Goal: Communication & Community: Share content

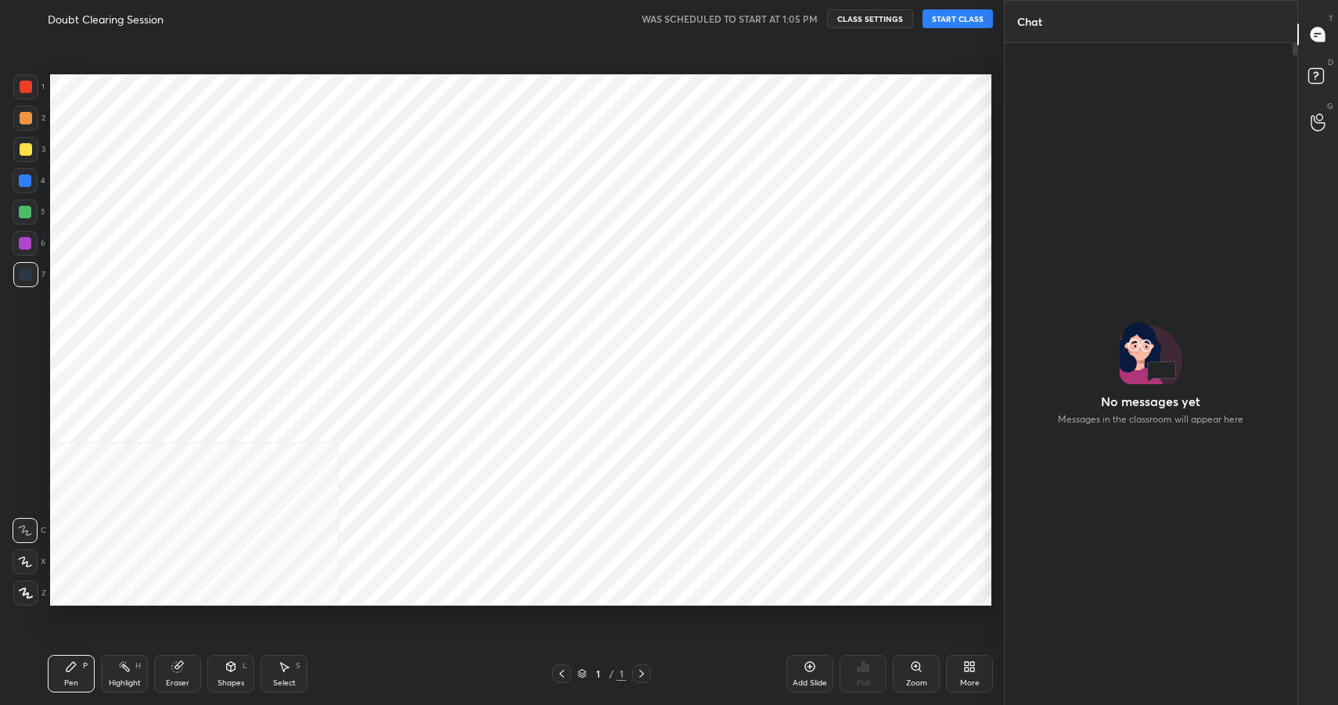
scroll to position [77633, 77296]
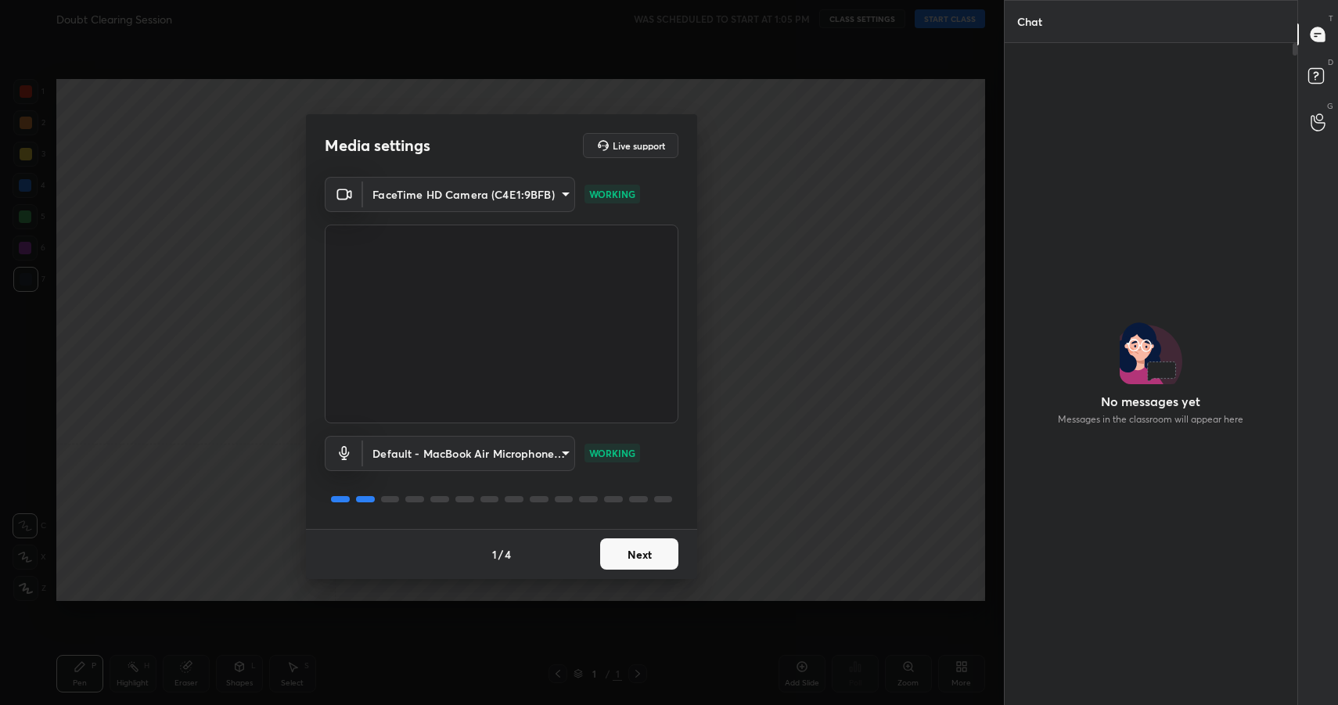
click at [631, 556] on button "Next" at bounding box center [639, 553] width 78 height 31
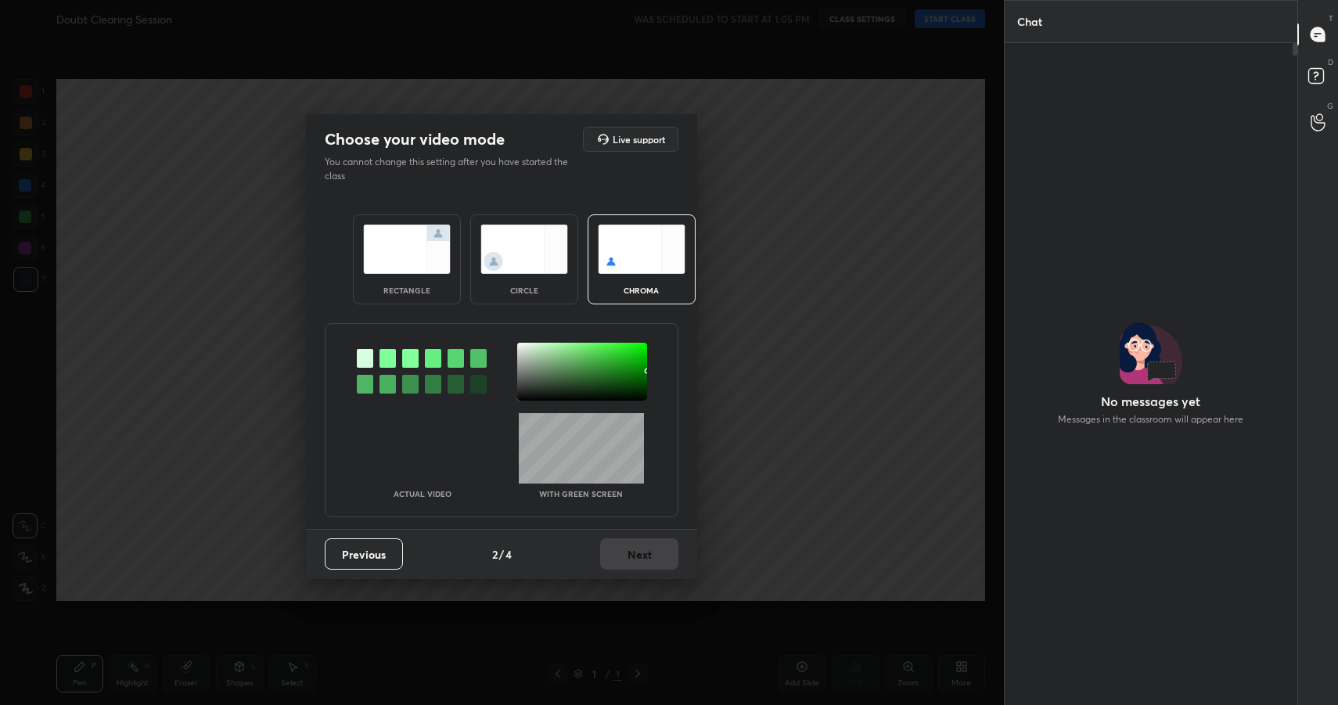
click at [403, 262] on img at bounding box center [407, 249] width 88 height 49
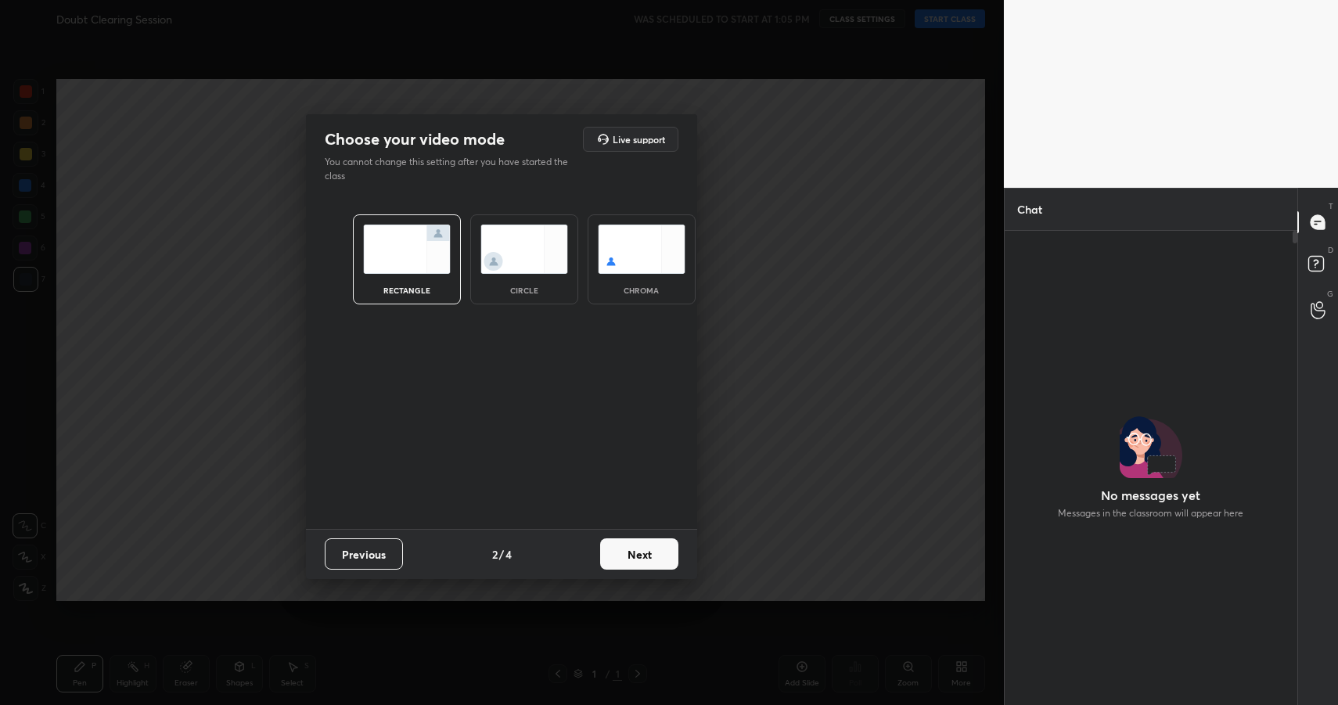
scroll to position [5, 5]
click at [638, 552] on button "Next" at bounding box center [639, 553] width 78 height 31
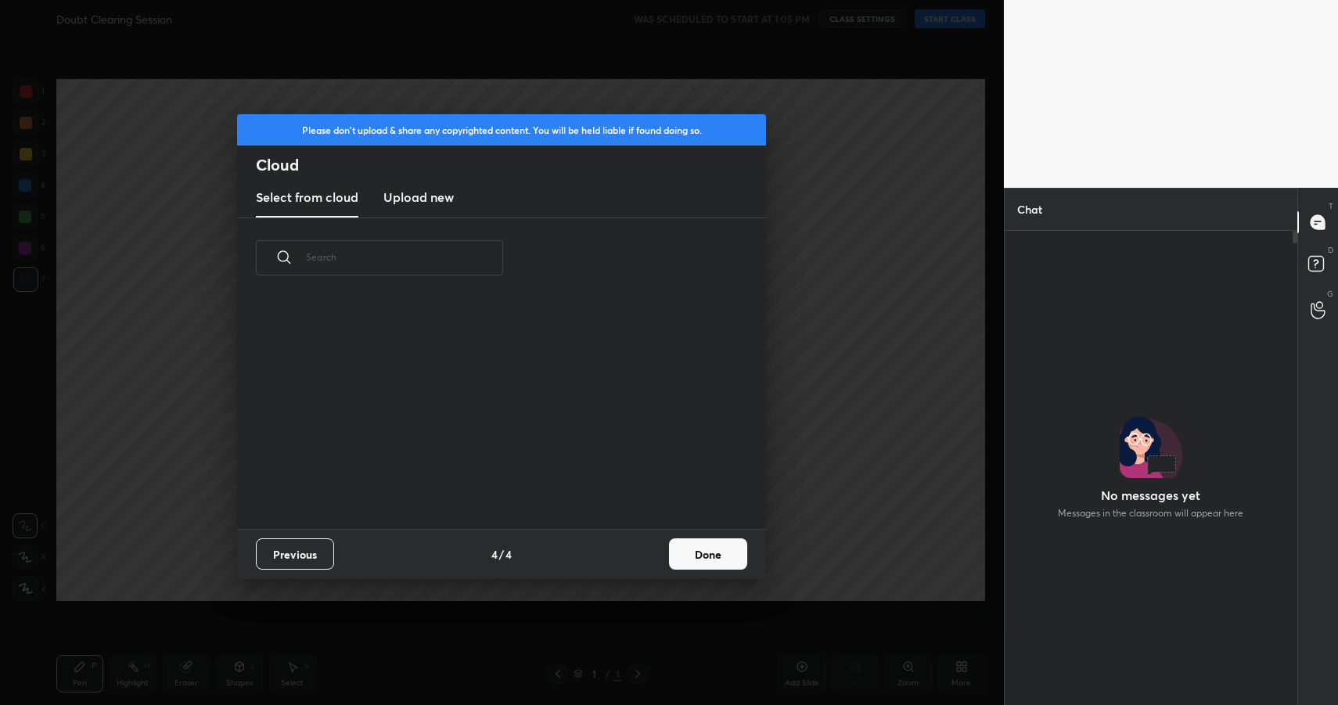
click at [694, 555] on button "Done" at bounding box center [708, 553] width 78 height 31
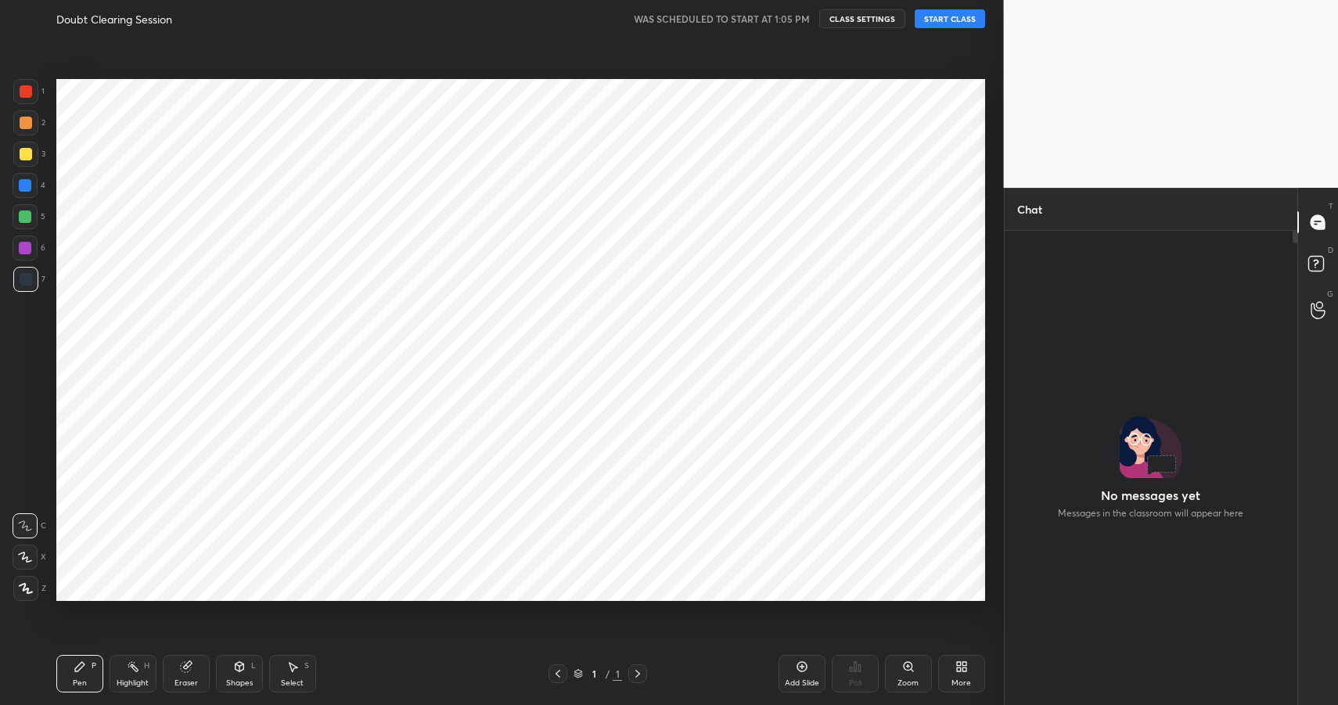
scroll to position [231, 502]
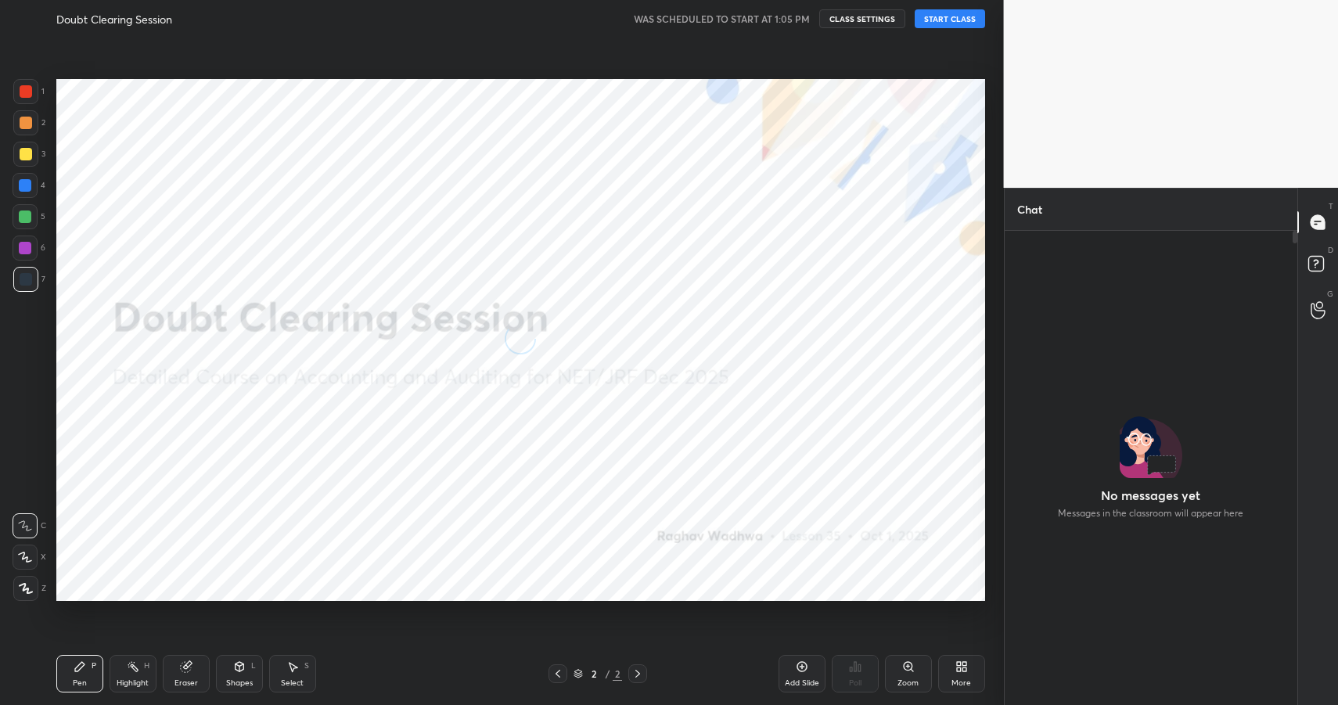
click at [961, 13] on button "START CLASS" at bounding box center [950, 18] width 70 height 19
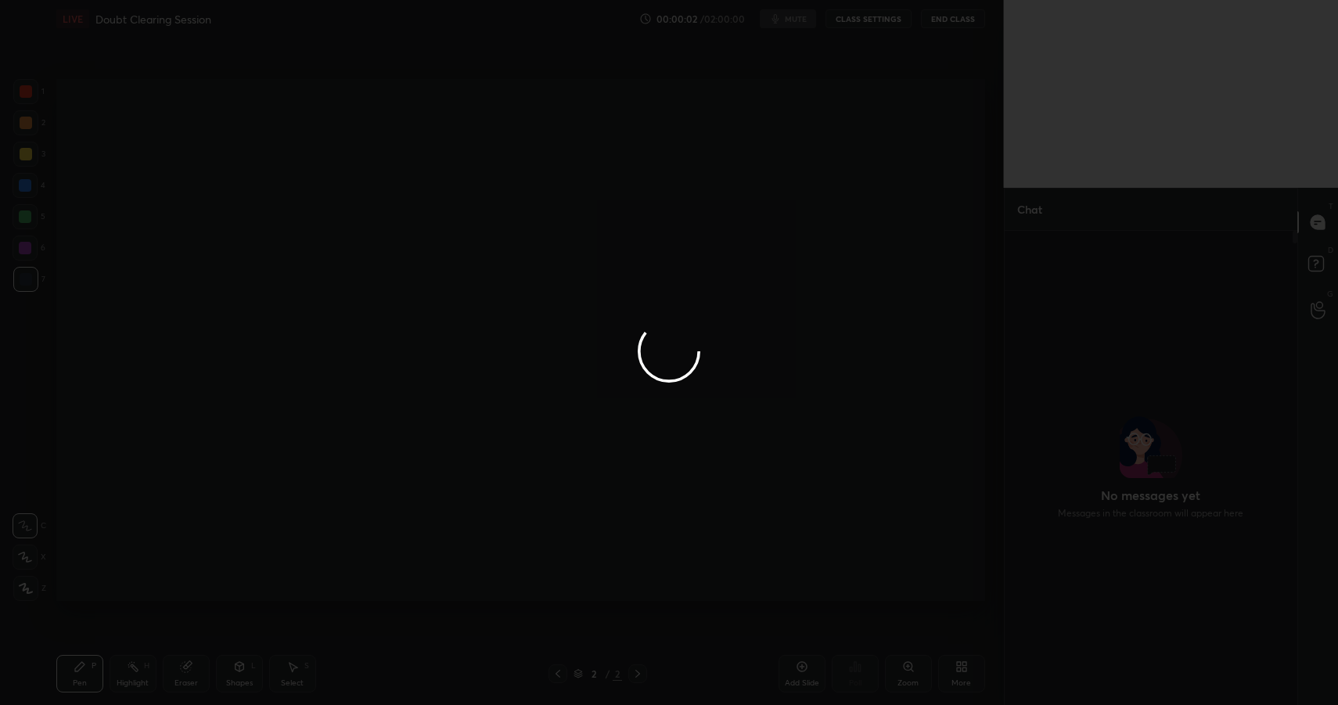
scroll to position [431, 288]
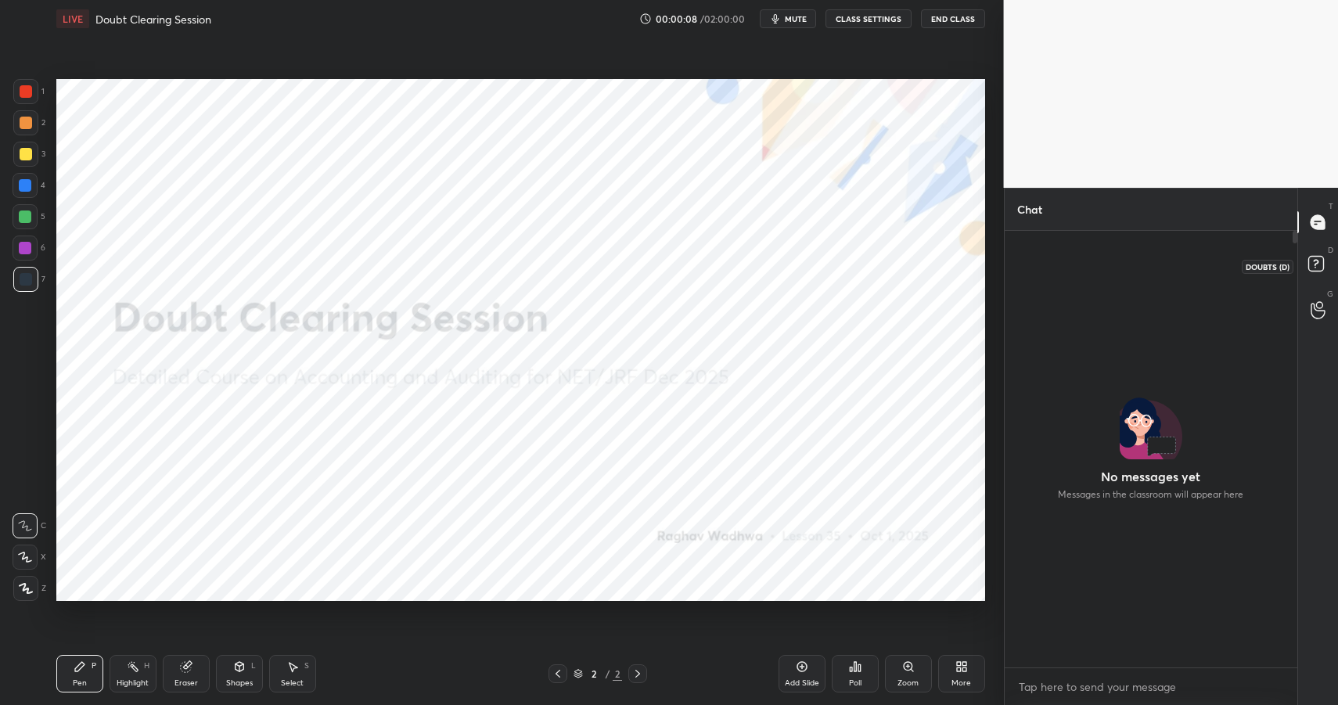
click at [1321, 265] on rect at bounding box center [1315, 264] width 15 height 15
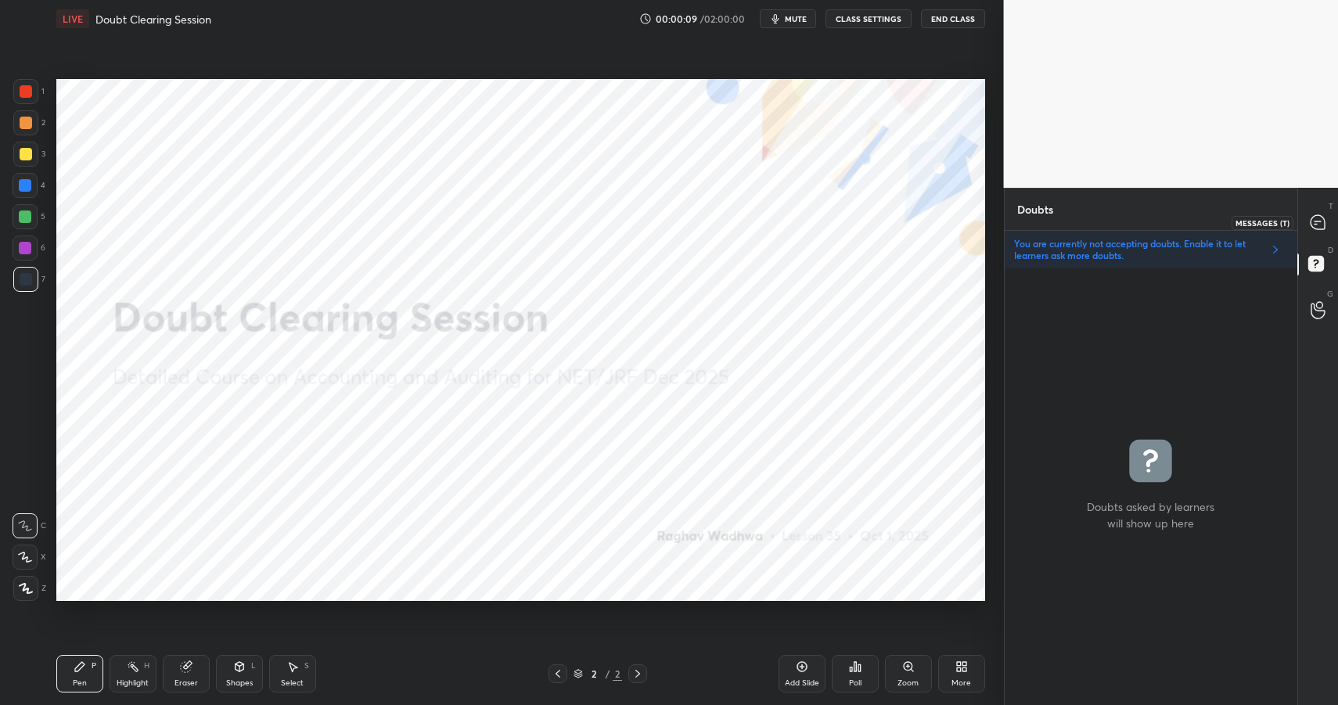
click at [1310, 226] on icon at bounding box center [1318, 222] width 16 height 16
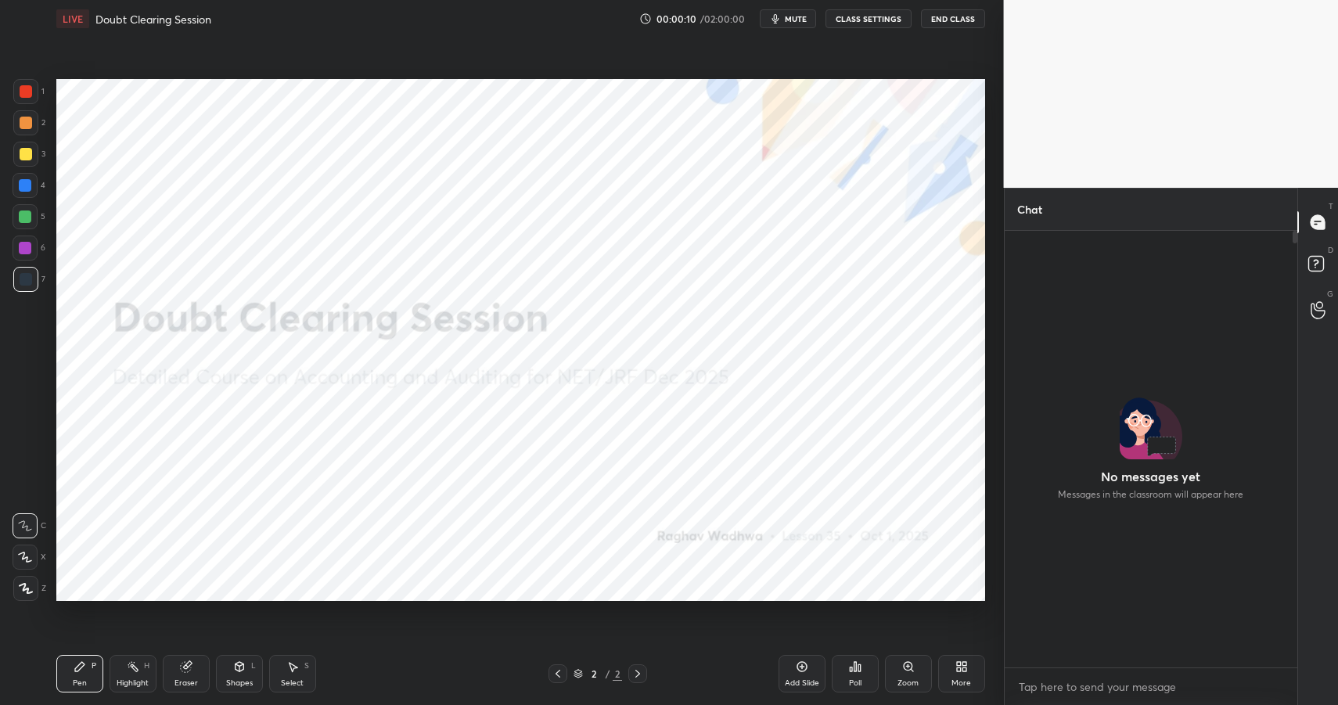
click at [955, 665] on icon at bounding box center [961, 666] width 13 height 13
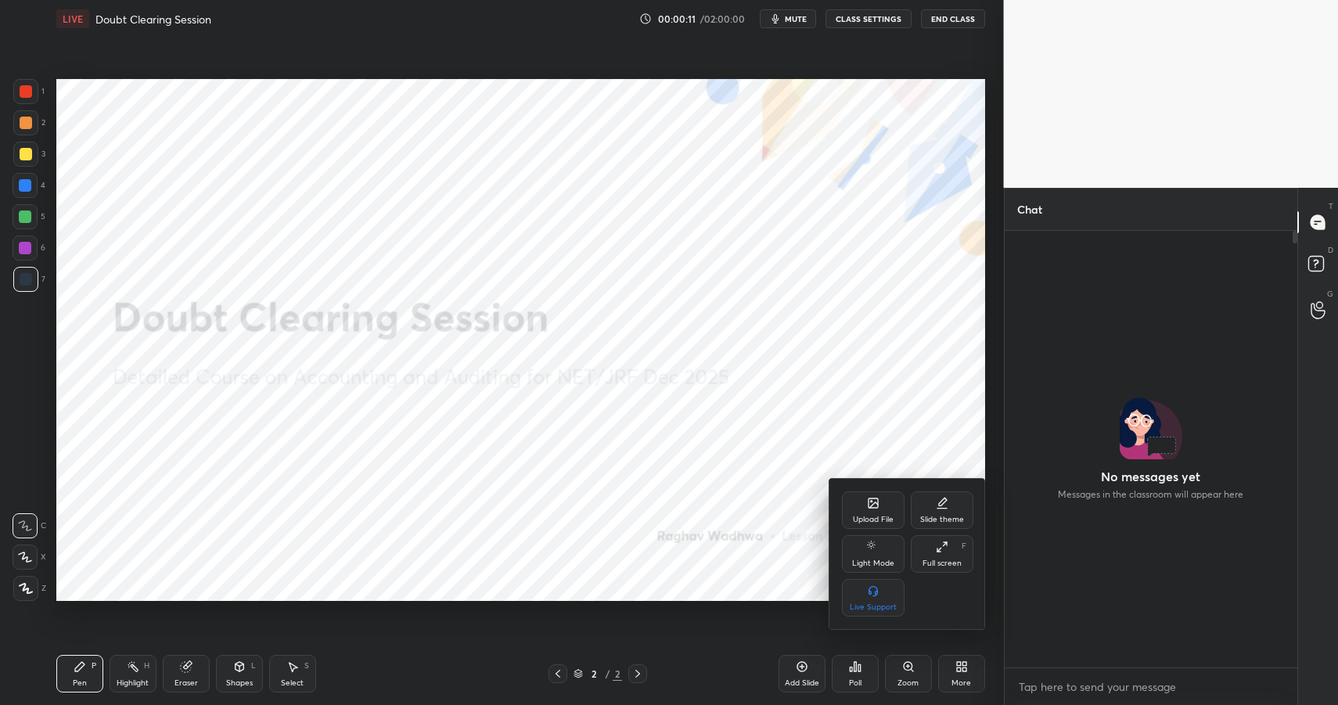
click at [876, 508] on icon at bounding box center [872, 502] width 9 height 9
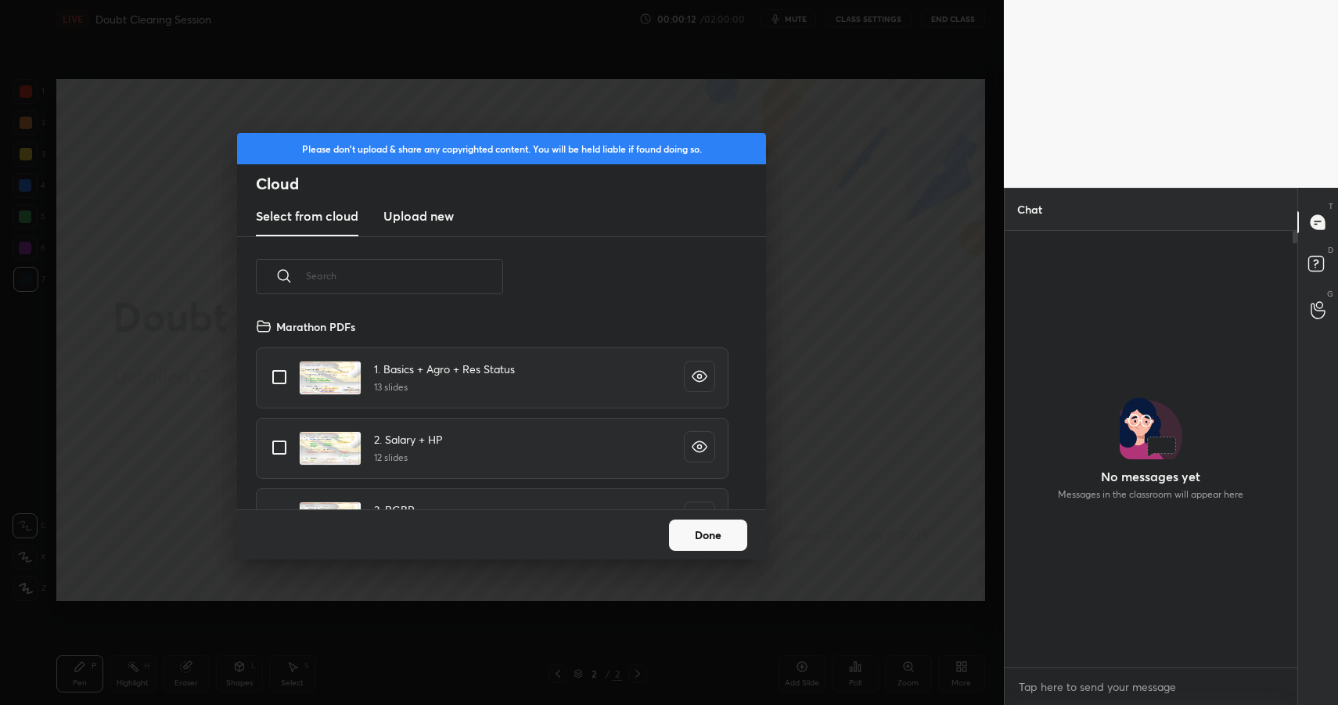
scroll to position [192, 502]
click at [435, 215] on h3 "Upload new" at bounding box center [418, 216] width 70 height 19
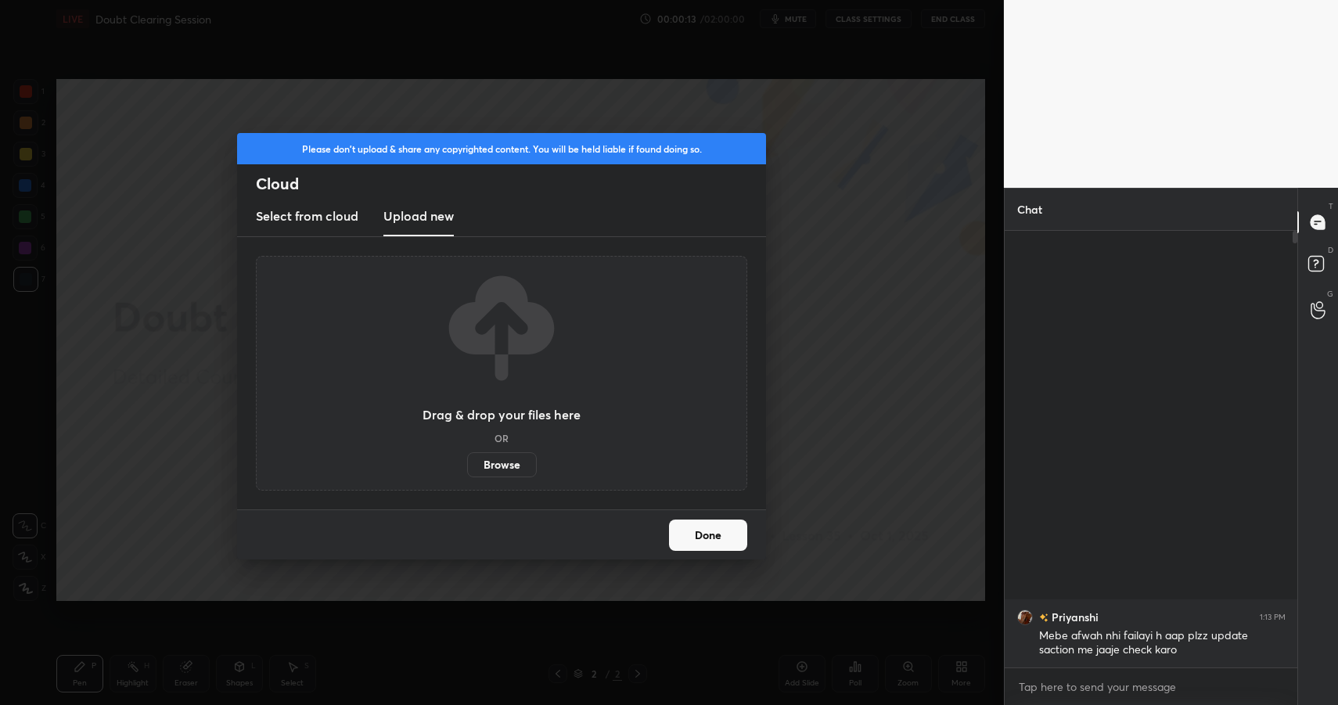
click at [494, 459] on label "Browse" at bounding box center [502, 464] width 70 height 25
click at [467, 459] on input "Browse" at bounding box center [467, 464] width 0 height 25
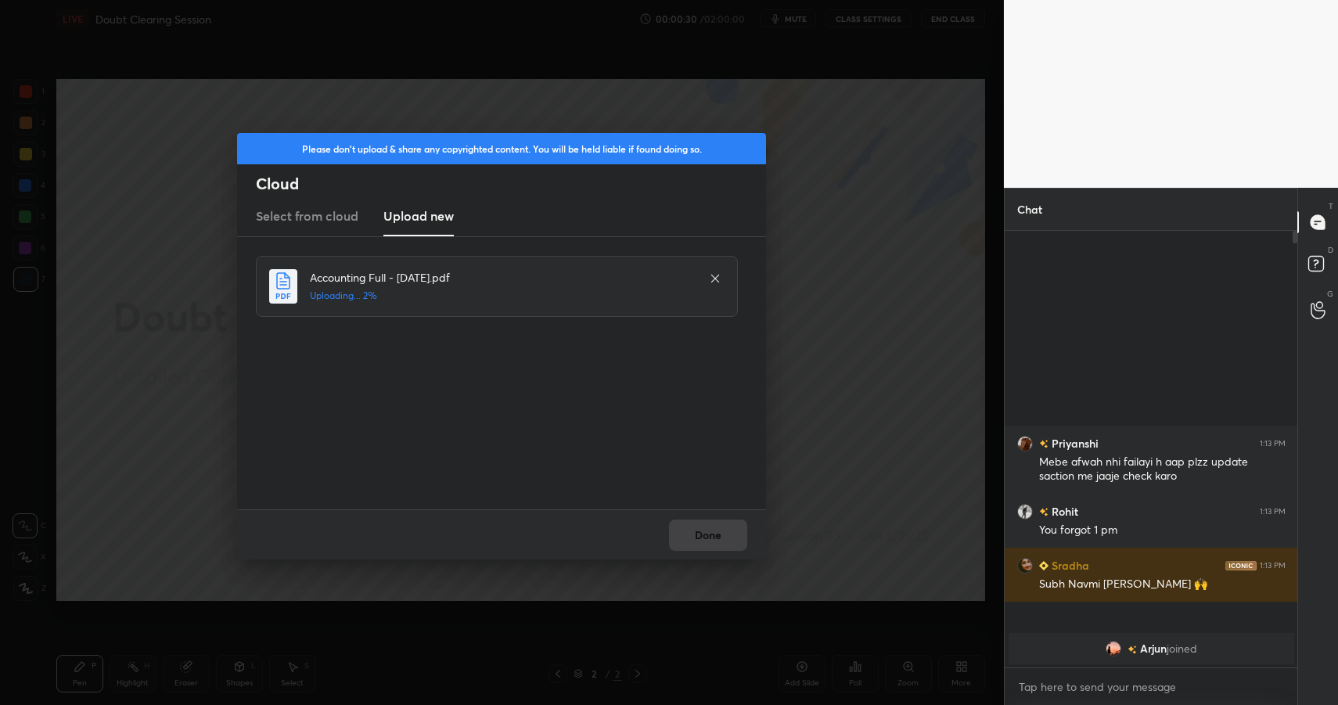
click at [547, 168] on div "Please don't upload & share any copyrighted content. You will be held liable if…" at bounding box center [501, 185] width 529 height 104
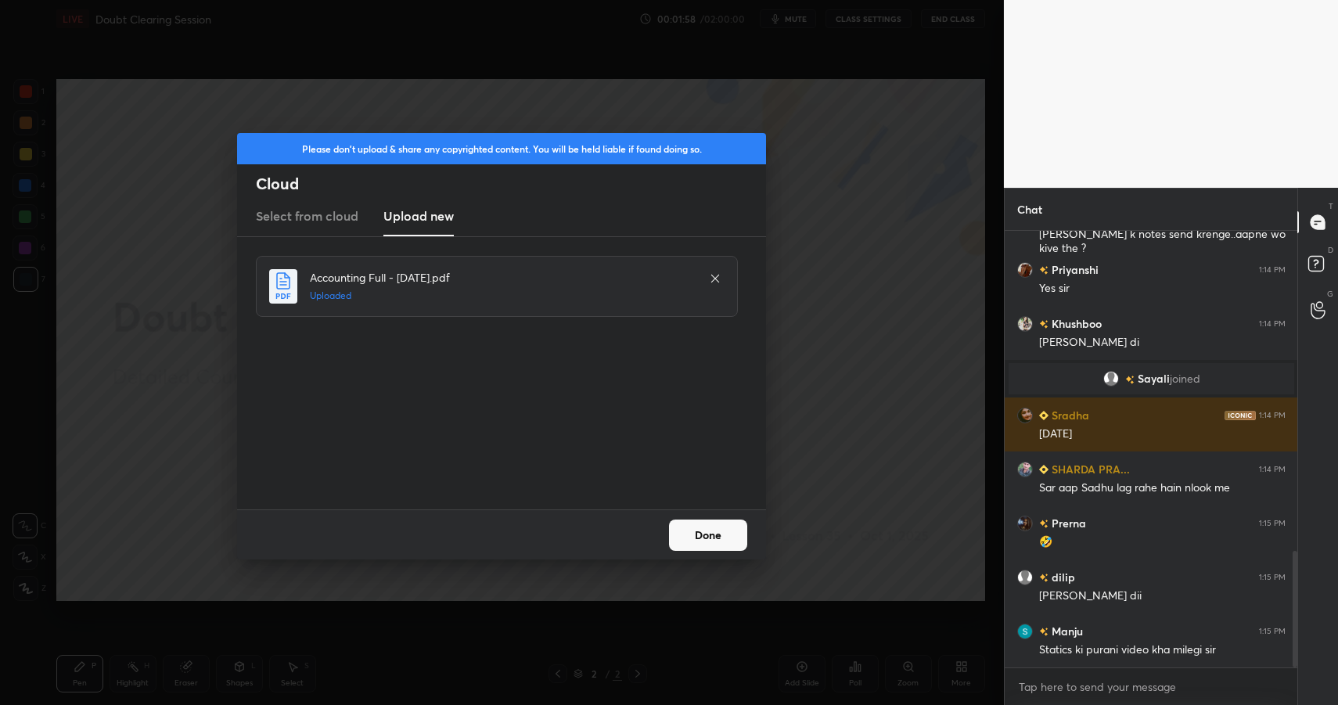
scroll to position [1270, 0]
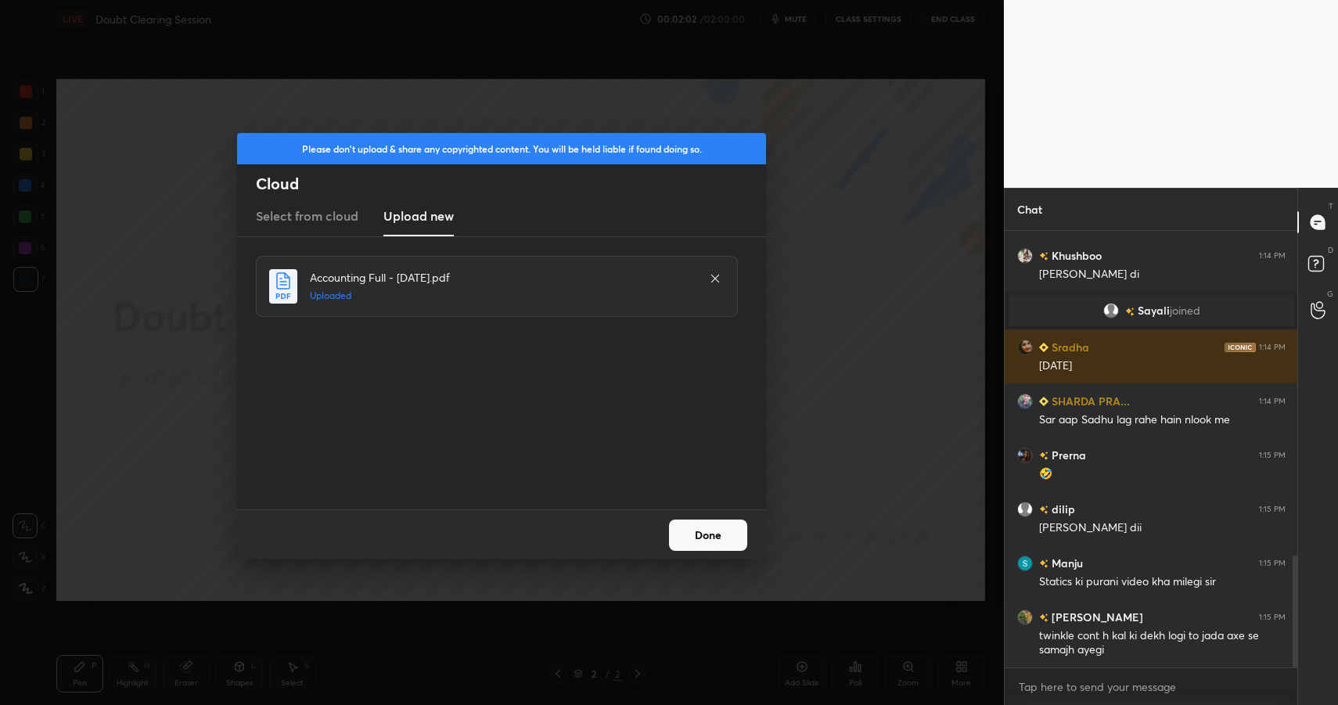
click at [710, 524] on button "Done" at bounding box center [708, 535] width 78 height 31
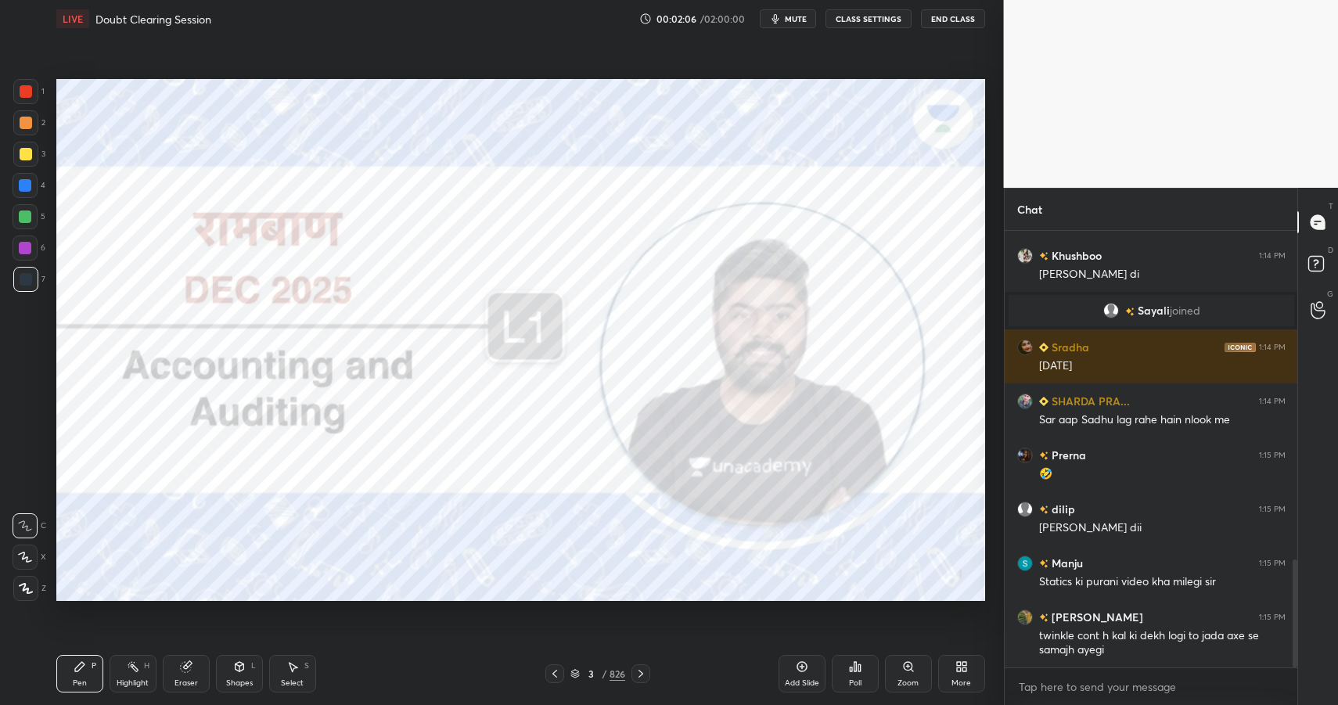
scroll to position [1324, 0]
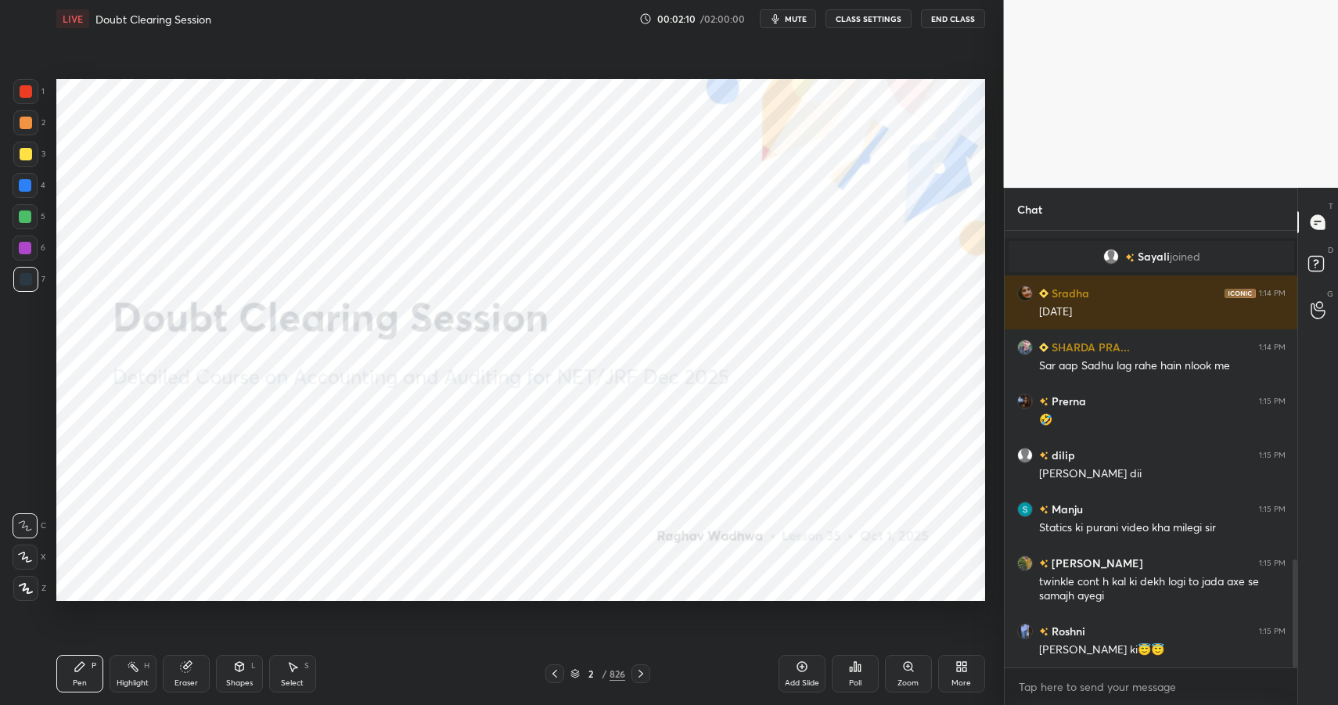
click at [613, 669] on div "826" at bounding box center [617, 674] width 16 height 14
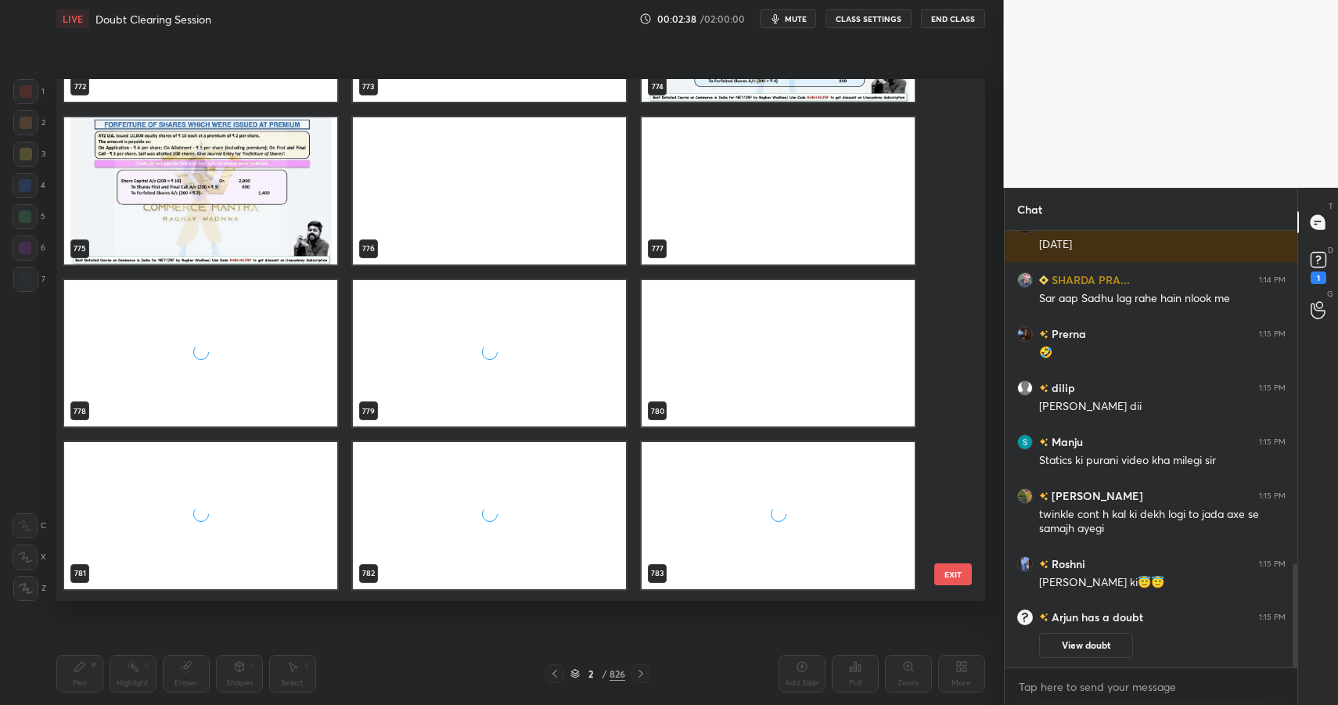
scroll to position [41870, 0]
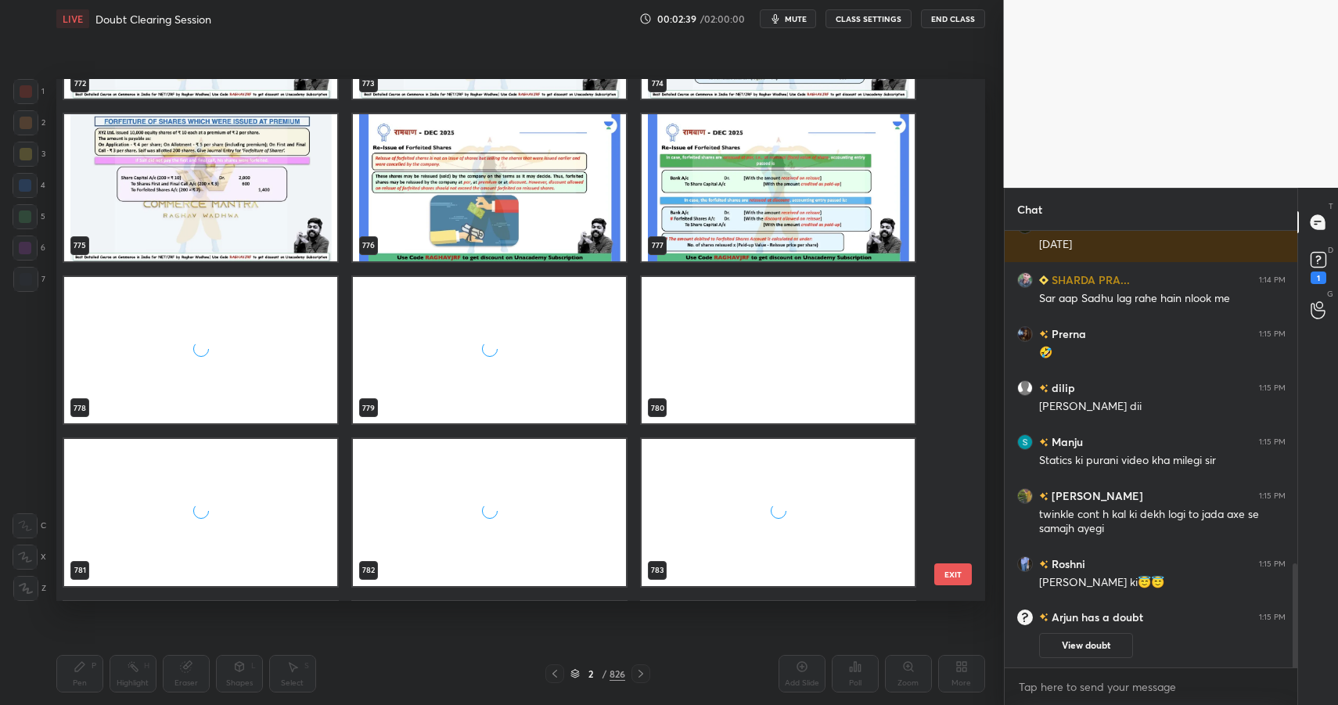
click at [782, 376] on img "grid" at bounding box center [778, 349] width 273 height 147
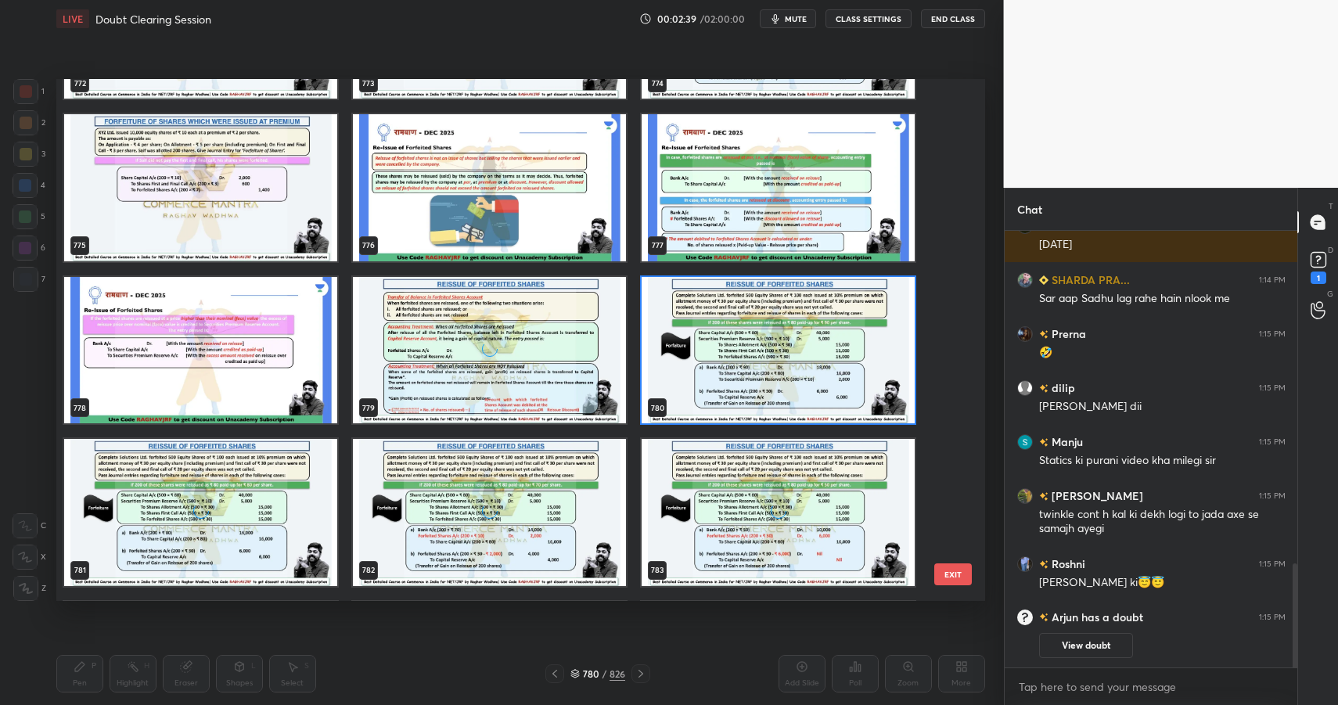
click at [782, 376] on img "grid" at bounding box center [778, 349] width 273 height 147
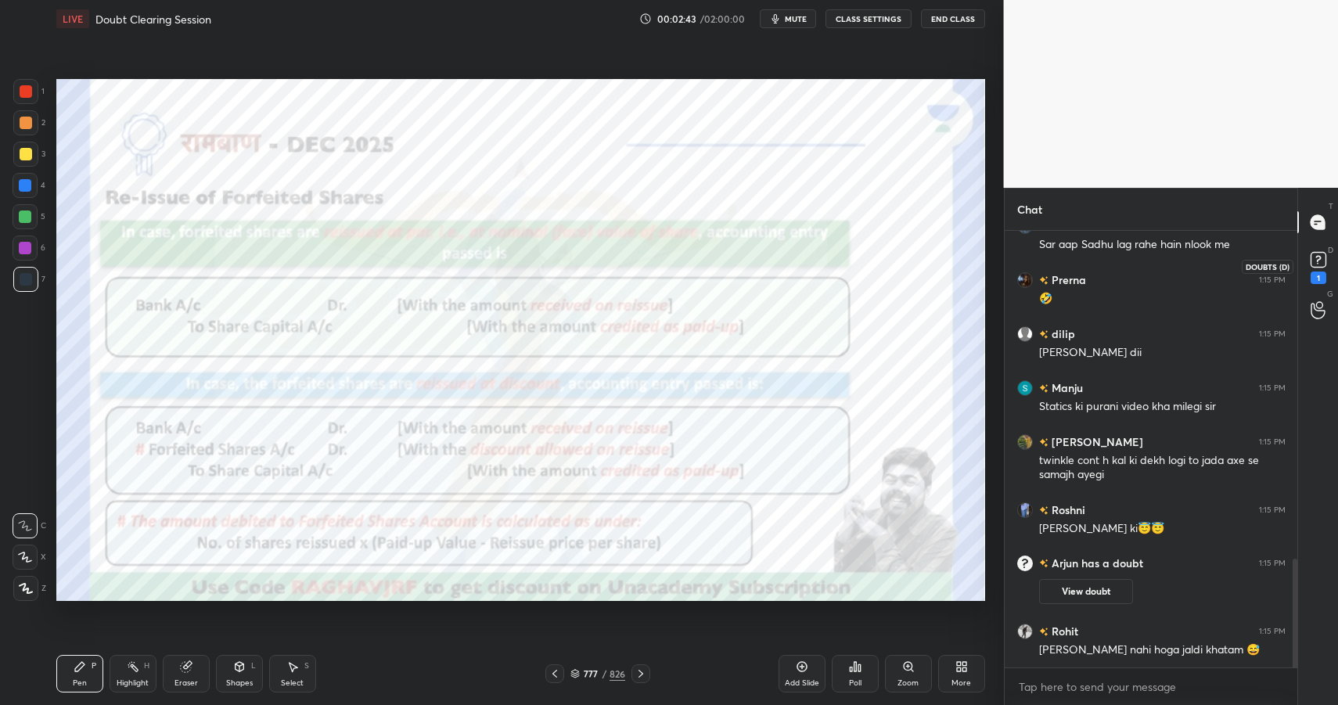
scroll to position [1313, 0]
click at [1318, 261] on rect at bounding box center [1317, 260] width 15 height 15
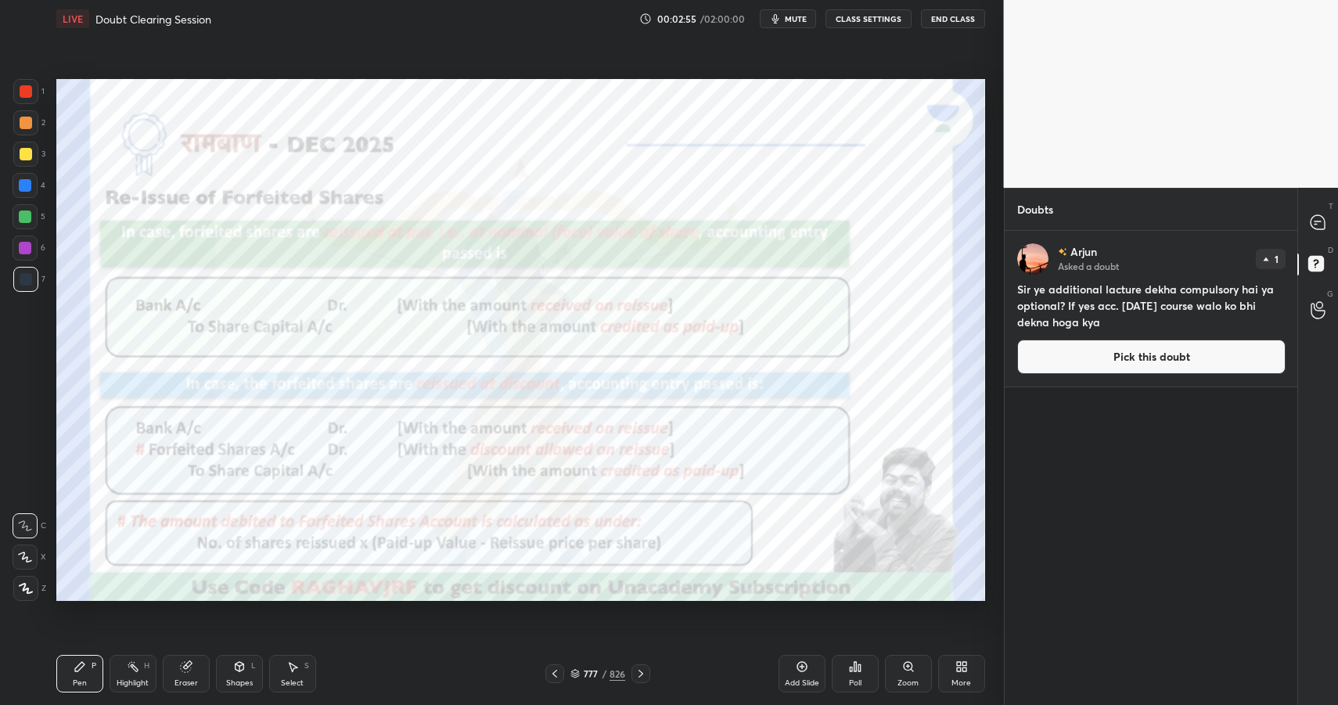
click at [1302, 238] on div "T Messages (T)" at bounding box center [1318, 222] width 40 height 44
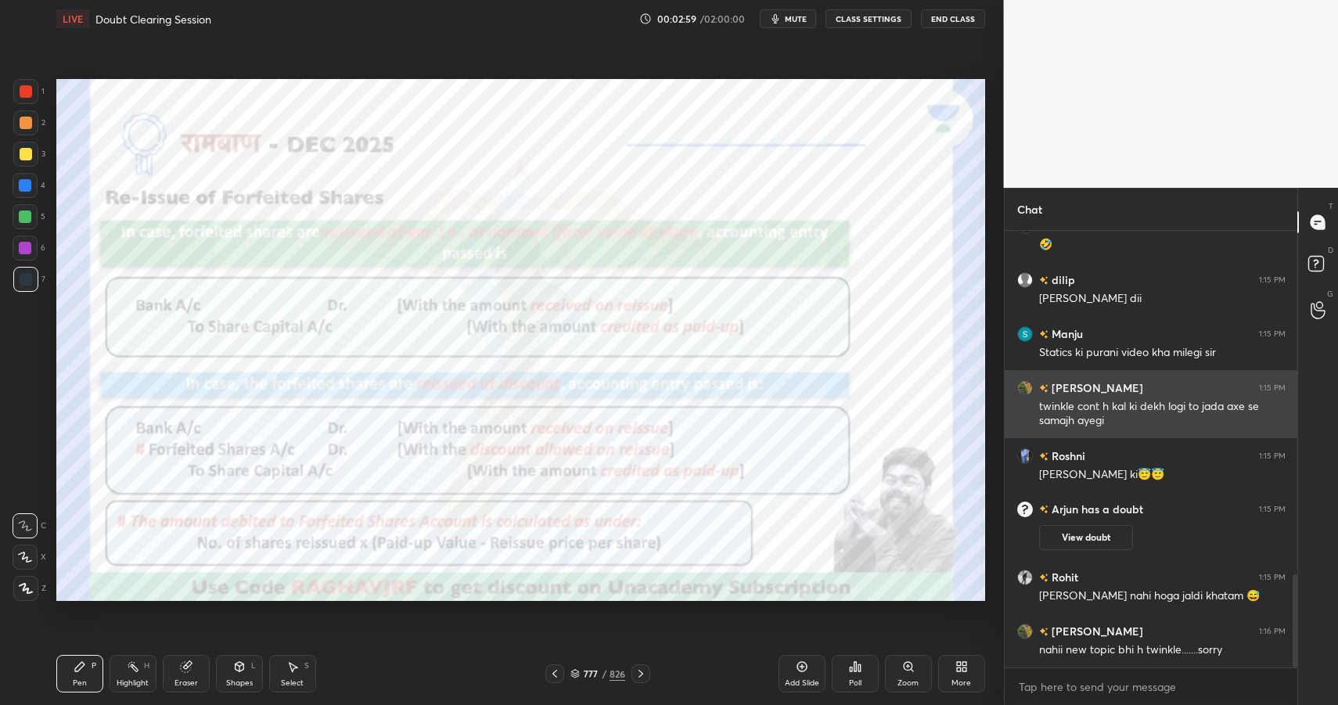
scroll to position [1668, 0]
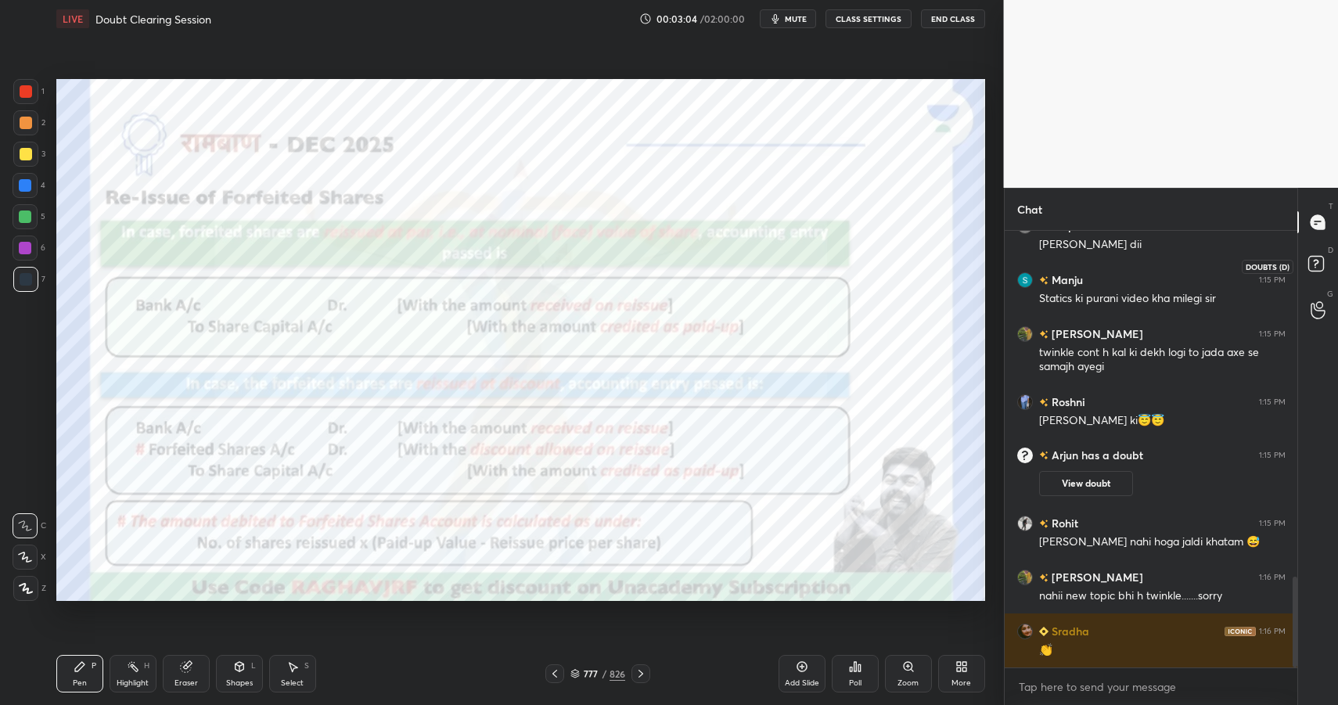
click at [1316, 263] on rect at bounding box center [1315, 264] width 15 height 15
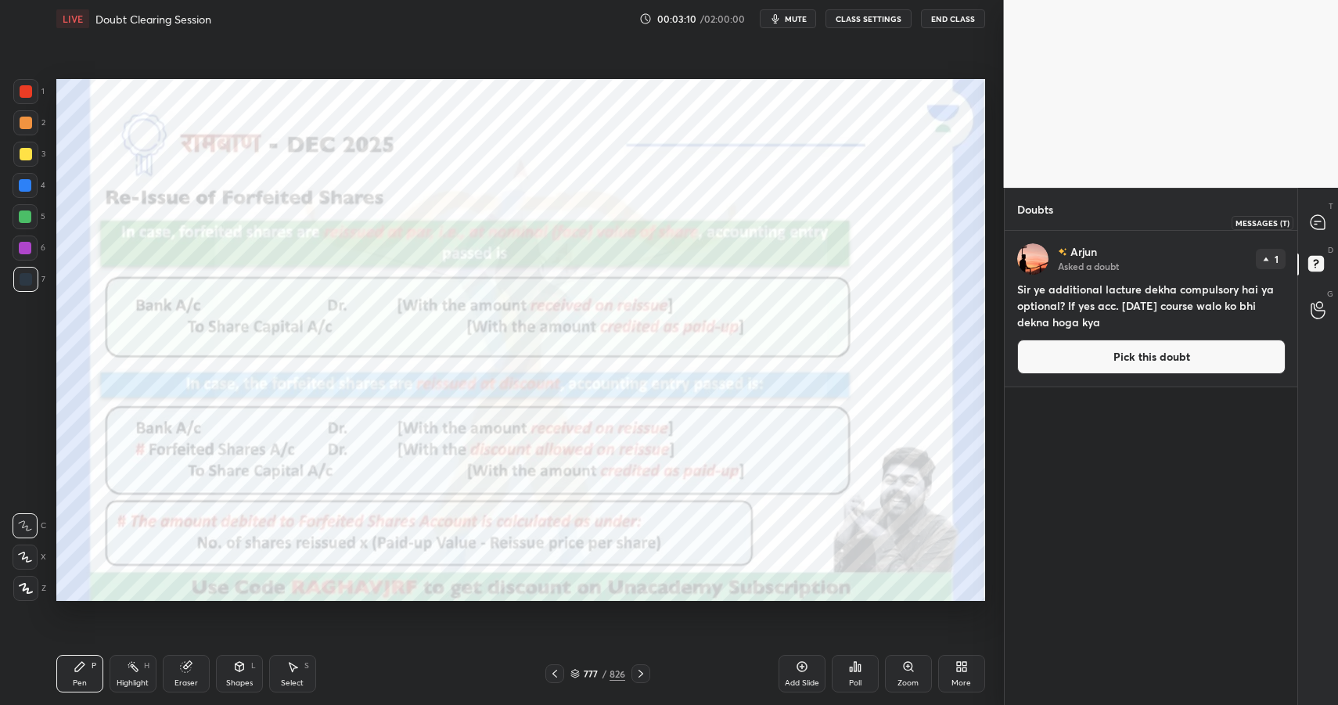
click at [1325, 221] on icon at bounding box center [1318, 222] width 16 height 16
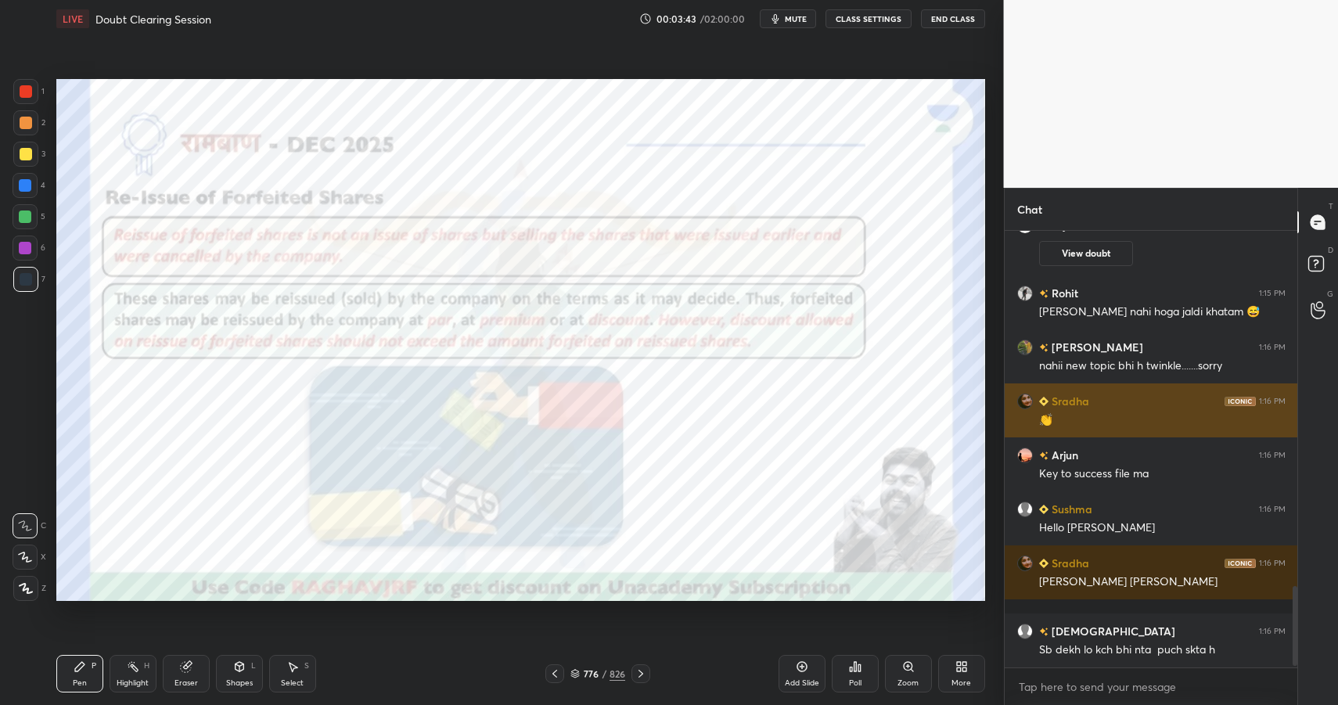
scroll to position [1952, 0]
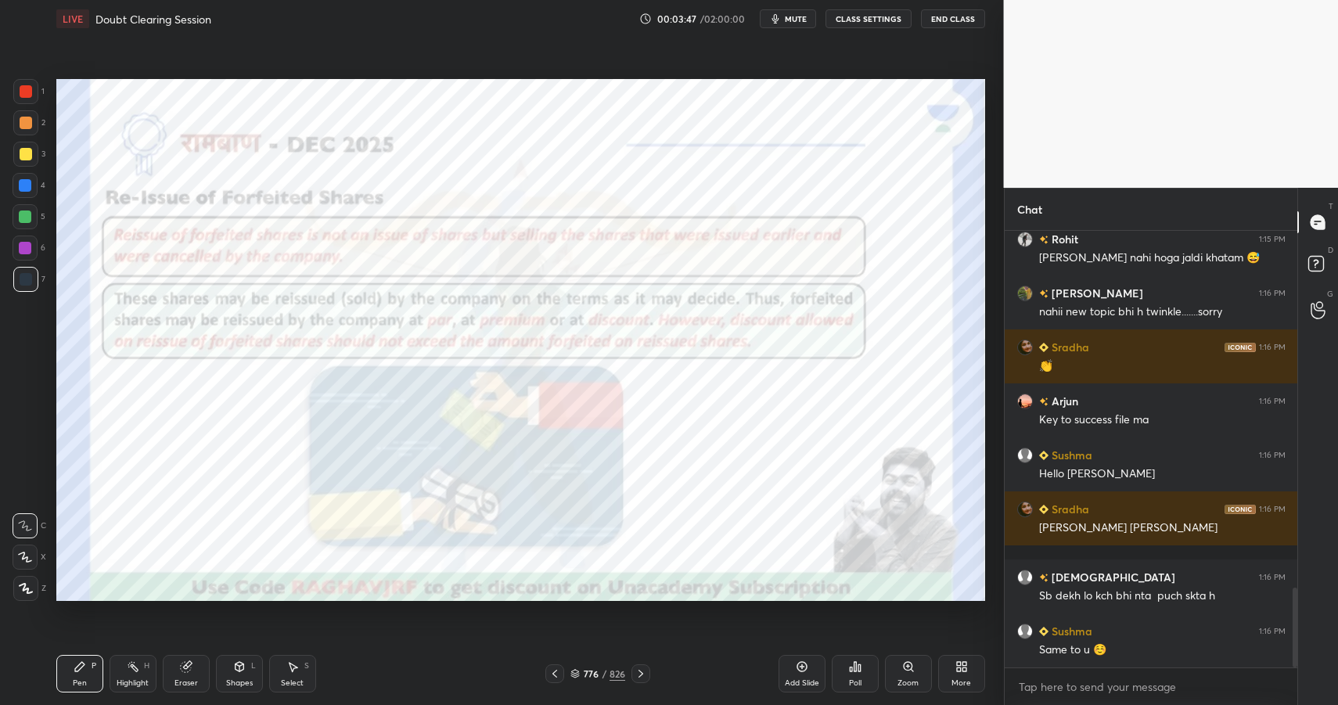
click at [962, 19] on button "End Class" at bounding box center [953, 18] width 64 height 19
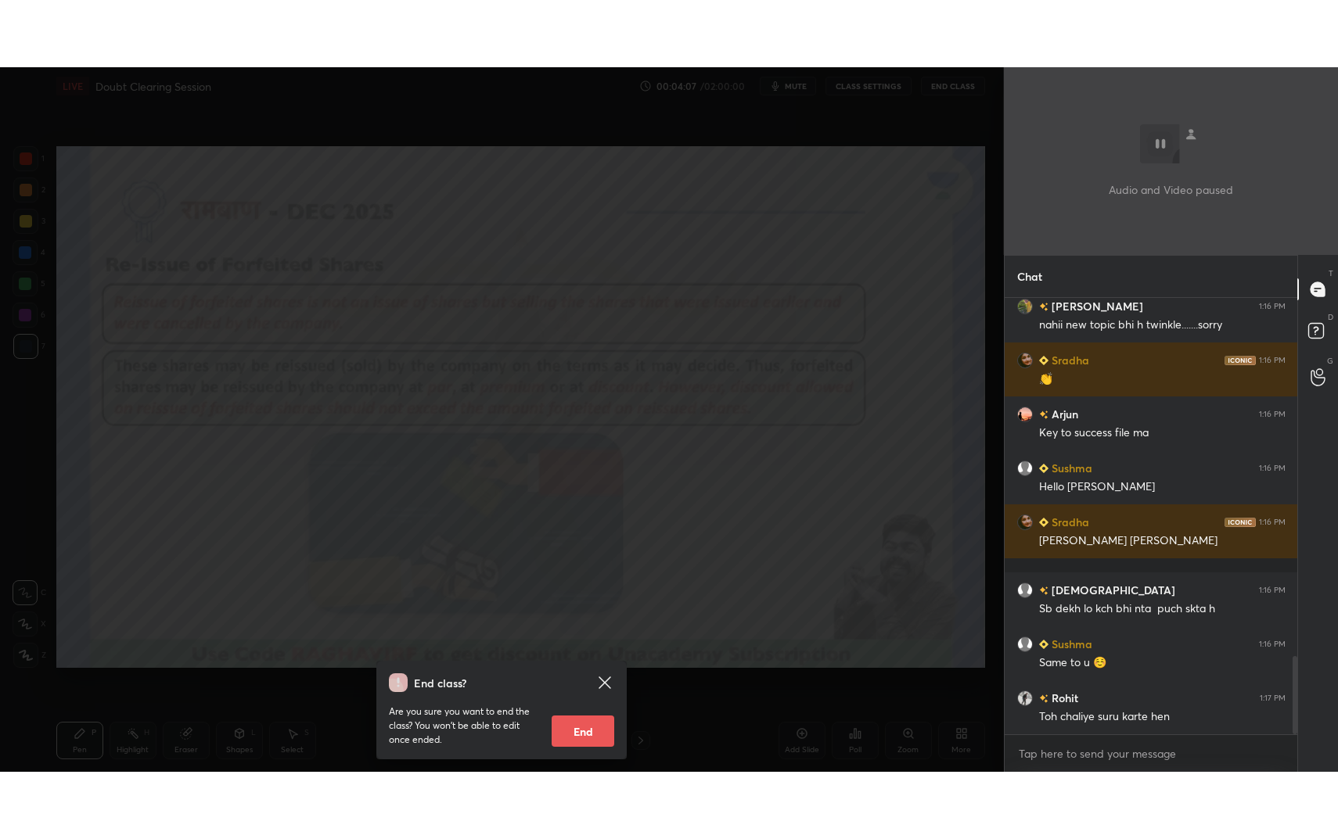
scroll to position [2060, 0]
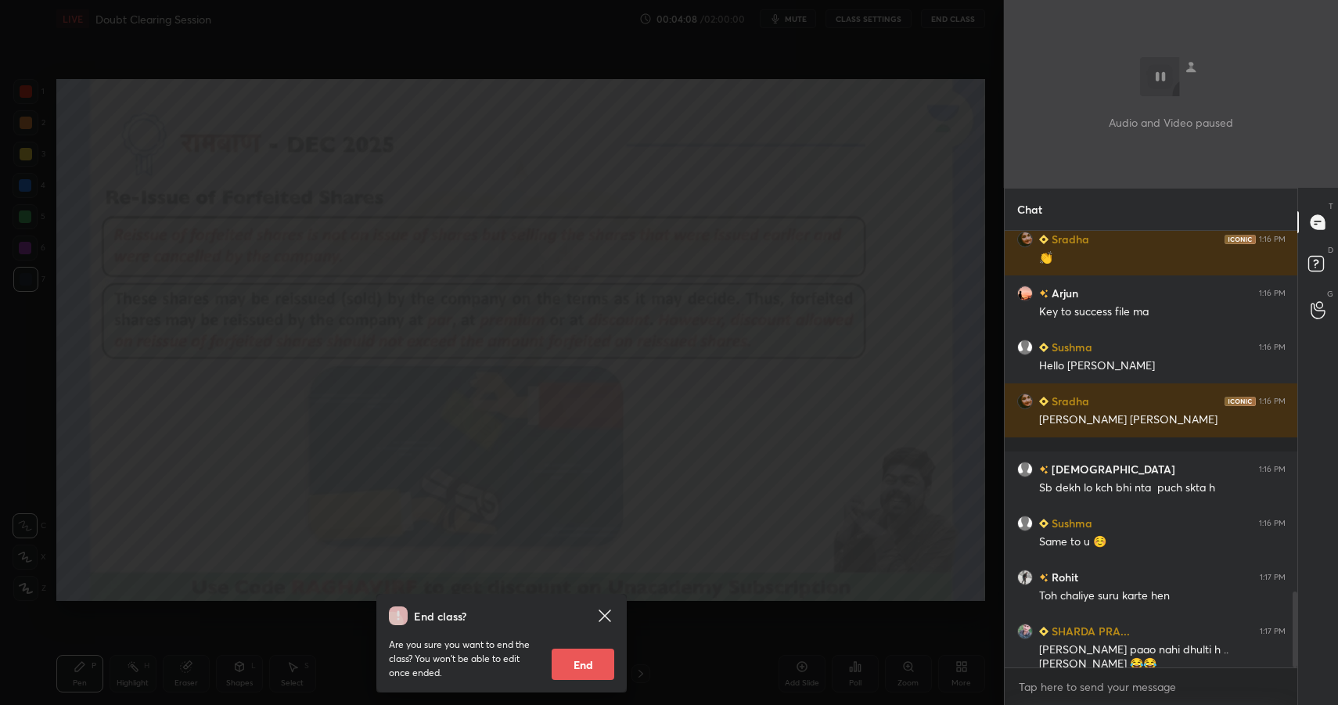
click at [683, 433] on div "End class? Are you sure you want to end the class? You won’t be able to edit on…" at bounding box center [502, 352] width 1004 height 705
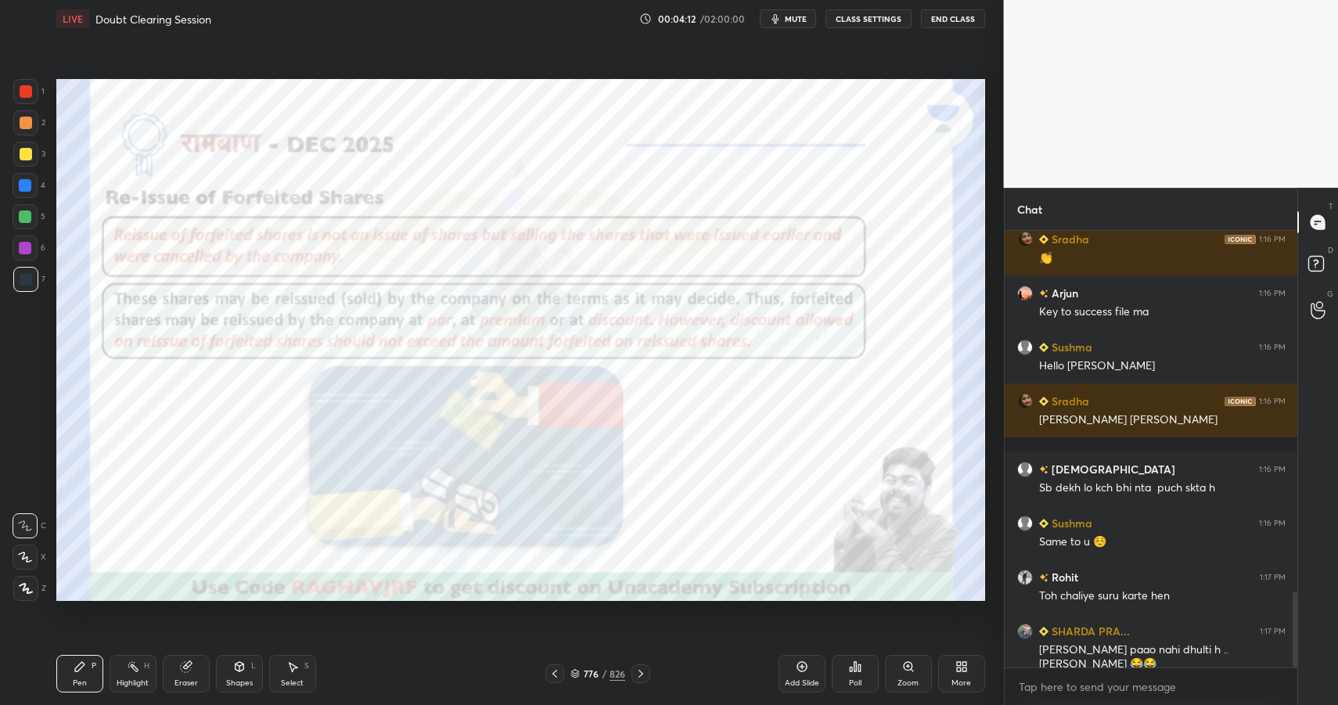
click at [972, 675] on div "More" at bounding box center [961, 674] width 47 height 38
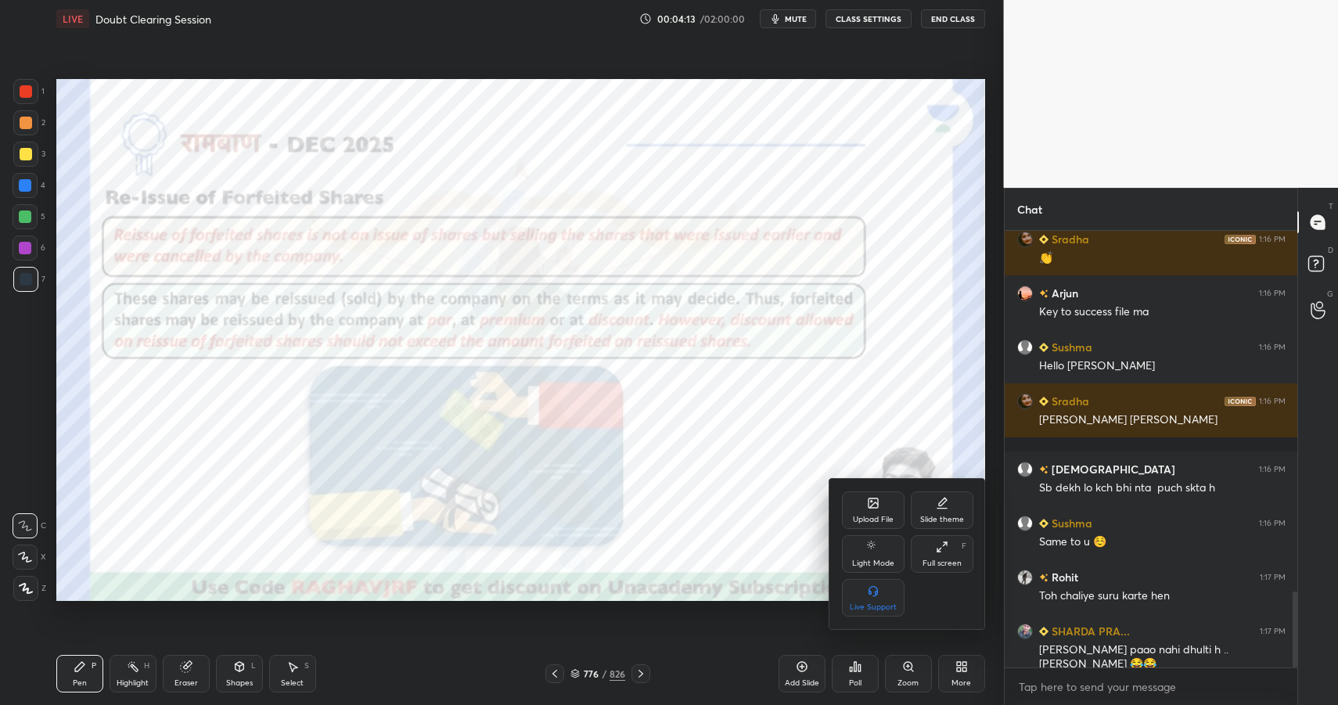
click at [939, 553] on div "Full screen F" at bounding box center [942, 554] width 63 height 38
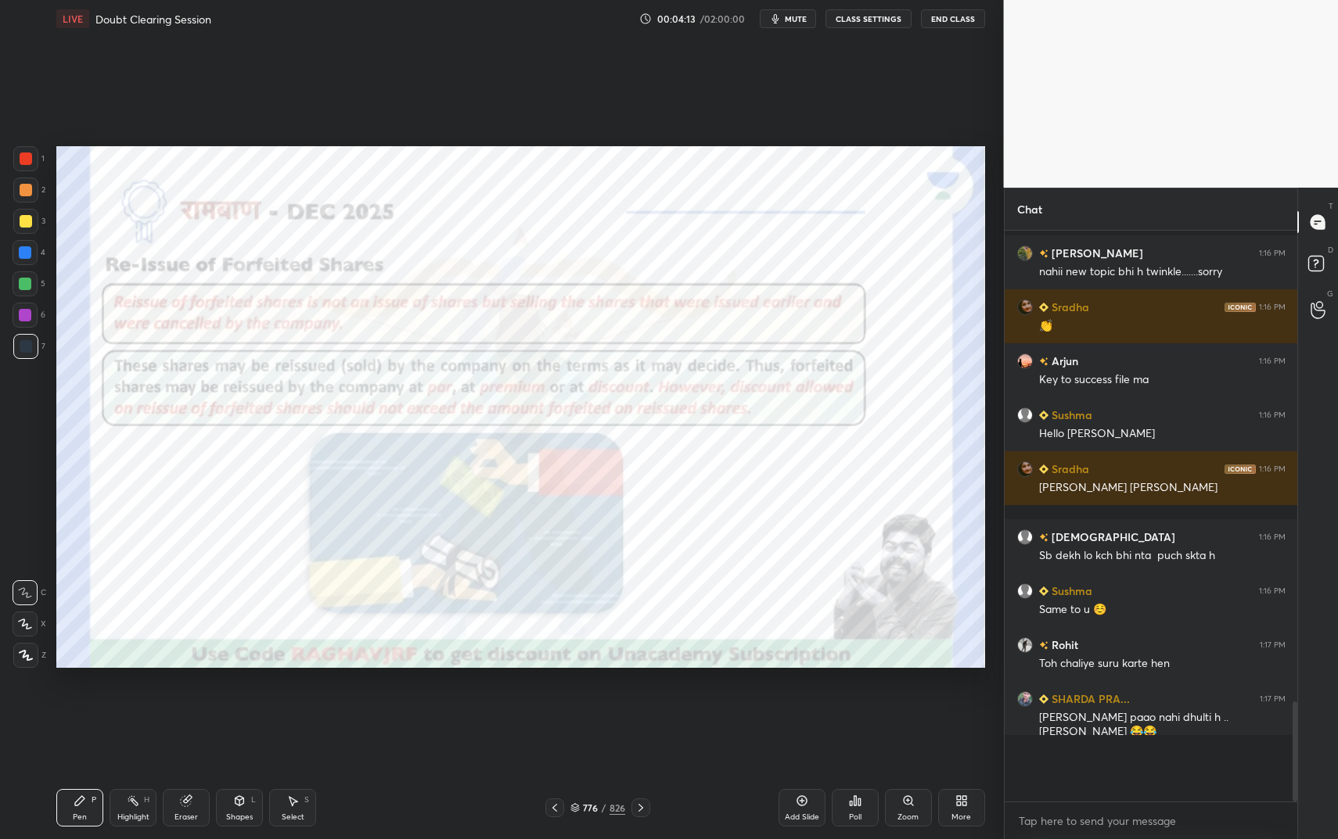
scroll to position [1925, 0]
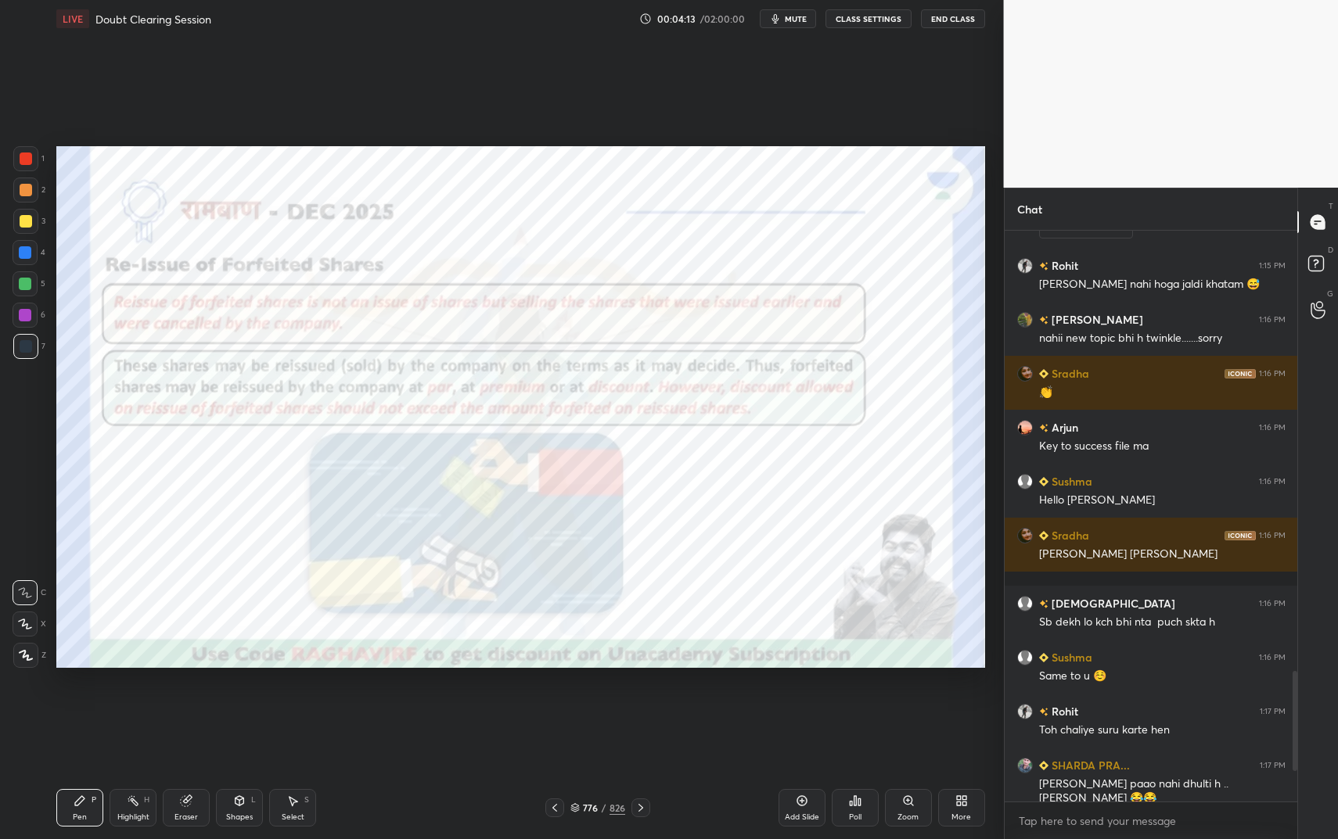
type textarea "x"
click at [243, 704] on div "Shapes" at bounding box center [239, 818] width 27 height 8
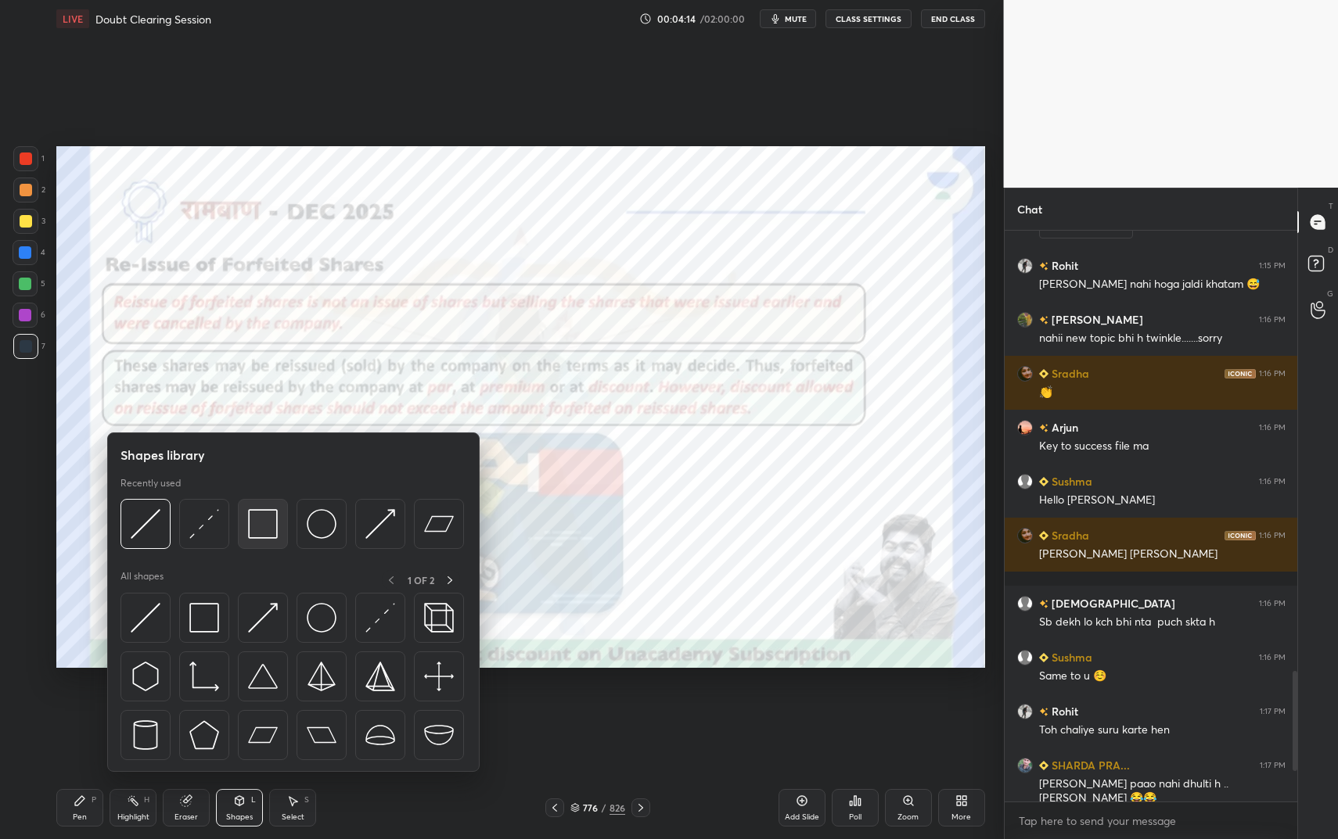
click at [266, 519] on img at bounding box center [263, 524] width 30 height 30
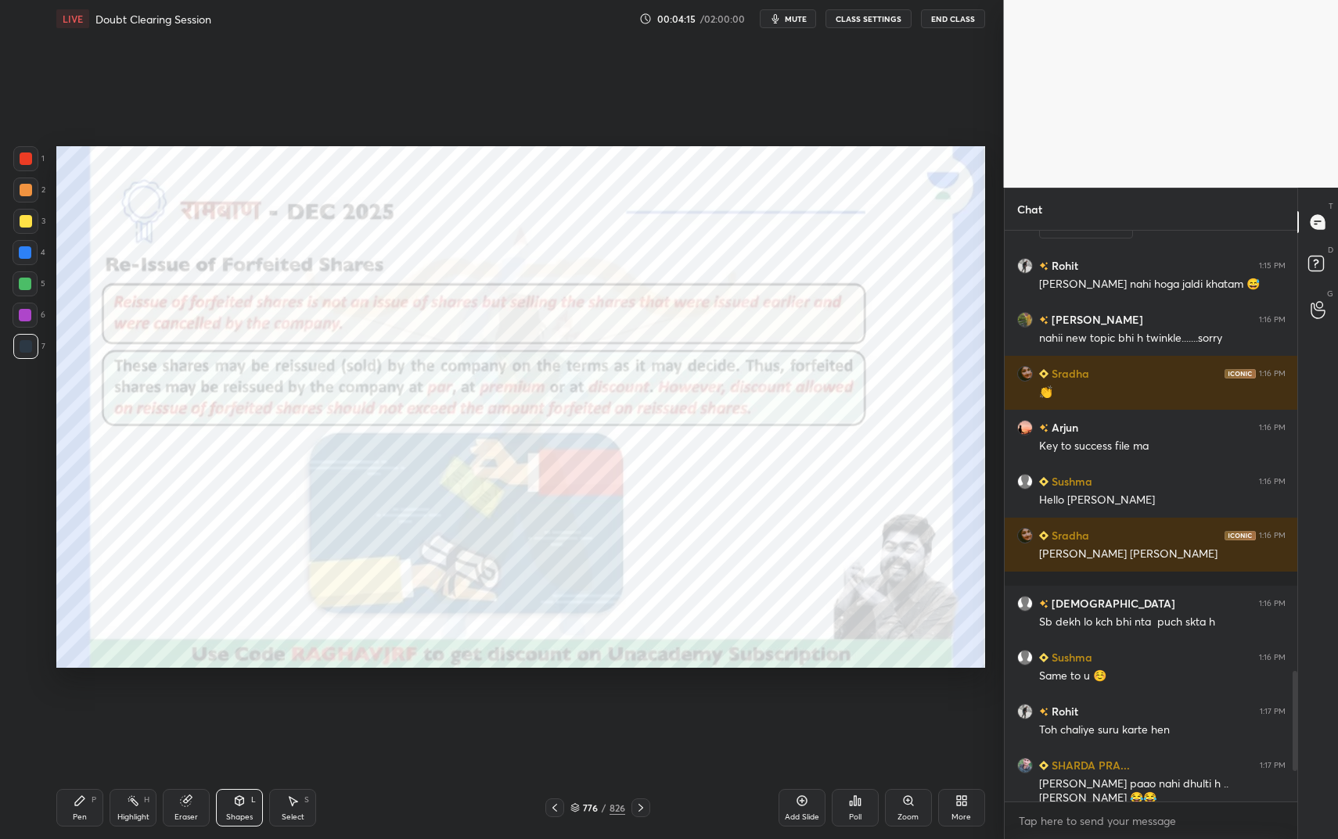
click at [20, 164] on div at bounding box center [25, 158] width 25 height 25
click at [24, 167] on div at bounding box center [25, 158] width 25 height 25
click at [81, 704] on icon at bounding box center [80, 801] width 13 height 13
drag, startPoint x: 81, startPoint y: 795, endPoint x: 106, endPoint y: 776, distance: 31.3
click at [81, 704] on icon at bounding box center [80, 801] width 13 height 13
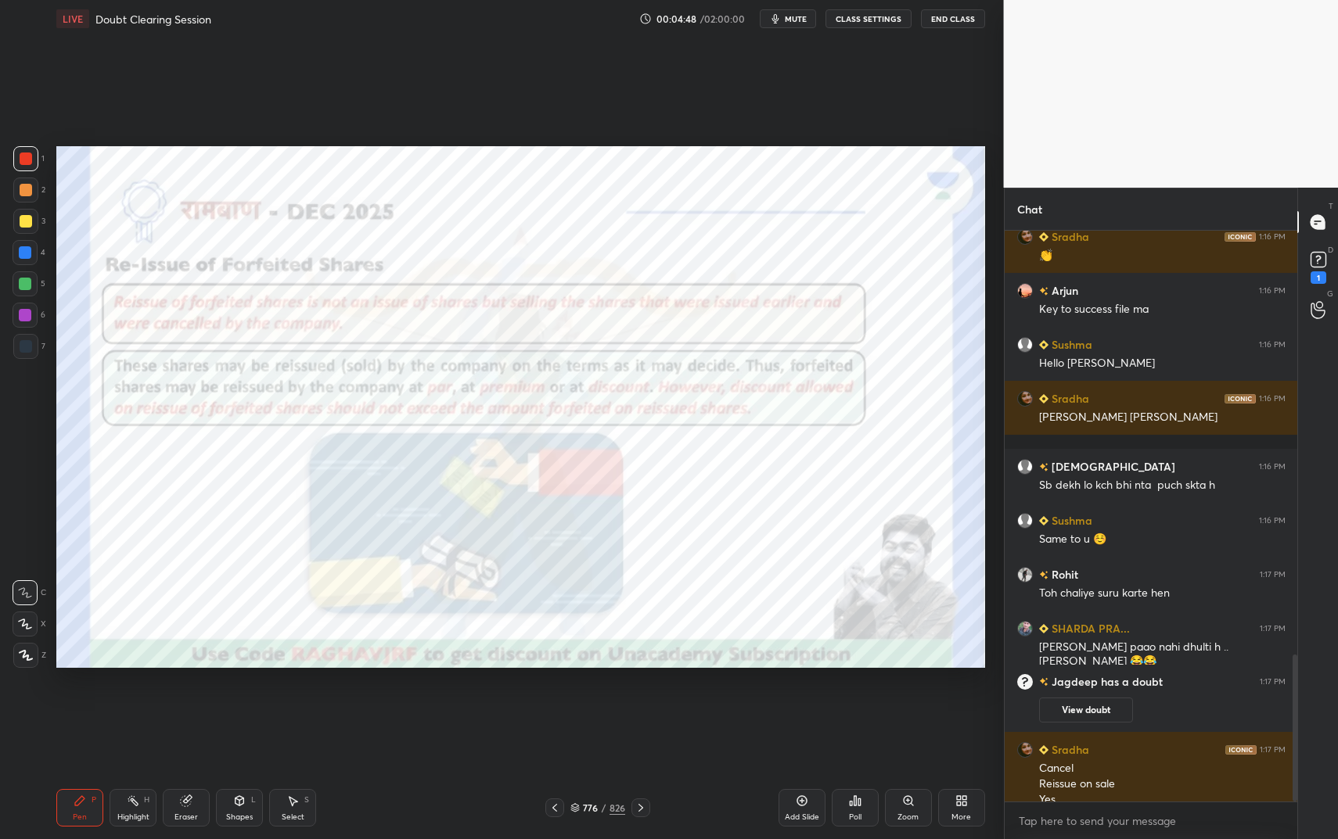
scroll to position [1640, 0]
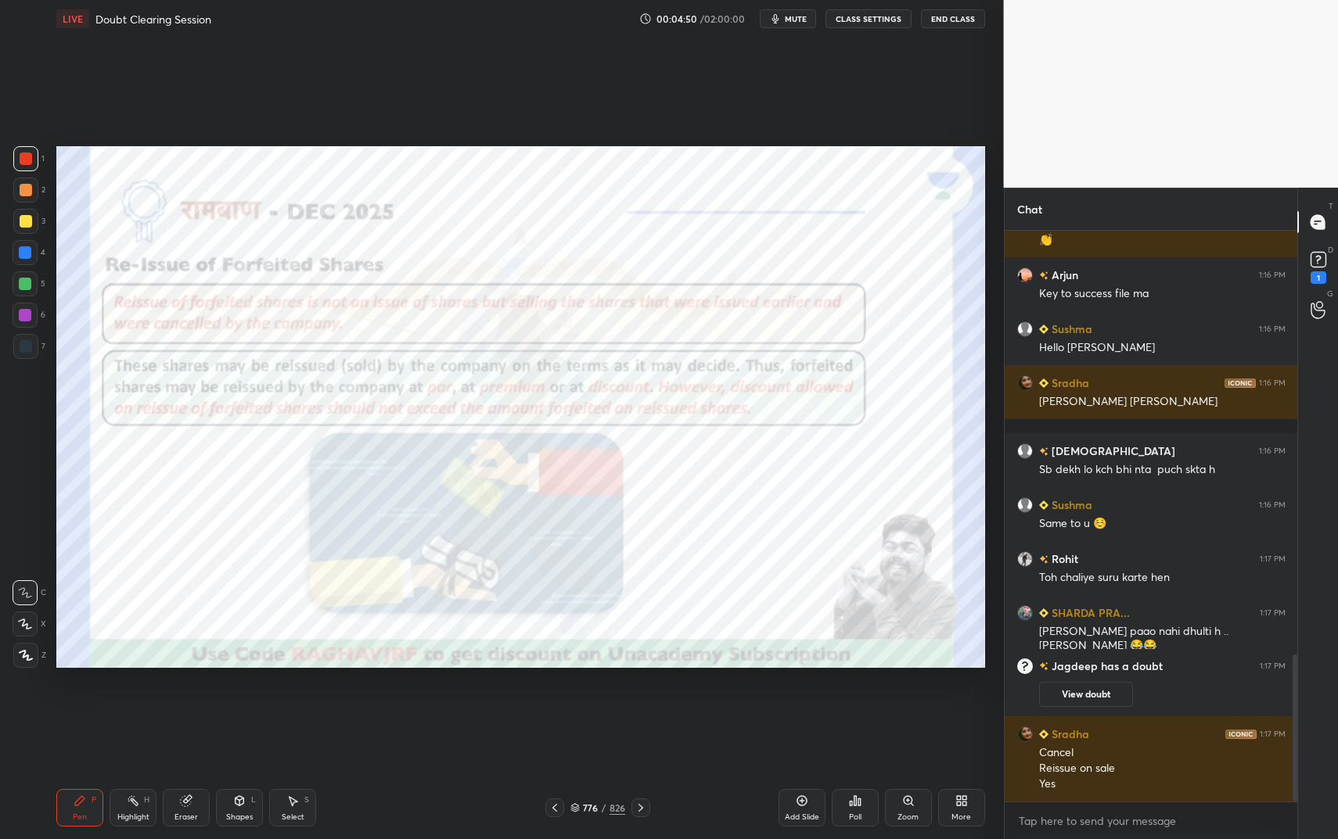
click at [237, 704] on icon at bounding box center [239, 801] width 13 height 13
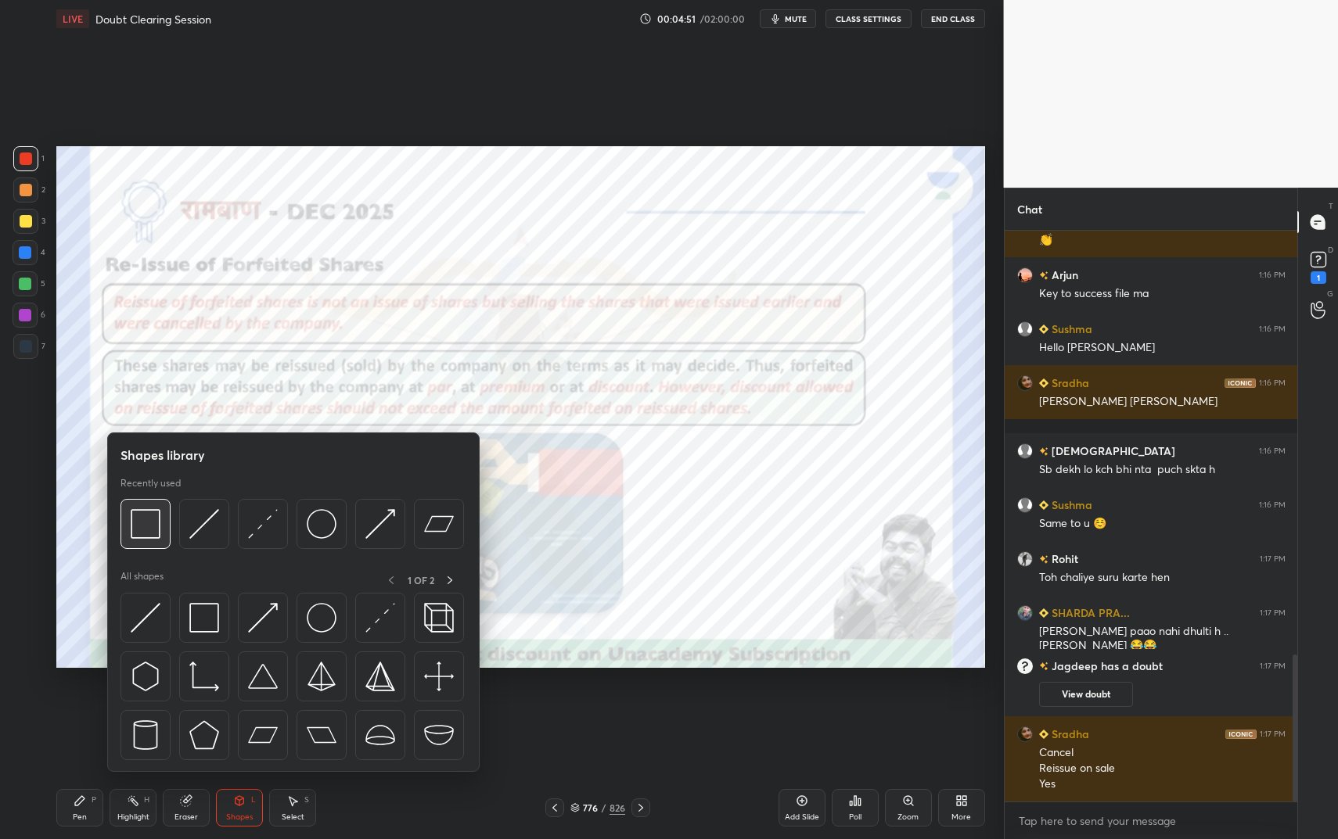
click at [151, 534] on img at bounding box center [146, 524] width 30 height 30
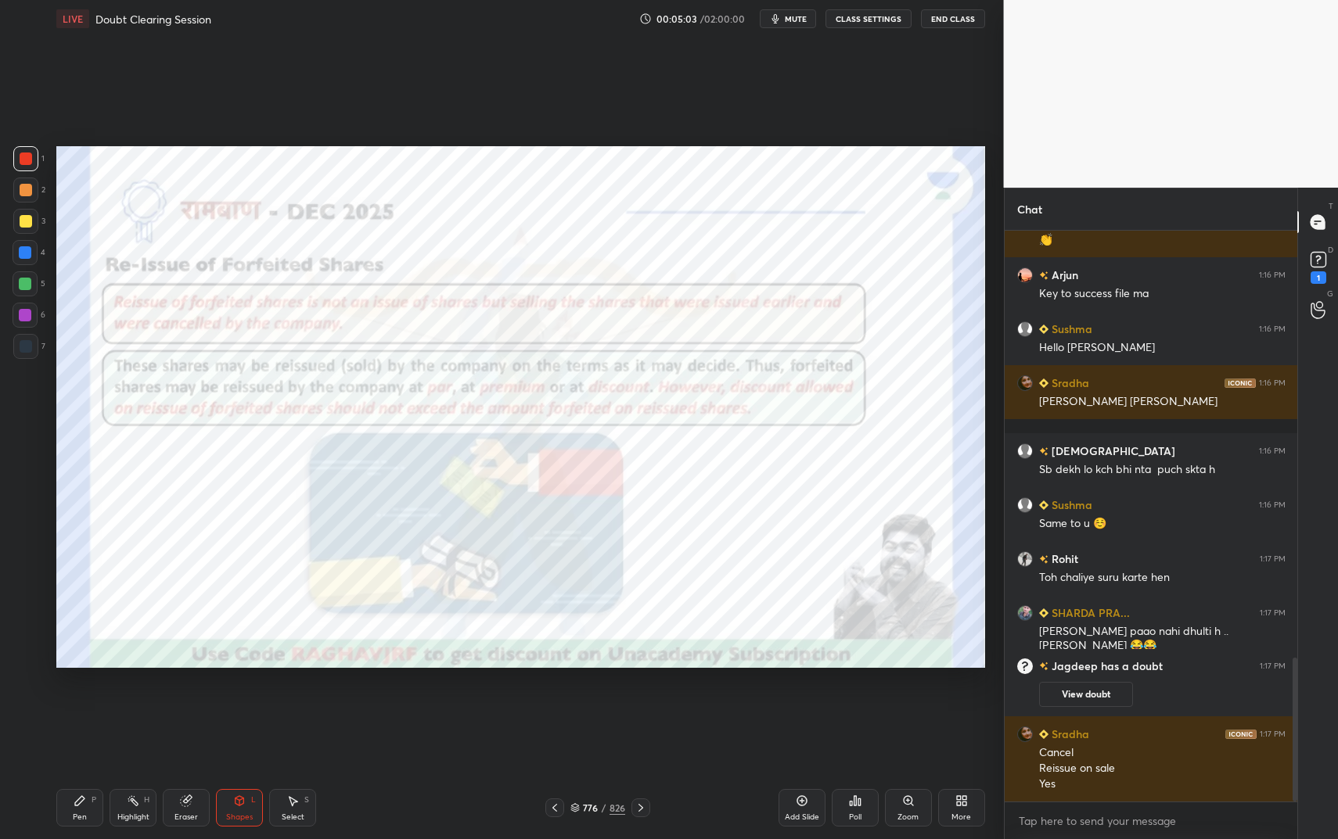
scroll to position [1694, 0]
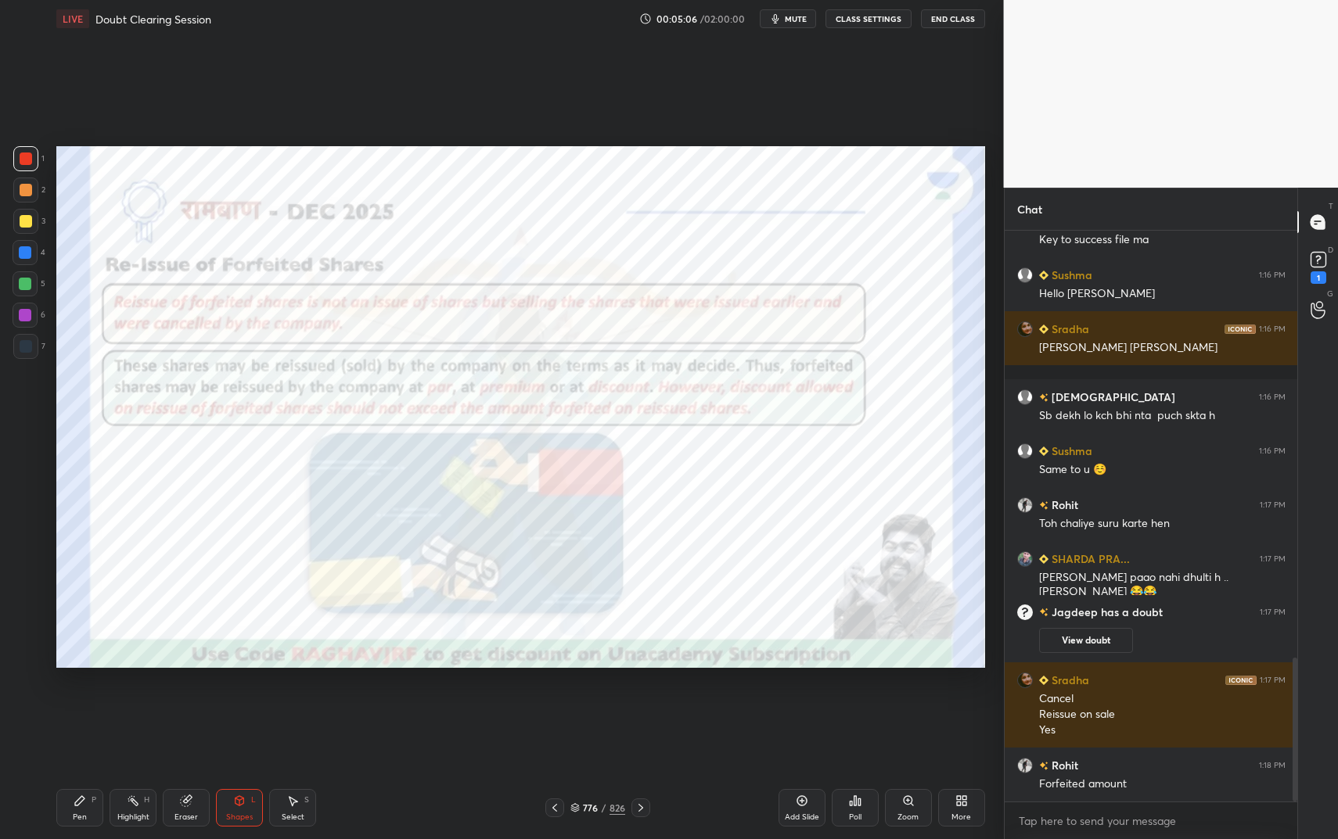
click at [29, 315] on div at bounding box center [25, 315] width 13 height 13
drag, startPoint x: 31, startPoint y: 311, endPoint x: 45, endPoint y: 286, distance: 28.3
click at [31, 311] on div at bounding box center [25, 315] width 25 height 25
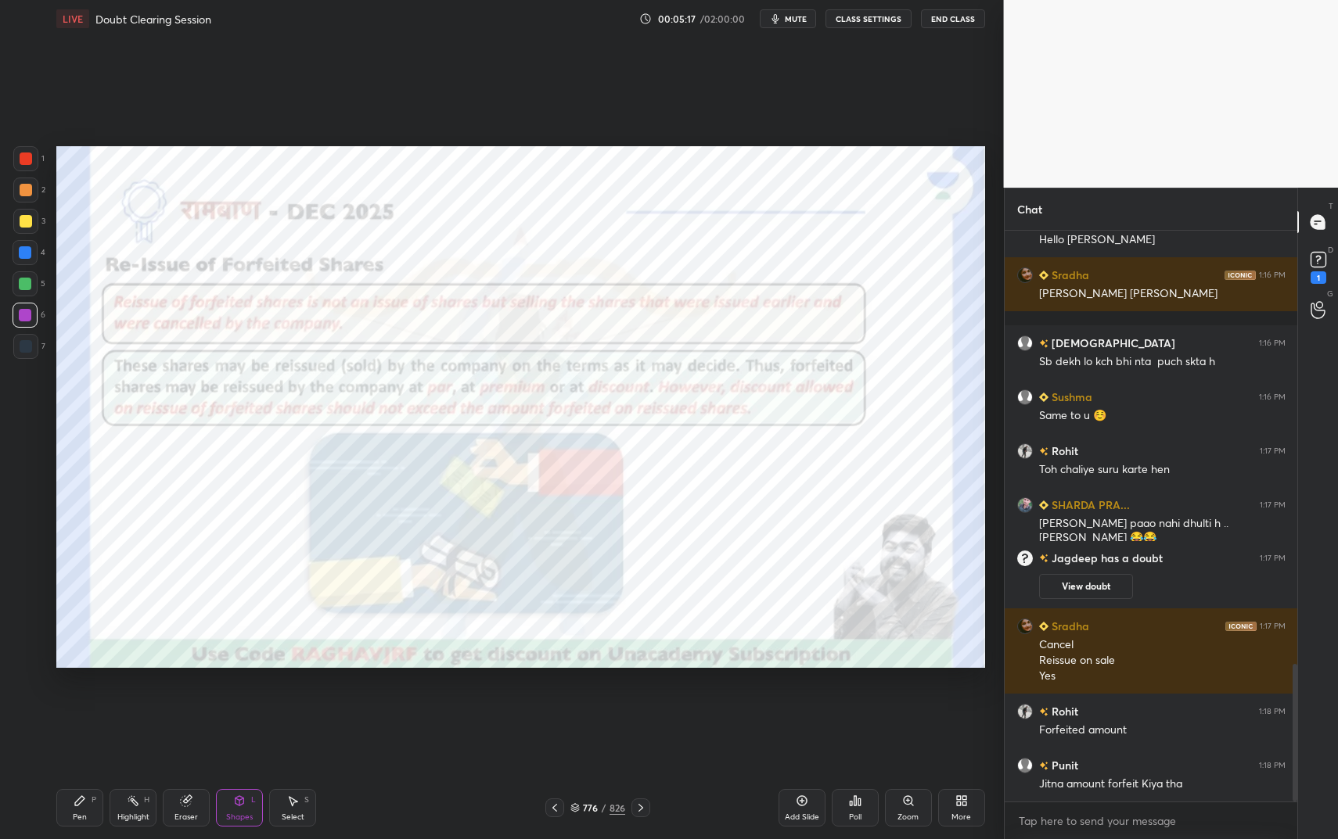
scroll to position [1802, 0]
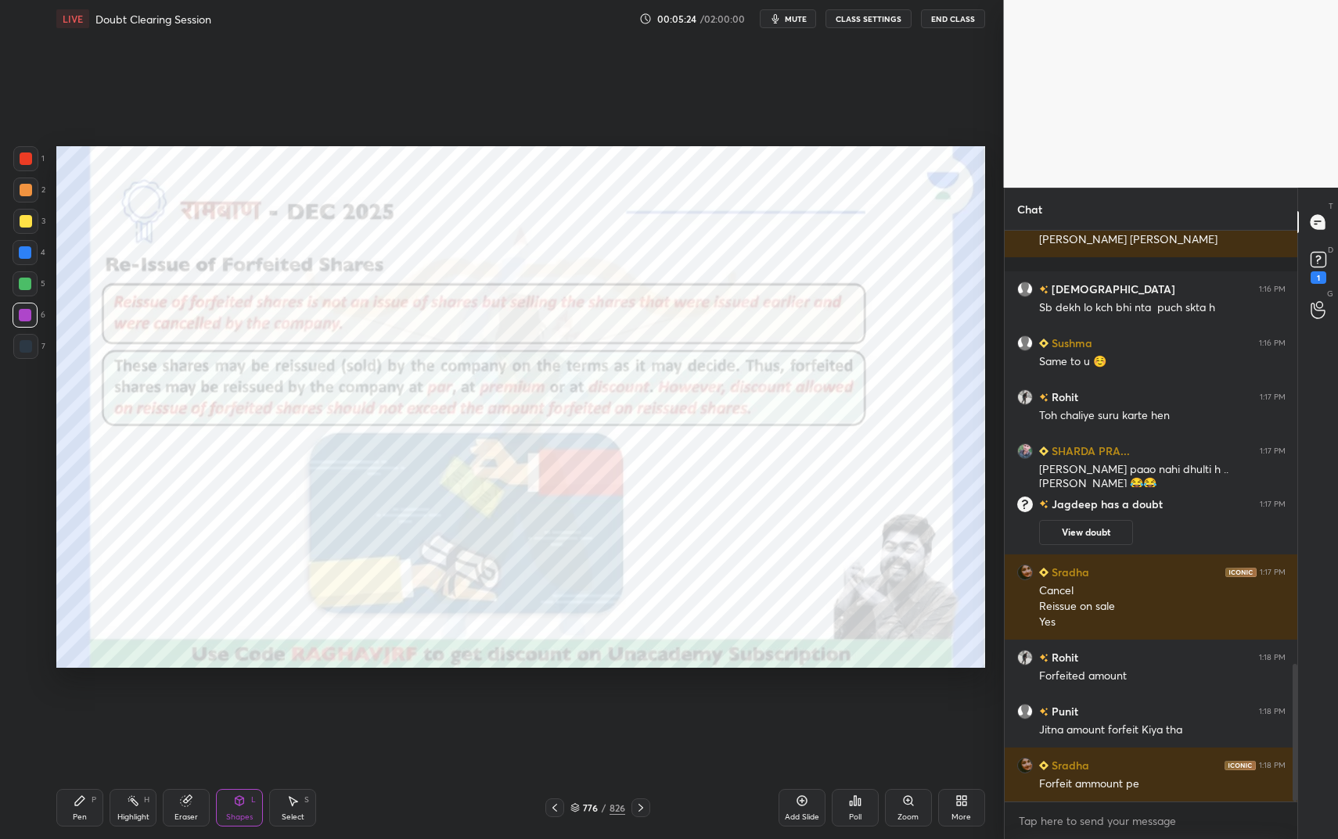
click at [94, 704] on div "P" at bounding box center [94, 800] width 5 height 8
click at [34, 157] on div at bounding box center [25, 158] width 25 height 25
click at [33, 157] on div at bounding box center [25, 158] width 25 height 25
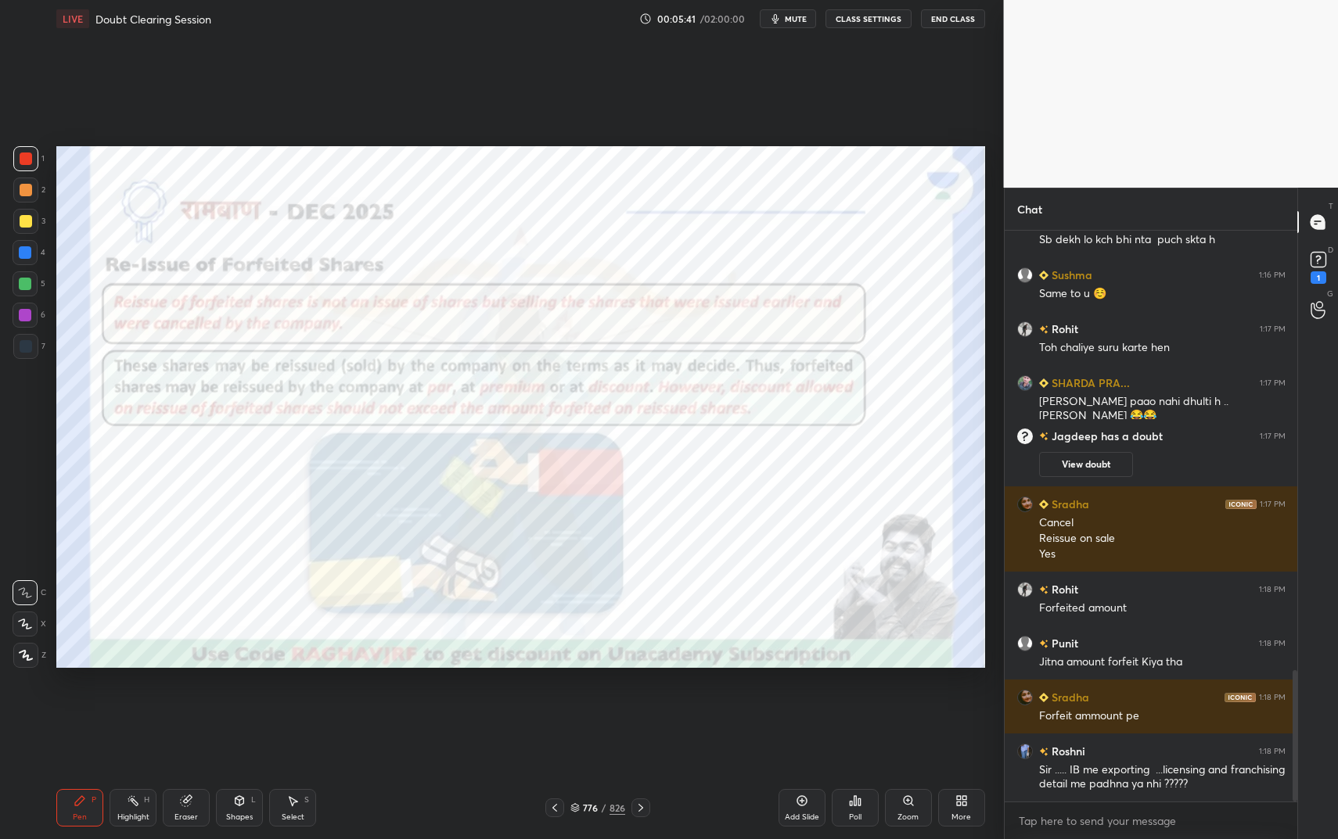
scroll to position [1907, 0]
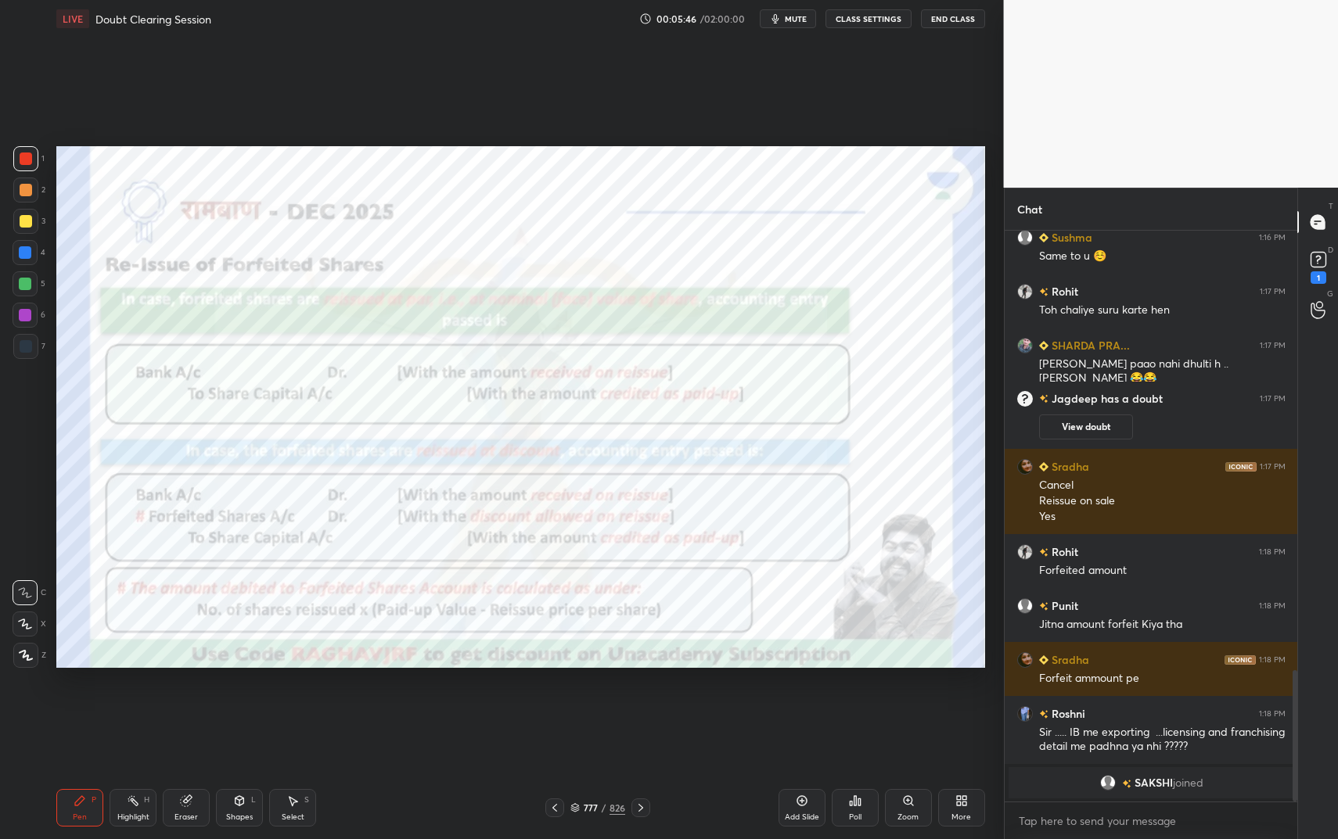
click at [138, 704] on div "Highlight H" at bounding box center [133, 808] width 47 height 38
click at [138, 704] on icon at bounding box center [133, 801] width 13 height 13
click at [956, 14] on button "End Class" at bounding box center [953, 18] width 64 height 19
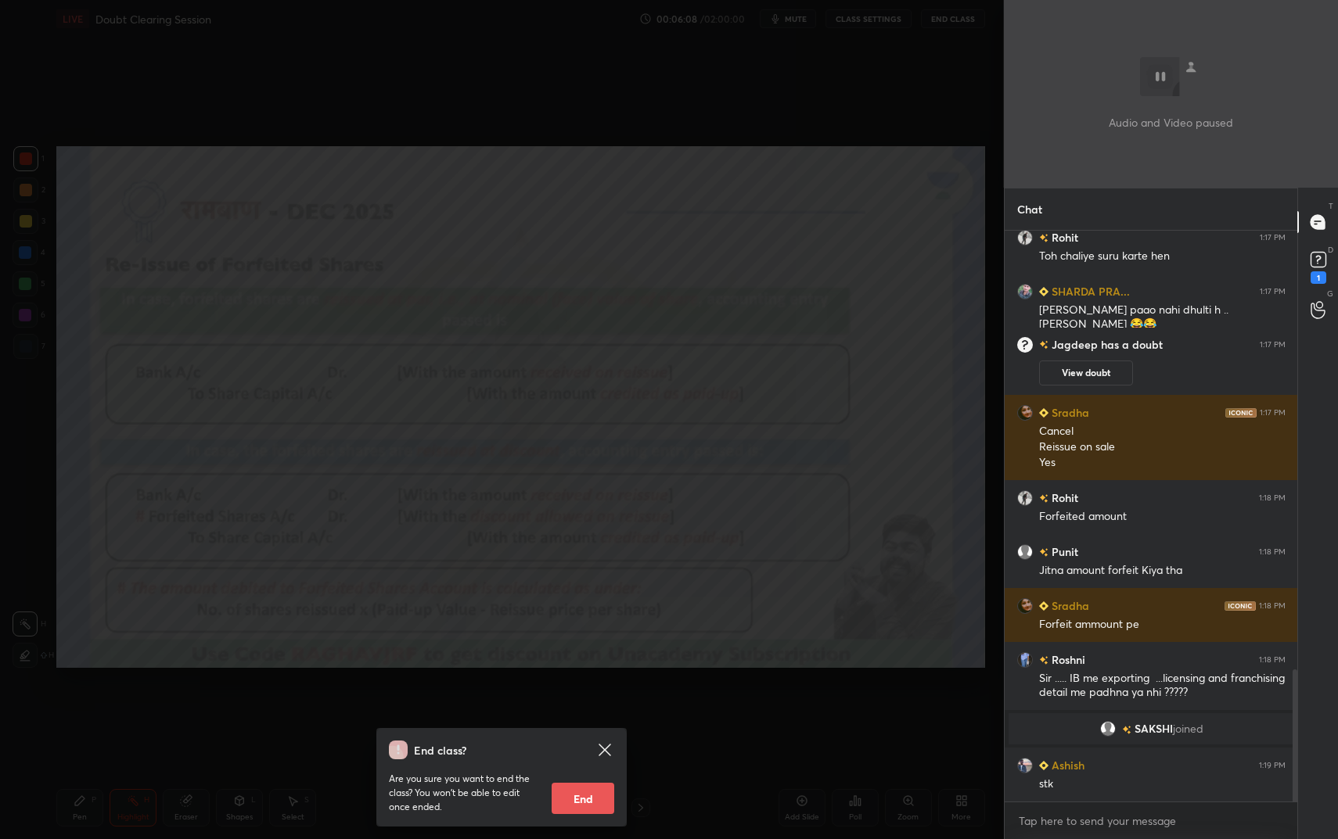
scroll to position [1926, 0]
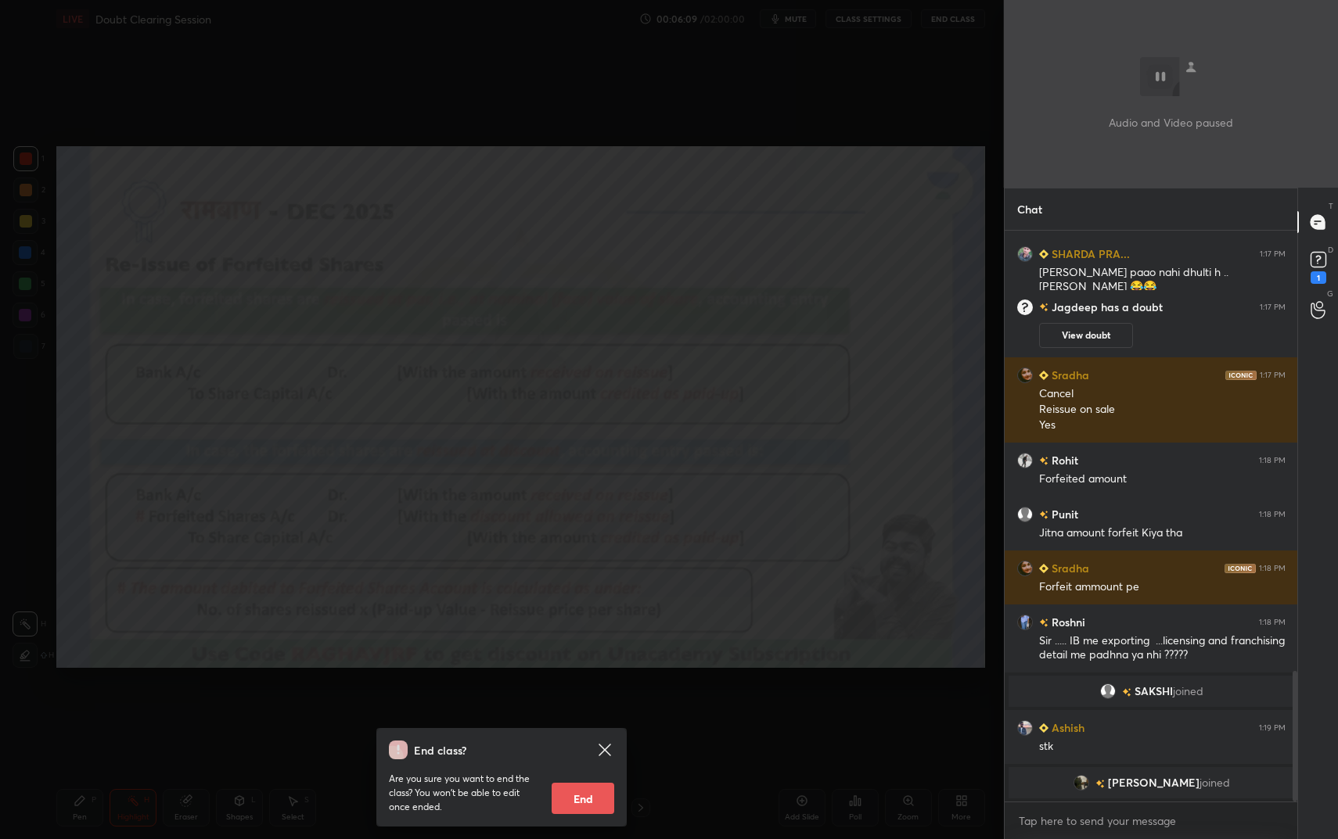
click at [656, 122] on div "End class? Are you sure you want to end the class? You won’t be able to edit on…" at bounding box center [502, 419] width 1004 height 839
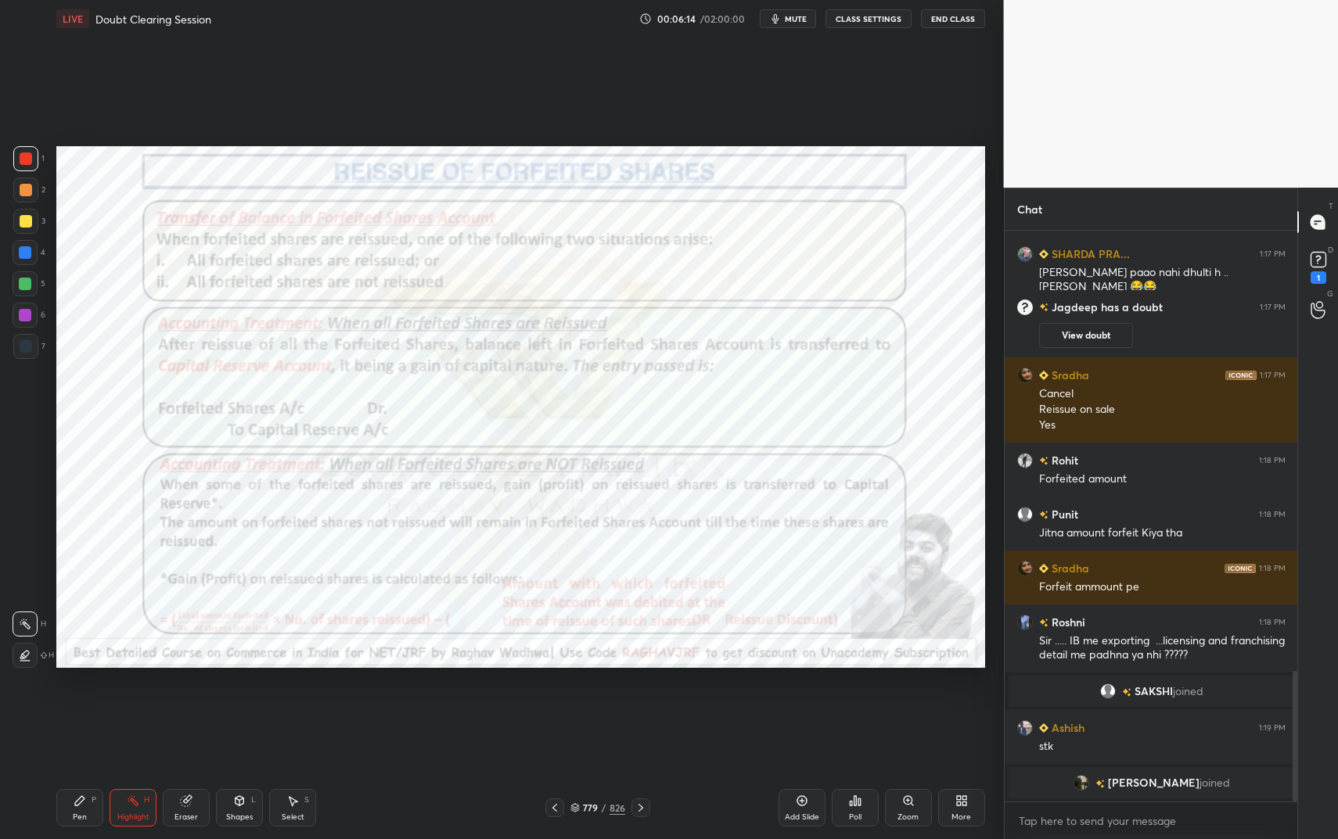
drag, startPoint x: 136, startPoint y: 798, endPoint x: 135, endPoint y: 789, distance: 8.6
click at [135, 704] on icon at bounding box center [133, 801] width 13 height 13
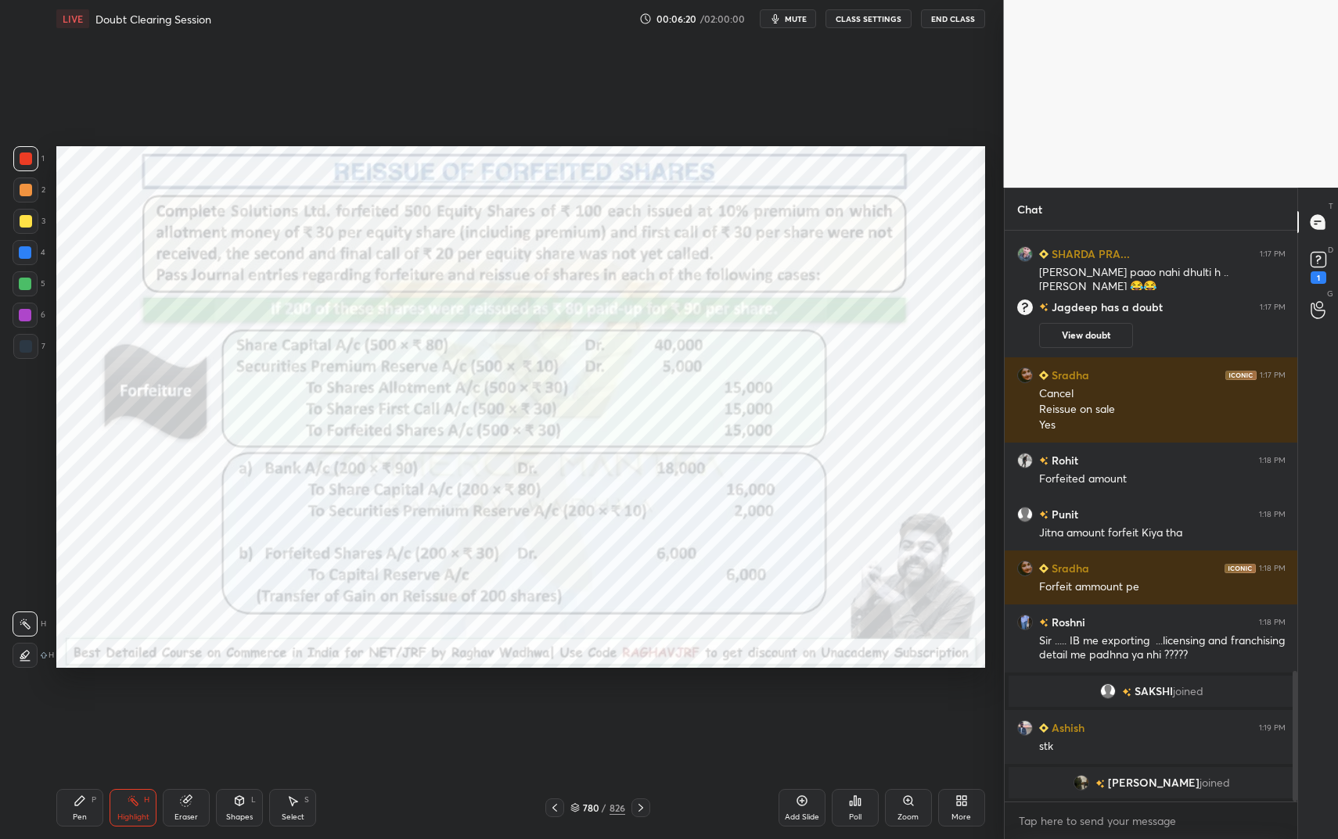
drag, startPoint x: 134, startPoint y: 797, endPoint x: 136, endPoint y: 808, distance: 11.2
click at [135, 704] on icon at bounding box center [133, 801] width 13 height 13
click at [136, 704] on div "Highlight H" at bounding box center [133, 808] width 47 height 38
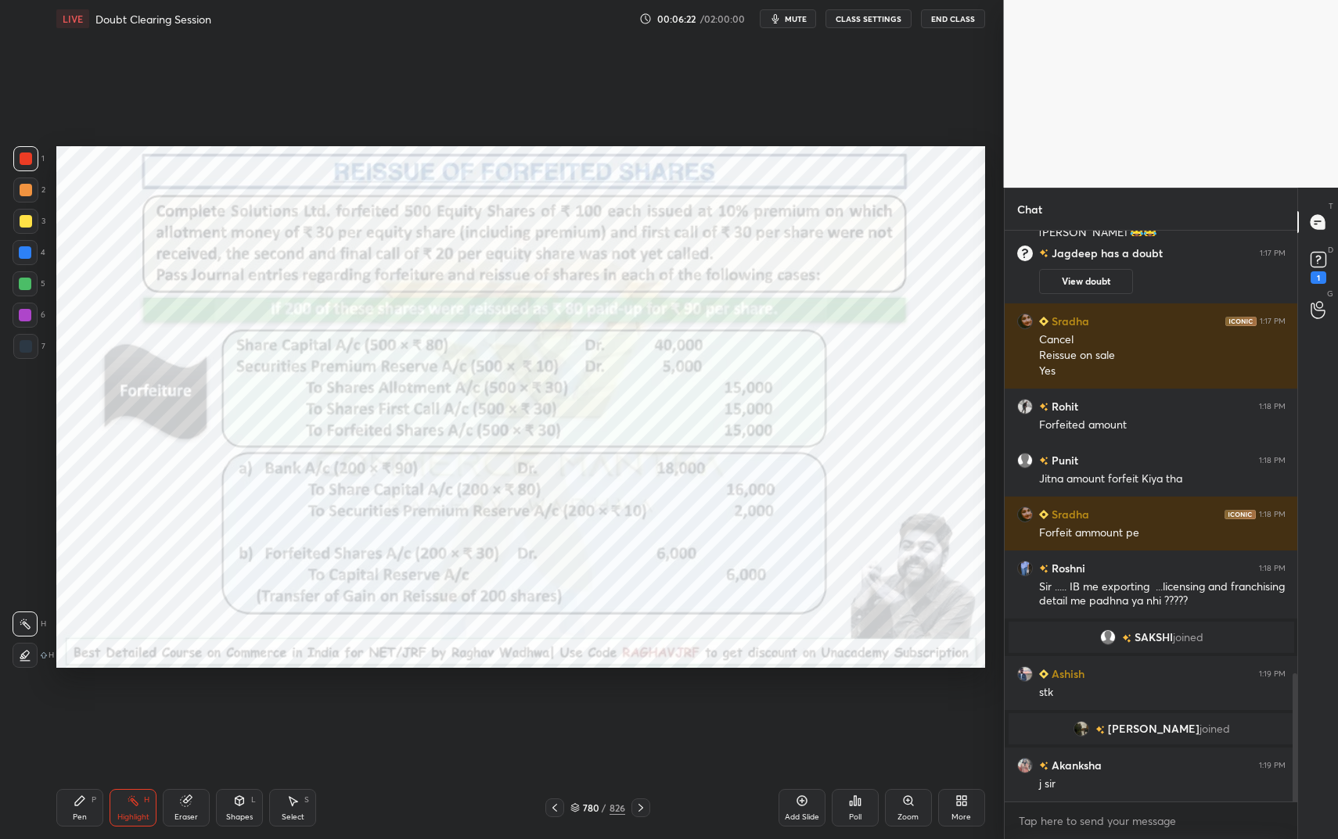
click at [27, 256] on div at bounding box center [25, 252] width 13 height 13
click at [31, 254] on div at bounding box center [25, 252] width 13 height 13
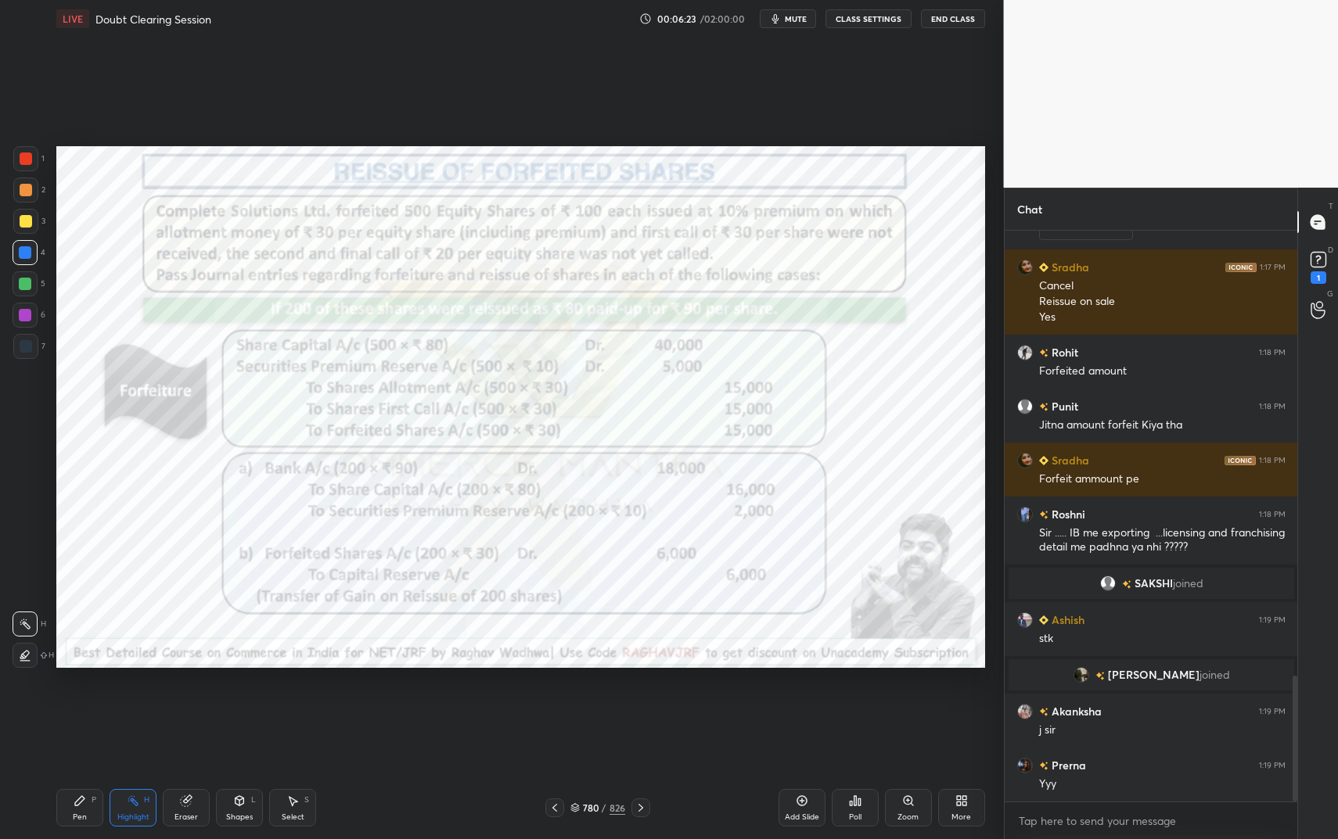
click at [80, 704] on div "Pen P" at bounding box center [79, 808] width 47 height 38
drag, startPoint x: 76, startPoint y: 801, endPoint x: 76, endPoint y: 769, distance: 32.1
click at [76, 704] on icon at bounding box center [79, 800] width 9 height 9
click at [14, 156] on div at bounding box center [25, 158] width 25 height 25
click at [15, 155] on div at bounding box center [25, 158] width 25 height 25
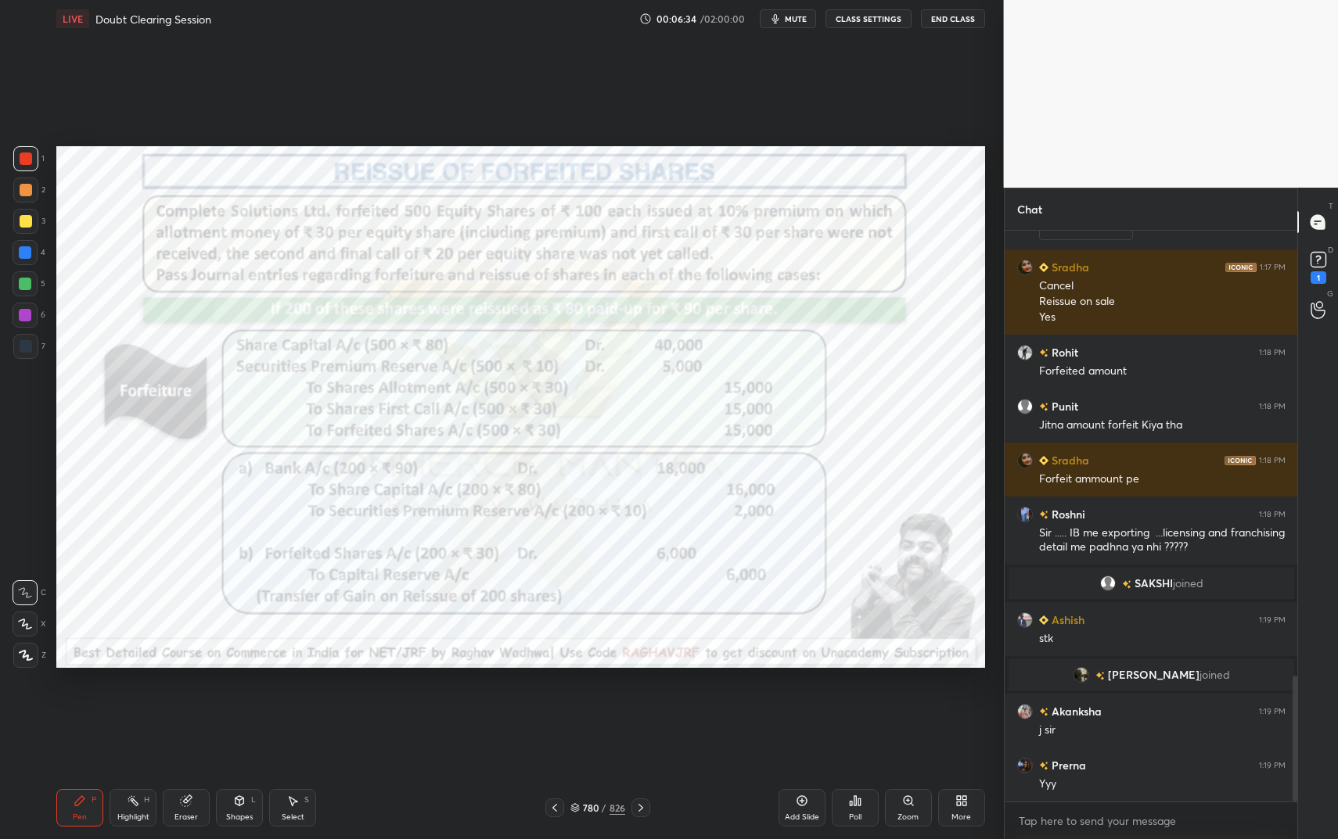
drag, startPoint x: 238, startPoint y: 819, endPoint x: 249, endPoint y: 778, distance: 42.9
click at [238, 704] on div "Shapes" at bounding box center [239, 818] width 27 height 8
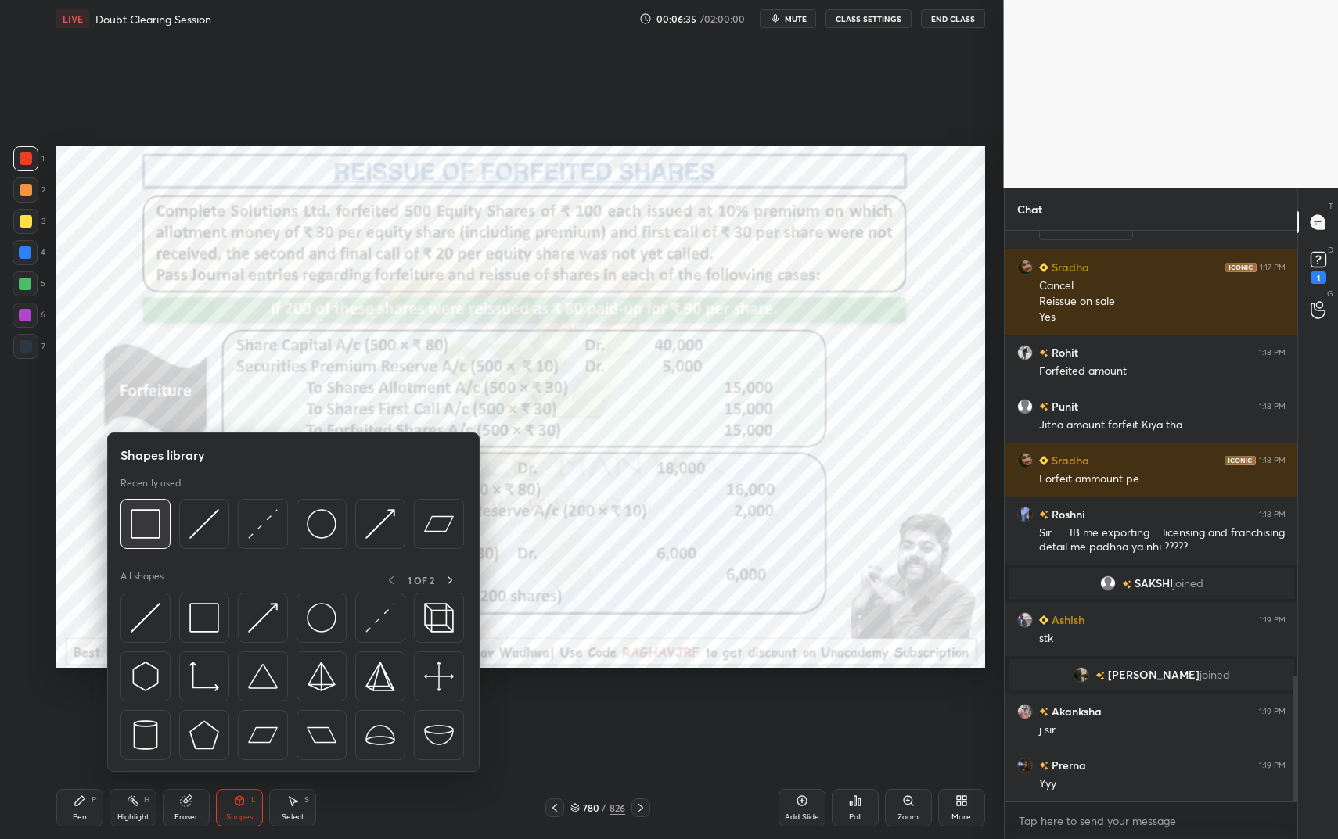
click at [146, 525] on img at bounding box center [146, 524] width 30 height 30
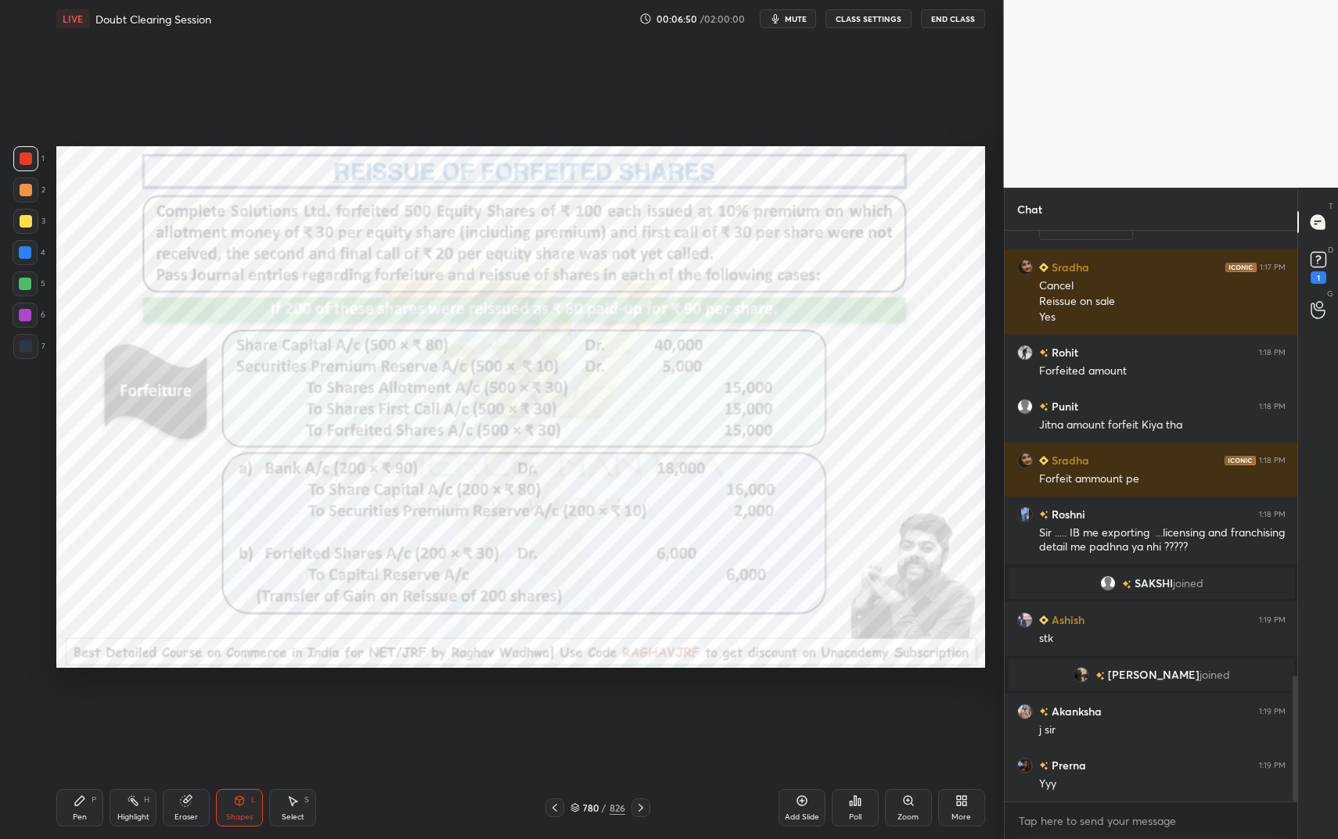
scroll to position [2073, 0]
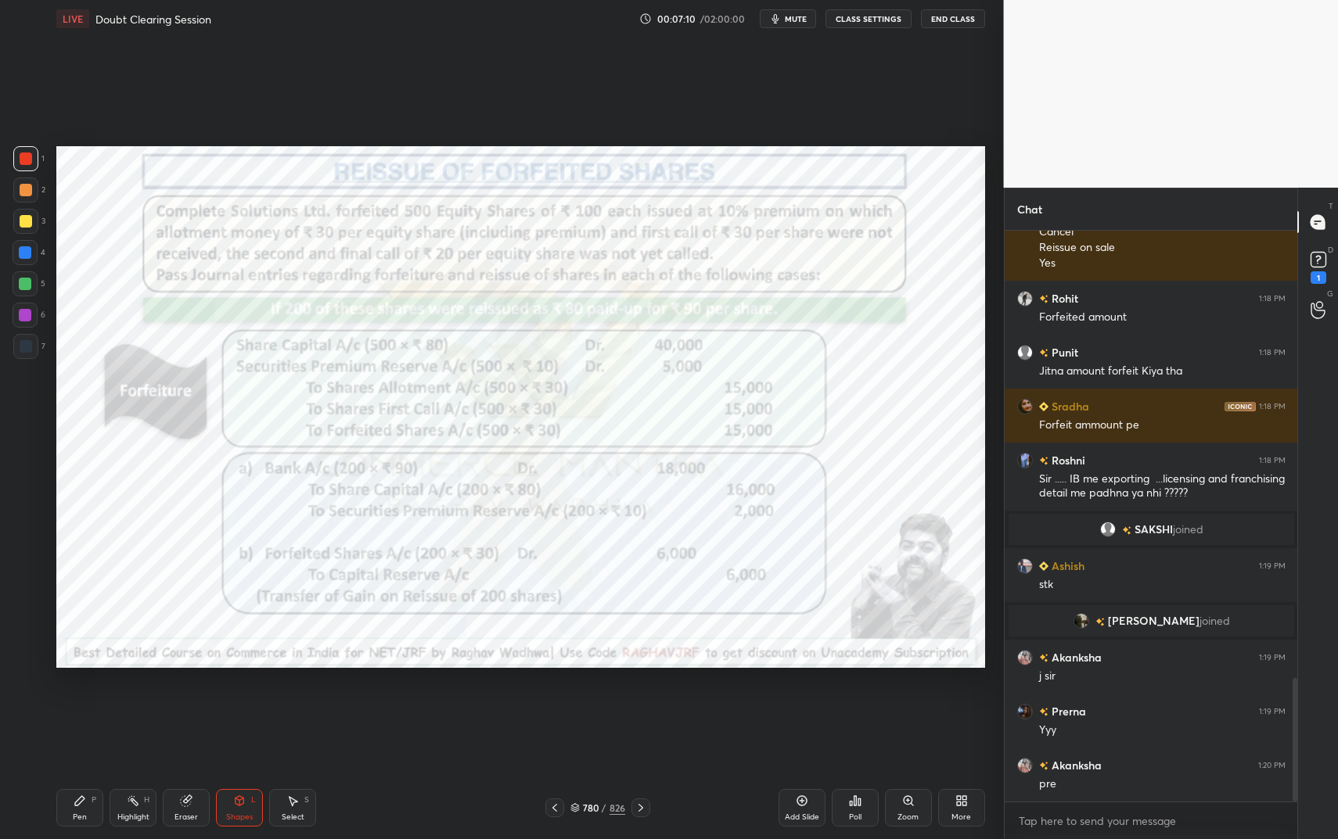
drag, startPoint x: 81, startPoint y: 796, endPoint x: 90, endPoint y: 795, distance: 8.6
click at [81, 704] on div "Pen P" at bounding box center [79, 808] width 47 height 38
click at [804, 704] on div "Add Slide" at bounding box center [801, 808] width 47 height 38
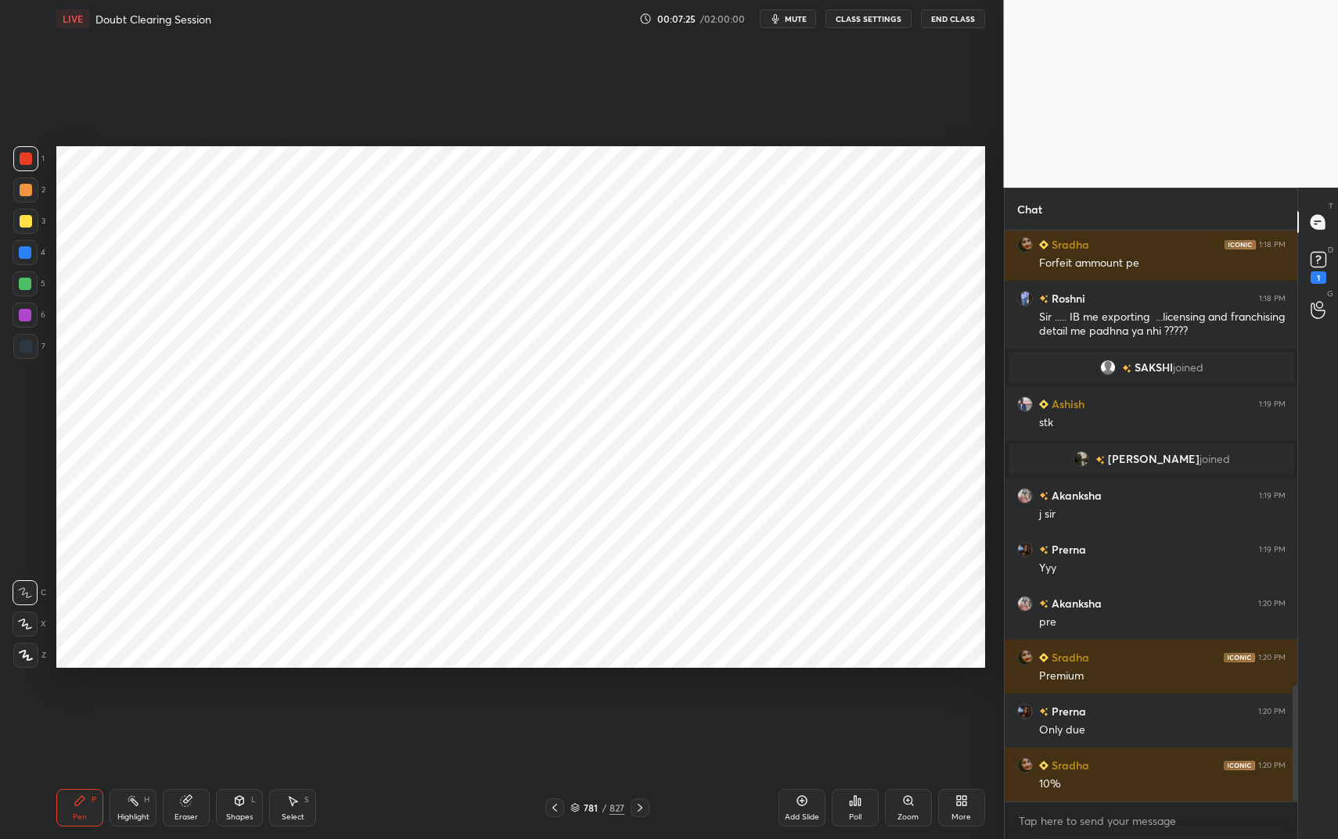
scroll to position [2289, 0]
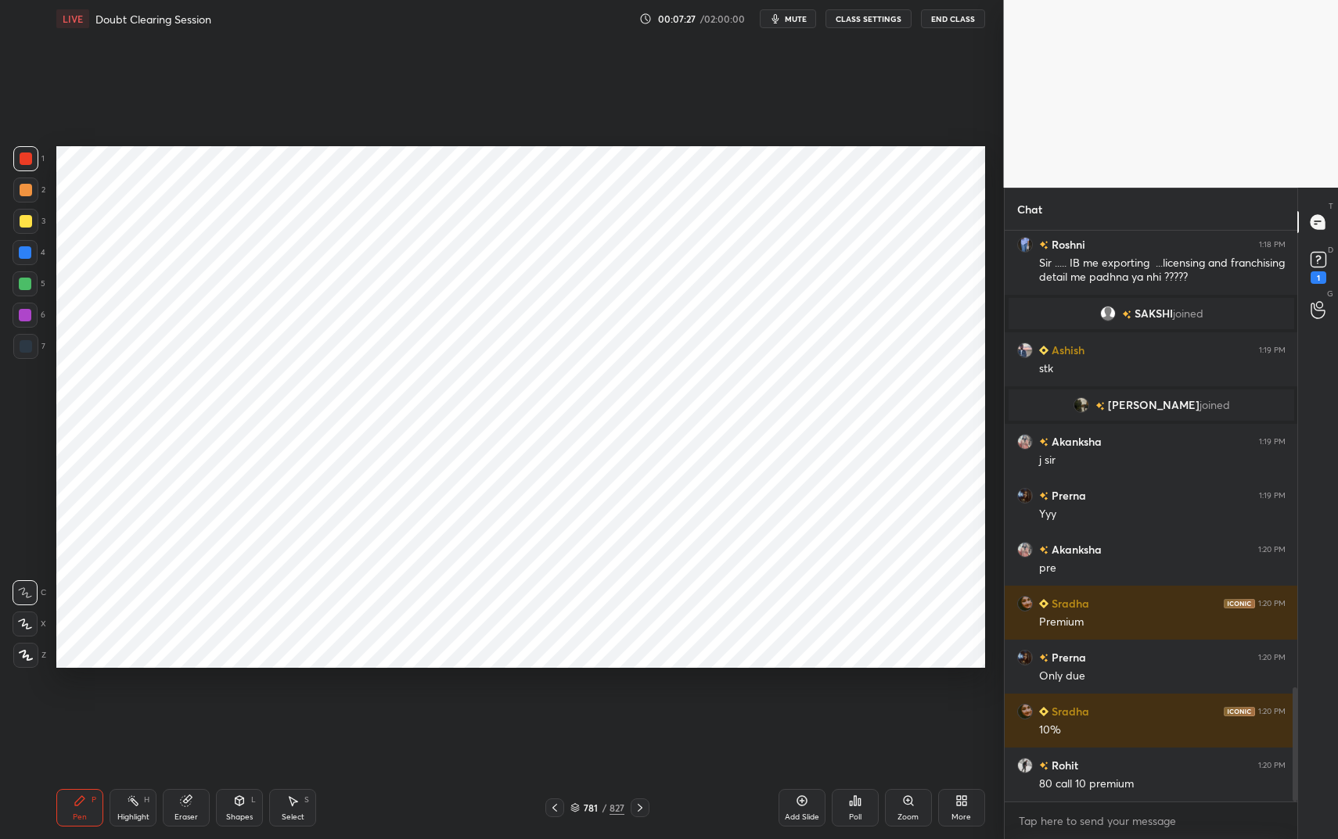
click at [236, 704] on icon at bounding box center [239, 801] width 13 height 13
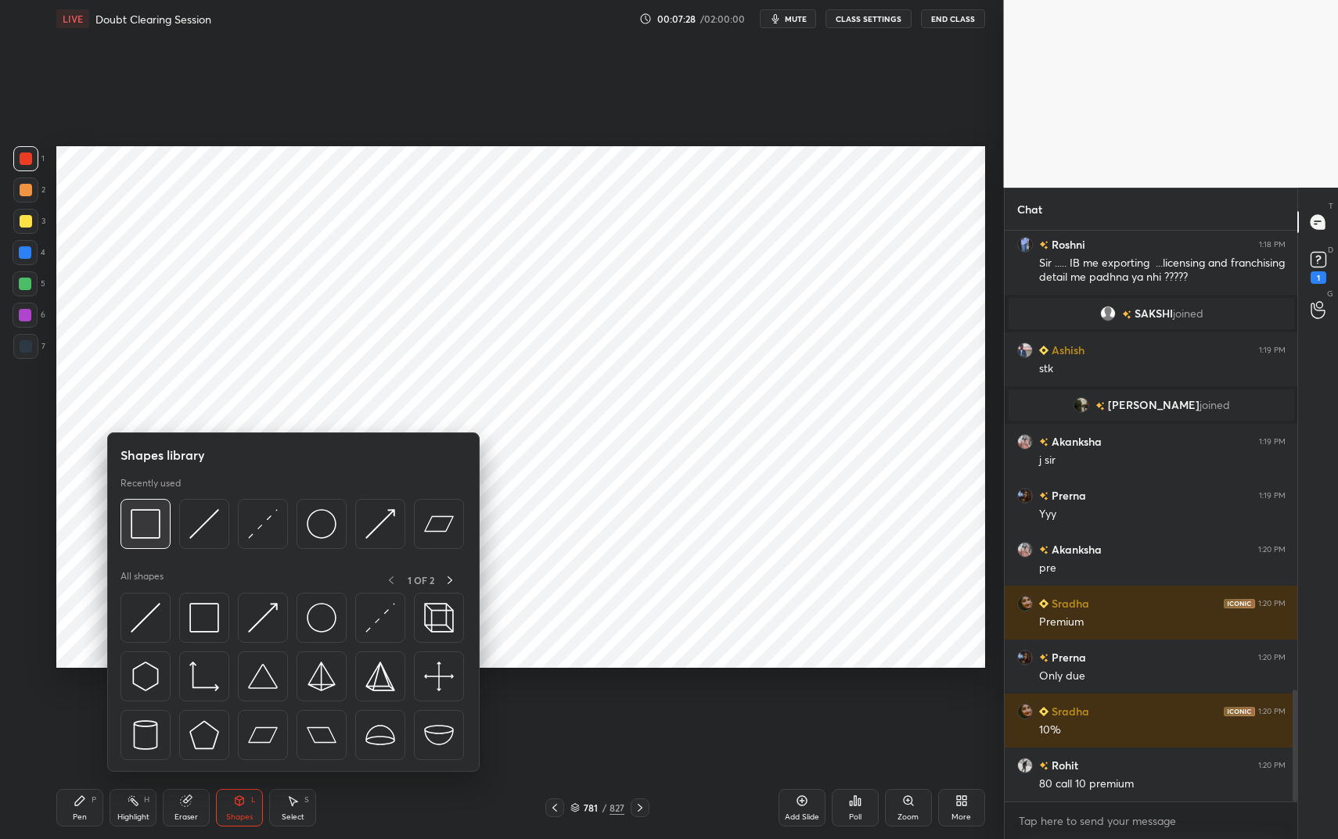
scroll to position [2343, 0]
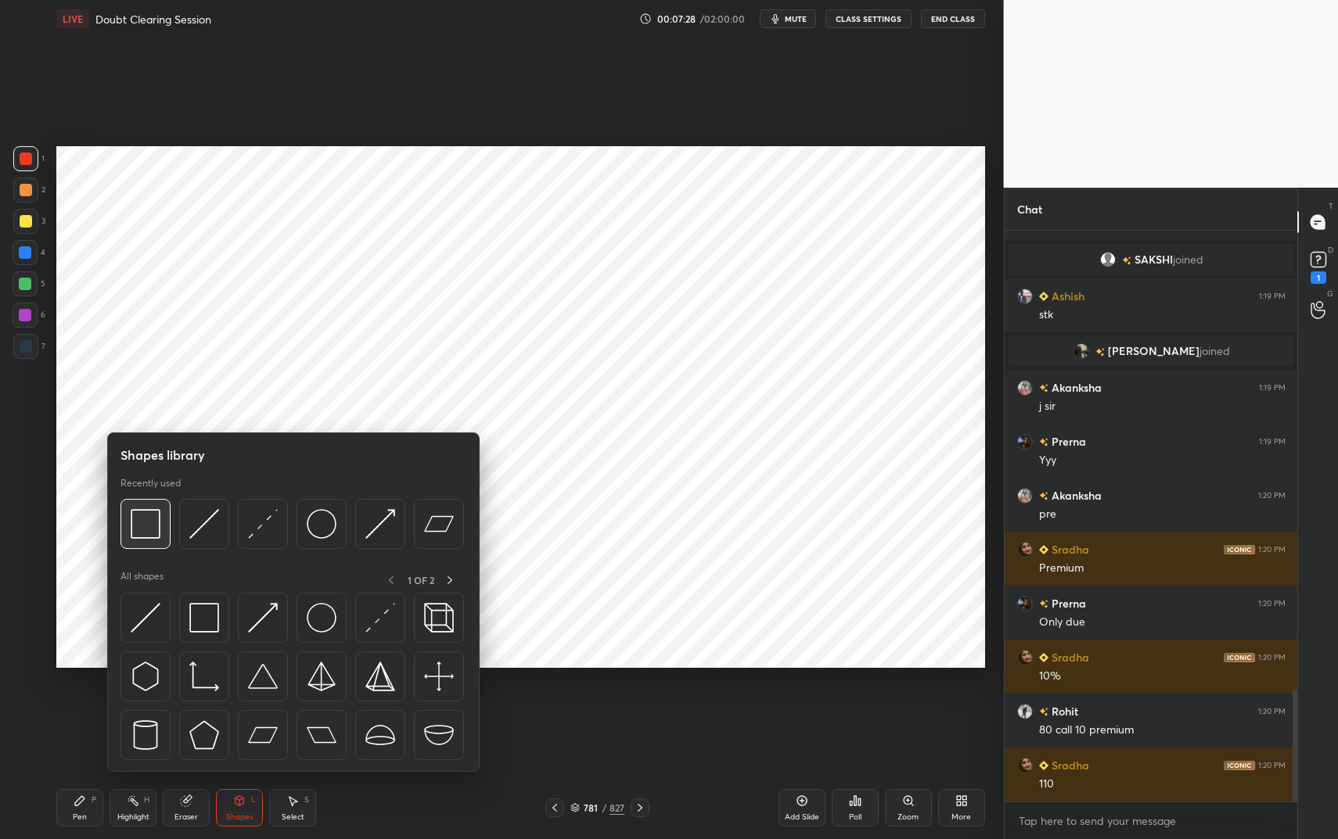
click at [155, 522] on img at bounding box center [146, 524] width 30 height 30
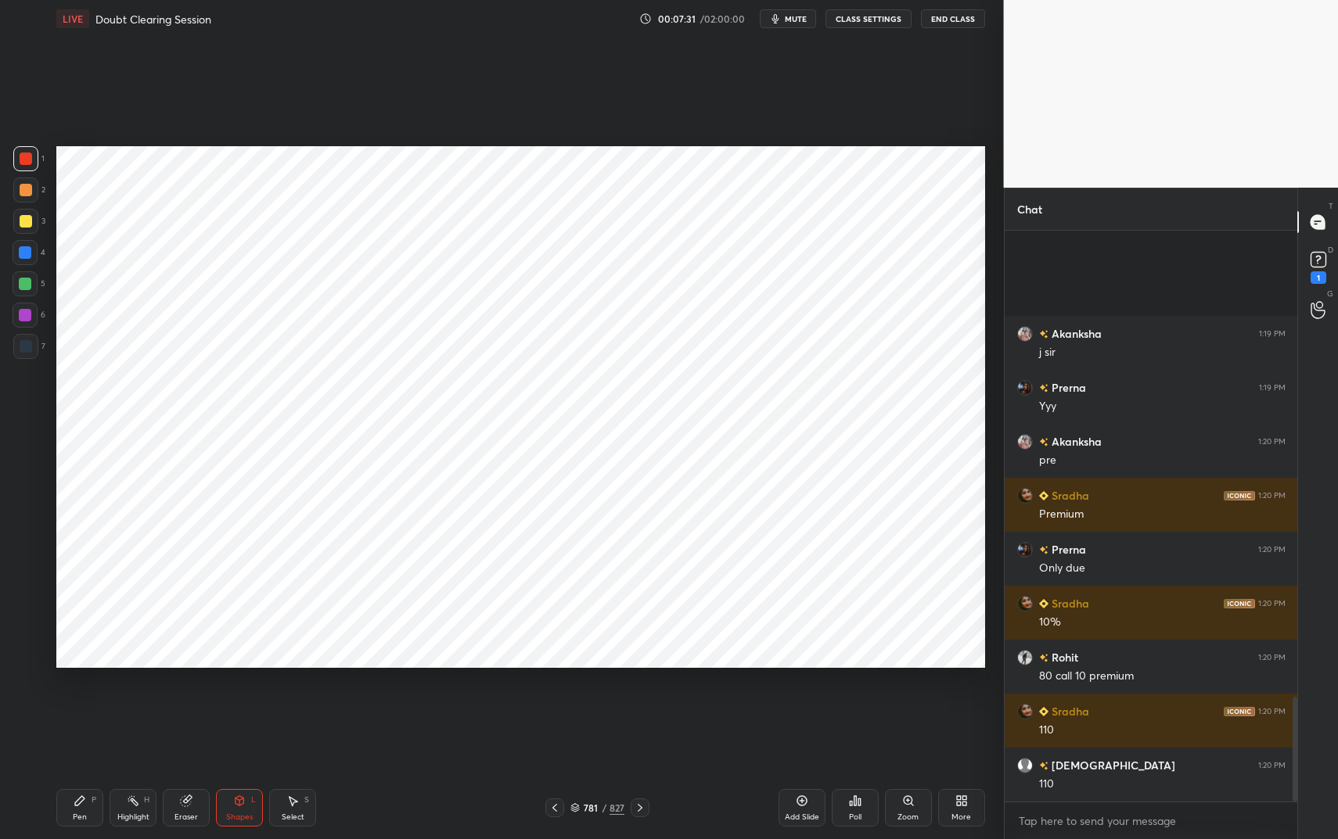
scroll to position [2543, 0]
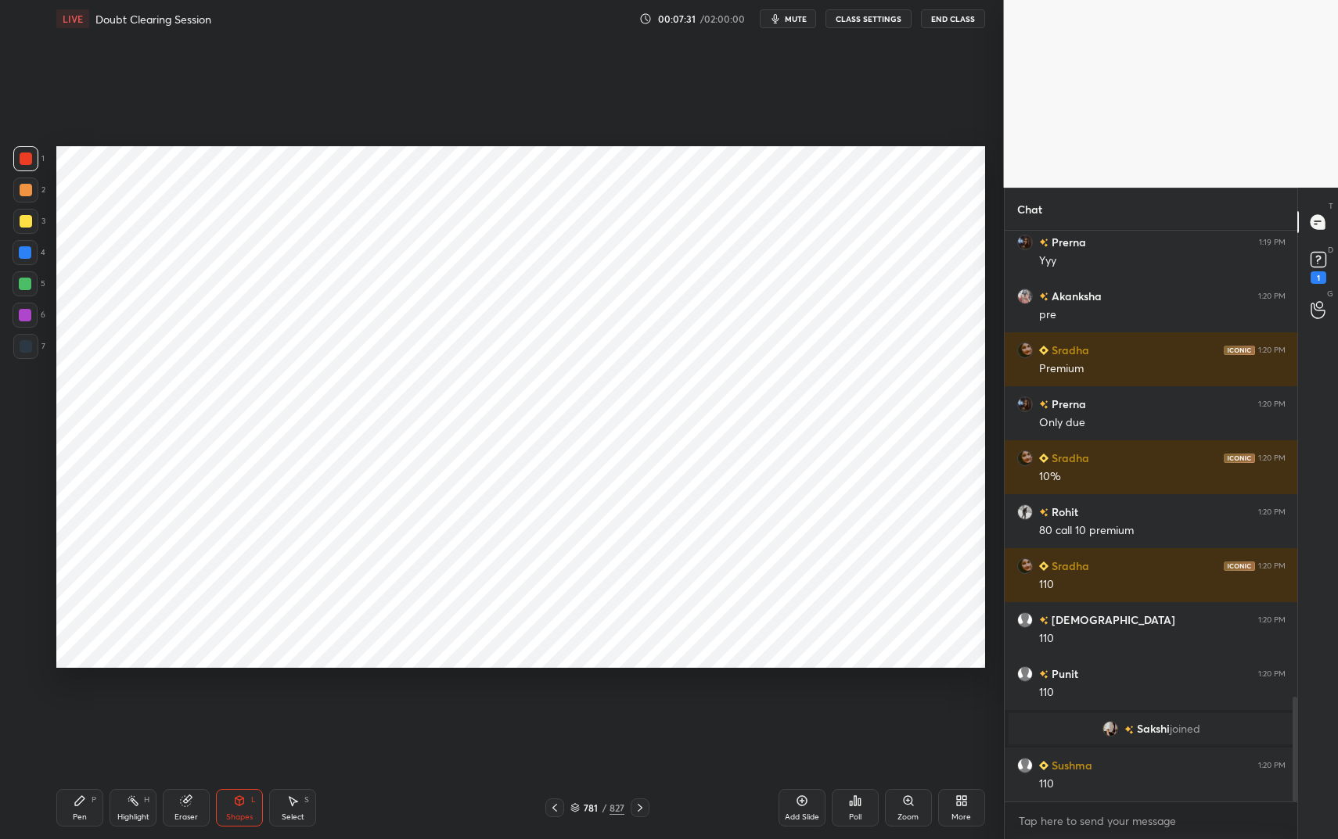
click at [252, 704] on div "Shapes L" at bounding box center [239, 808] width 47 height 38
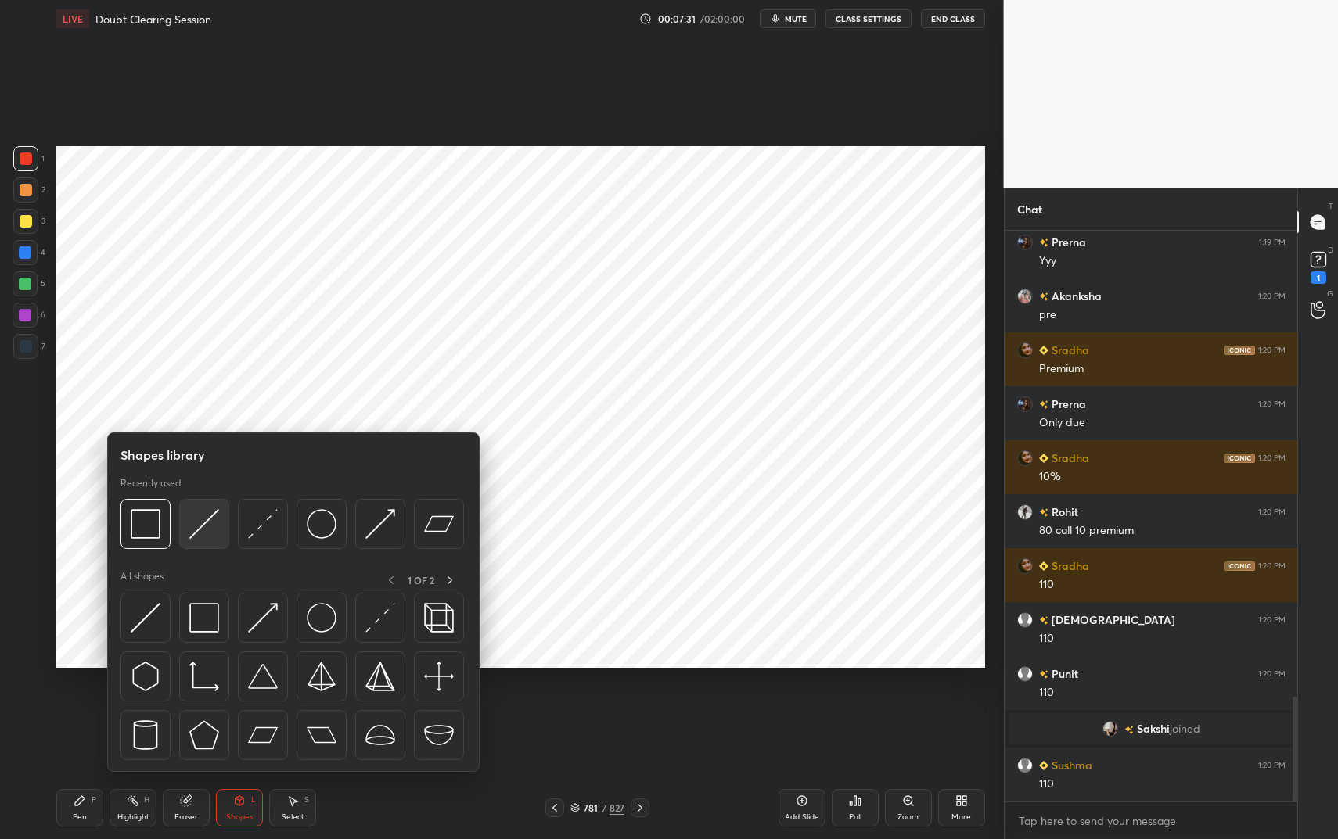
click at [216, 534] on img at bounding box center [204, 524] width 30 height 30
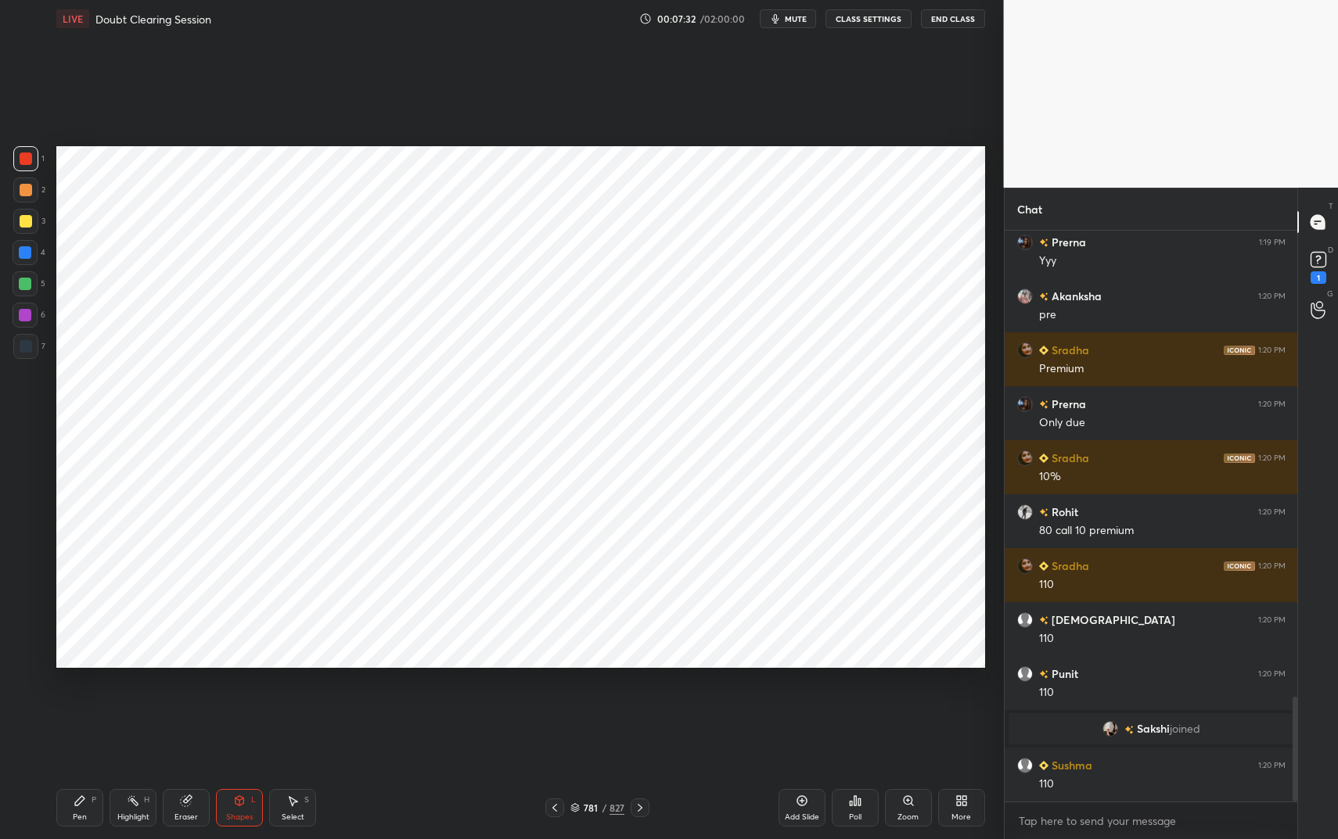
click at [23, 324] on div at bounding box center [25, 315] width 25 height 25
click at [58, 704] on div "Pen P" at bounding box center [79, 808] width 47 height 38
drag, startPoint x: 66, startPoint y: 799, endPoint x: 109, endPoint y: 732, distance: 79.2
click at [66, 704] on div "Pen P" at bounding box center [79, 808] width 47 height 38
click at [30, 253] on div at bounding box center [25, 252] width 25 height 25
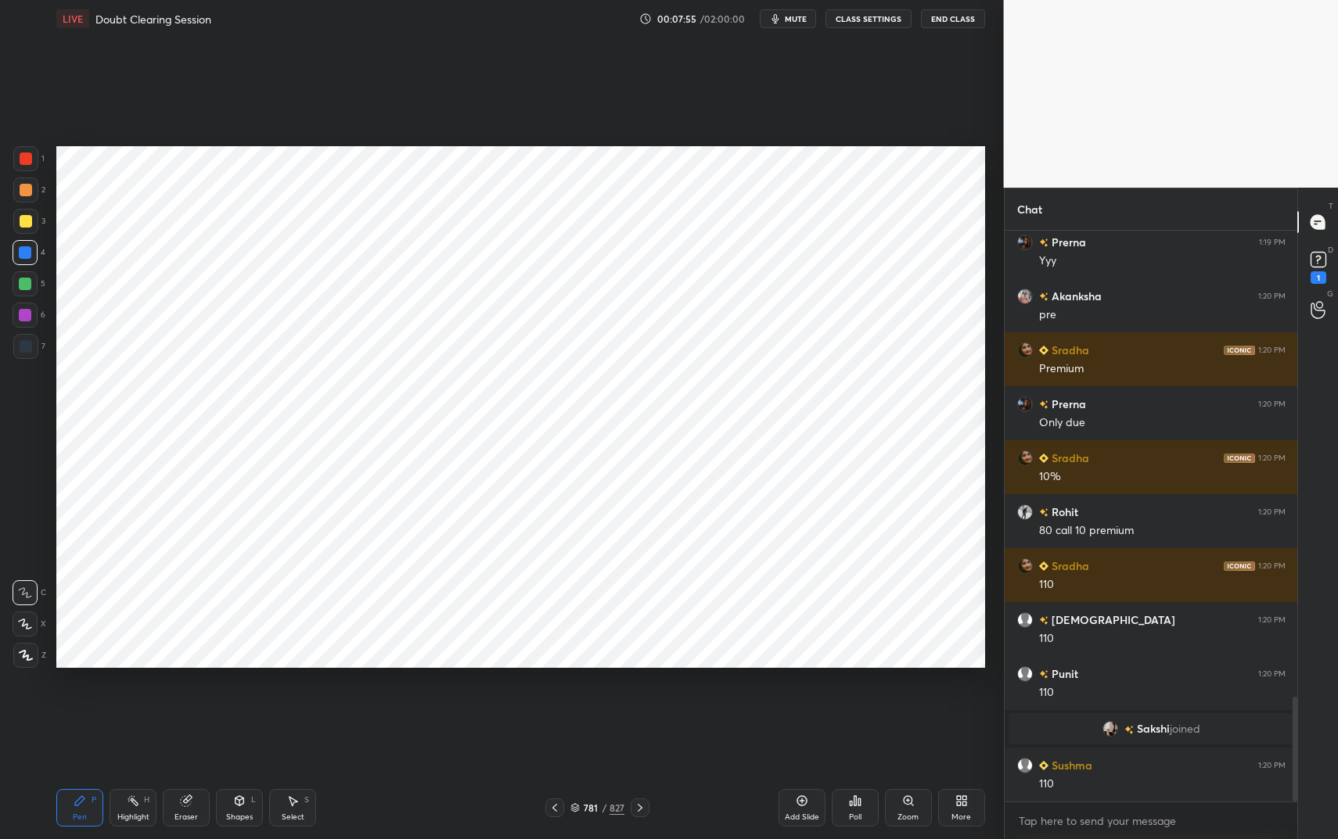
drag, startPoint x: 31, startPoint y: 251, endPoint x: 52, endPoint y: 253, distance: 21.2
click at [35, 253] on div at bounding box center [25, 252] width 25 height 25
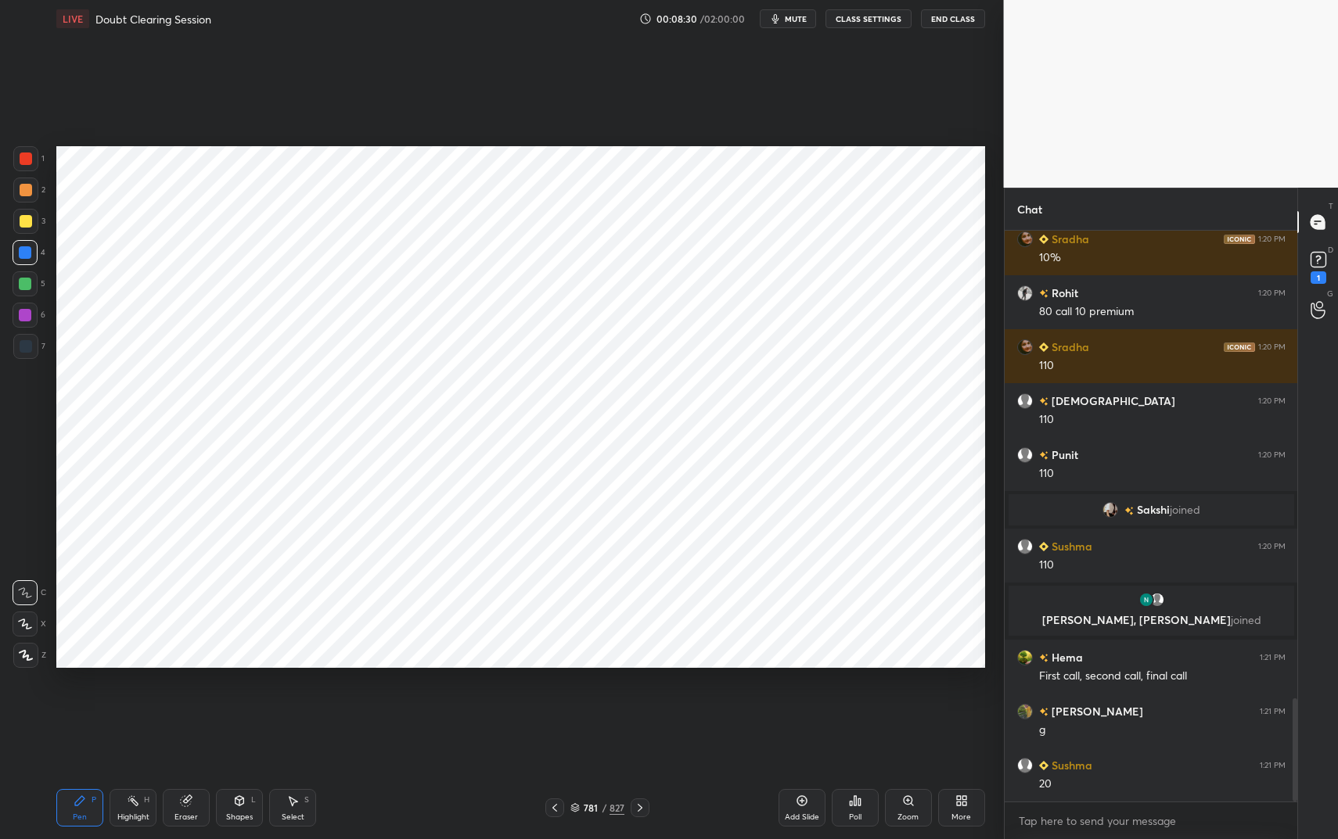
scroll to position [2596, 0]
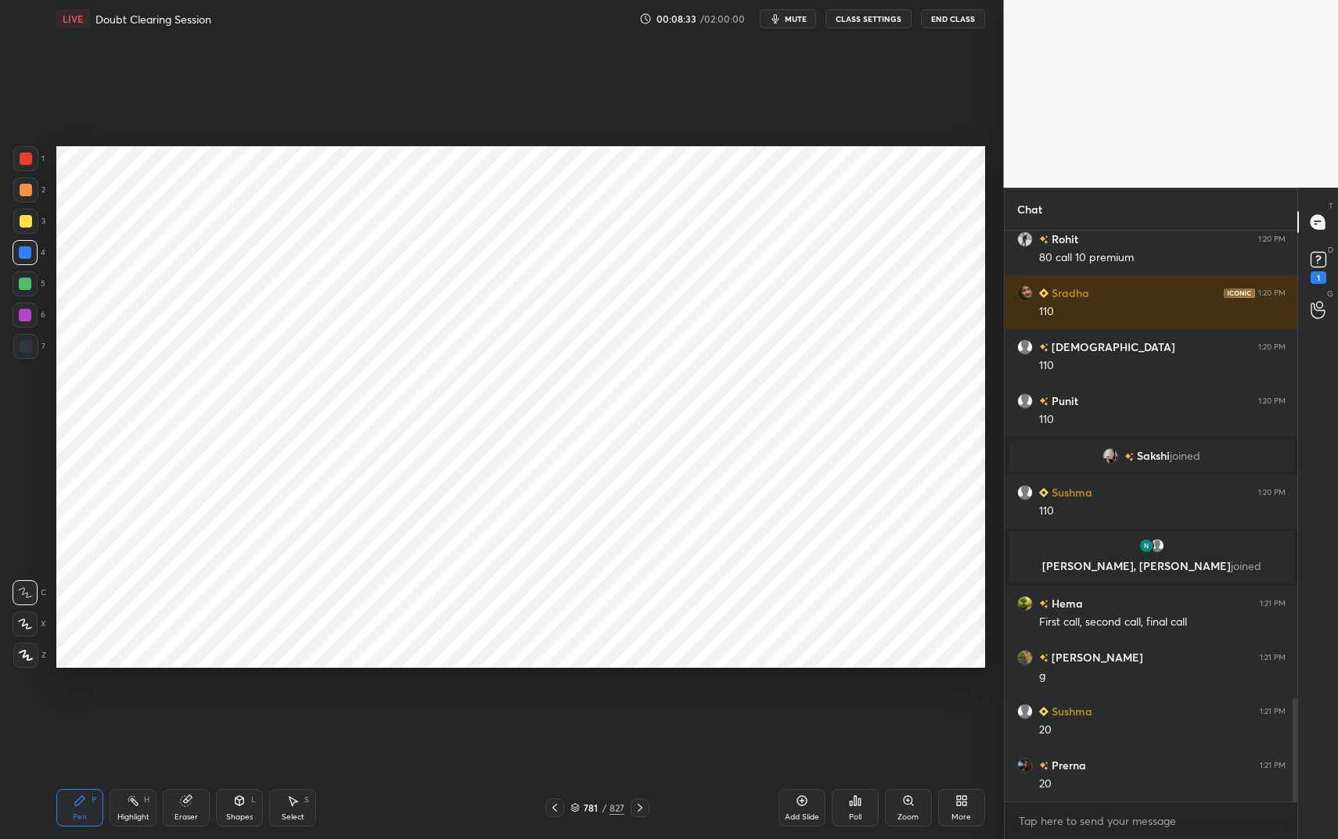
click at [28, 158] on div at bounding box center [26, 159] width 13 height 13
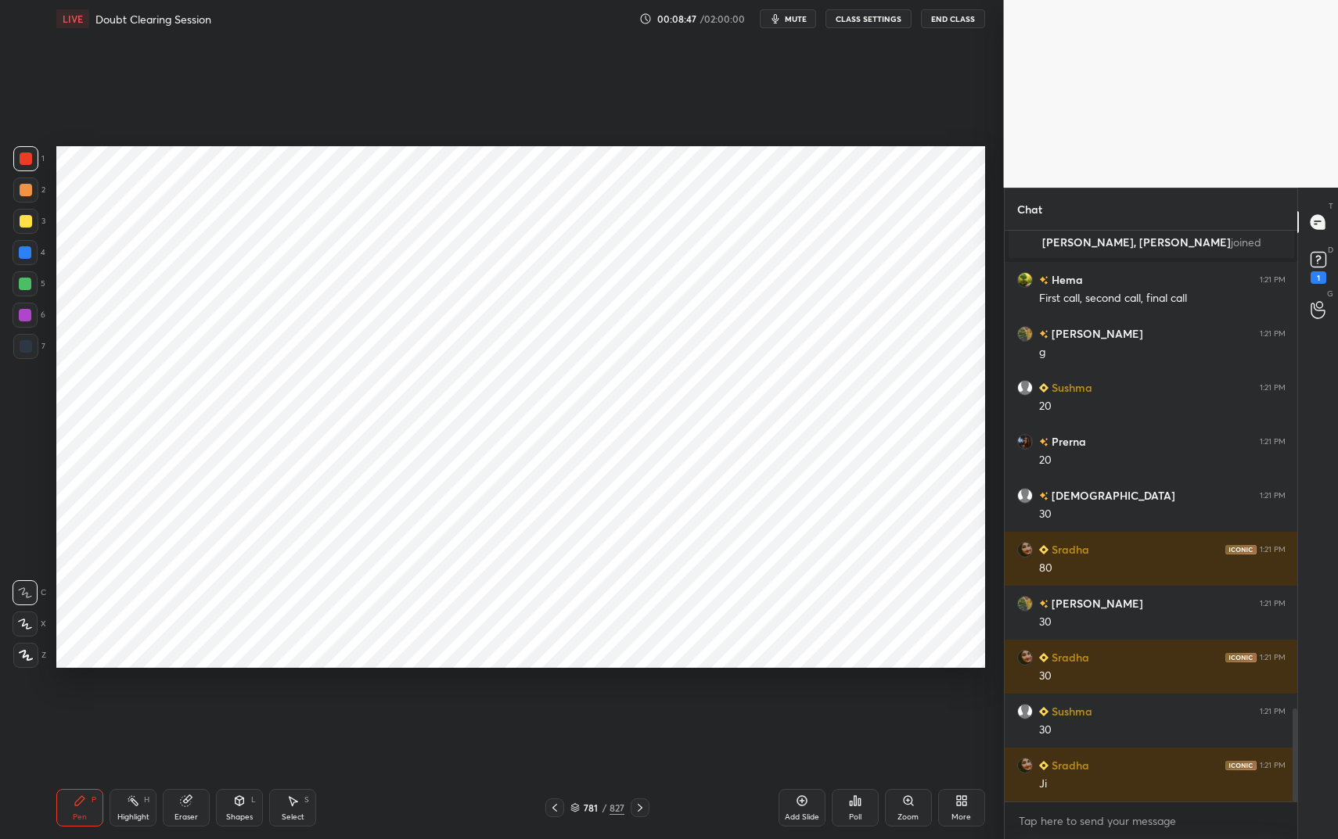
scroll to position [2935, 0]
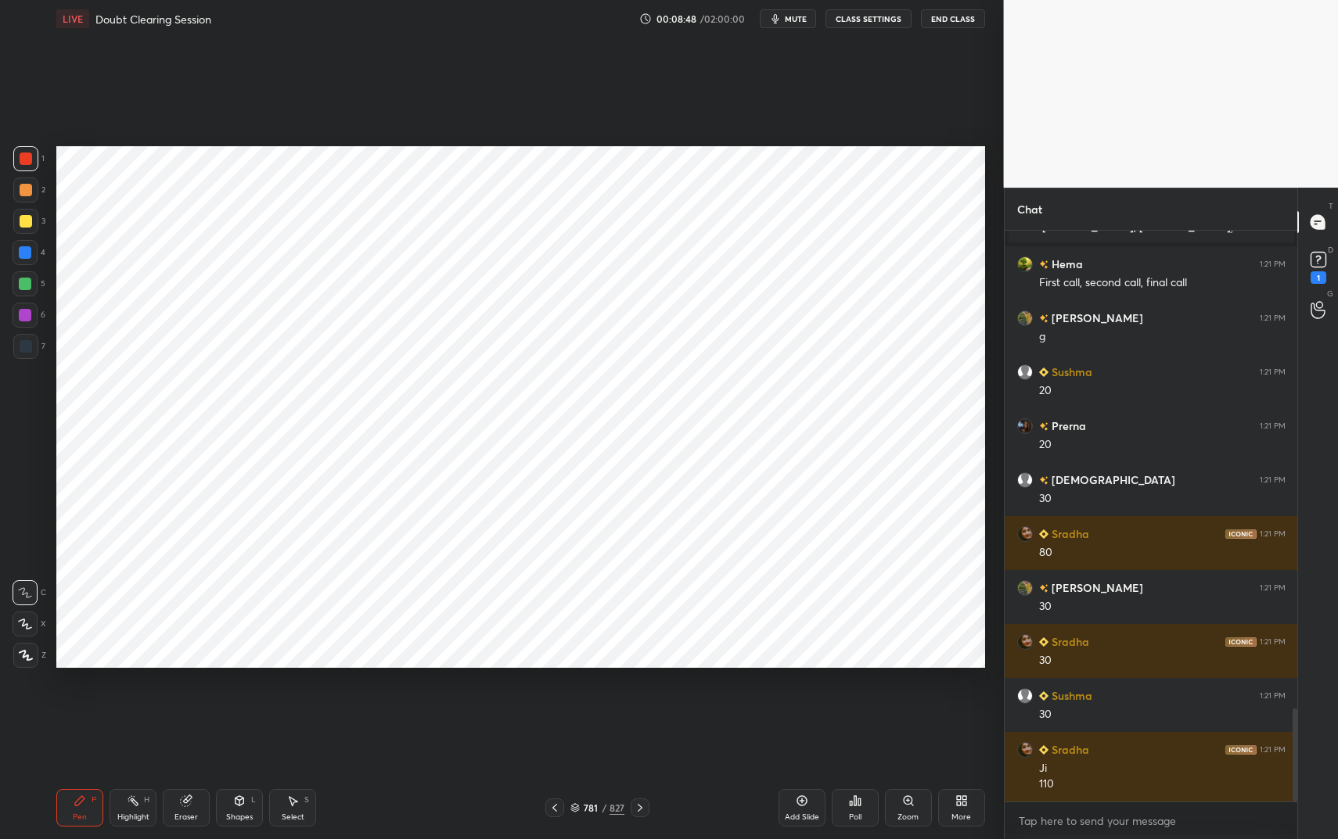
click at [130, 704] on icon at bounding box center [133, 801] width 13 height 13
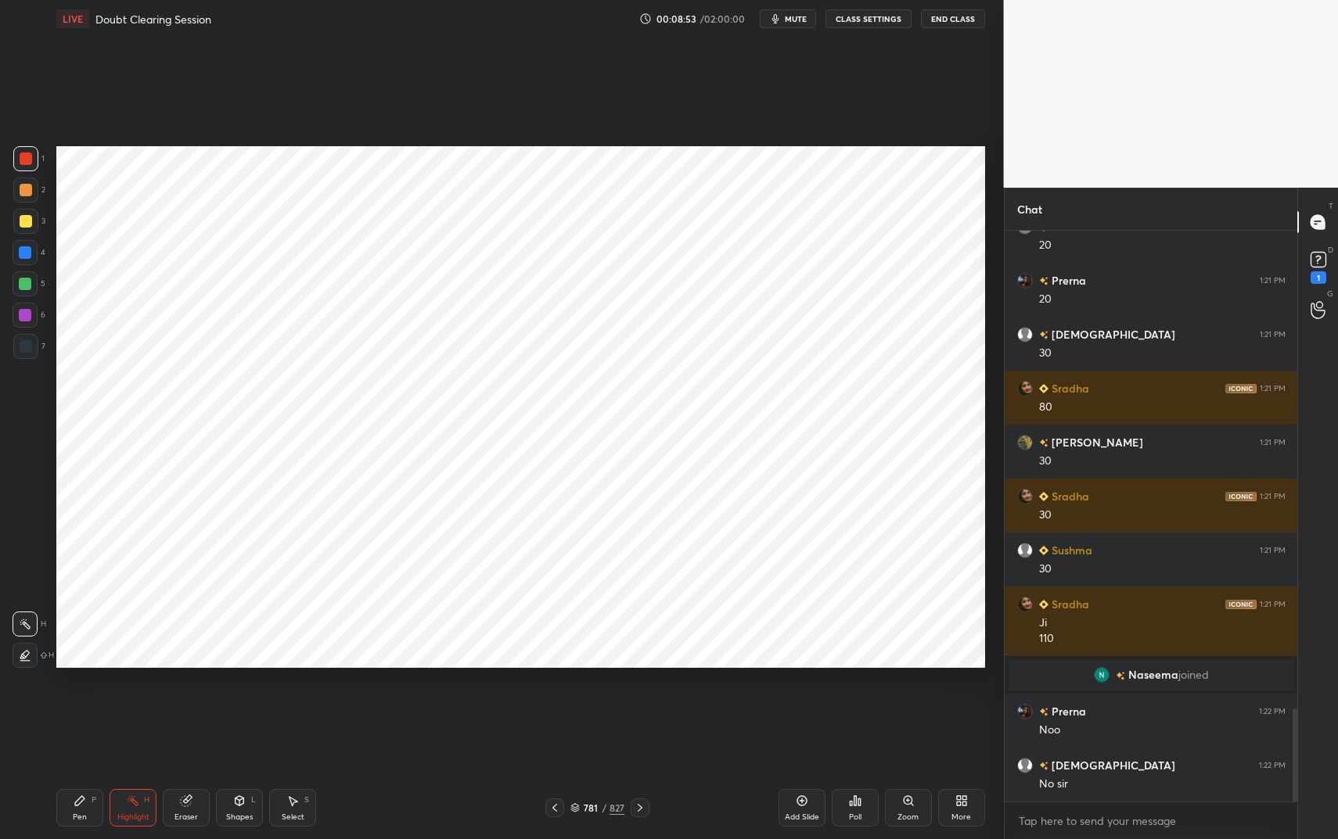
scroll to position [2916, 0]
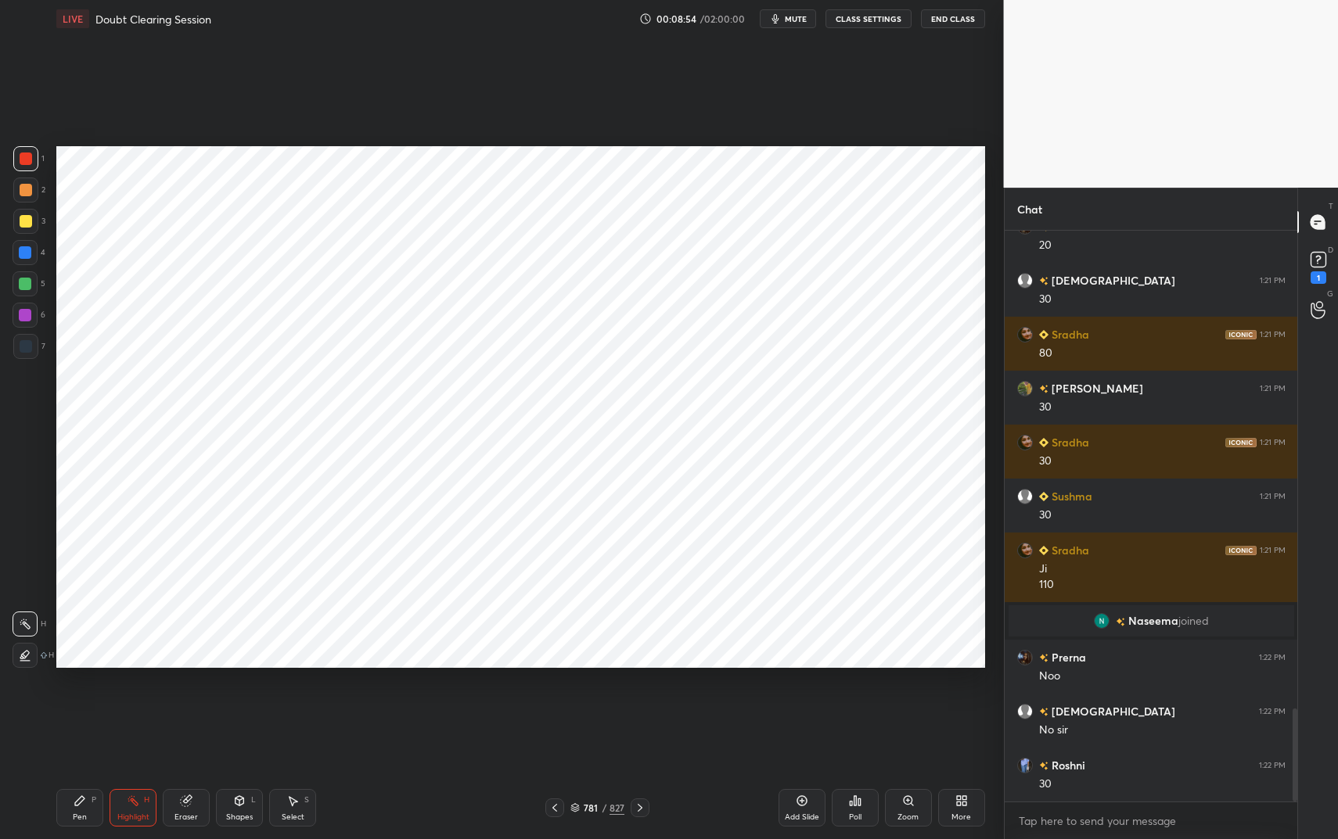
drag, startPoint x: 70, startPoint y: 813, endPoint x: 99, endPoint y: 805, distance: 29.2
click at [70, 704] on div "Pen P" at bounding box center [79, 808] width 47 height 38
click at [37, 349] on div at bounding box center [25, 346] width 25 height 25
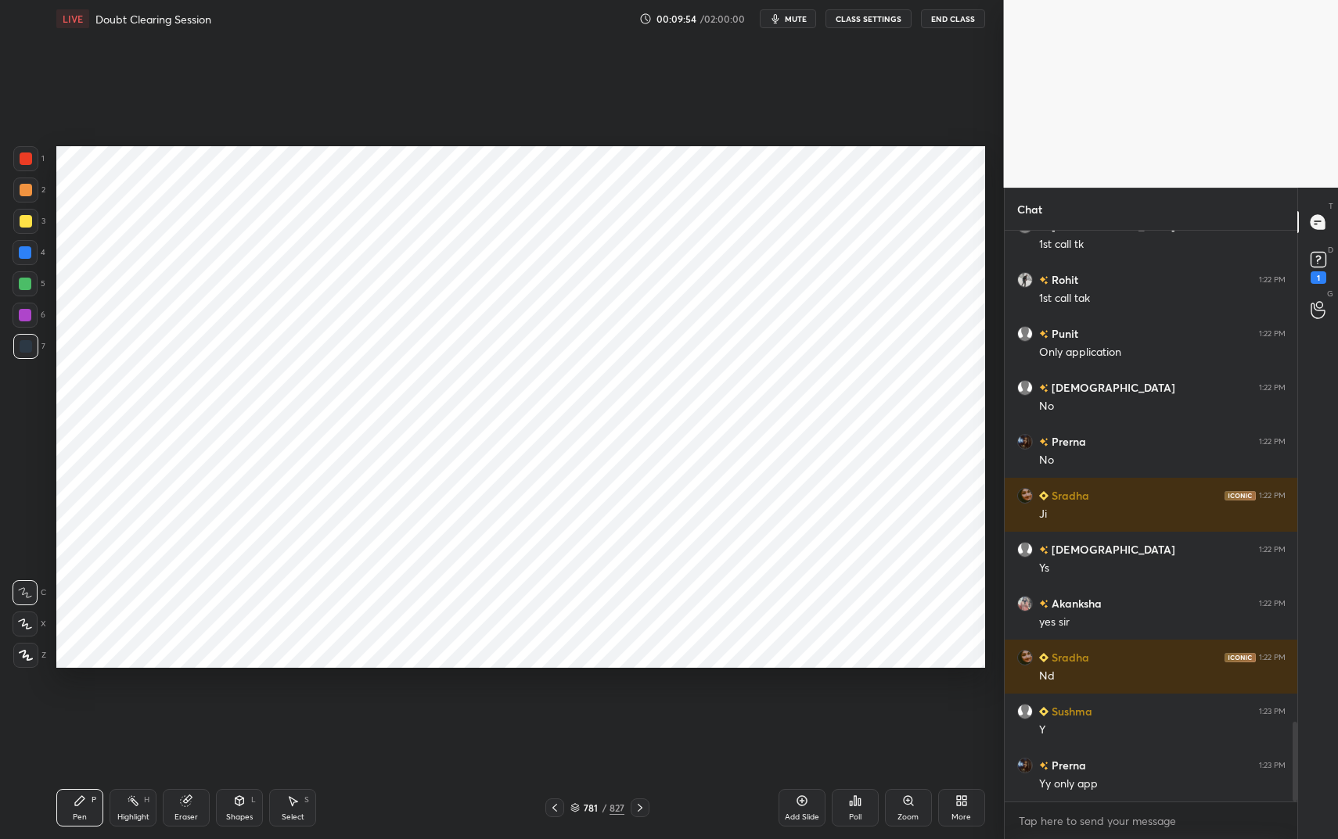
scroll to position [3547, 0]
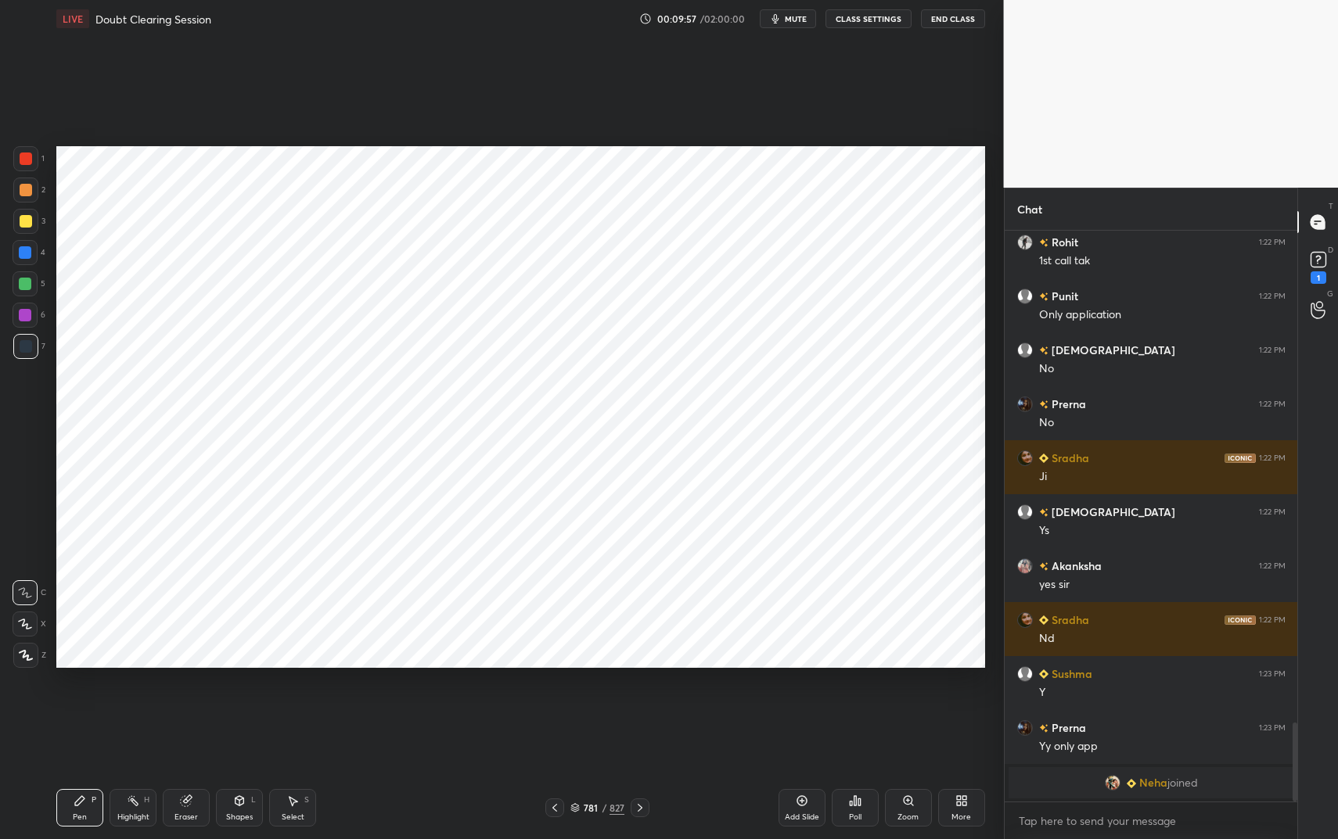
click at [242, 704] on icon at bounding box center [239, 800] width 9 height 9
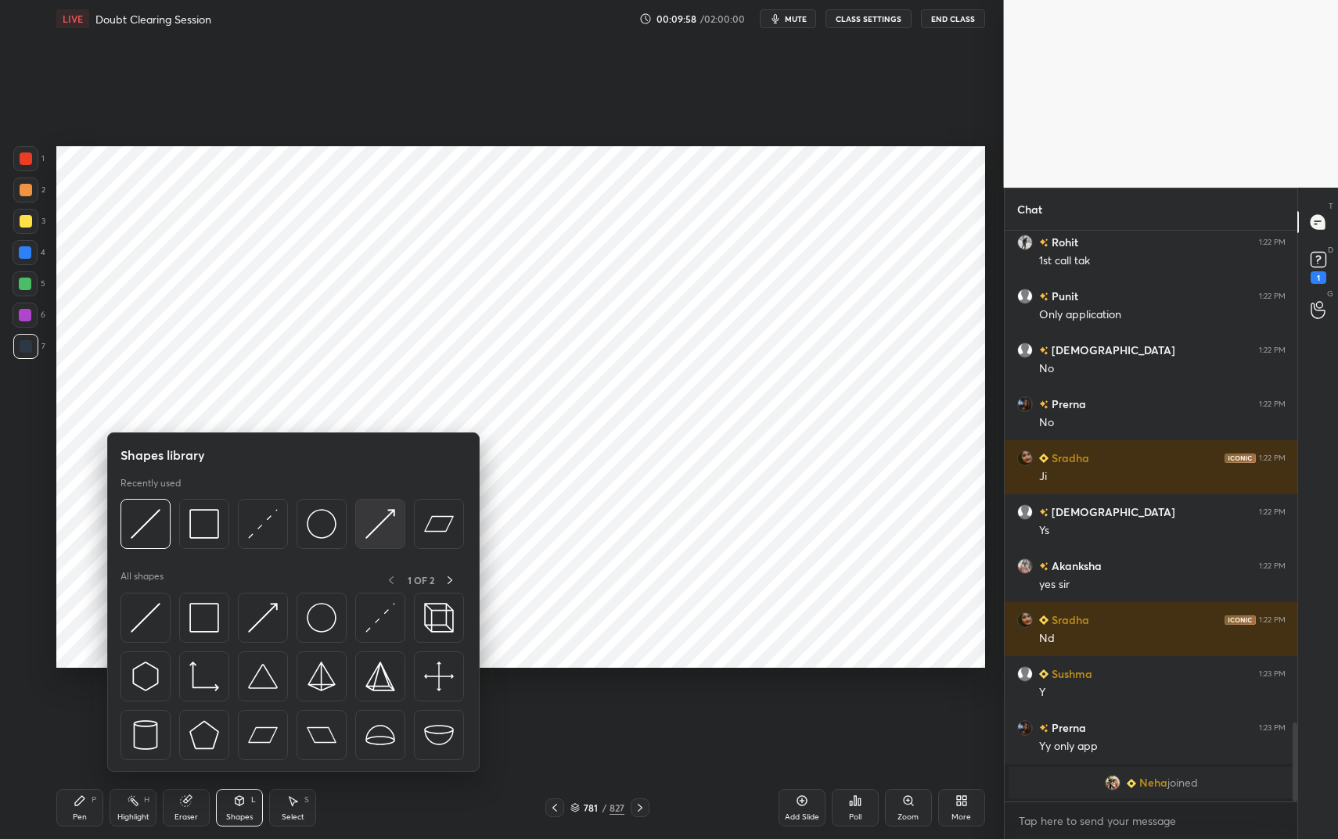
click at [362, 520] on div at bounding box center [380, 524] width 50 height 50
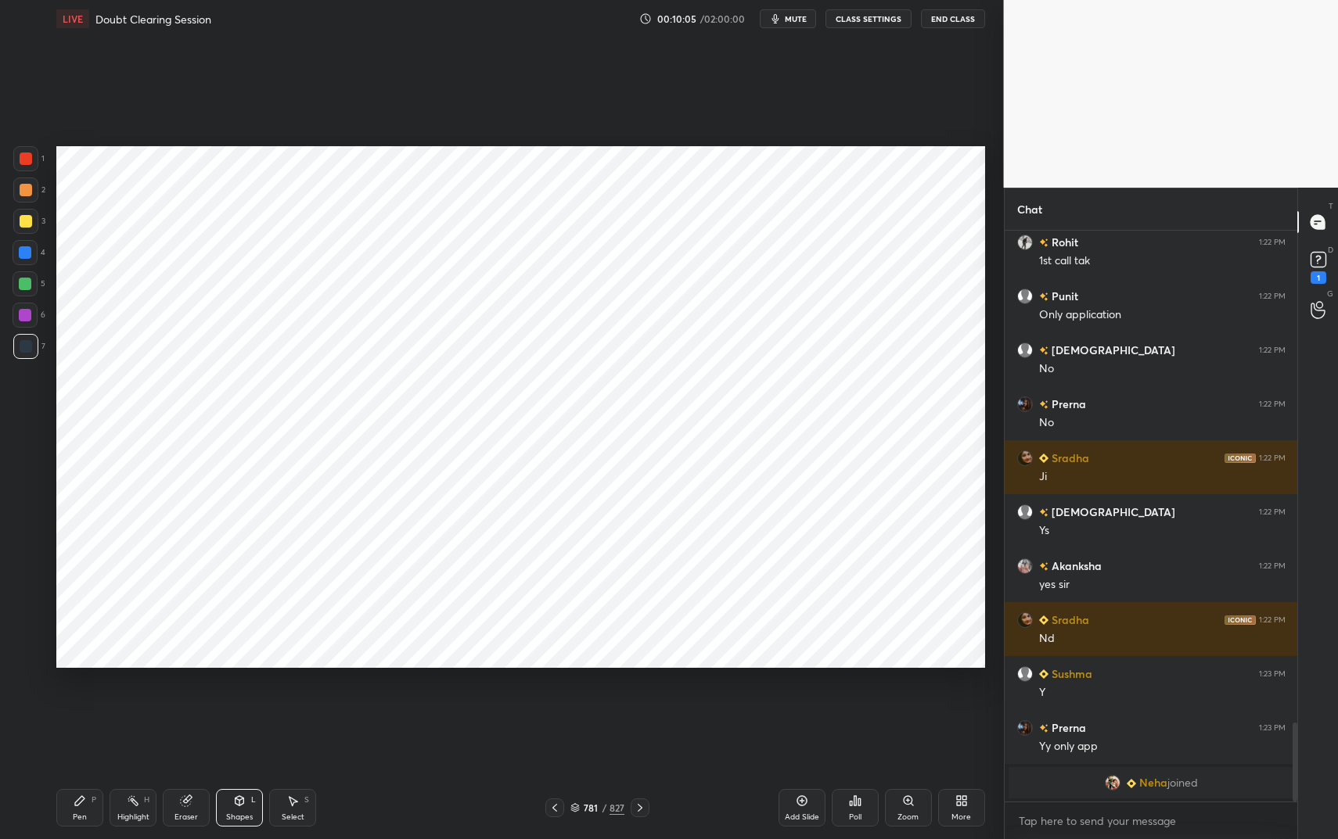
drag, startPoint x: 90, startPoint y: 796, endPoint x: 102, endPoint y: 780, distance: 20.7
click at [90, 704] on div "Pen P" at bounding box center [79, 808] width 47 height 38
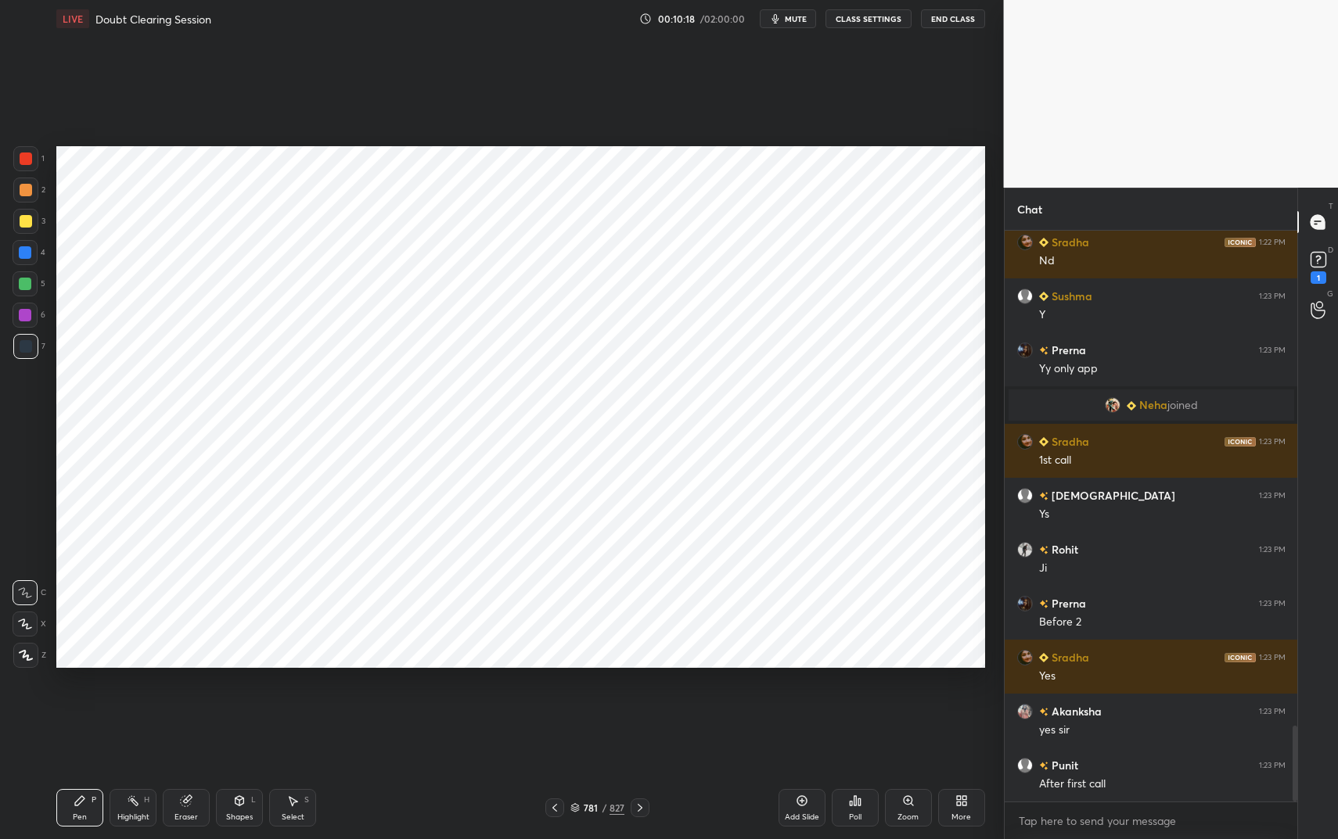
scroll to position [3784, 0]
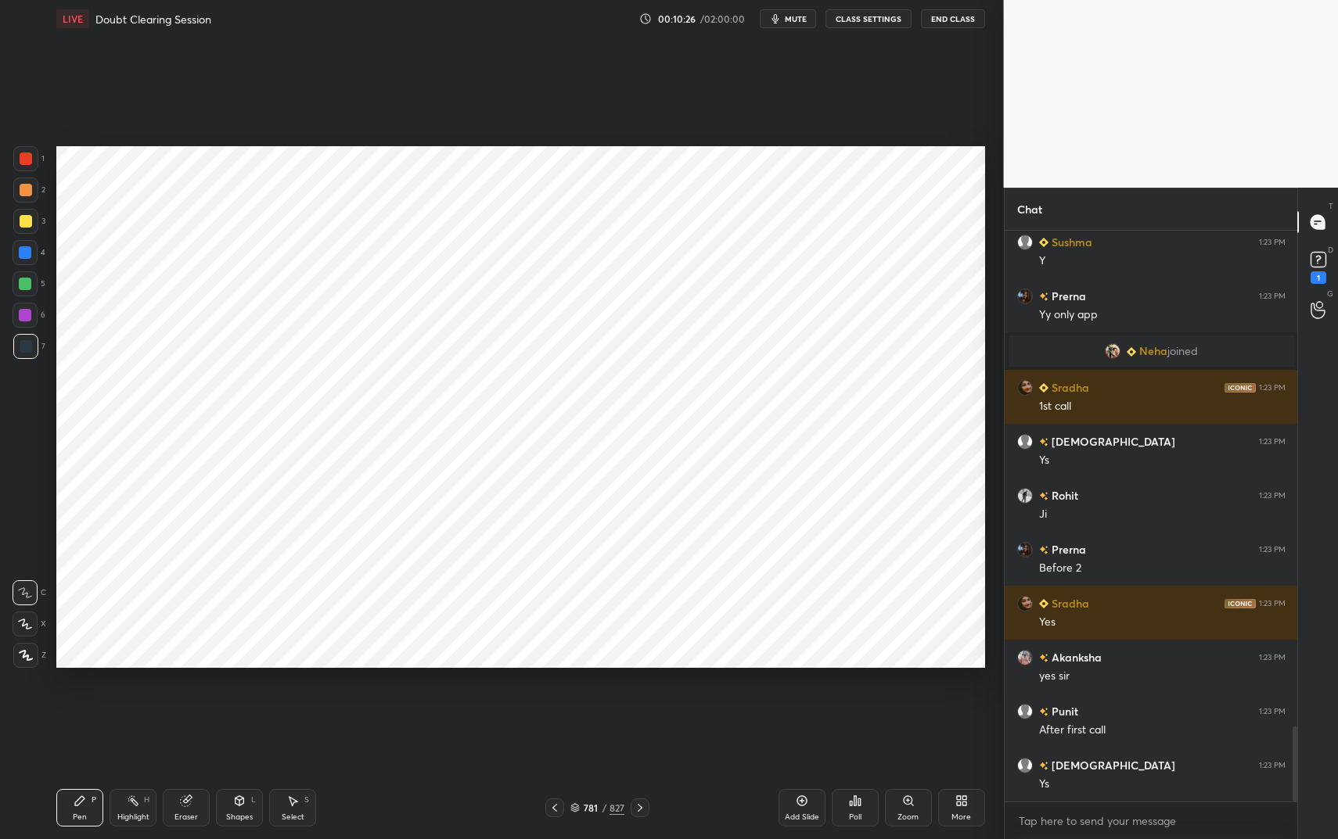
click at [122, 704] on div "Highlight H" at bounding box center [133, 808] width 47 height 38
click at [125, 704] on div "Highlight" at bounding box center [133, 818] width 32 height 8
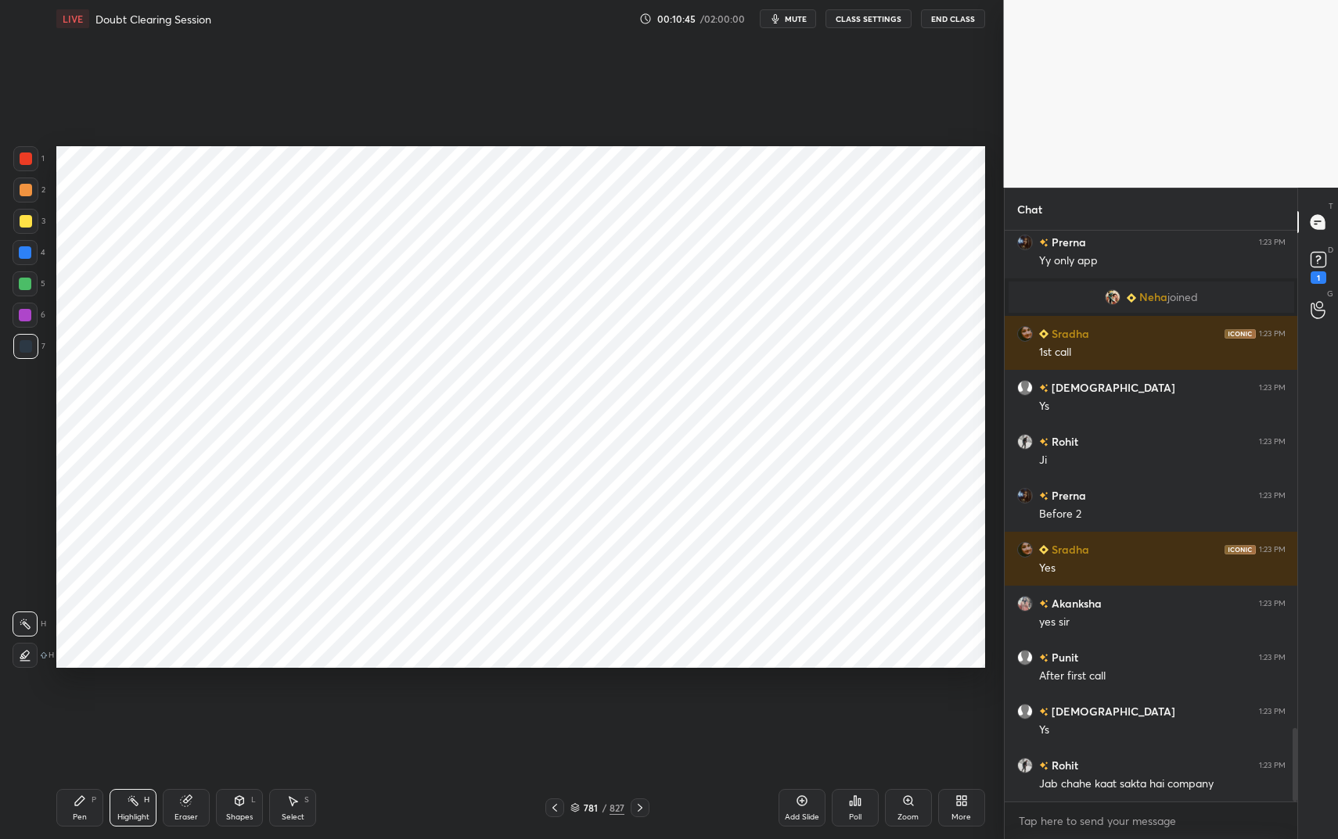
click at [88, 704] on div "Pen P" at bounding box center [79, 808] width 47 height 38
click at [23, 312] on div at bounding box center [25, 315] width 13 height 13
drag, startPoint x: 23, startPoint y: 312, endPoint x: 40, endPoint y: 304, distance: 18.5
click at [23, 312] on div at bounding box center [25, 315] width 13 height 13
click at [128, 704] on icon at bounding box center [133, 801] width 13 height 13
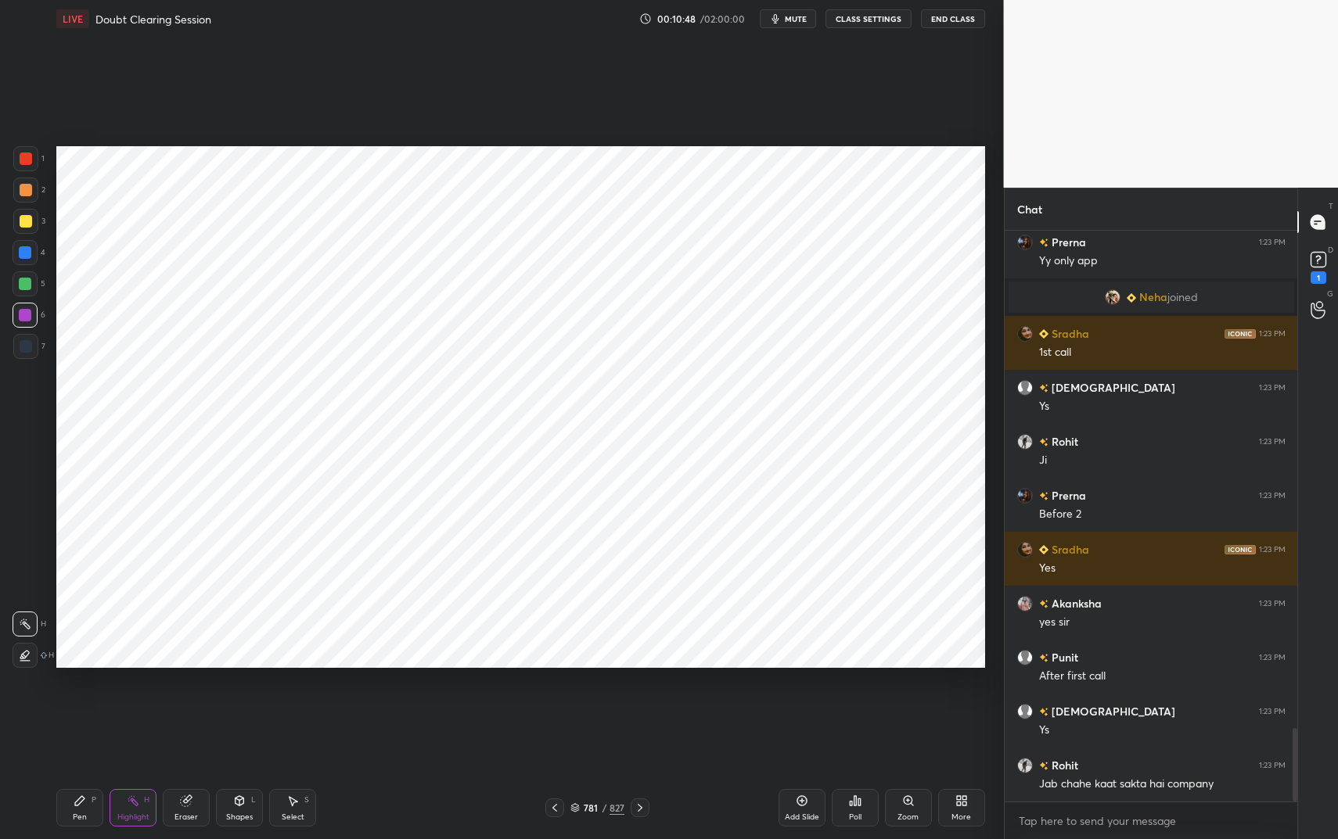
drag, startPoint x: 131, startPoint y: 796, endPoint x: 218, endPoint y: 682, distance: 142.4
click at [131, 704] on circle at bounding box center [132, 797] width 2 height 2
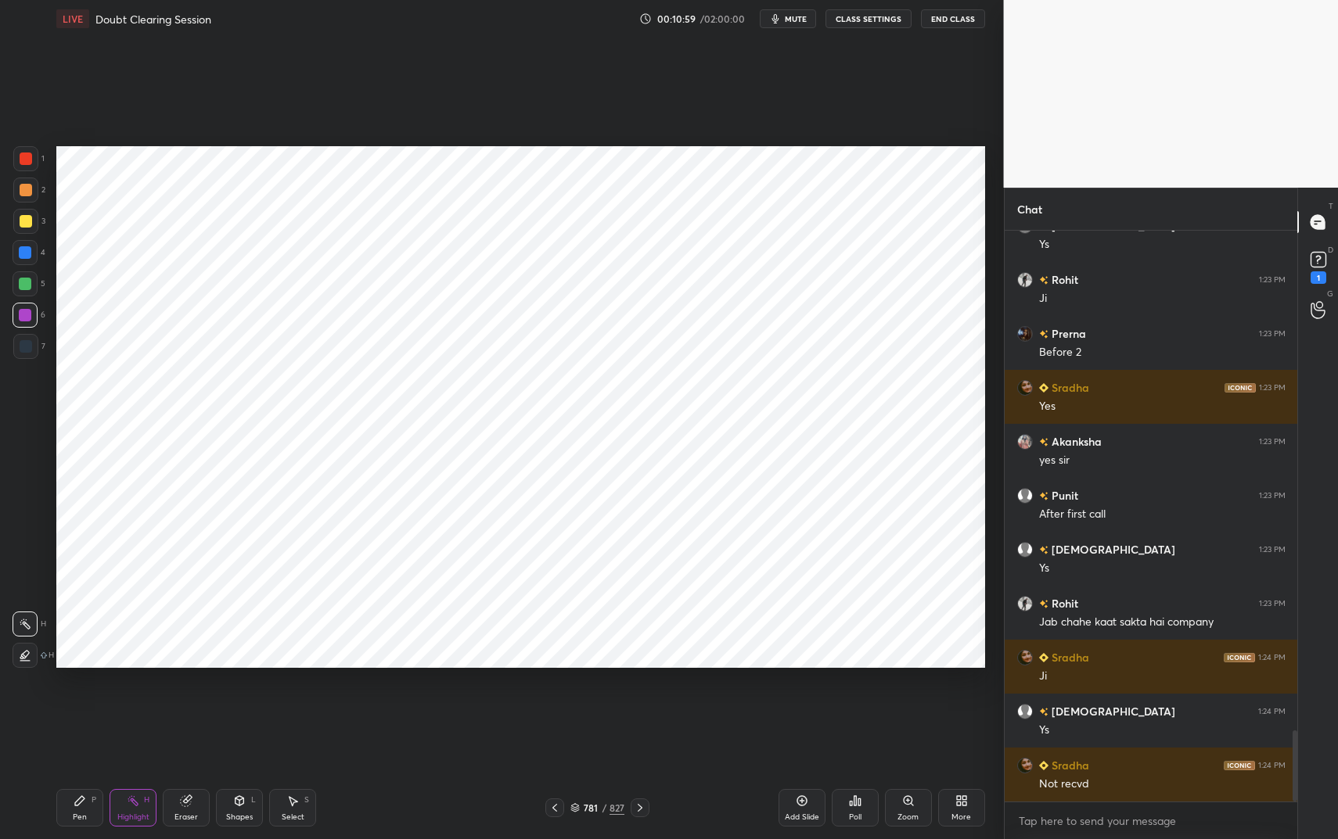
scroll to position [4054, 0]
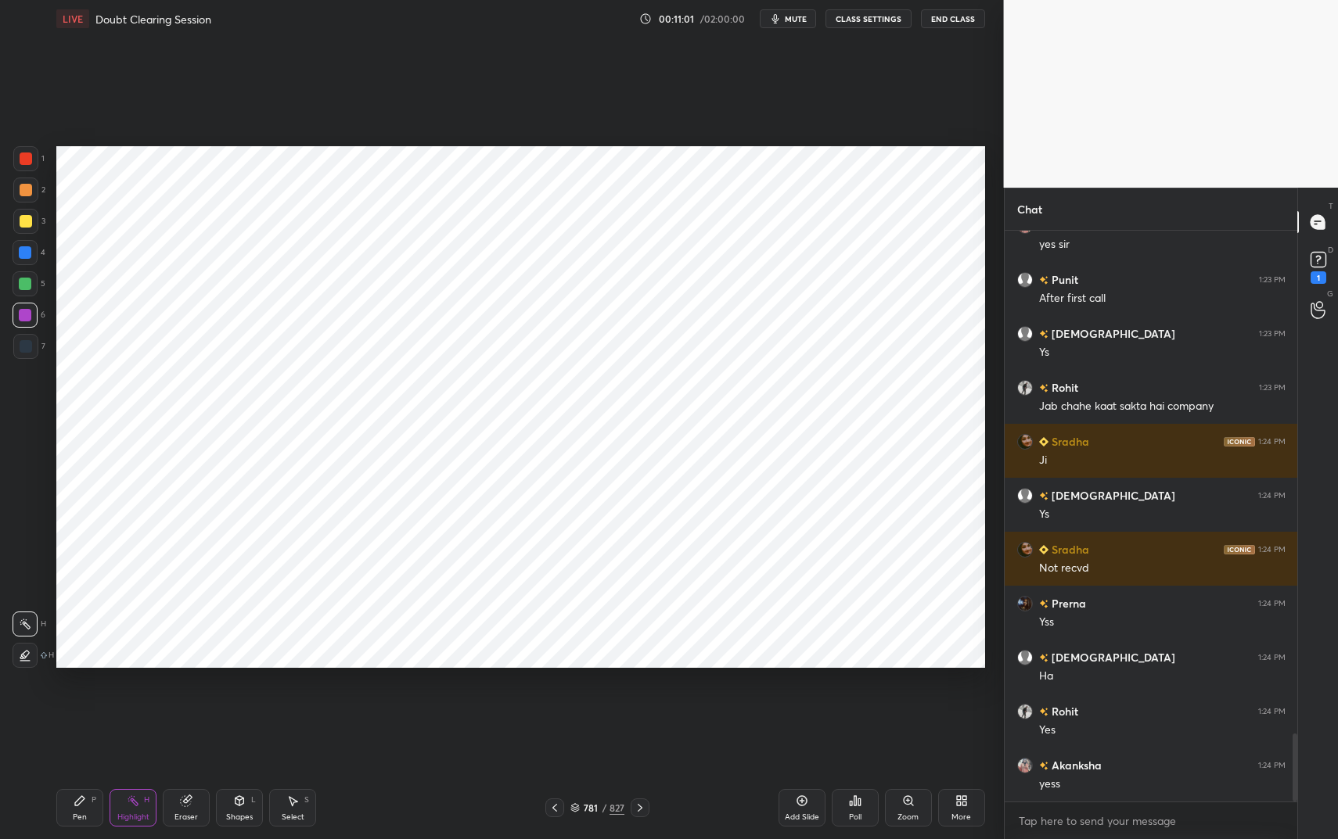
click at [235, 704] on icon at bounding box center [239, 801] width 13 height 13
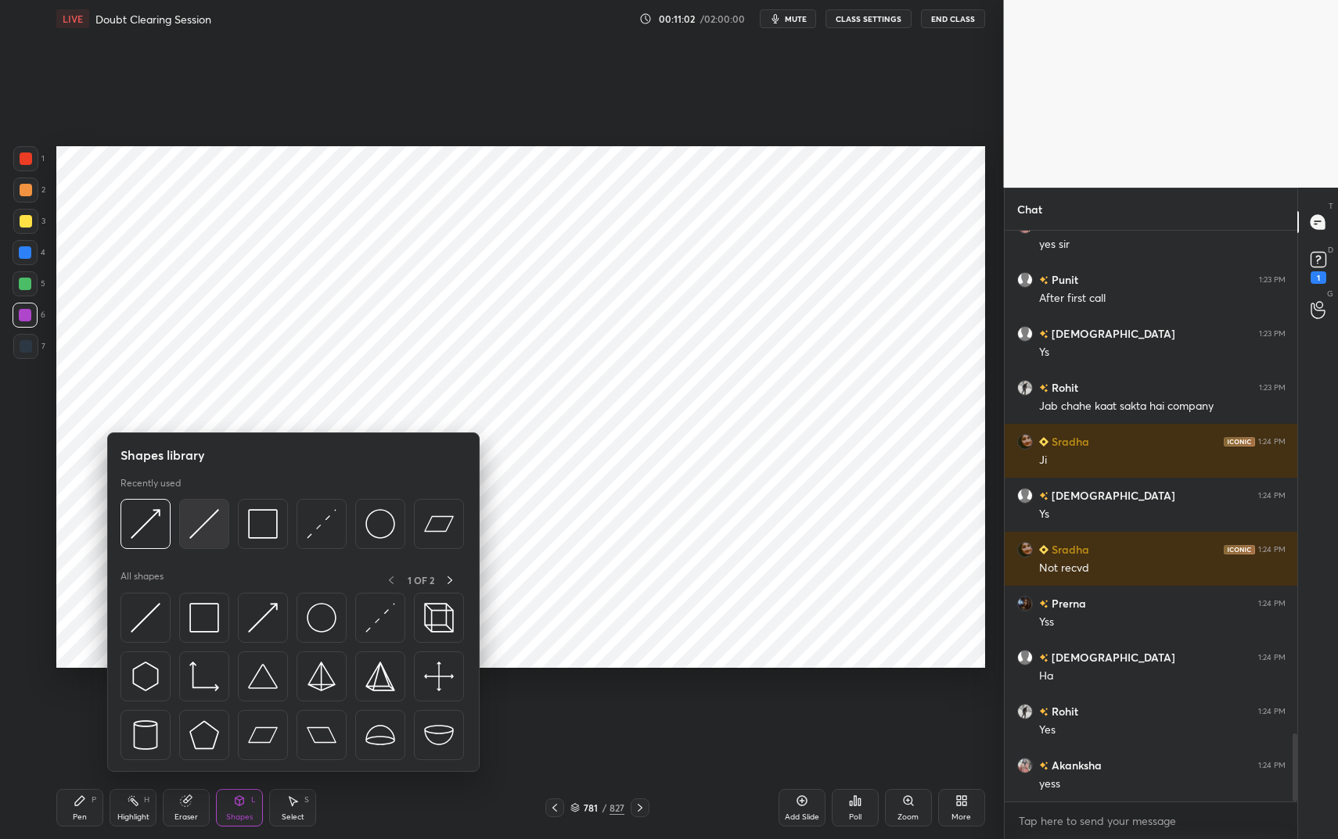
scroll to position [4324, 0]
click at [200, 533] on img at bounding box center [204, 524] width 30 height 30
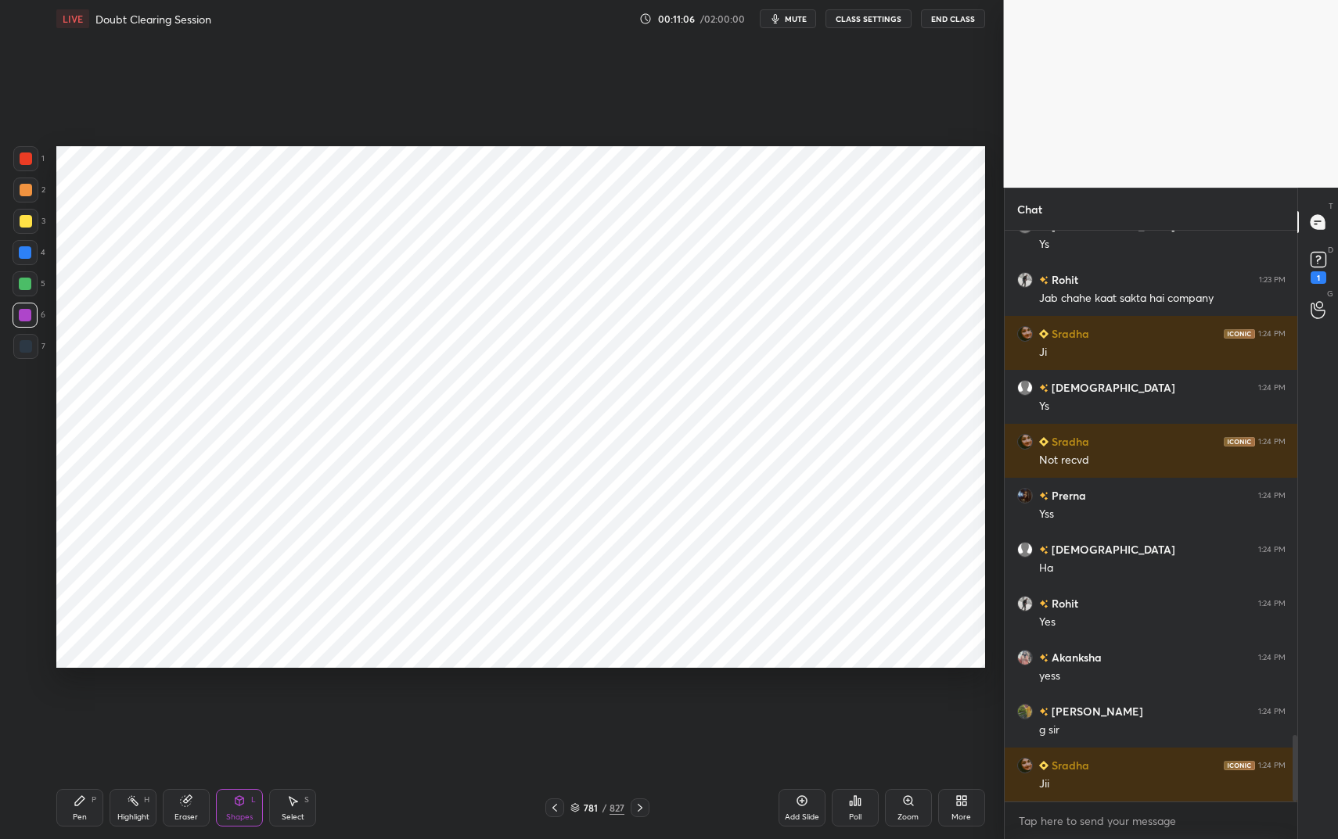
click at [79, 704] on icon at bounding box center [80, 801] width 13 height 13
drag, startPoint x: 80, startPoint y: 806, endPoint x: 98, endPoint y: 793, distance: 22.4
click at [80, 704] on icon at bounding box center [80, 801] width 13 height 13
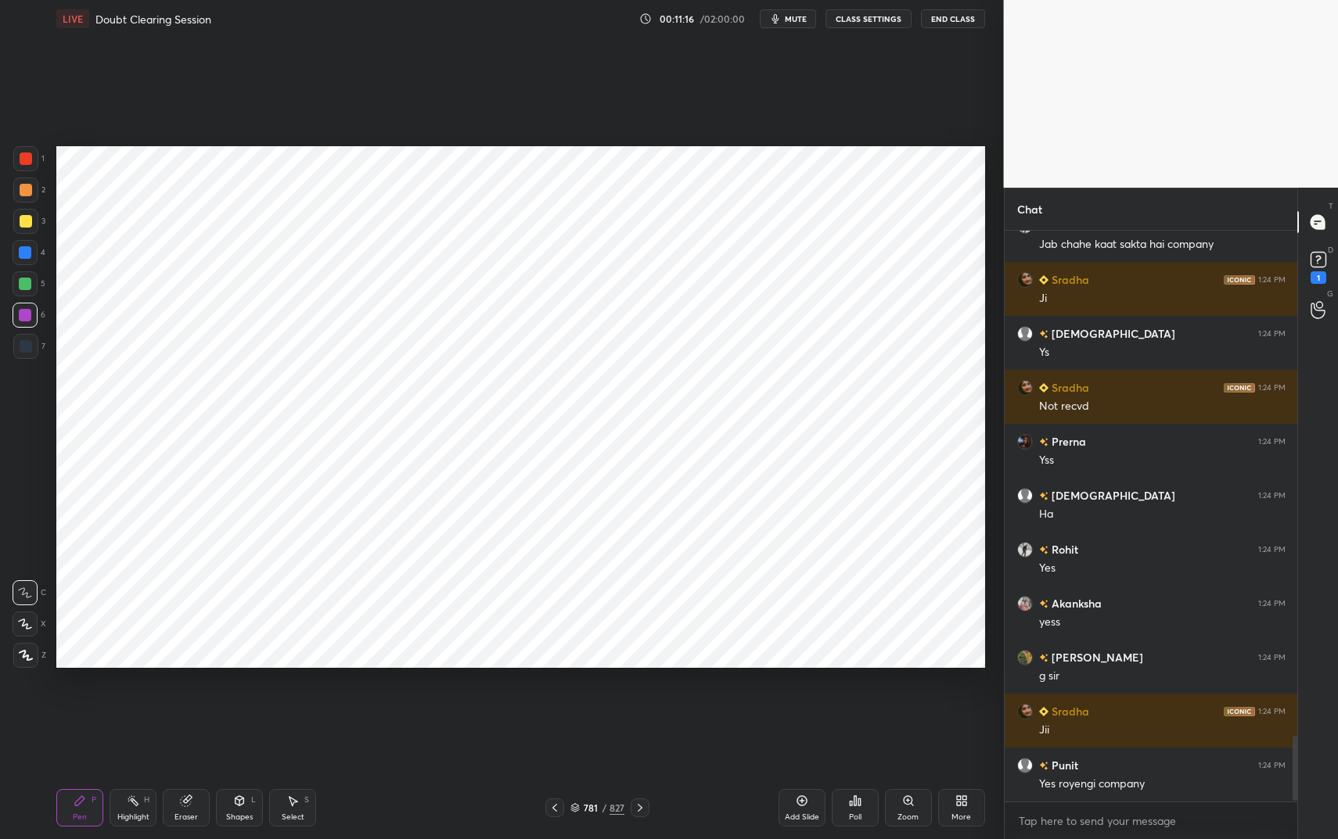
scroll to position [4432, 0]
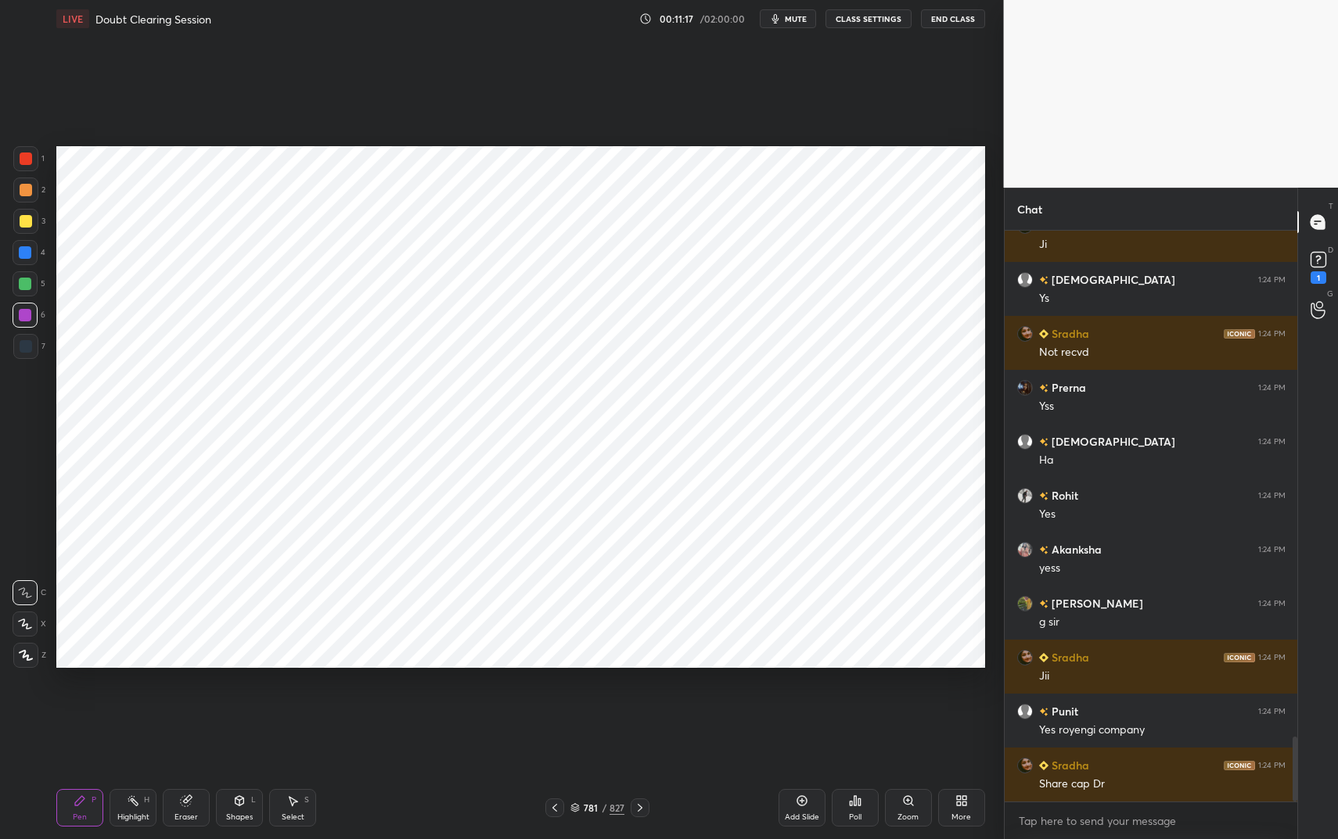
click at [237, 704] on icon at bounding box center [239, 801] width 13 height 13
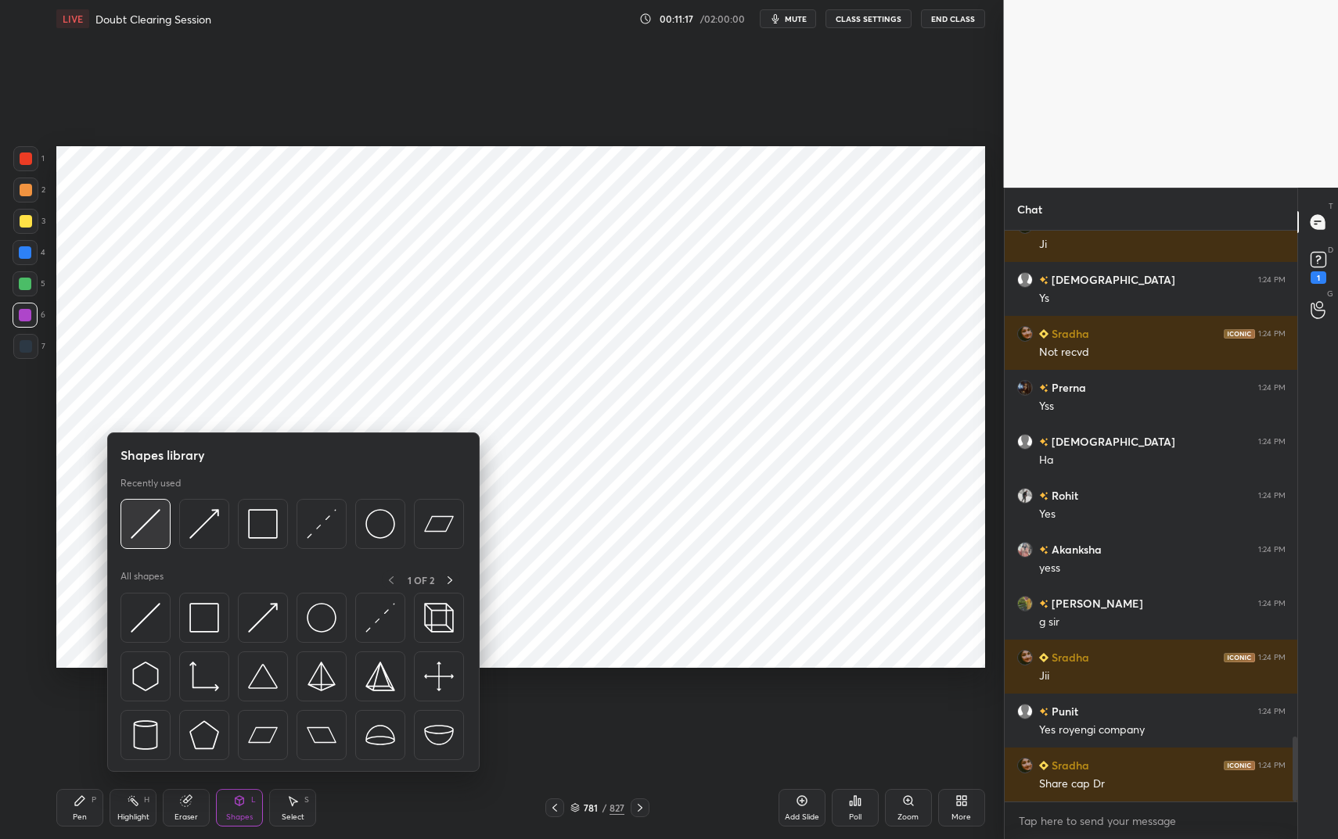
click at [156, 526] on img at bounding box center [146, 524] width 30 height 30
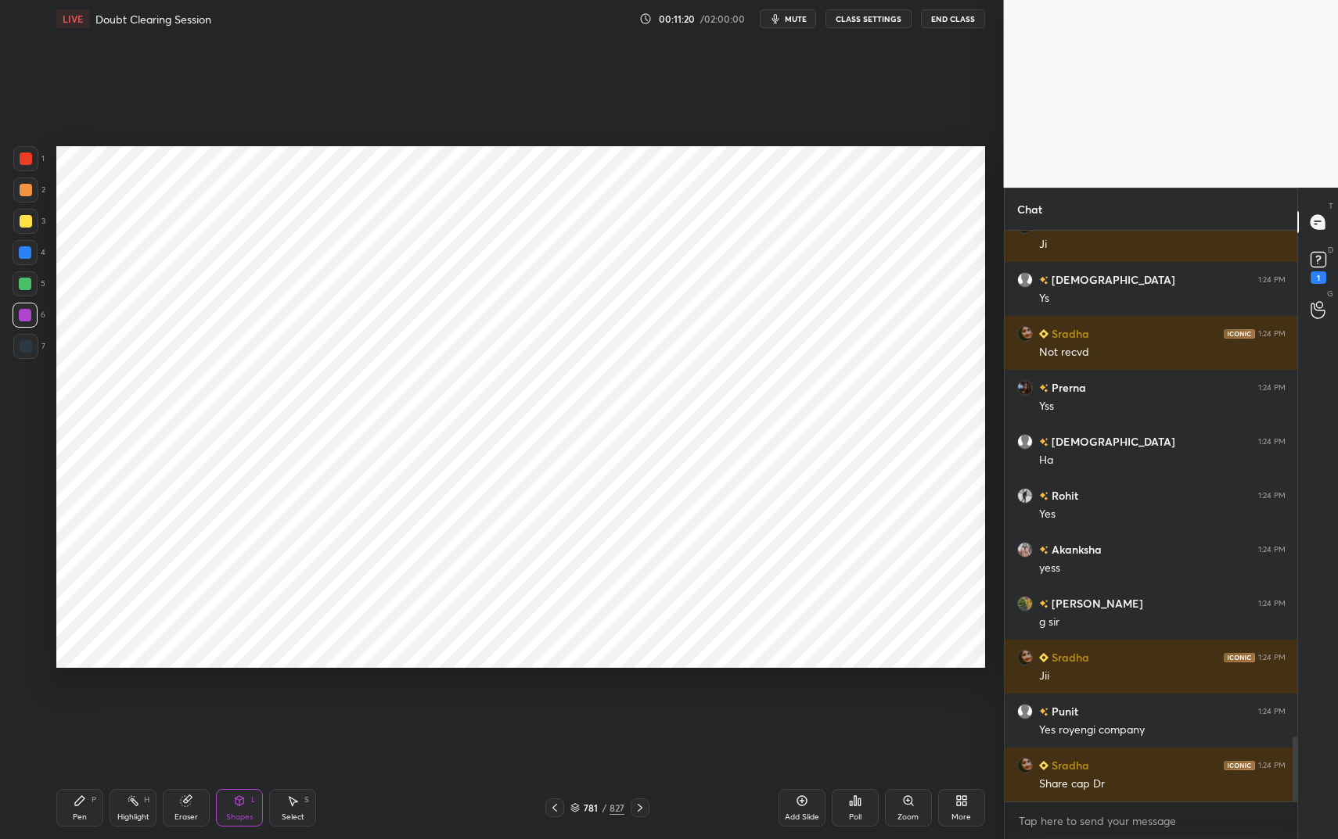
click at [83, 704] on div "Pen P" at bounding box center [79, 808] width 47 height 38
click at [88, 704] on div "Pen P" at bounding box center [79, 808] width 47 height 38
click at [24, 160] on div at bounding box center [26, 159] width 13 height 13
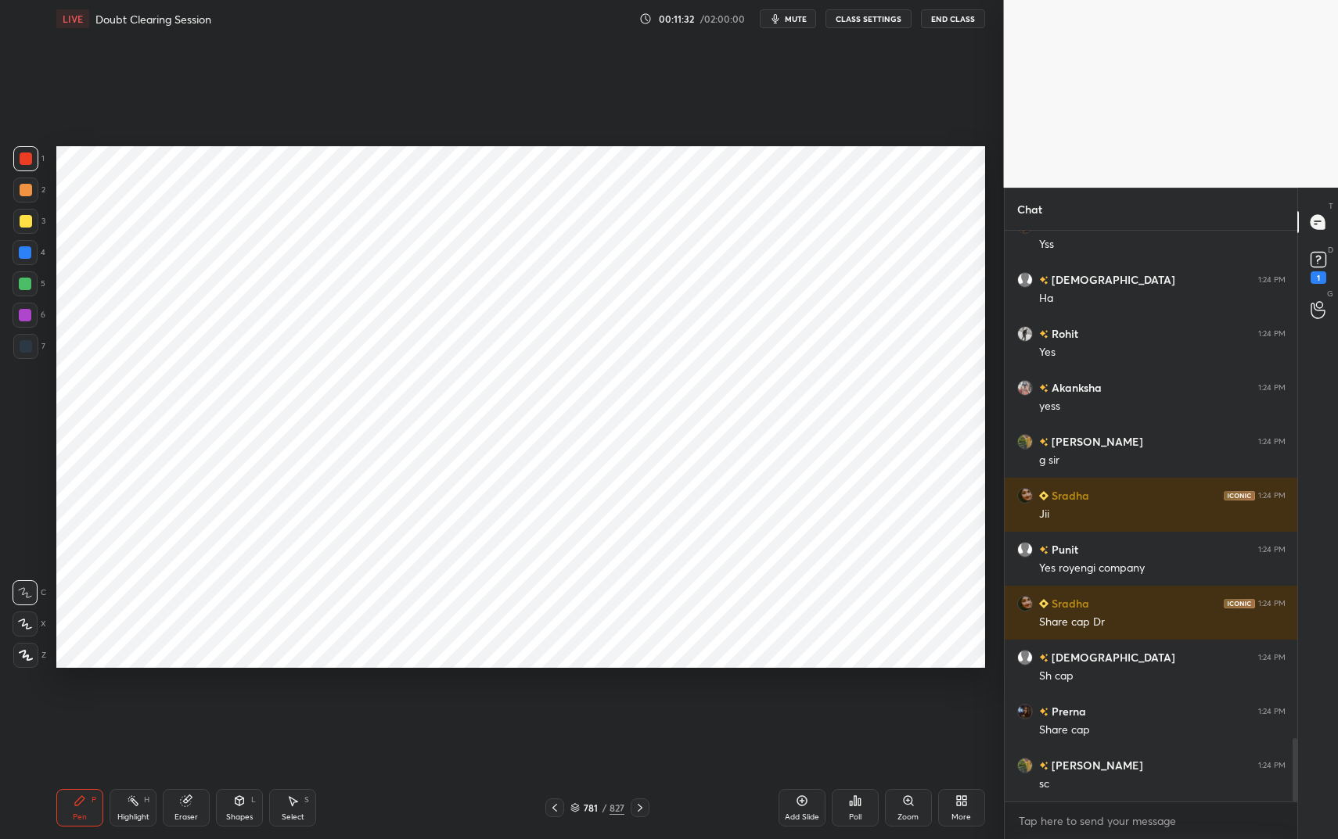
scroll to position [4648, 0]
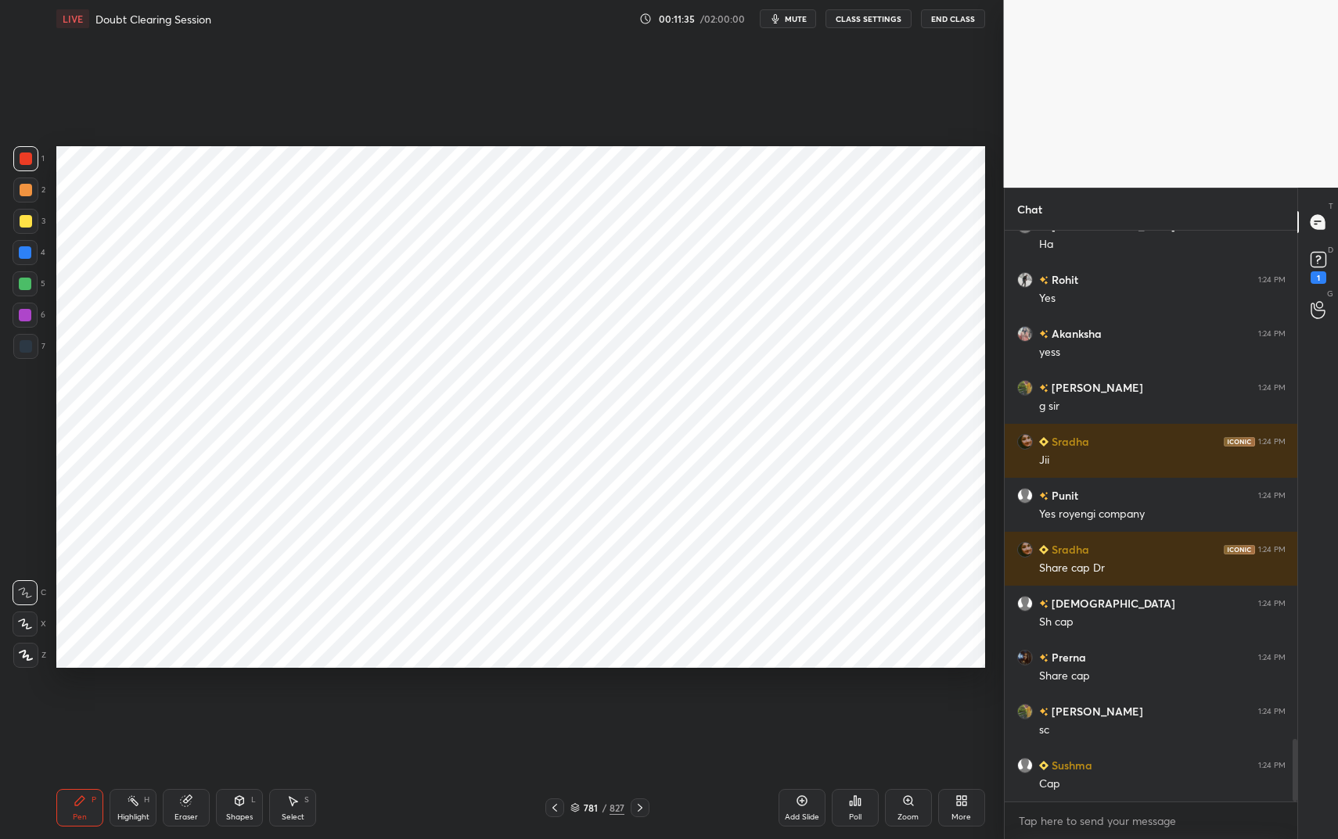
drag, startPoint x: 263, startPoint y: 800, endPoint x: 269, endPoint y: 753, distance: 48.1
click at [262, 704] on div "Pen P Highlight H Eraser Shapes L Select S" at bounding box center [236, 808] width 361 height 38
drag, startPoint x: 235, startPoint y: 804, endPoint x: 242, endPoint y: 783, distance: 21.3
click at [236, 704] on icon at bounding box center [239, 801] width 13 height 13
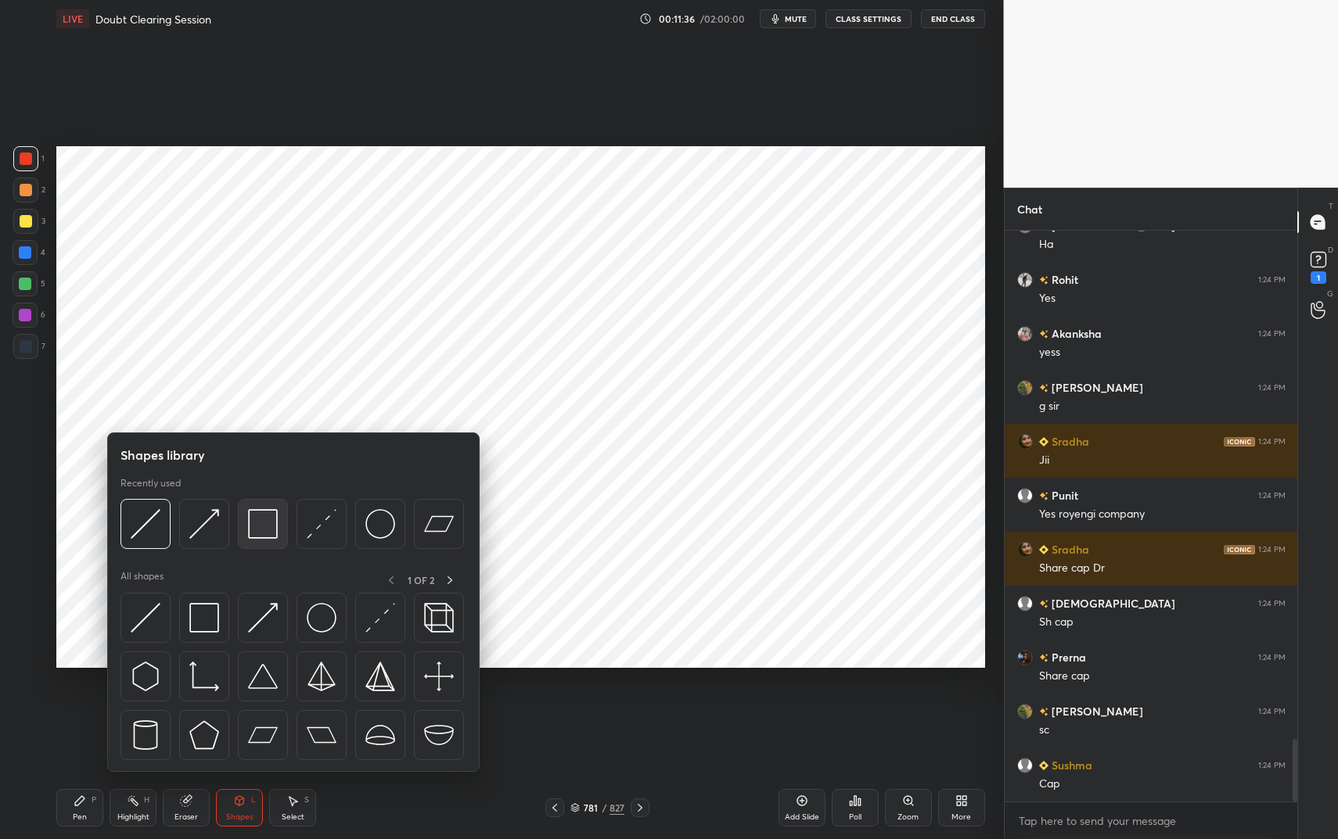
click at [256, 526] on img at bounding box center [263, 524] width 30 height 30
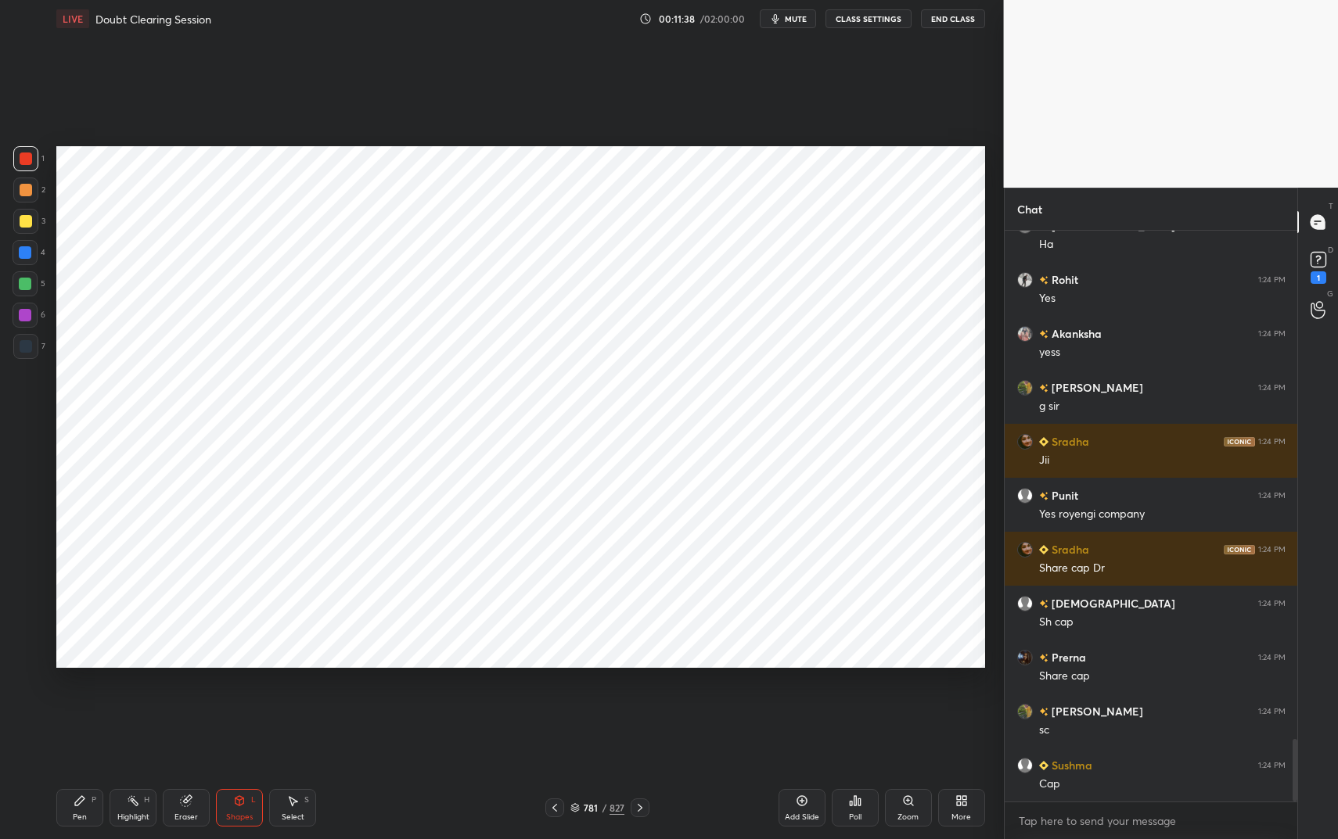
drag, startPoint x: 23, startPoint y: 250, endPoint x: 24, endPoint y: 264, distance: 14.1
click at [23, 250] on div at bounding box center [25, 252] width 13 height 13
click at [24, 282] on div at bounding box center [25, 284] width 13 height 13
drag, startPoint x: 24, startPoint y: 282, endPoint x: 46, endPoint y: 280, distance: 22.0
click at [24, 282] on div at bounding box center [25, 284] width 13 height 13
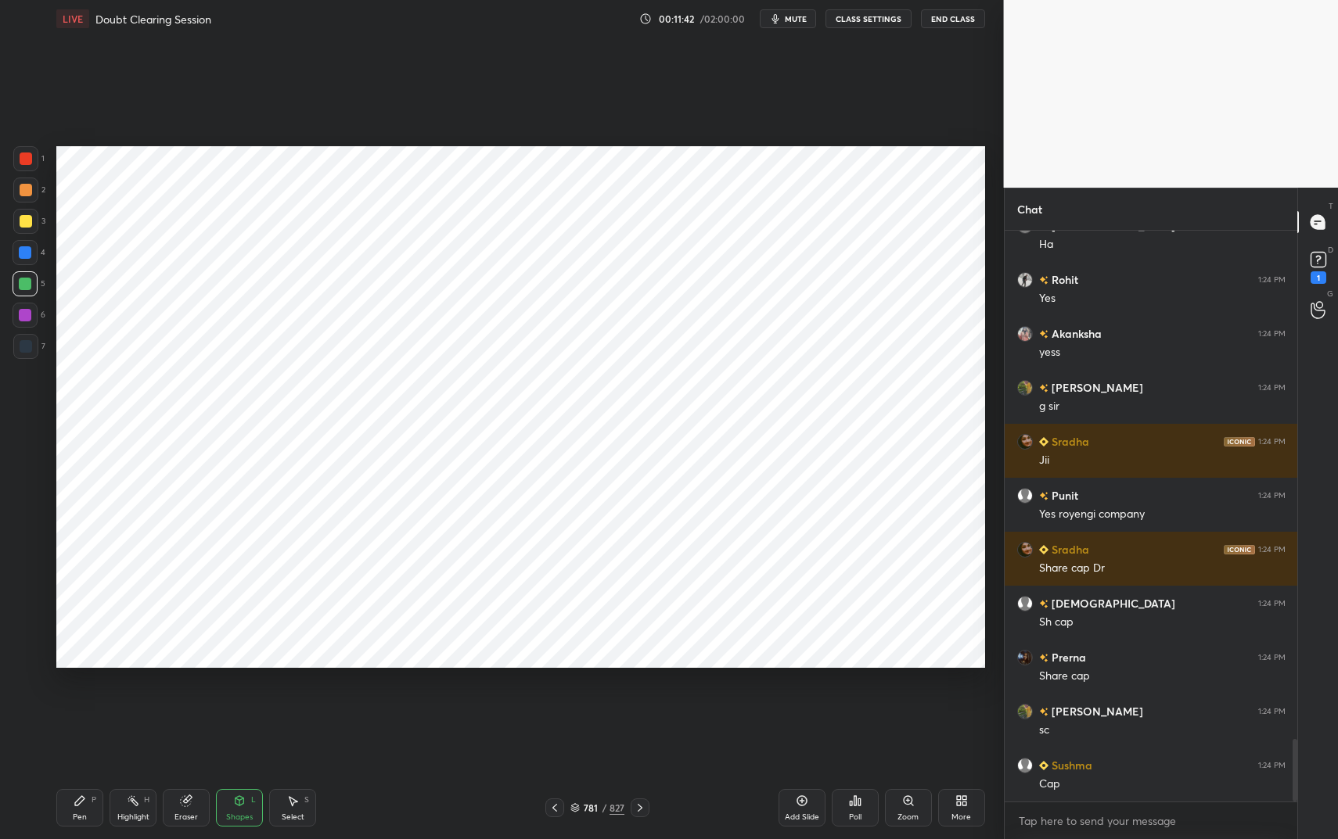
scroll to position [4702, 0]
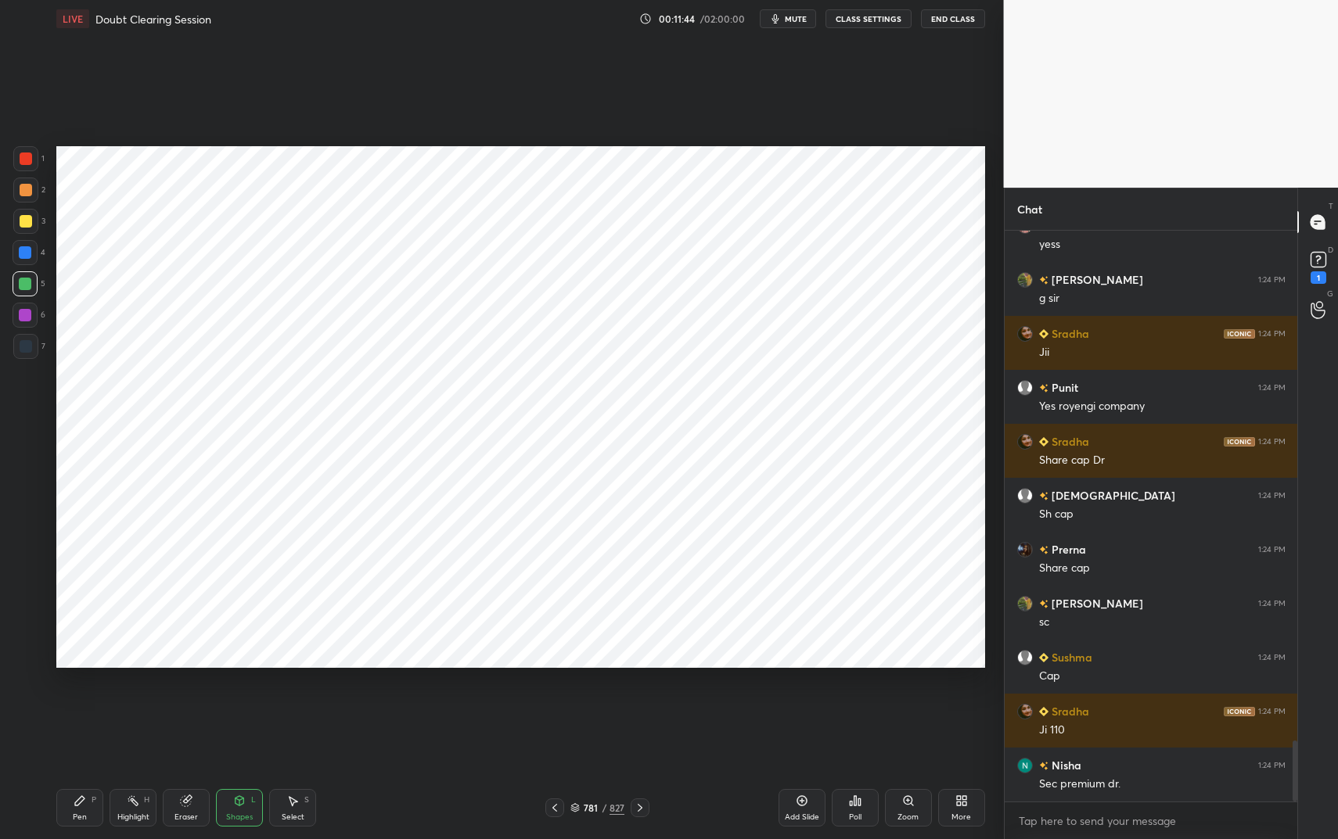
click at [75, 704] on icon at bounding box center [79, 800] width 9 height 9
drag, startPoint x: 78, startPoint y: 803, endPoint x: 91, endPoint y: 804, distance: 12.5
click at [78, 704] on icon at bounding box center [79, 800] width 9 height 9
click at [124, 704] on div "Highlight H" at bounding box center [133, 808] width 47 height 38
click at [127, 704] on icon at bounding box center [133, 801] width 13 height 13
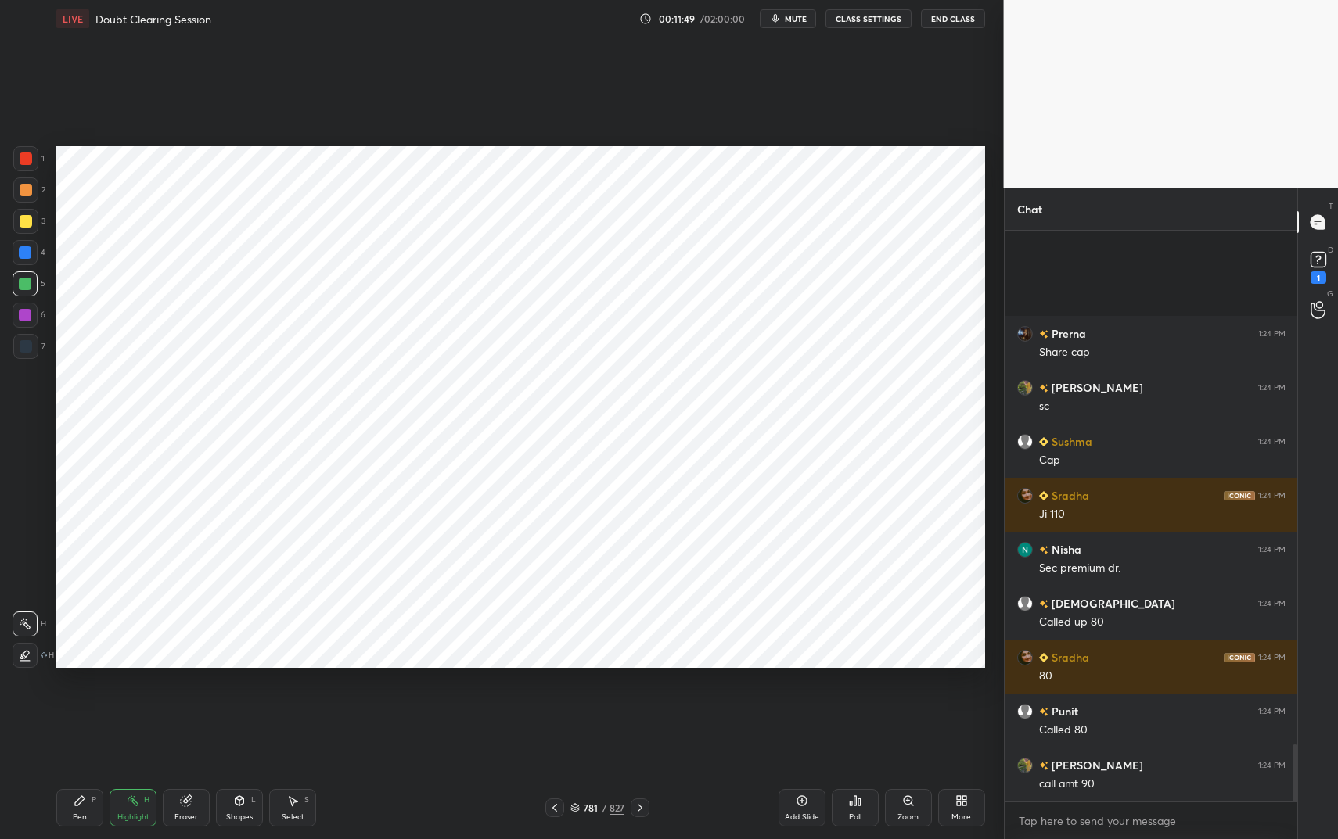
scroll to position [5136, 0]
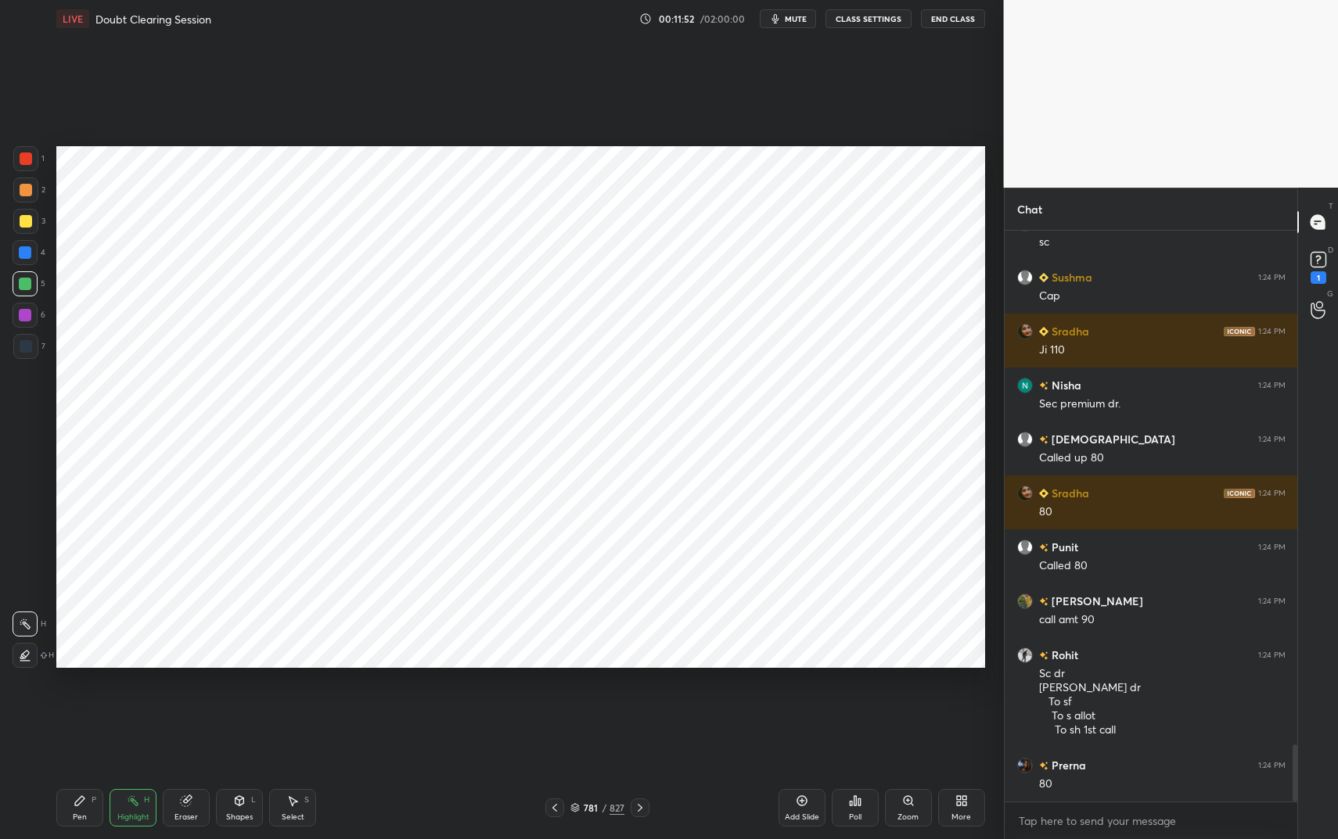
click at [77, 704] on div "Pen P" at bounding box center [79, 808] width 47 height 38
click at [29, 160] on div at bounding box center [26, 159] width 13 height 13
drag, startPoint x: 29, startPoint y: 160, endPoint x: 44, endPoint y: 108, distance: 54.5
click at [29, 160] on div at bounding box center [26, 159] width 13 height 13
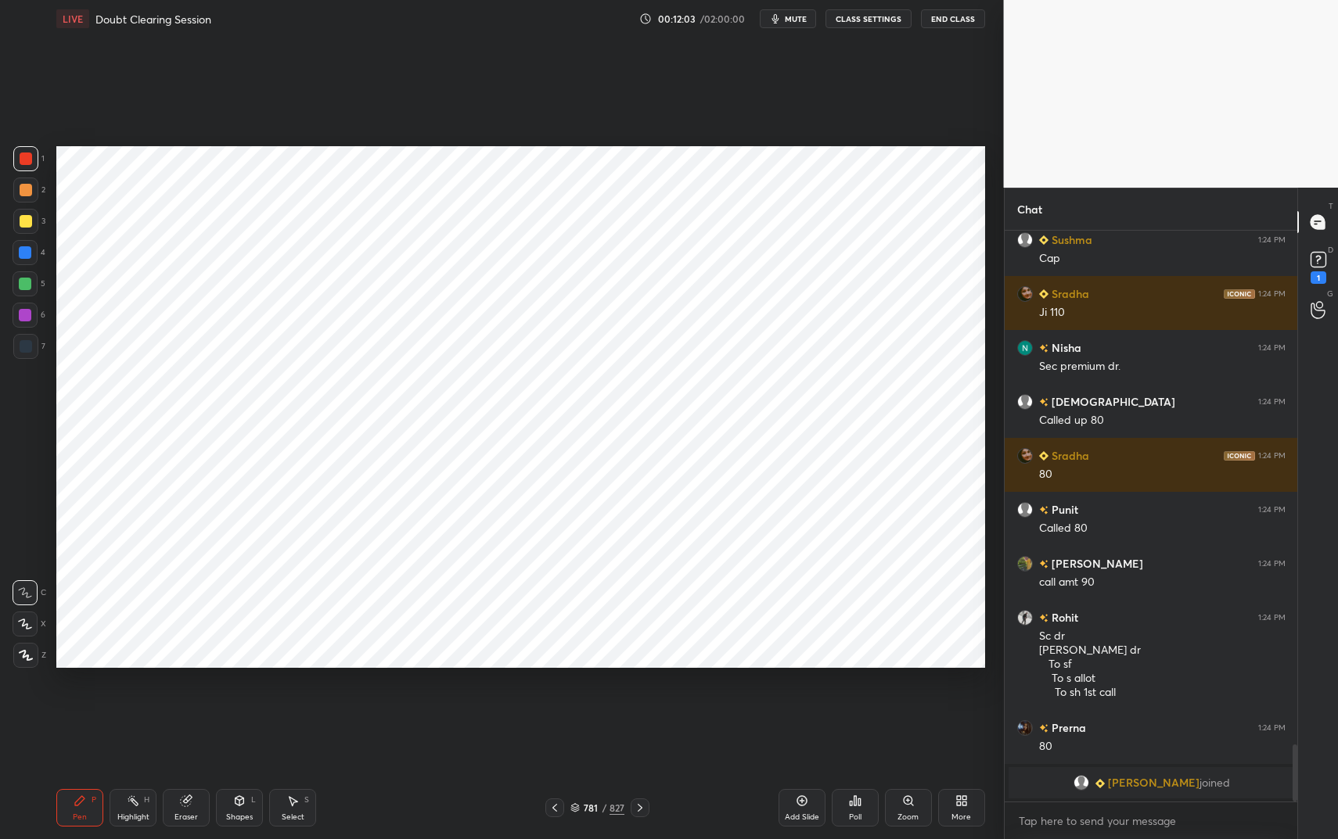
scroll to position [4740, 0]
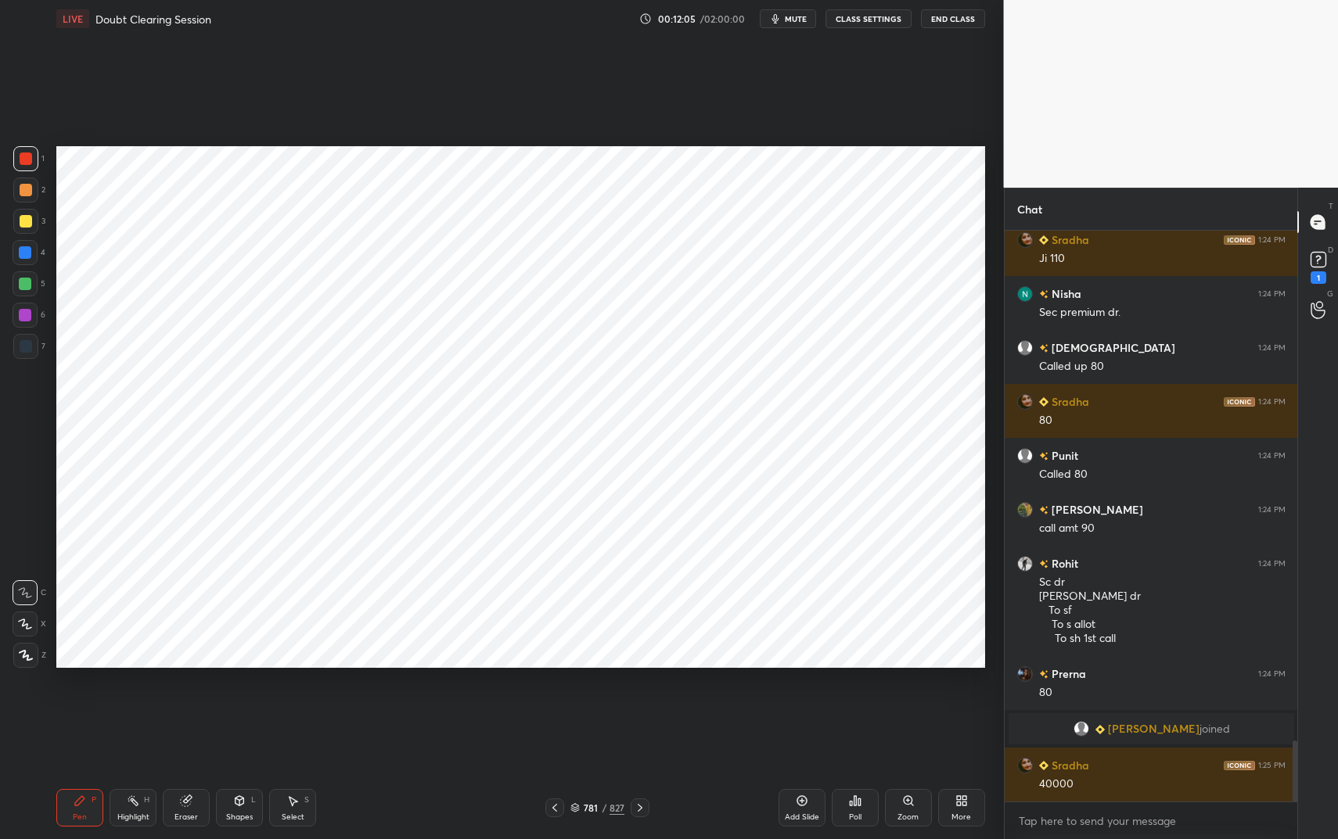
click at [257, 704] on div "Shapes L" at bounding box center [239, 808] width 47 height 38
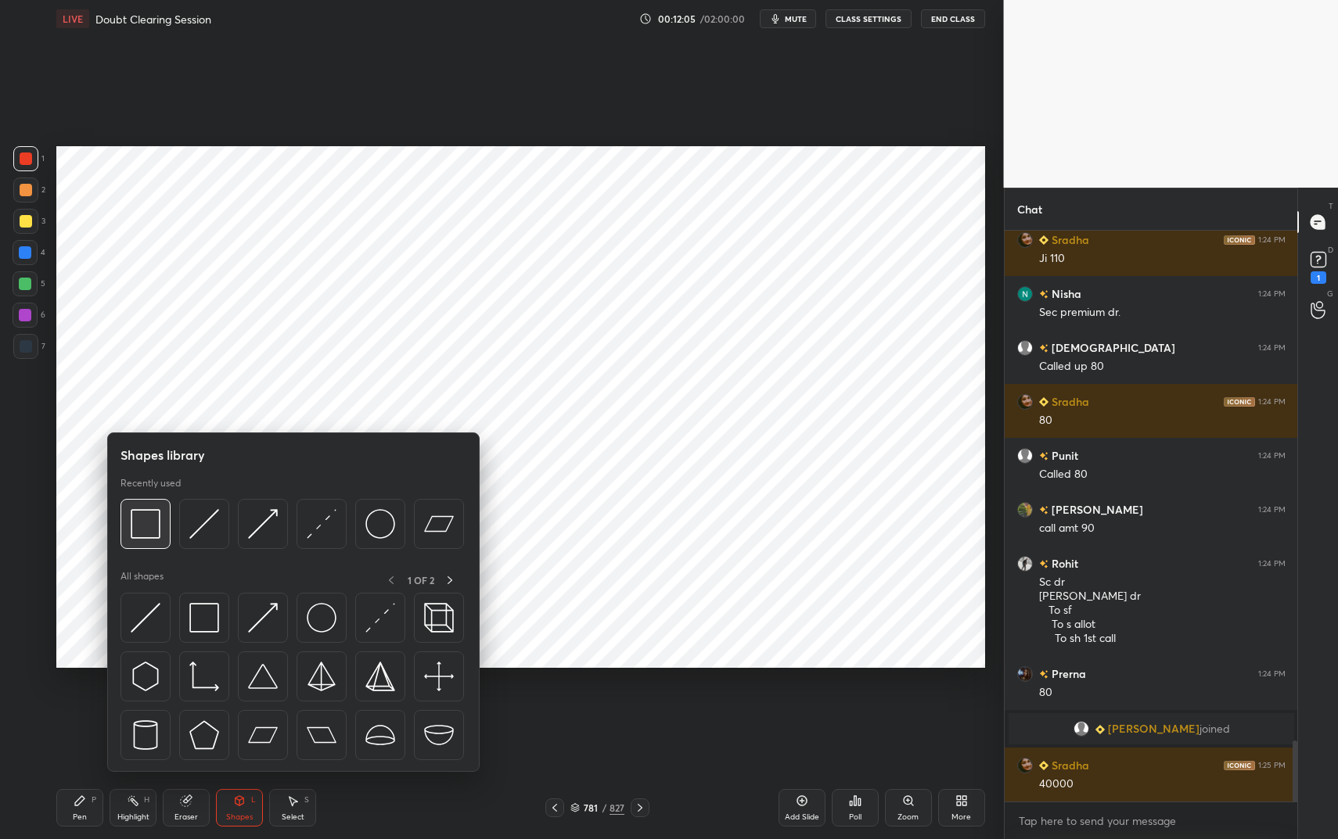
click at [160, 530] on div at bounding box center [145, 524] width 50 height 50
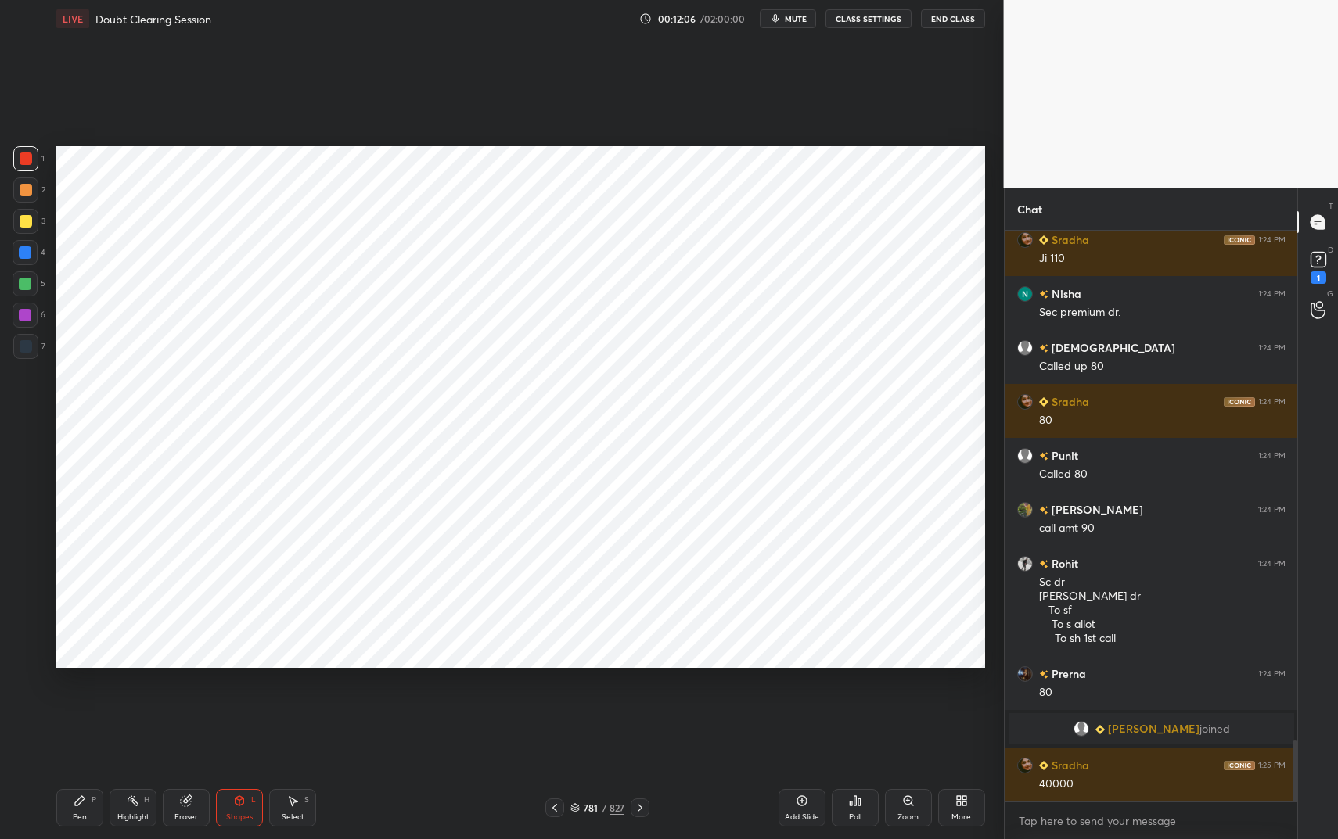
click at [27, 279] on div at bounding box center [25, 284] width 13 height 13
click at [26, 189] on div at bounding box center [26, 190] width 13 height 13
click at [27, 190] on div at bounding box center [26, 190] width 13 height 13
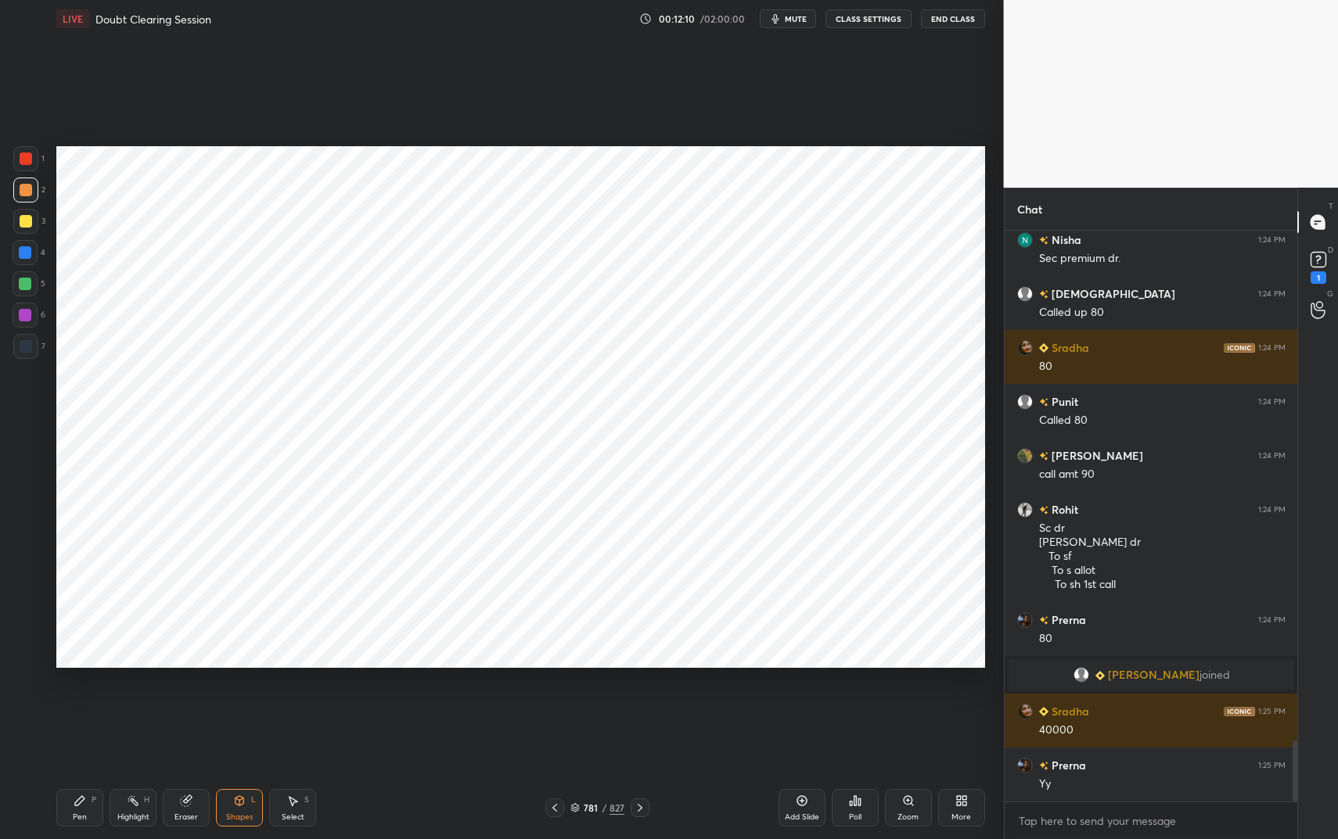
click at [81, 704] on div "Pen P" at bounding box center [79, 808] width 47 height 38
click at [88, 704] on div "Pen P" at bounding box center [79, 808] width 47 height 38
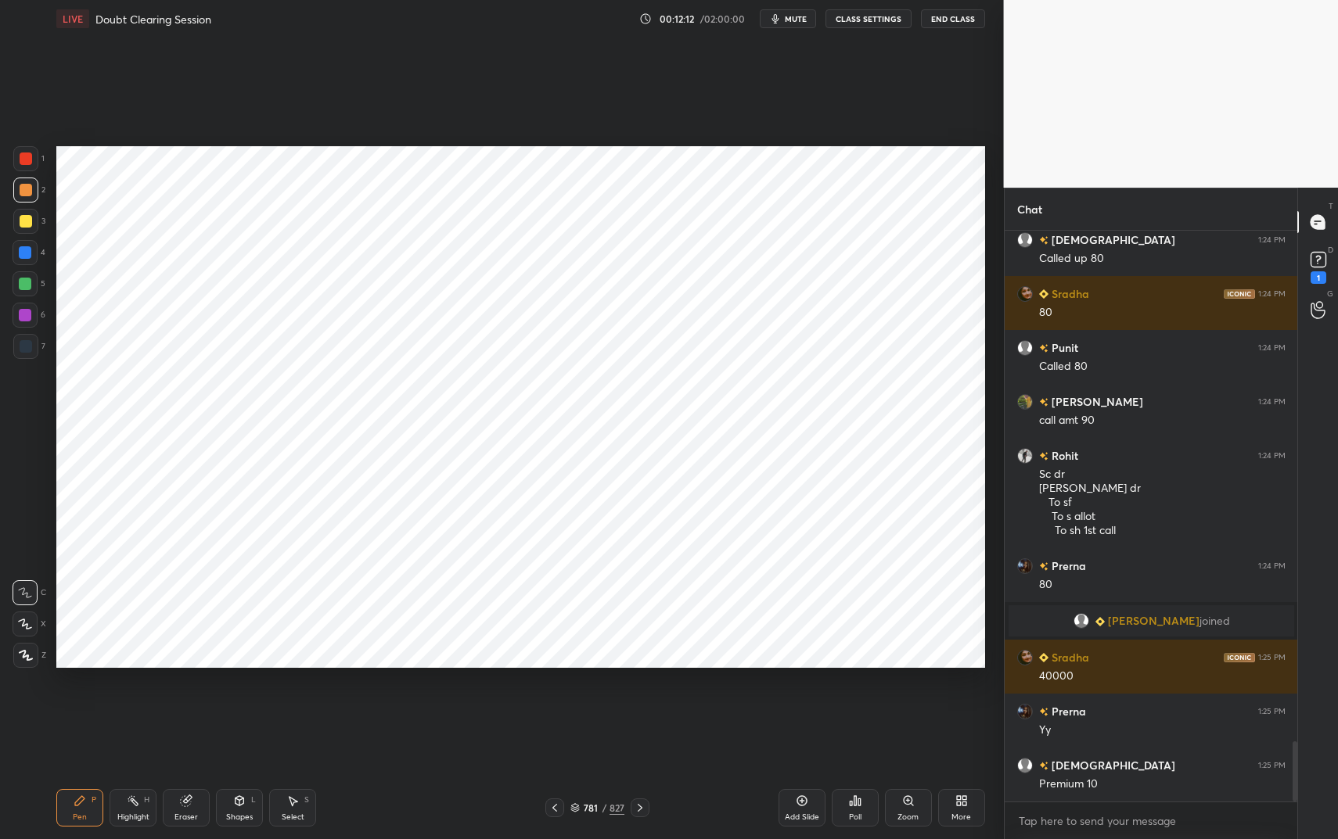
drag, startPoint x: 23, startPoint y: 156, endPoint x: 29, endPoint y: 165, distance: 10.6
click at [23, 156] on div at bounding box center [26, 159] width 13 height 13
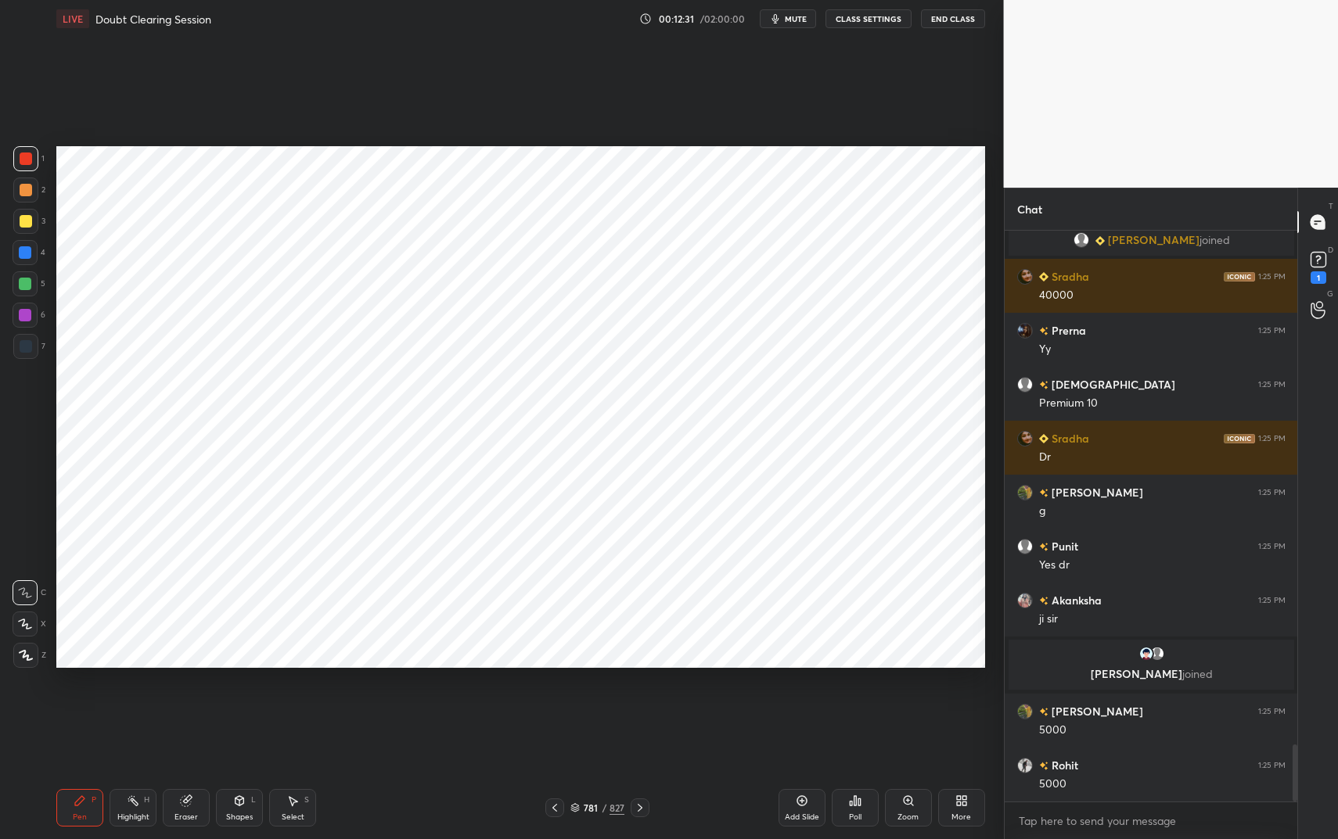
scroll to position [5164, 0]
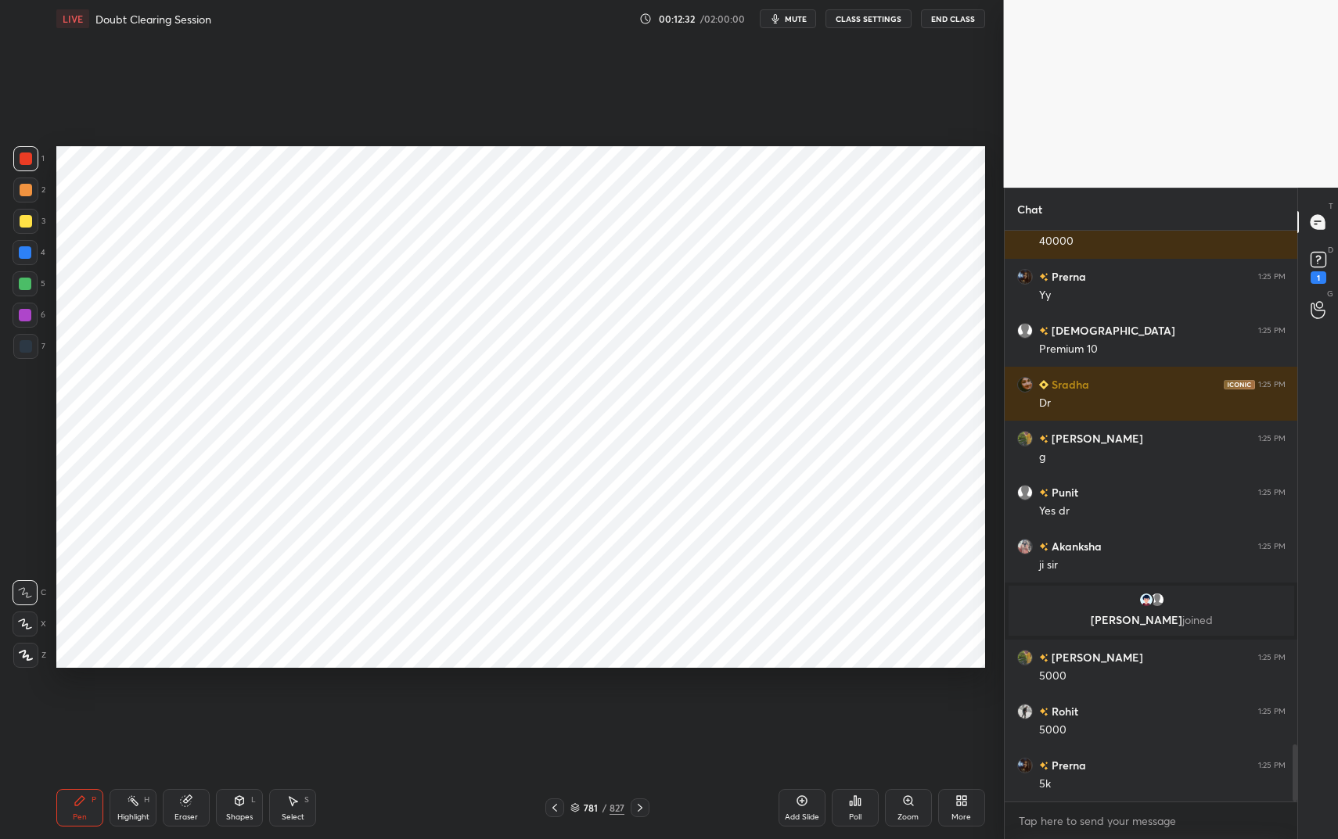
click at [144, 704] on div "Highlight H" at bounding box center [133, 808] width 47 height 38
click at [146, 704] on div "Highlight H" at bounding box center [133, 808] width 47 height 38
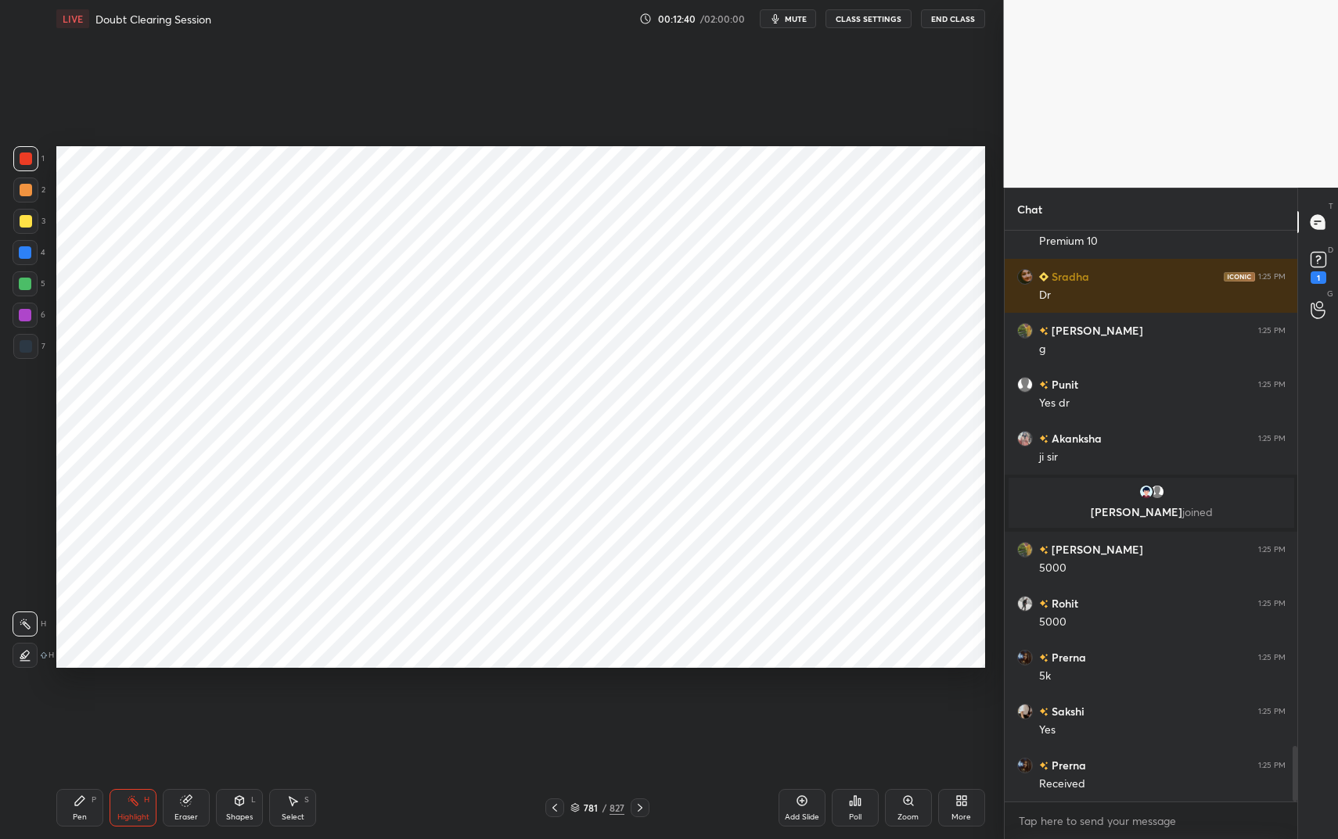
scroll to position [5326, 0]
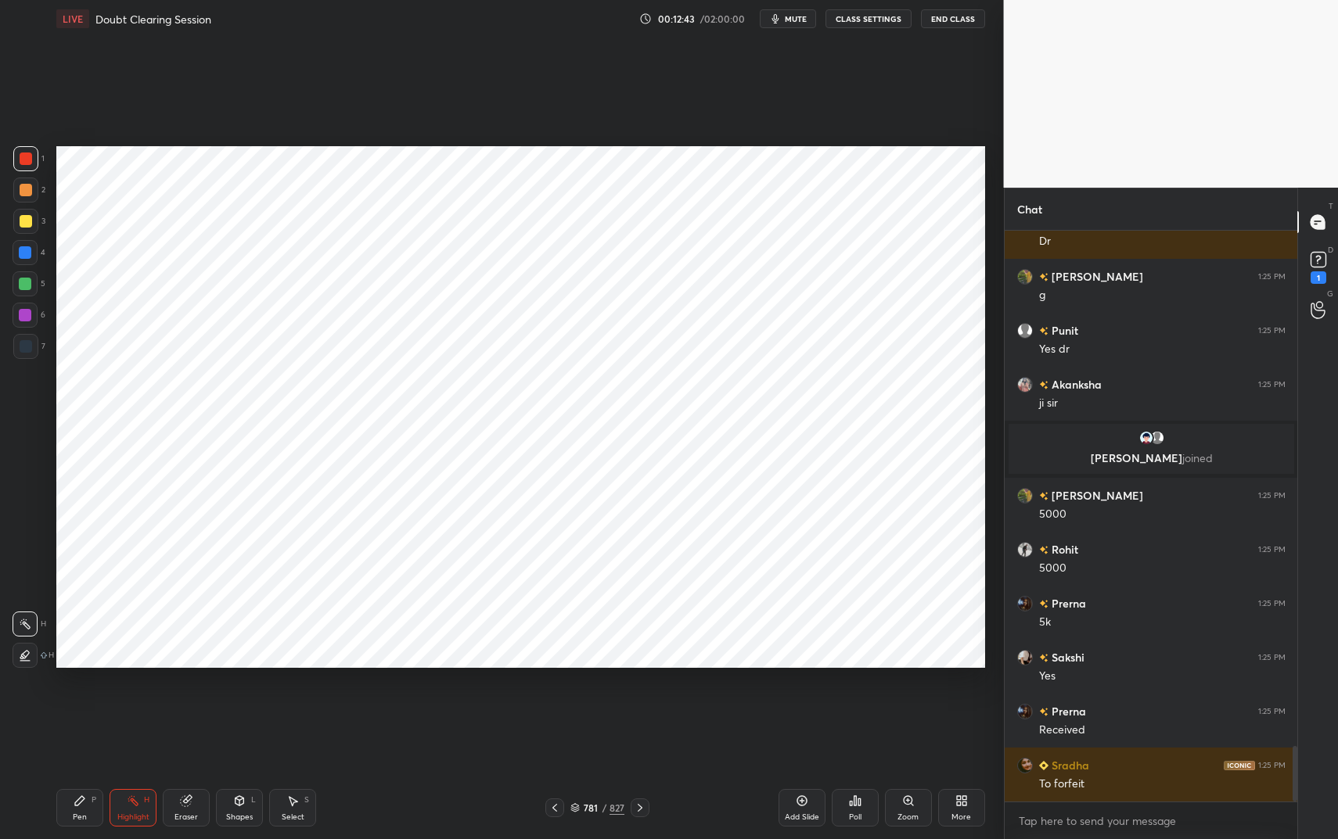
click at [84, 704] on div "Pen" at bounding box center [80, 818] width 14 height 8
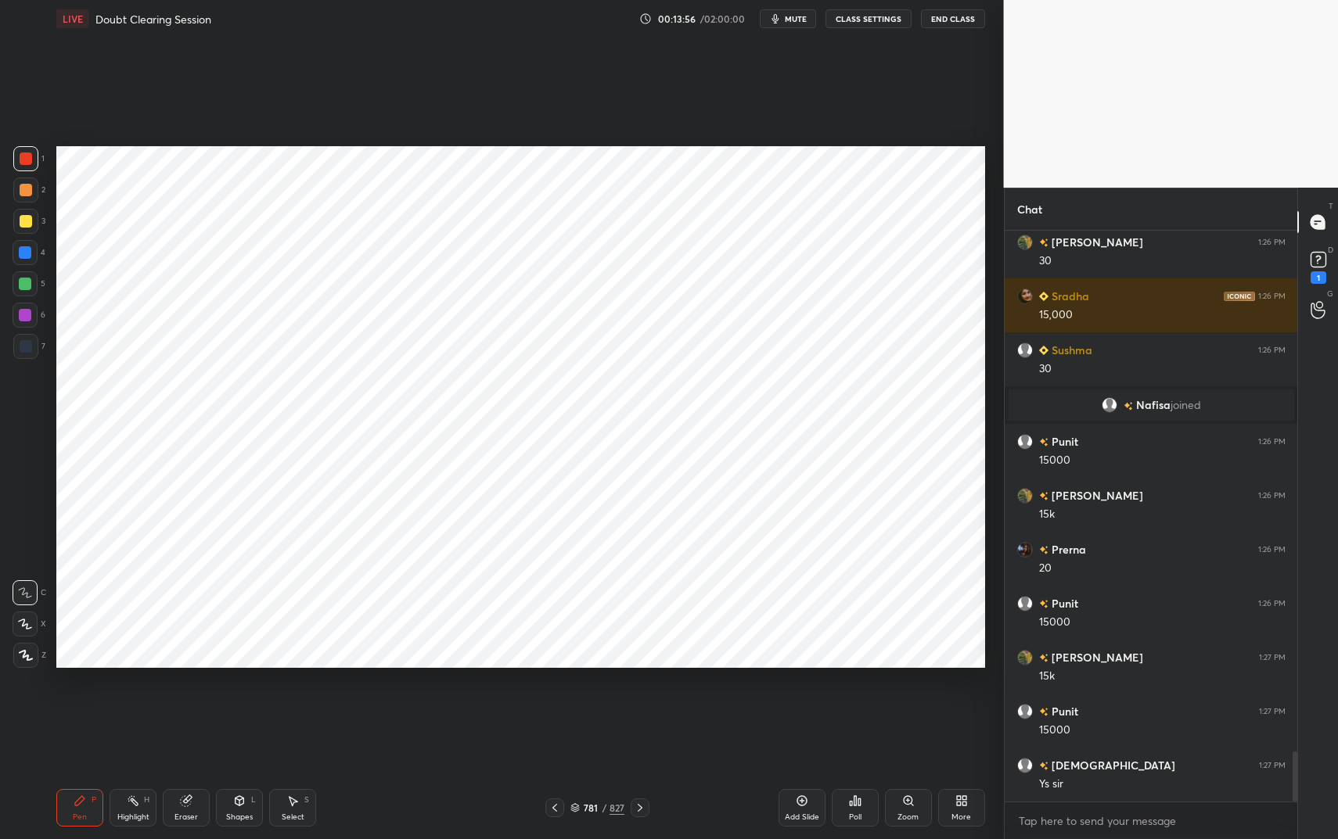
scroll to position [5953, 0]
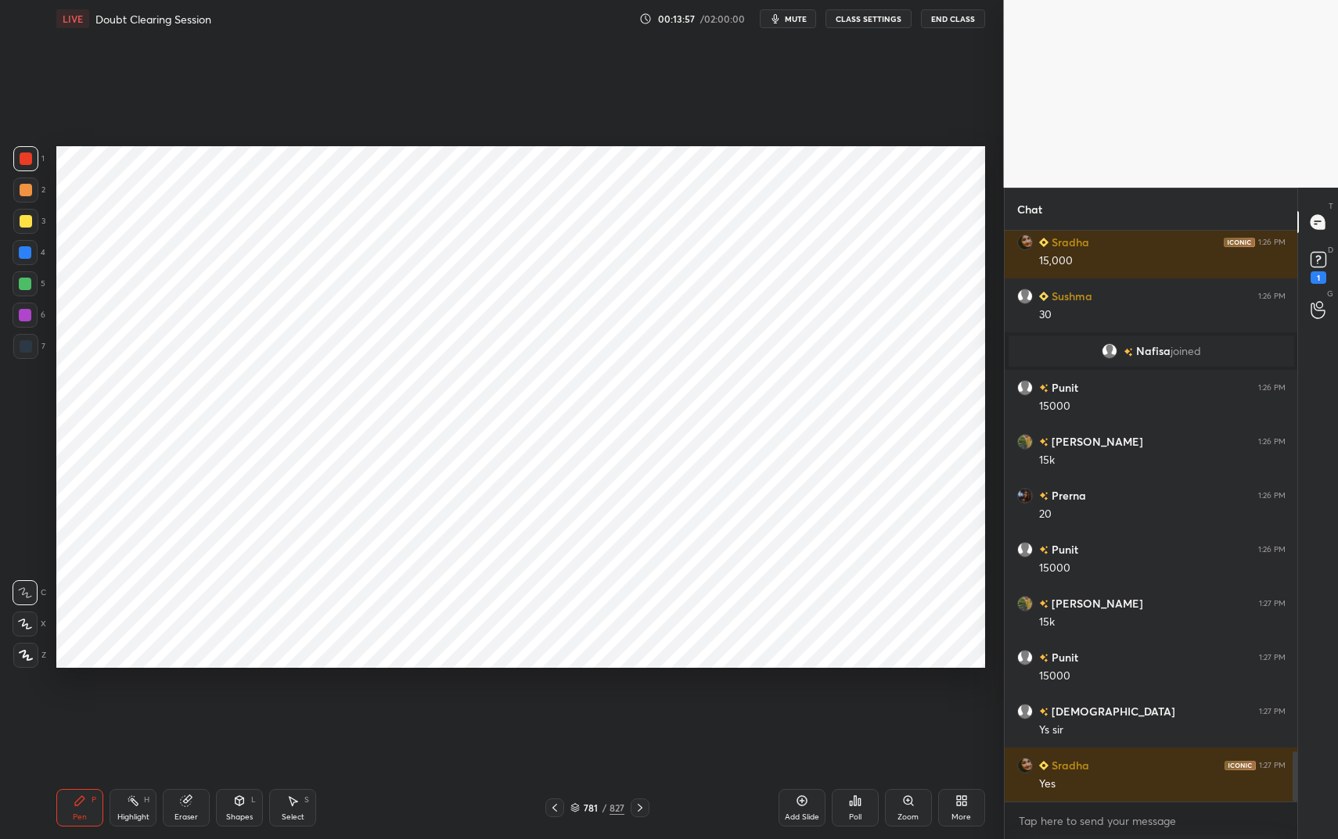
click at [30, 336] on div at bounding box center [25, 346] width 25 height 25
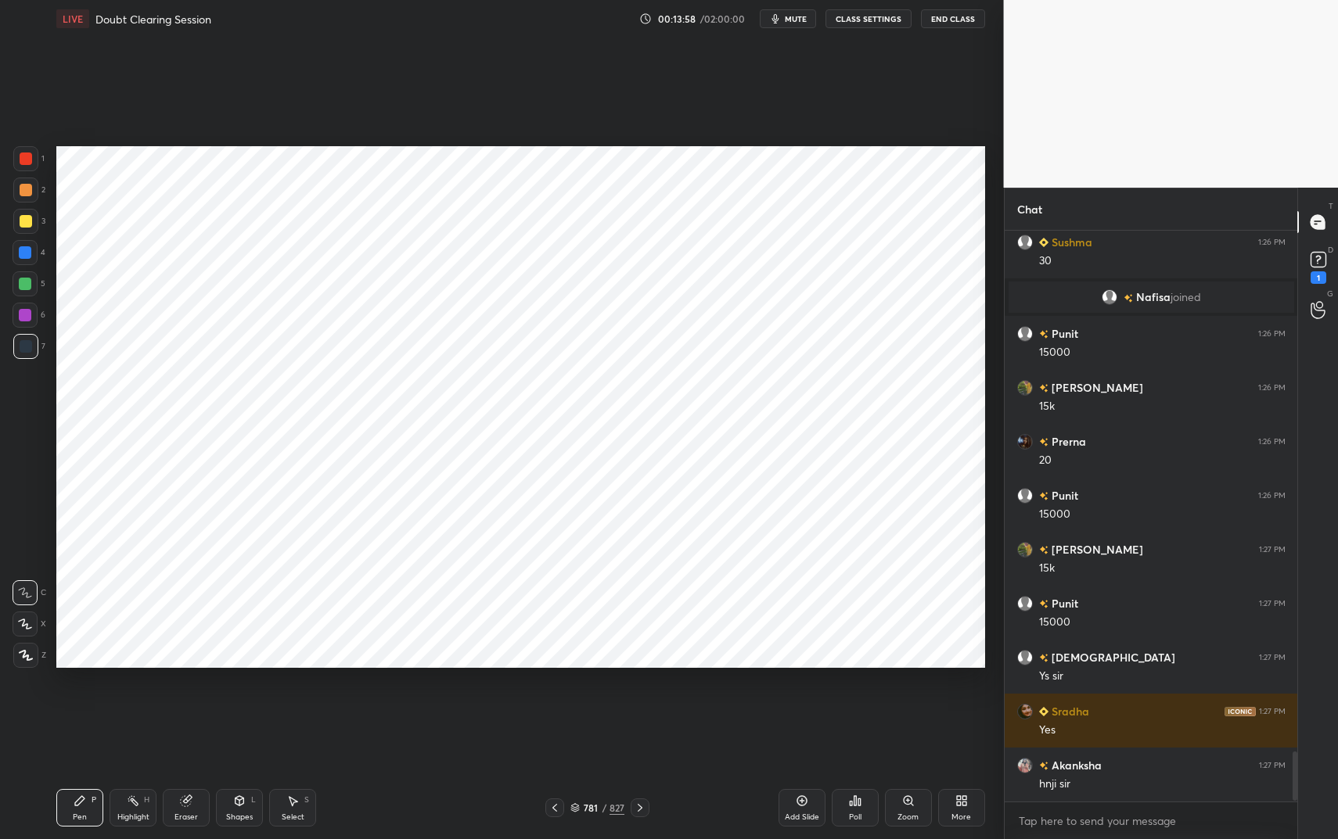
click at [233, 704] on icon at bounding box center [239, 801] width 13 height 13
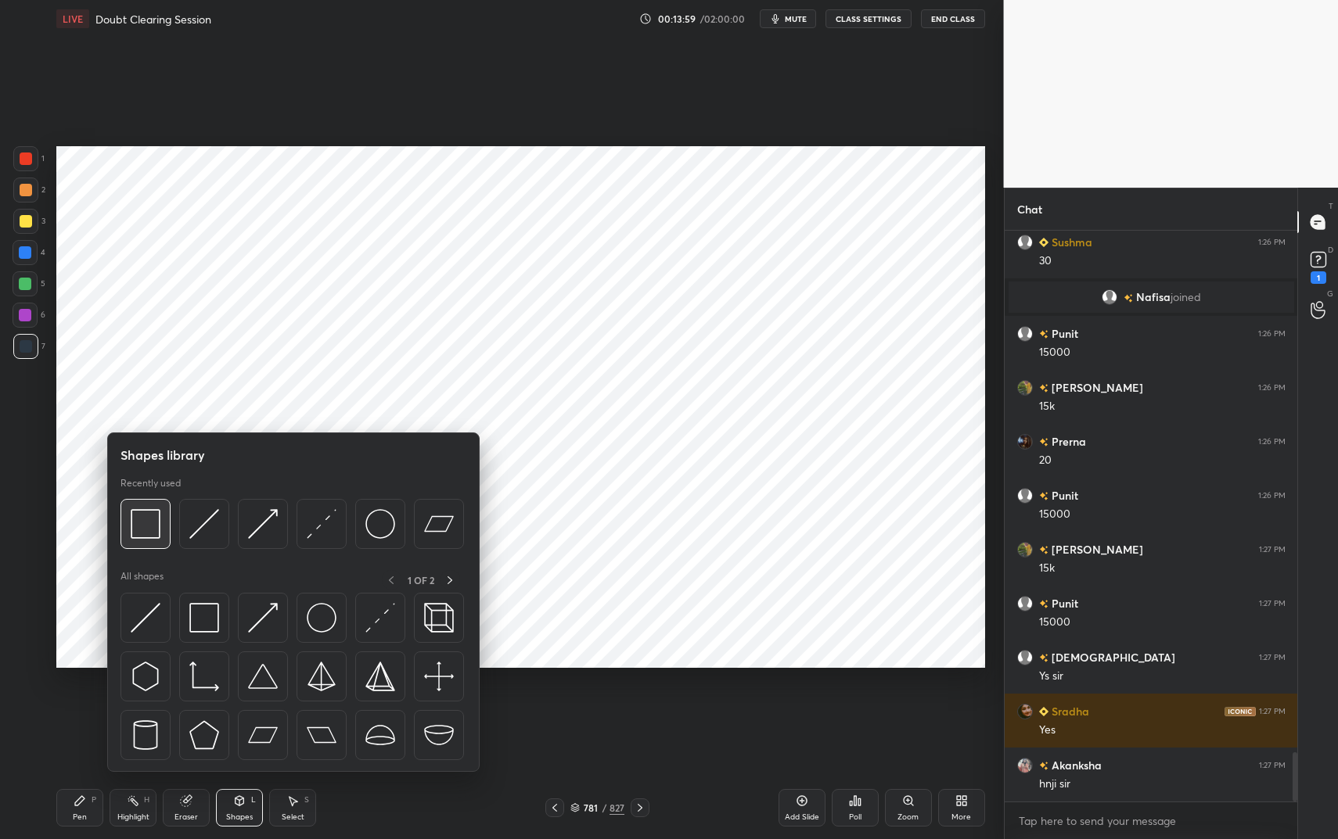
click at [161, 530] on div at bounding box center [145, 524] width 50 height 50
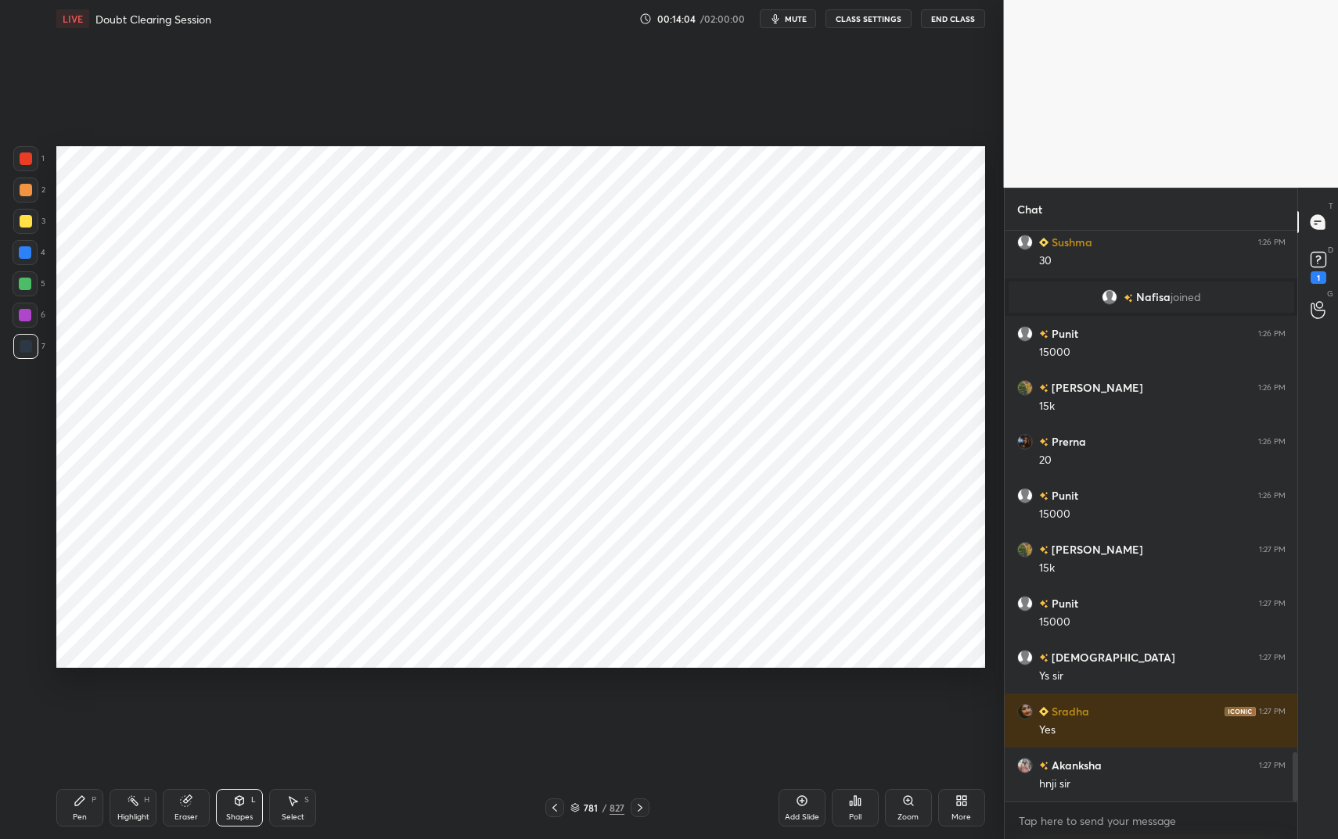
click at [74, 704] on div "Pen P" at bounding box center [79, 808] width 47 height 38
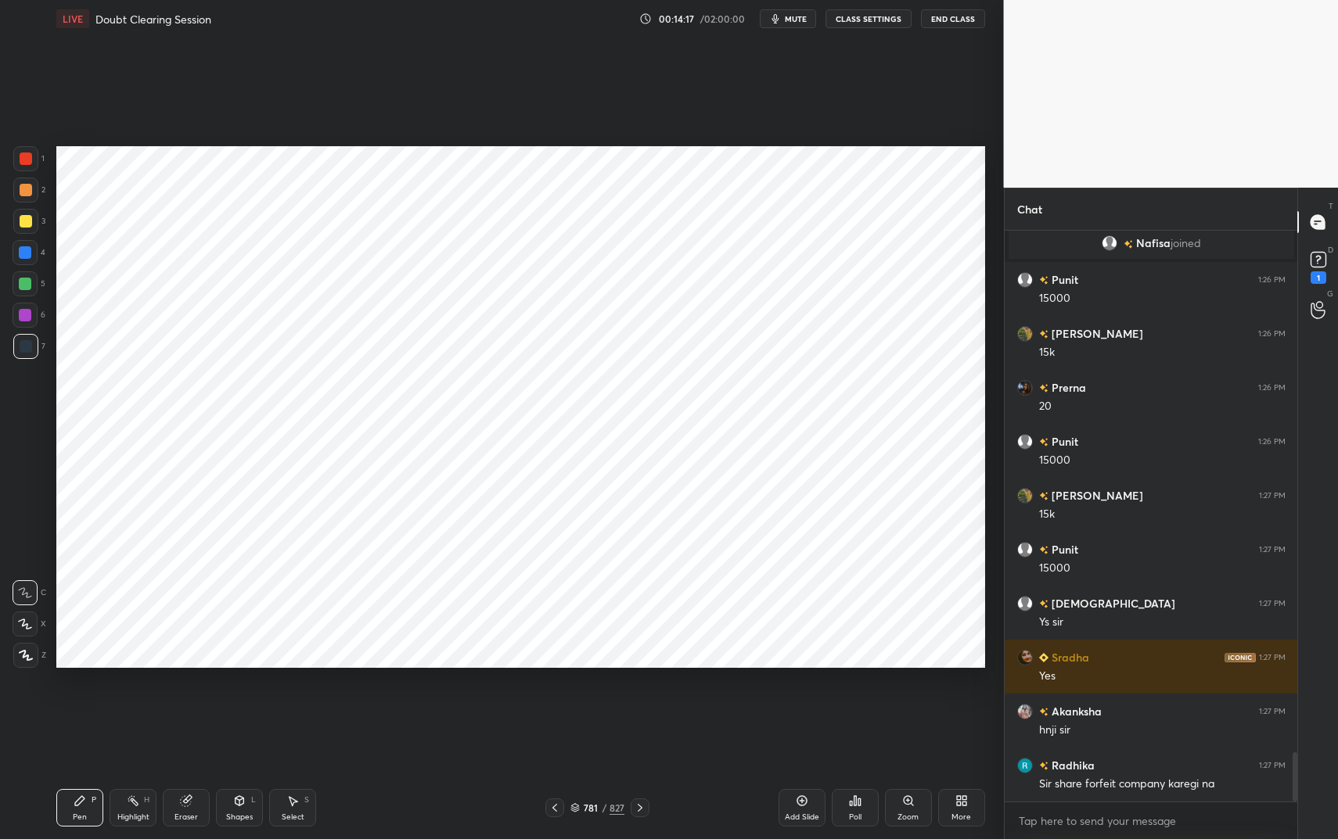
click at [807, 704] on div "Add Slide" at bounding box center [801, 808] width 47 height 38
drag, startPoint x: 250, startPoint y: 804, endPoint x: 250, endPoint y: 772, distance: 32.1
click at [250, 704] on div "Shapes L" at bounding box center [239, 808] width 47 height 38
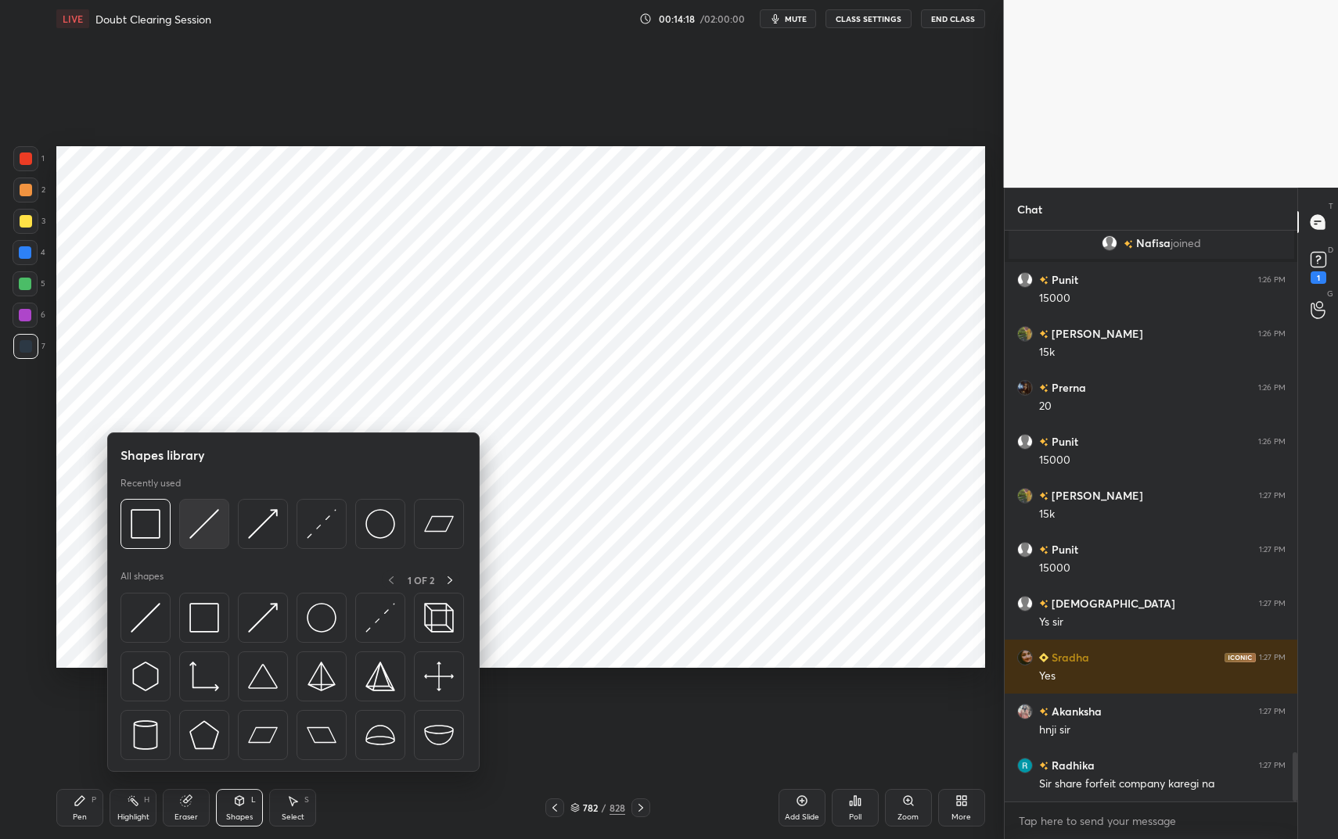
scroll to position [6115, 0]
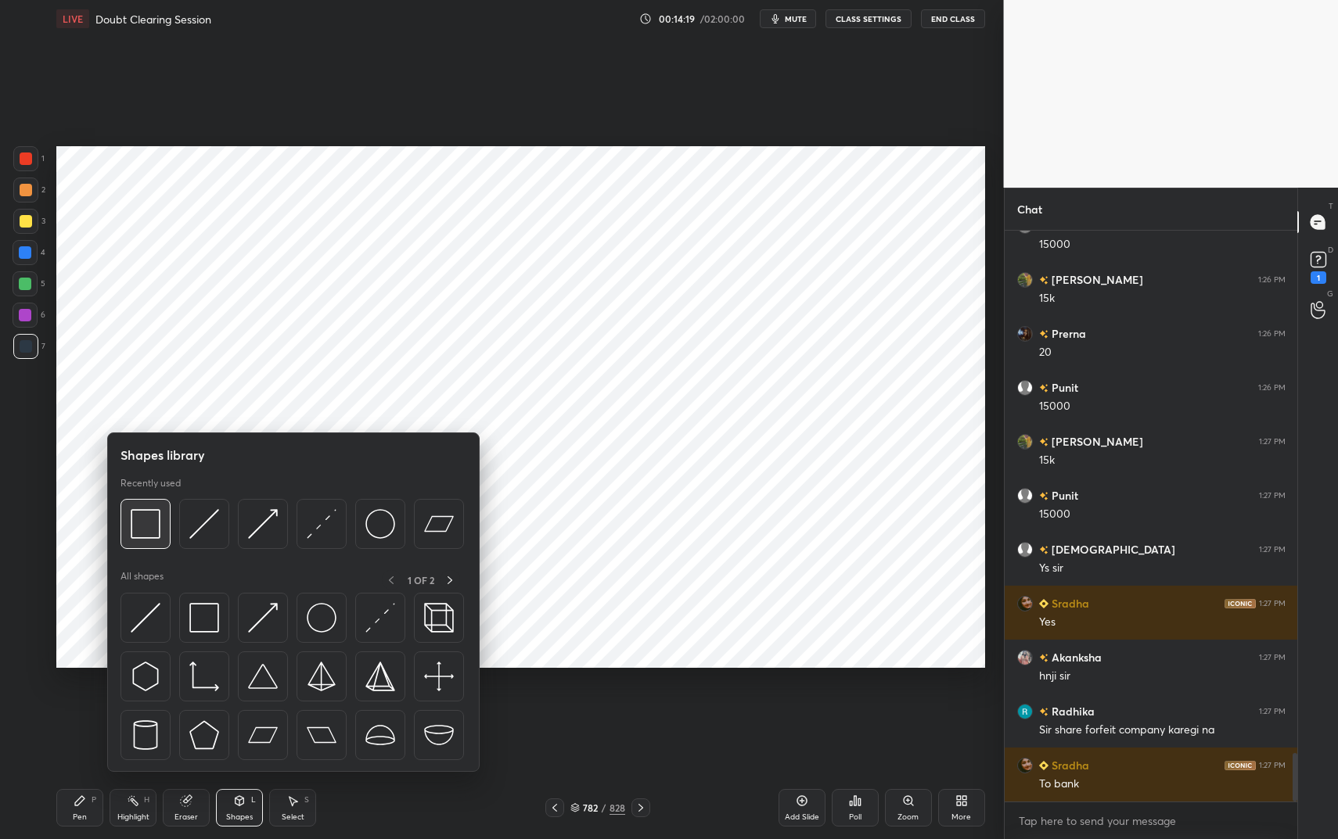
click at [149, 515] on img at bounding box center [146, 524] width 30 height 30
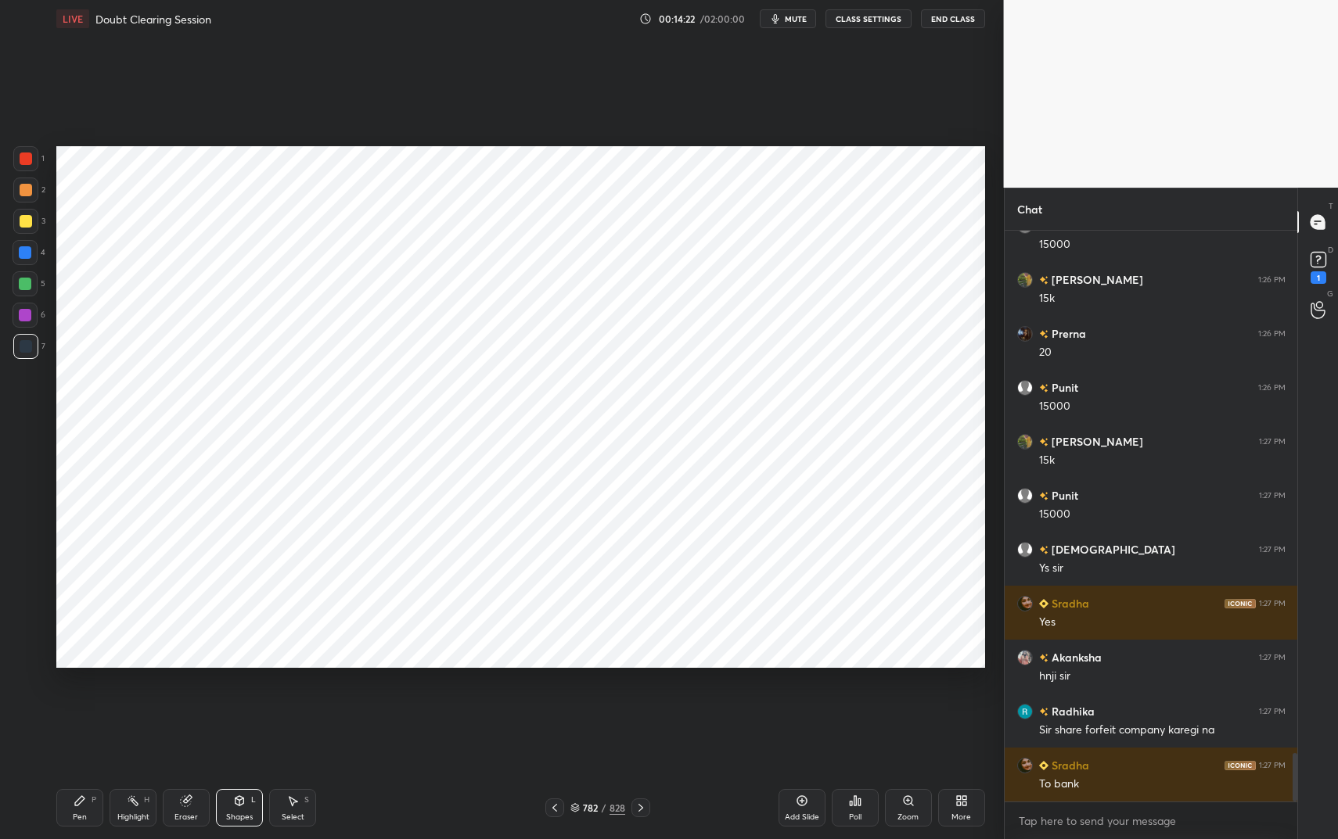
click at [79, 704] on div "Pen P" at bounding box center [79, 808] width 47 height 38
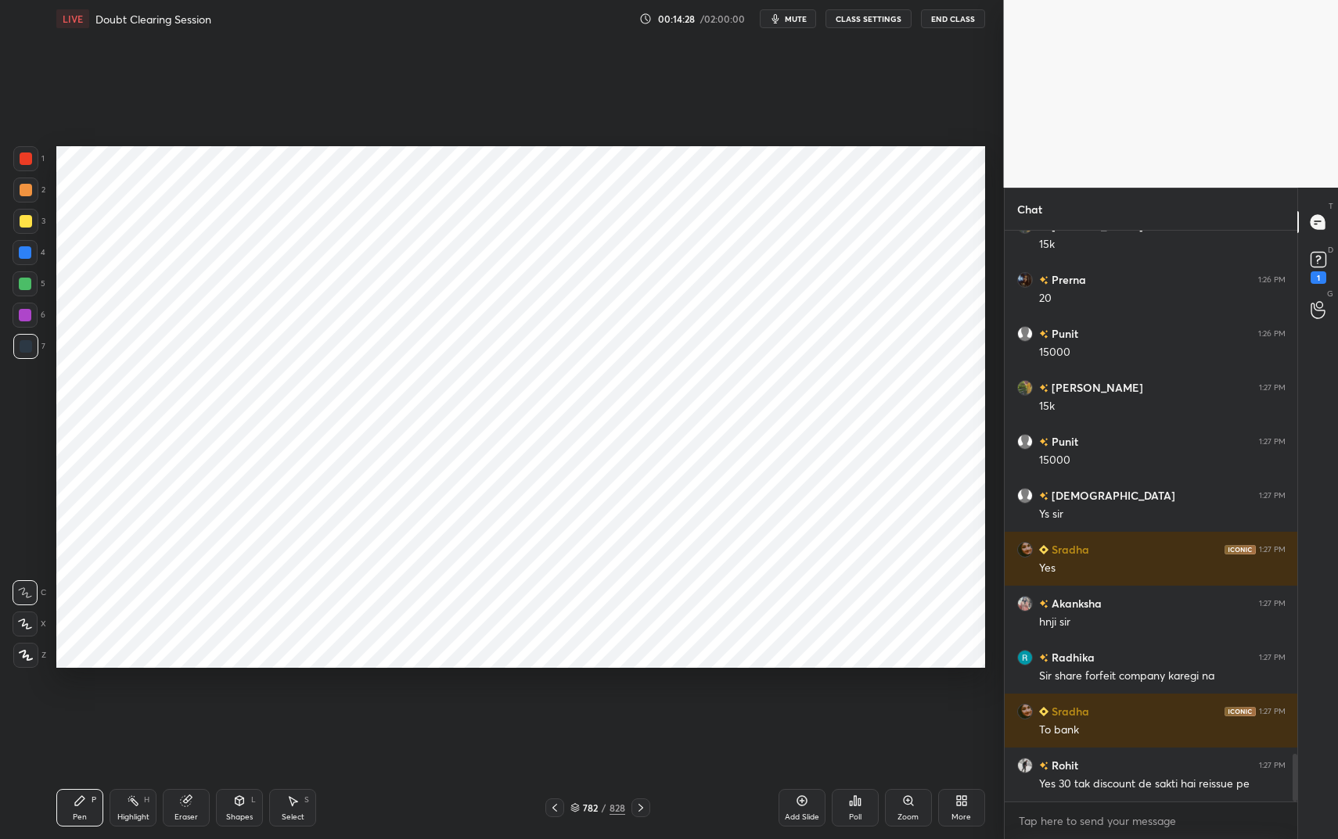
scroll to position [6223, 0]
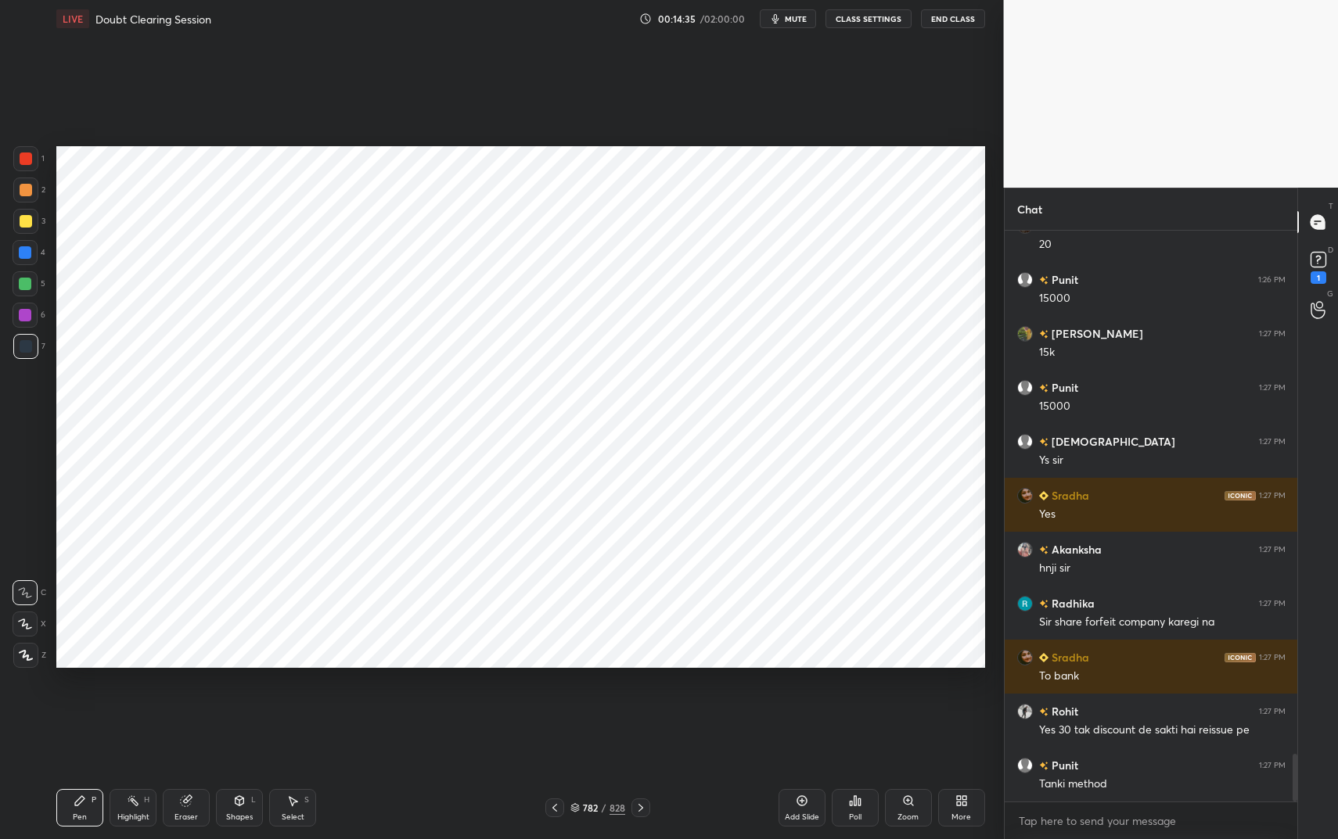
click at [35, 160] on div at bounding box center [25, 158] width 25 height 25
click at [32, 158] on div at bounding box center [25, 158] width 25 height 25
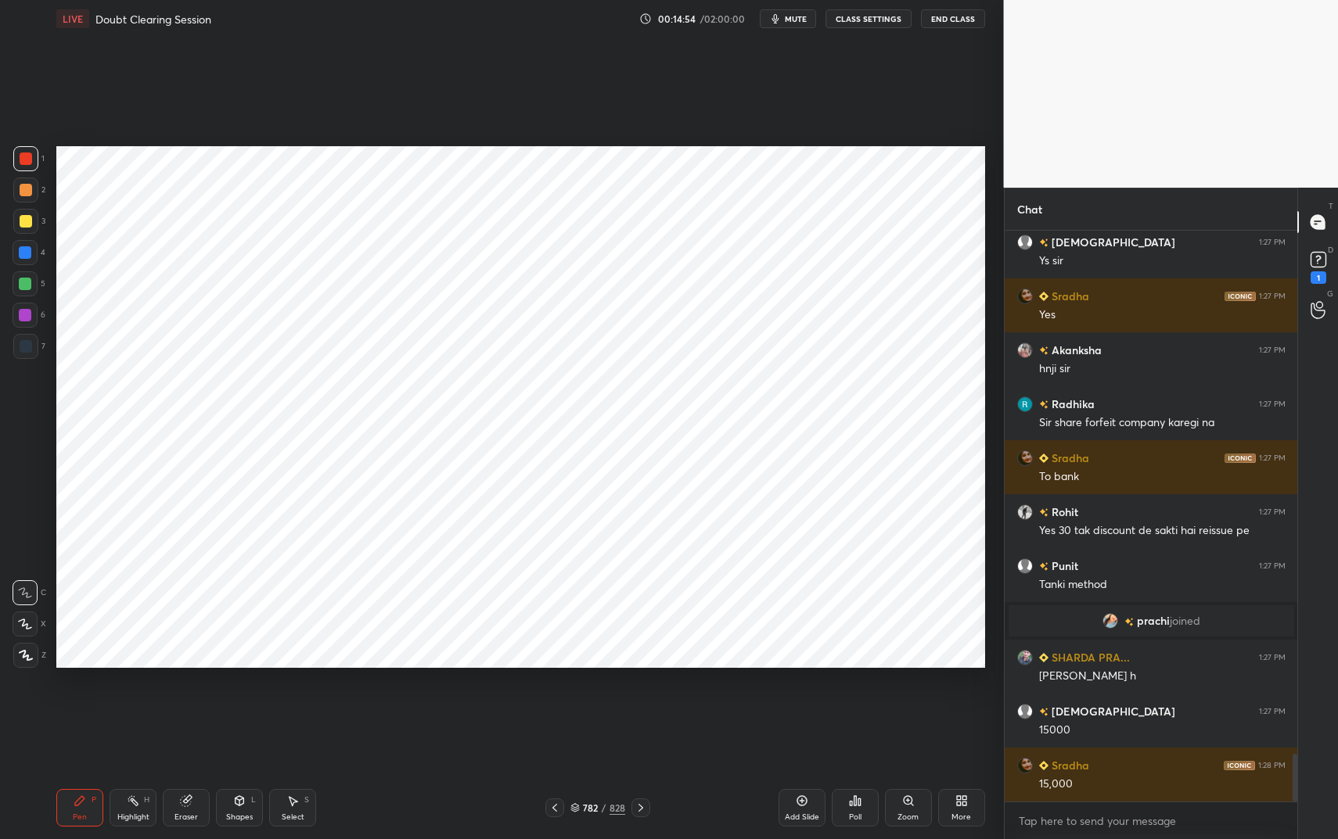
scroll to position [6280, 0]
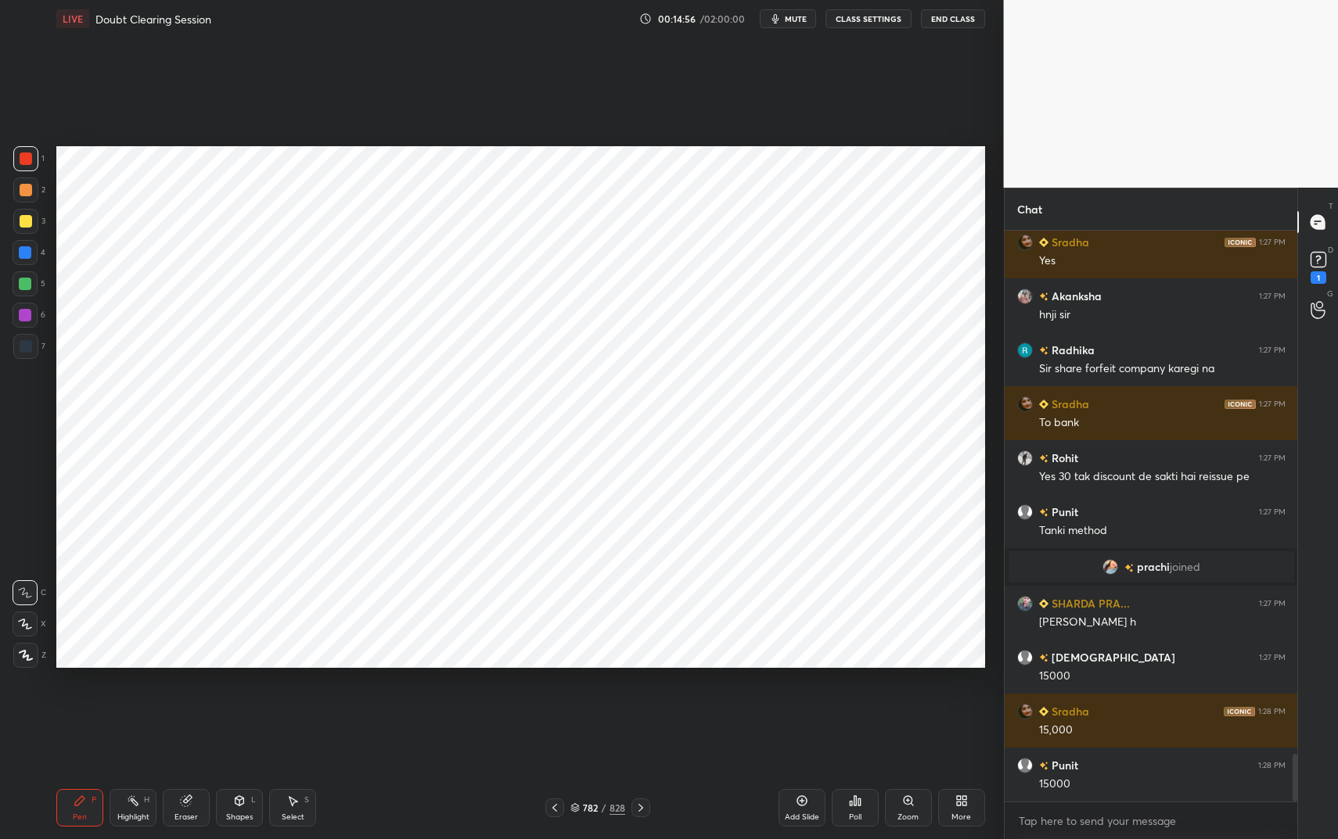
click at [250, 704] on div "Shapes L" at bounding box center [239, 808] width 47 height 38
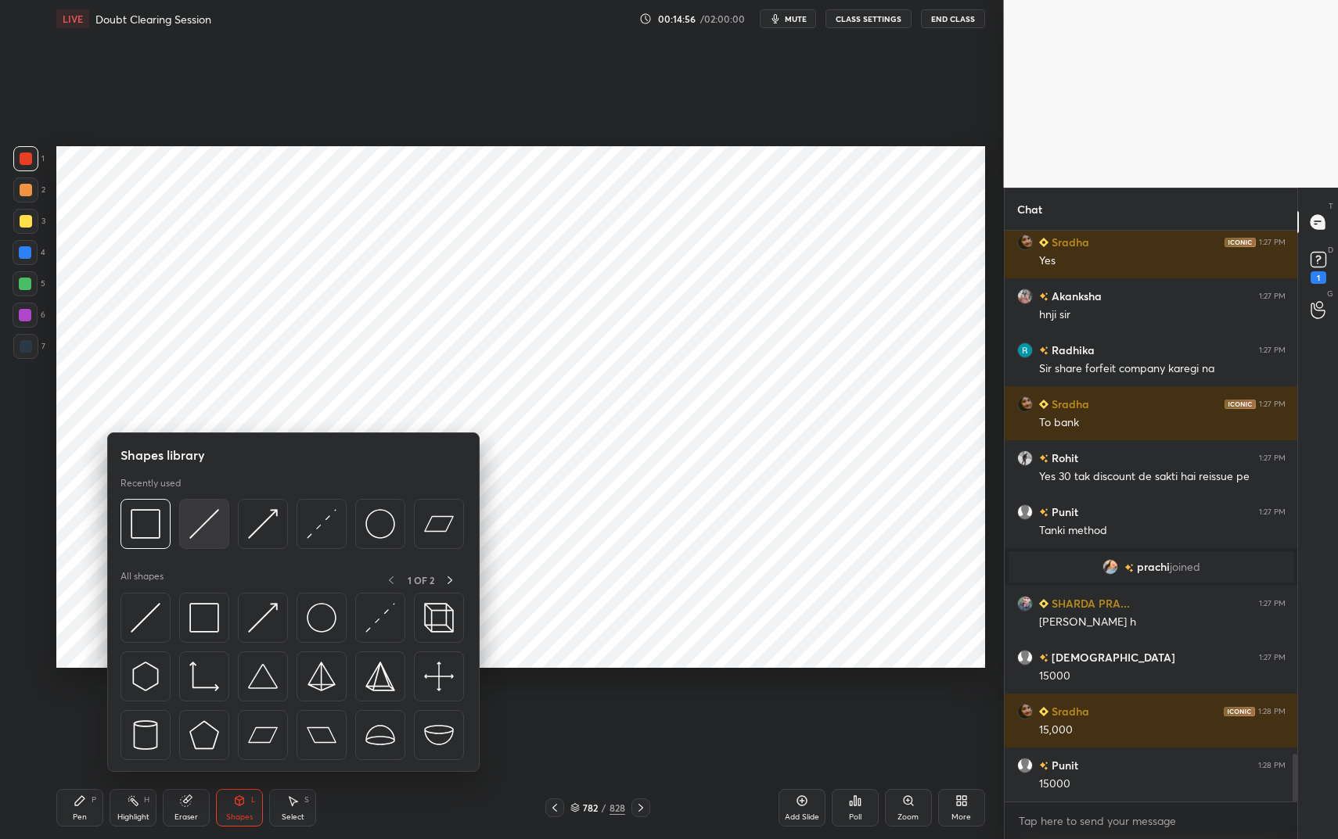
click at [190, 518] on img at bounding box center [204, 524] width 30 height 30
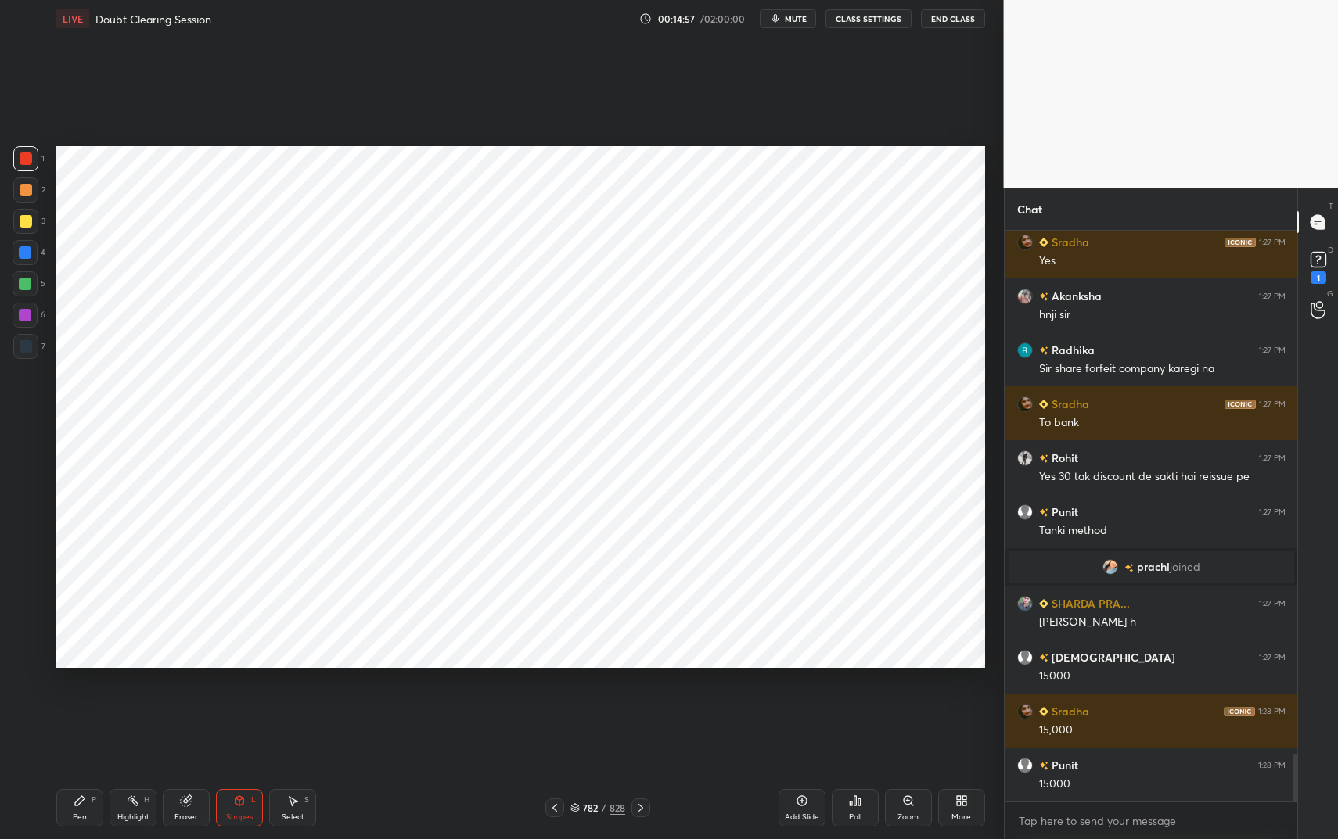
click at [244, 704] on icon at bounding box center [239, 801] width 13 height 13
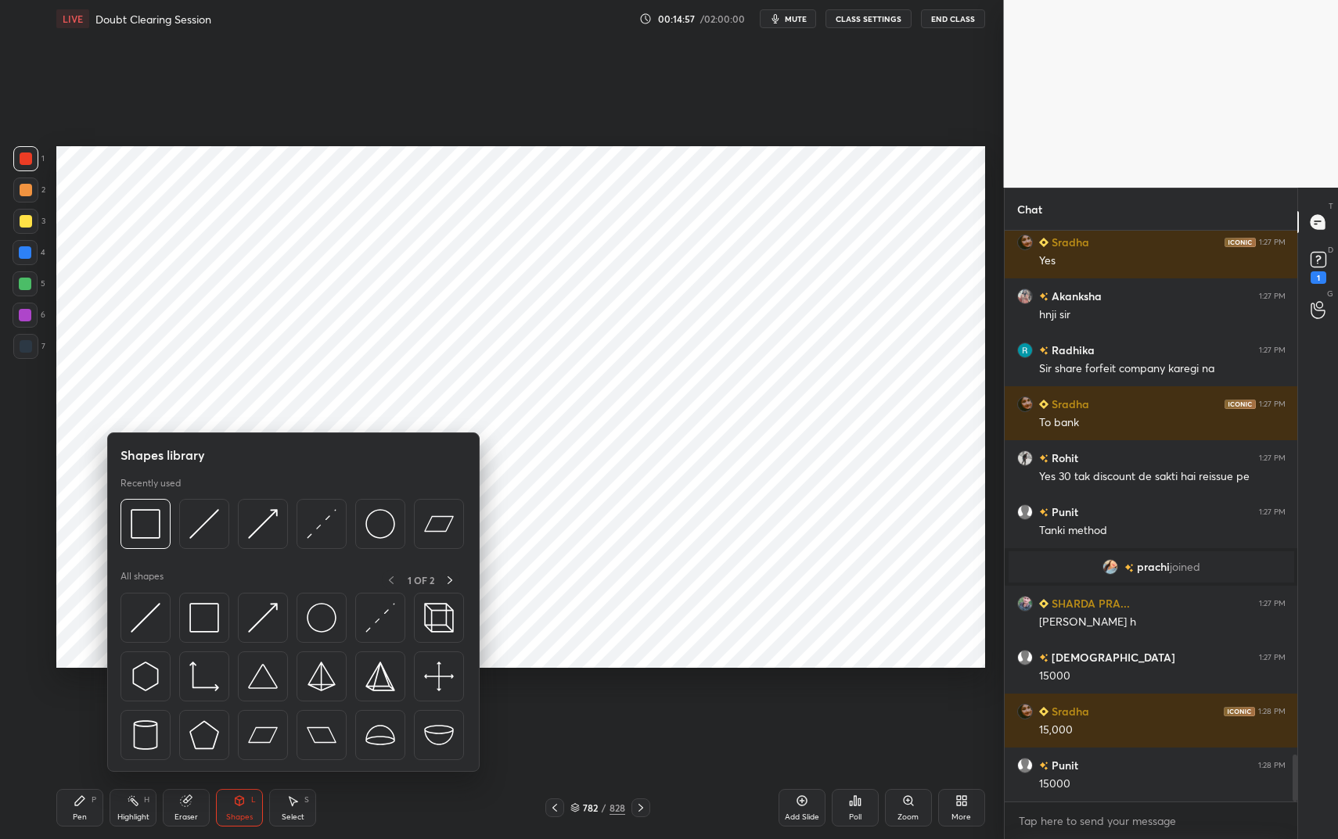
scroll to position [6334, 0]
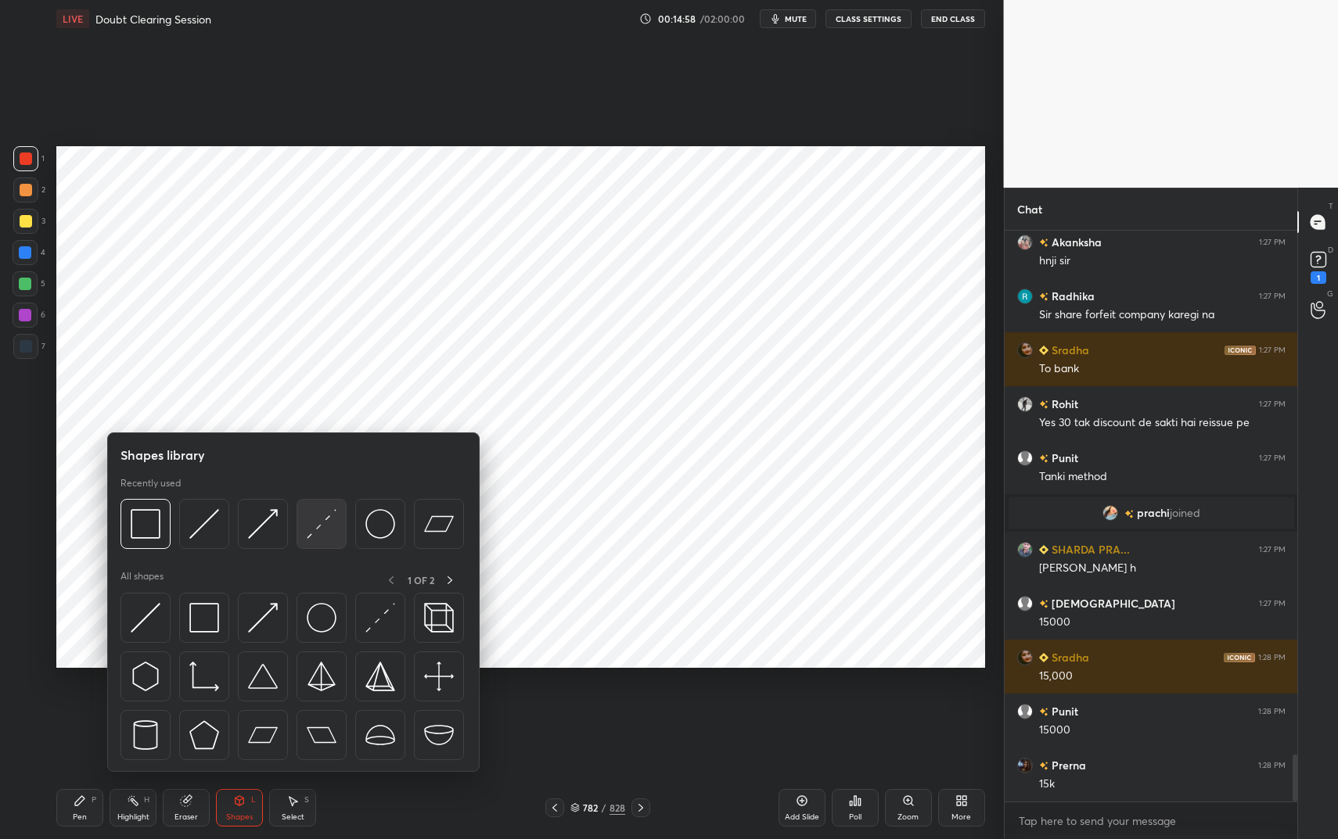
click at [311, 509] on img at bounding box center [322, 524] width 30 height 30
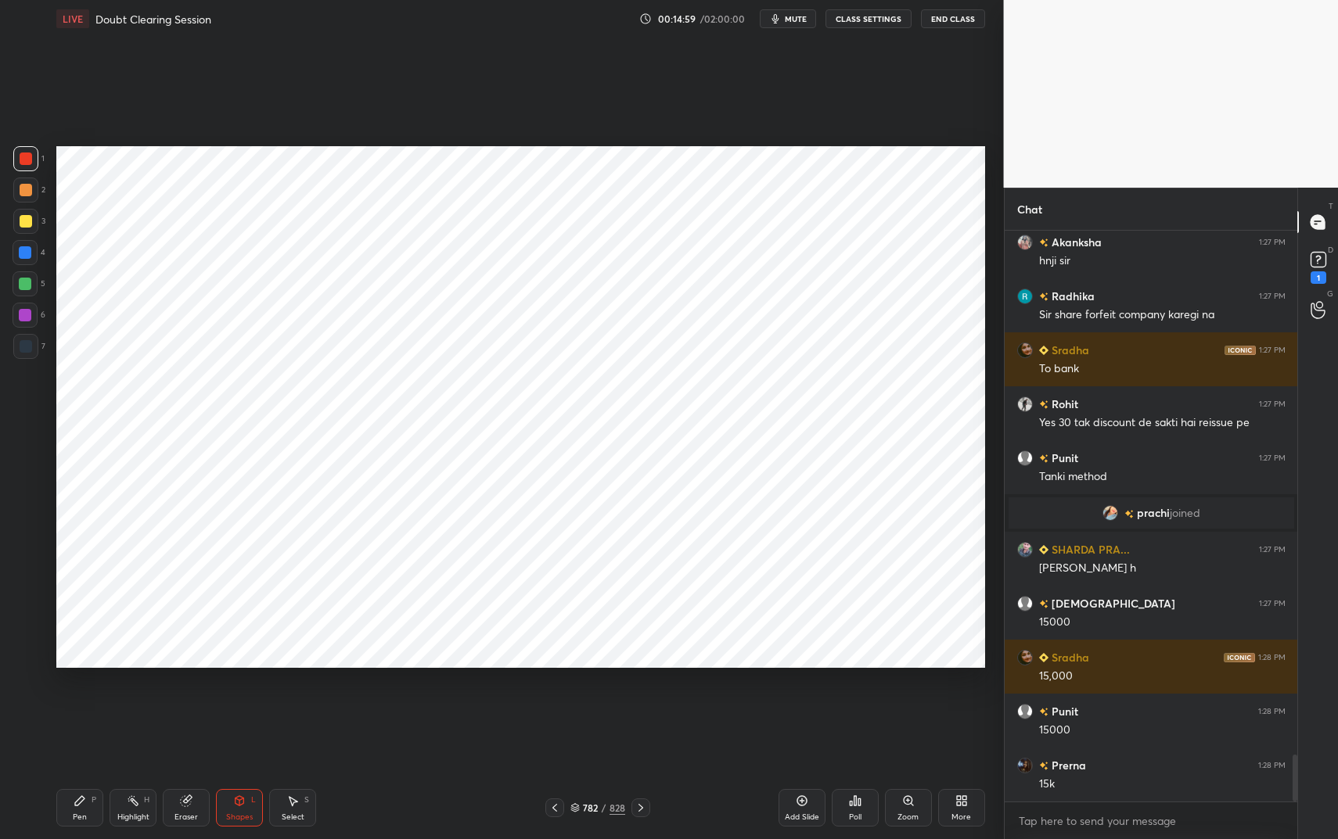
click at [20, 189] on div at bounding box center [26, 190] width 13 height 13
drag, startPoint x: 20, startPoint y: 189, endPoint x: 28, endPoint y: 188, distance: 8.6
click at [20, 189] on div at bounding box center [26, 190] width 13 height 13
click at [69, 704] on div "Pen P" at bounding box center [79, 808] width 47 height 38
click at [85, 704] on div "Pen P" at bounding box center [79, 808] width 47 height 38
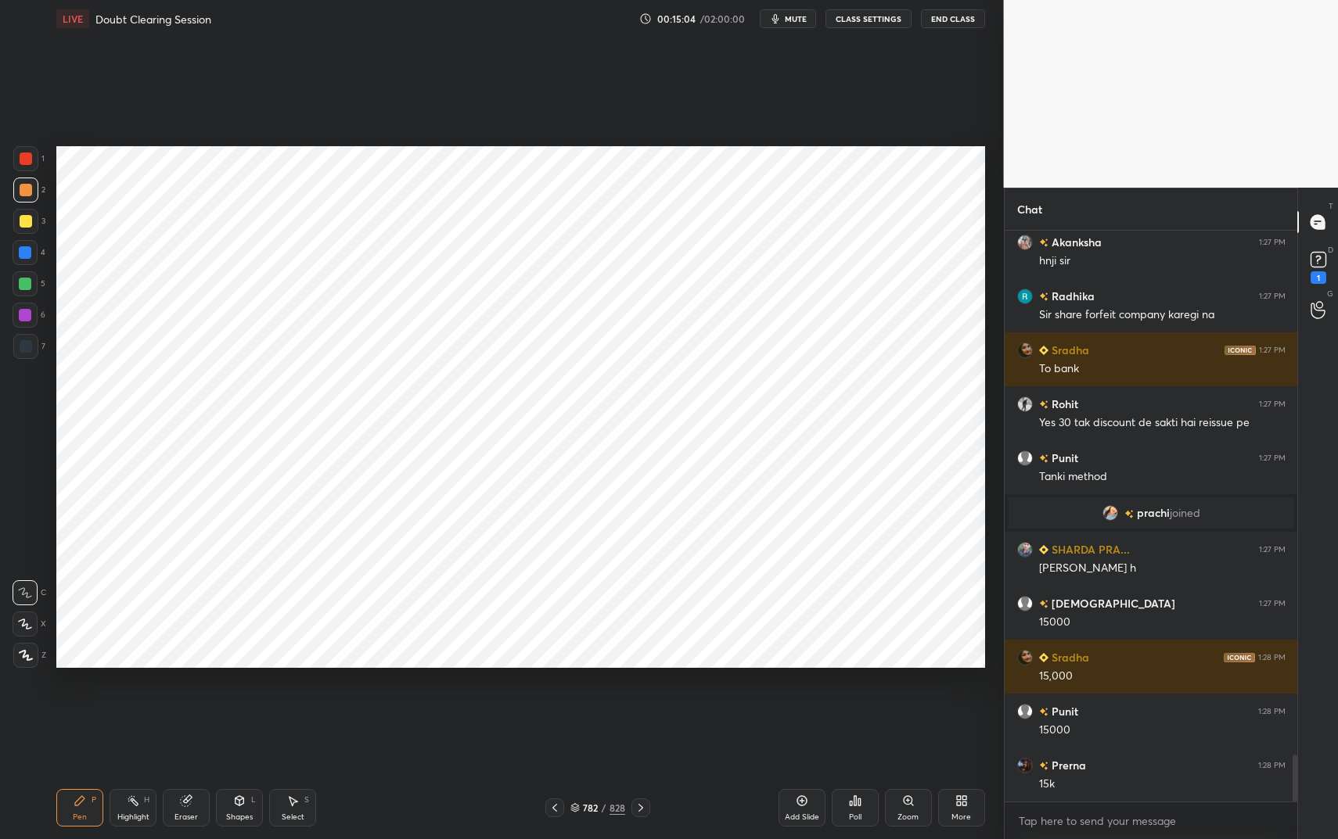
click at [27, 160] on div at bounding box center [26, 159] width 13 height 13
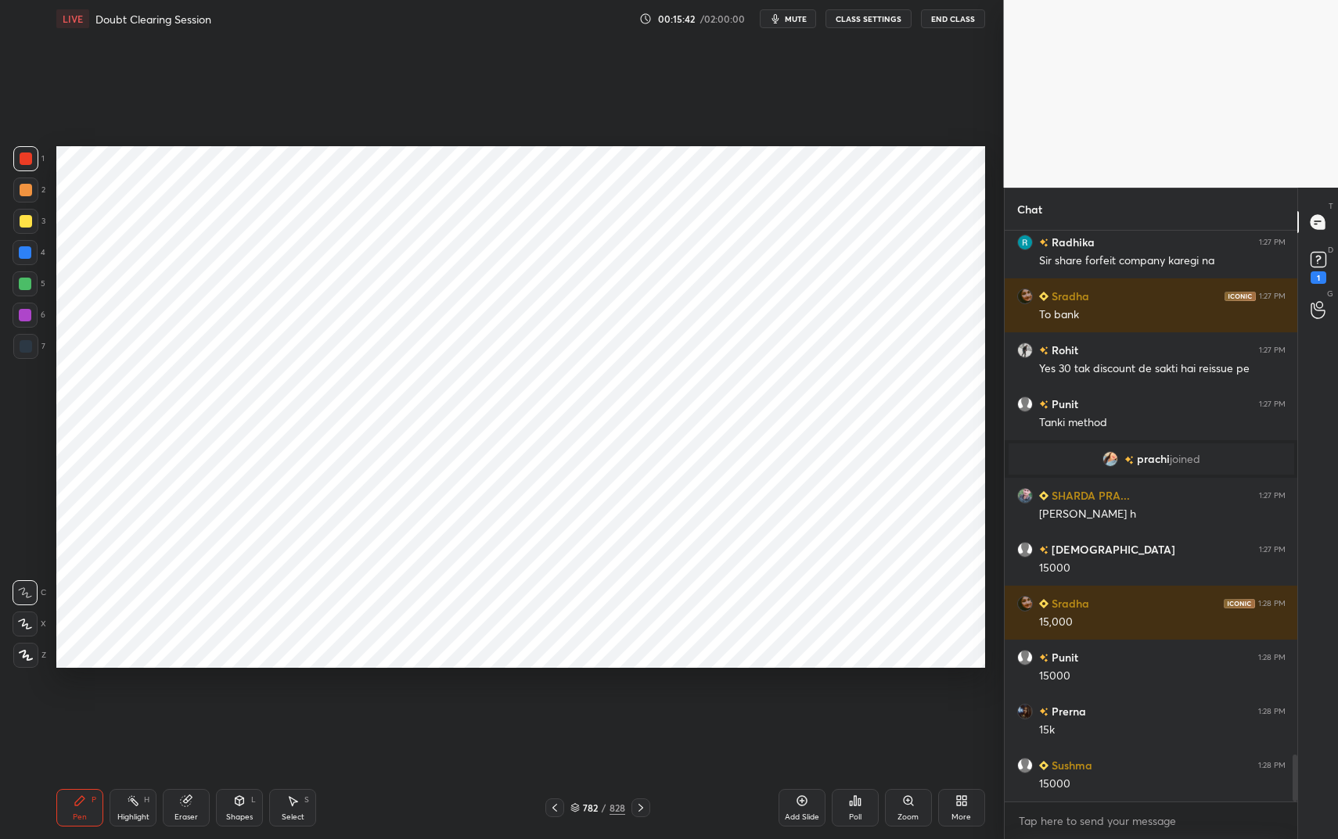
click at [943, 22] on button "End Class" at bounding box center [953, 18] width 64 height 19
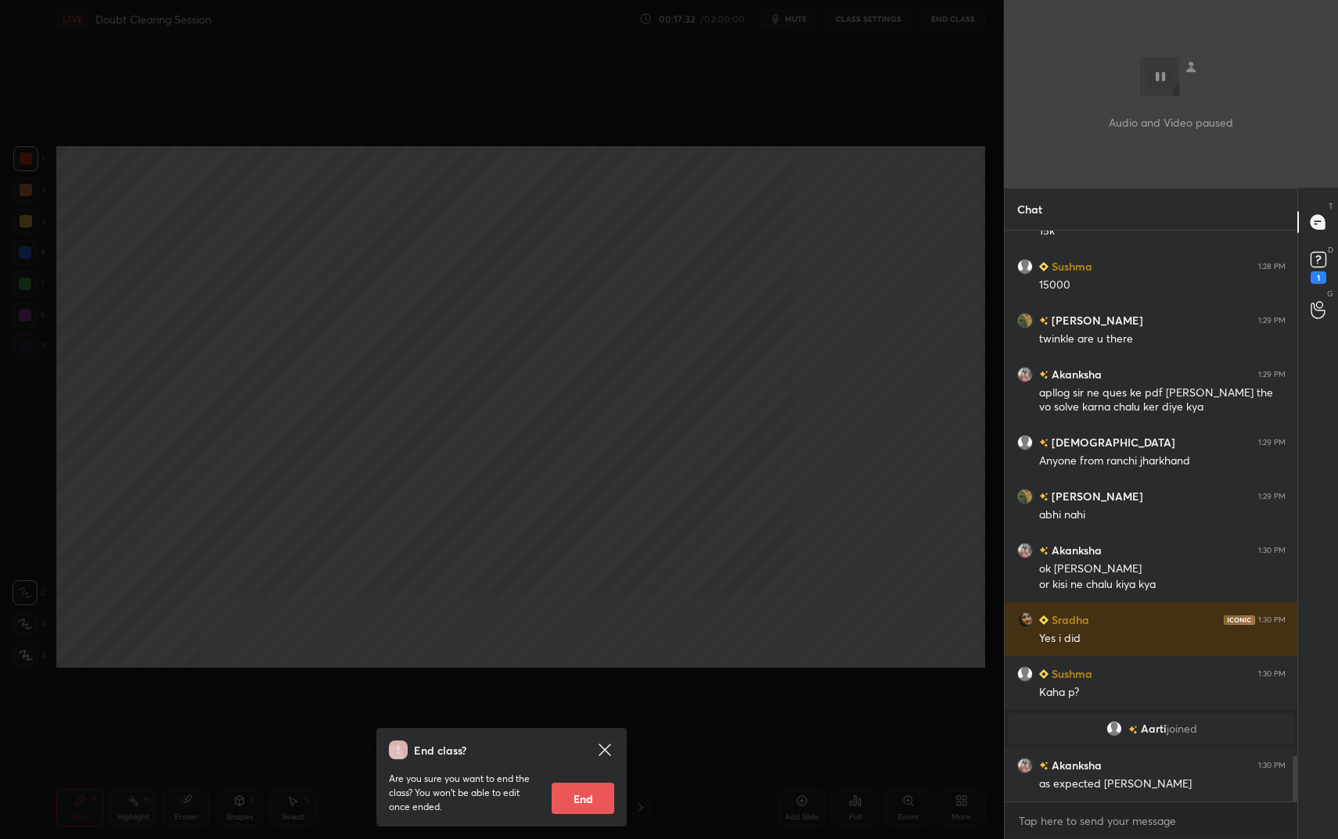
scroll to position [6653, 0]
click at [626, 347] on div "End class? Are you sure you want to end the class? You won’t be able to edit on…" at bounding box center [502, 419] width 1004 height 839
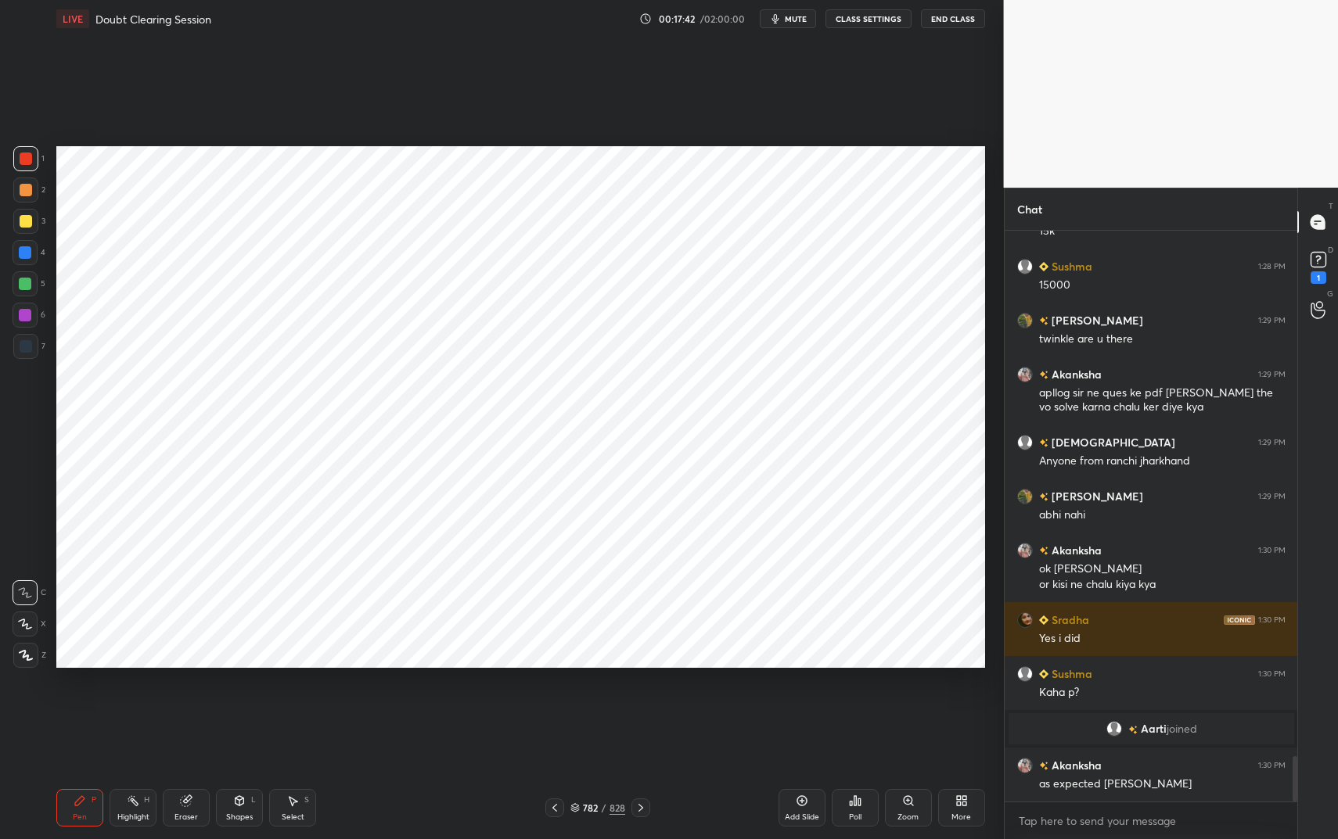
click at [190, 704] on icon at bounding box center [186, 801] width 13 height 13
drag, startPoint x: 24, startPoint y: 635, endPoint x: 34, endPoint y: 623, distance: 16.1
click at [27, 632] on div at bounding box center [25, 624] width 25 height 25
click at [83, 704] on icon at bounding box center [80, 801] width 13 height 13
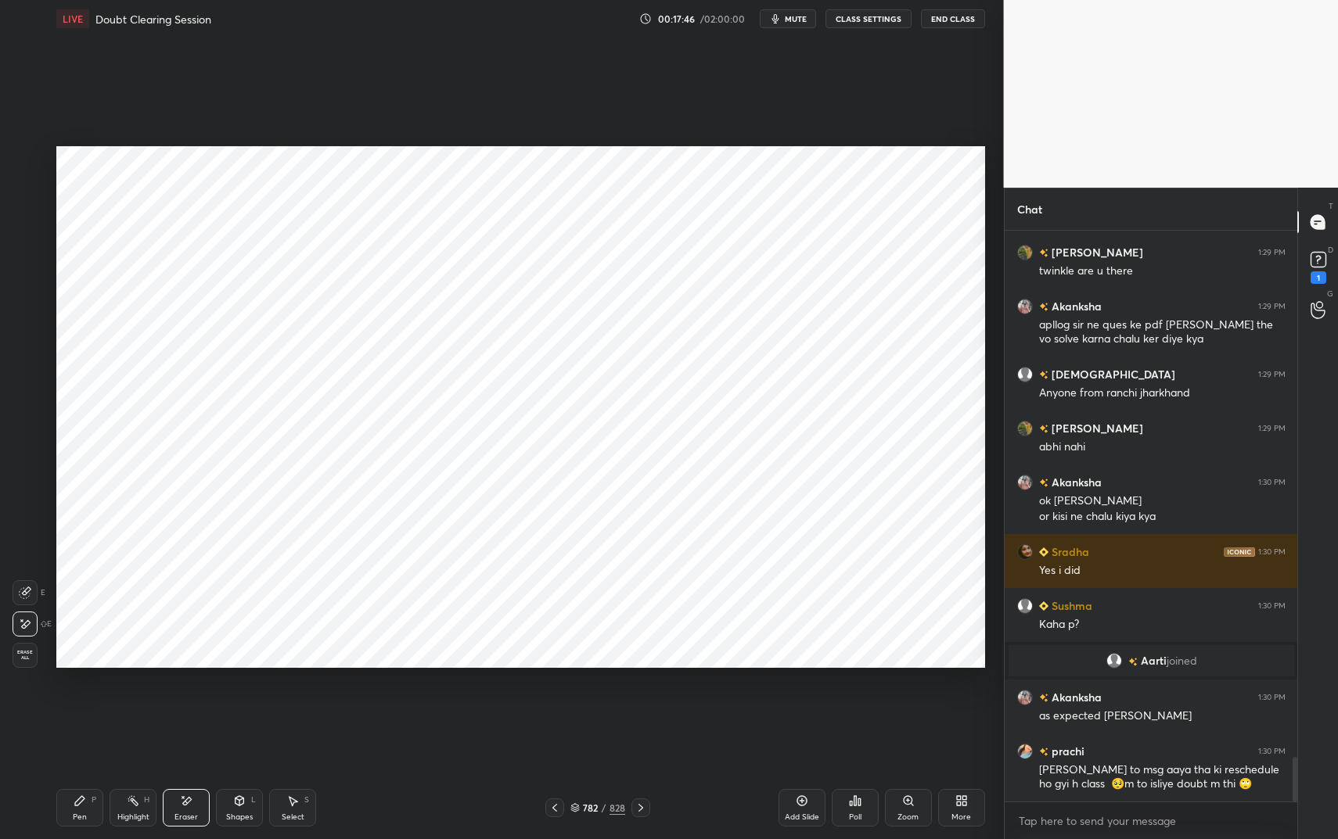
click at [84, 704] on icon at bounding box center [80, 801] width 13 height 13
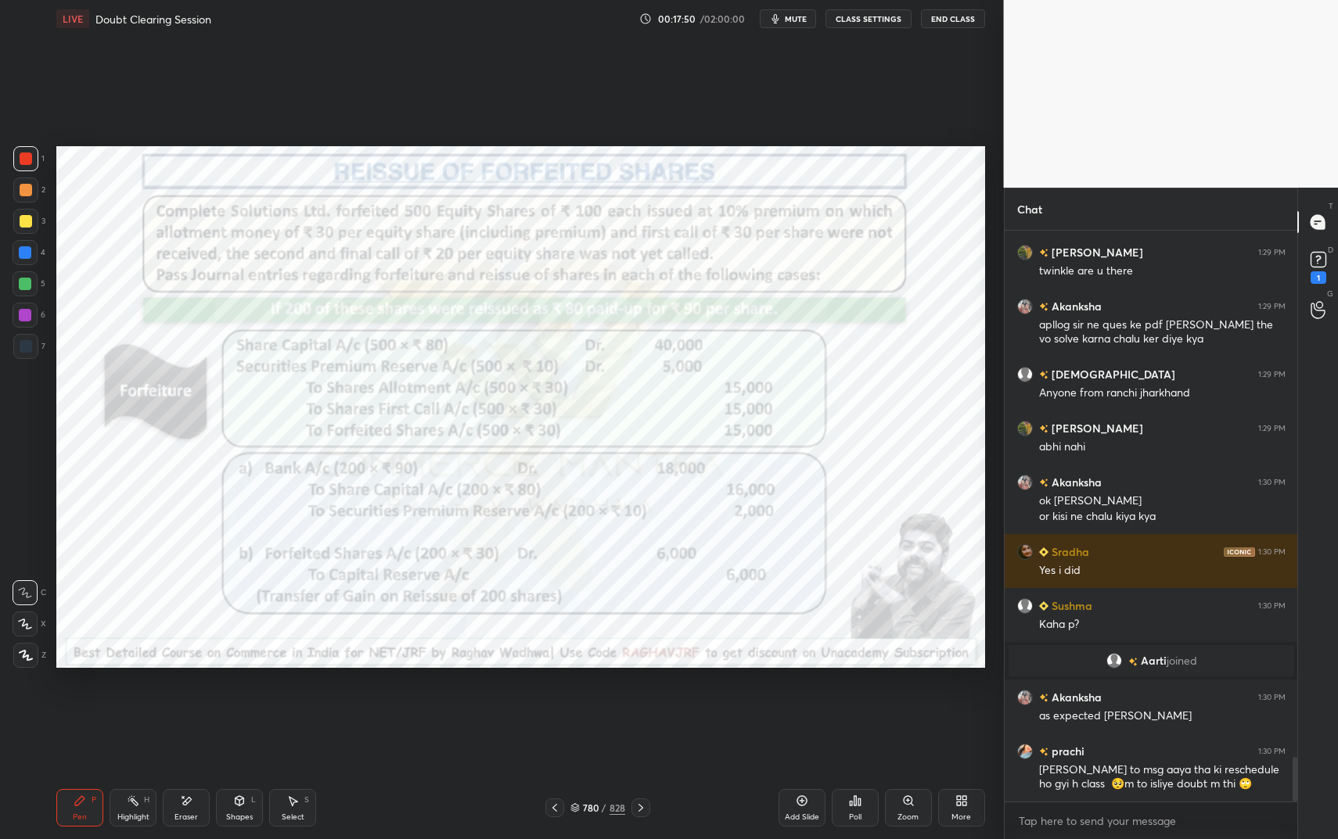
scroll to position [6775, 0]
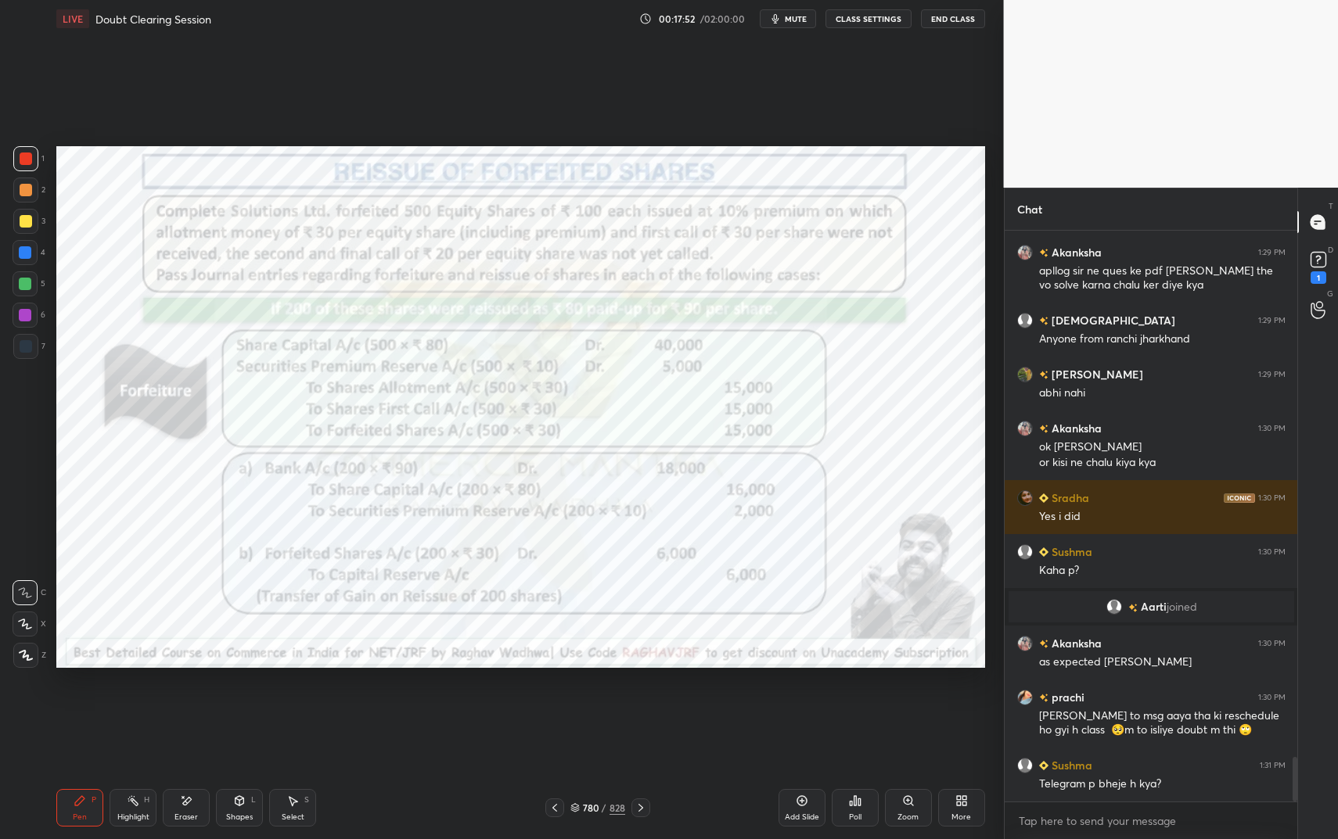
click at [131, 704] on icon at bounding box center [133, 801] width 13 height 13
drag, startPoint x: 131, startPoint y: 804, endPoint x: 195, endPoint y: 749, distance: 84.3
click at [131, 704] on icon at bounding box center [133, 801] width 13 height 13
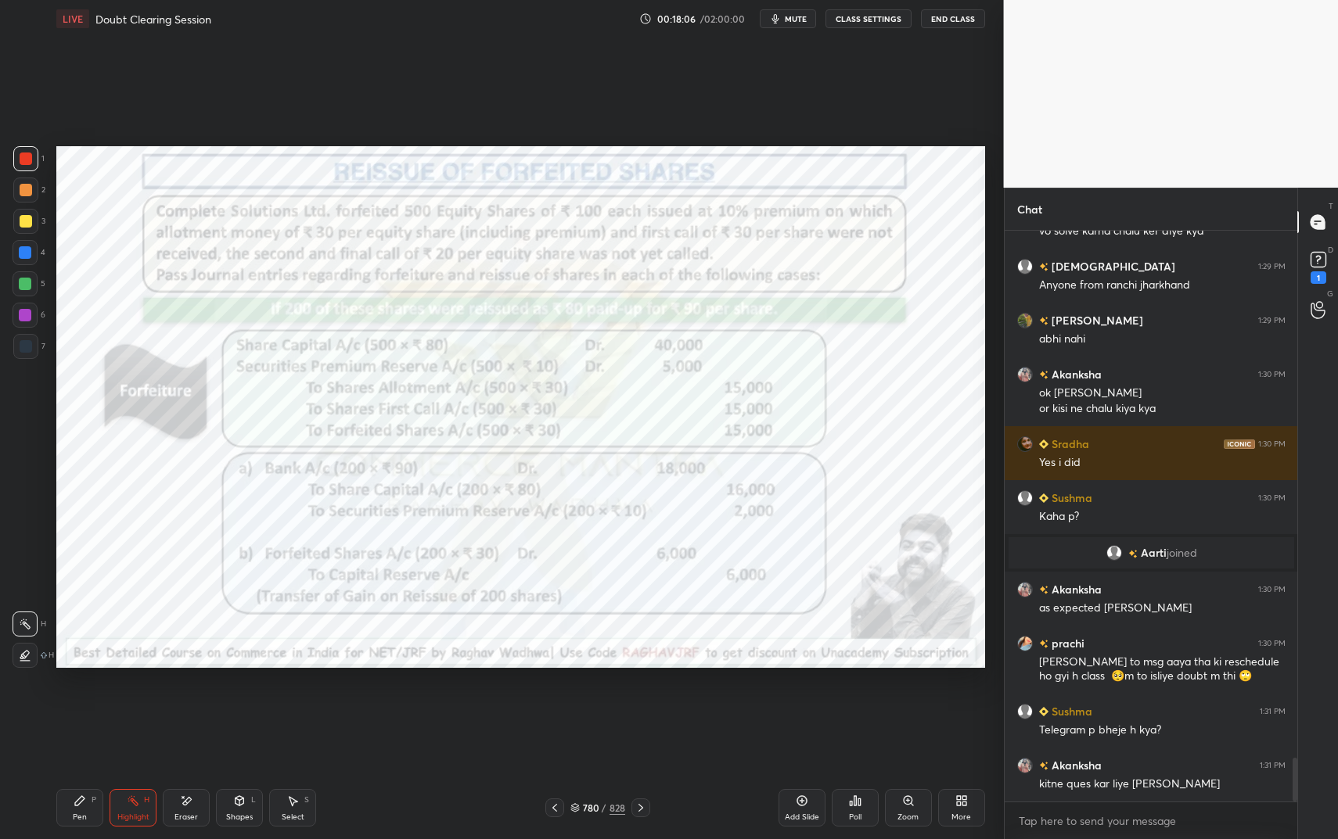
scroll to position [6883, 0]
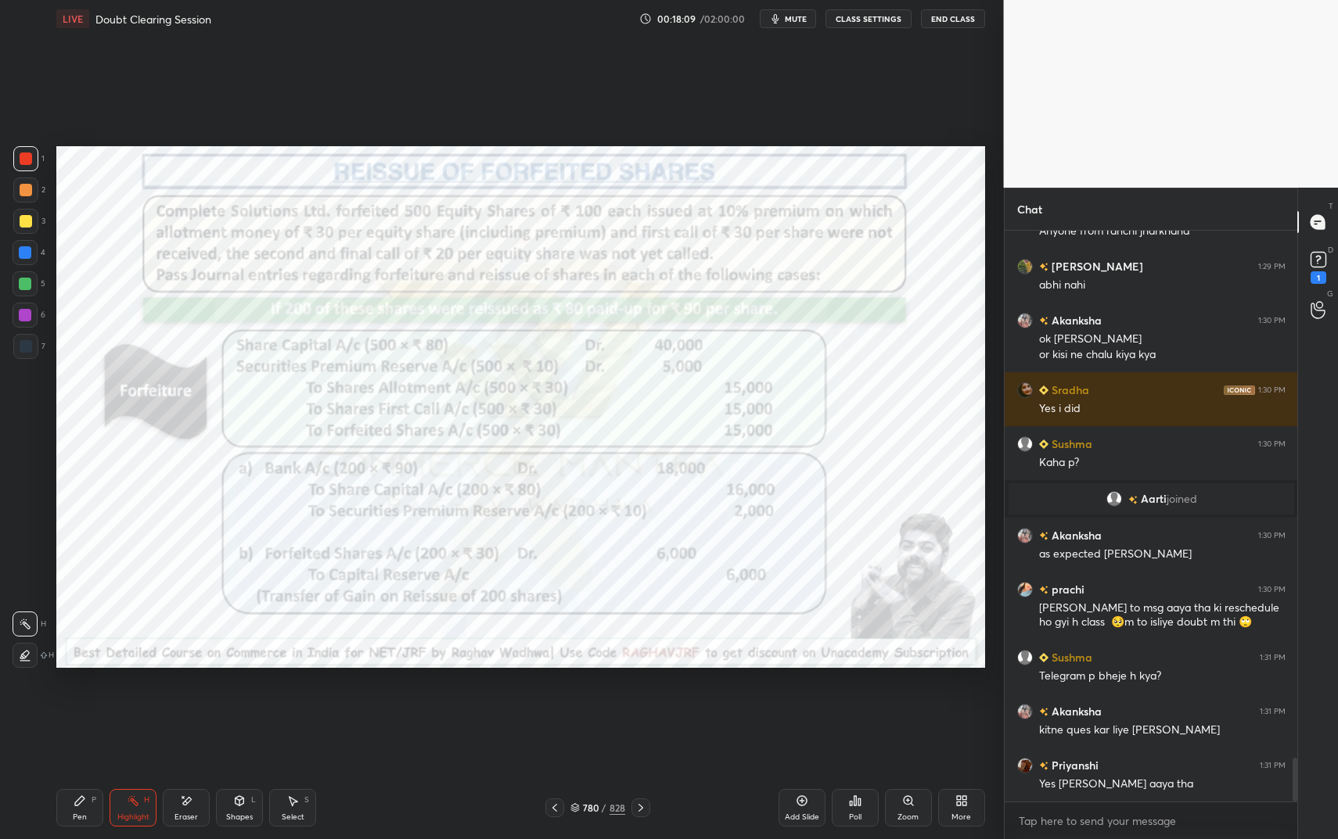
click at [241, 704] on icon at bounding box center [239, 800] width 9 height 2
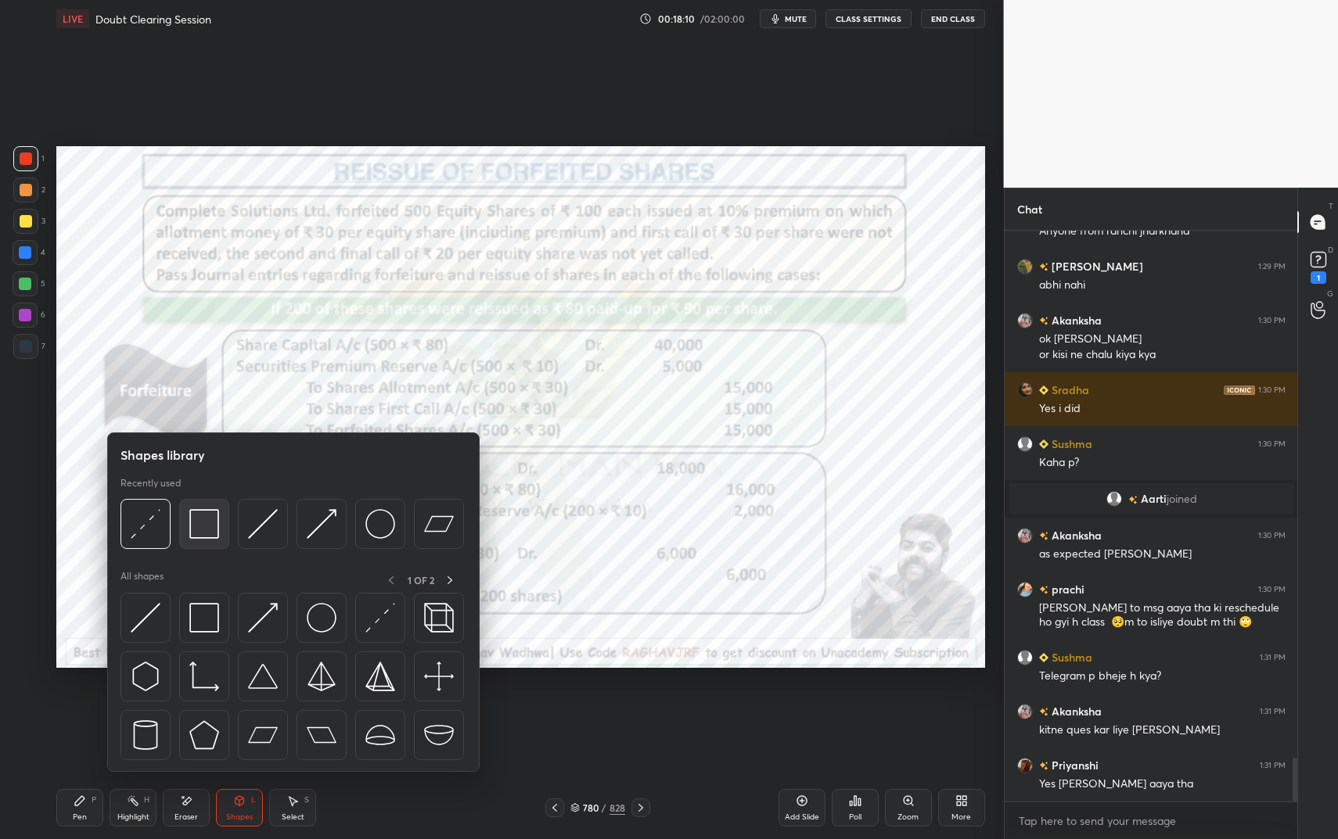
click at [189, 523] on img at bounding box center [204, 524] width 30 height 30
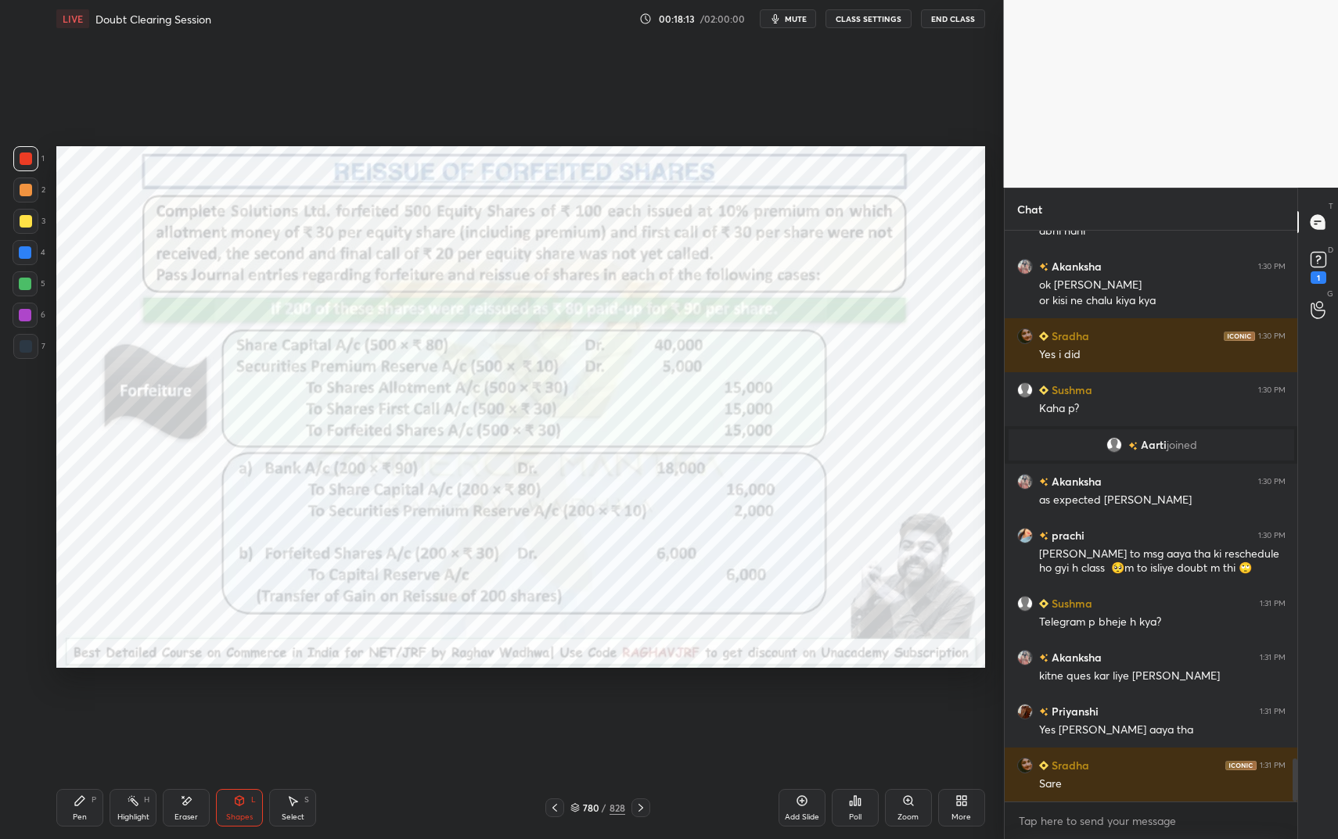
scroll to position [6991, 0]
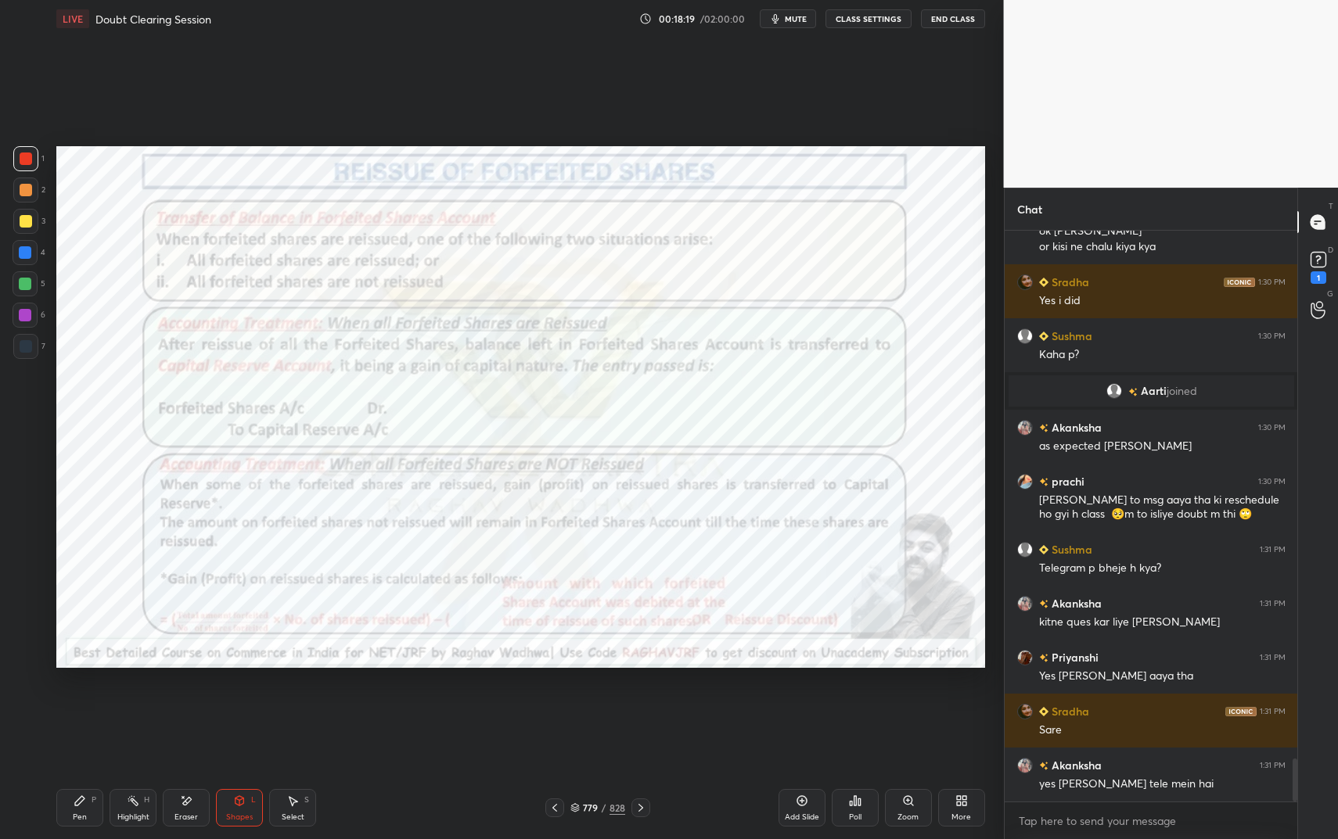
click at [807, 704] on icon at bounding box center [802, 801] width 13 height 13
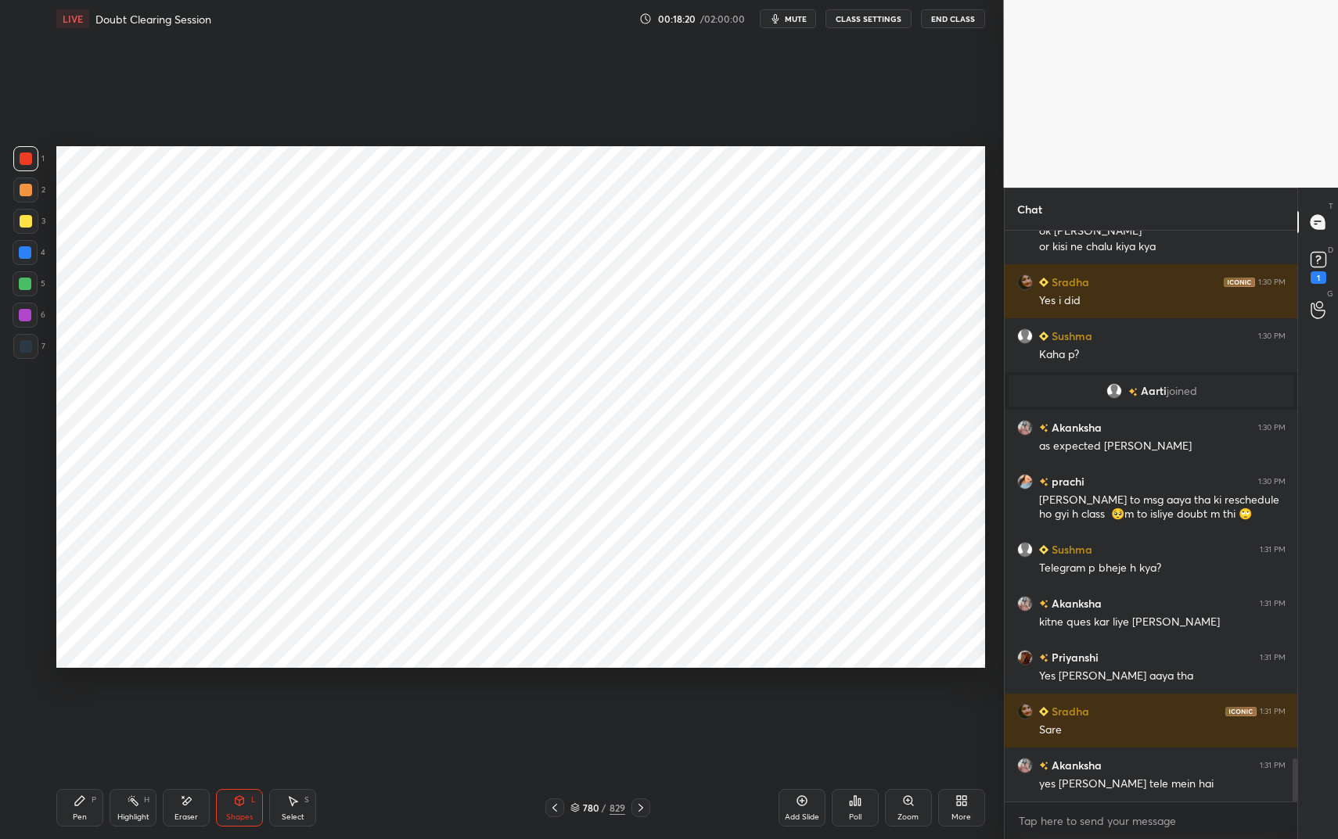
click at [84, 704] on div "Pen P" at bounding box center [79, 808] width 47 height 38
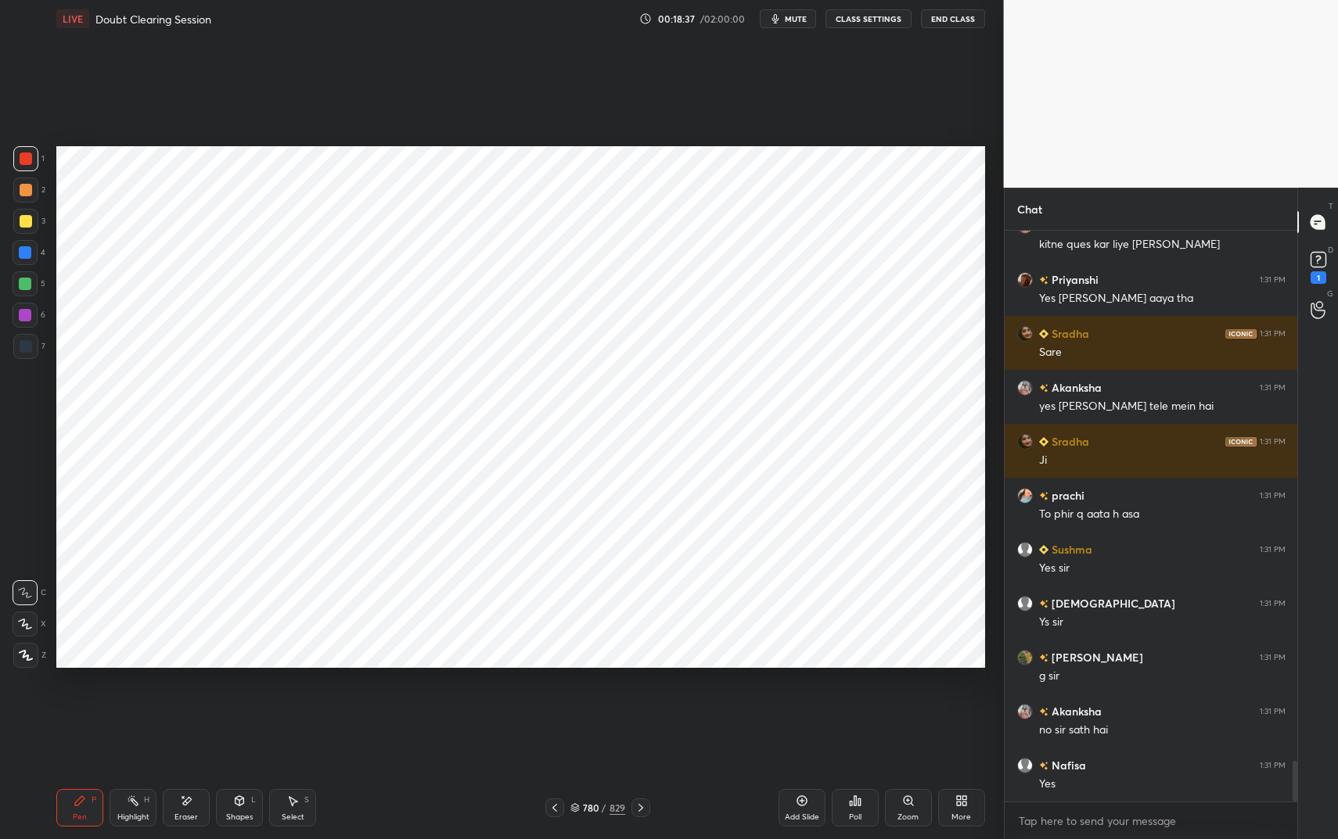
scroll to position [7422, 0]
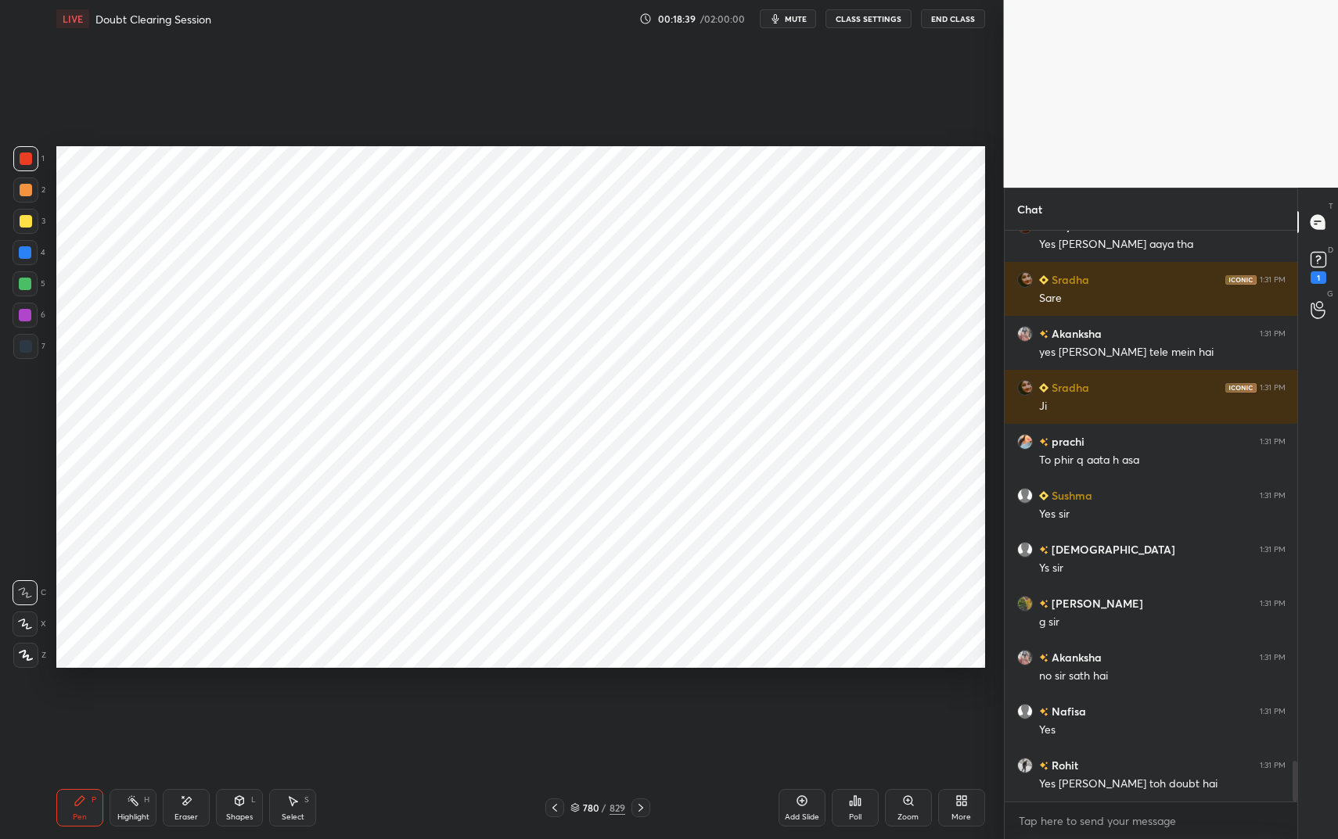
click at [248, 704] on div "Shapes L" at bounding box center [239, 808] width 47 height 38
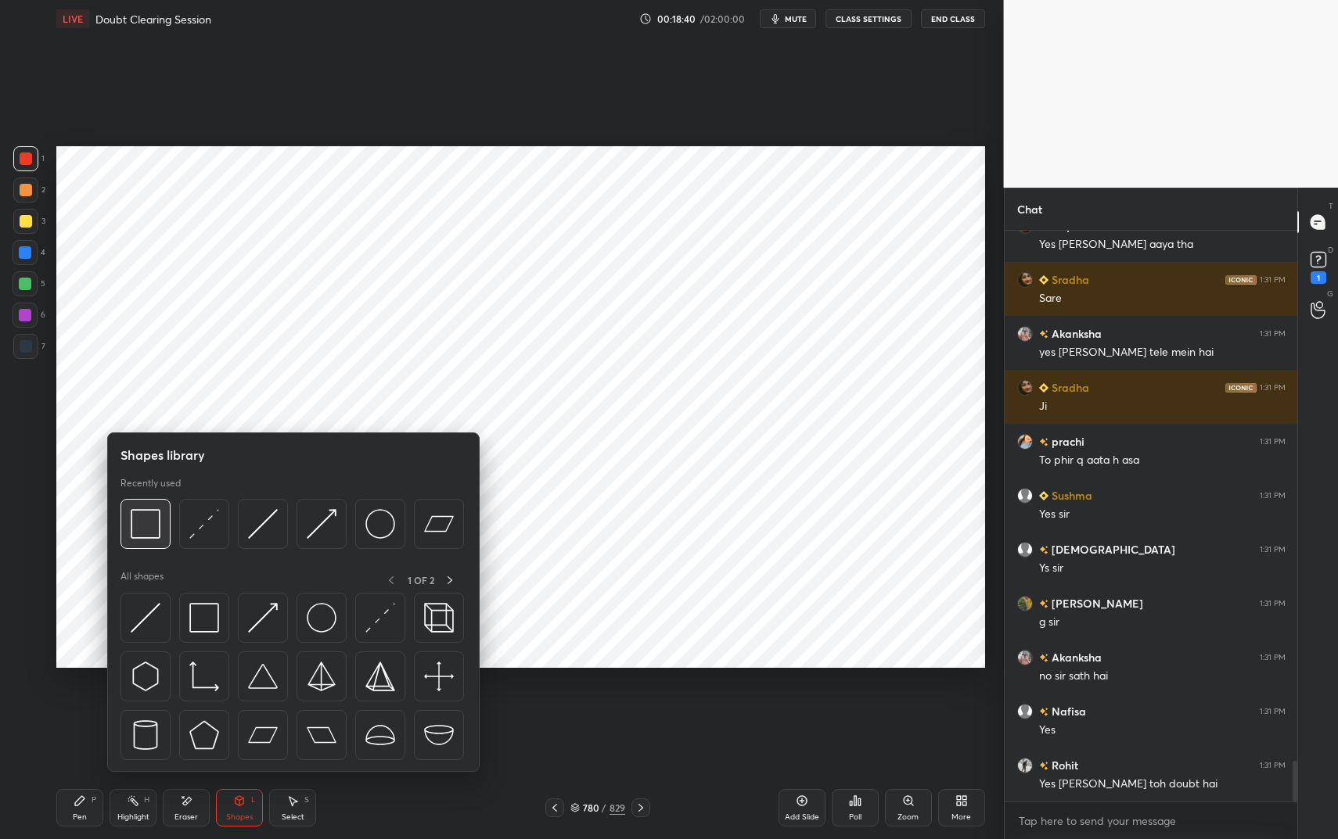
click at [149, 516] on img at bounding box center [146, 524] width 30 height 30
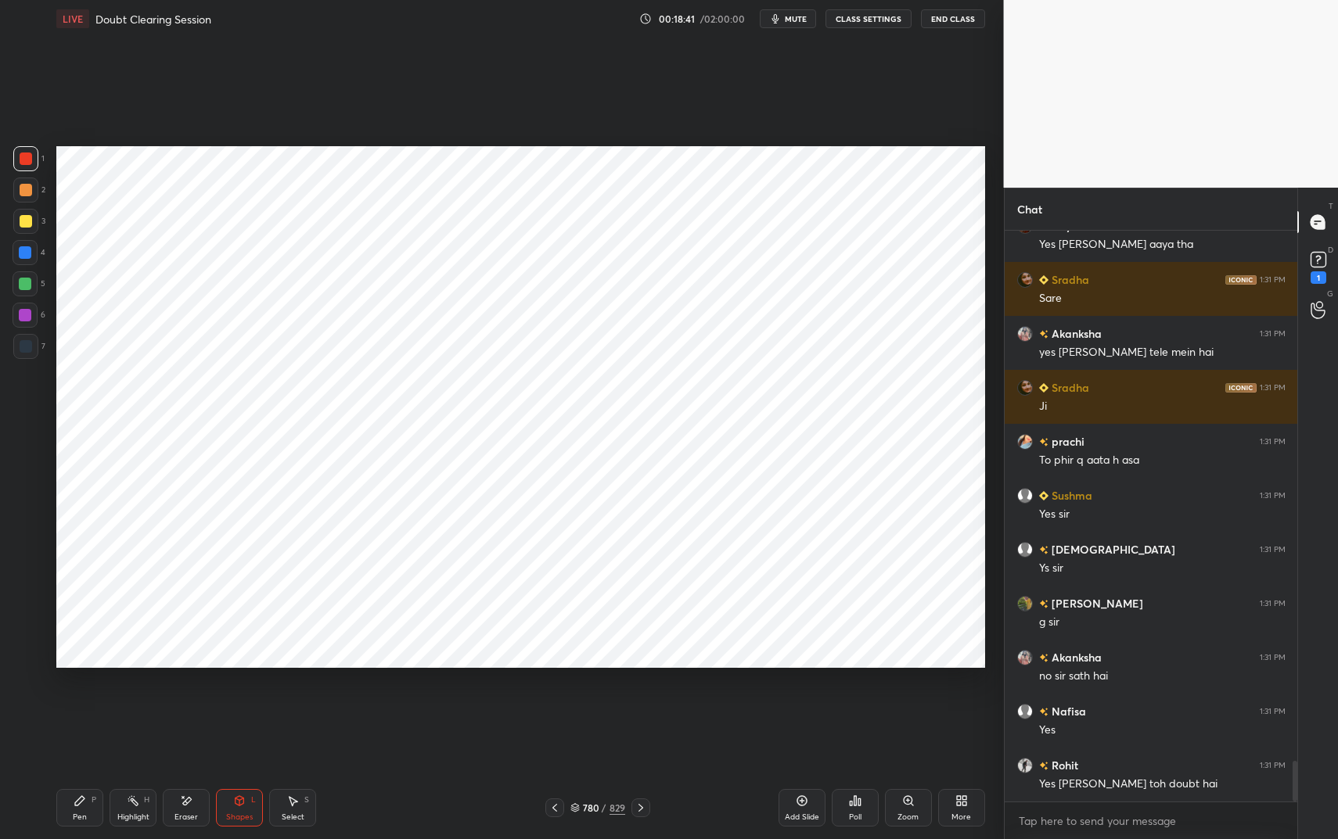
click at [79, 704] on icon at bounding box center [80, 801] width 13 height 13
click at [24, 256] on div at bounding box center [25, 252] width 13 height 13
click at [25, 256] on div at bounding box center [25, 252] width 13 height 13
click at [29, 164] on div at bounding box center [26, 159] width 13 height 13
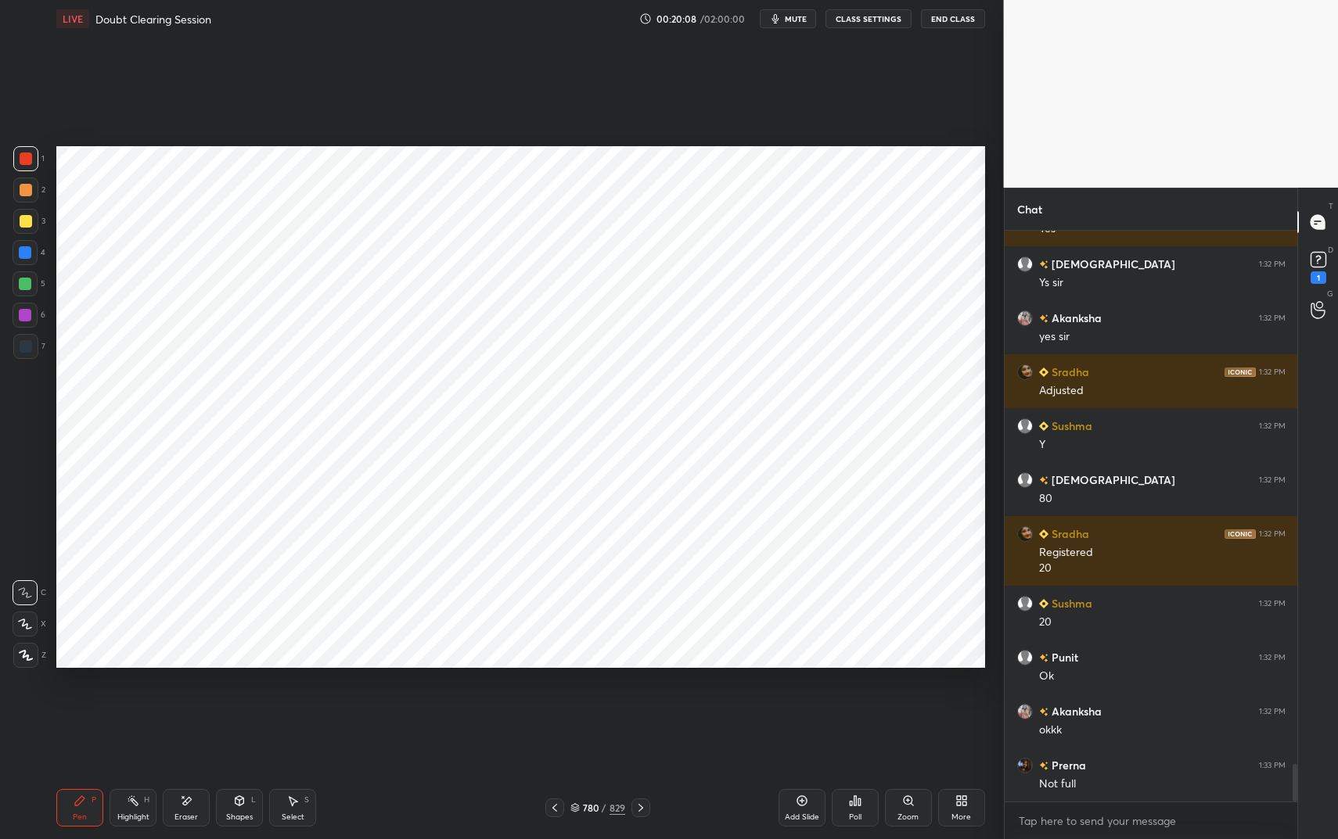
scroll to position [8086, 0]
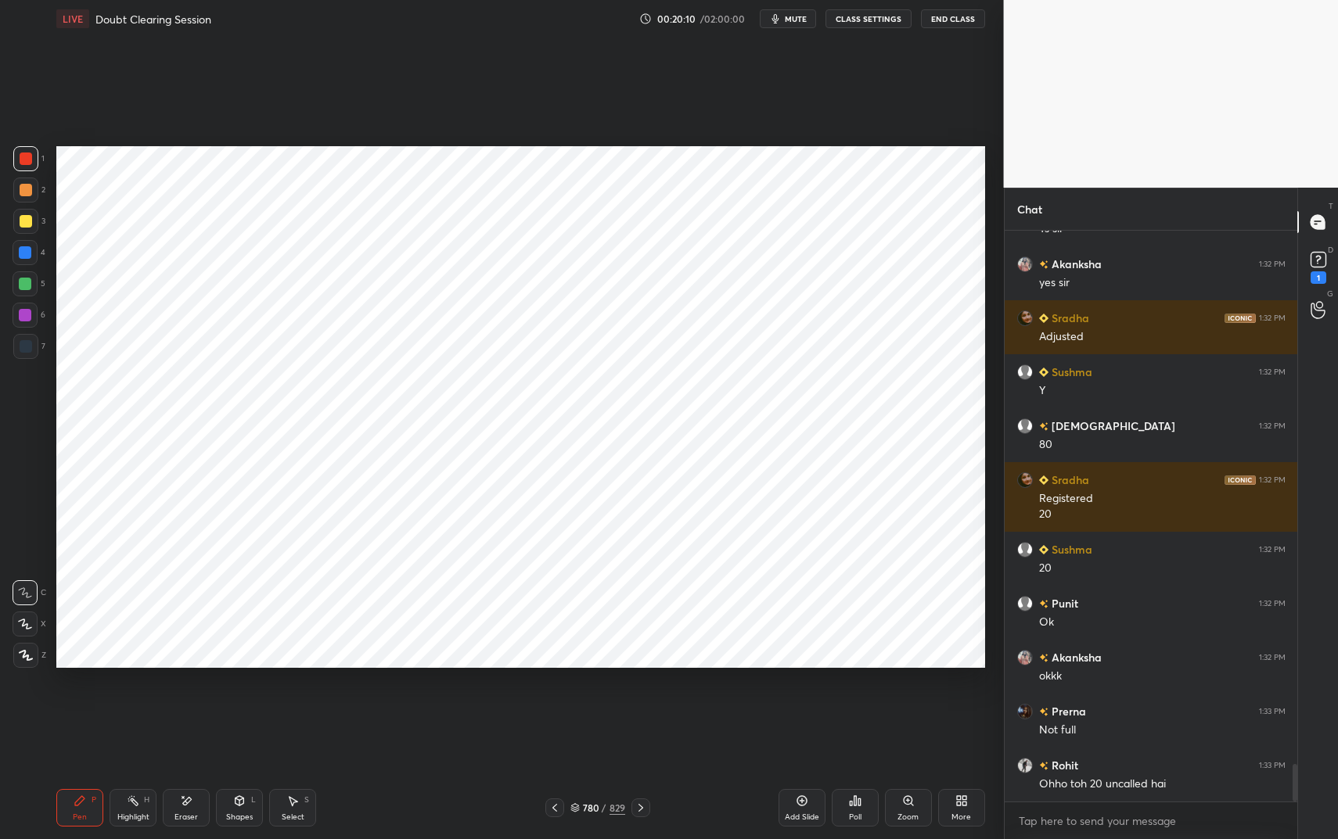
click at [249, 704] on div "Shapes L" at bounding box center [239, 808] width 47 height 38
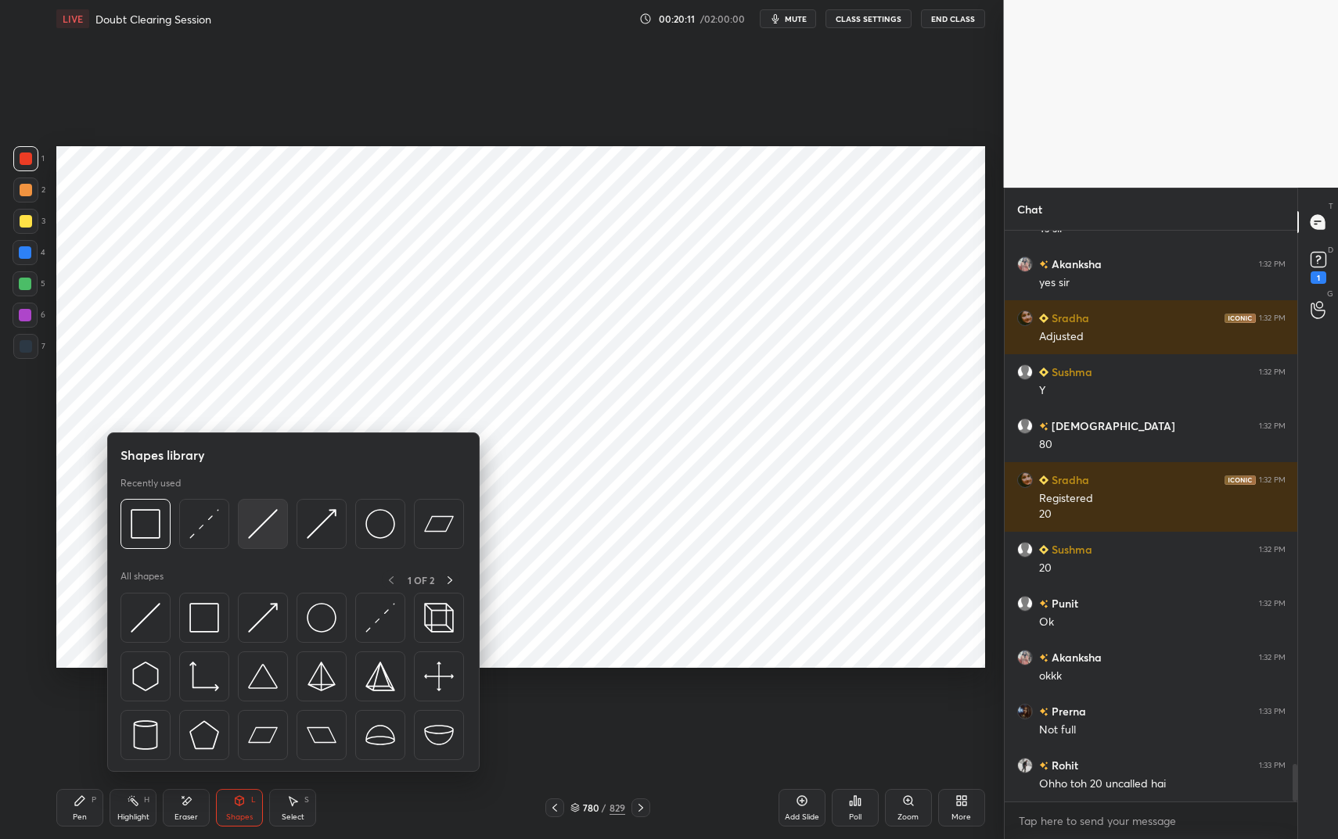
click at [253, 526] on img at bounding box center [263, 524] width 30 height 30
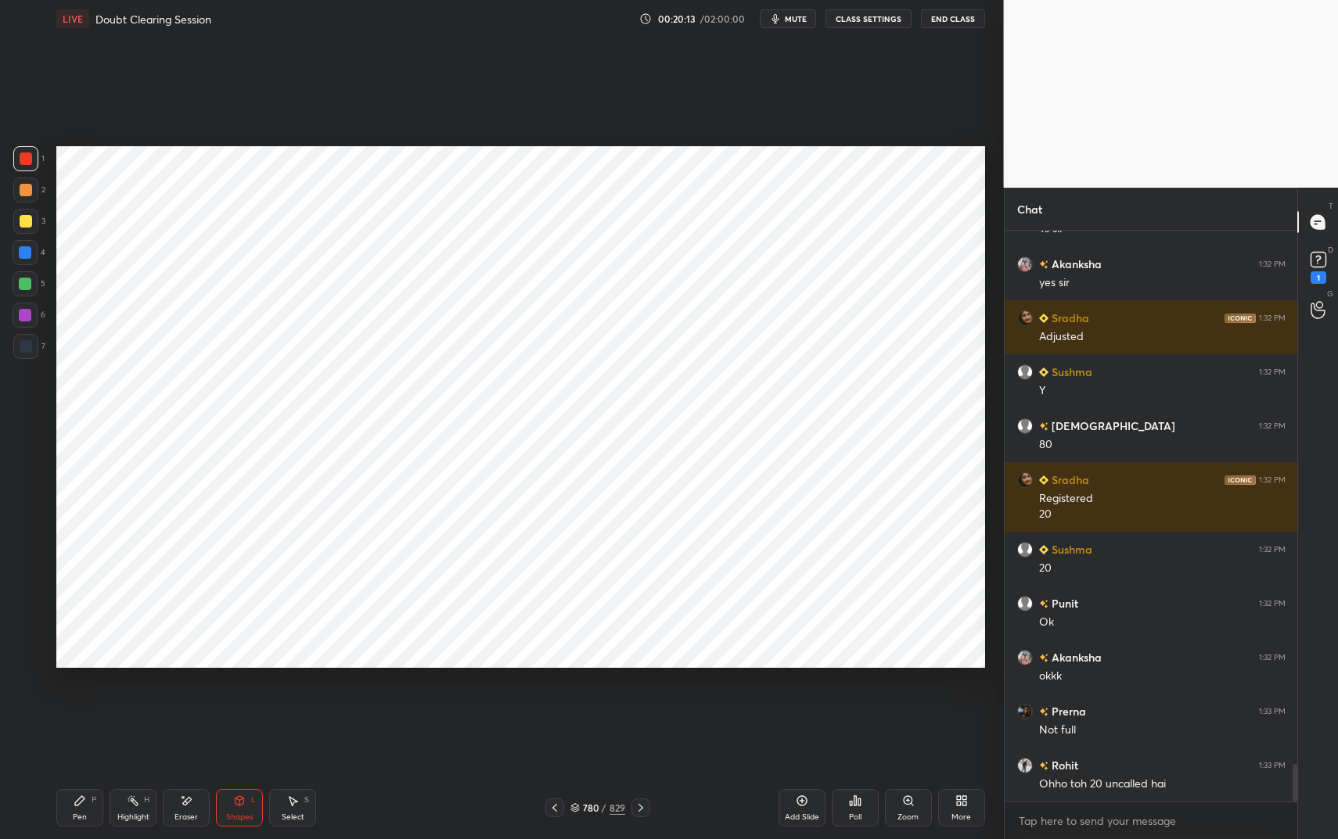
scroll to position [8140, 0]
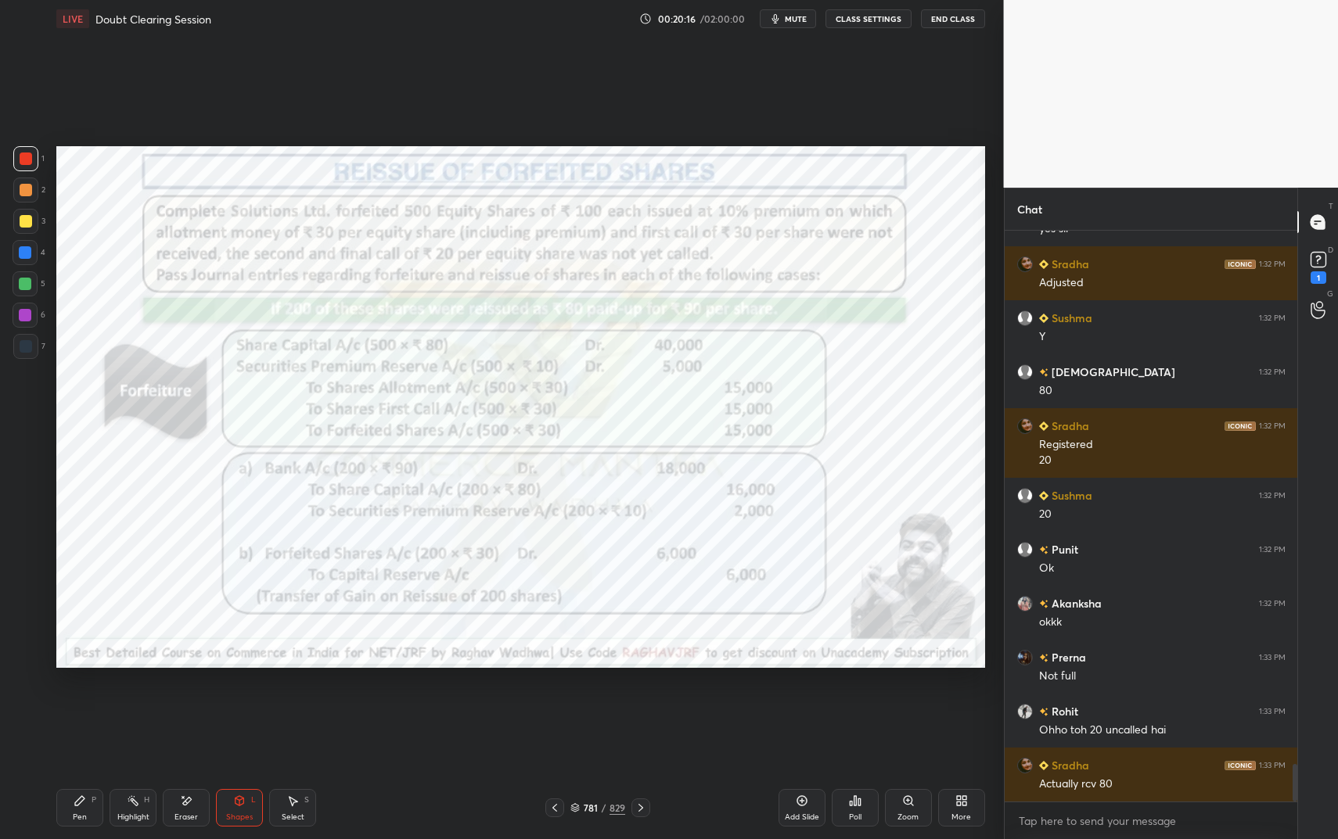
click at [128, 704] on icon at bounding box center [133, 801] width 13 height 13
click at [129, 704] on div "Highlight H" at bounding box center [133, 808] width 47 height 38
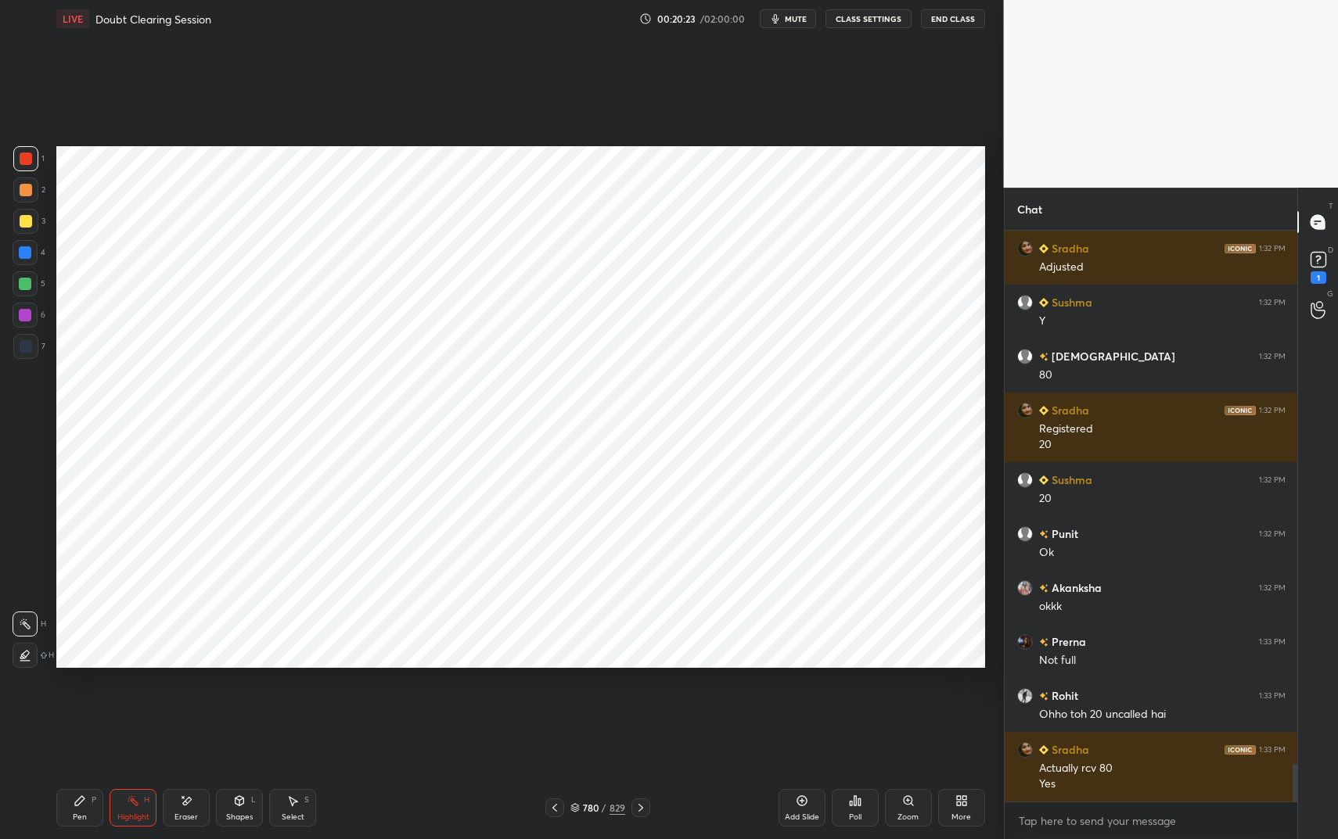
click at [82, 704] on icon at bounding box center [79, 800] width 9 height 9
drag, startPoint x: 82, startPoint y: 797, endPoint x: 141, endPoint y: 721, distance: 95.9
click at [82, 704] on icon at bounding box center [79, 800] width 9 height 9
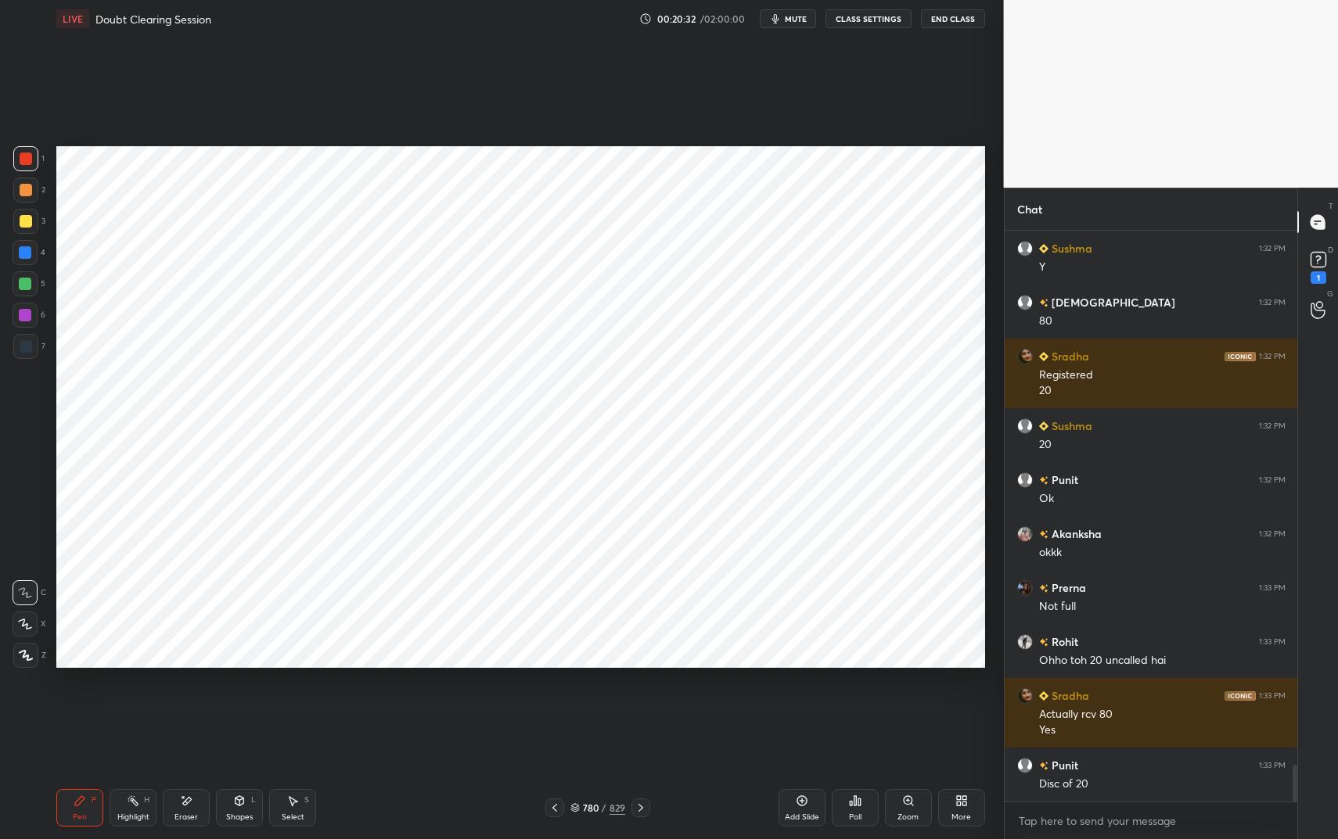
click at [243, 704] on div "Shapes" at bounding box center [239, 818] width 27 height 8
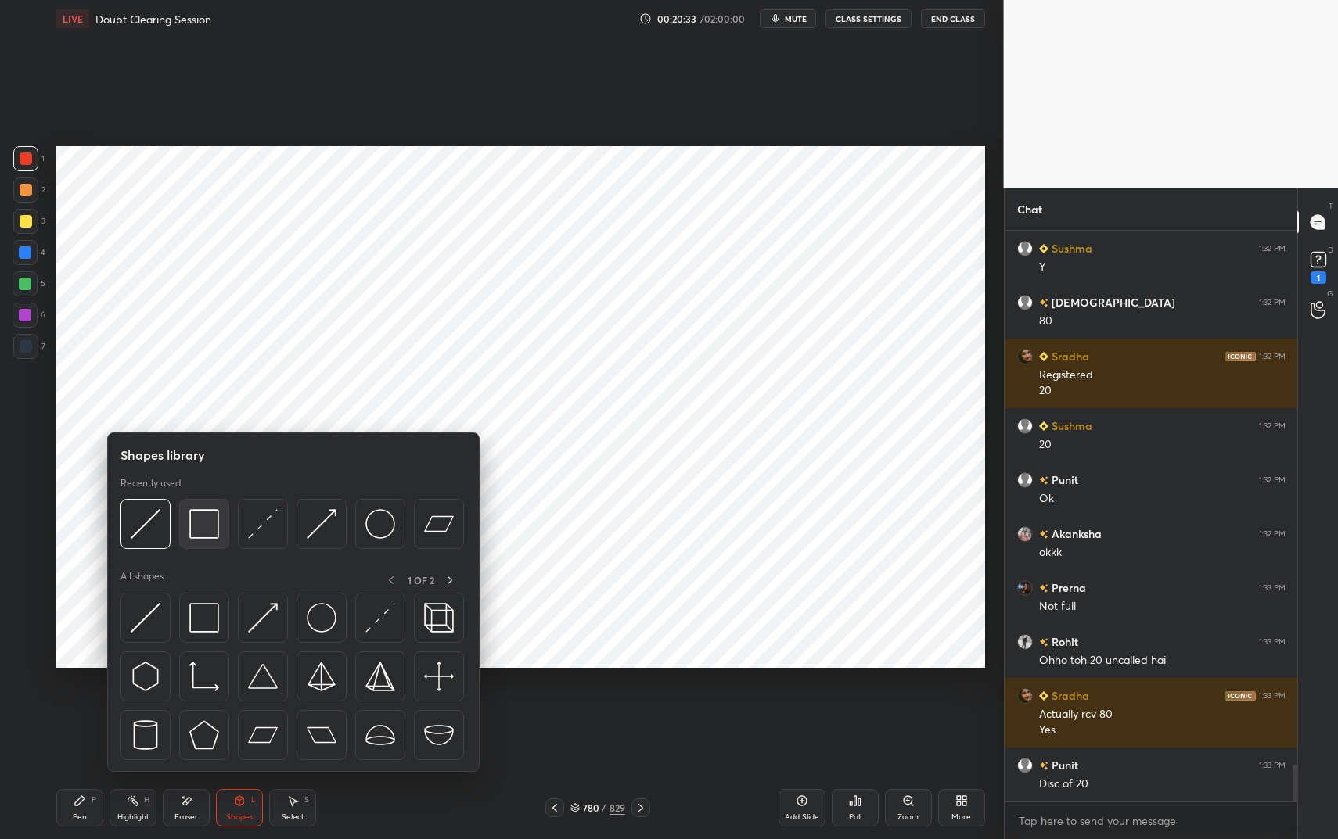
click at [196, 512] on img at bounding box center [204, 524] width 30 height 30
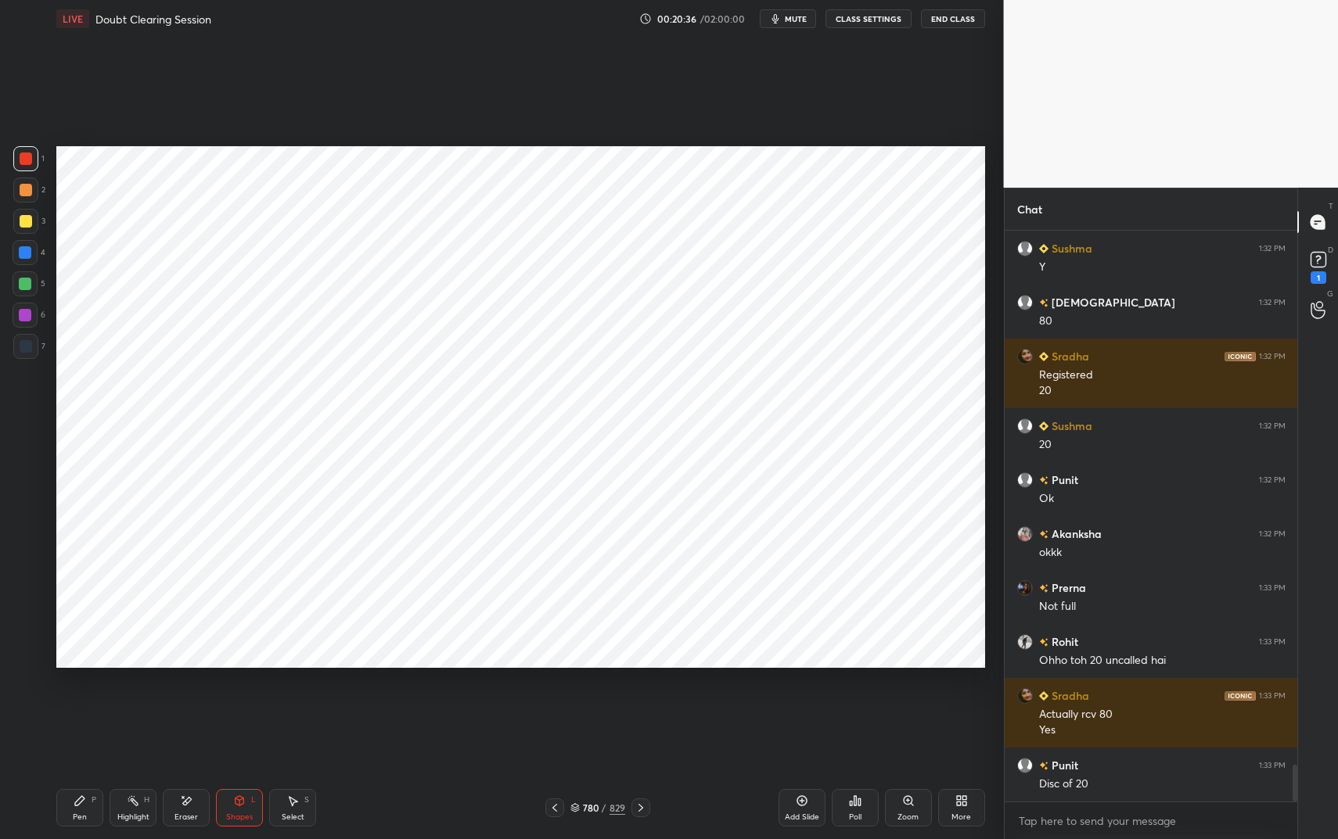
click at [128, 704] on div "Highlight H" at bounding box center [133, 808] width 47 height 38
click at [138, 704] on div "Highlight H" at bounding box center [133, 808] width 47 height 38
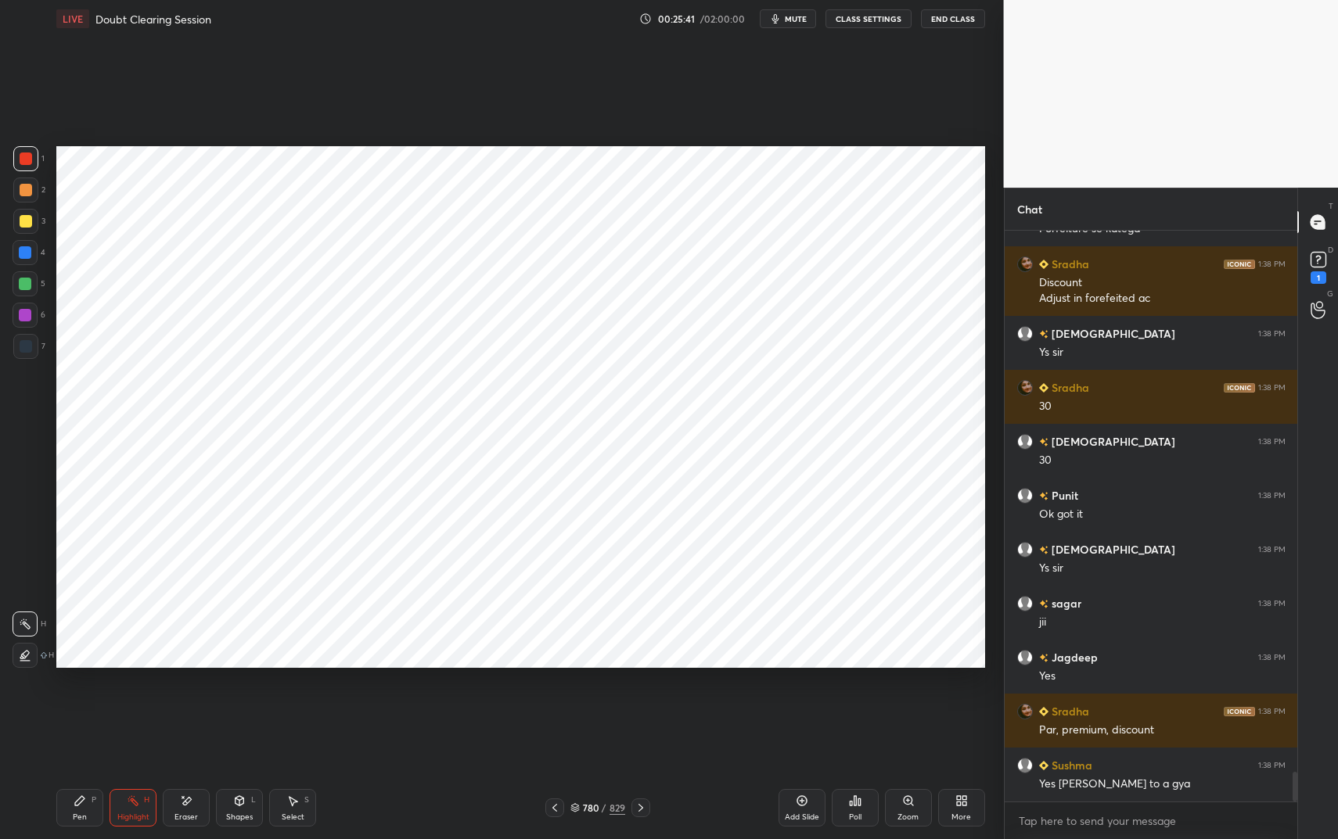
scroll to position [10358, 0]
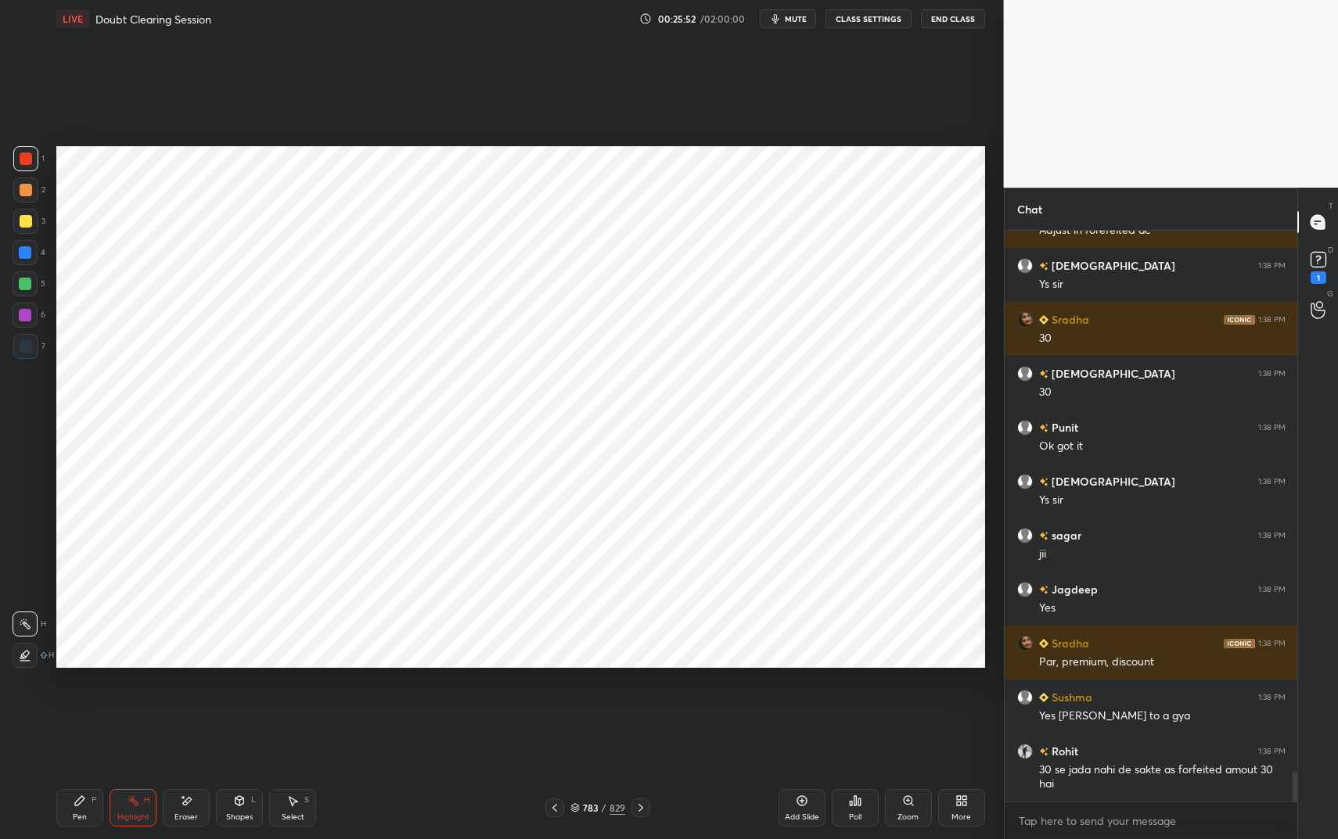
click at [232, 704] on div "Shapes" at bounding box center [239, 818] width 27 height 8
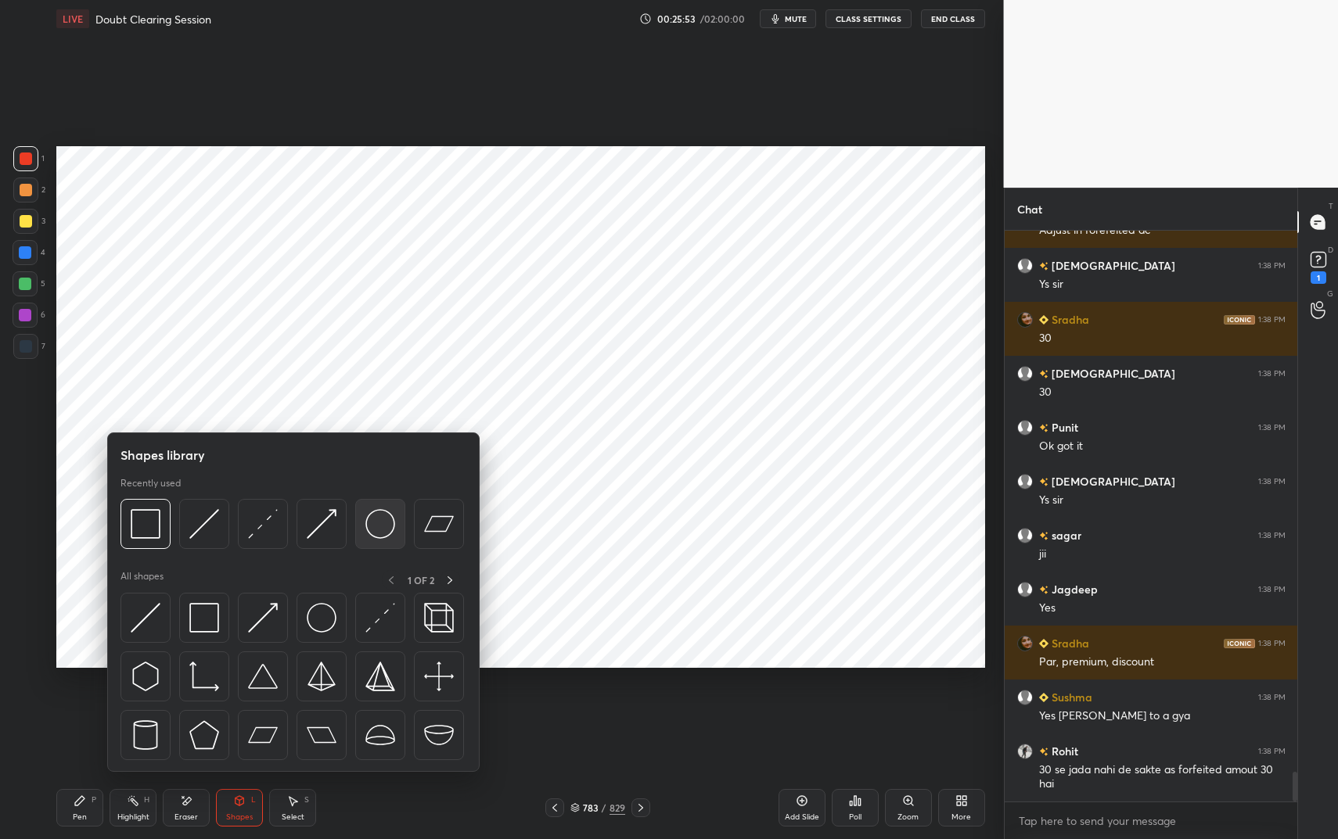
click at [372, 523] on img at bounding box center [380, 524] width 30 height 30
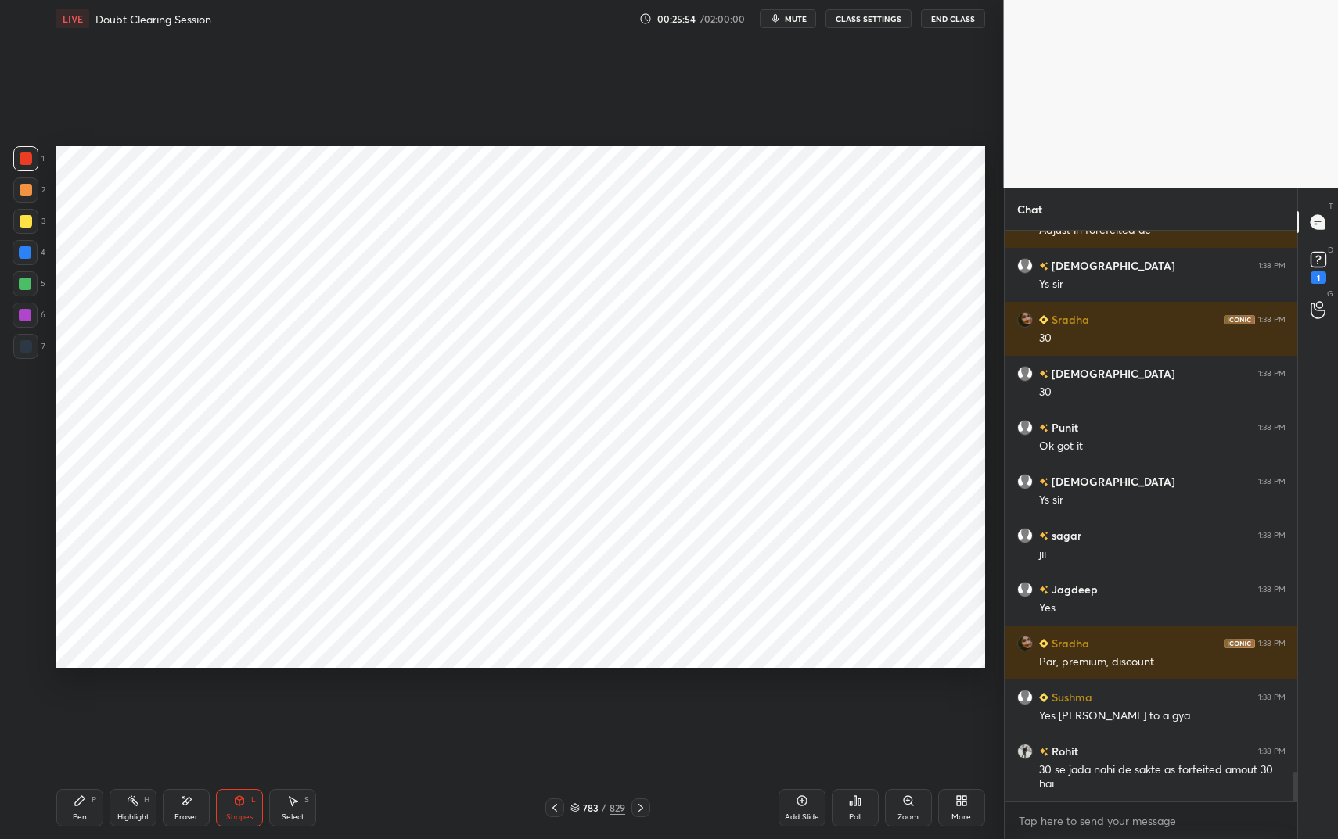
click at [29, 251] on div at bounding box center [25, 252] width 13 height 13
drag, startPoint x: 27, startPoint y: 253, endPoint x: 52, endPoint y: 246, distance: 26.6
click at [33, 254] on div at bounding box center [25, 252] width 25 height 25
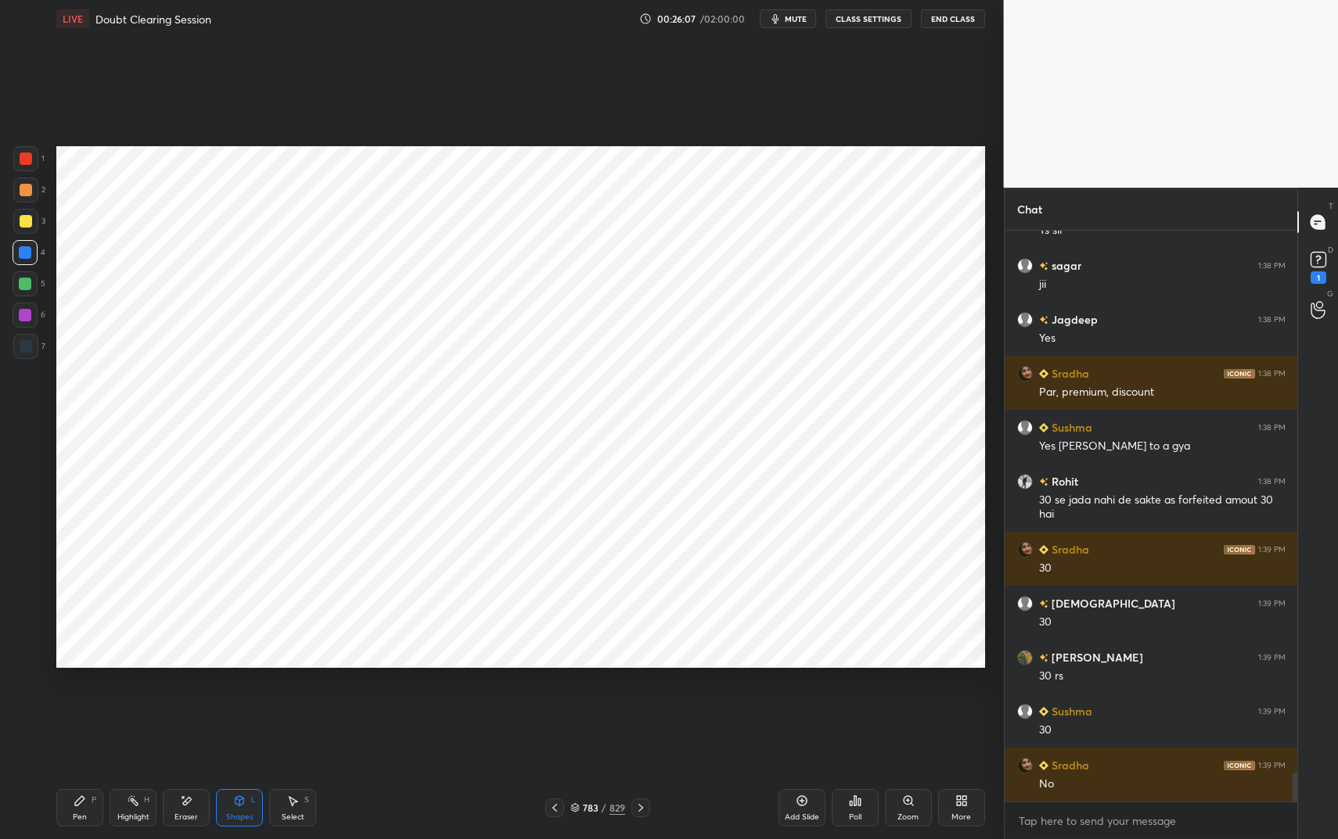
scroll to position [10790, 0]
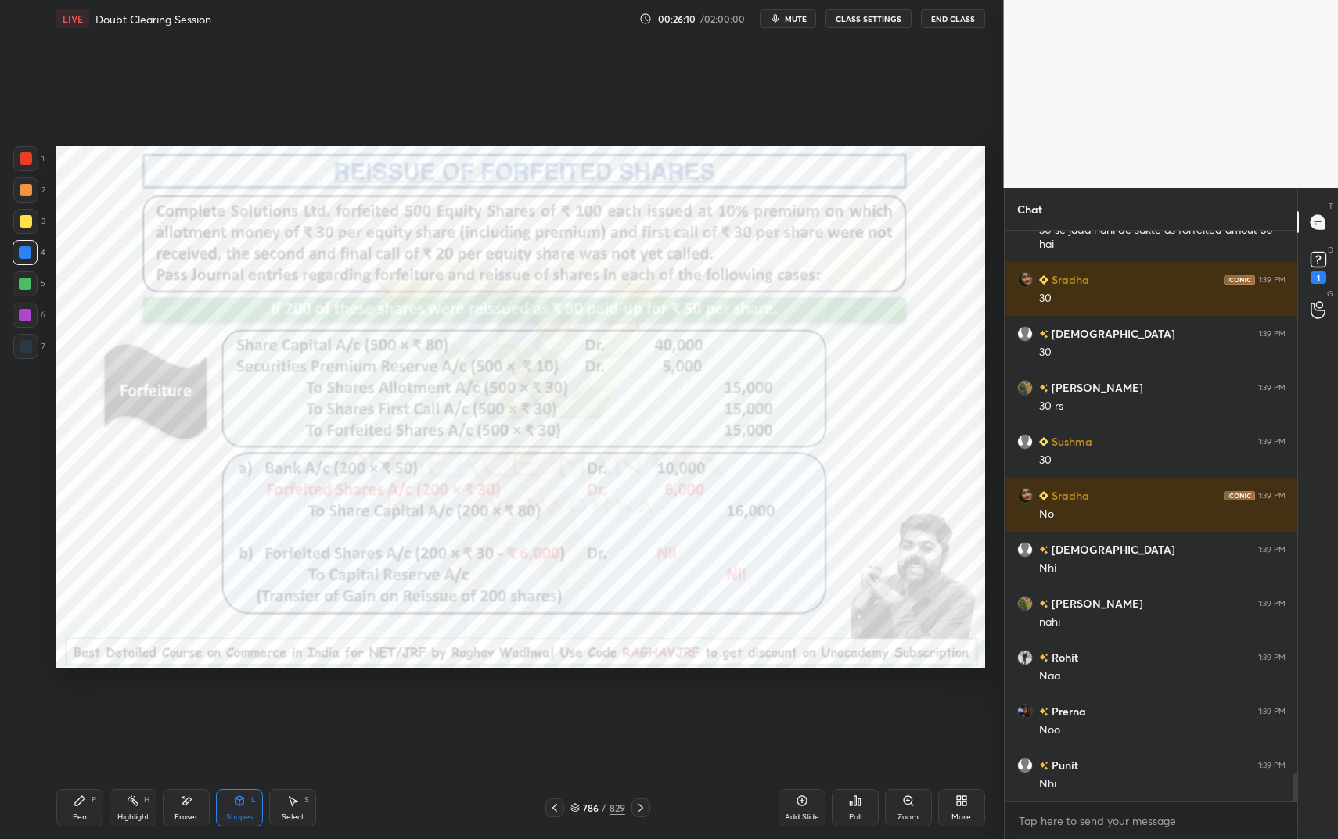
click at [128, 704] on icon at bounding box center [133, 801] width 13 height 13
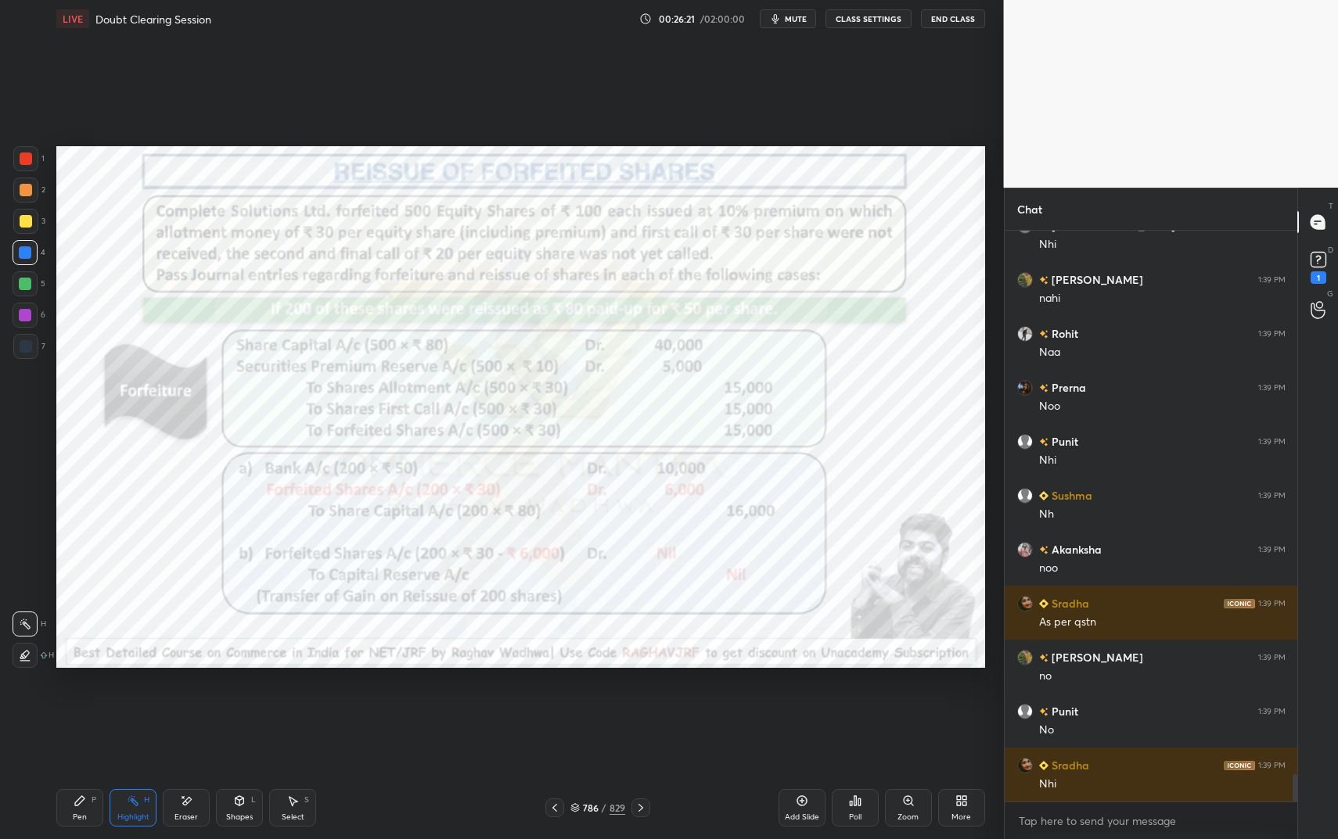
scroll to position [11330, 0]
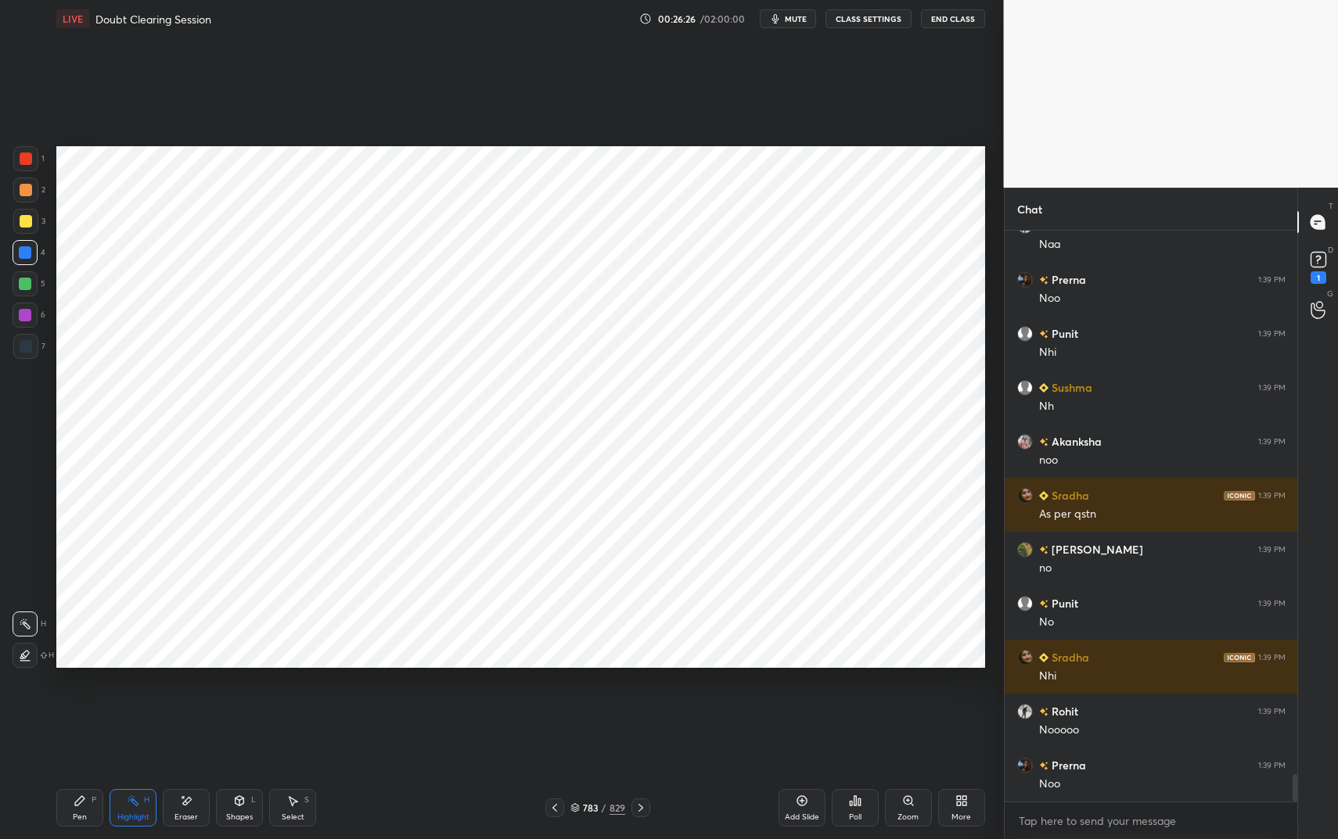
click at [71, 704] on div "Pen P" at bounding box center [79, 808] width 47 height 38
click at [34, 164] on div at bounding box center [25, 158] width 25 height 25
drag, startPoint x: 33, startPoint y: 160, endPoint x: 39, endPoint y: 153, distance: 9.4
click at [33, 160] on div at bounding box center [25, 158] width 25 height 25
drag, startPoint x: 250, startPoint y: 791, endPoint x: 252, endPoint y: 777, distance: 14.2
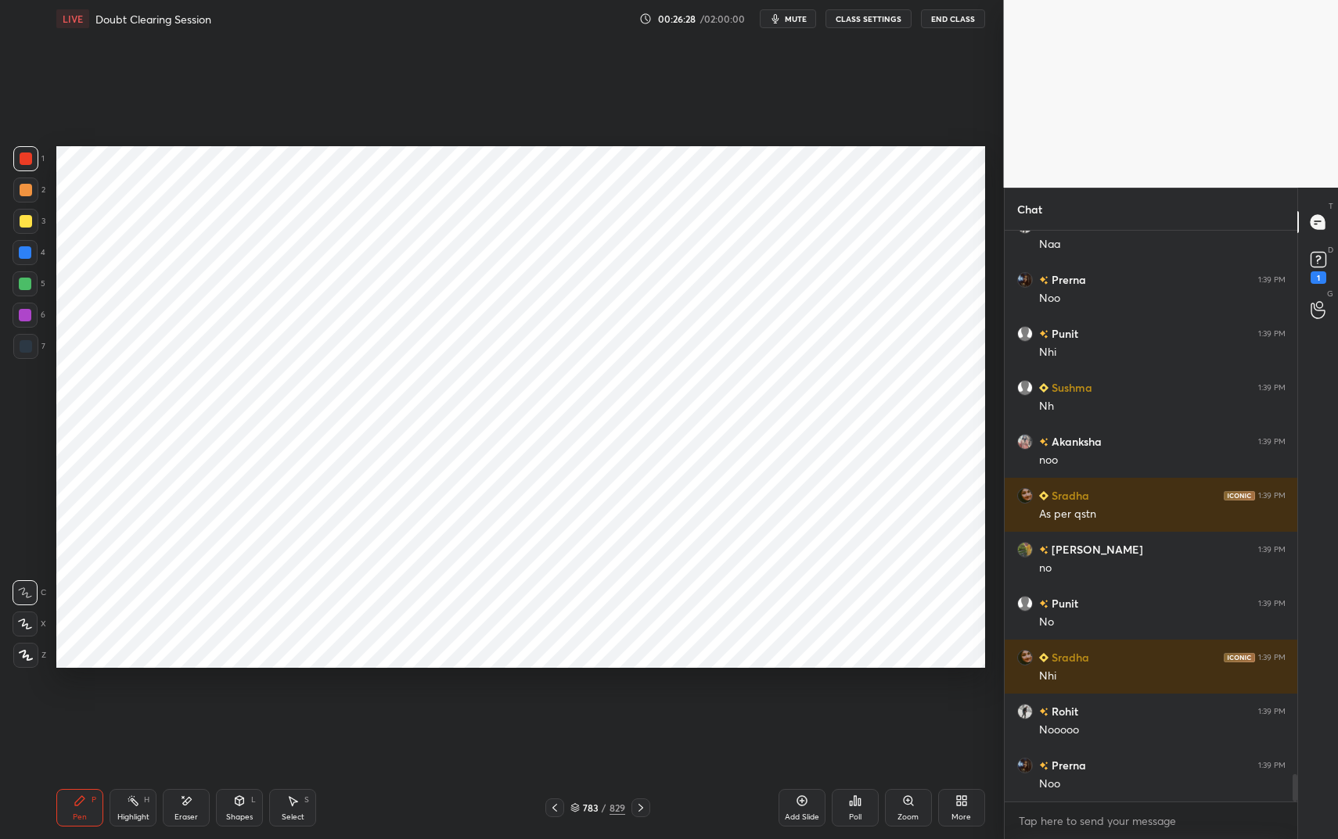
click at [250, 704] on div "Shapes L" at bounding box center [239, 808] width 47 height 38
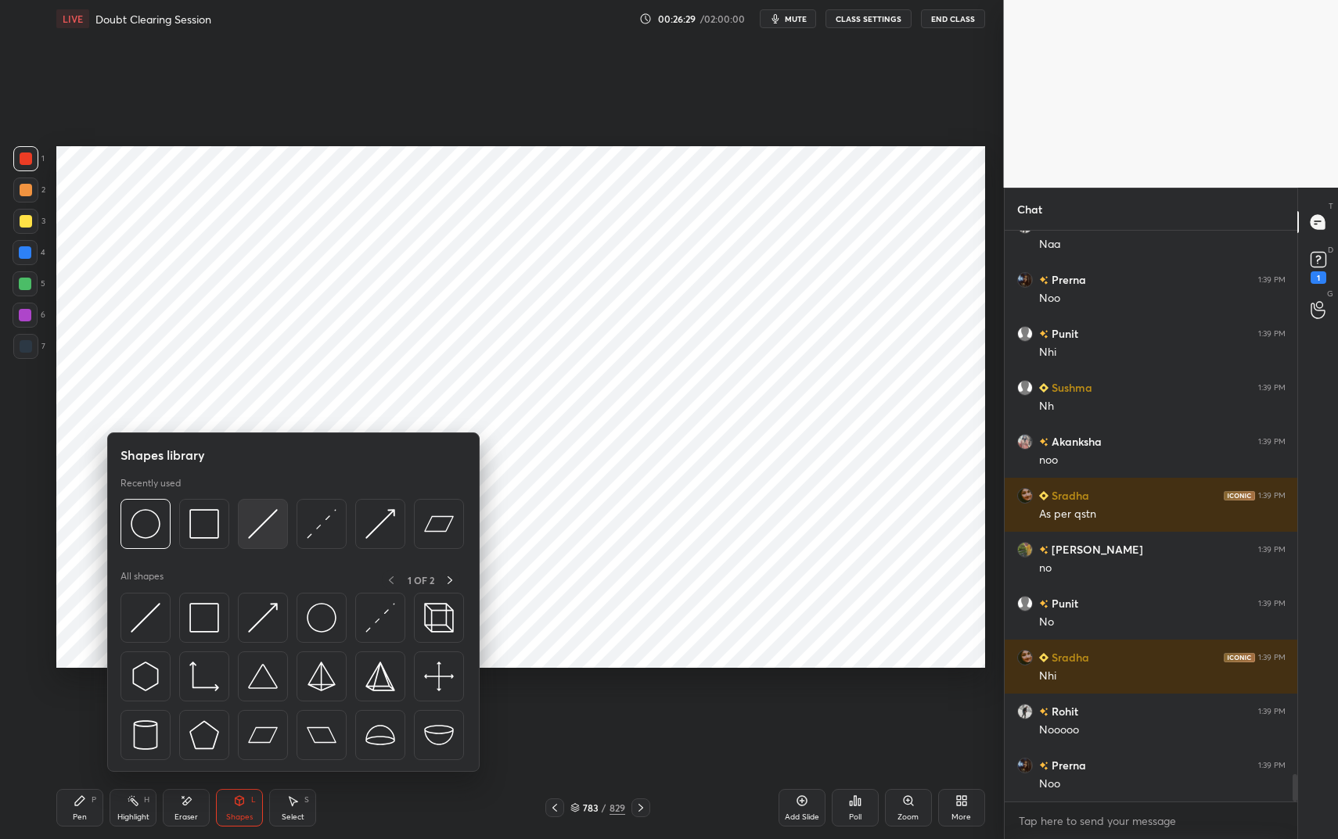
click at [263, 523] on img at bounding box center [263, 524] width 30 height 30
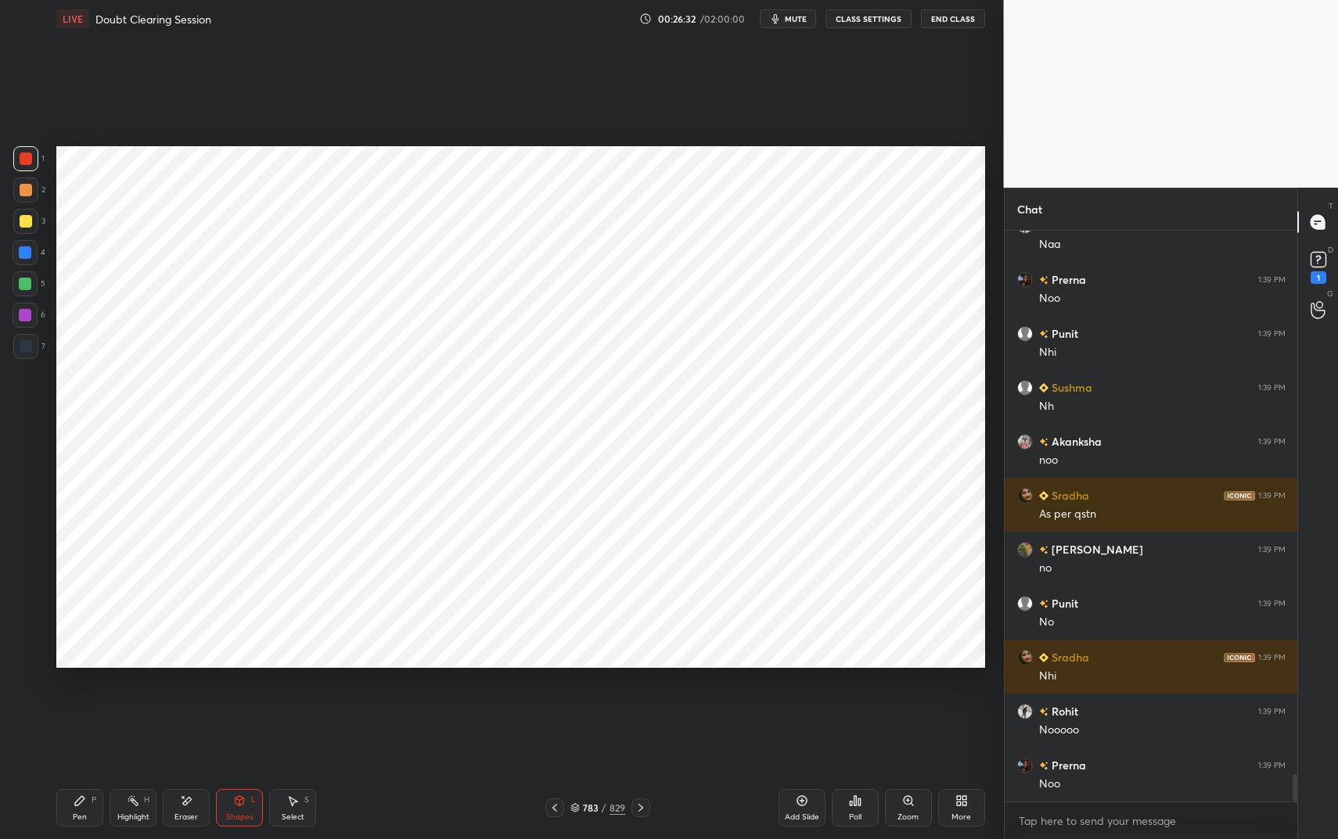
scroll to position [11384, 0]
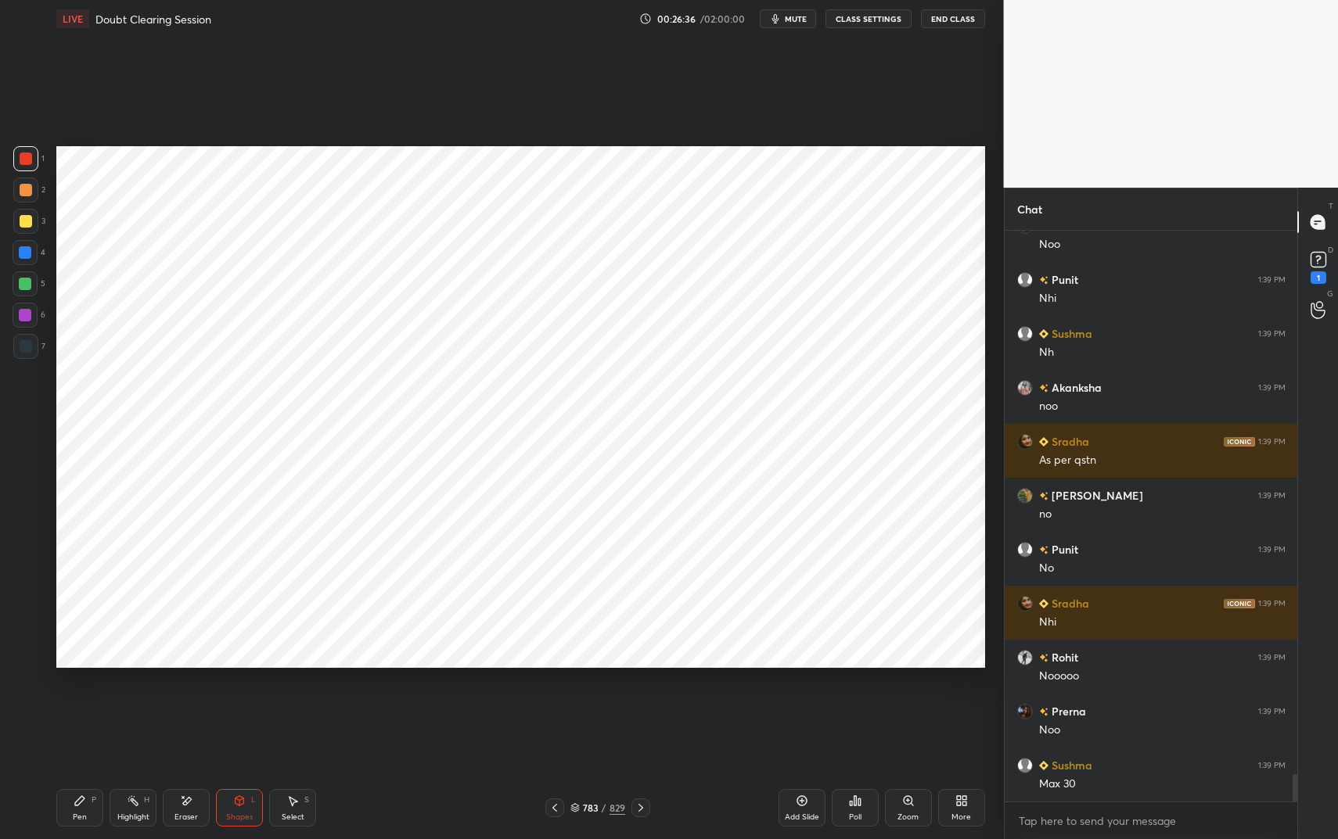
drag, startPoint x: 77, startPoint y: 799, endPoint x: 89, endPoint y: 802, distance: 12.9
click at [79, 704] on icon at bounding box center [79, 800] width 9 height 9
click at [81, 704] on icon at bounding box center [79, 800] width 9 height 9
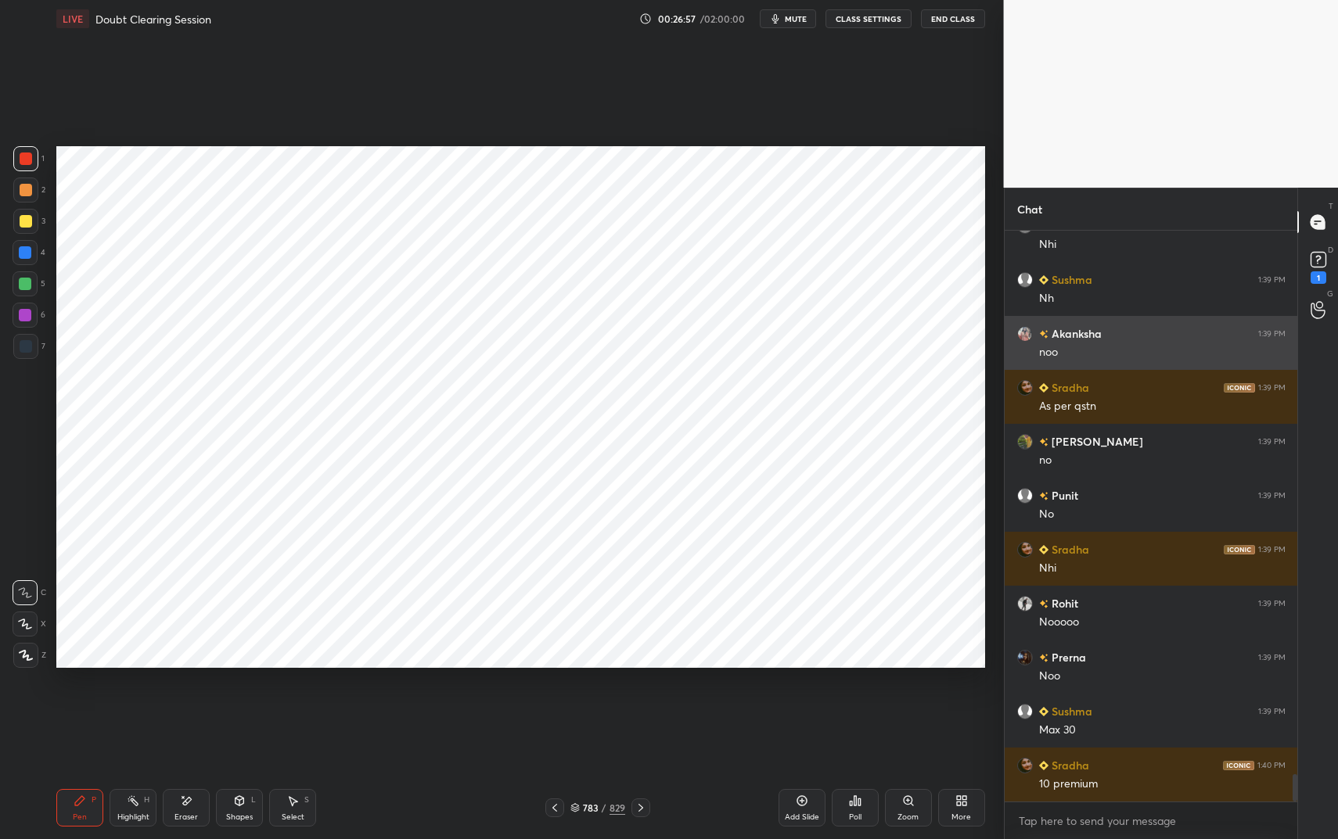
scroll to position [11492, 0]
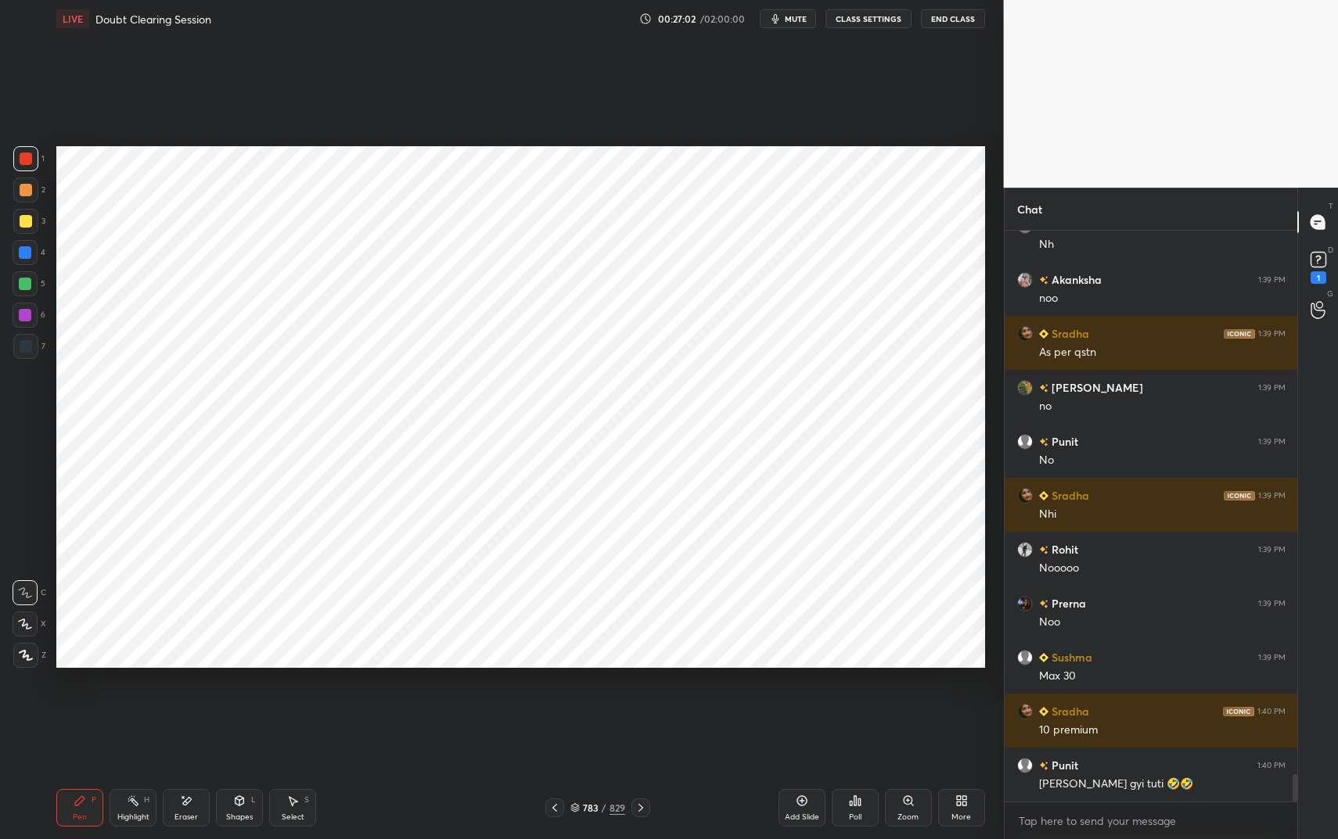
click at [249, 704] on div "Shapes" at bounding box center [239, 818] width 27 height 8
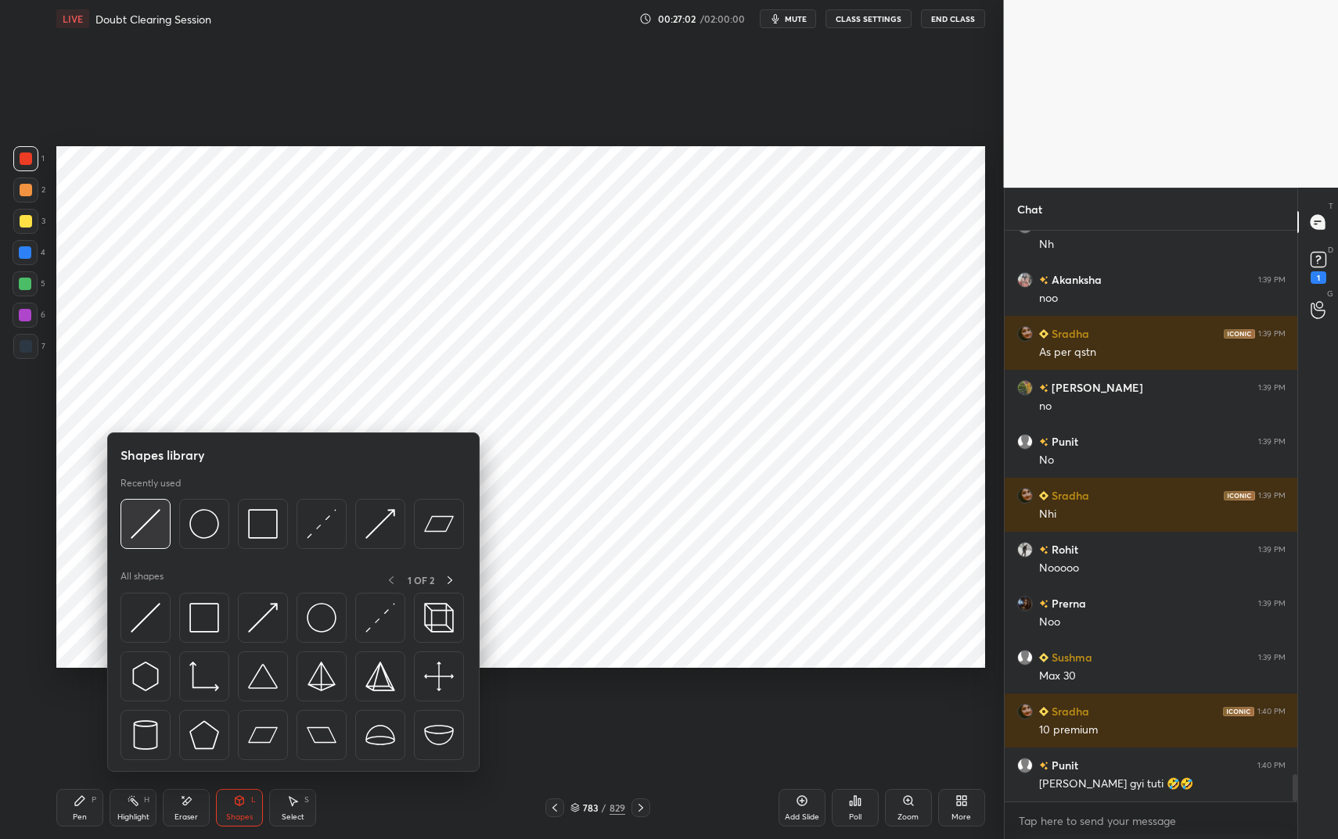
click at [147, 526] on img at bounding box center [146, 524] width 30 height 30
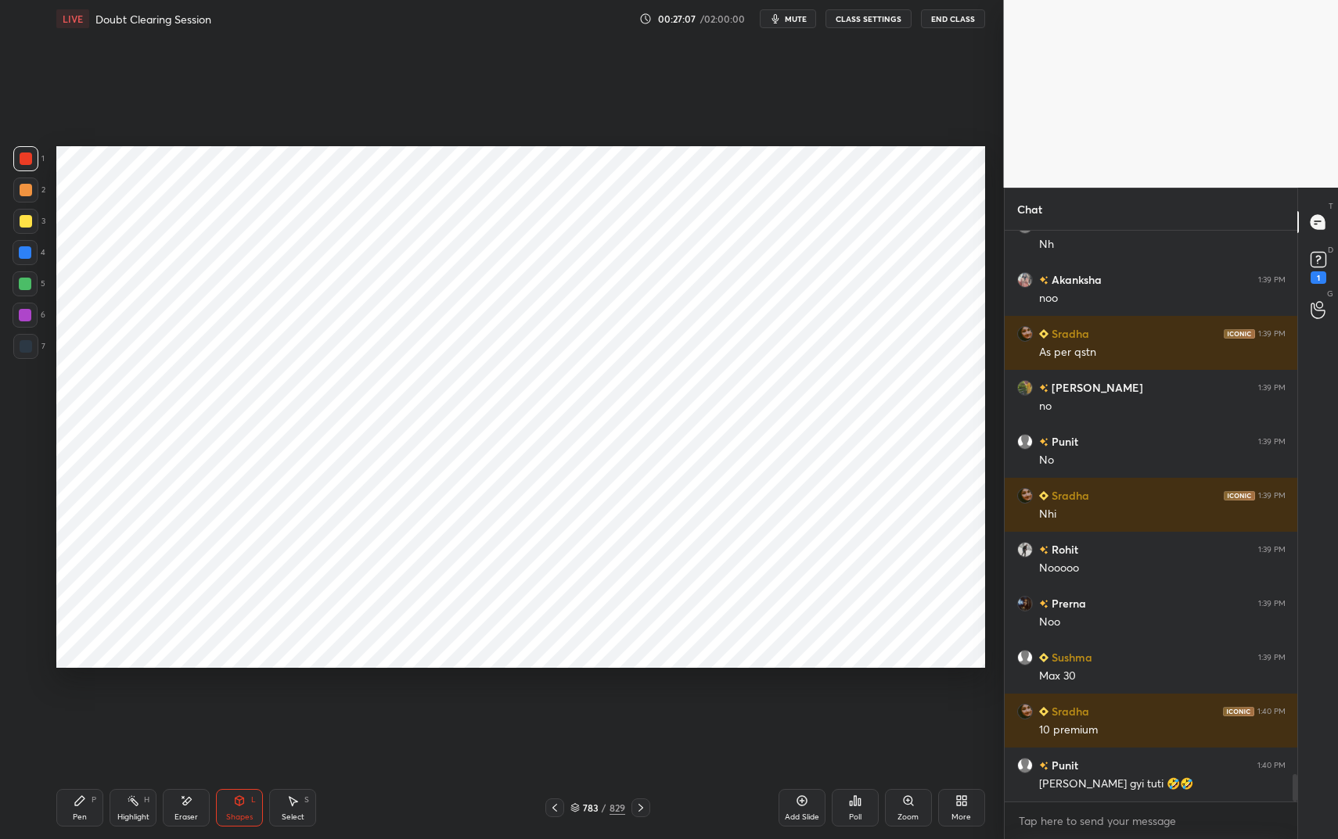
click at [84, 704] on icon at bounding box center [80, 801] width 13 height 13
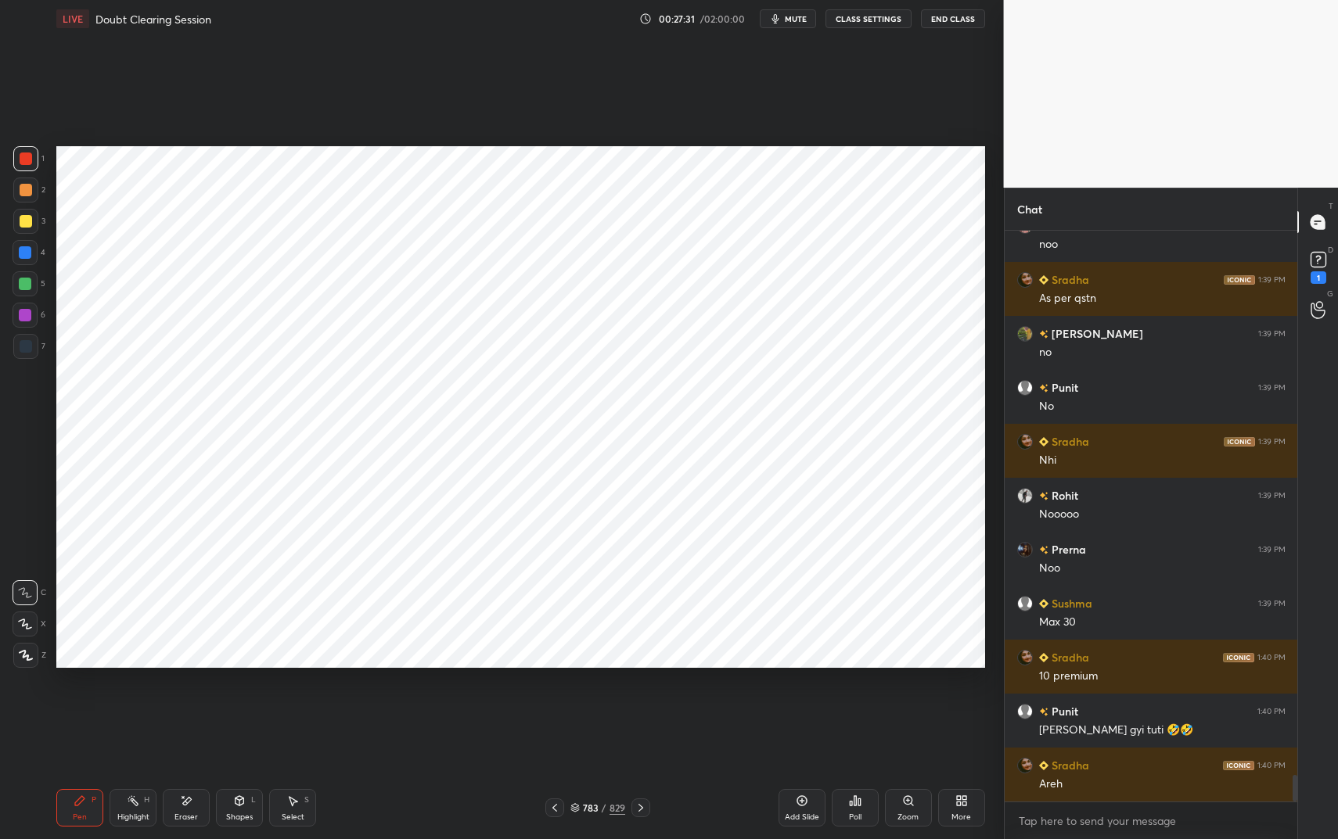
click at [252, 704] on div "Shapes" at bounding box center [239, 818] width 27 height 8
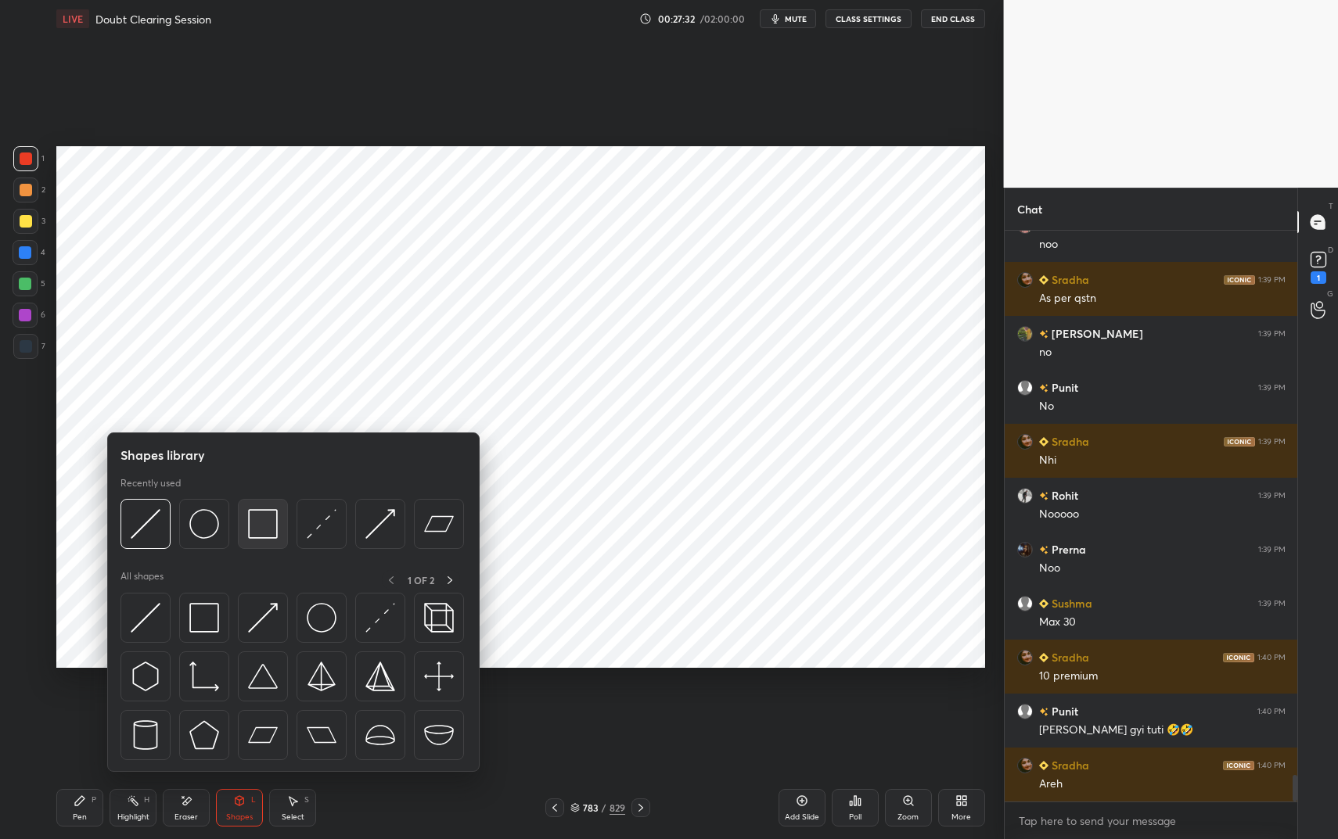
click at [258, 527] on img at bounding box center [263, 524] width 30 height 30
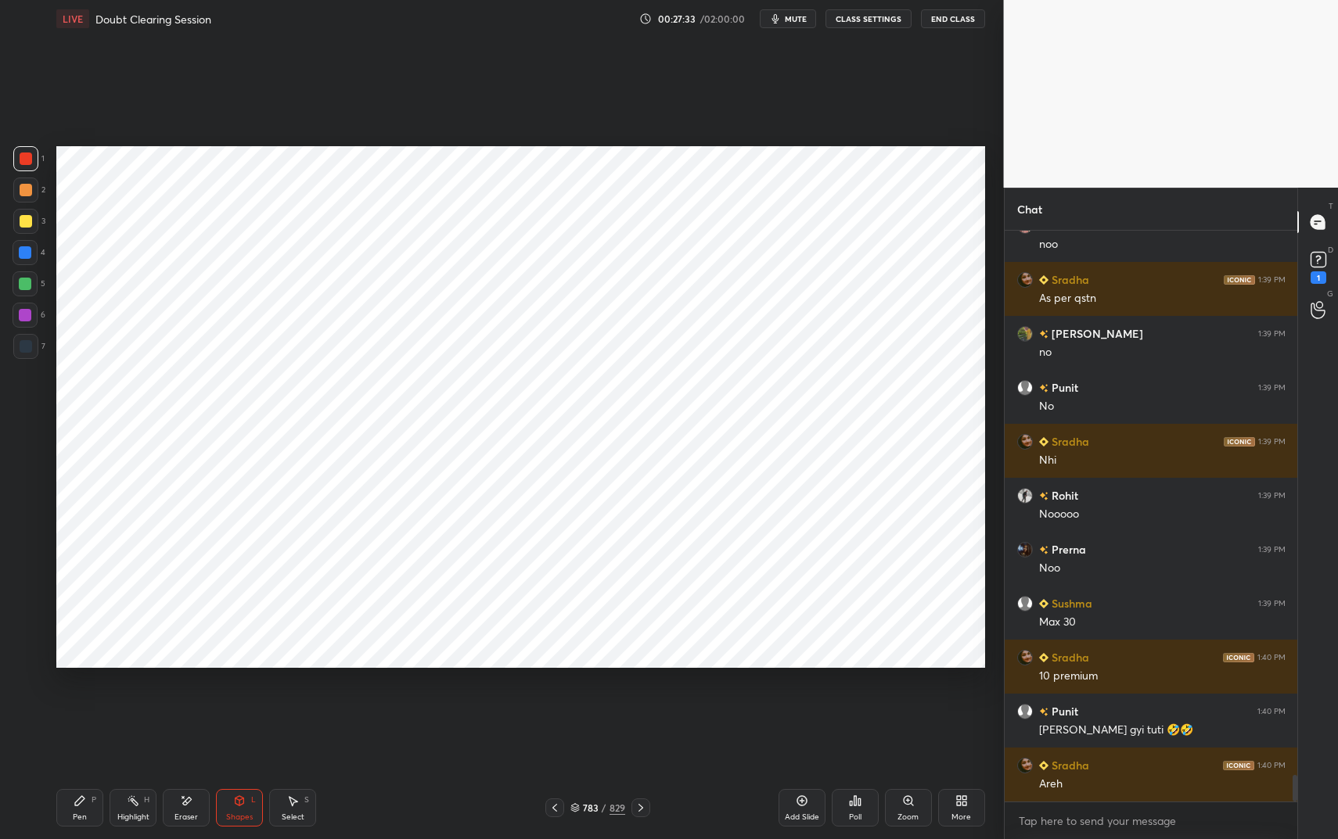
click at [77, 704] on div "Pen P" at bounding box center [79, 808] width 47 height 38
click at [83, 704] on icon at bounding box center [80, 801] width 13 height 13
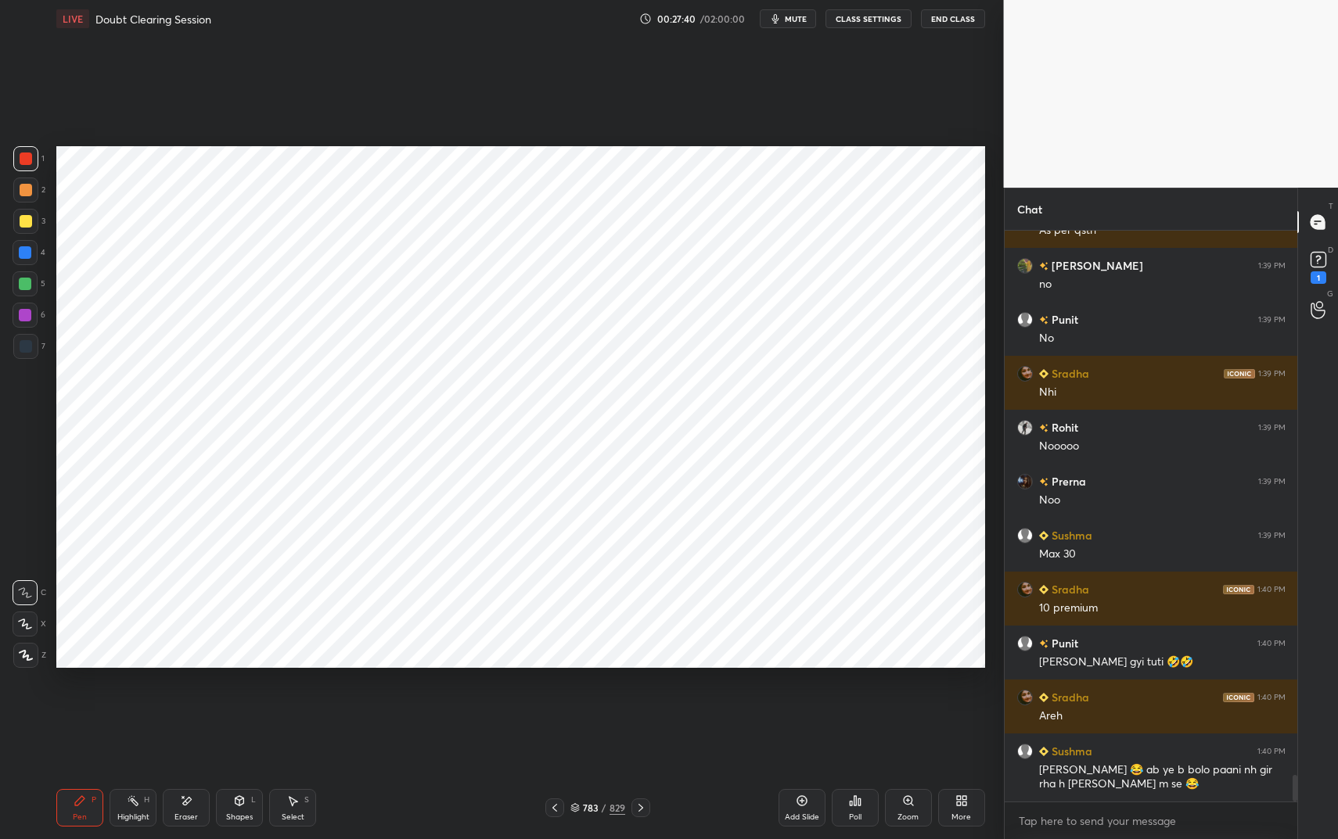
click at [232, 704] on div "Shapes L" at bounding box center [239, 808] width 47 height 38
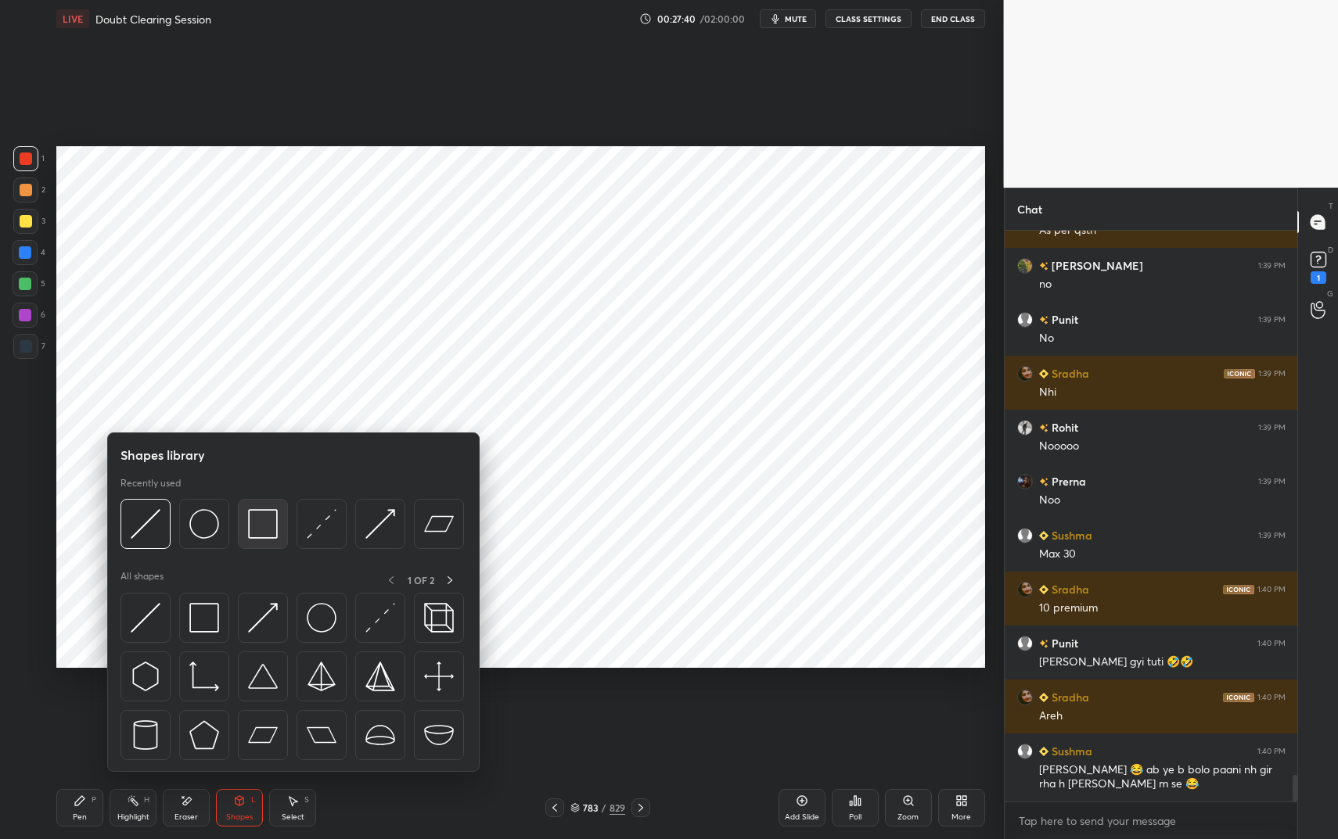
click at [254, 521] on img at bounding box center [263, 524] width 30 height 30
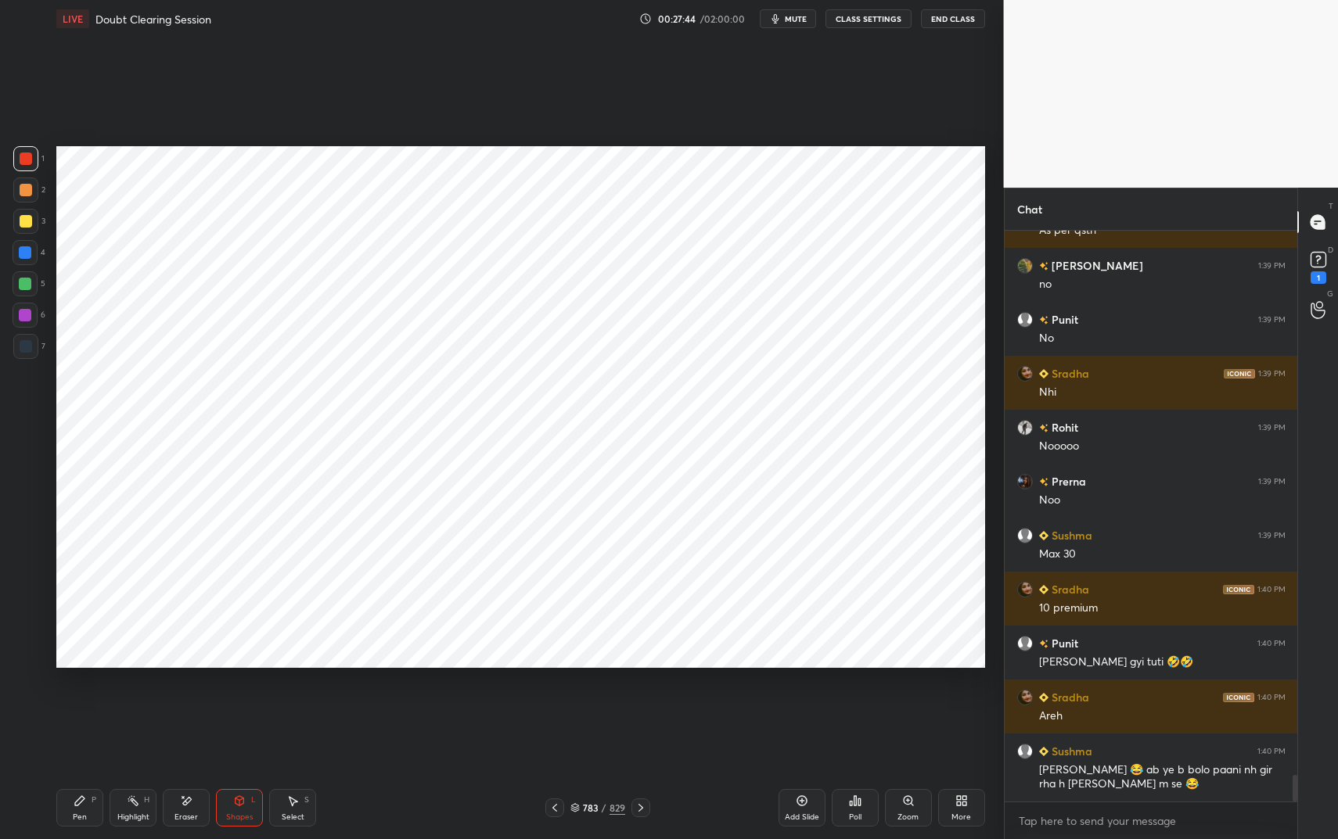
click at [134, 704] on div "Highlight" at bounding box center [133, 818] width 32 height 8
drag, startPoint x: 259, startPoint y: 807, endPoint x: 256, endPoint y: 787, distance: 19.8
click at [259, 704] on div "Shapes L" at bounding box center [239, 808] width 47 height 38
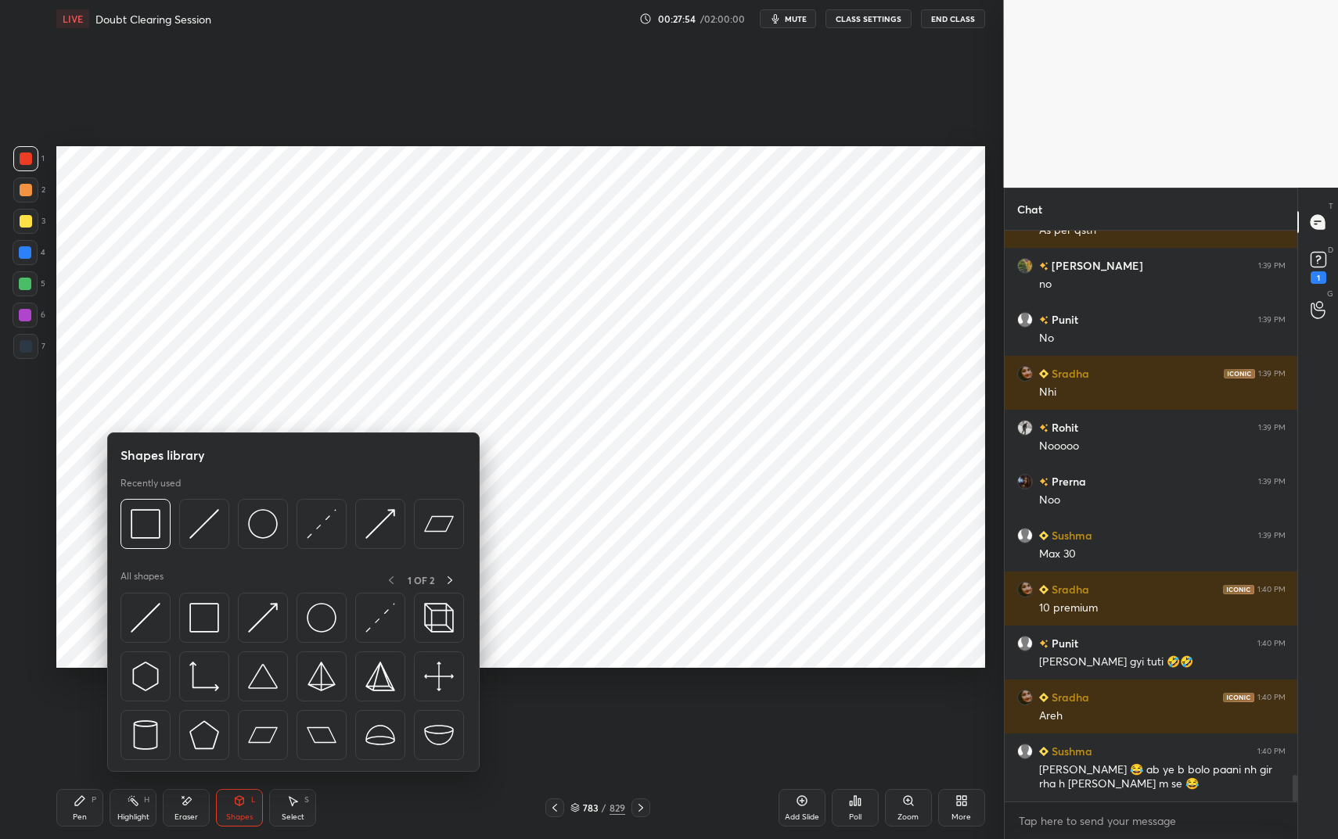
click at [147, 704] on div "Pen P Highlight H Eraser Shapes L Select S 783 / 829 Add Slide Poll Zoom More" at bounding box center [520, 808] width 929 height 63
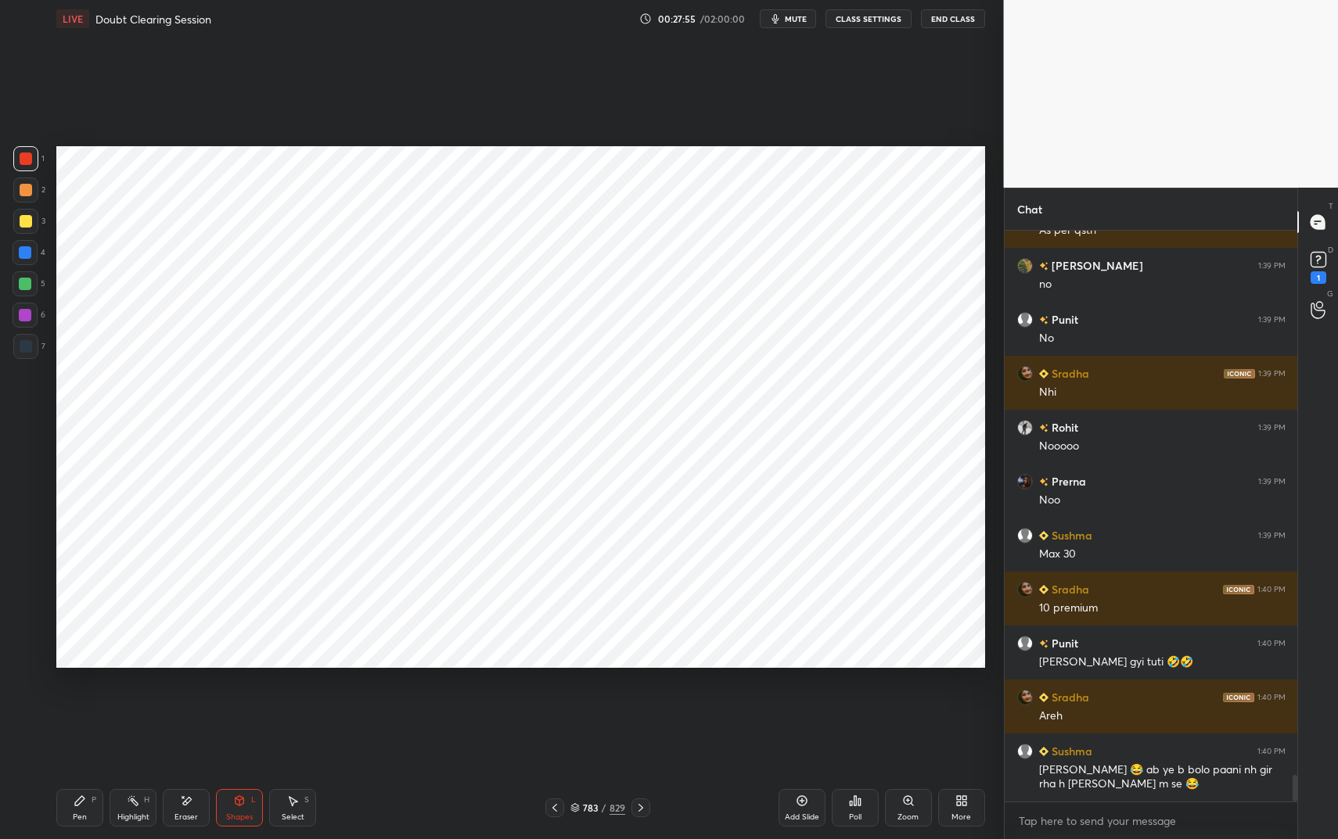
click at [148, 704] on div "H" at bounding box center [146, 800] width 5 height 8
click at [80, 704] on div "Pen" at bounding box center [80, 818] width 14 height 8
click at [85, 704] on div "Pen" at bounding box center [80, 818] width 14 height 8
click at [23, 252] on div at bounding box center [25, 252] width 13 height 13
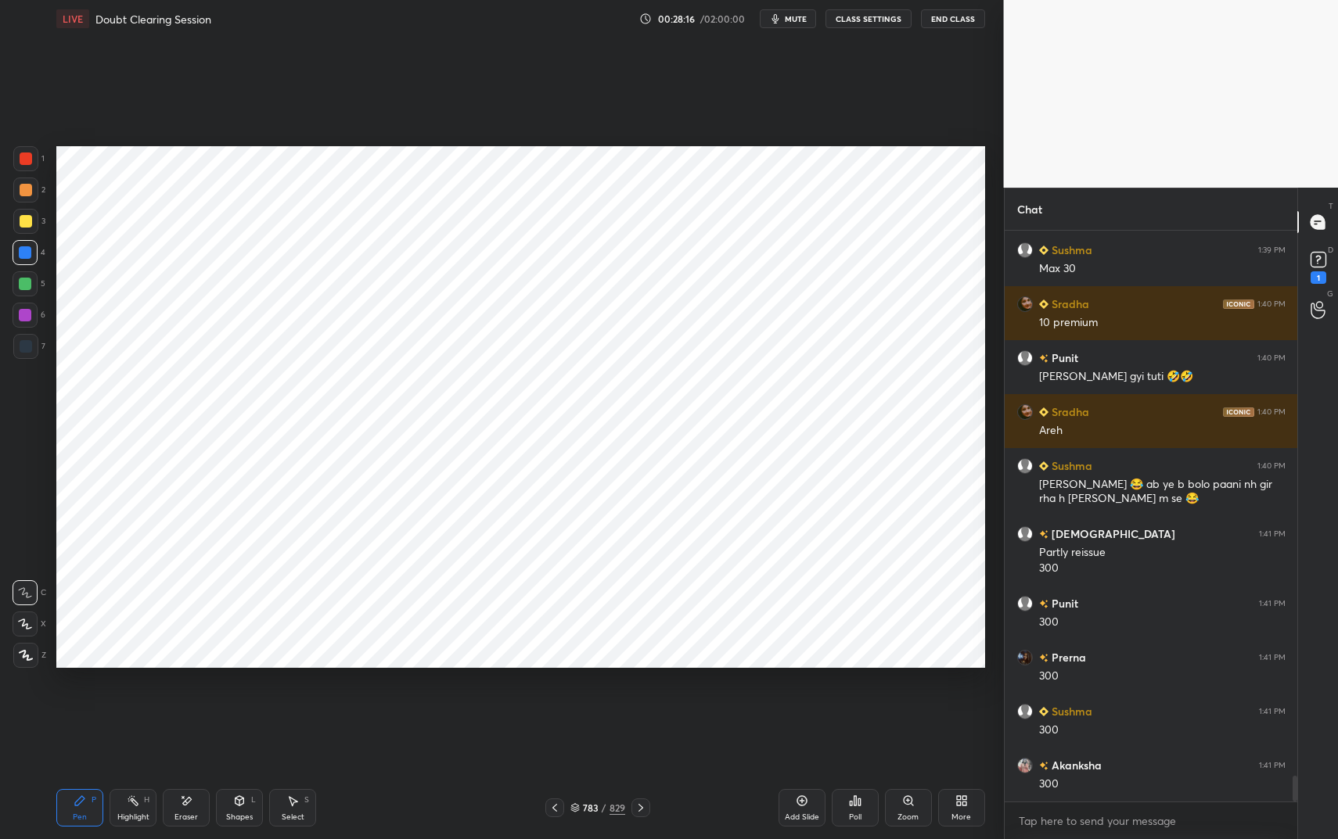
scroll to position [11953, 0]
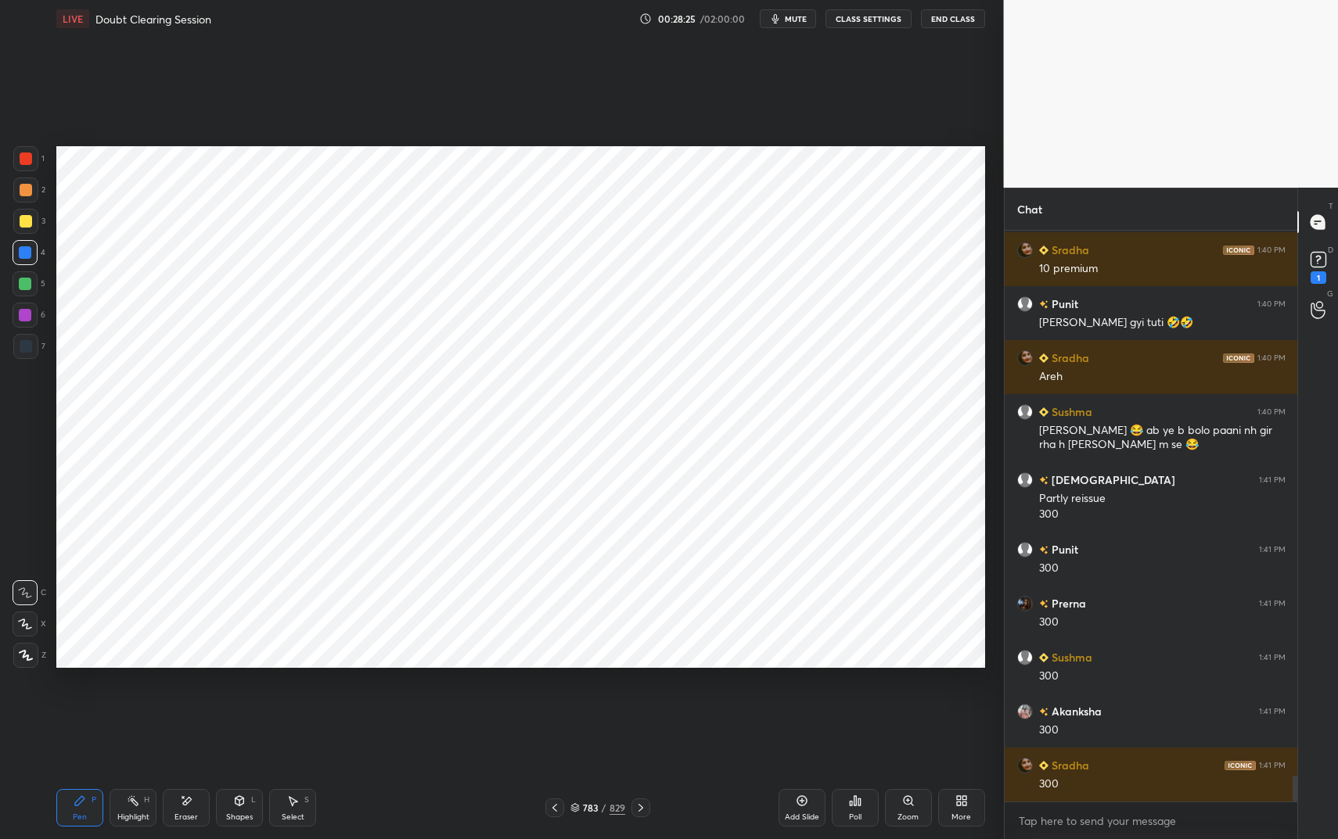
click at [264, 704] on div "Pen P Highlight H Eraser Shapes L Select S" at bounding box center [236, 808] width 361 height 38
drag, startPoint x: 243, startPoint y: 800, endPoint x: 246, endPoint y: 778, distance: 22.9
click at [243, 704] on icon at bounding box center [239, 800] width 9 height 9
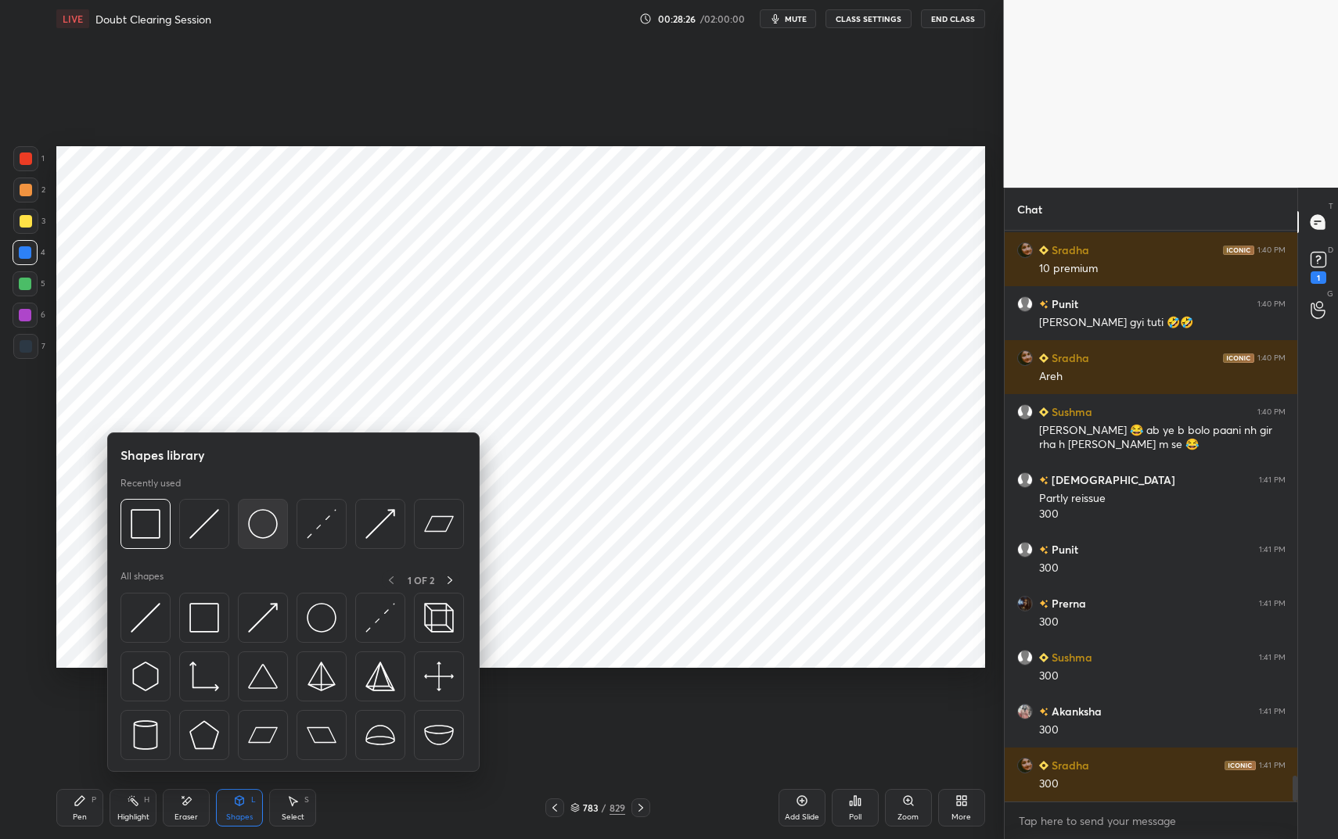
scroll to position [11969, 0]
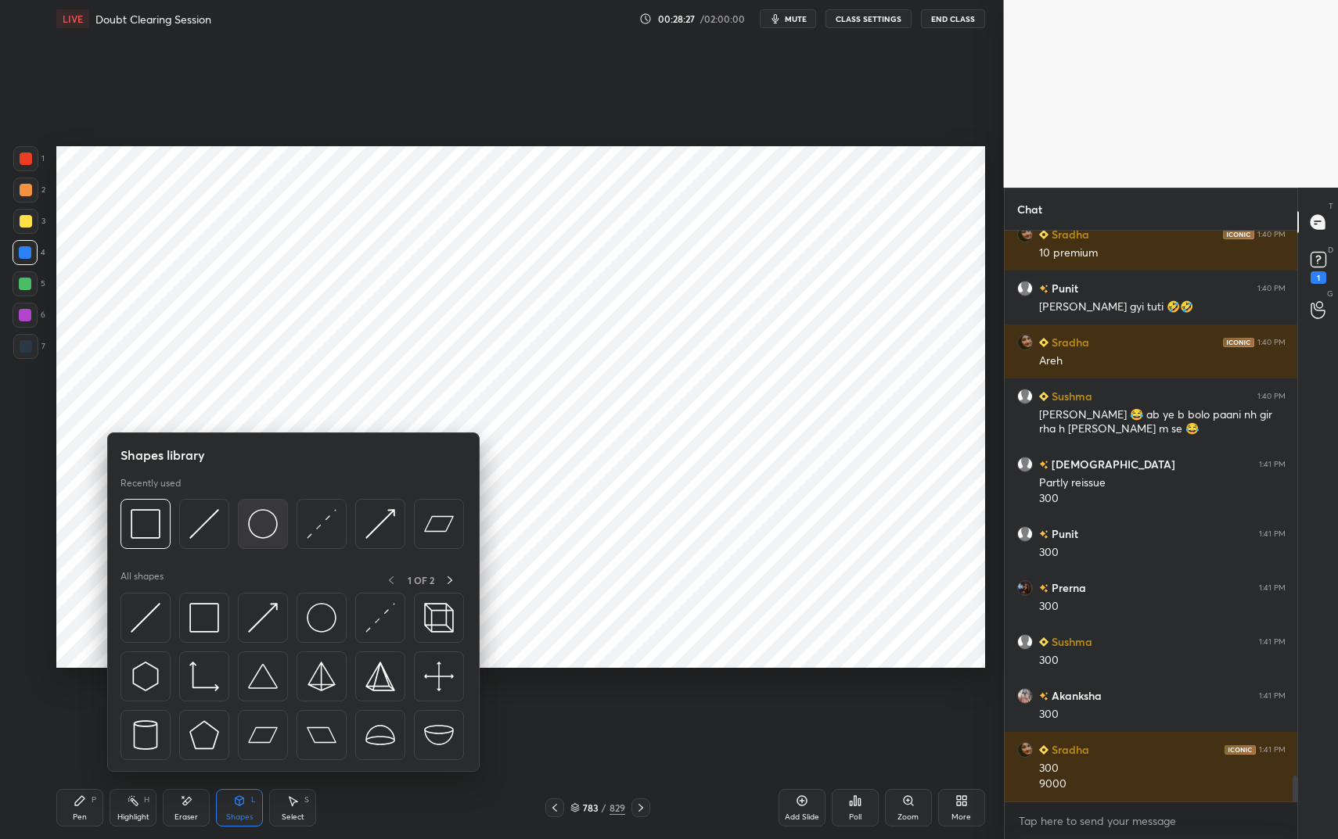
click at [261, 514] on img at bounding box center [263, 524] width 30 height 30
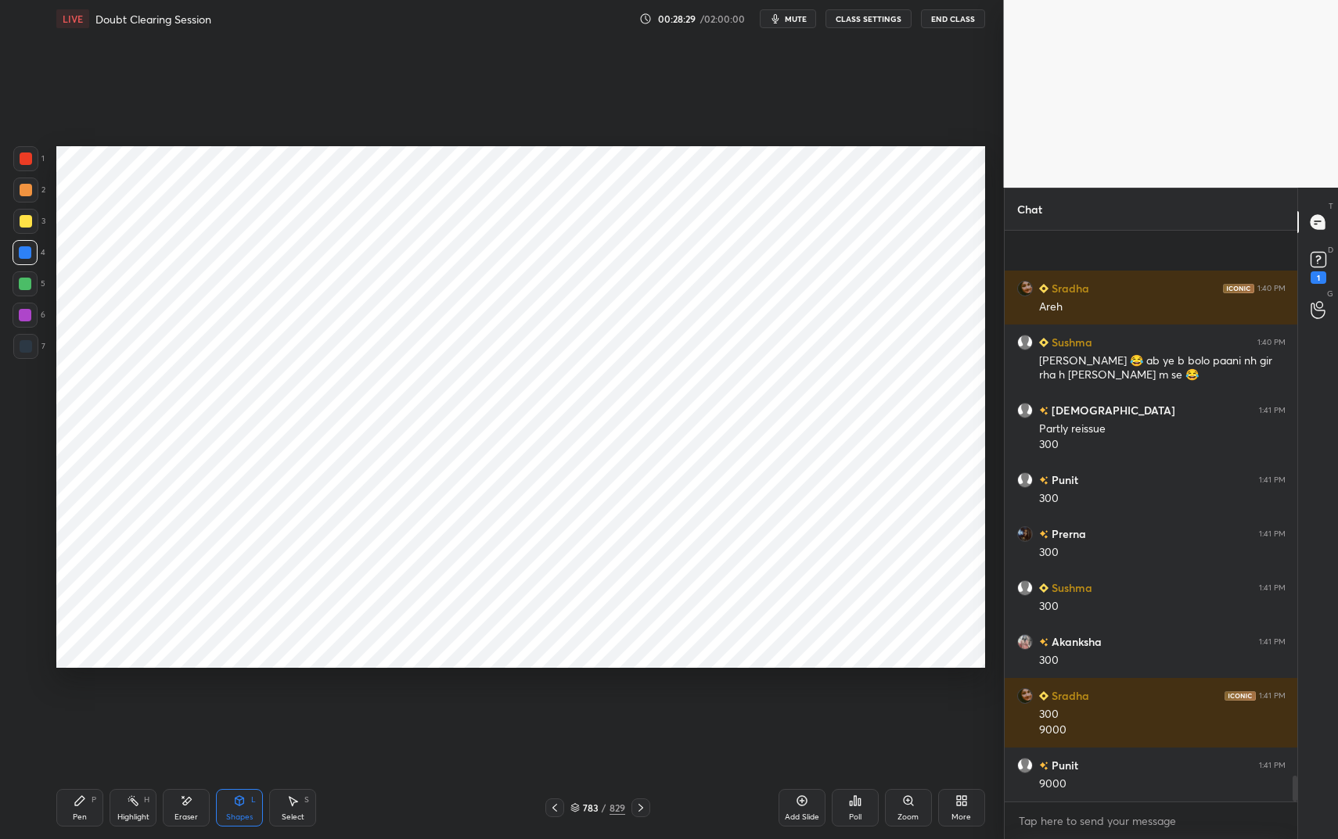
scroll to position [12145, 0]
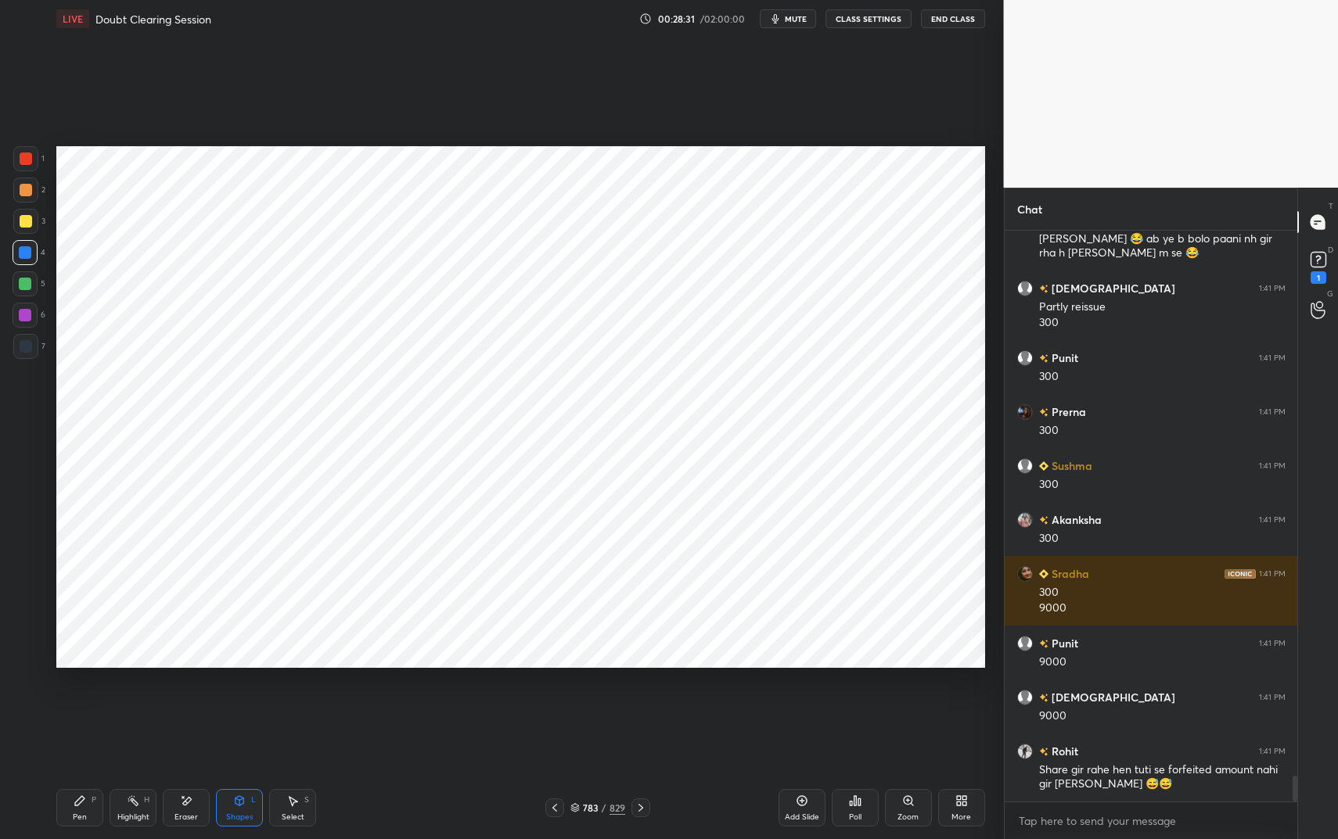
click at [129, 704] on div "Highlight" at bounding box center [133, 818] width 32 height 8
drag, startPoint x: 132, startPoint y: 812, endPoint x: 158, endPoint y: 804, distance: 27.2
click at [132, 704] on div "Highlight" at bounding box center [133, 818] width 32 height 8
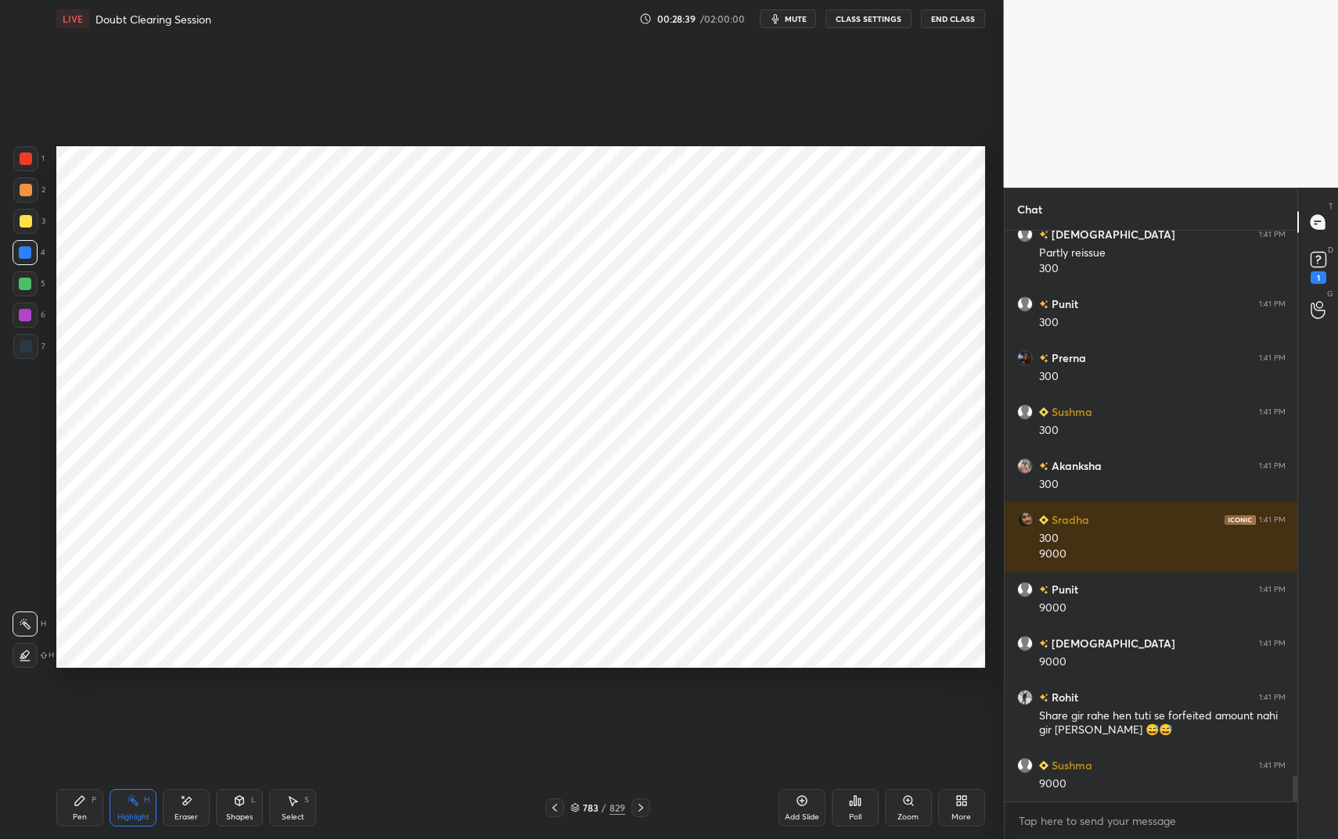
click at [83, 704] on div "Pen" at bounding box center [80, 818] width 14 height 8
click at [92, 704] on div "Pen P" at bounding box center [79, 808] width 47 height 38
click at [27, 278] on div at bounding box center [25, 284] width 13 height 13
click at [27, 279] on div at bounding box center [25, 284] width 13 height 13
click at [17, 317] on div at bounding box center [25, 315] width 25 height 25
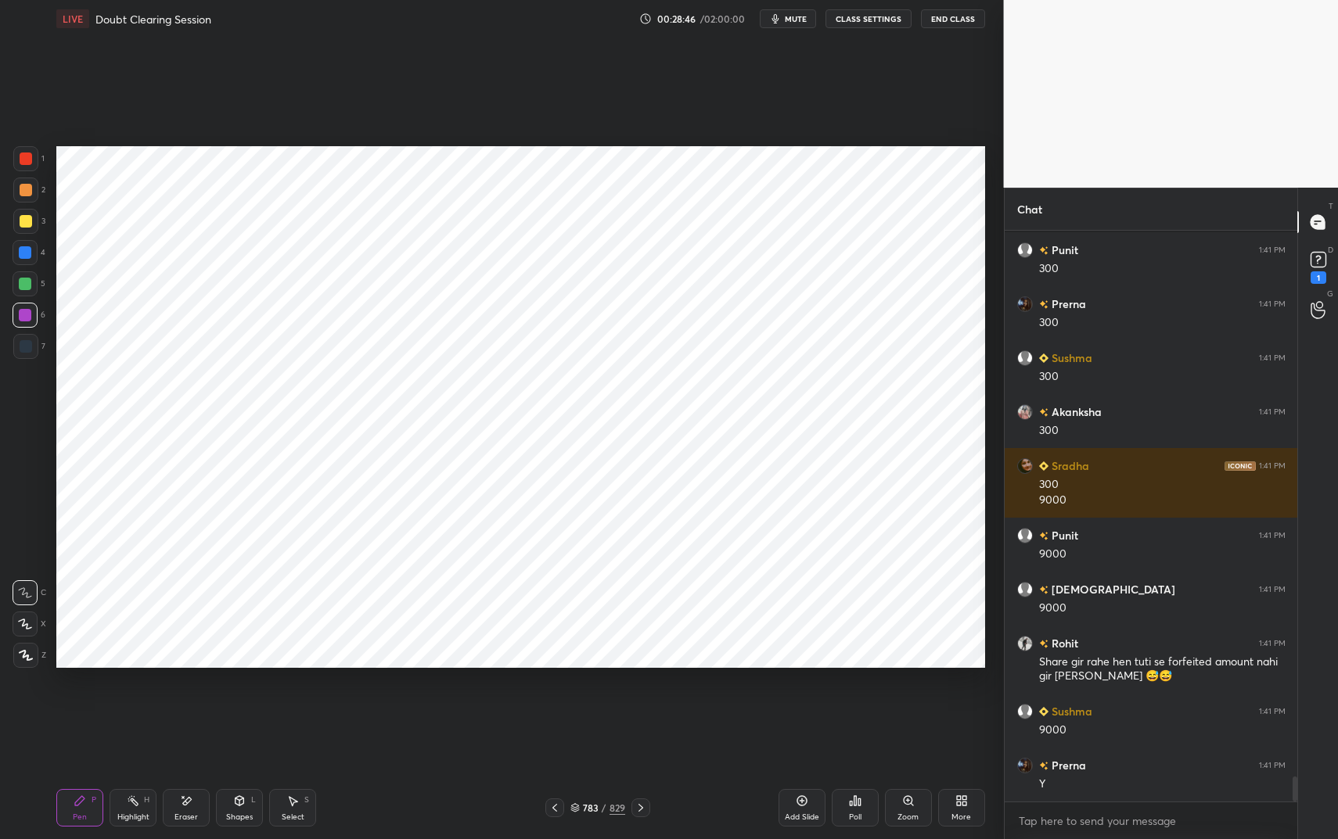
scroll to position [12361, 0]
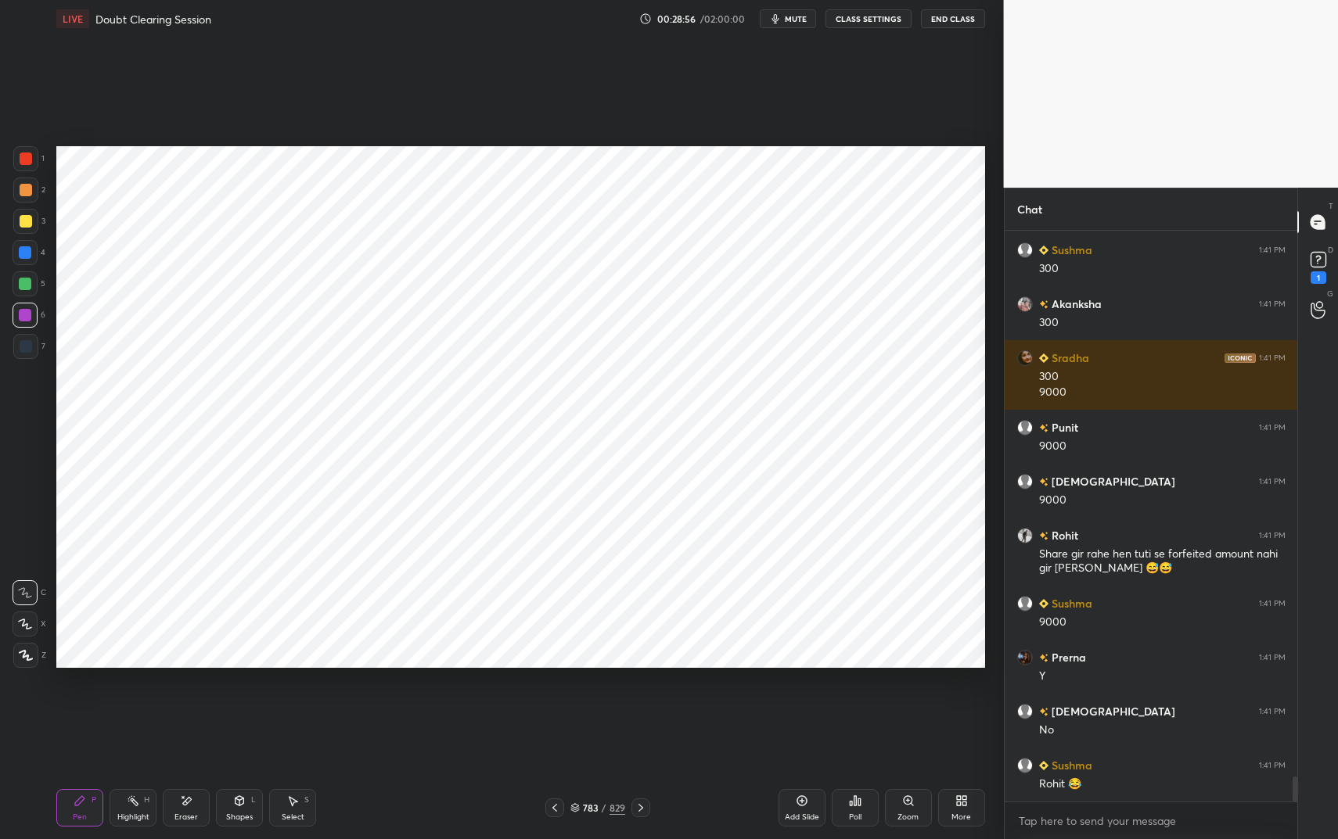
click at [135, 704] on div "Highlight H" at bounding box center [133, 808] width 47 height 38
click at [146, 704] on div "Highlight H" at bounding box center [133, 808] width 47 height 38
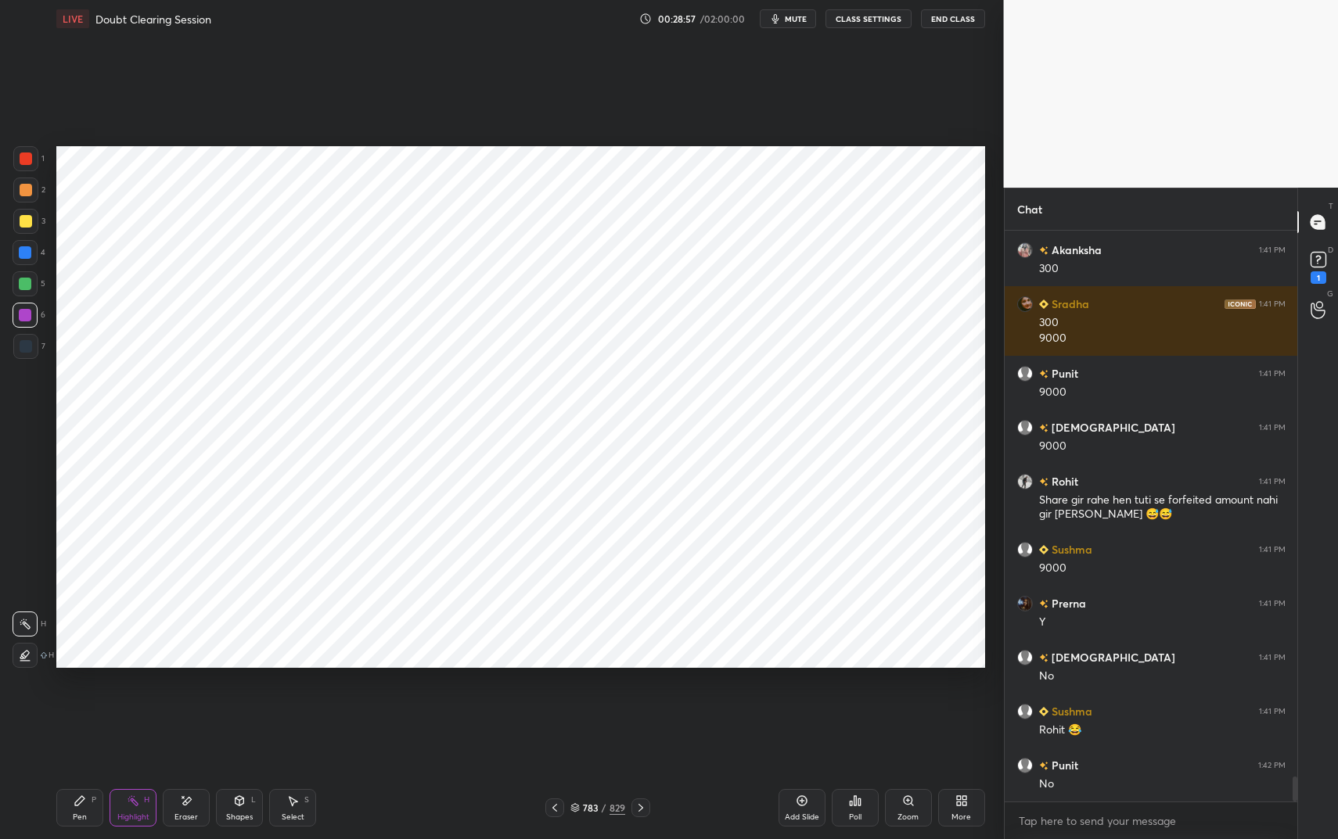
scroll to position [12469, 0]
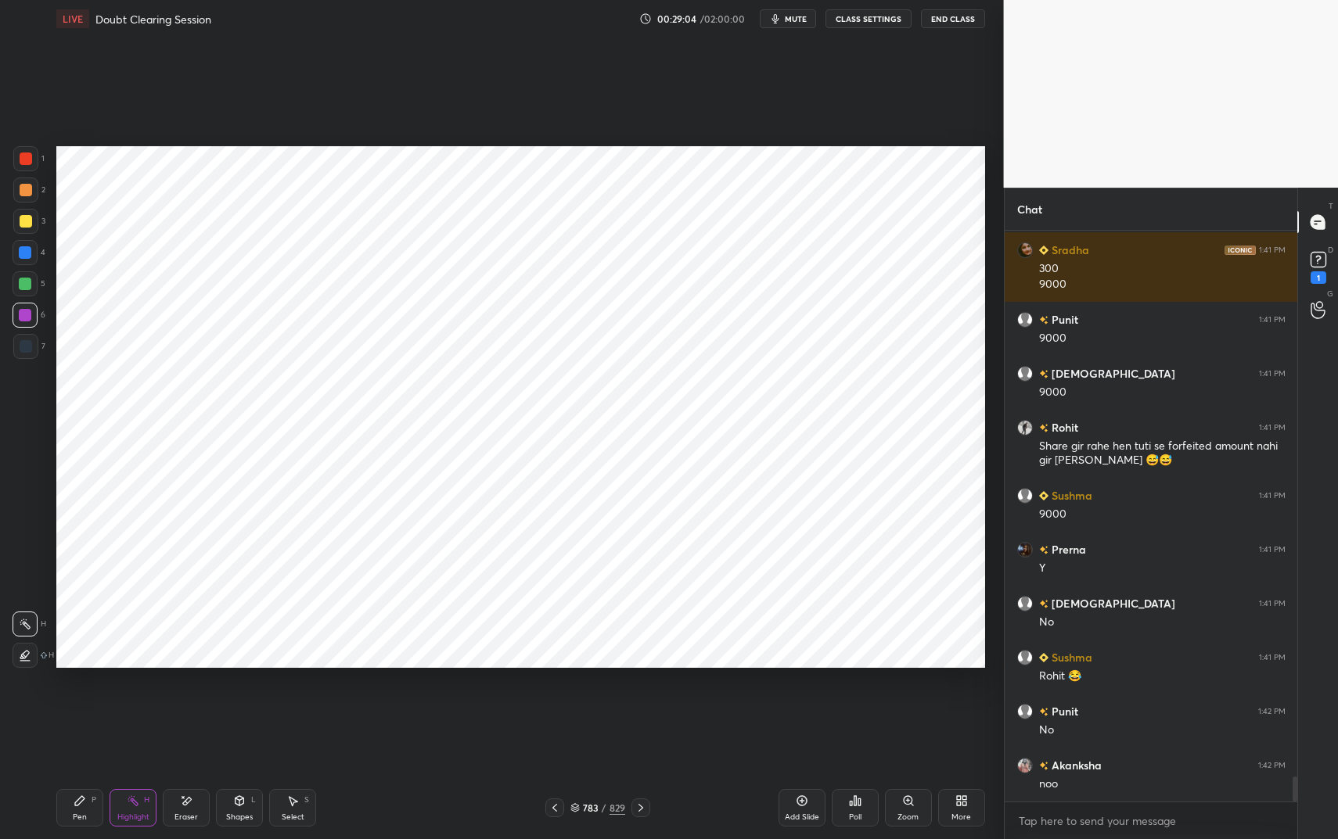
drag, startPoint x: 76, startPoint y: 797, endPoint x: 82, endPoint y: 803, distance: 8.3
click at [78, 704] on icon at bounding box center [80, 801] width 13 height 13
click at [83, 704] on icon at bounding box center [80, 801] width 13 height 13
click at [32, 250] on div at bounding box center [25, 252] width 25 height 25
click at [27, 250] on div at bounding box center [25, 252] width 13 height 13
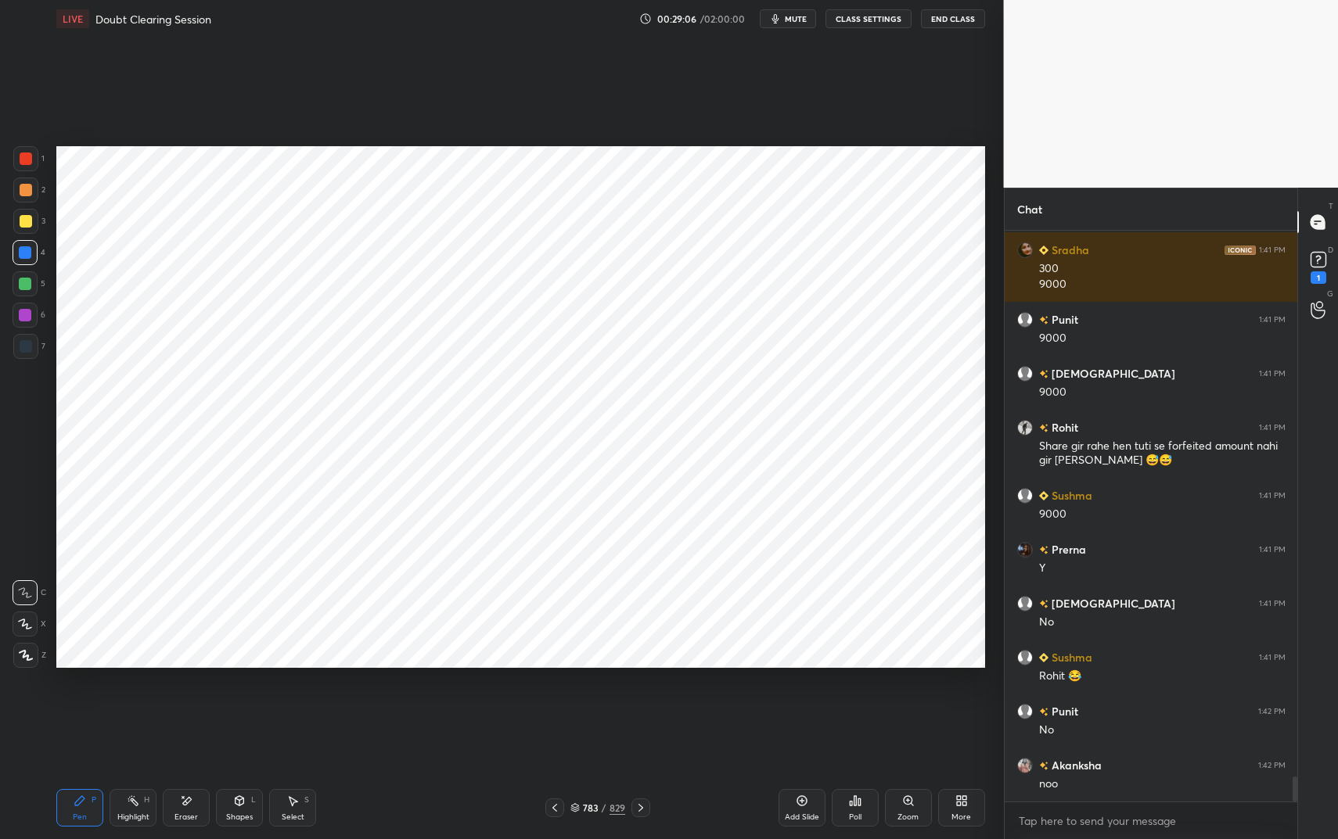
click at [20, 250] on div at bounding box center [25, 252] width 13 height 13
click at [28, 347] on div at bounding box center [26, 346] width 13 height 13
drag, startPoint x: 28, startPoint y: 347, endPoint x: 42, endPoint y: 351, distance: 14.6
click at [28, 347] on div at bounding box center [26, 346] width 13 height 13
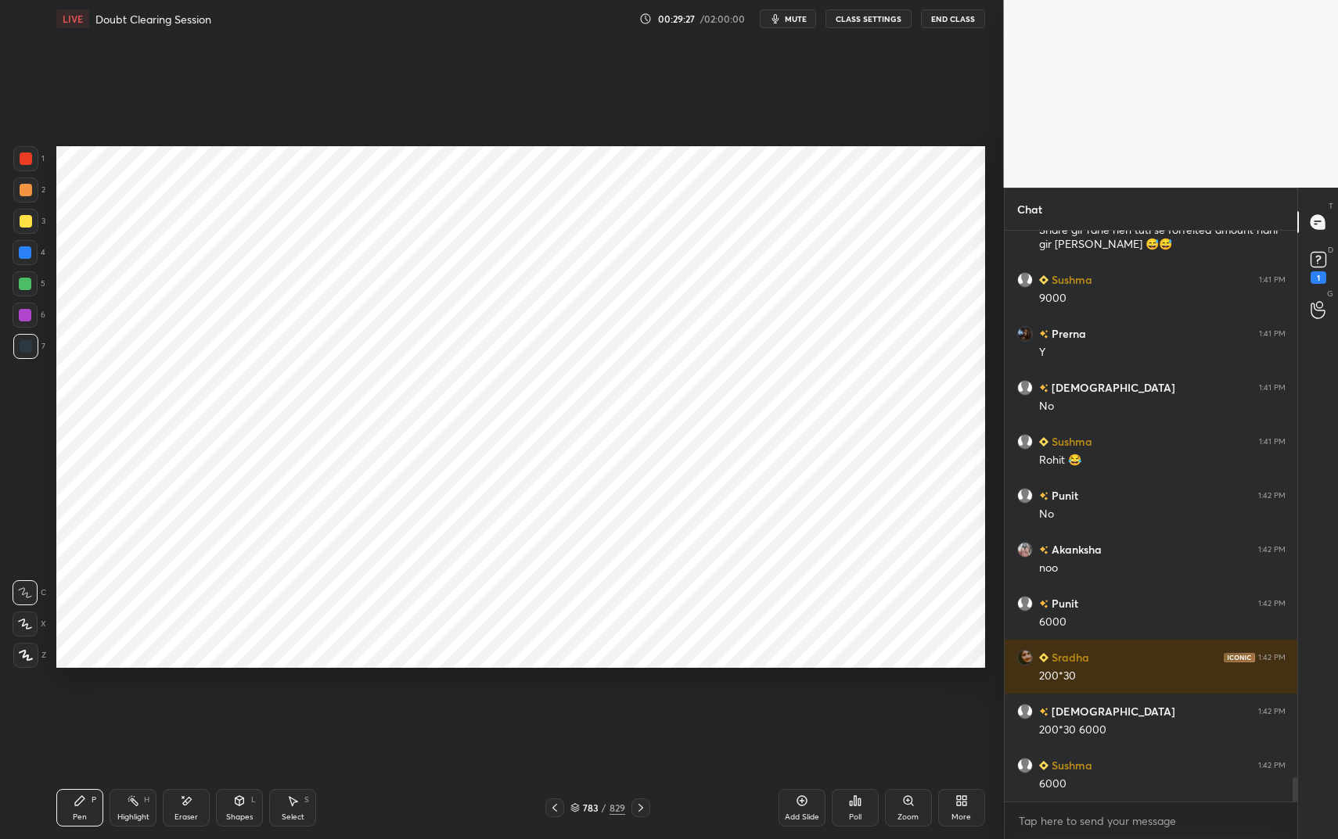
scroll to position [12739, 0]
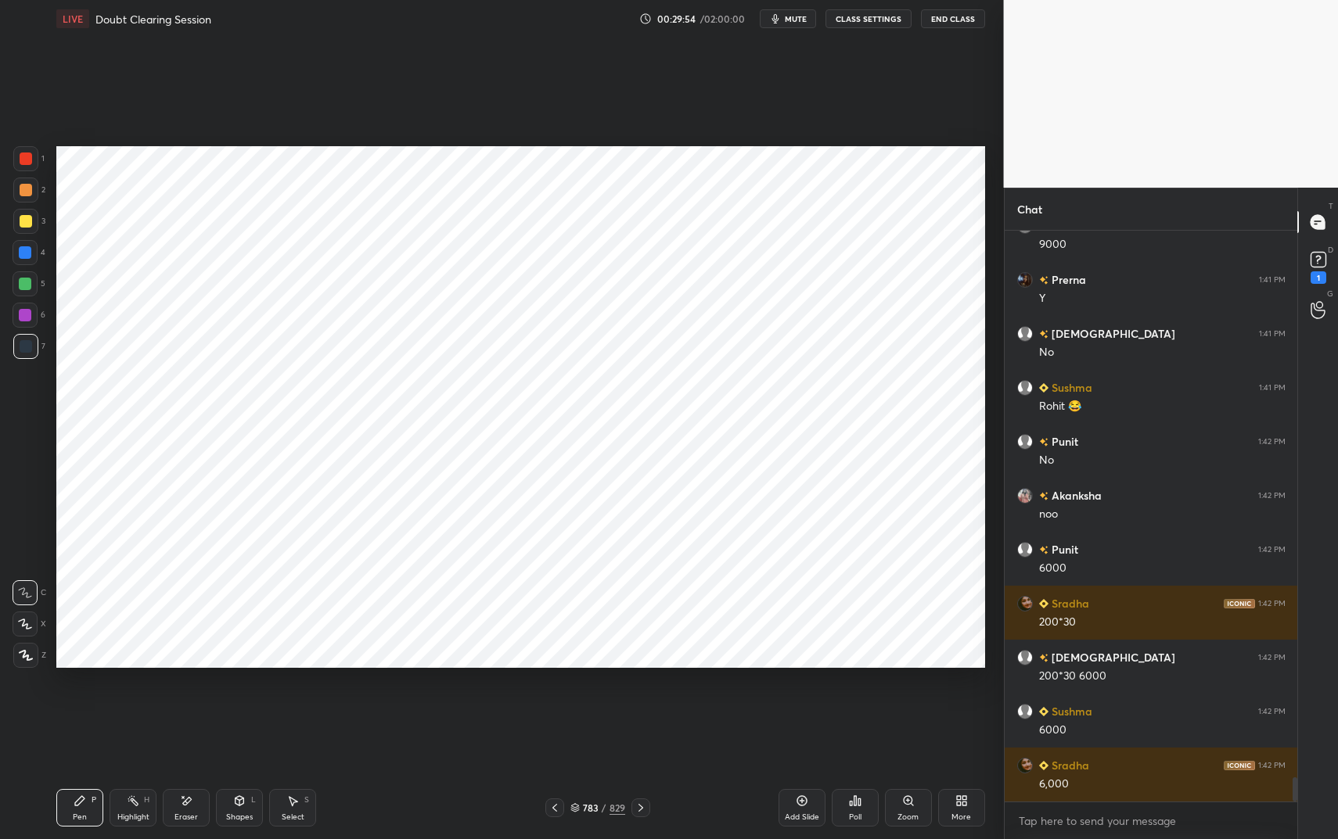
drag, startPoint x: 190, startPoint y: 807, endPoint x: 203, endPoint y: 806, distance: 13.4
click at [190, 704] on icon at bounding box center [186, 801] width 13 height 13
click at [85, 704] on div "Pen P" at bounding box center [79, 808] width 47 height 38
drag, startPoint x: 86, startPoint y: 800, endPoint x: 232, endPoint y: 705, distance: 174.7
click at [92, 704] on div "Pen P" at bounding box center [79, 808] width 47 height 38
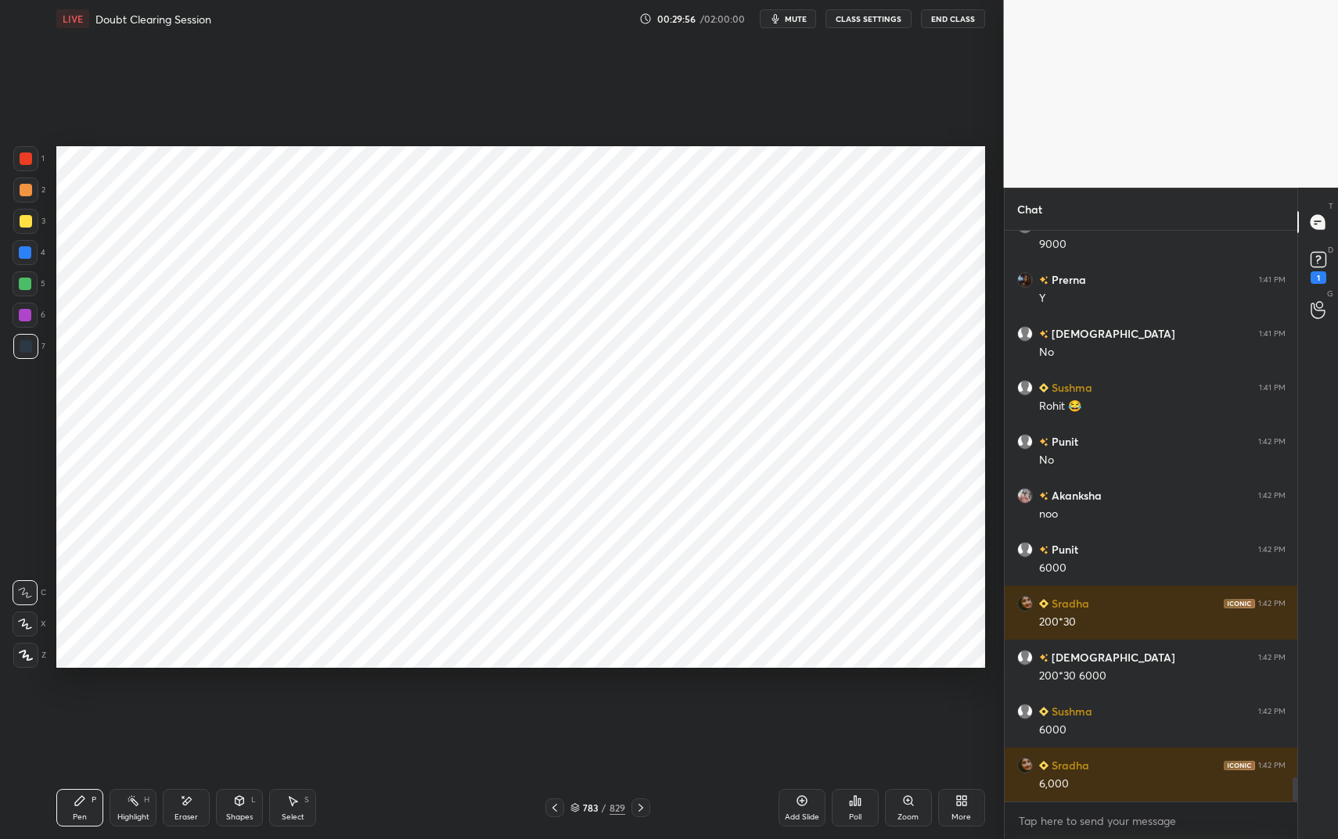
click at [179, 704] on div "Eraser" at bounding box center [186, 808] width 47 height 38
click at [185, 704] on div "Eraser" at bounding box center [186, 808] width 47 height 38
click at [81, 704] on icon at bounding box center [80, 801] width 13 height 13
drag, startPoint x: 81, startPoint y: 807, endPoint x: 92, endPoint y: 793, distance: 17.8
click at [81, 704] on icon at bounding box center [80, 801] width 13 height 13
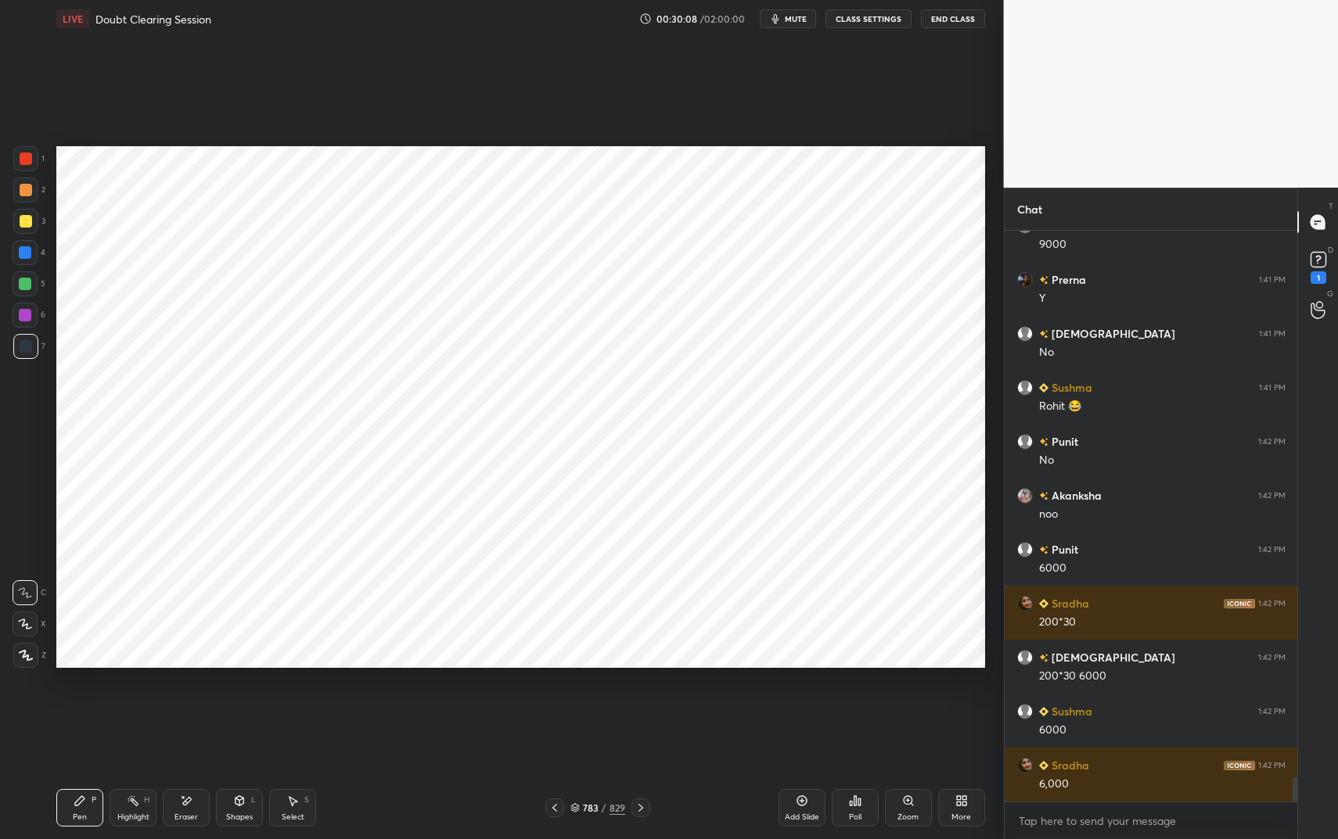
drag, startPoint x: 243, startPoint y: 812, endPoint x: 235, endPoint y: 801, distance: 13.0
click at [243, 704] on div "Shapes" at bounding box center [239, 818] width 27 height 8
click at [162, 704] on div "Pen P Highlight H Eraser Shapes L Select S" at bounding box center [236, 808] width 361 height 38
click at [149, 704] on div "Highlight H" at bounding box center [133, 808] width 47 height 38
click at [26, 279] on div at bounding box center [25, 284] width 13 height 13
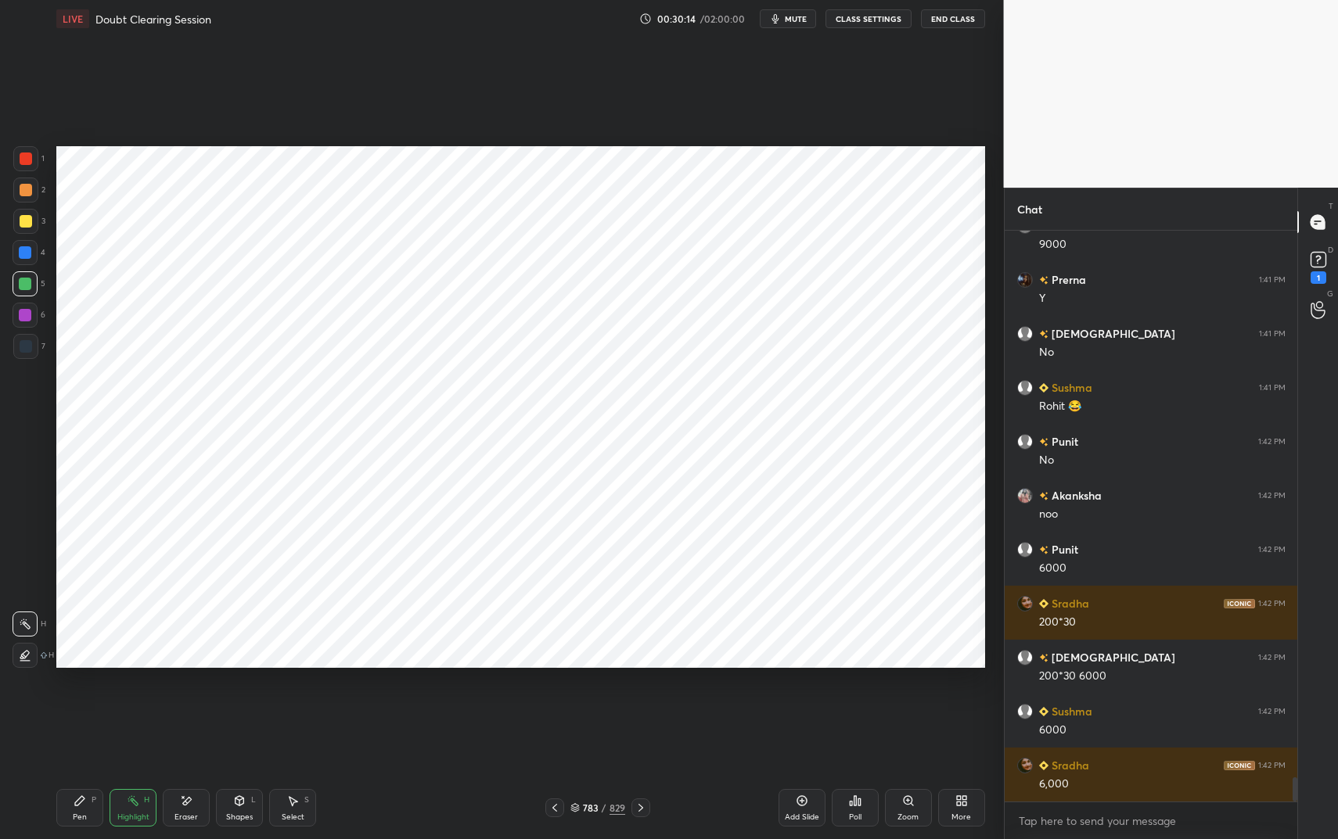
drag, startPoint x: 26, startPoint y: 279, endPoint x: 51, endPoint y: 275, distance: 25.3
click at [26, 279] on div at bounding box center [25, 284] width 13 height 13
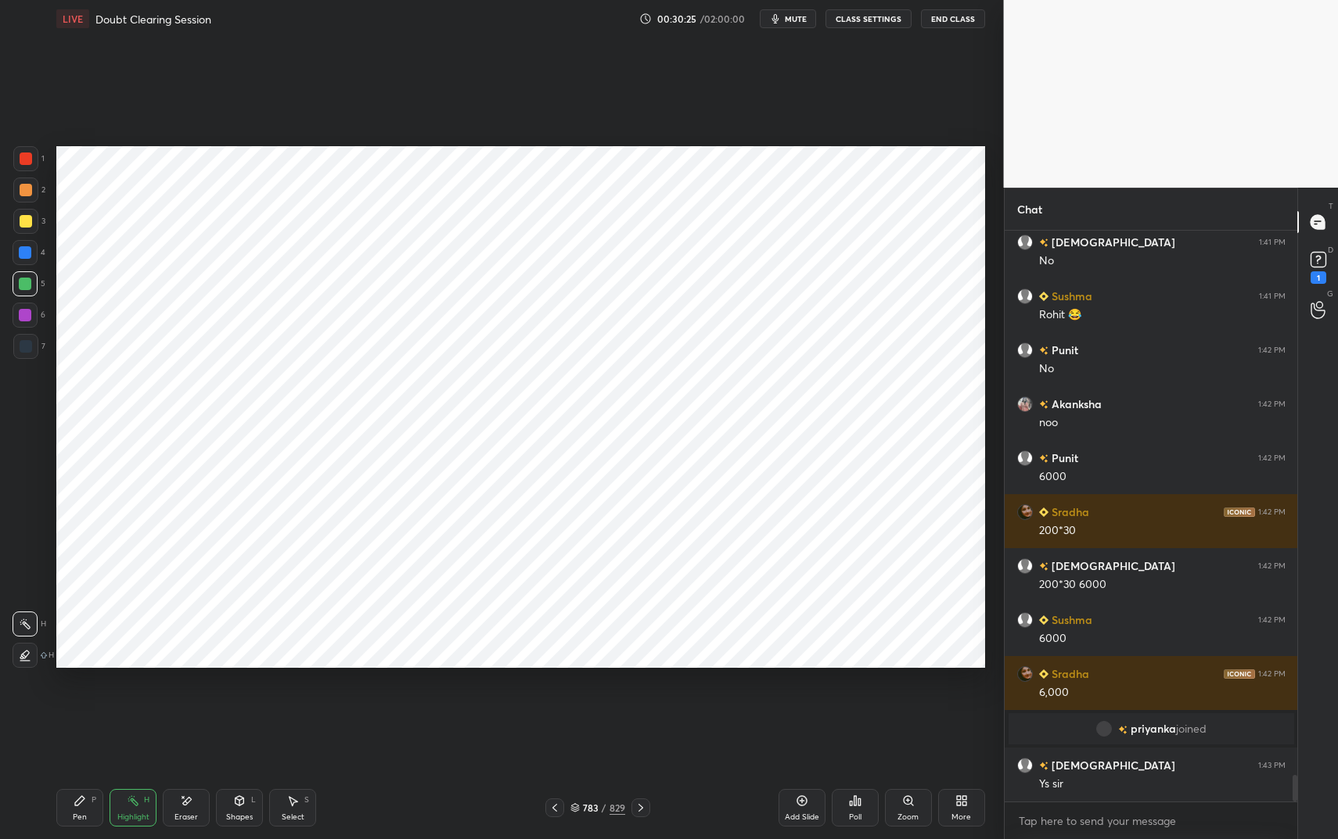
scroll to position [11711, 0]
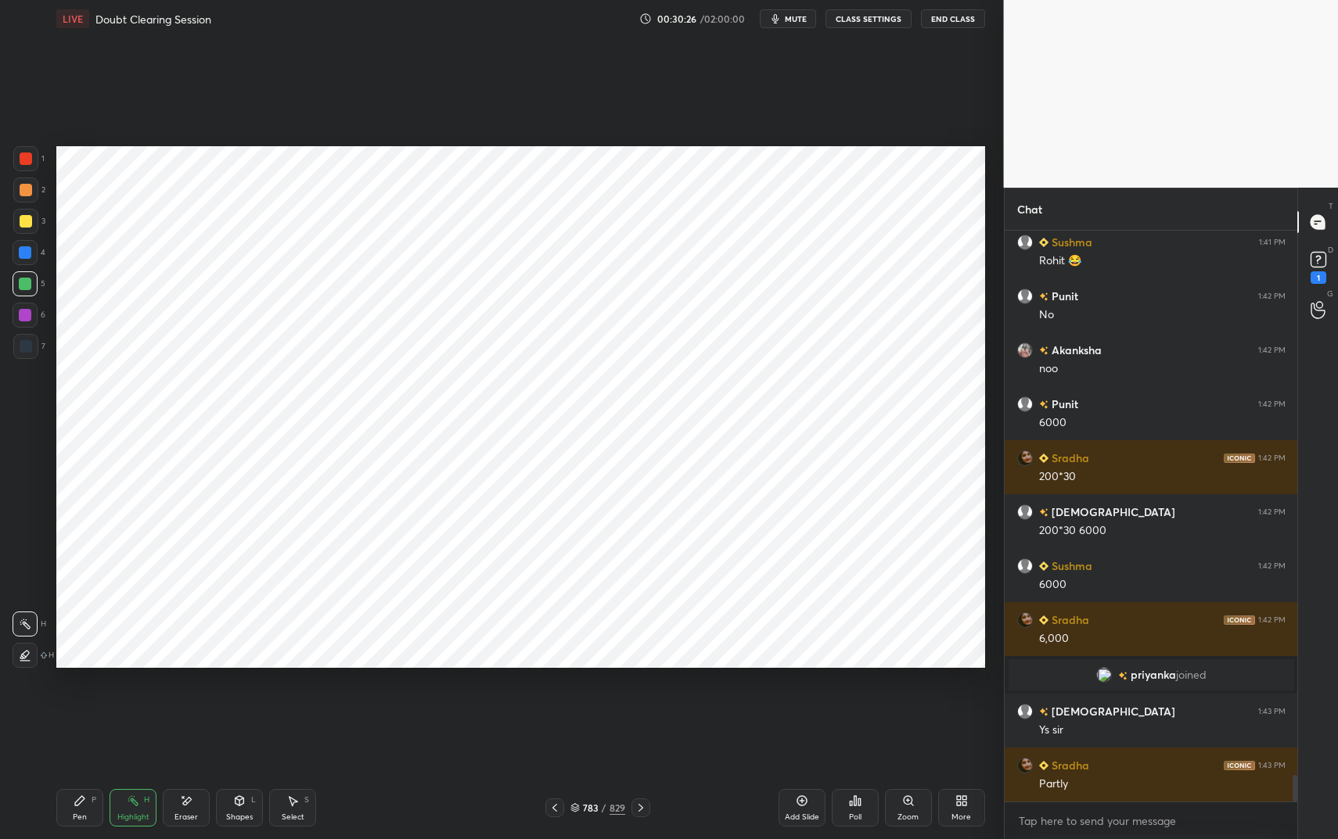
click at [86, 704] on div "Pen P" at bounding box center [79, 808] width 47 height 38
click at [29, 318] on div at bounding box center [25, 315] width 13 height 13
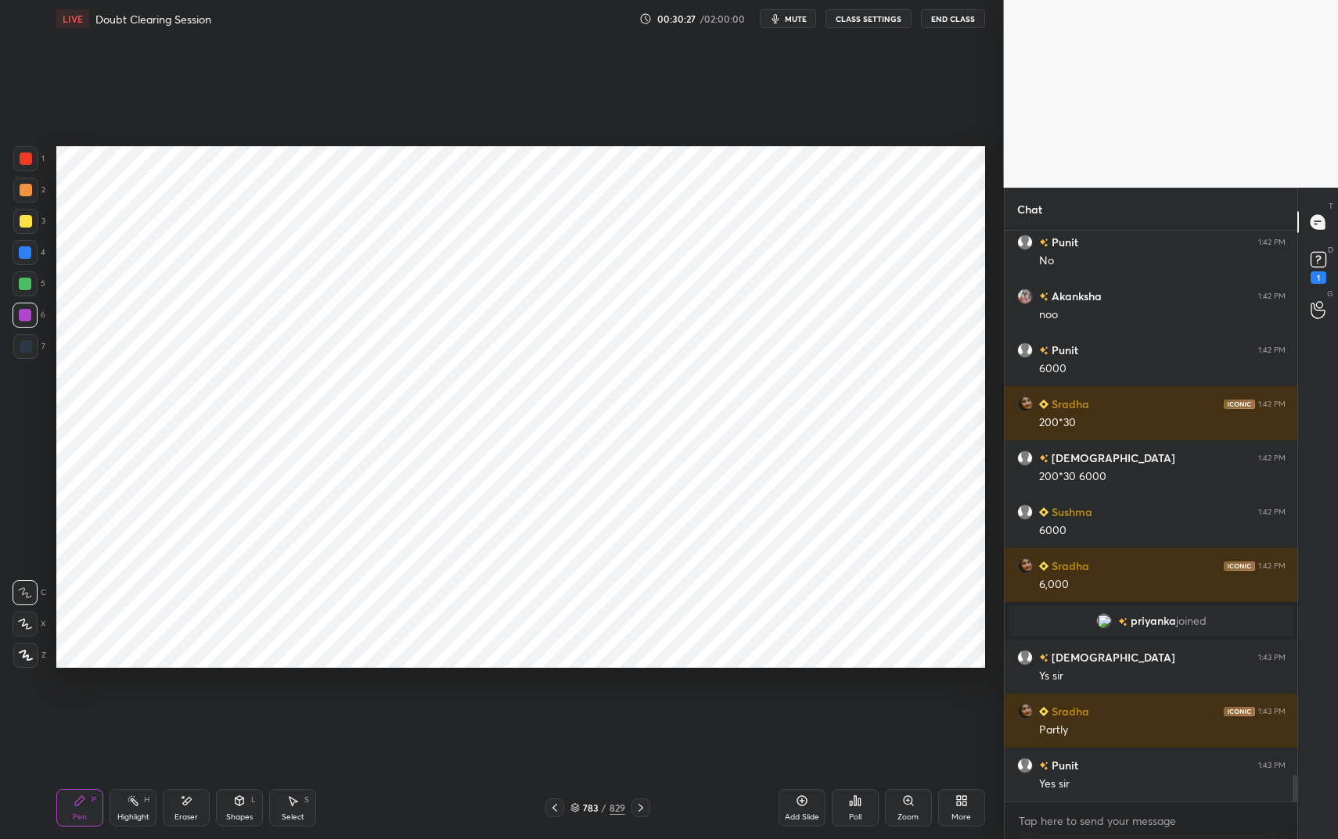
drag, startPoint x: 25, startPoint y: 353, endPoint x: 52, endPoint y: 345, distance: 27.7
click at [25, 353] on div at bounding box center [25, 346] width 25 height 25
drag, startPoint x: 247, startPoint y: 794, endPoint x: 259, endPoint y: 779, distance: 18.9
click at [247, 704] on div "Shapes L" at bounding box center [239, 808] width 47 height 38
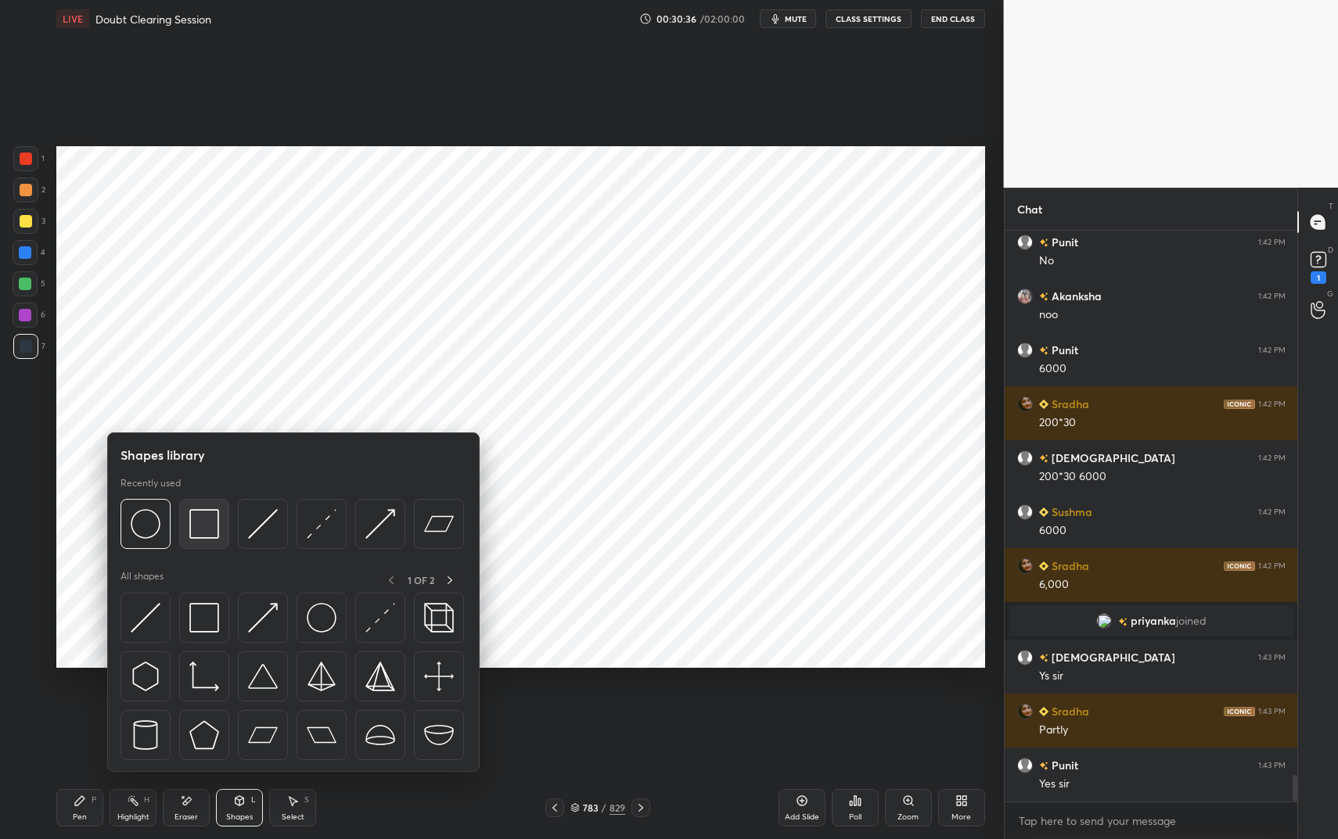
click at [217, 515] on img at bounding box center [204, 524] width 30 height 30
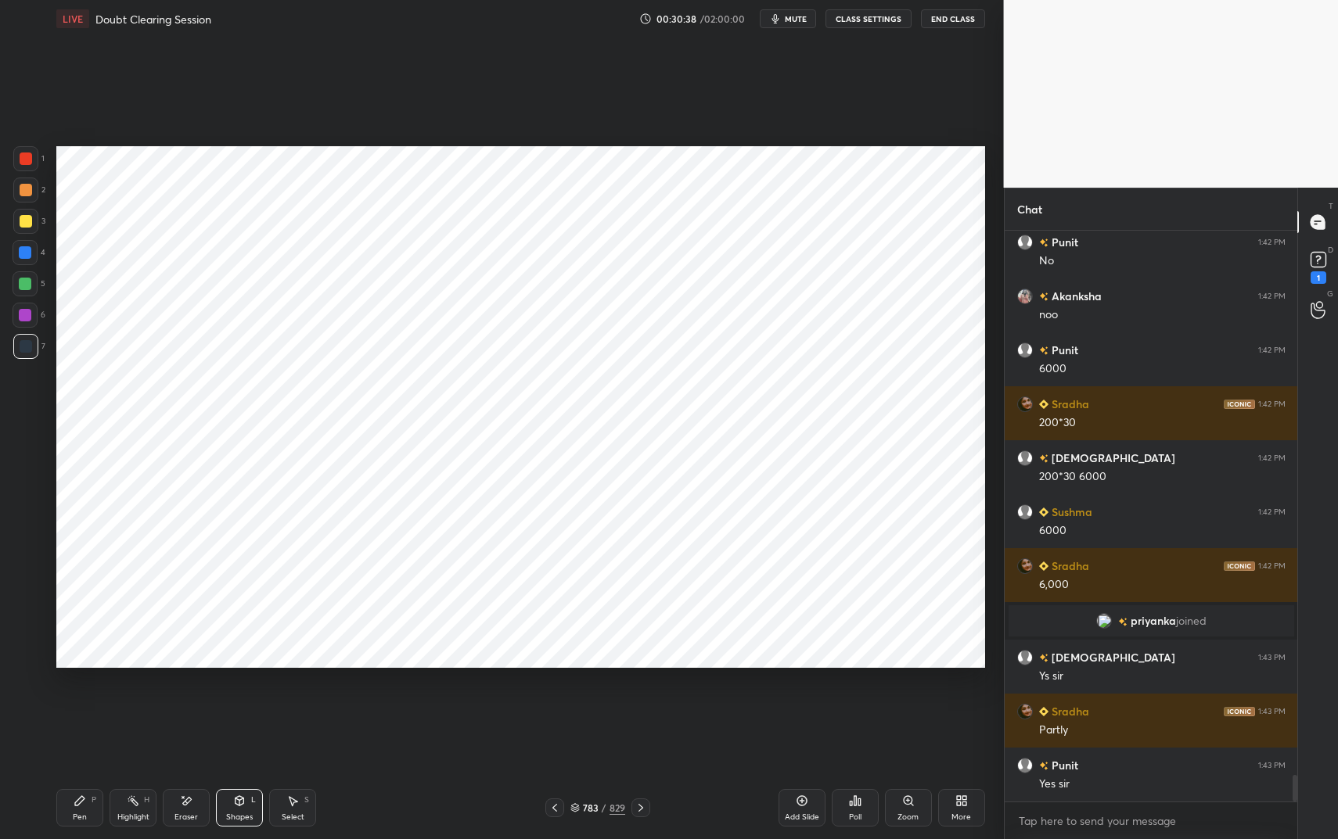
click at [77, 704] on div "Pen P" at bounding box center [79, 808] width 47 height 38
drag, startPoint x: 78, startPoint y: 811, endPoint x: 84, endPoint y: 743, distance: 68.4
click at [78, 704] on div "Pen" at bounding box center [80, 818] width 14 height 8
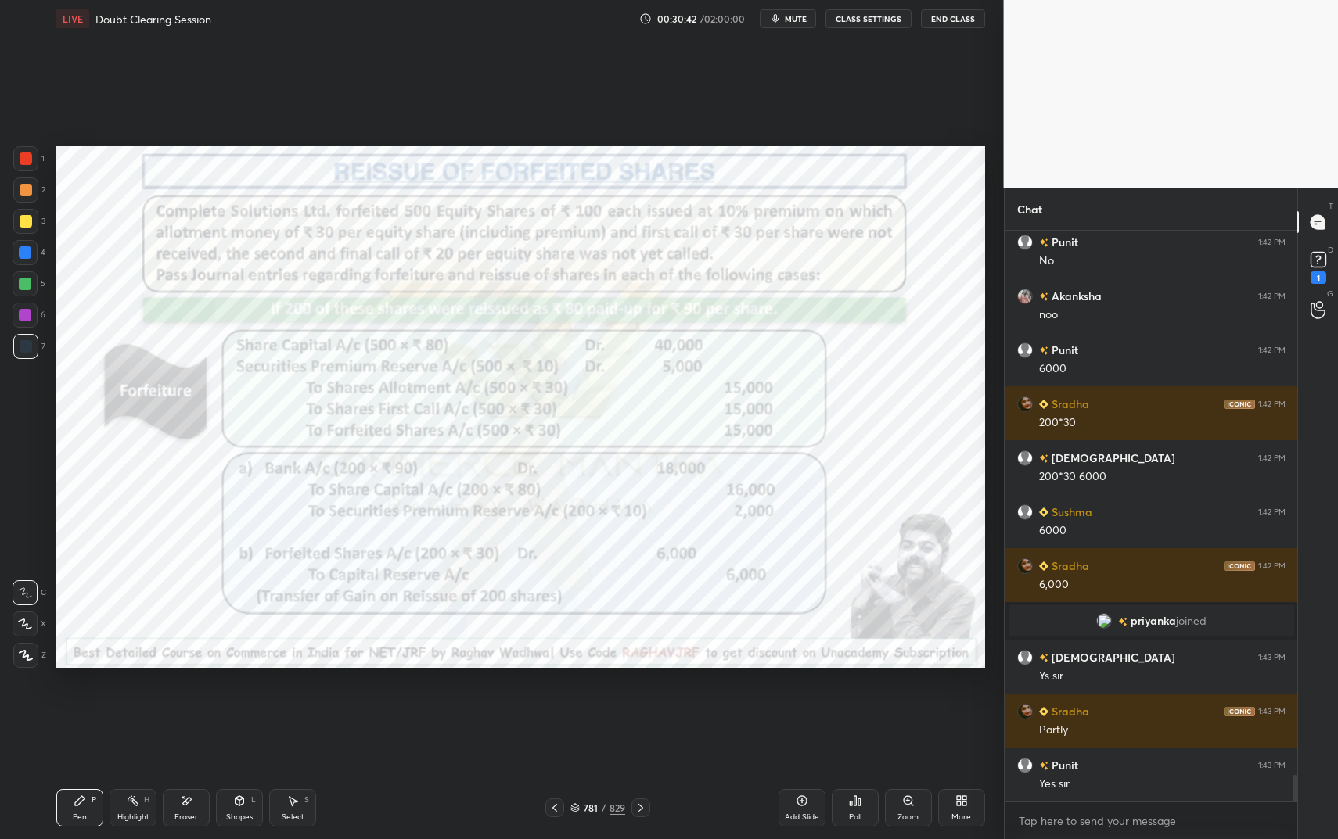
click at [28, 159] on div at bounding box center [26, 159] width 13 height 13
click at [32, 162] on div at bounding box center [25, 158] width 25 height 25
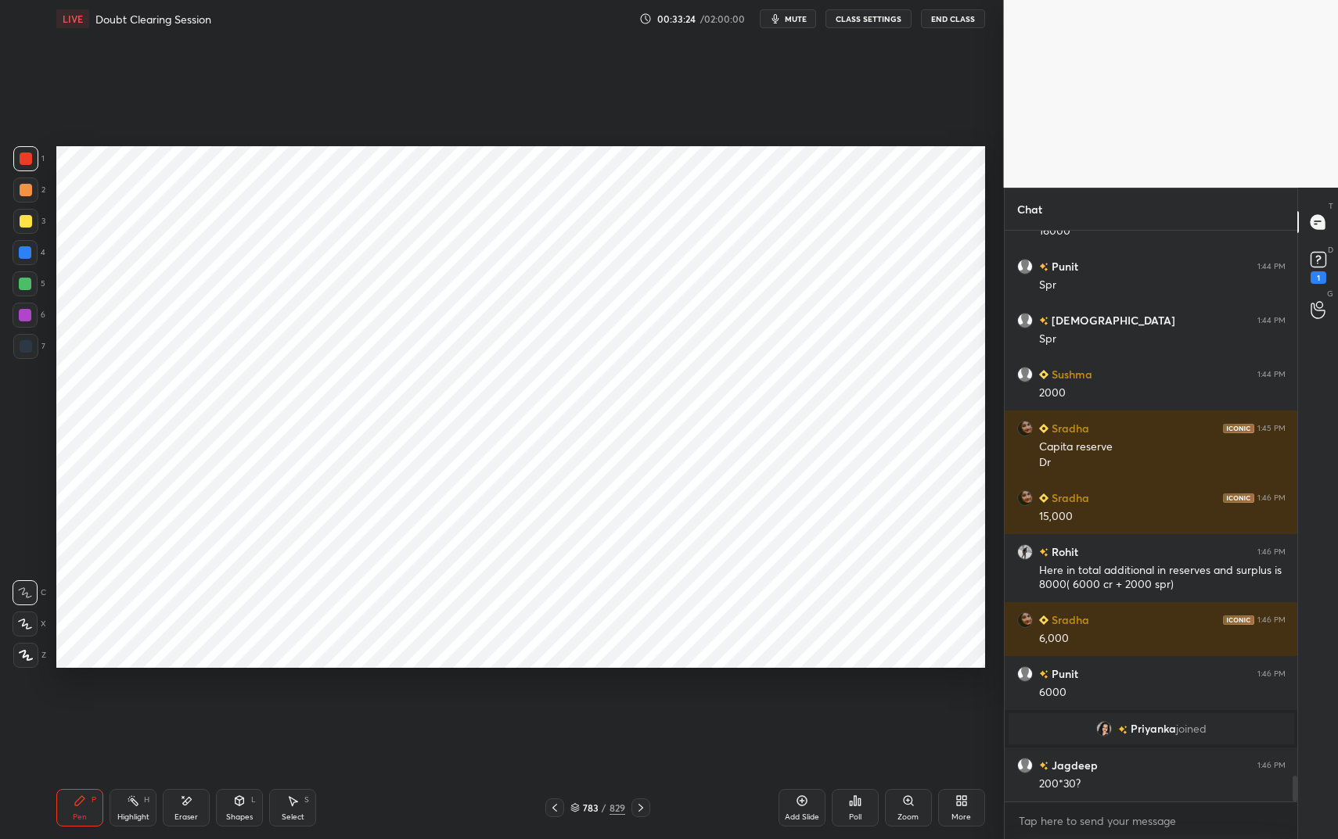
scroll to position [12245, 0]
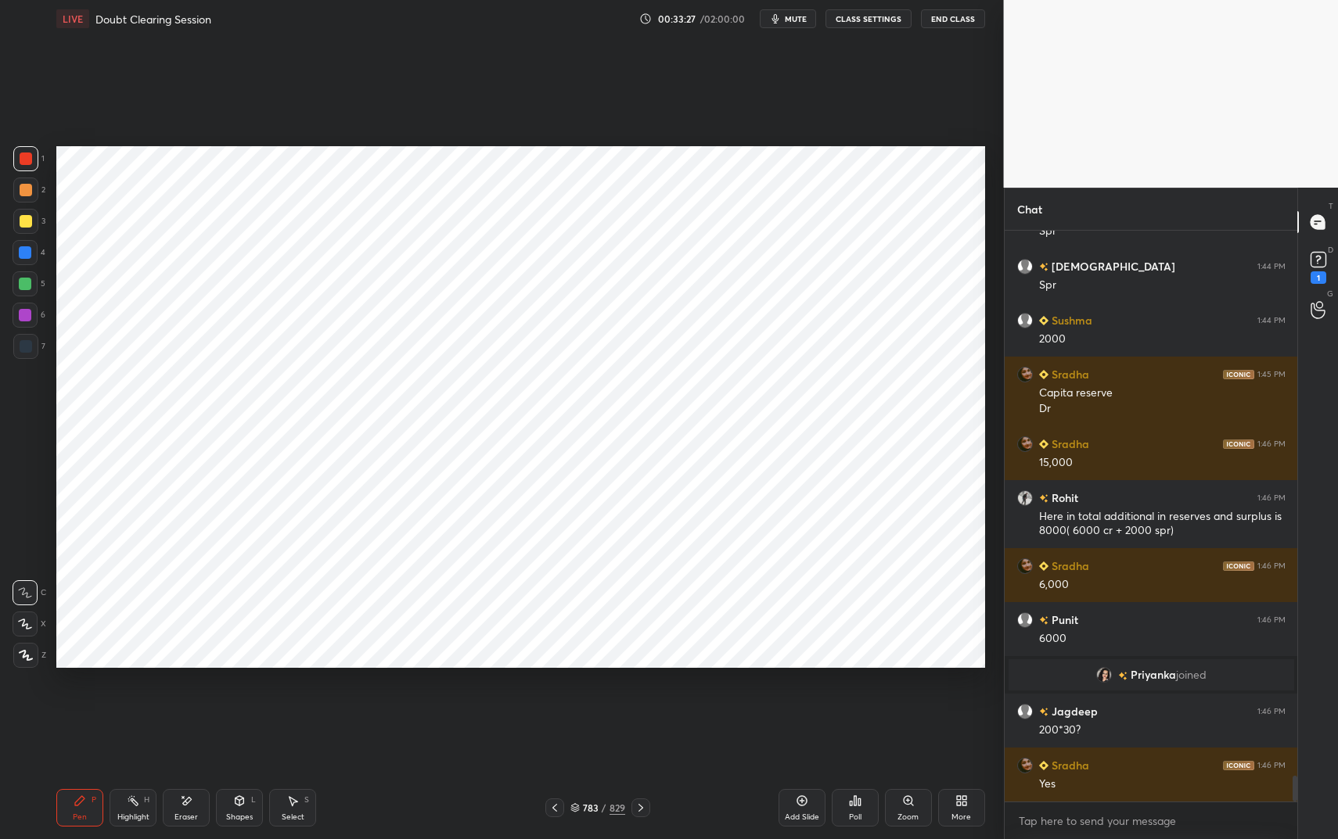
drag, startPoint x: 58, startPoint y: 815, endPoint x: 79, endPoint y: 786, distance: 35.8
click at [59, 704] on div "Pen P" at bounding box center [79, 808] width 47 height 38
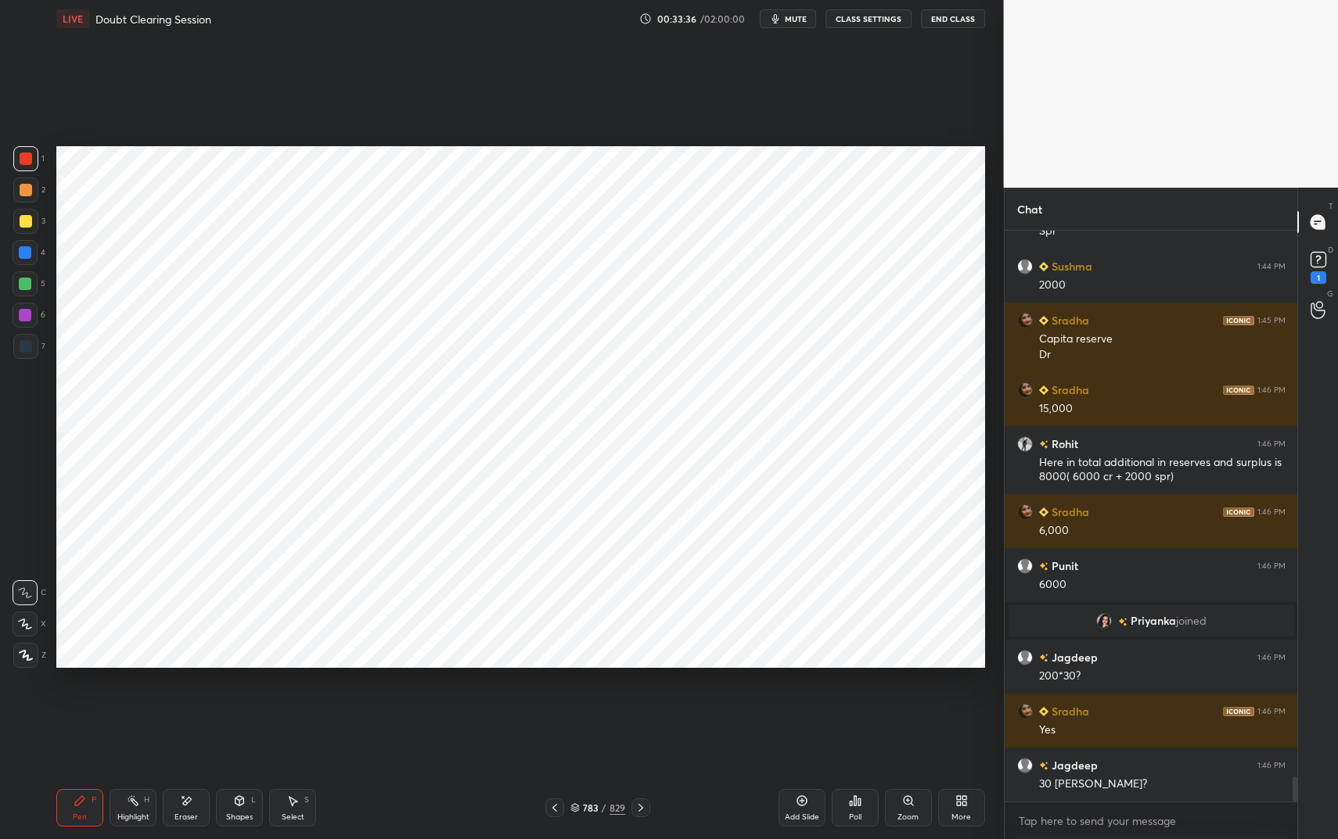
scroll to position [12353, 0]
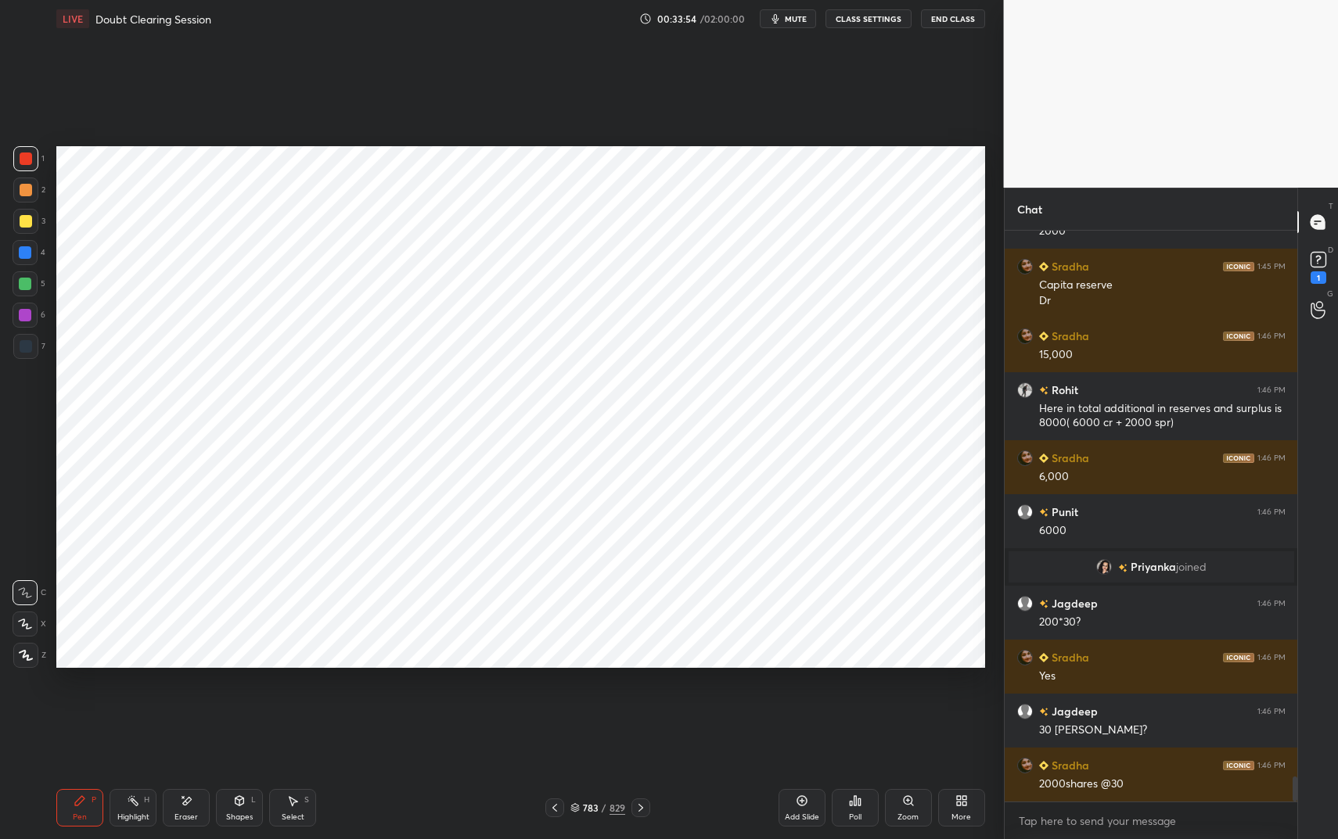
click at [31, 282] on div at bounding box center [25, 283] width 25 height 25
click at [135, 704] on div "Highlight H" at bounding box center [133, 808] width 47 height 38
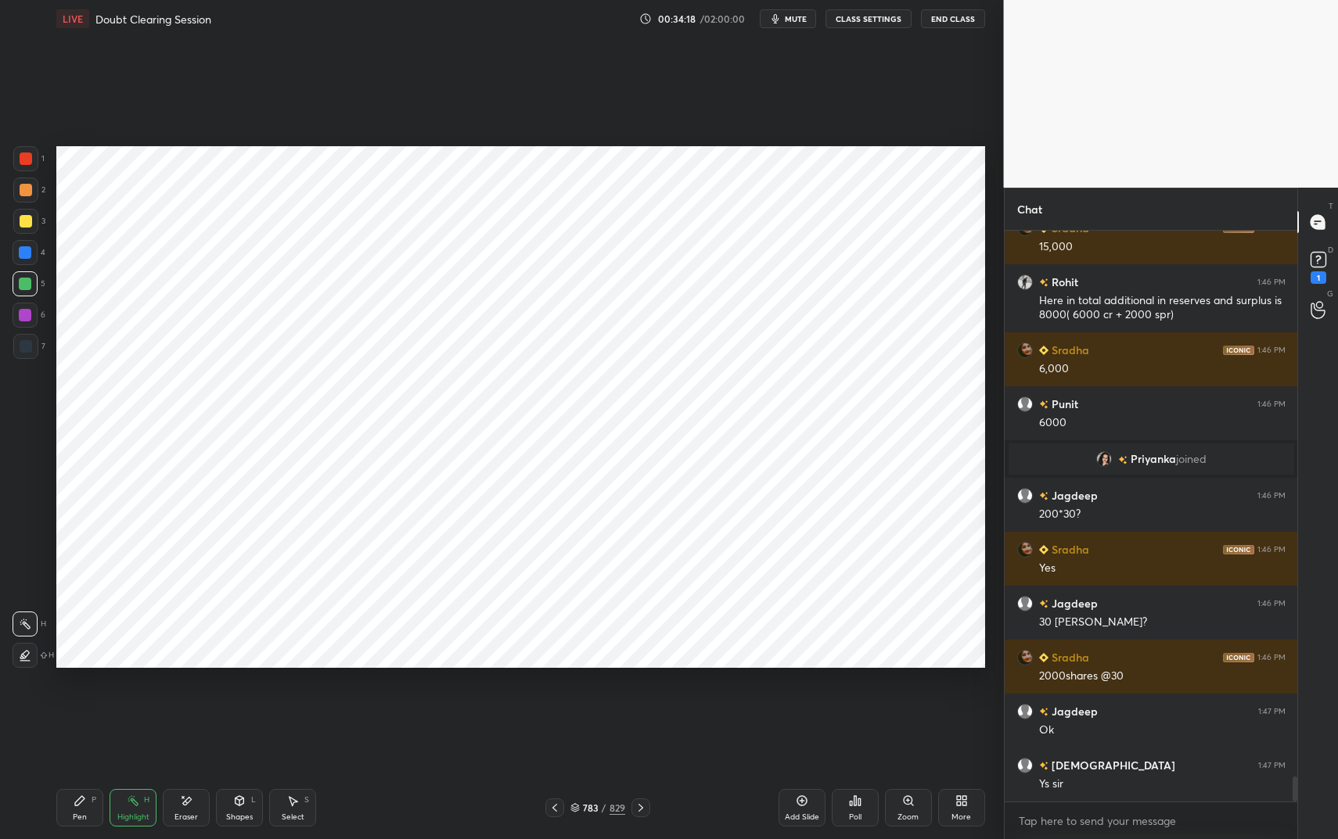
scroll to position [12515, 0]
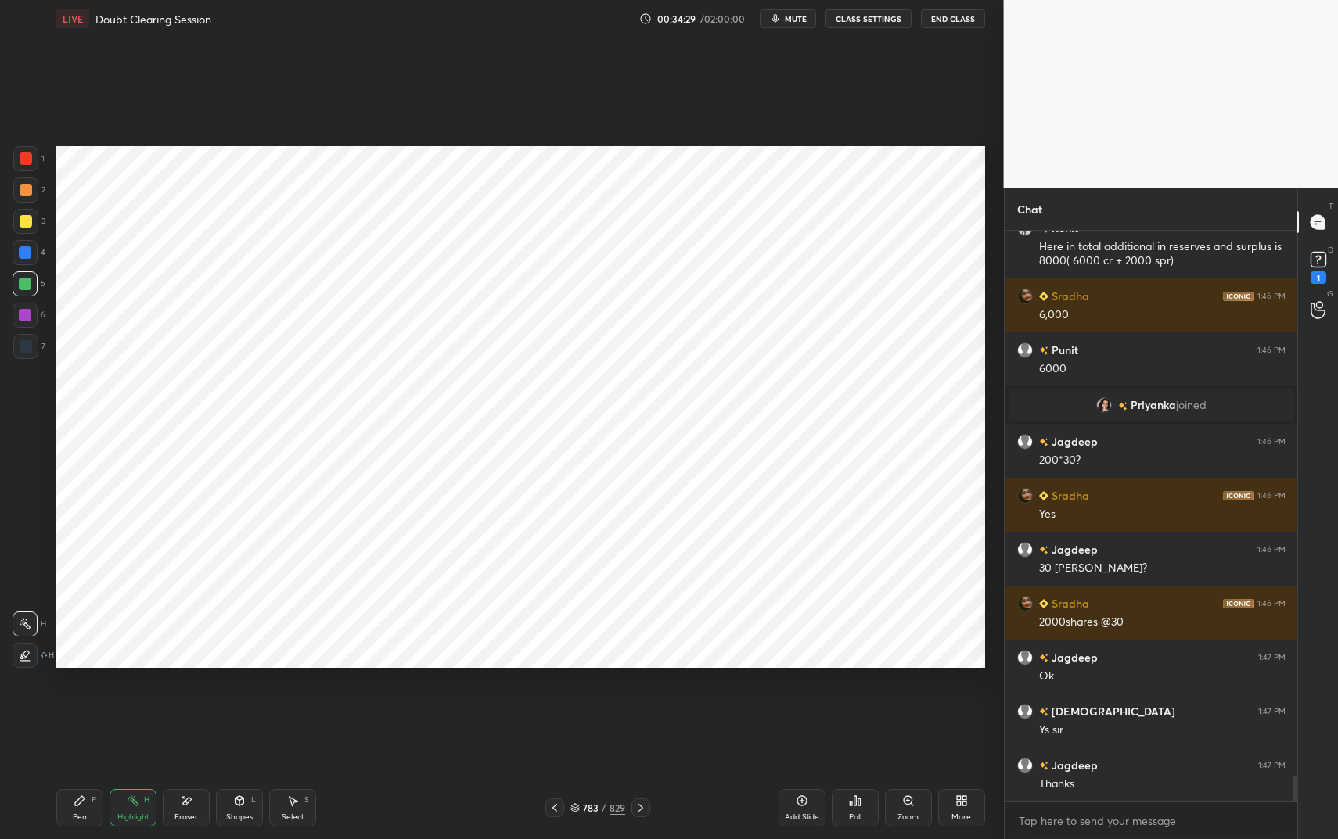
click at [75, 704] on div "Pen" at bounding box center [80, 818] width 14 height 8
click at [84, 704] on div "Pen P" at bounding box center [79, 808] width 47 height 38
click at [175, 704] on div "Eraser" at bounding box center [186, 808] width 47 height 38
click at [96, 704] on div "Pen P" at bounding box center [79, 808] width 47 height 38
click at [90, 704] on div "Pen P" at bounding box center [79, 808] width 47 height 38
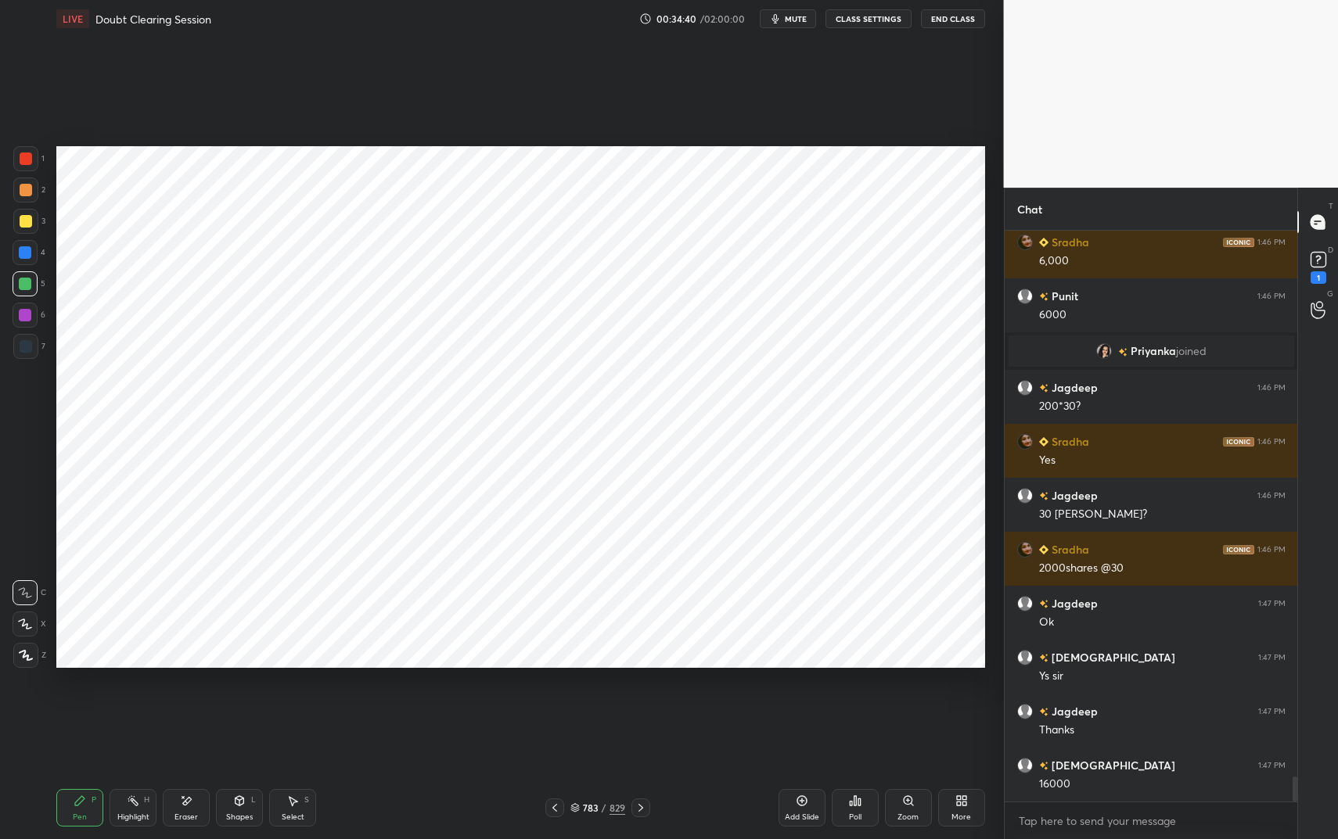
scroll to position [12623, 0]
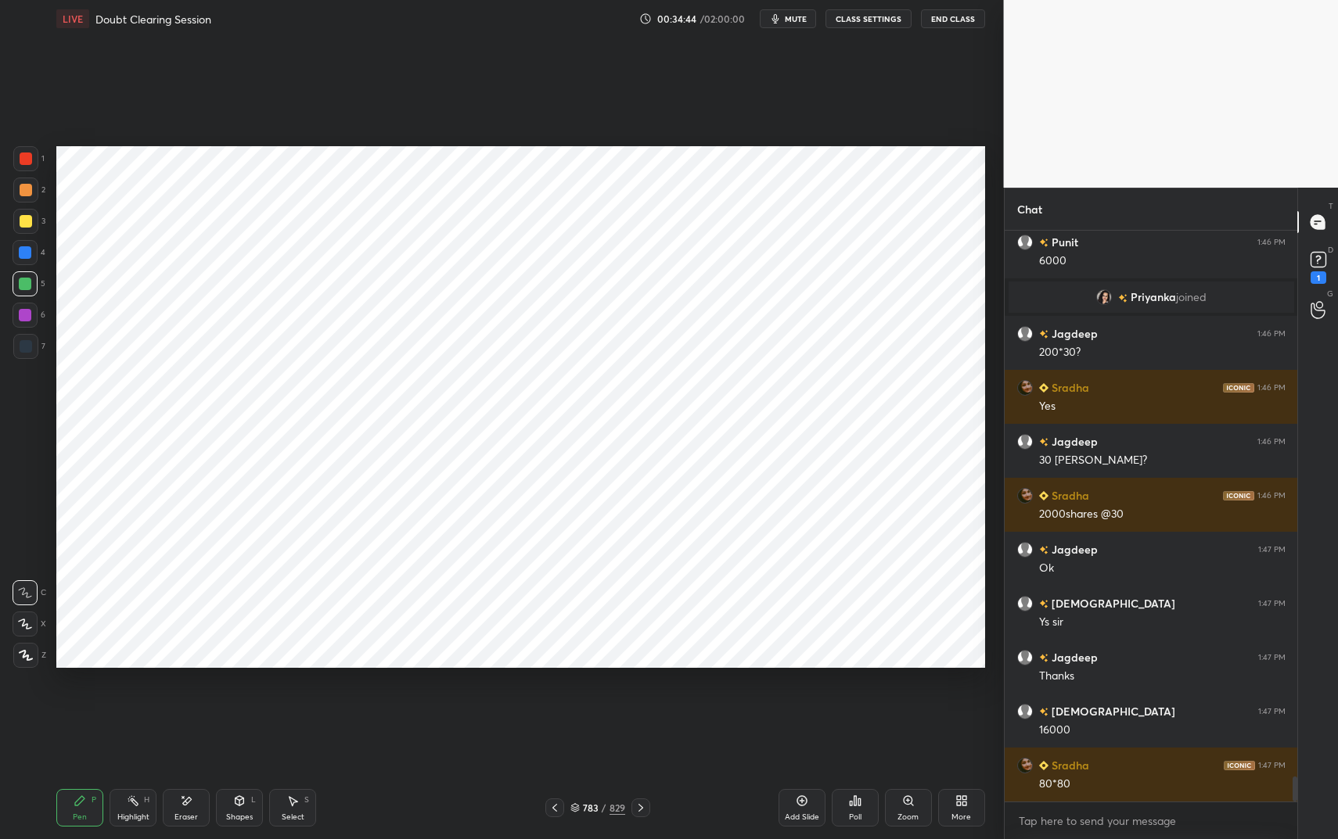
click at [188, 704] on div "Eraser" at bounding box center [185, 818] width 23 height 8
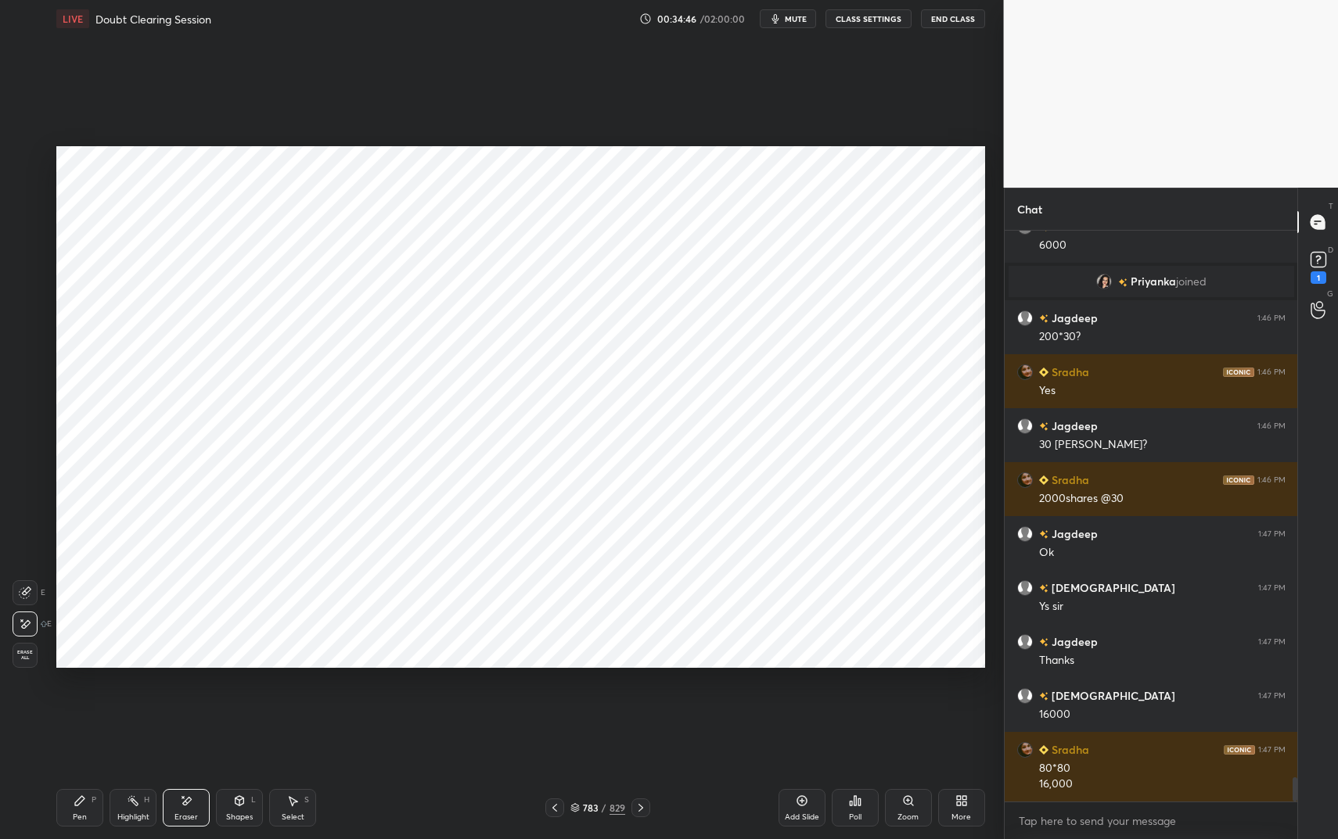
scroll to position [12693, 0]
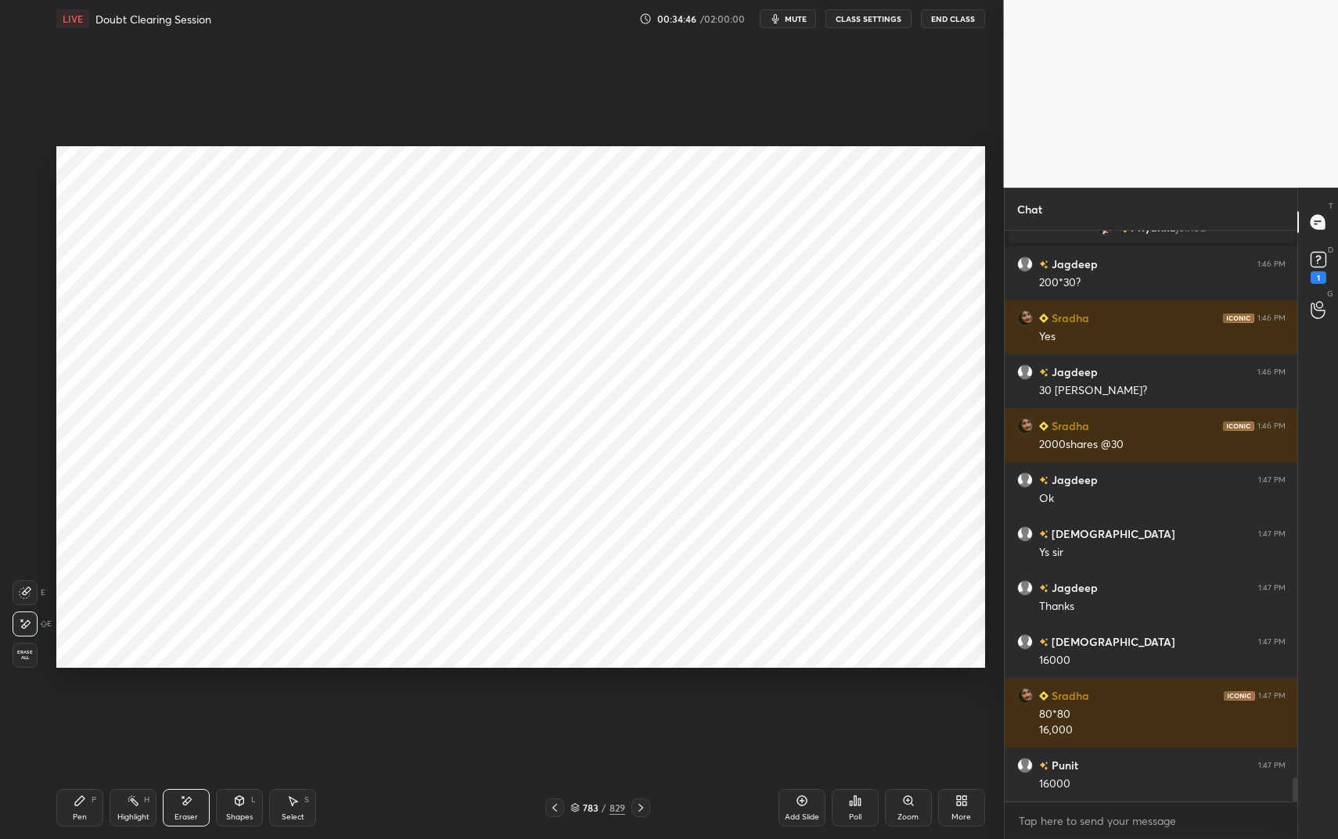
drag, startPoint x: 88, startPoint y: 805, endPoint x: 100, endPoint y: 793, distance: 17.2
click at [88, 704] on div "Pen P" at bounding box center [79, 808] width 47 height 38
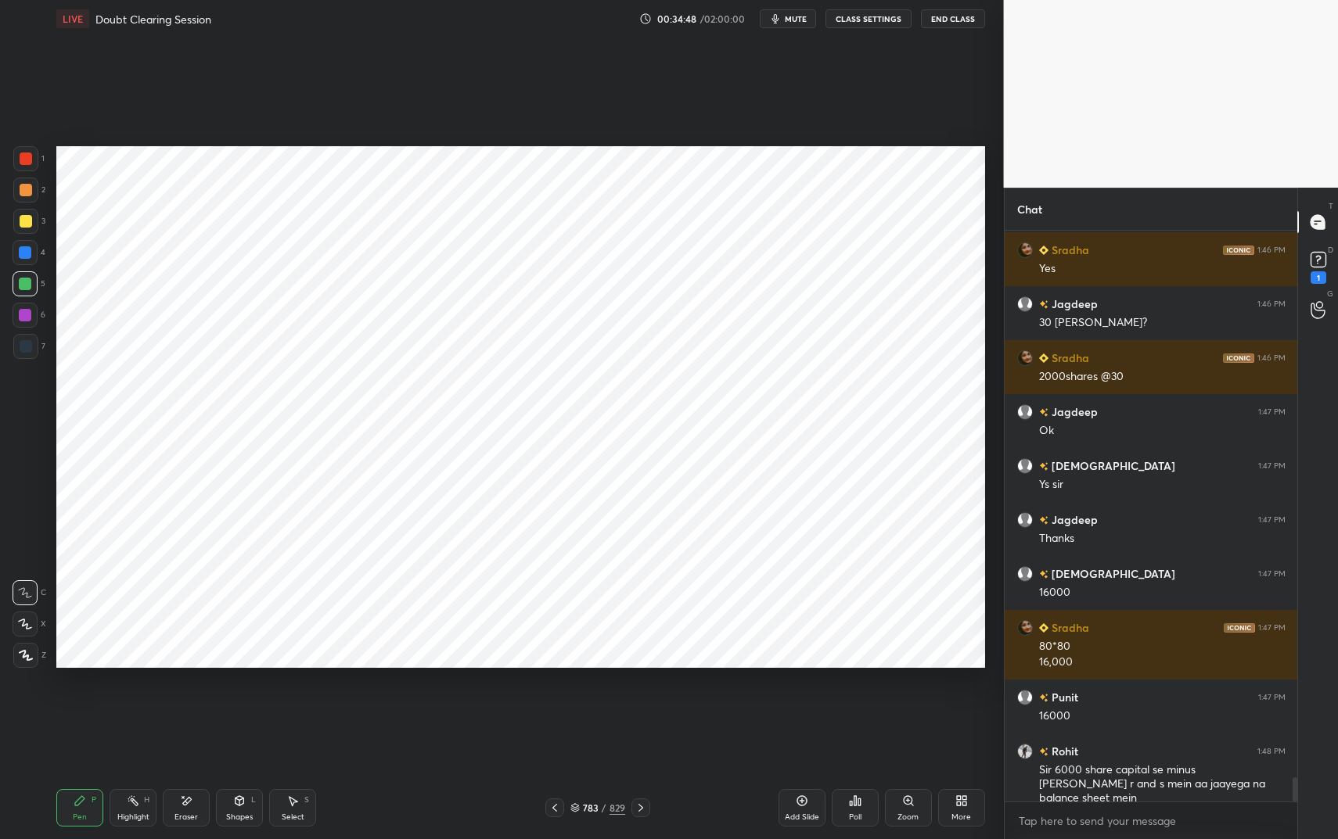
click at [185, 704] on div "Eraser" at bounding box center [185, 818] width 23 height 8
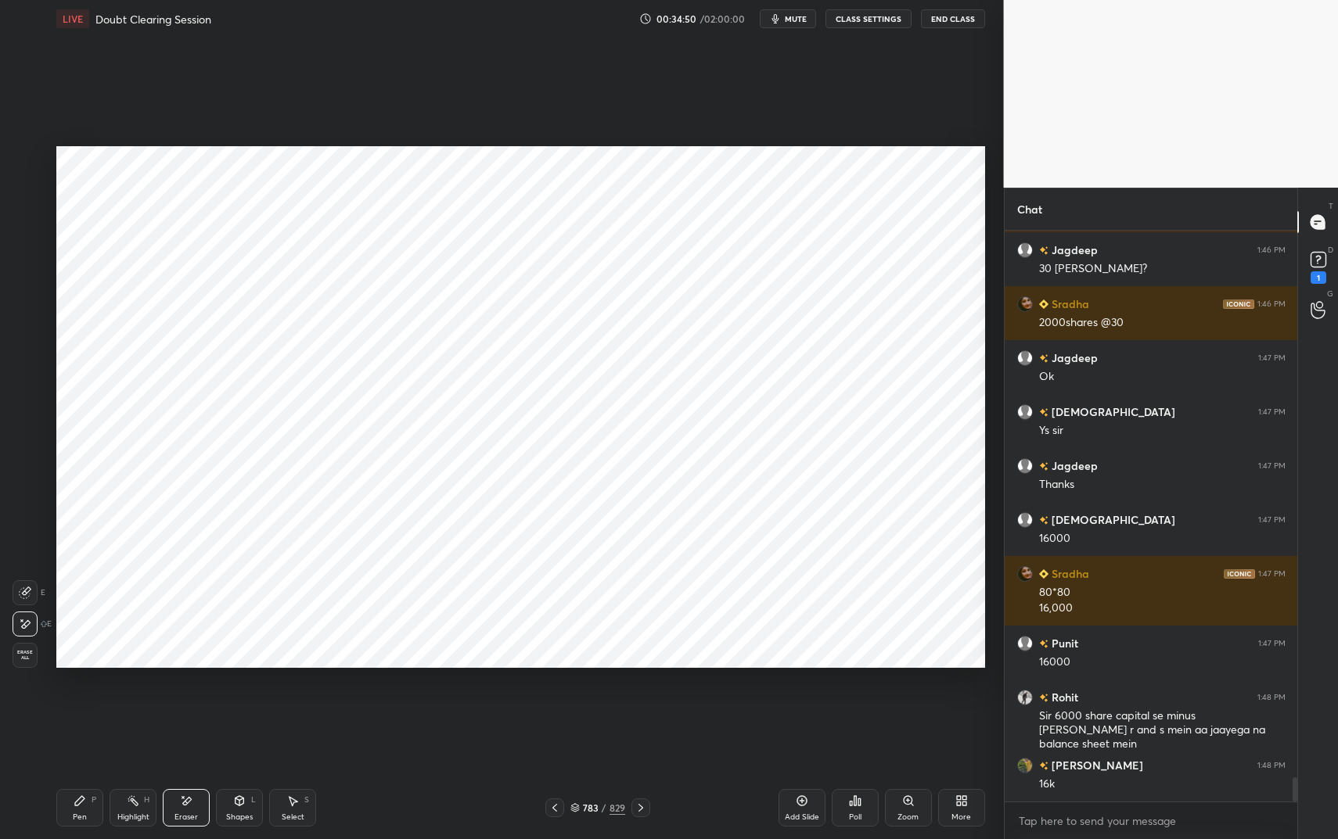
scroll to position [12869, 0]
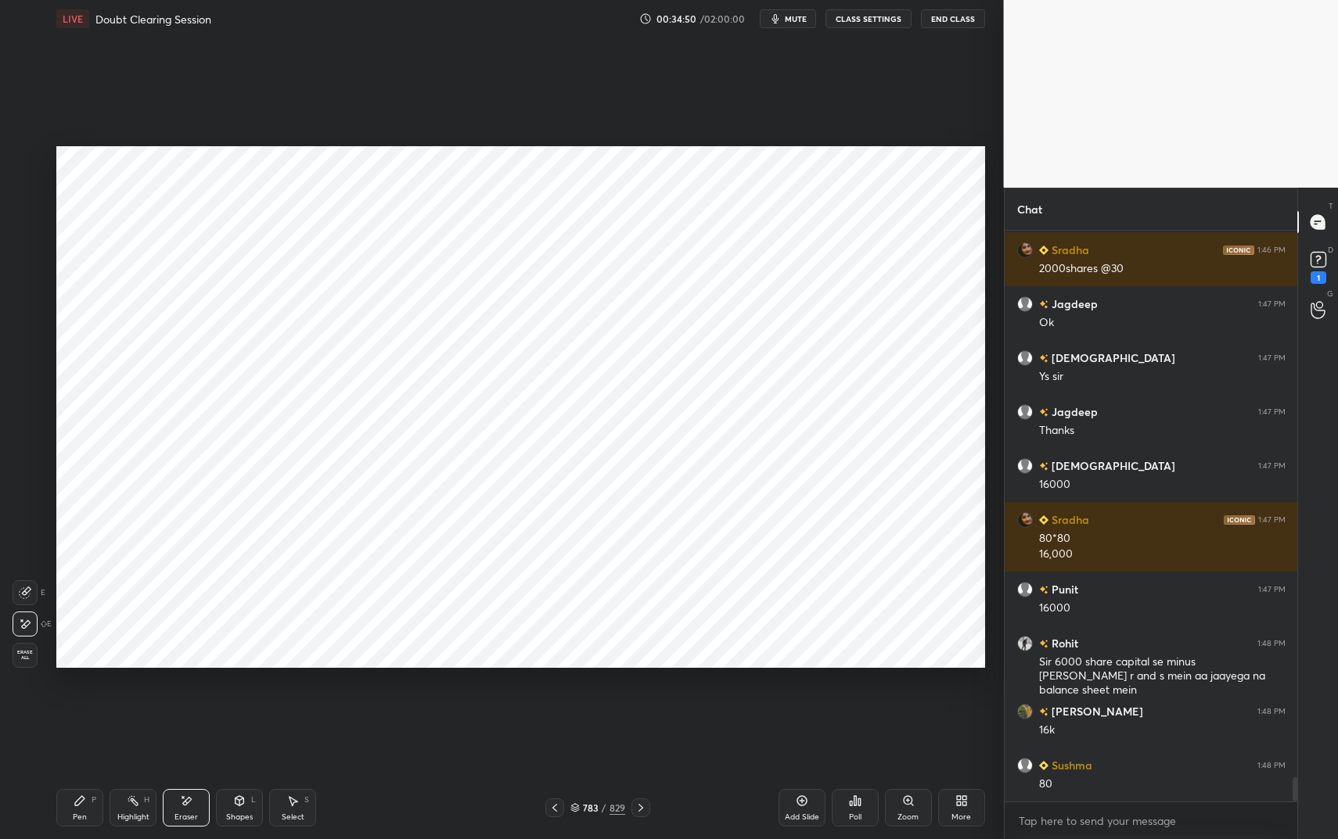
click at [89, 704] on div "Pen P" at bounding box center [79, 808] width 47 height 38
click at [95, 704] on div "Pen P" at bounding box center [79, 808] width 47 height 38
click at [189, 704] on icon at bounding box center [186, 801] width 13 height 13
click at [239, 704] on icon at bounding box center [239, 801] width 13 height 13
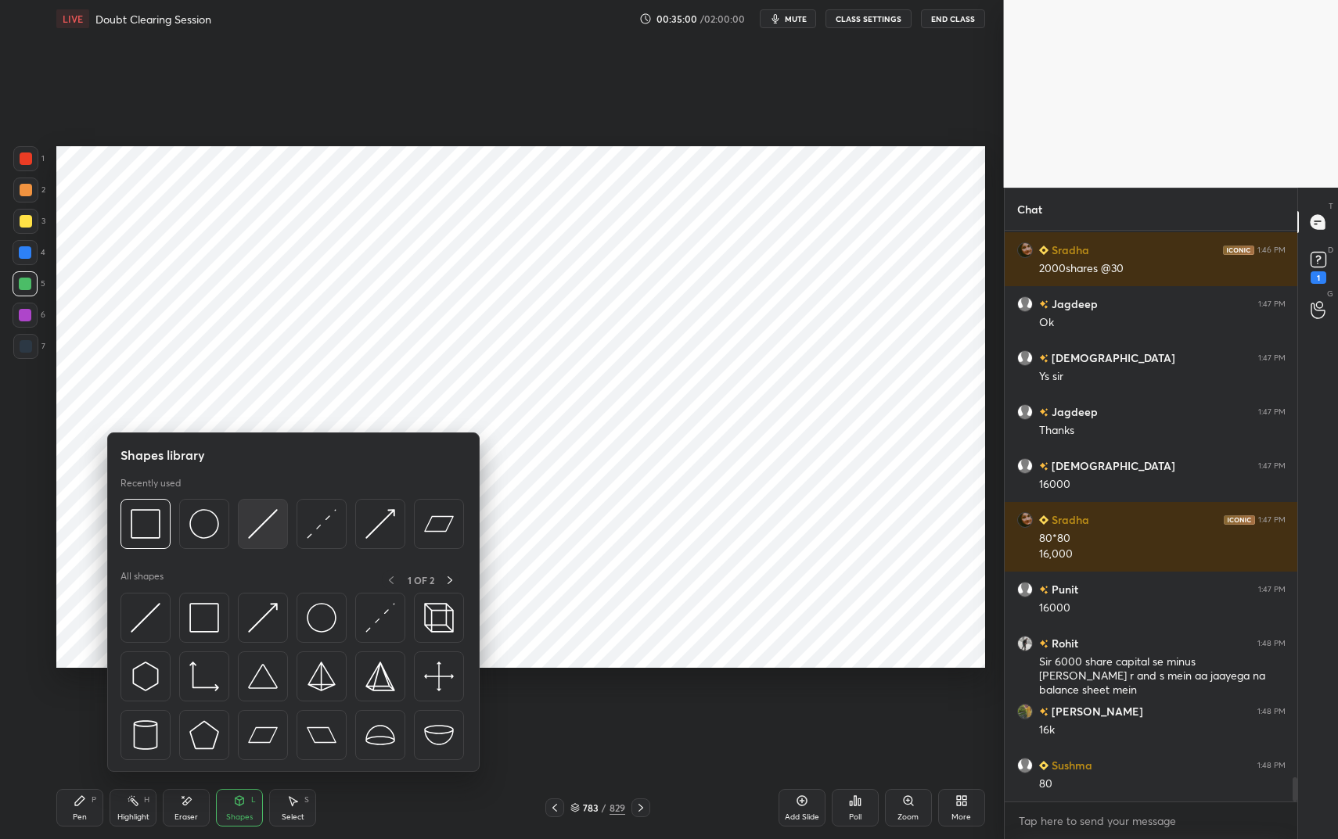
click at [258, 521] on img at bounding box center [263, 524] width 30 height 30
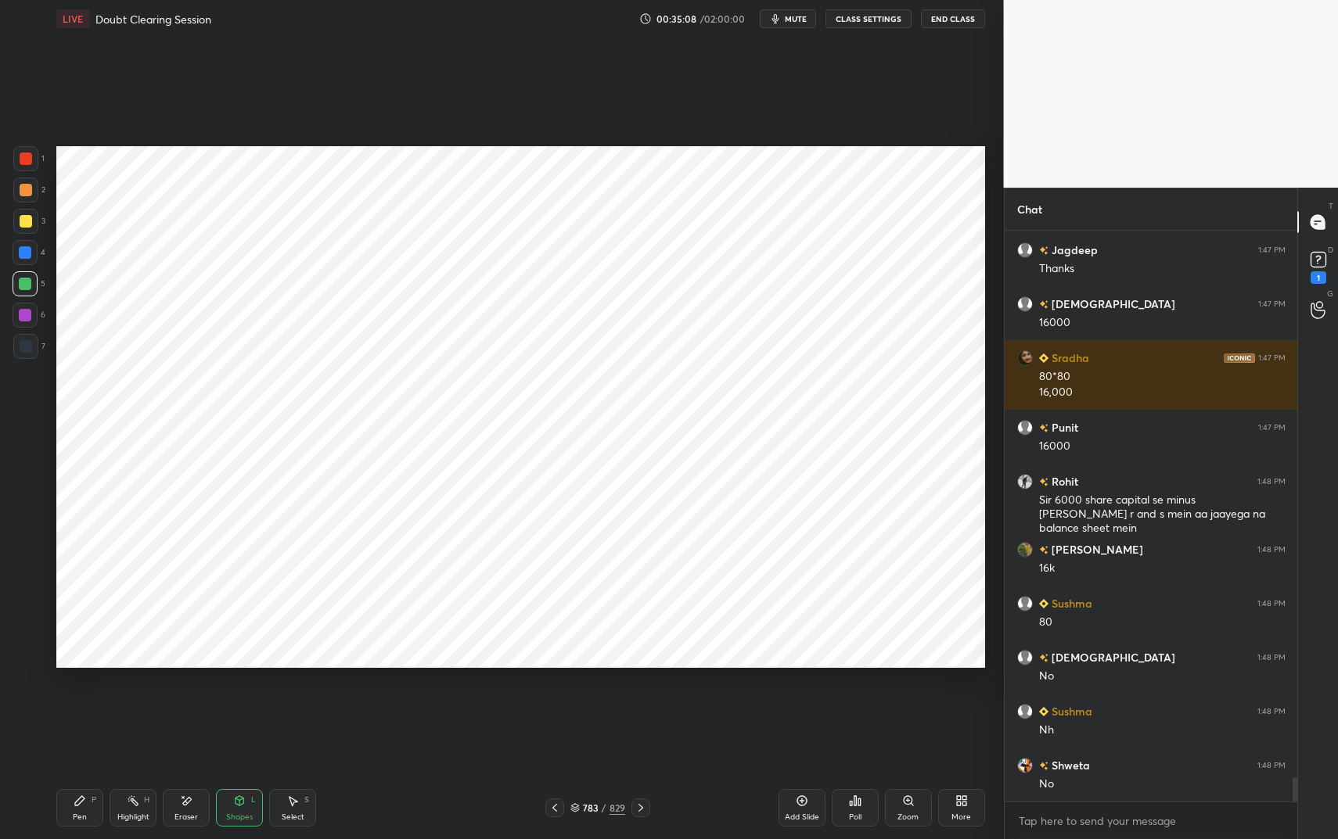
scroll to position [13139, 0]
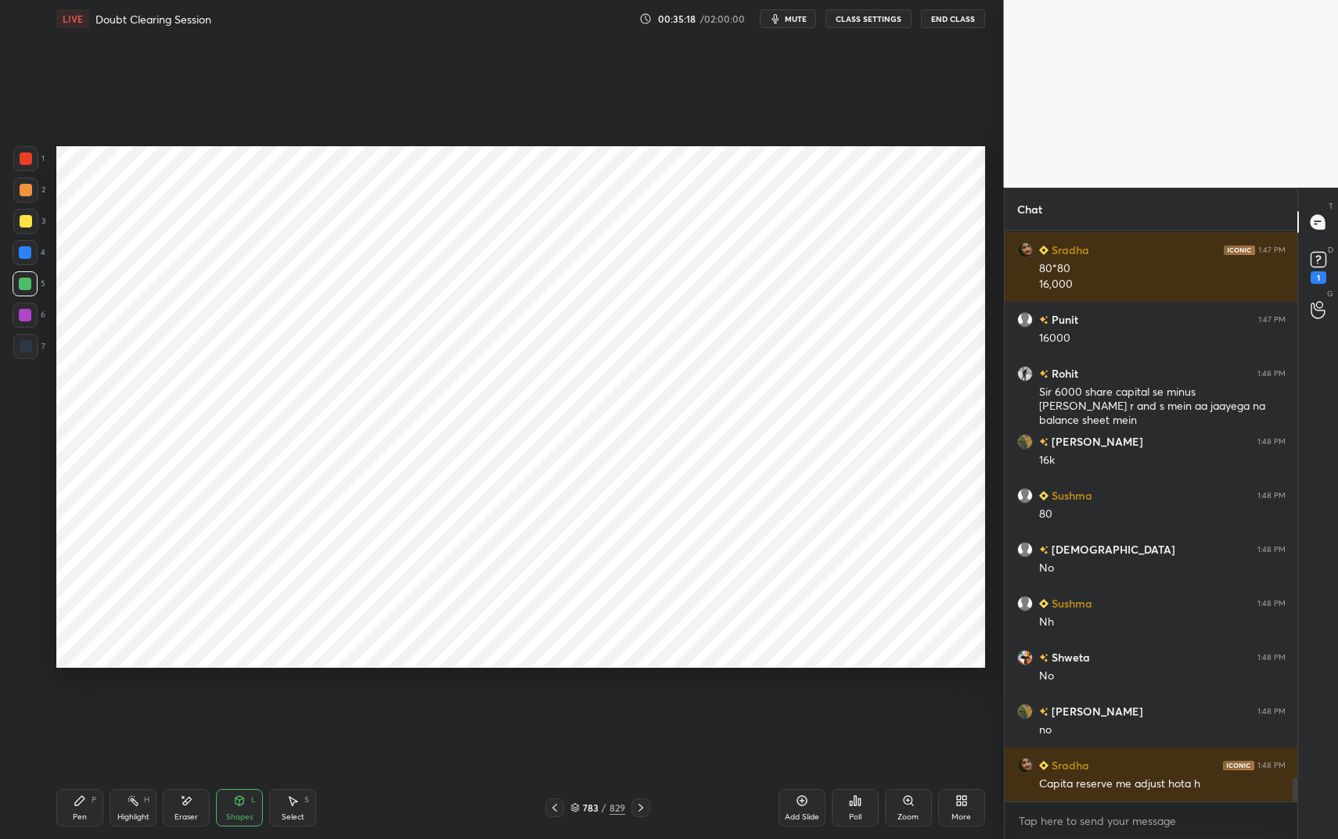
click at [84, 704] on div "Pen P" at bounding box center [79, 808] width 47 height 38
click at [79, 704] on div "Pen P" at bounding box center [79, 808] width 47 height 38
click at [136, 704] on icon at bounding box center [133, 801] width 13 height 13
click at [142, 704] on div "Highlight H" at bounding box center [133, 808] width 47 height 38
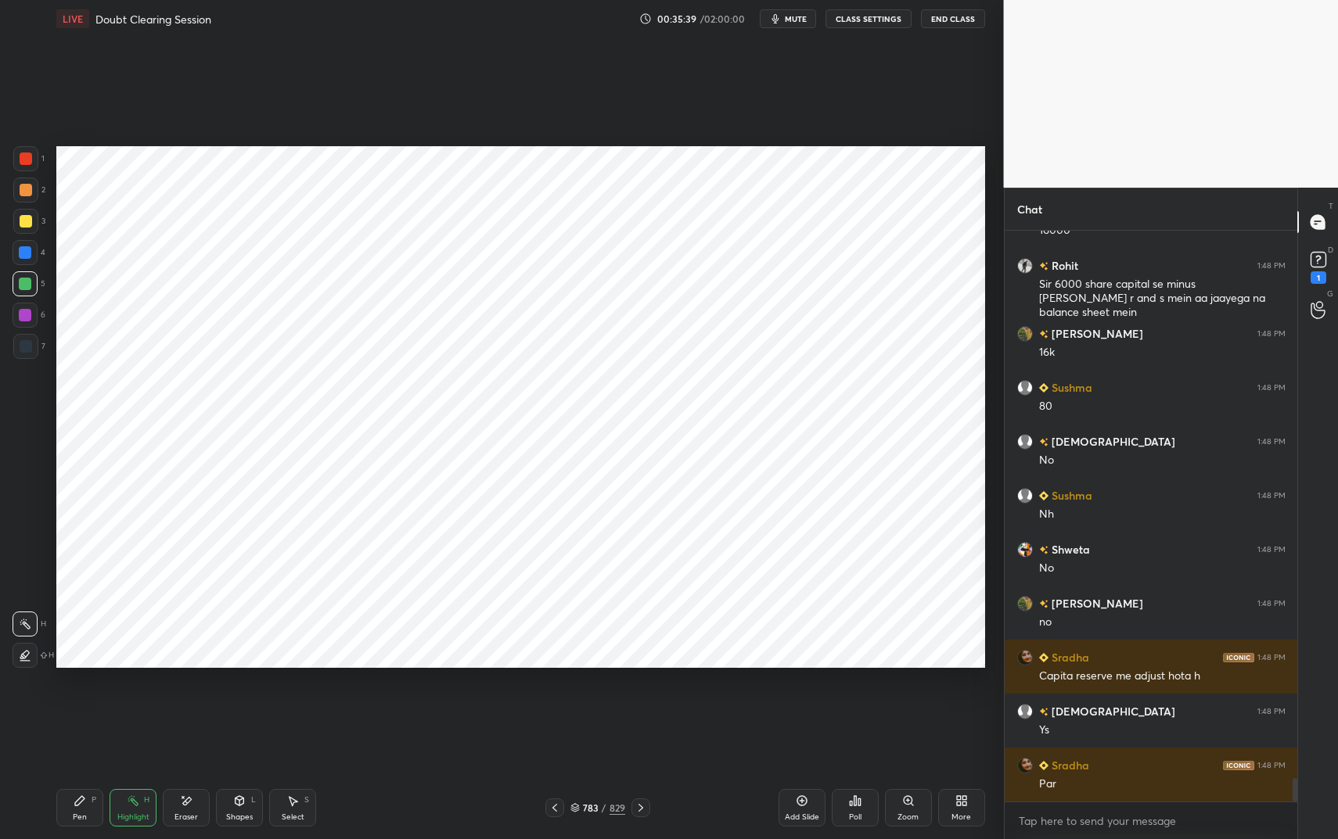
scroll to position [13301, 0]
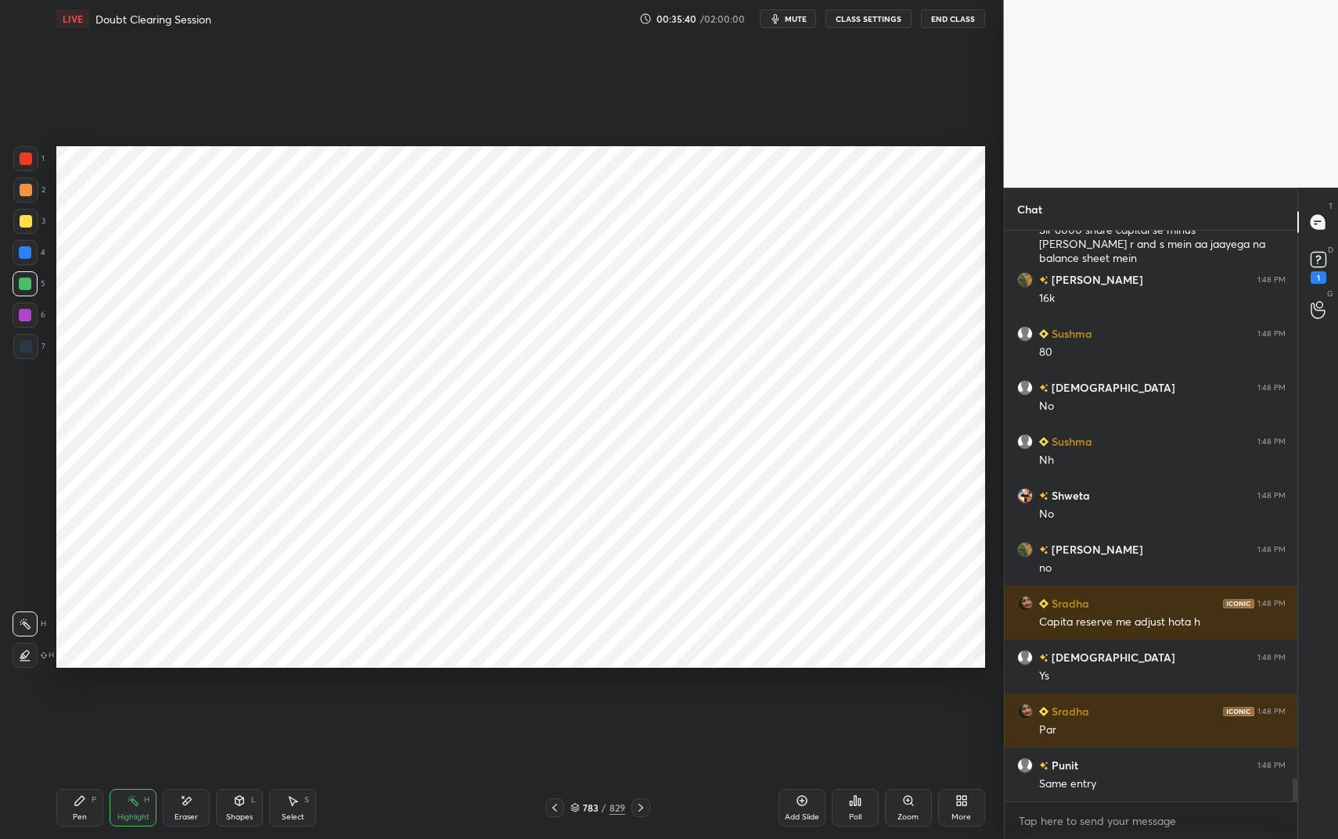
click at [232, 704] on div "Shapes" at bounding box center [239, 818] width 27 height 8
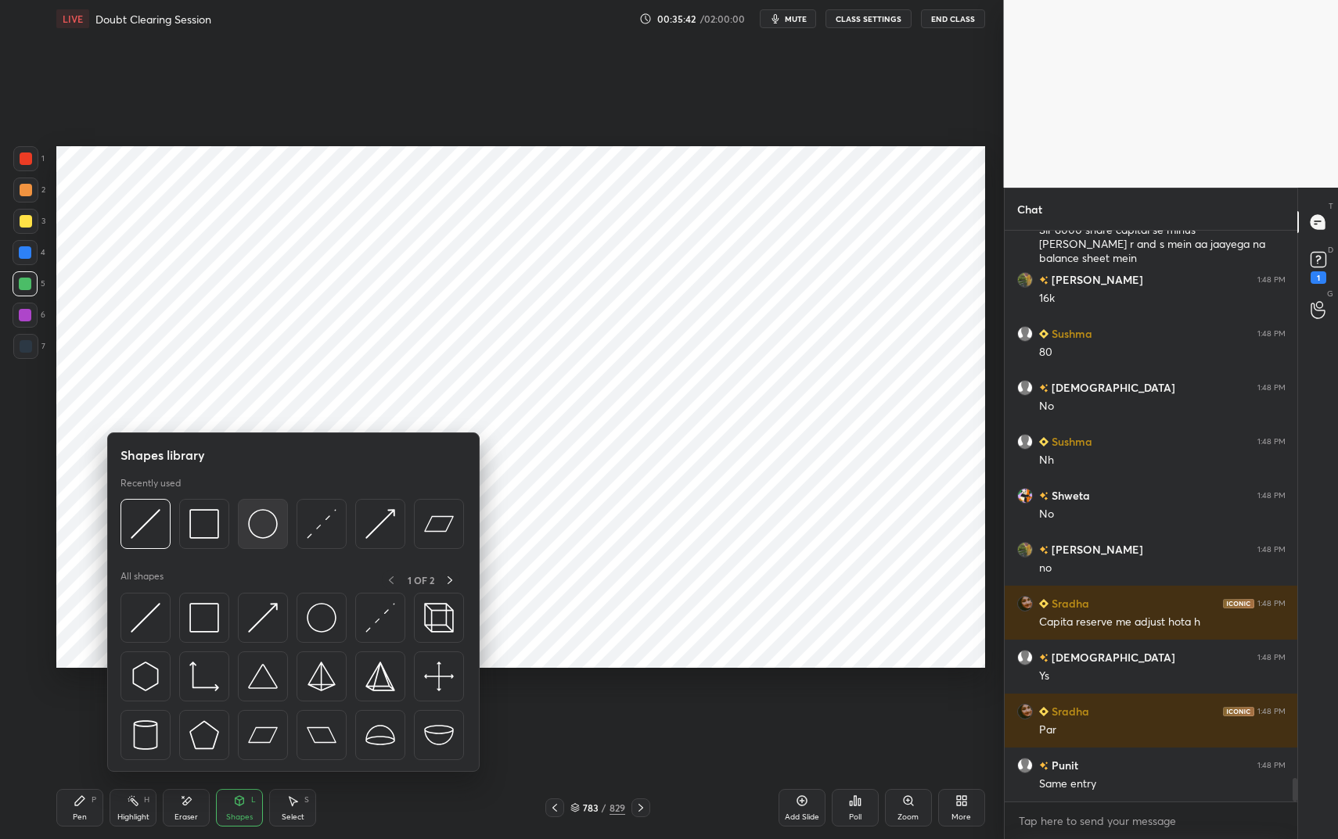
click at [261, 520] on img at bounding box center [263, 524] width 30 height 30
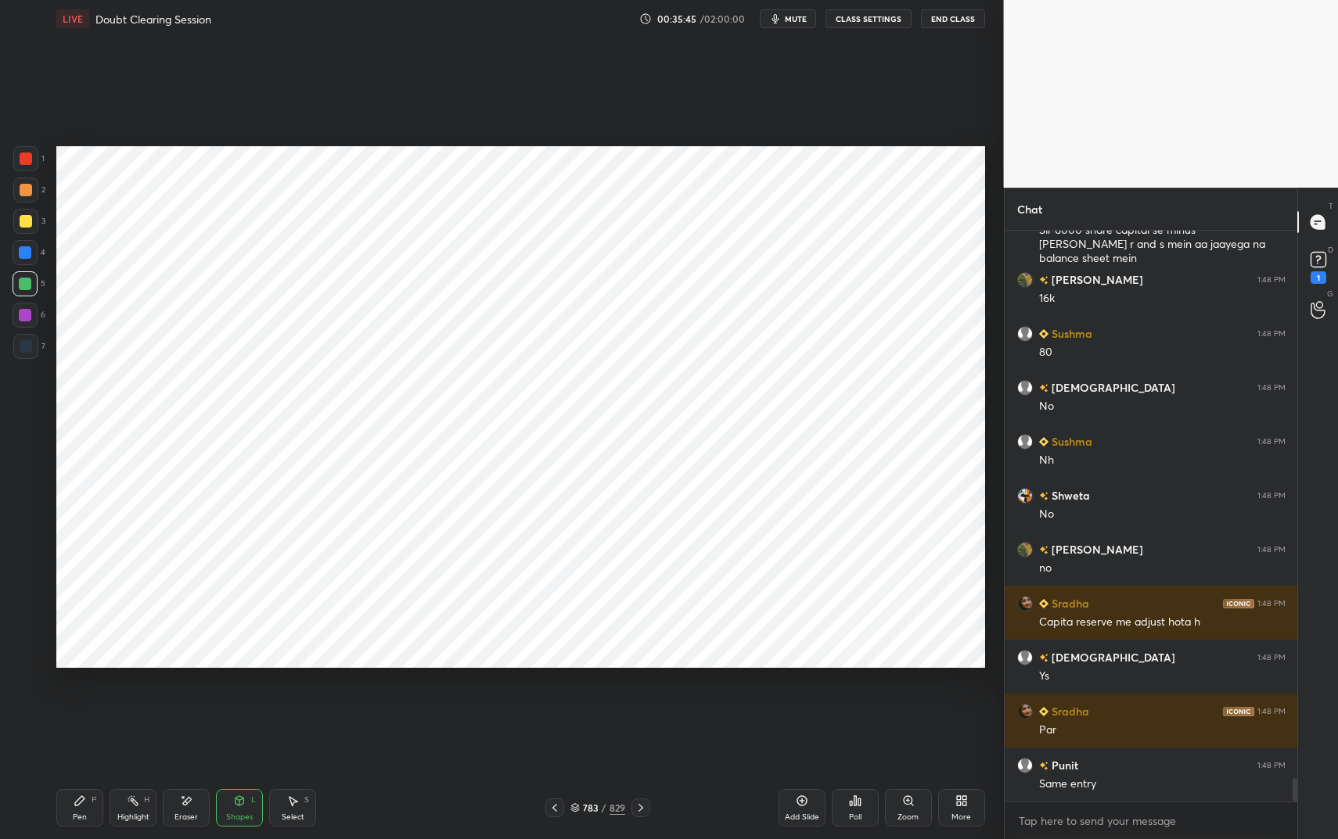
click at [81, 704] on div "Pen" at bounding box center [80, 818] width 14 height 8
click at [80, 704] on div "Pen" at bounding box center [80, 818] width 14 height 8
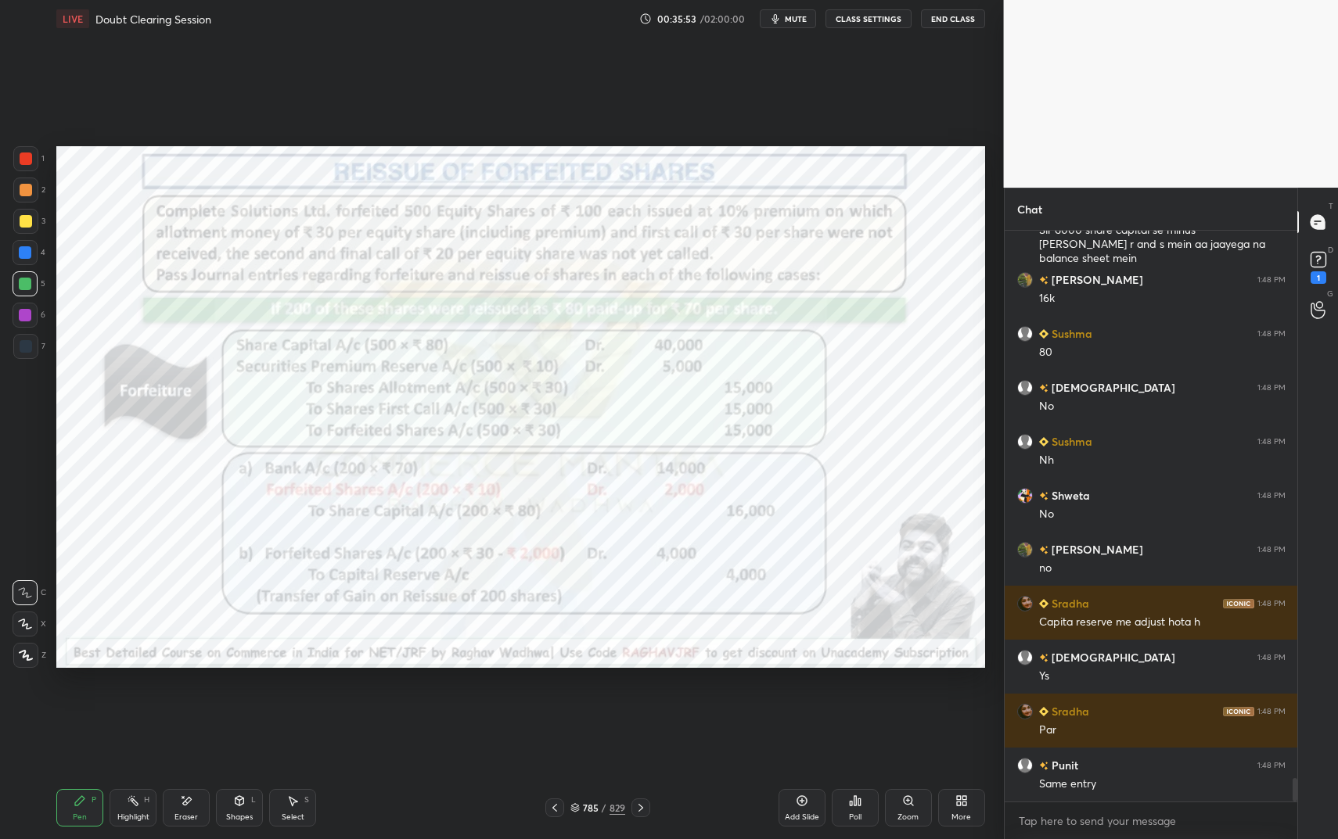
click at [131, 704] on icon at bounding box center [133, 801] width 13 height 13
click at [130, 704] on div "Highlight" at bounding box center [133, 818] width 32 height 8
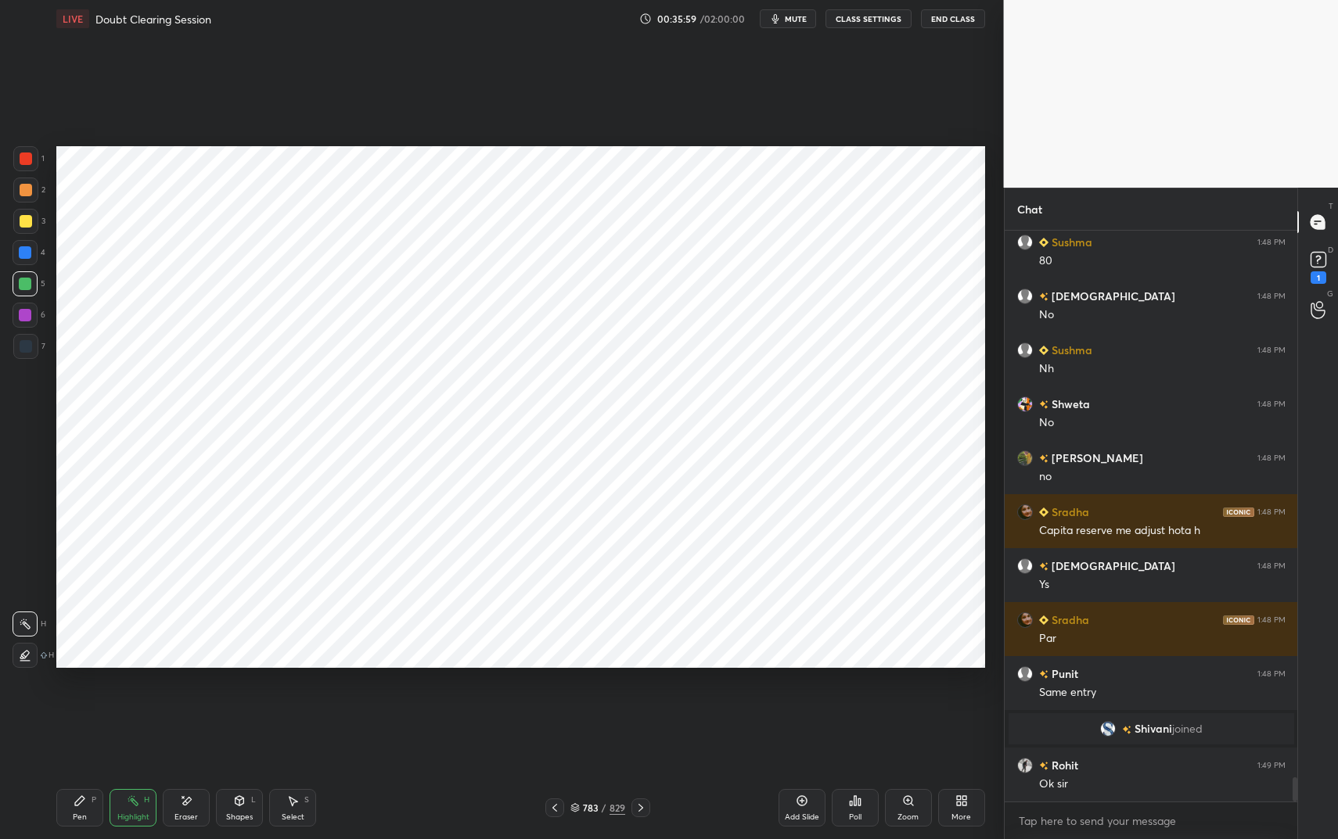
scroll to position [13083, 0]
click at [88, 704] on div "Pen P" at bounding box center [79, 808] width 47 height 38
click at [19, 160] on div at bounding box center [25, 158] width 25 height 25
click at [21, 196] on div at bounding box center [26, 190] width 13 height 13
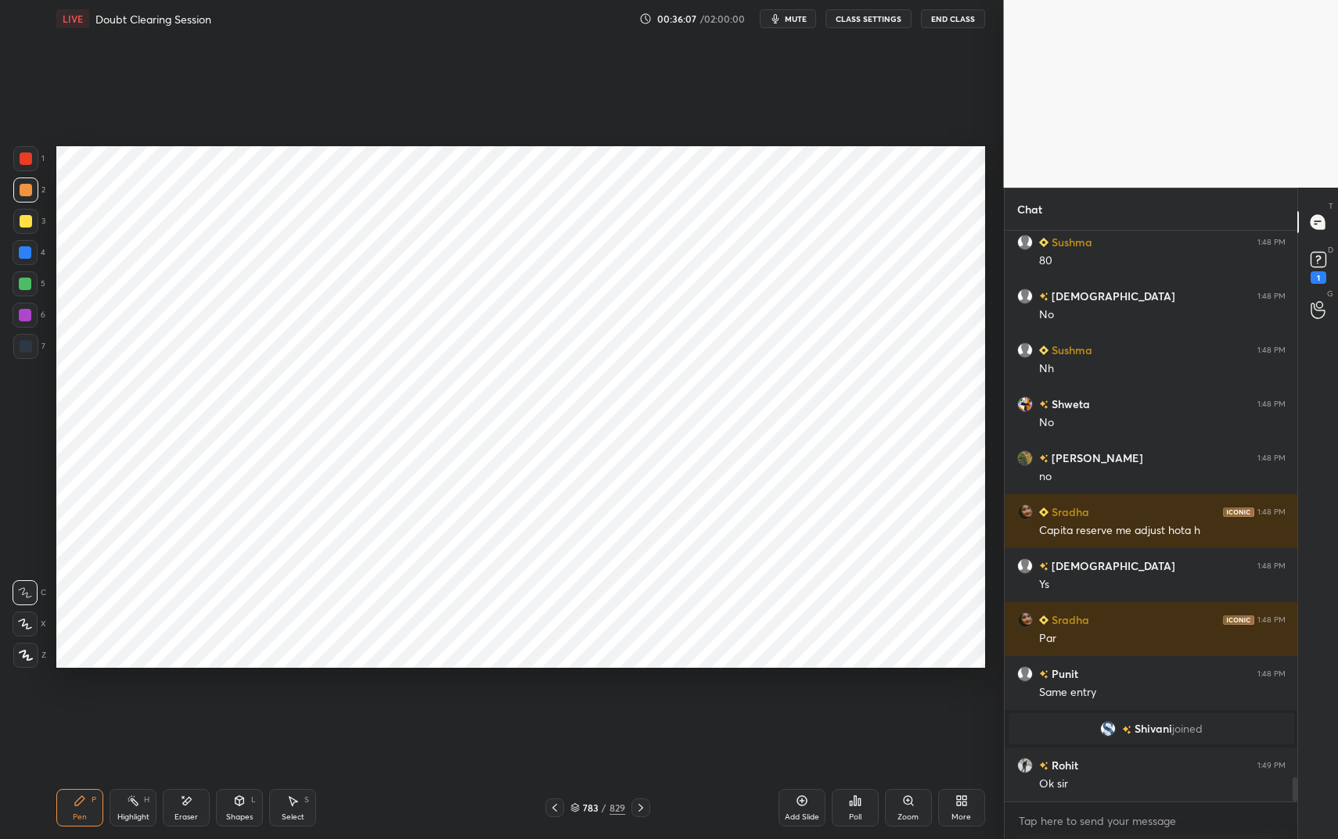
click at [28, 191] on div at bounding box center [26, 190] width 13 height 13
click at [174, 704] on div "Eraser" at bounding box center [186, 808] width 47 height 38
click at [70, 704] on div "Pen P" at bounding box center [79, 808] width 47 height 38
drag, startPoint x: 70, startPoint y: 806, endPoint x: 96, endPoint y: 765, distance: 48.2
click at [70, 704] on div "Pen P" at bounding box center [79, 808] width 47 height 38
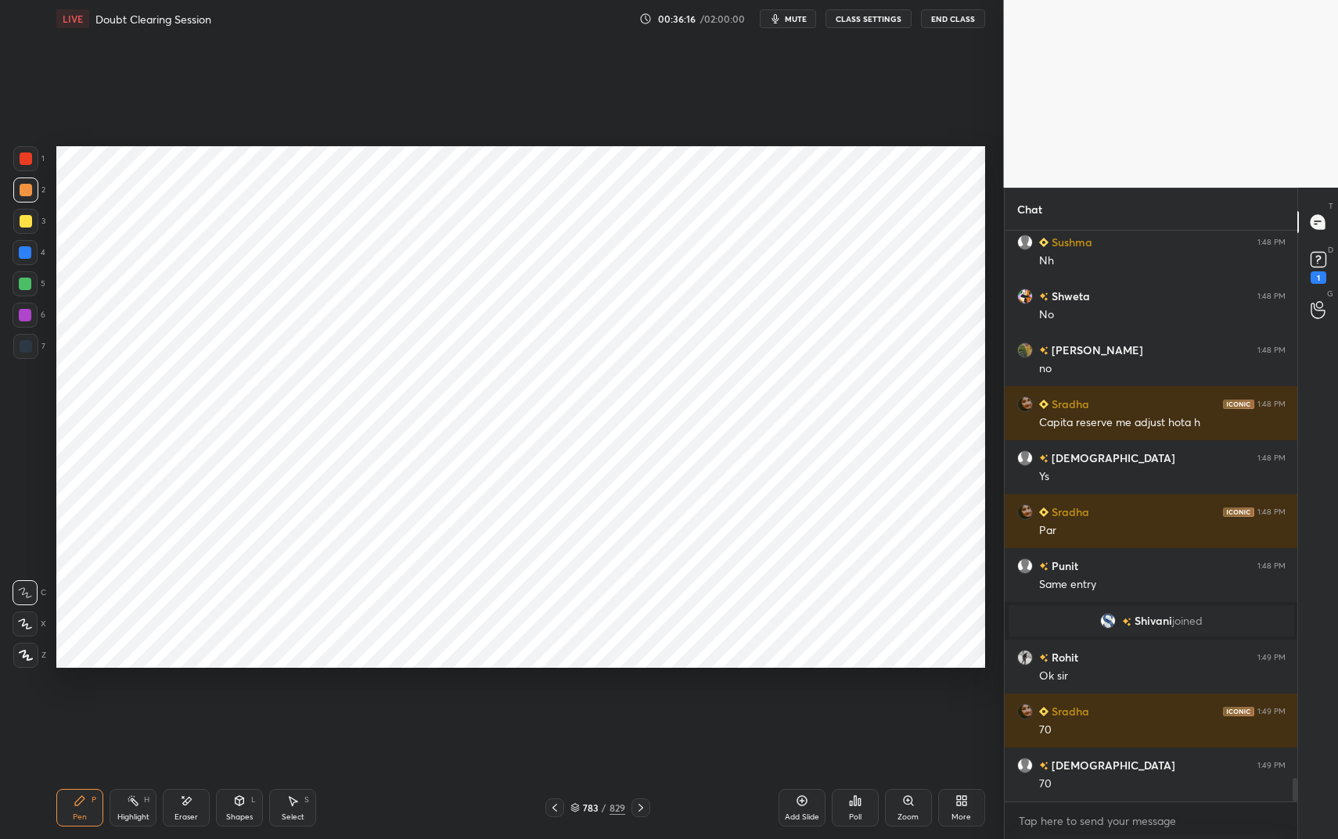
scroll to position [13245, 0]
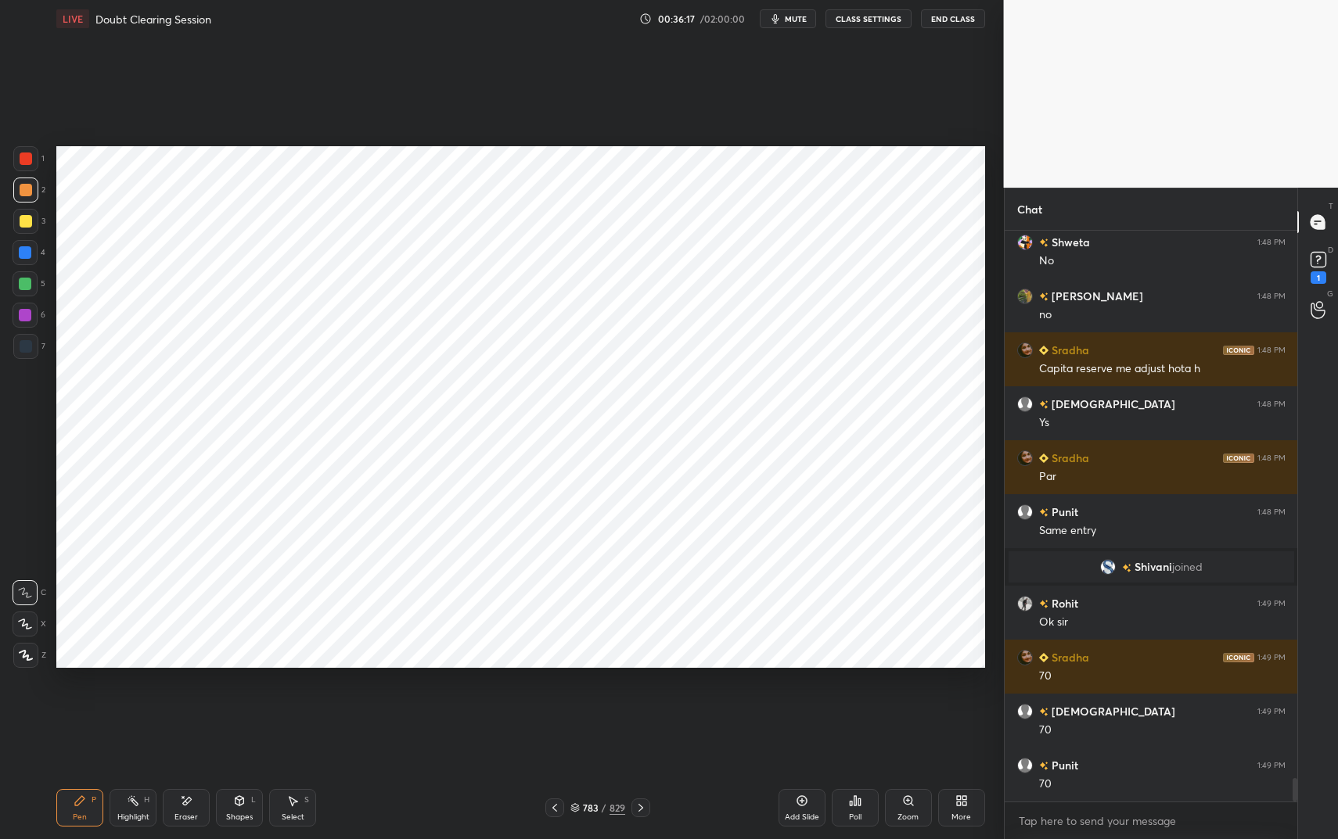
click at [23, 342] on div at bounding box center [26, 346] width 13 height 13
click at [29, 347] on div at bounding box center [26, 346] width 13 height 13
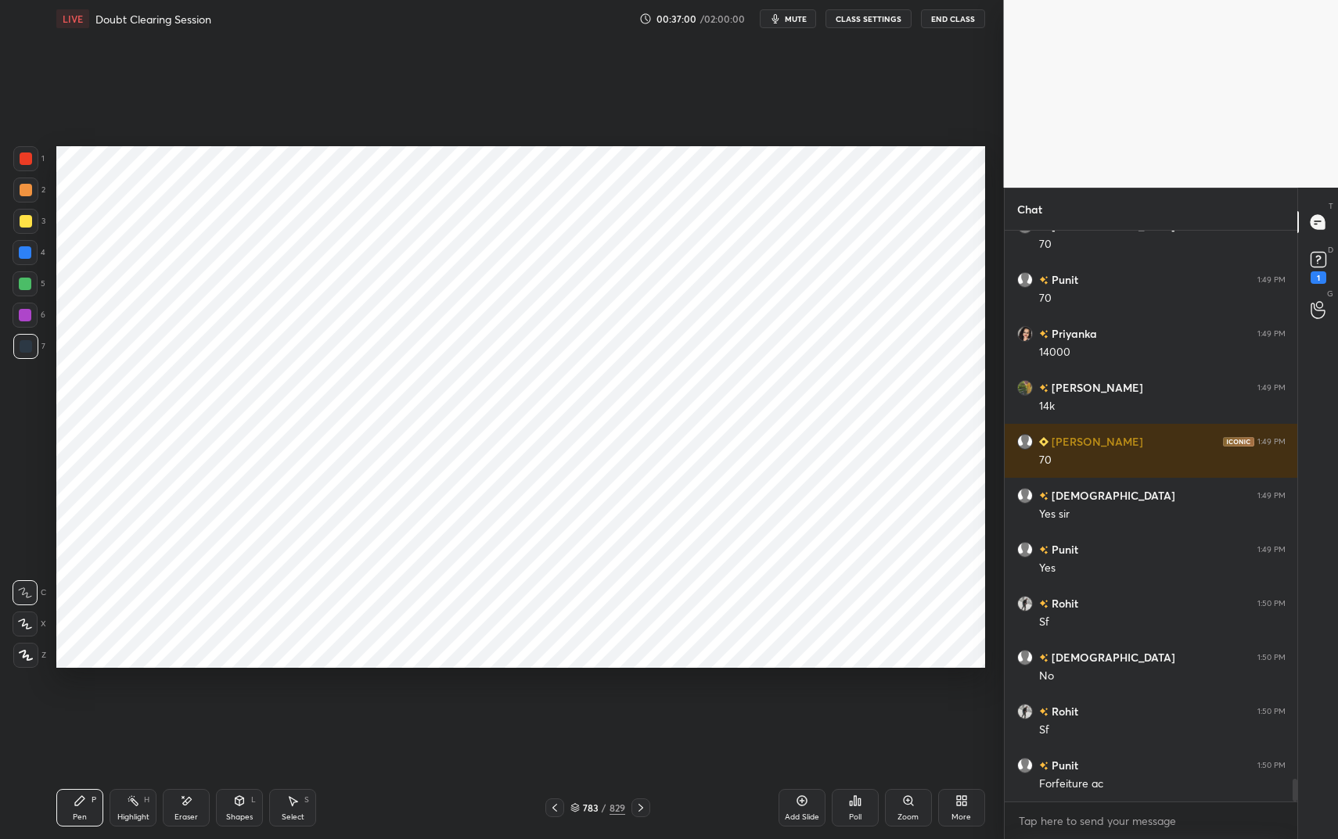
scroll to position [13785, 0]
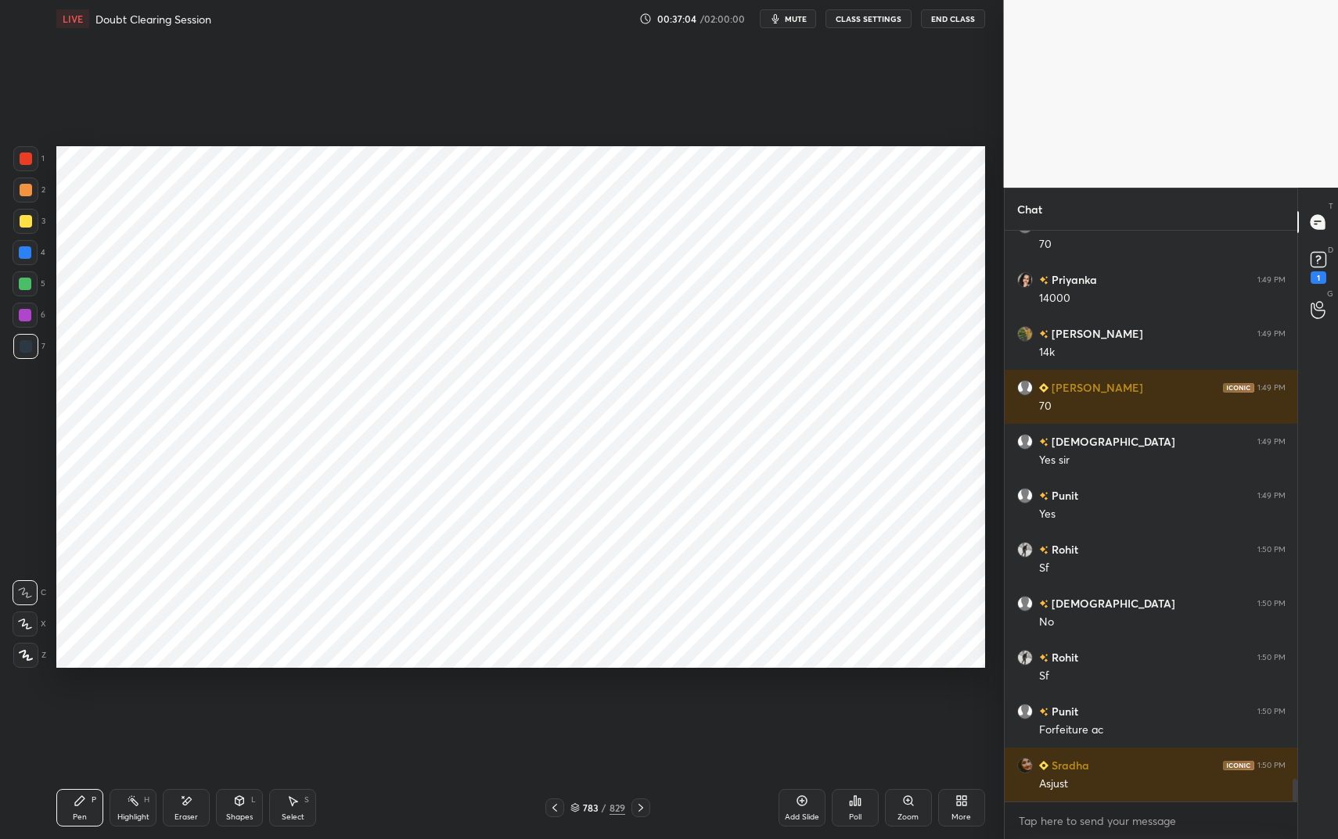
click at [185, 704] on div "Eraser" at bounding box center [186, 808] width 47 height 38
click at [63, 704] on div "Pen P" at bounding box center [79, 808] width 47 height 38
click at [71, 704] on div "Pen P" at bounding box center [79, 808] width 47 height 38
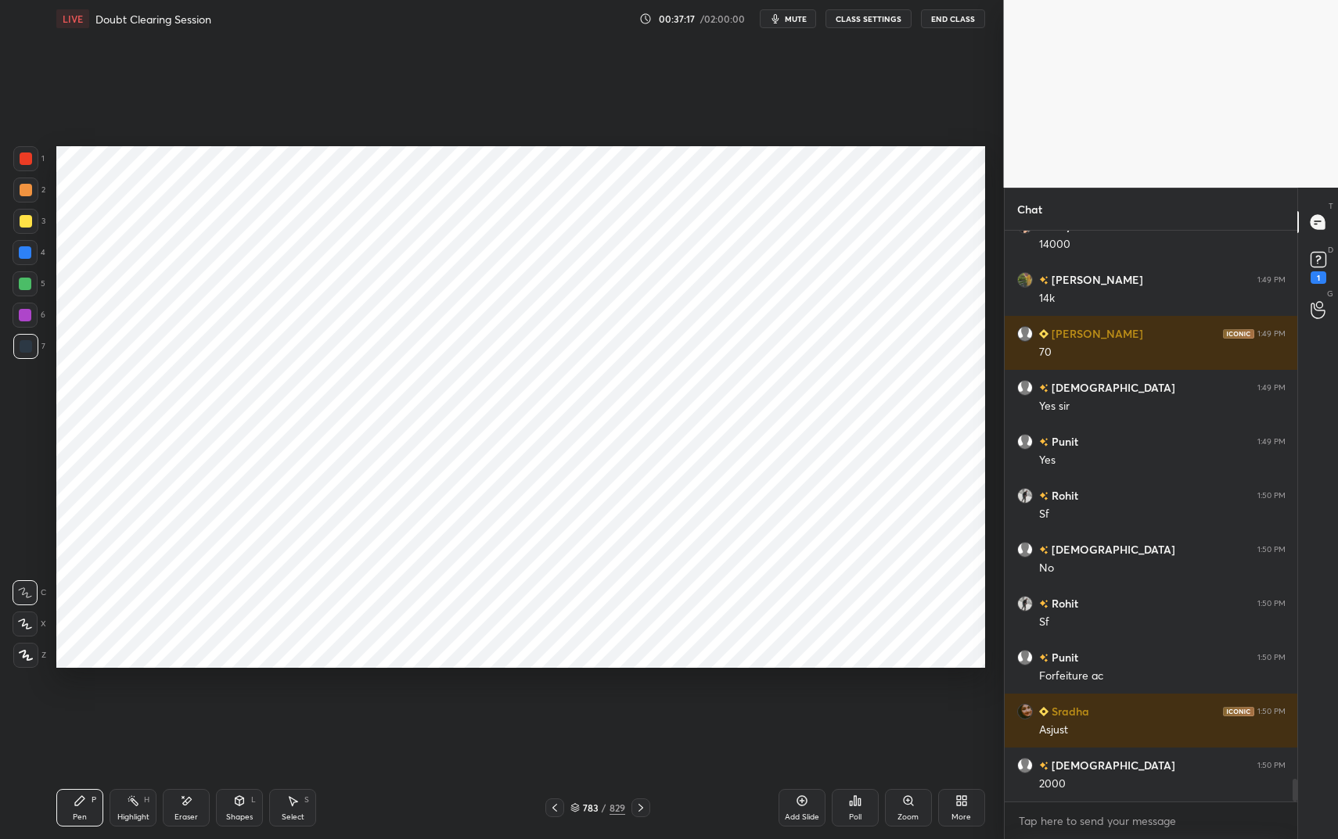
click at [146, 704] on div "Highlight" at bounding box center [133, 818] width 32 height 8
click at [182, 704] on icon at bounding box center [186, 801] width 13 height 13
click at [81, 704] on icon at bounding box center [79, 800] width 9 height 9
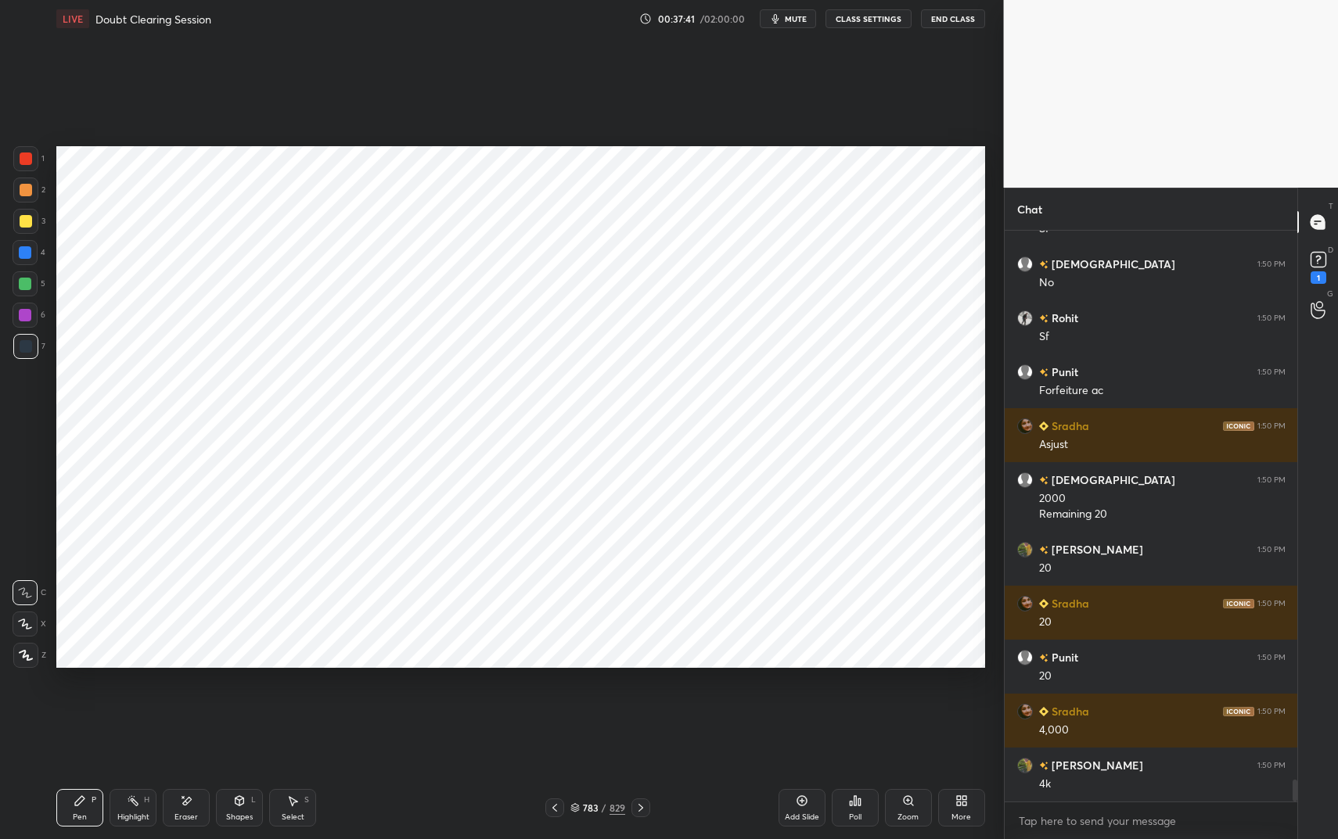
scroll to position [14178, 0]
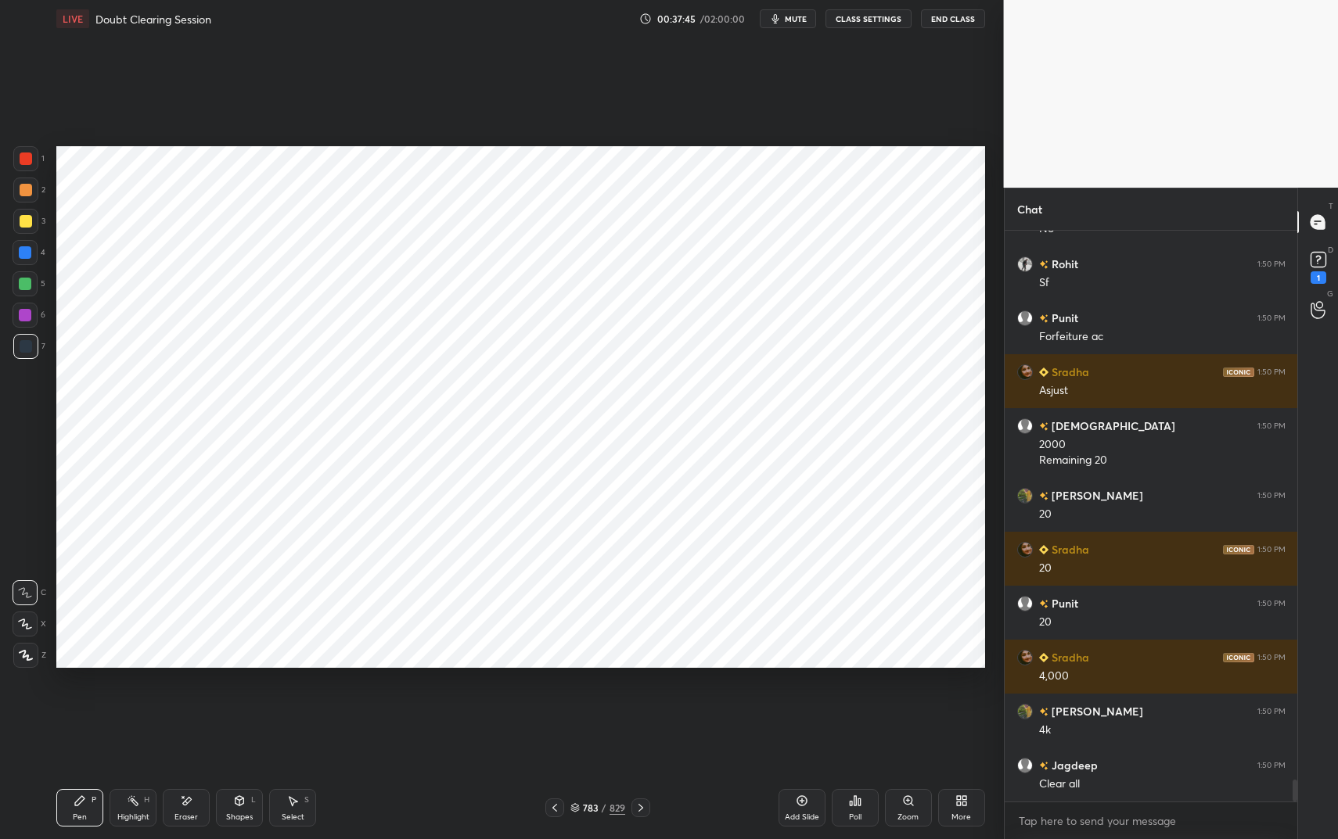
click at [192, 704] on div "Eraser" at bounding box center [186, 808] width 47 height 38
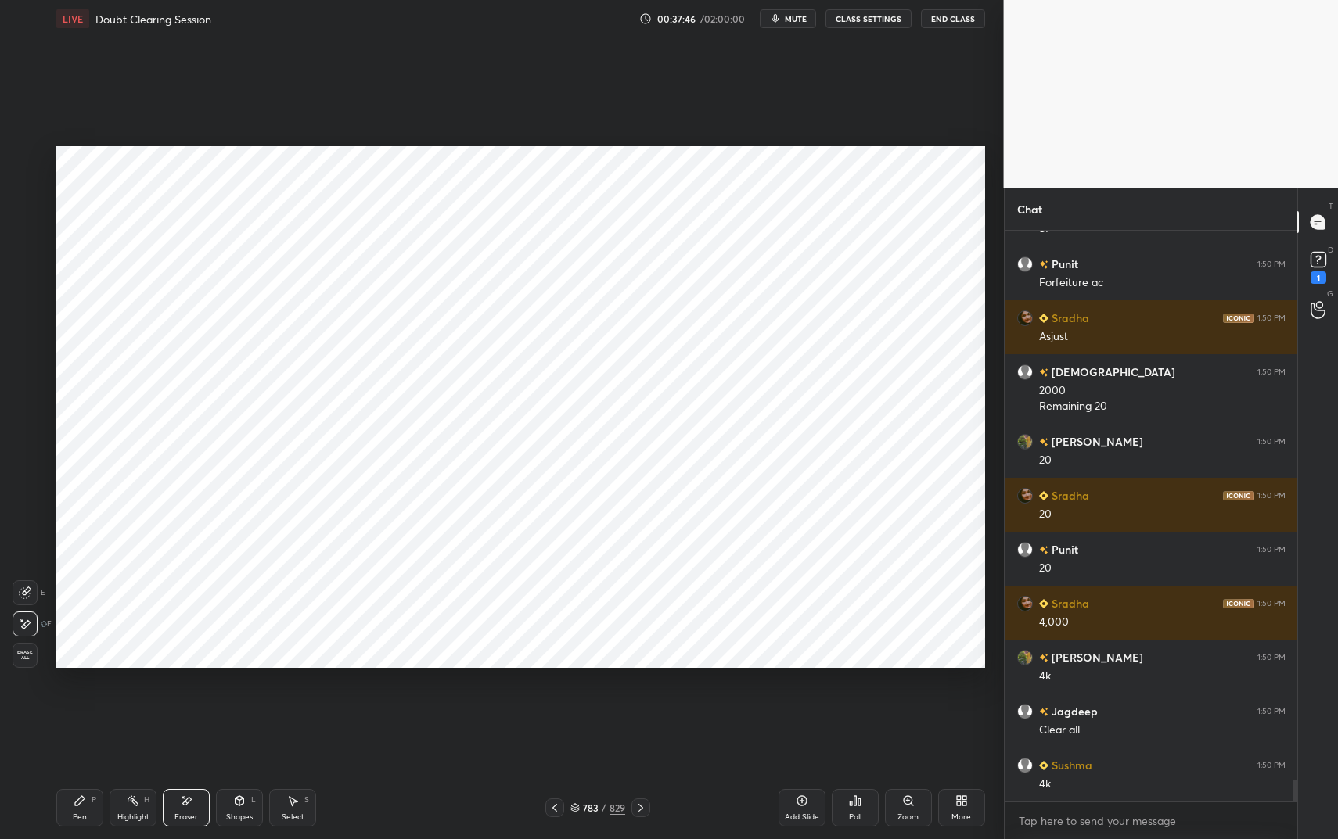
click at [76, 704] on div "Pen P" at bounding box center [79, 808] width 47 height 38
click at [169, 704] on div "Eraser" at bounding box center [186, 808] width 47 height 38
click at [84, 704] on div "Pen P" at bounding box center [79, 808] width 47 height 38
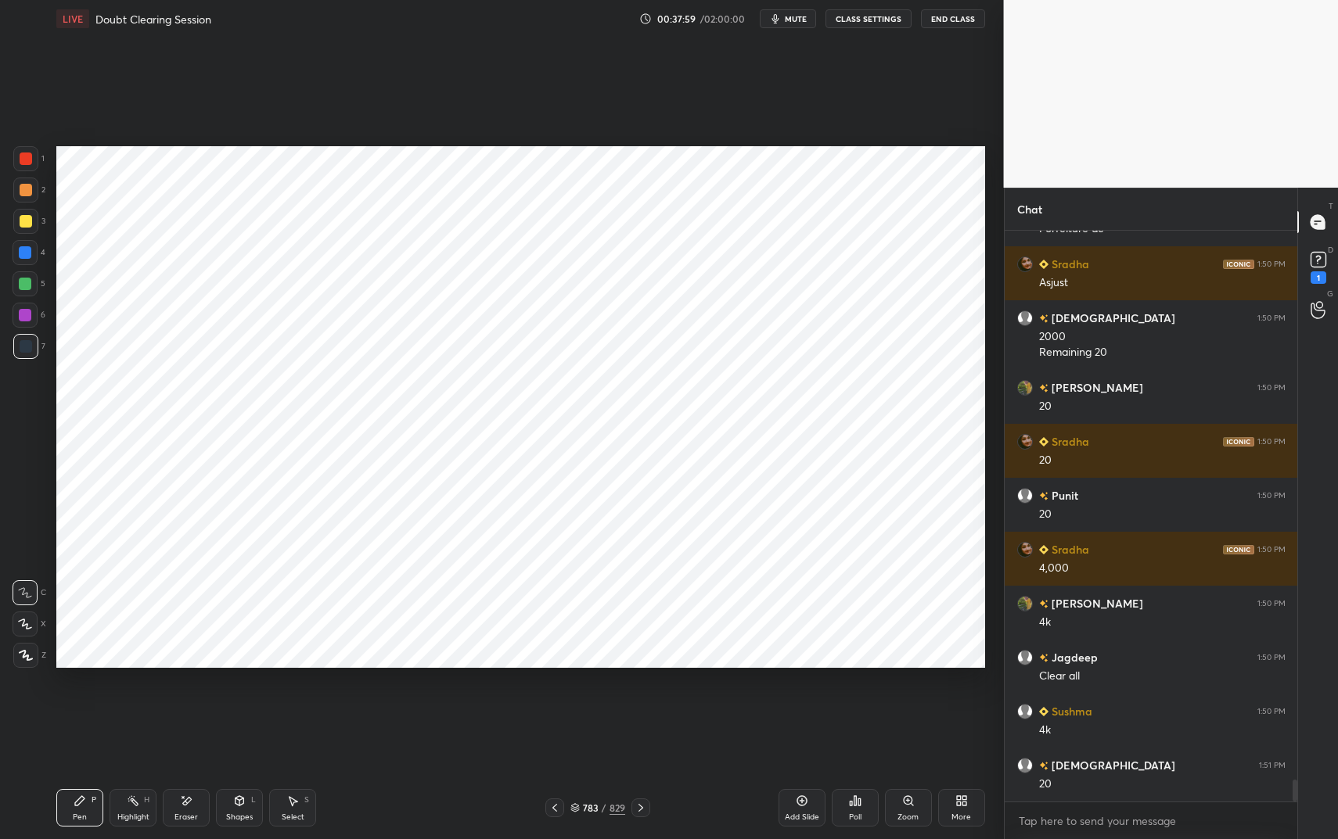
drag, startPoint x: 178, startPoint y: 804, endPoint x: 278, endPoint y: 692, distance: 149.6
click at [182, 704] on div "Eraser" at bounding box center [186, 808] width 47 height 38
click at [76, 704] on div "Pen P Highlight H Eraser Shapes L Select S 783 / 829 Add Slide Poll Zoom More" at bounding box center [520, 808] width 929 height 63
click at [82, 704] on icon at bounding box center [80, 801] width 13 height 13
click at [138, 704] on rect at bounding box center [135, 803] width 8 height 8
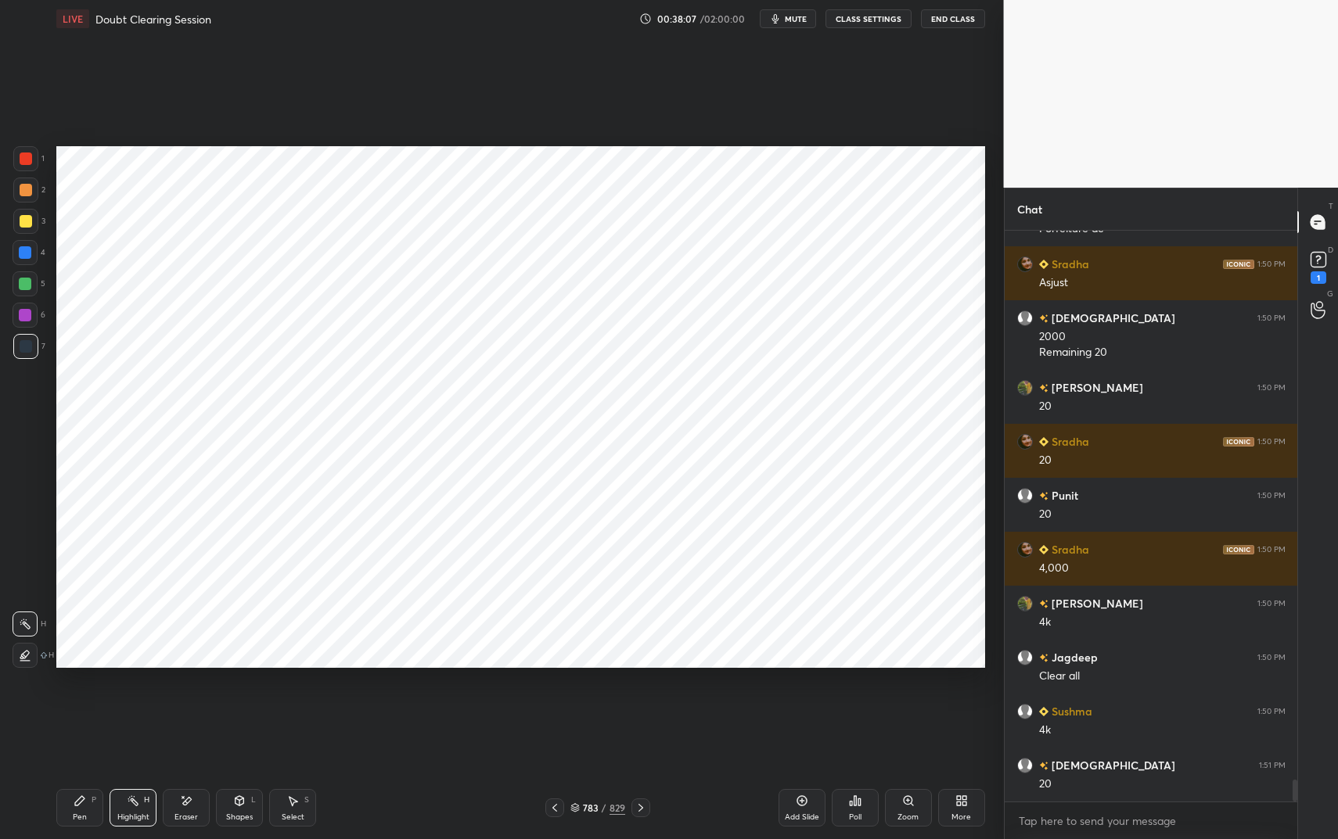
click at [27, 318] on div at bounding box center [25, 315] width 13 height 13
drag, startPoint x: 27, startPoint y: 315, endPoint x: 53, endPoint y: 315, distance: 26.6
click at [27, 315] on div at bounding box center [25, 315] width 13 height 13
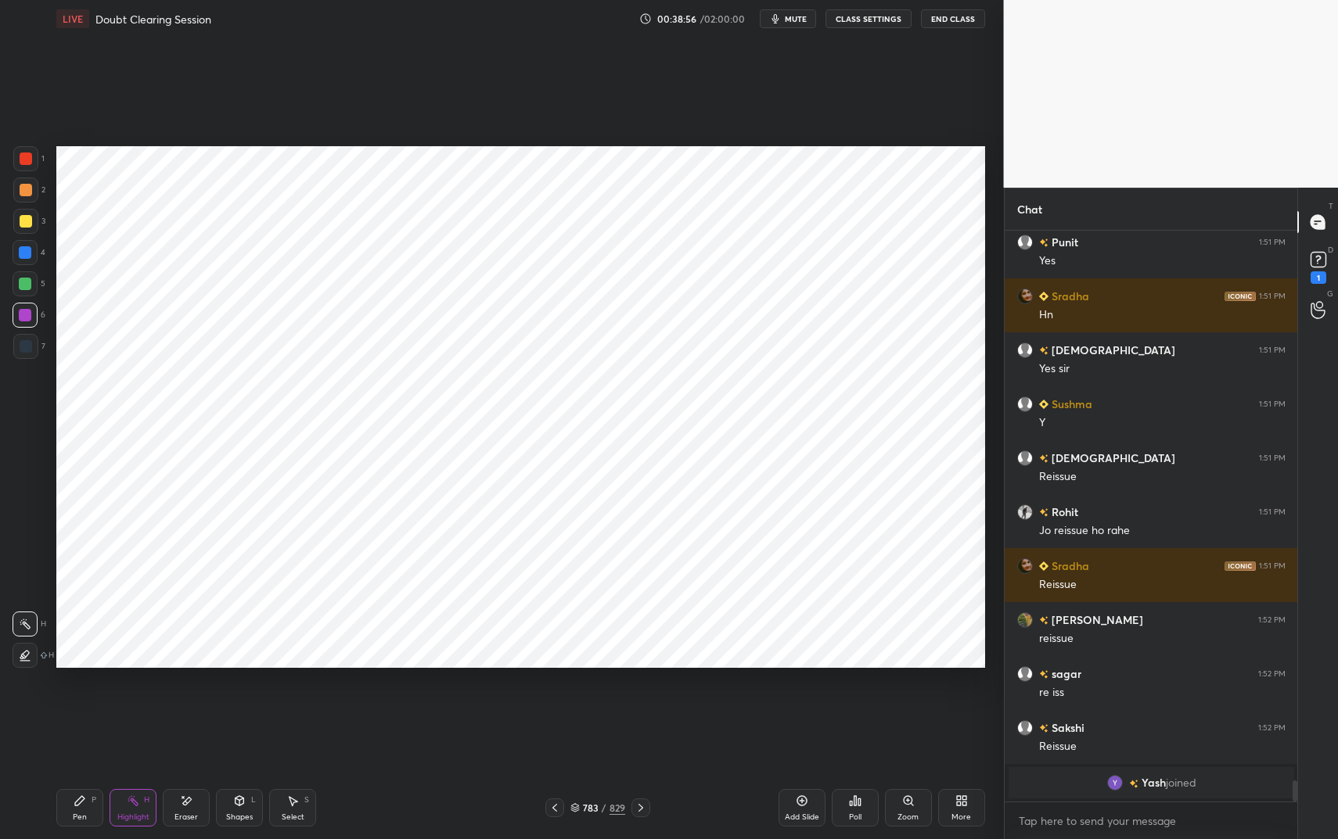
scroll to position [14494, 0]
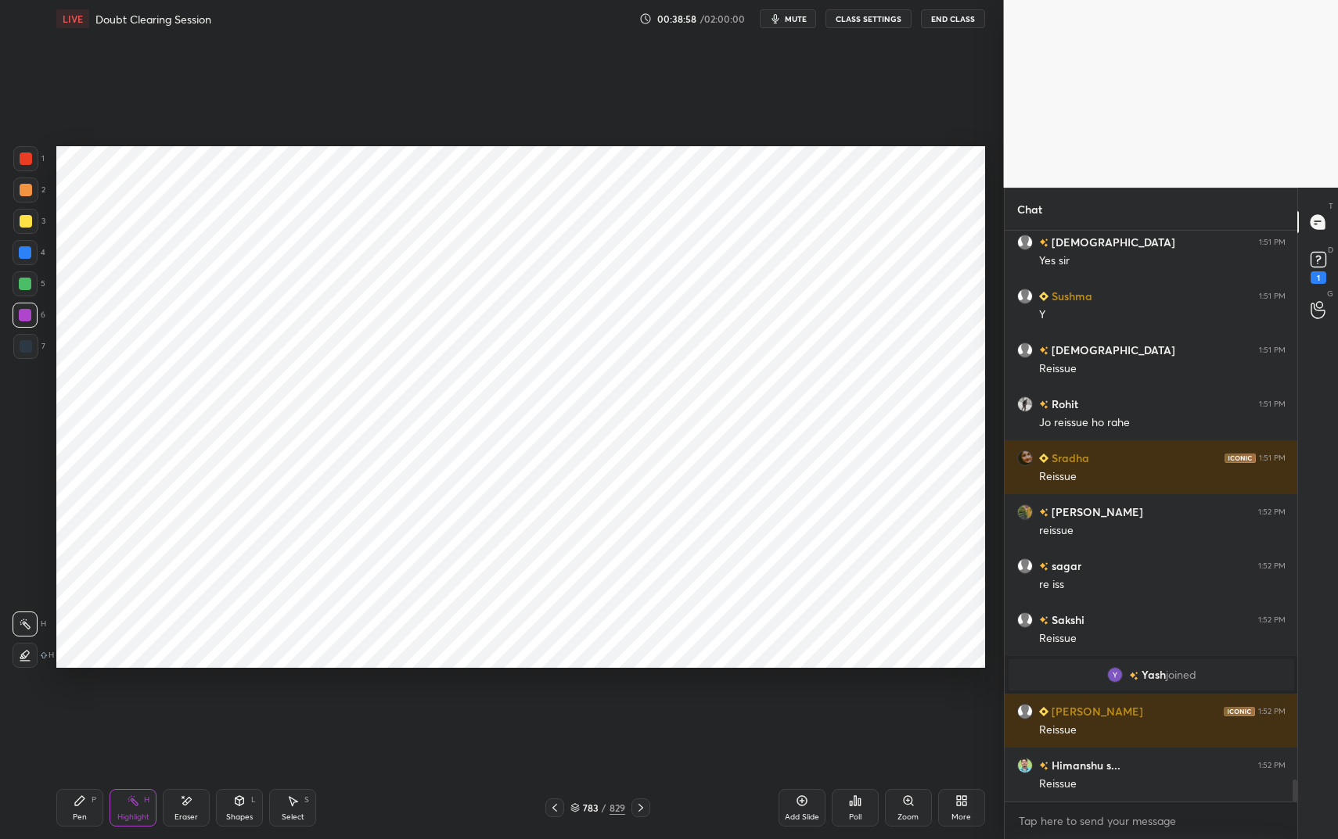
click at [196, 704] on div "Eraser" at bounding box center [186, 808] width 47 height 38
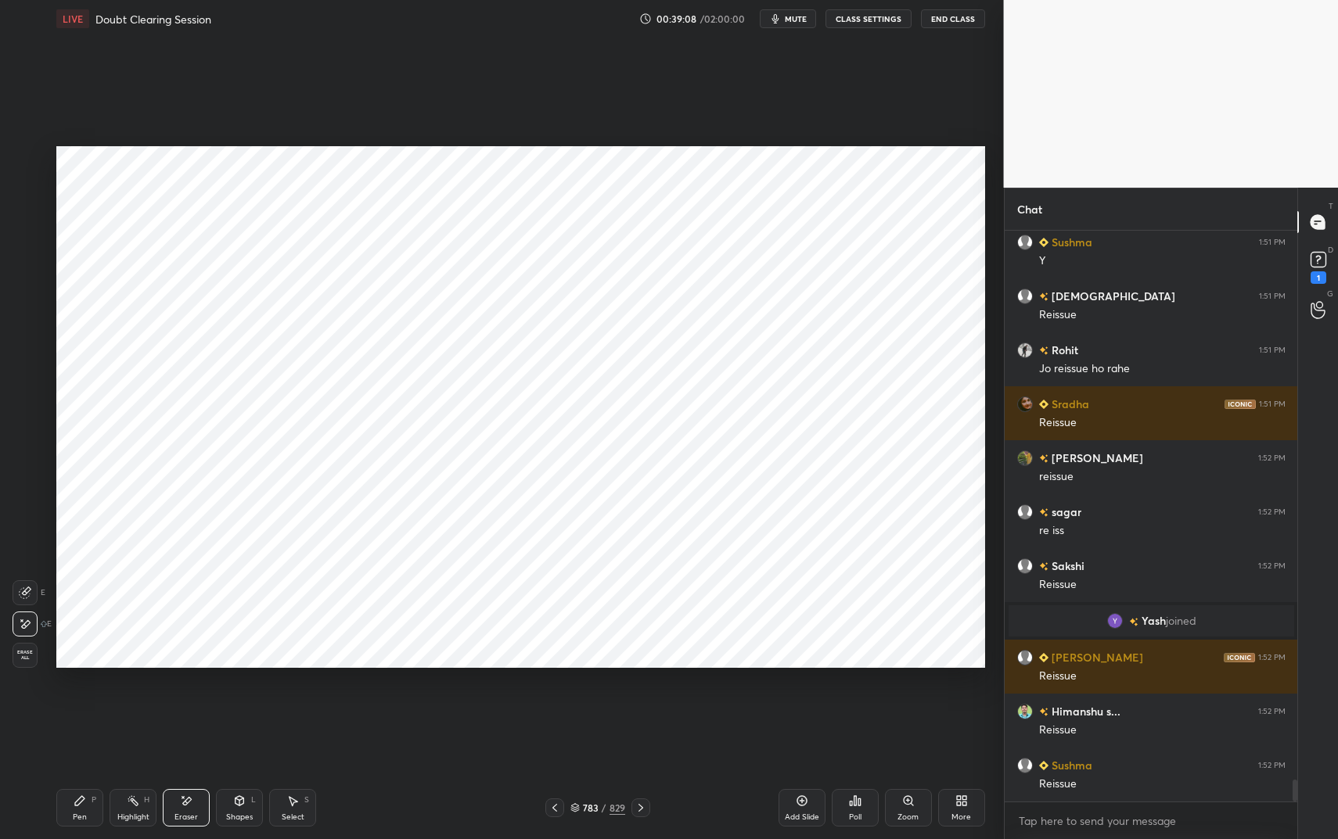
click at [86, 704] on div "Pen P" at bounding box center [79, 808] width 47 height 38
click at [182, 704] on div "Eraser" at bounding box center [186, 808] width 47 height 38
click at [85, 704] on div "Pen P" at bounding box center [79, 808] width 47 height 38
click at [89, 704] on div "Pen P" at bounding box center [79, 808] width 47 height 38
drag, startPoint x: 172, startPoint y: 808, endPoint x: 187, endPoint y: 811, distance: 15.2
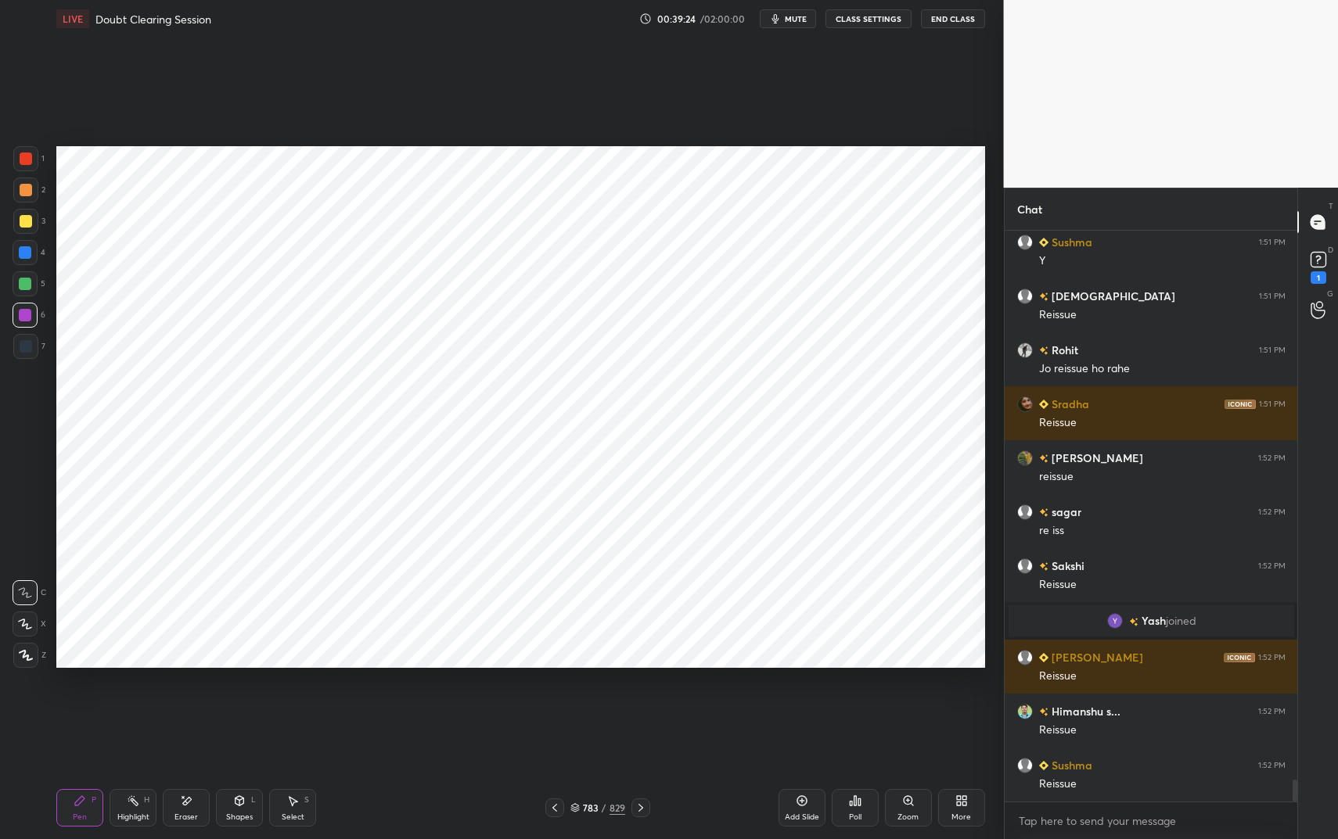
click at [174, 704] on div "Eraser" at bounding box center [186, 808] width 47 height 38
click at [186, 704] on div "Eraser" at bounding box center [185, 818] width 23 height 8
drag, startPoint x: 67, startPoint y: 808, endPoint x: 80, endPoint y: 807, distance: 13.4
click at [68, 704] on div "Pen P" at bounding box center [79, 808] width 47 height 38
click at [80, 704] on icon at bounding box center [80, 801] width 13 height 13
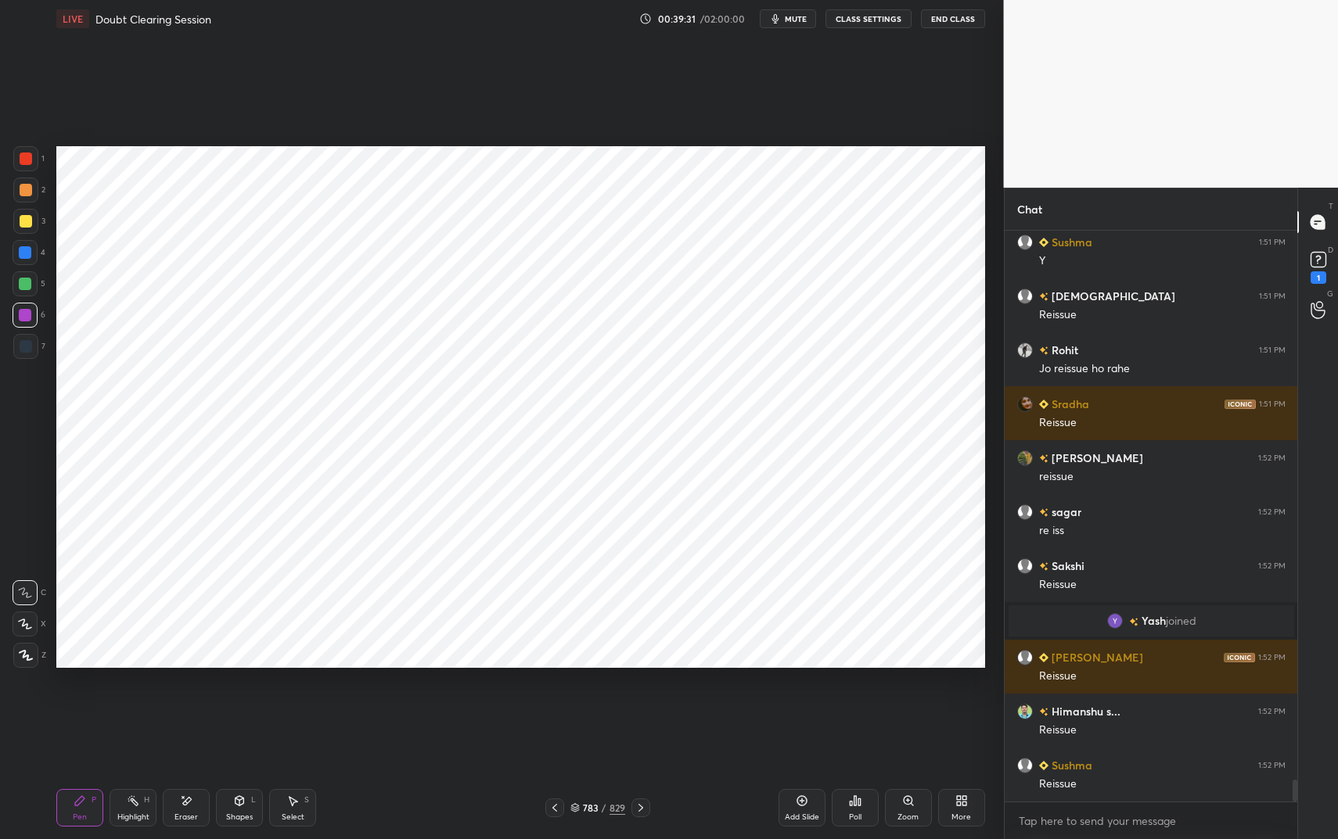
click at [32, 349] on div at bounding box center [25, 346] width 25 height 25
click at [33, 350] on div at bounding box center [25, 346] width 25 height 25
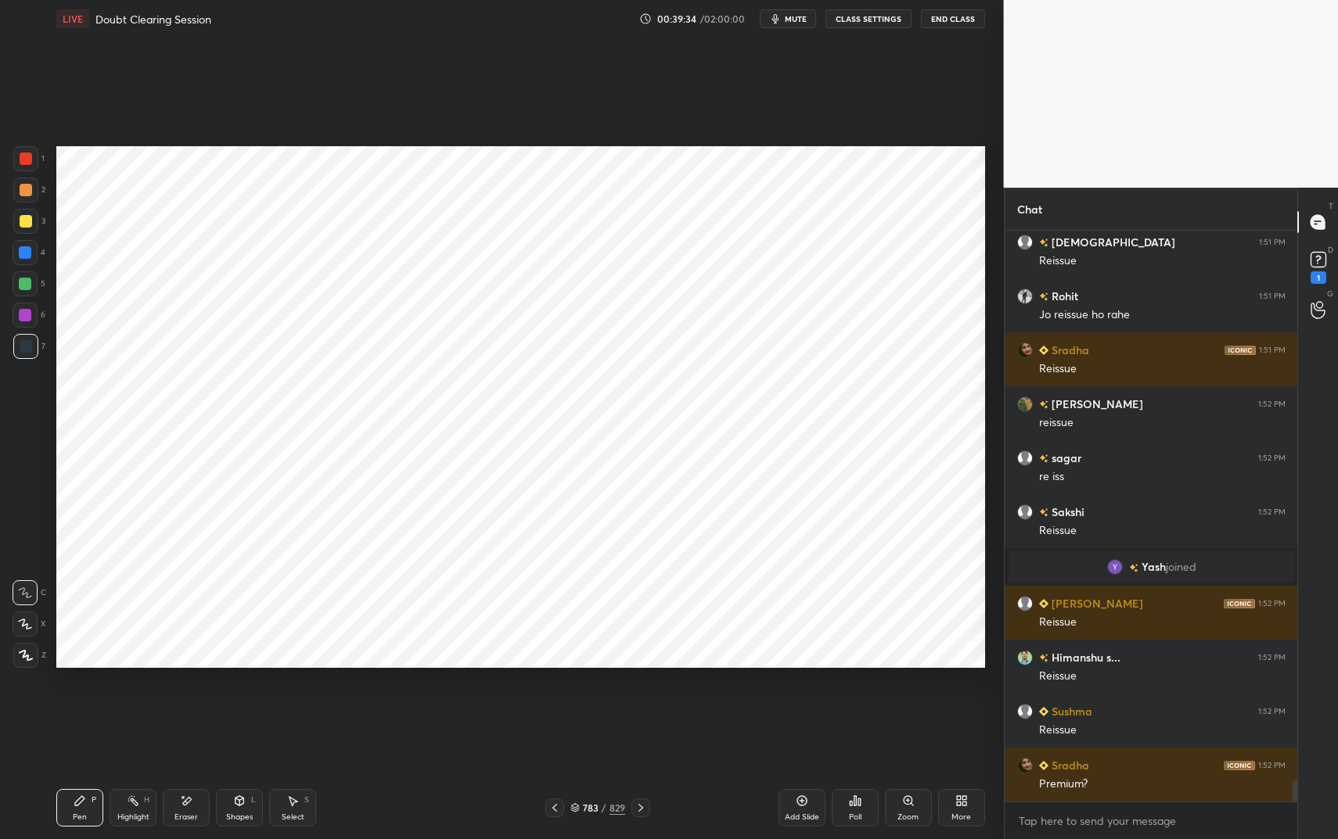
click at [147, 704] on div "Highlight H" at bounding box center [133, 808] width 47 height 38
click at [74, 704] on div "Pen P" at bounding box center [79, 808] width 47 height 38
click at [86, 704] on div "Pen" at bounding box center [80, 818] width 14 height 8
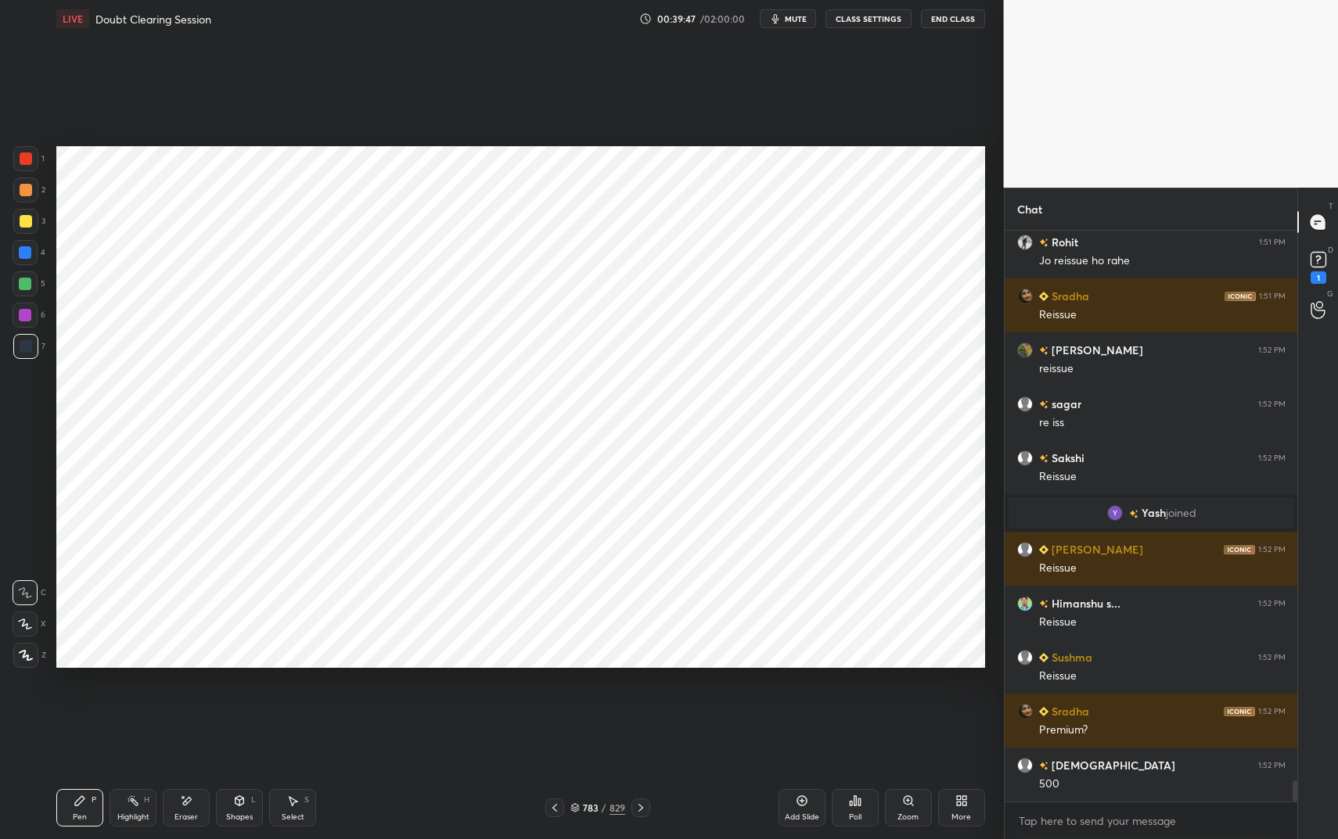
drag, startPoint x: 207, startPoint y: 807, endPoint x: 214, endPoint y: 802, distance: 8.9
click at [207, 704] on div "Eraser" at bounding box center [186, 808] width 47 height 38
click at [73, 704] on div "Pen" at bounding box center [80, 818] width 14 height 8
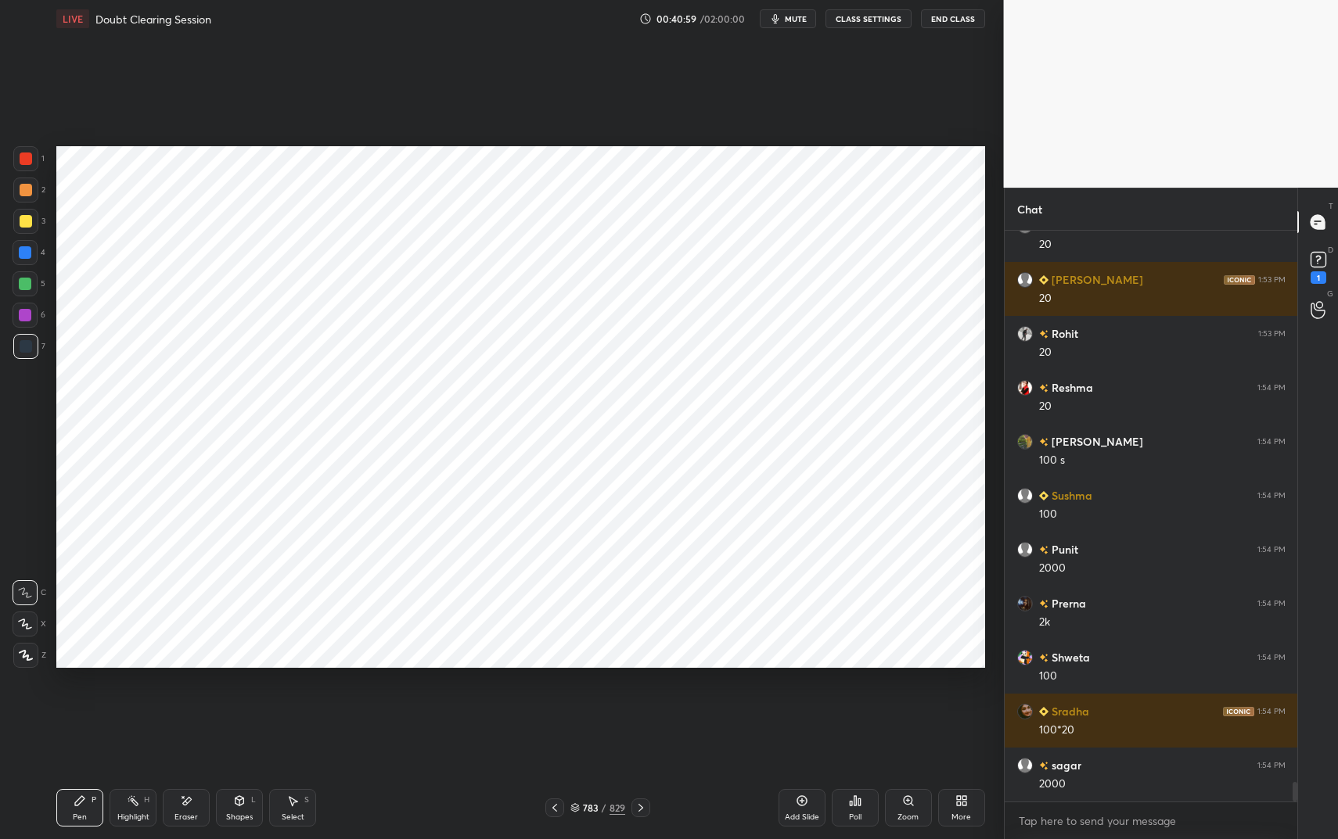
scroll to position [16479, 0]
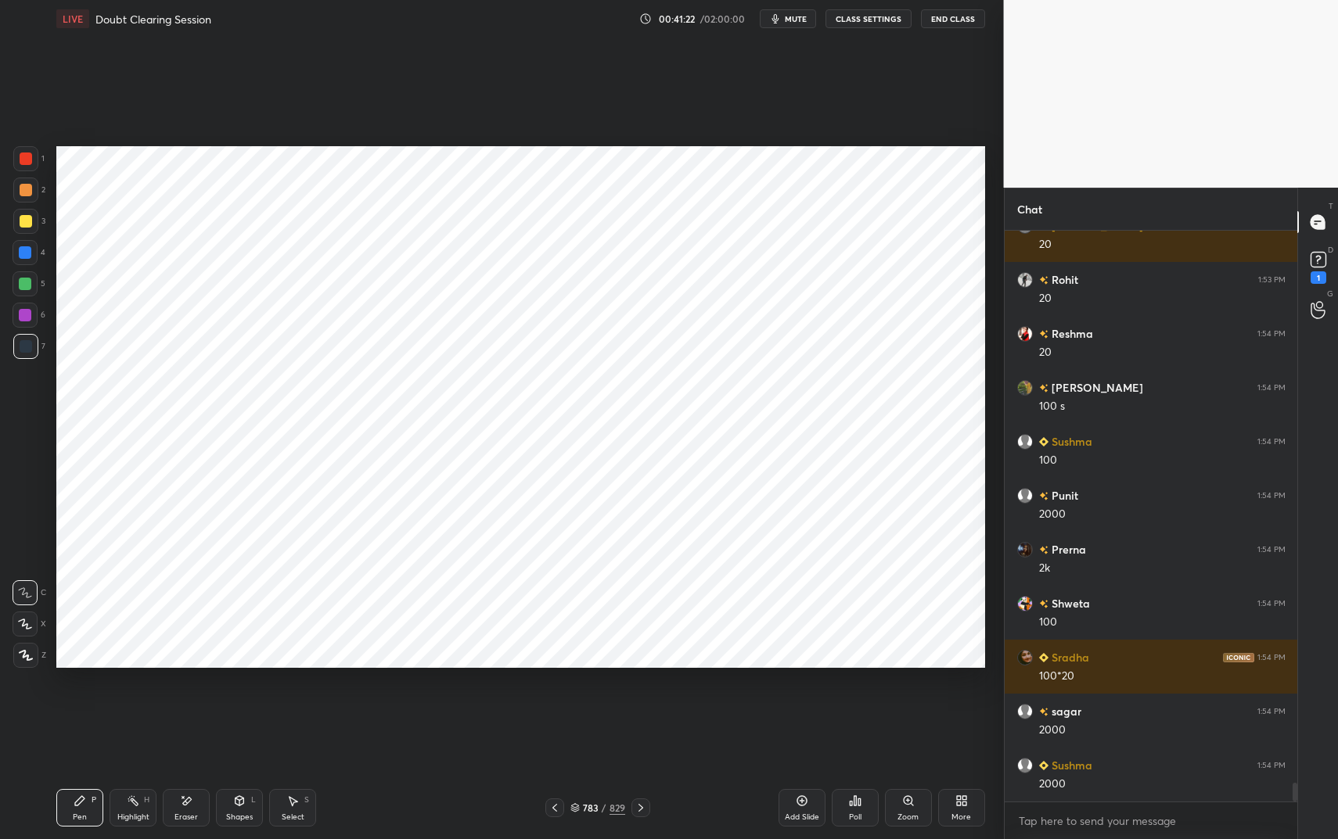
drag, startPoint x: 18, startPoint y: 154, endPoint x: 27, endPoint y: 156, distance: 9.5
click at [18, 154] on div at bounding box center [25, 158] width 25 height 25
click at [27, 158] on div at bounding box center [26, 159] width 13 height 13
click at [29, 351] on div at bounding box center [25, 346] width 25 height 25
click at [18, 351] on div at bounding box center [25, 346] width 25 height 25
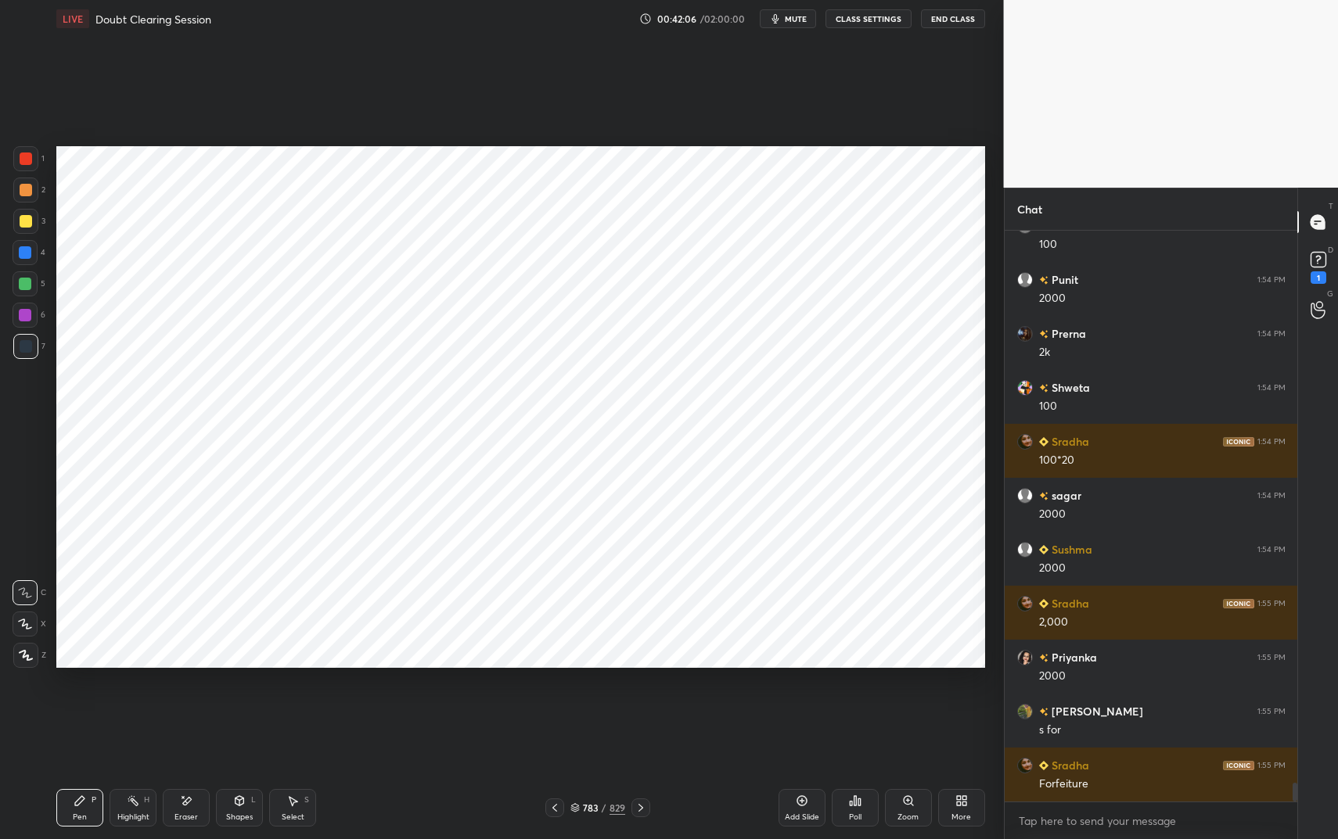
scroll to position [16749, 0]
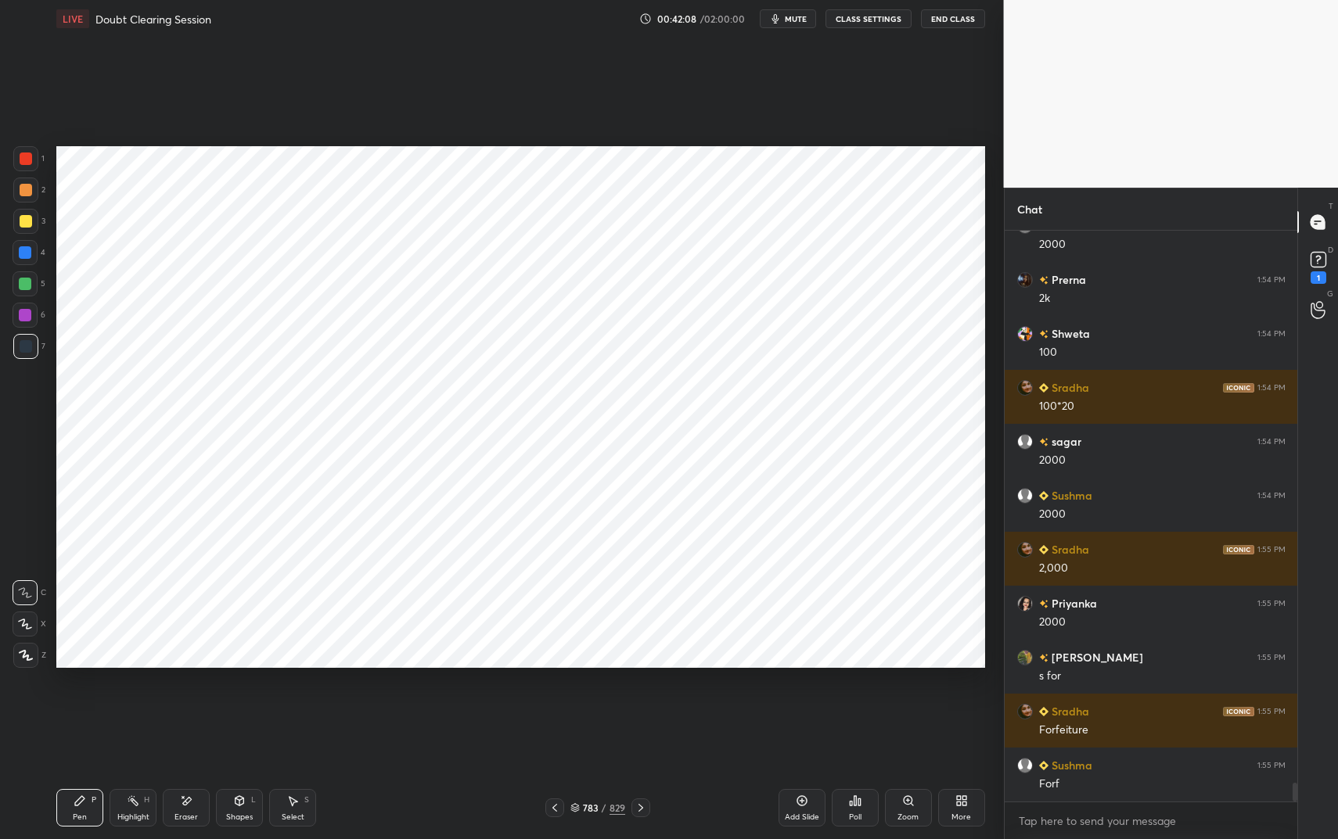
click at [29, 155] on div at bounding box center [26, 159] width 13 height 13
click at [25, 160] on div at bounding box center [26, 159] width 13 height 13
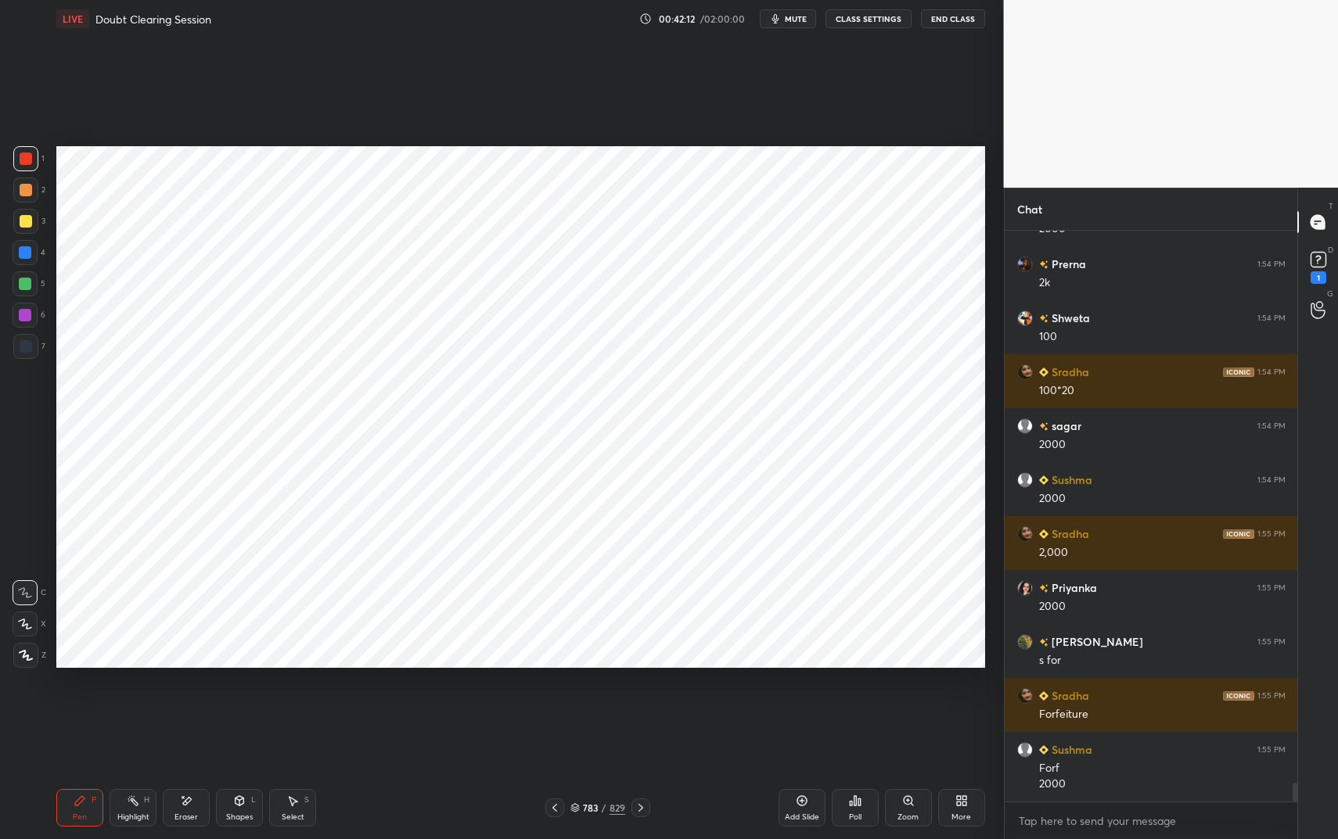
scroll to position [16819, 0]
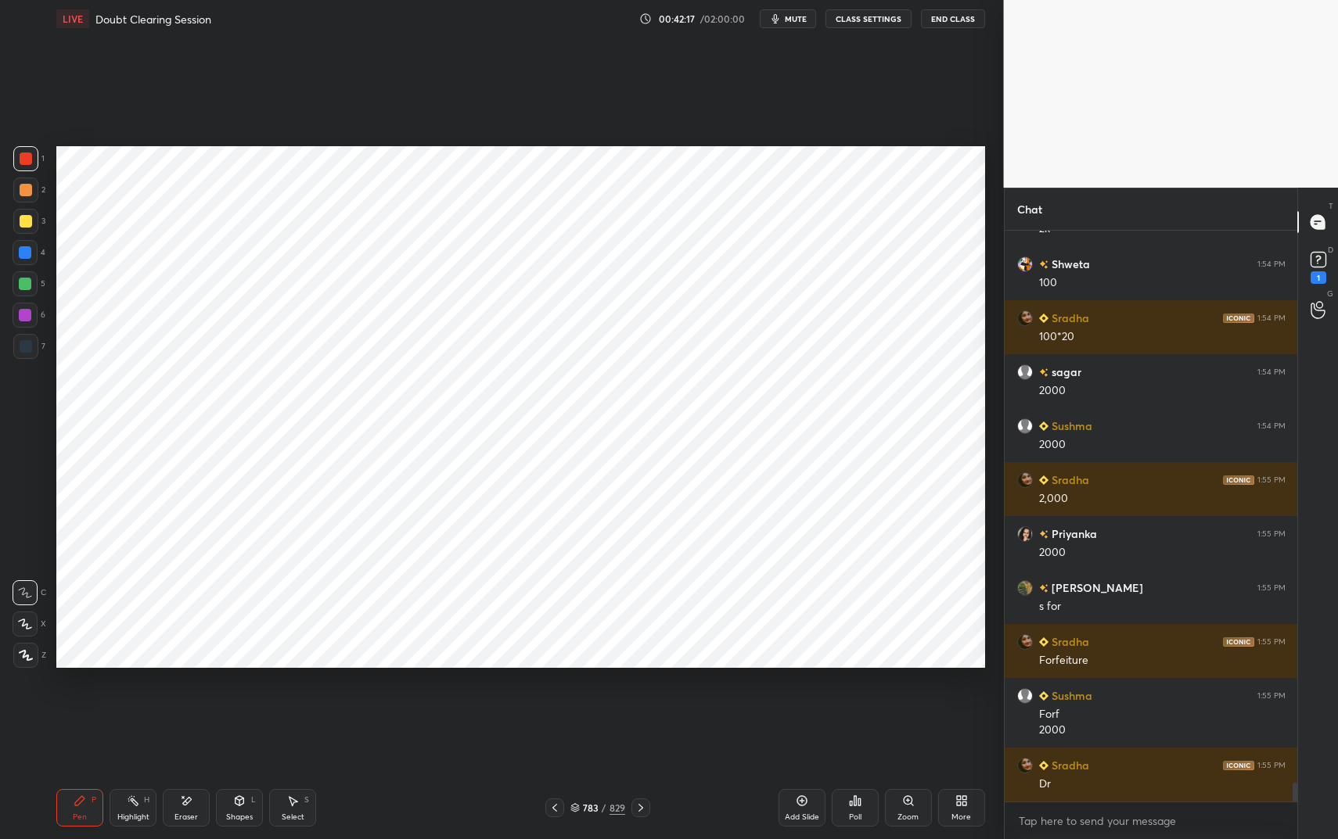
click at [21, 344] on div at bounding box center [26, 346] width 13 height 13
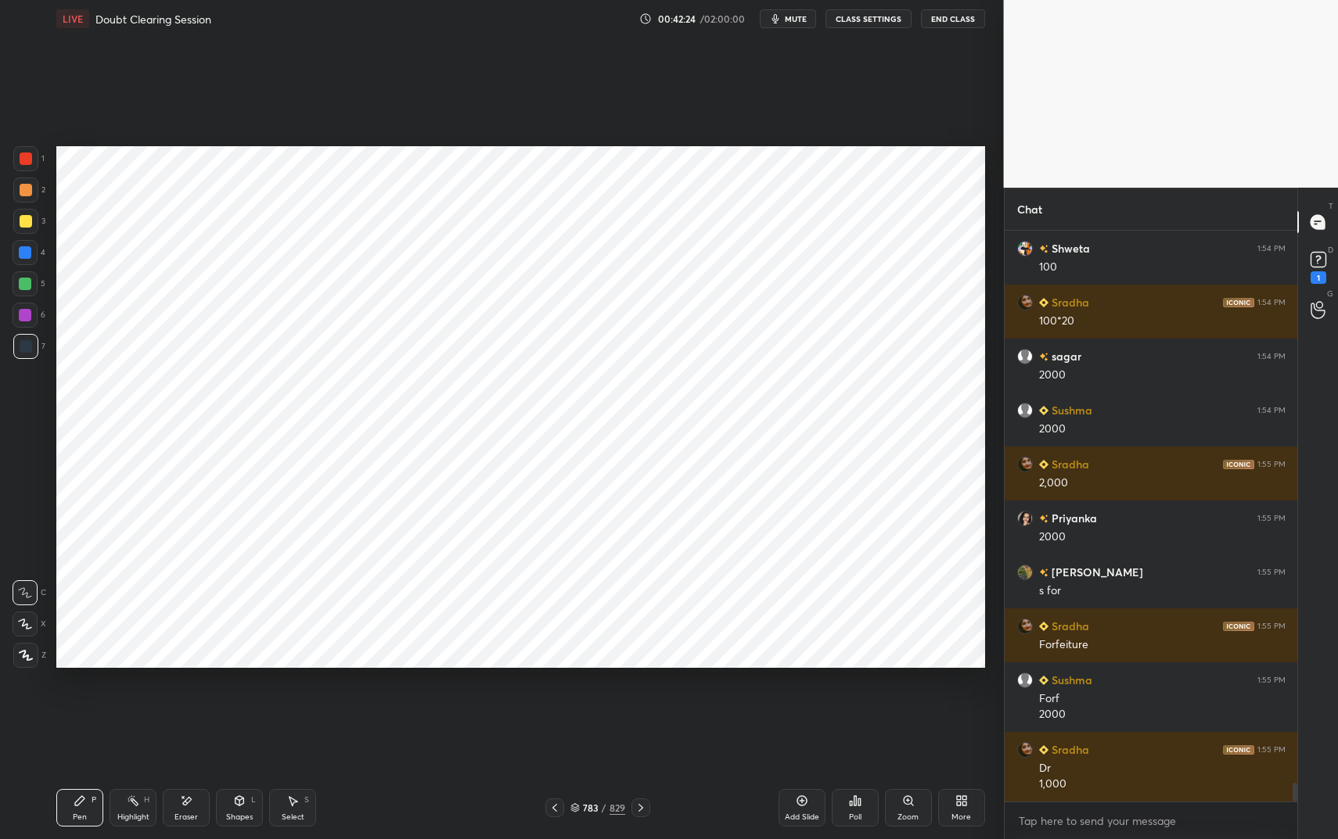
click at [24, 155] on div at bounding box center [26, 159] width 13 height 13
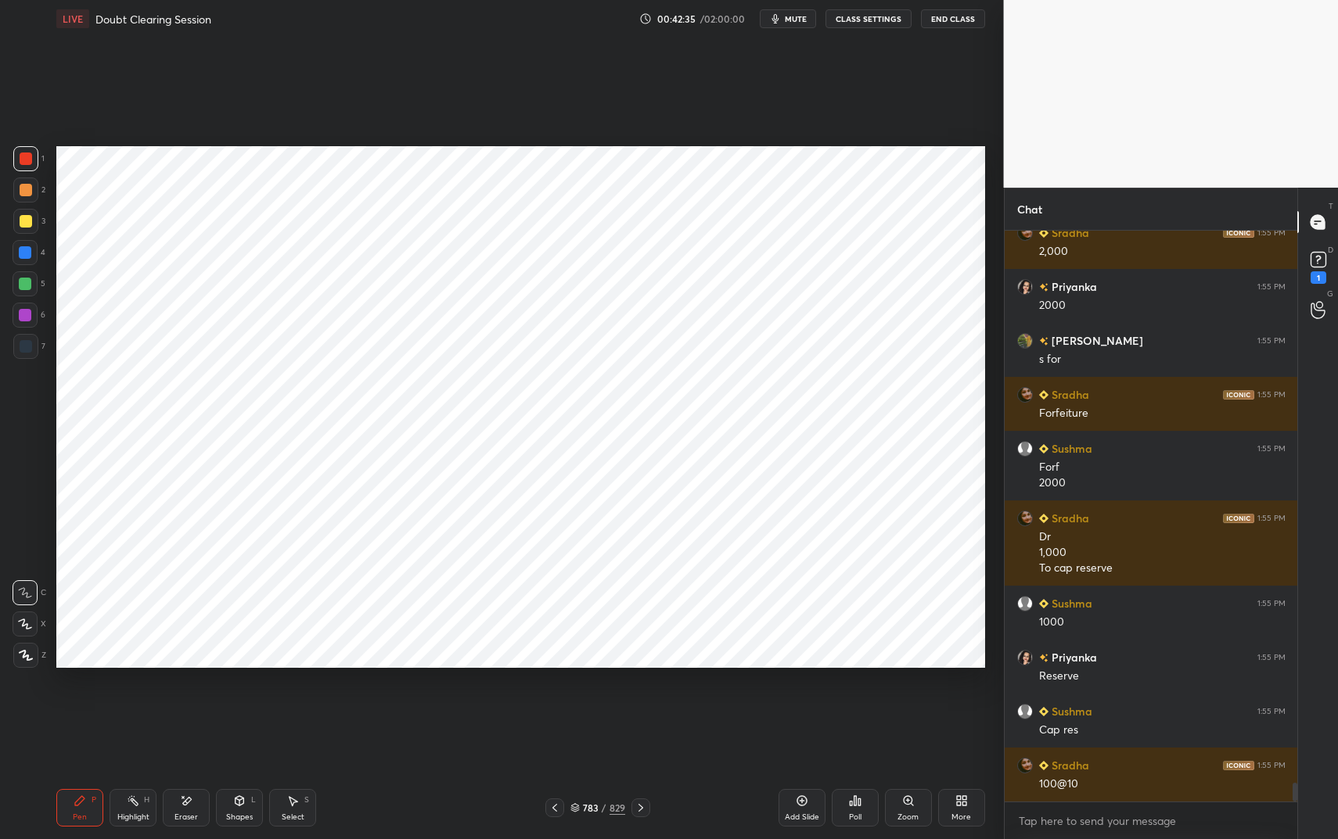
scroll to position [17120, 0]
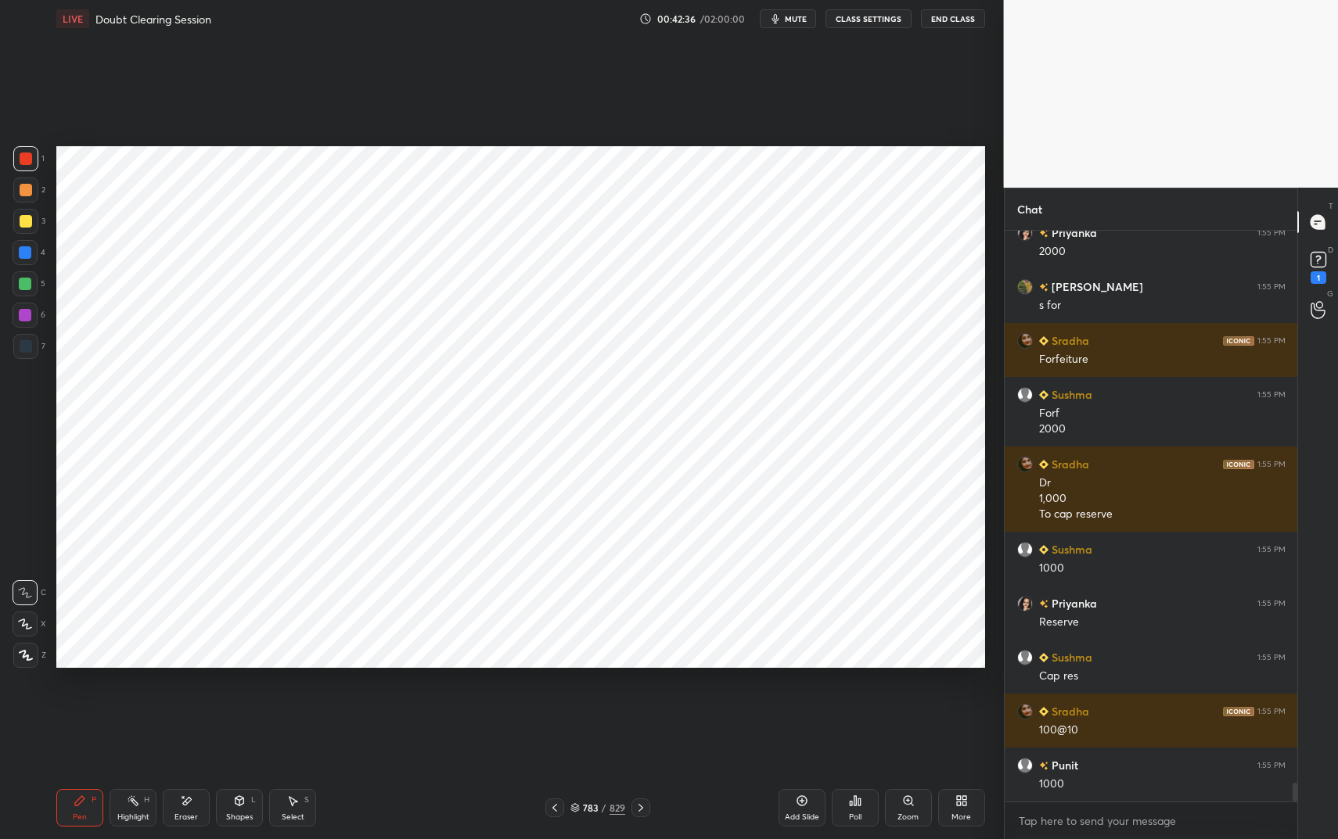
click at [250, 704] on div "Shapes" at bounding box center [239, 818] width 27 height 8
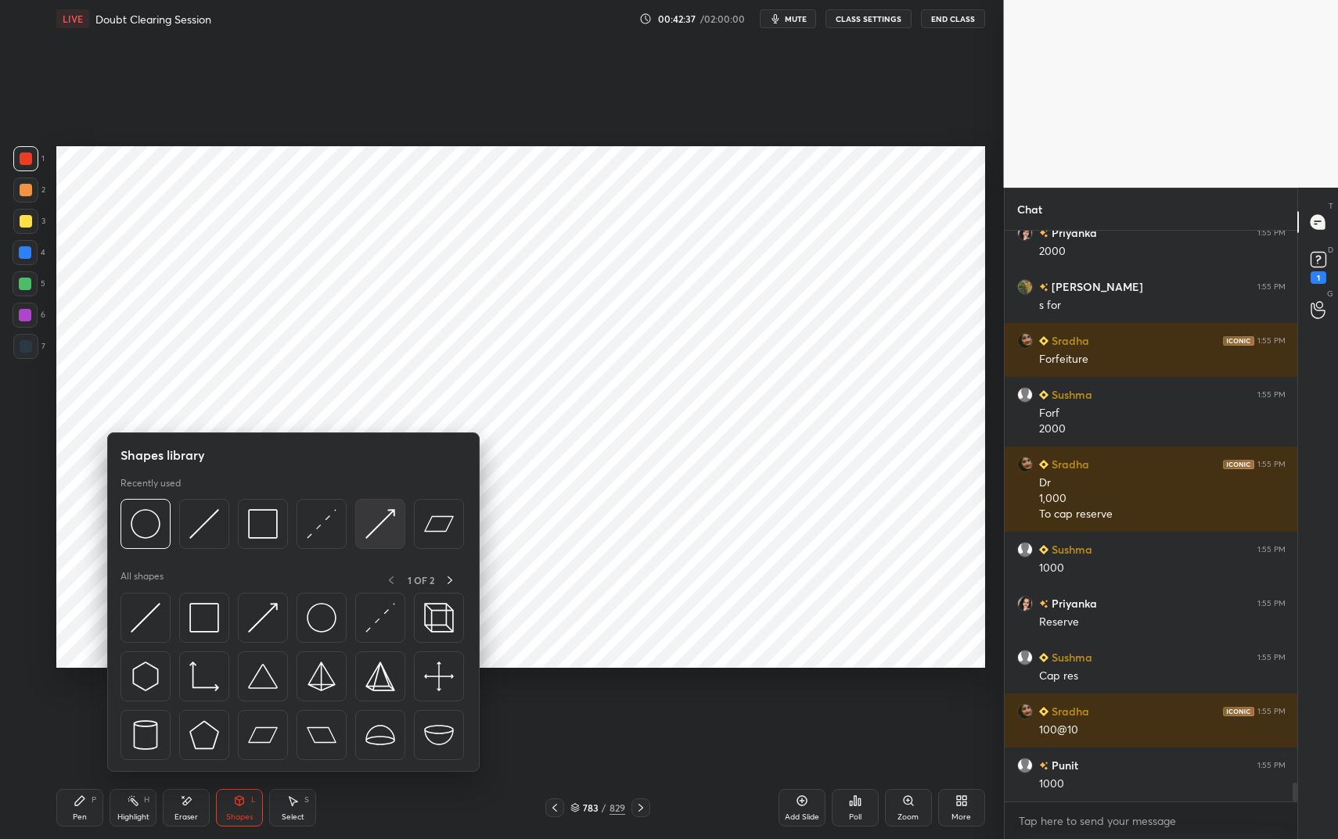
click at [365, 513] on img at bounding box center [380, 524] width 30 height 30
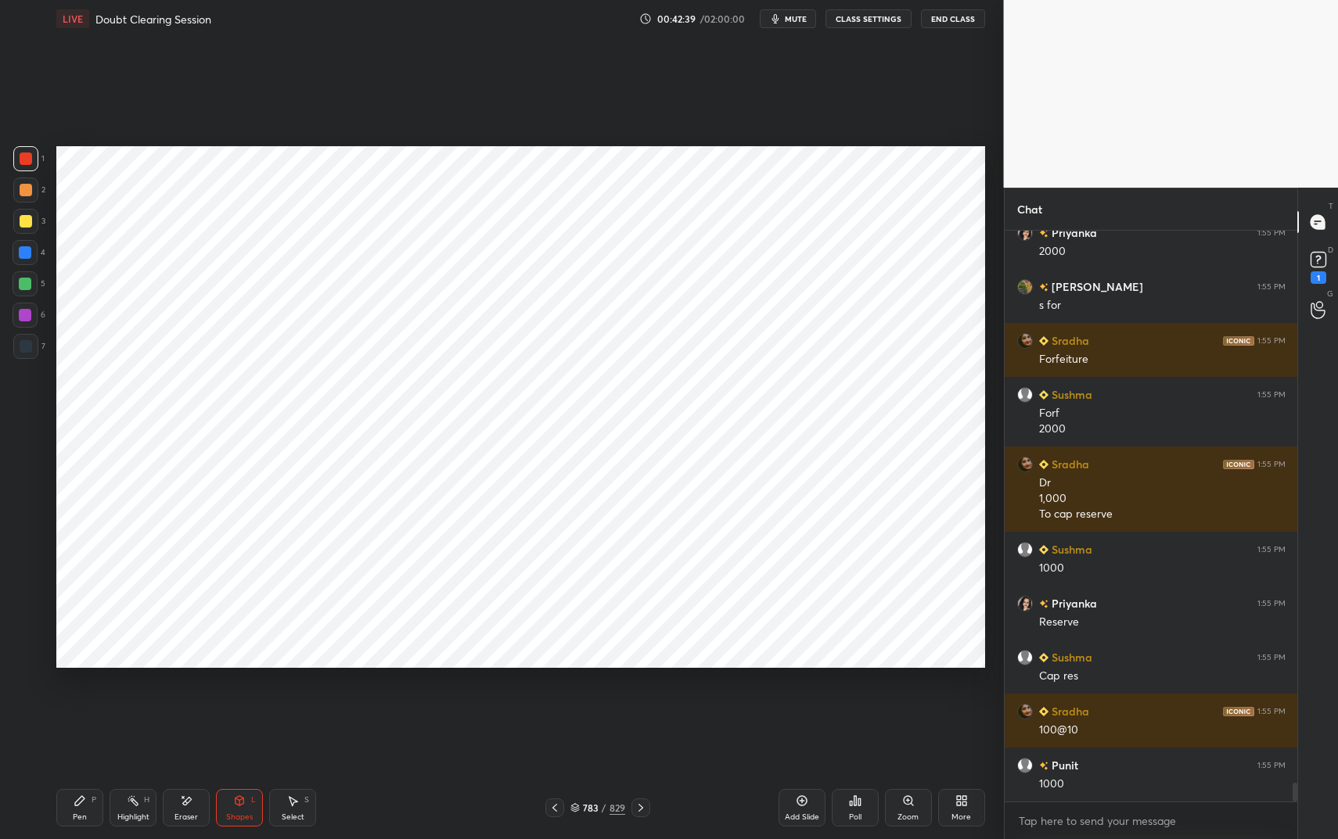
drag, startPoint x: 138, startPoint y: 814, endPoint x: 228, endPoint y: 712, distance: 135.3
click at [141, 704] on div "Highlight H" at bounding box center [133, 808] width 47 height 38
click at [192, 704] on icon at bounding box center [186, 801] width 13 height 13
click at [84, 704] on div "Pen P" at bounding box center [79, 808] width 47 height 38
drag, startPoint x: 34, startPoint y: 359, endPoint x: 20, endPoint y: 353, distance: 15.4
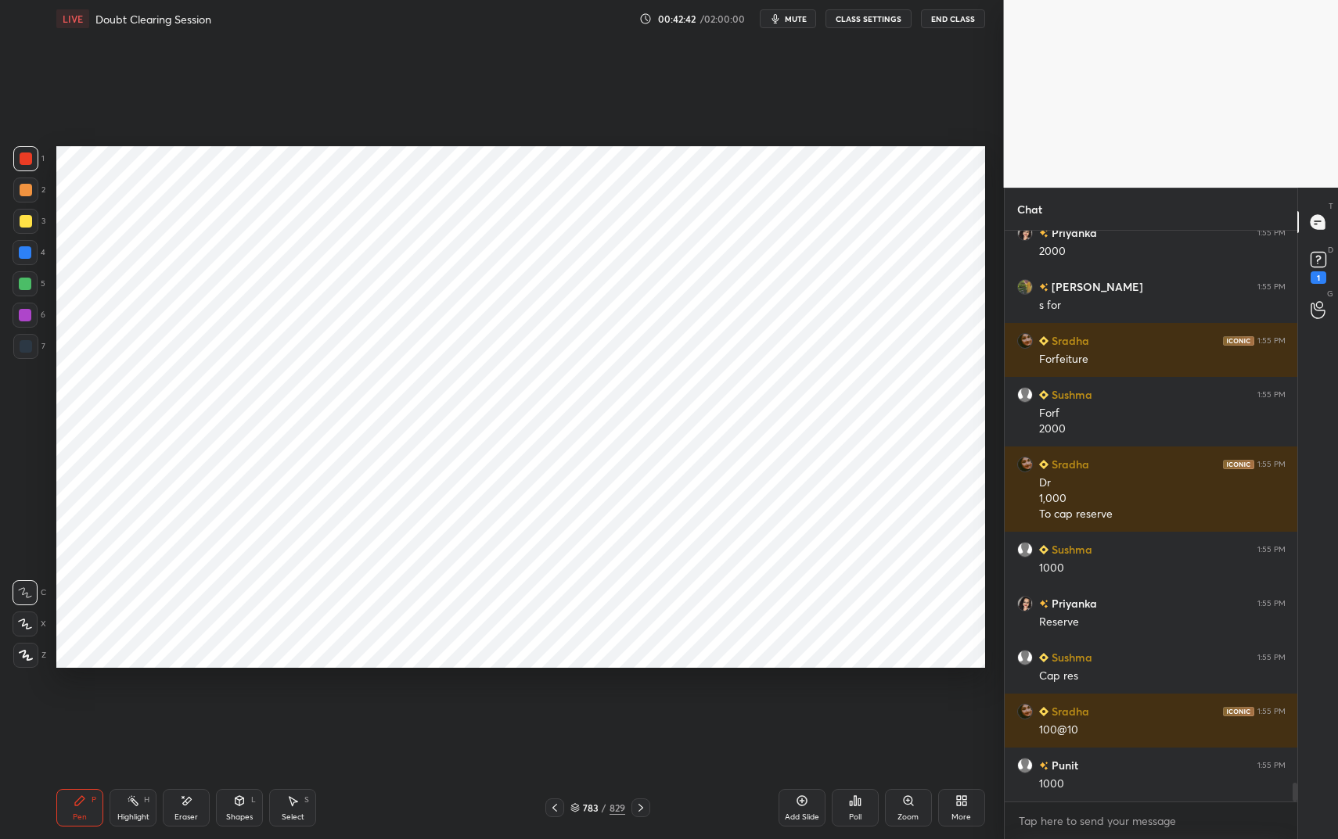
click at [31, 353] on div "7" at bounding box center [29, 349] width 32 height 31
drag, startPoint x: 20, startPoint y: 353, endPoint x: 32, endPoint y: 350, distance: 12.9
click at [20, 353] on div at bounding box center [25, 346] width 25 height 25
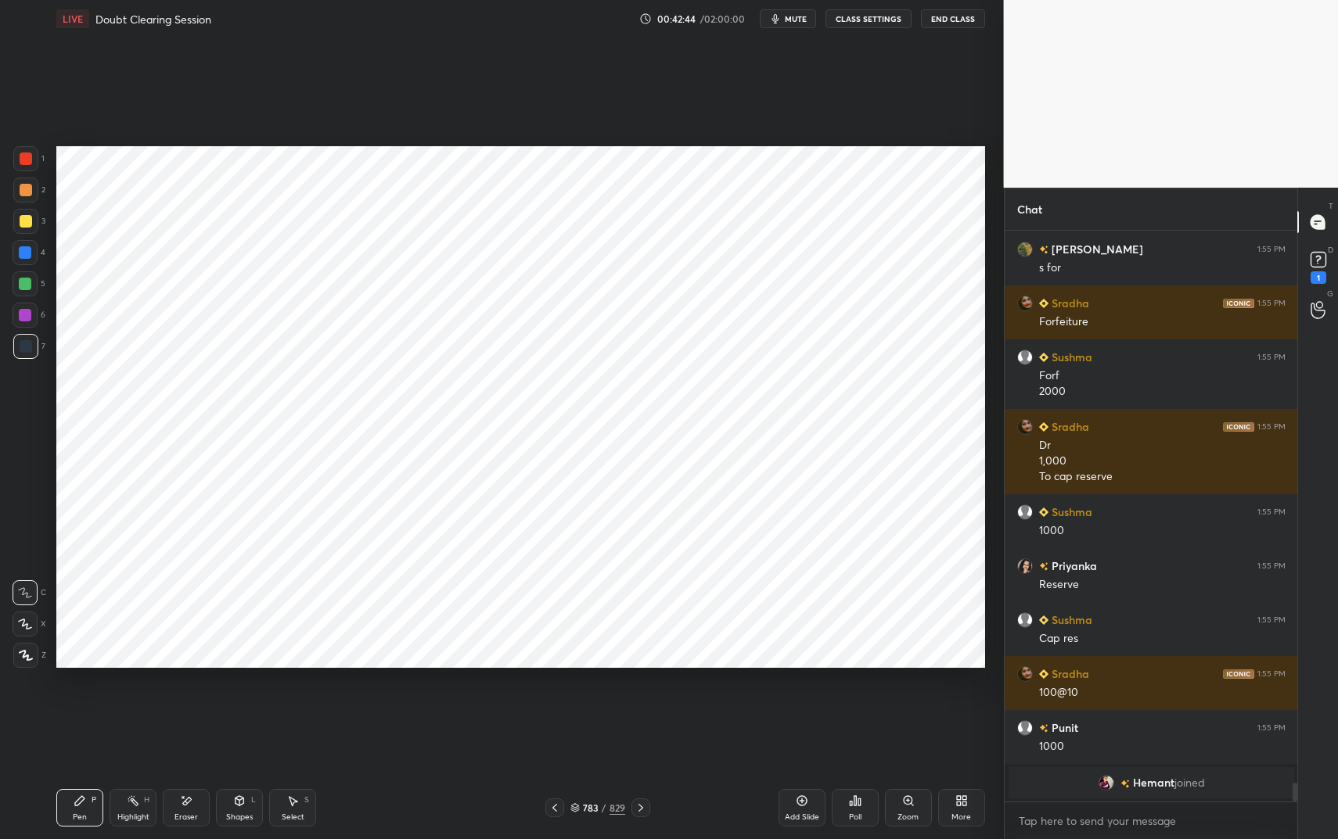
click at [246, 704] on div "Shapes L" at bounding box center [239, 808] width 47 height 38
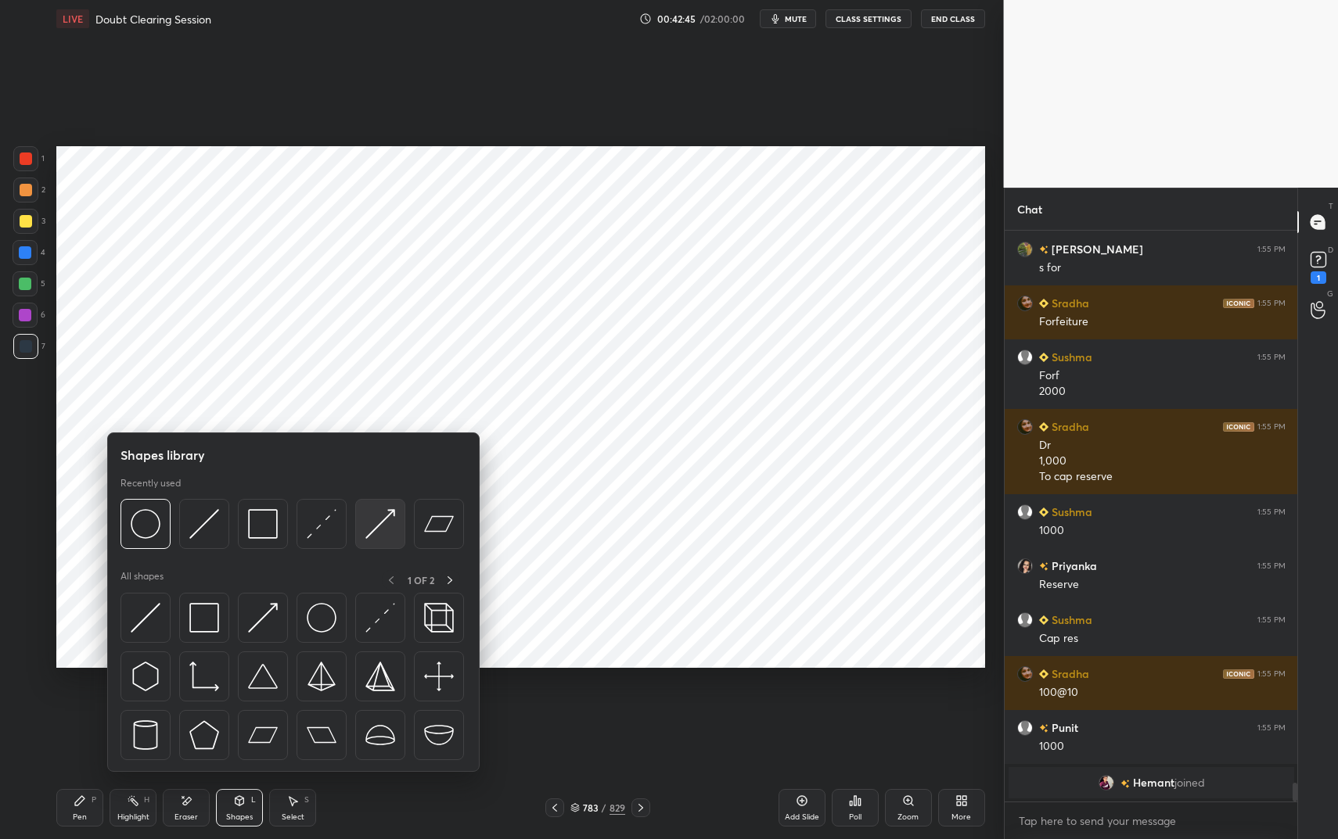
click at [363, 534] on div at bounding box center [380, 524] width 50 height 50
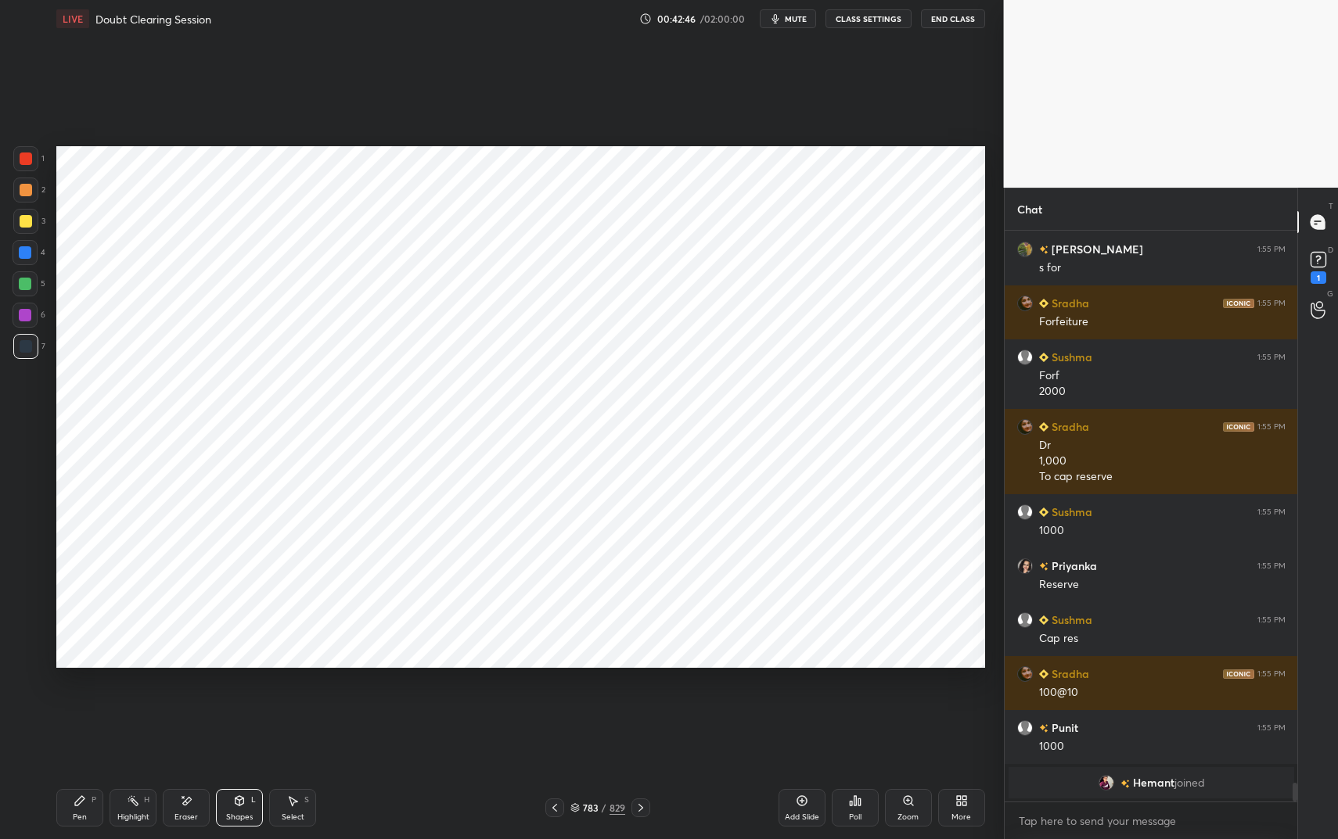
click at [31, 160] on div at bounding box center [25, 158] width 25 height 25
click at [32, 163] on div at bounding box center [25, 158] width 25 height 25
click at [244, 704] on icon at bounding box center [239, 801] width 13 height 13
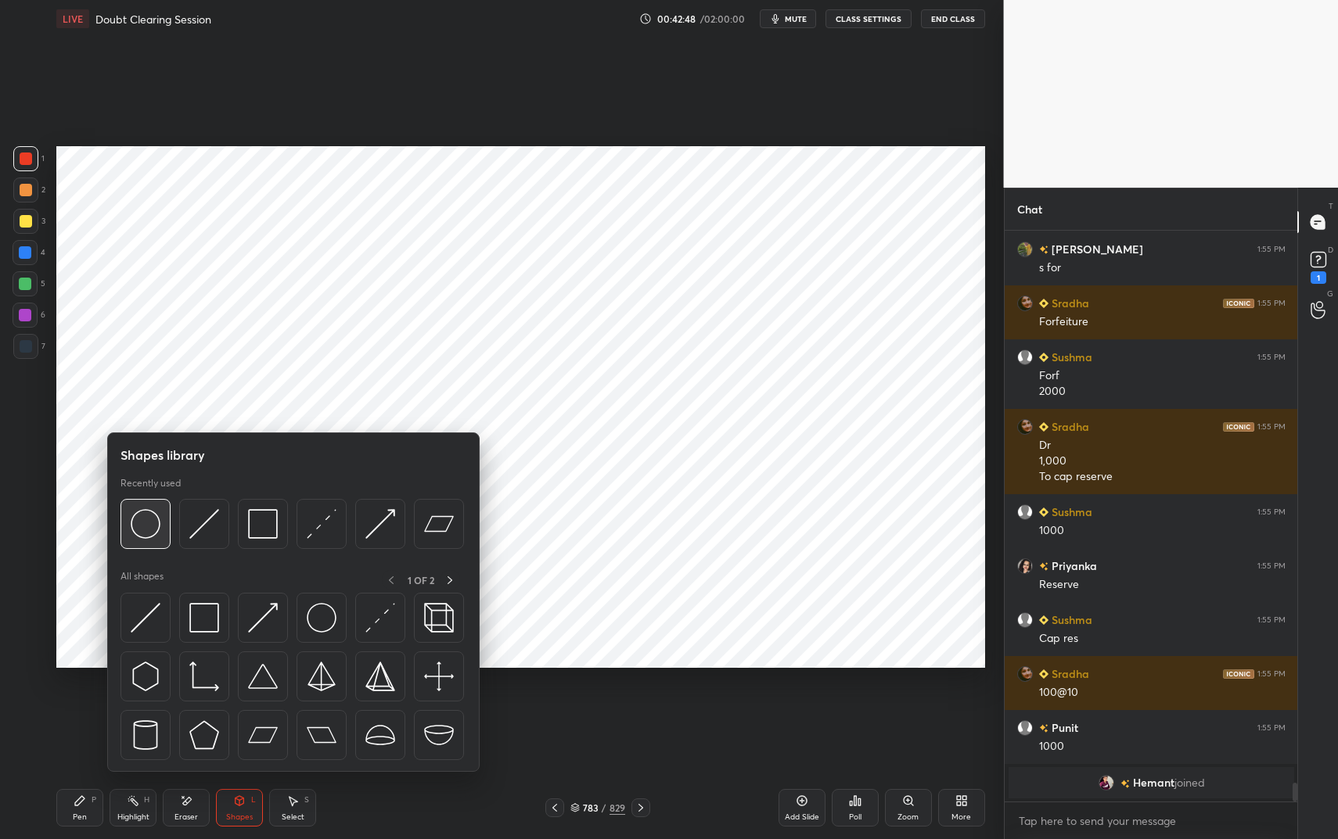
click at [135, 512] on img at bounding box center [146, 524] width 30 height 30
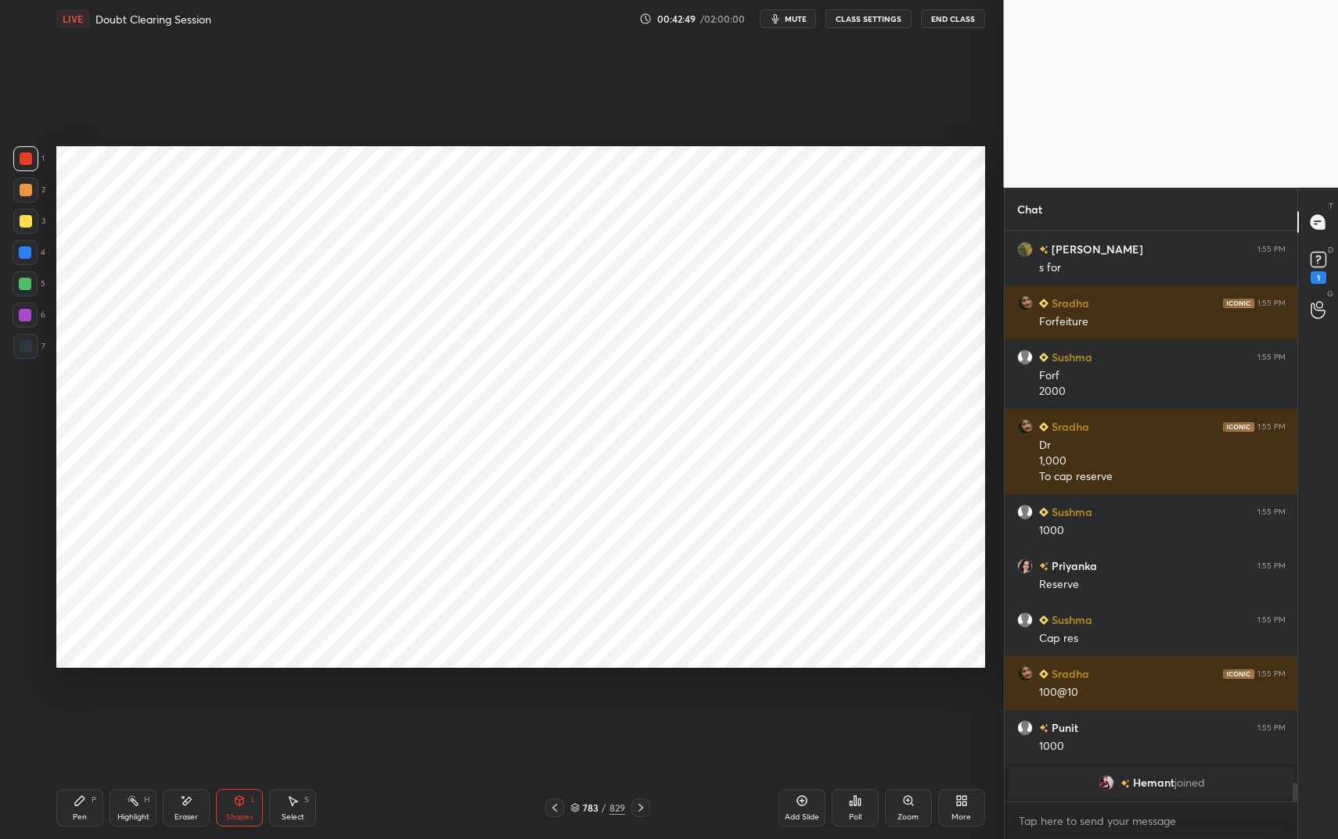
click at [242, 704] on icon at bounding box center [239, 800] width 9 height 9
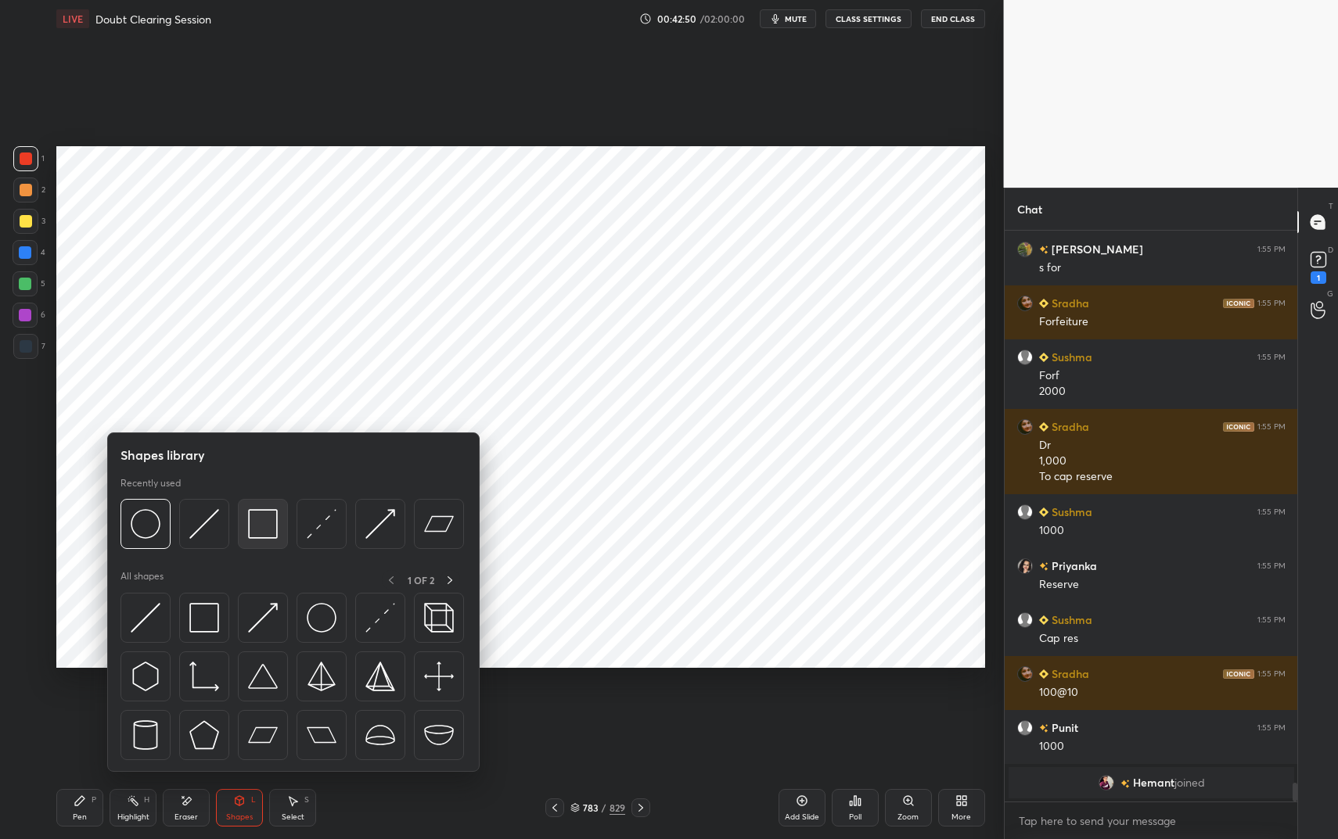
click at [287, 527] on div at bounding box center [263, 524] width 50 height 50
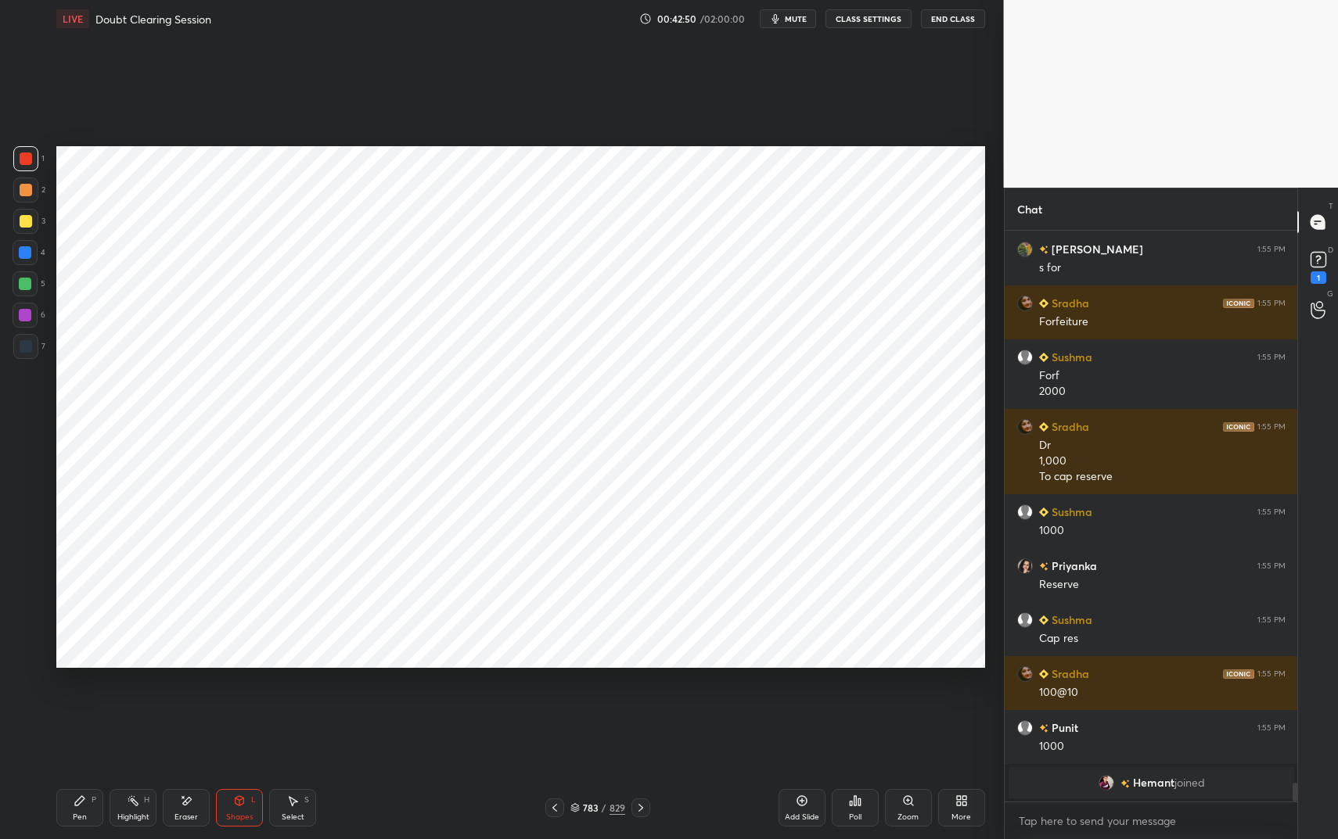
click at [251, 704] on div "Shapes" at bounding box center [239, 818] width 27 height 8
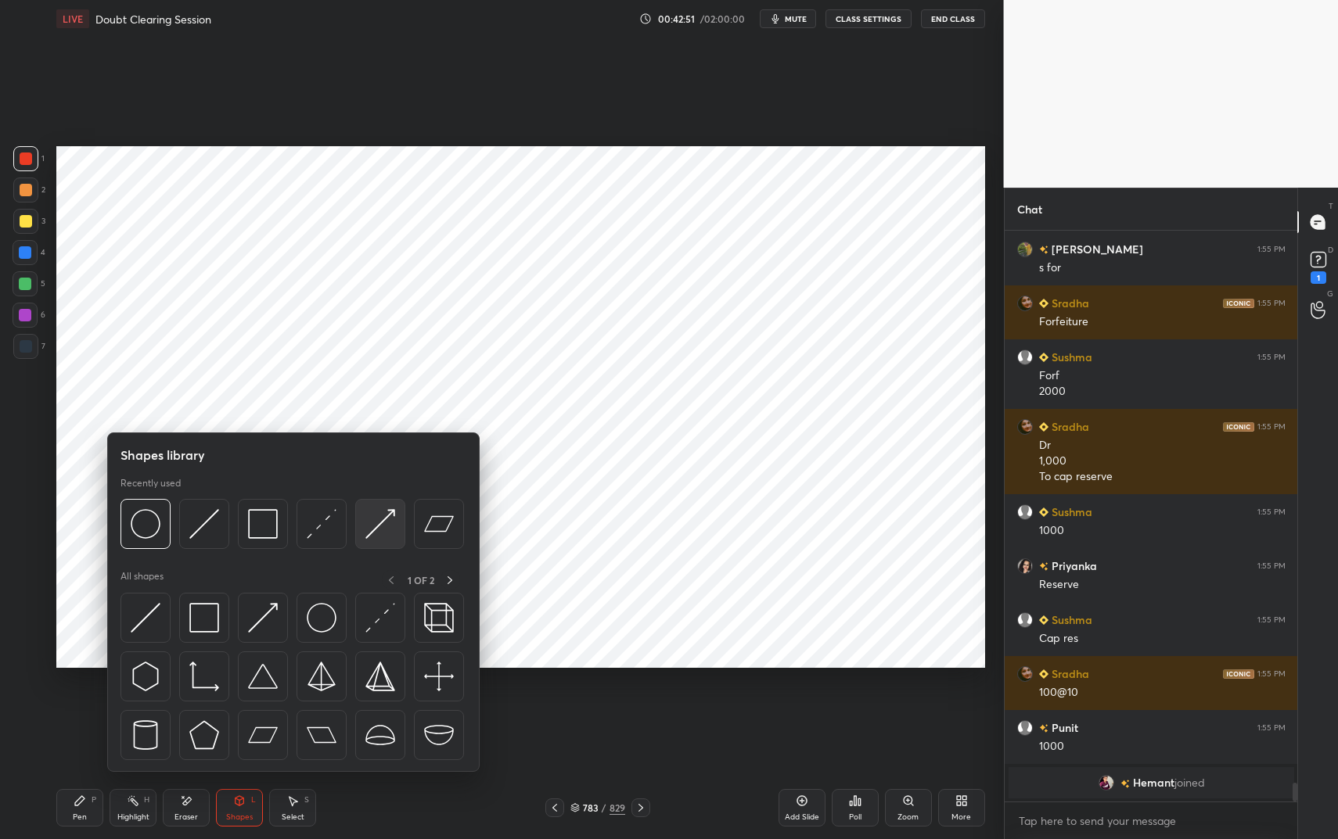
click at [379, 516] on img at bounding box center [380, 524] width 30 height 30
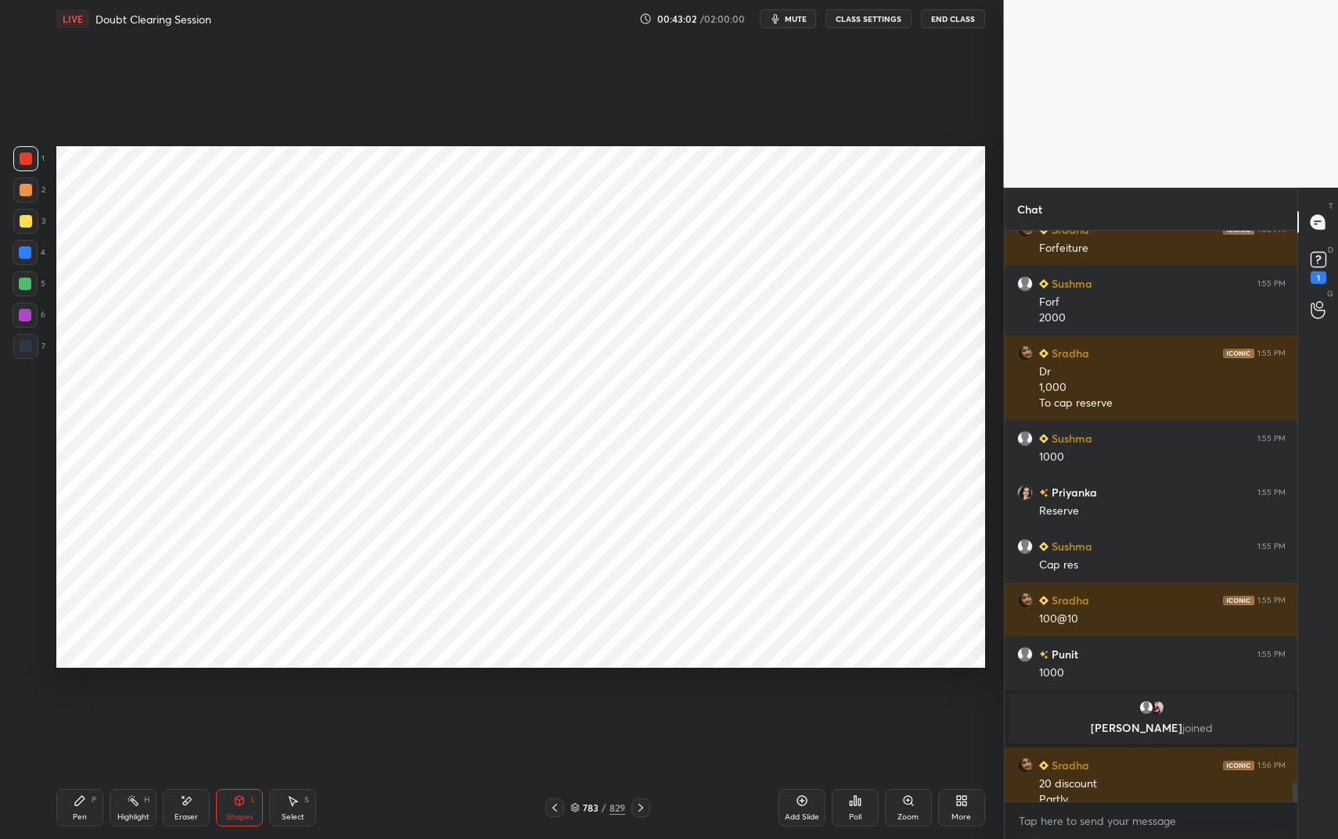
scroll to position [16462, 0]
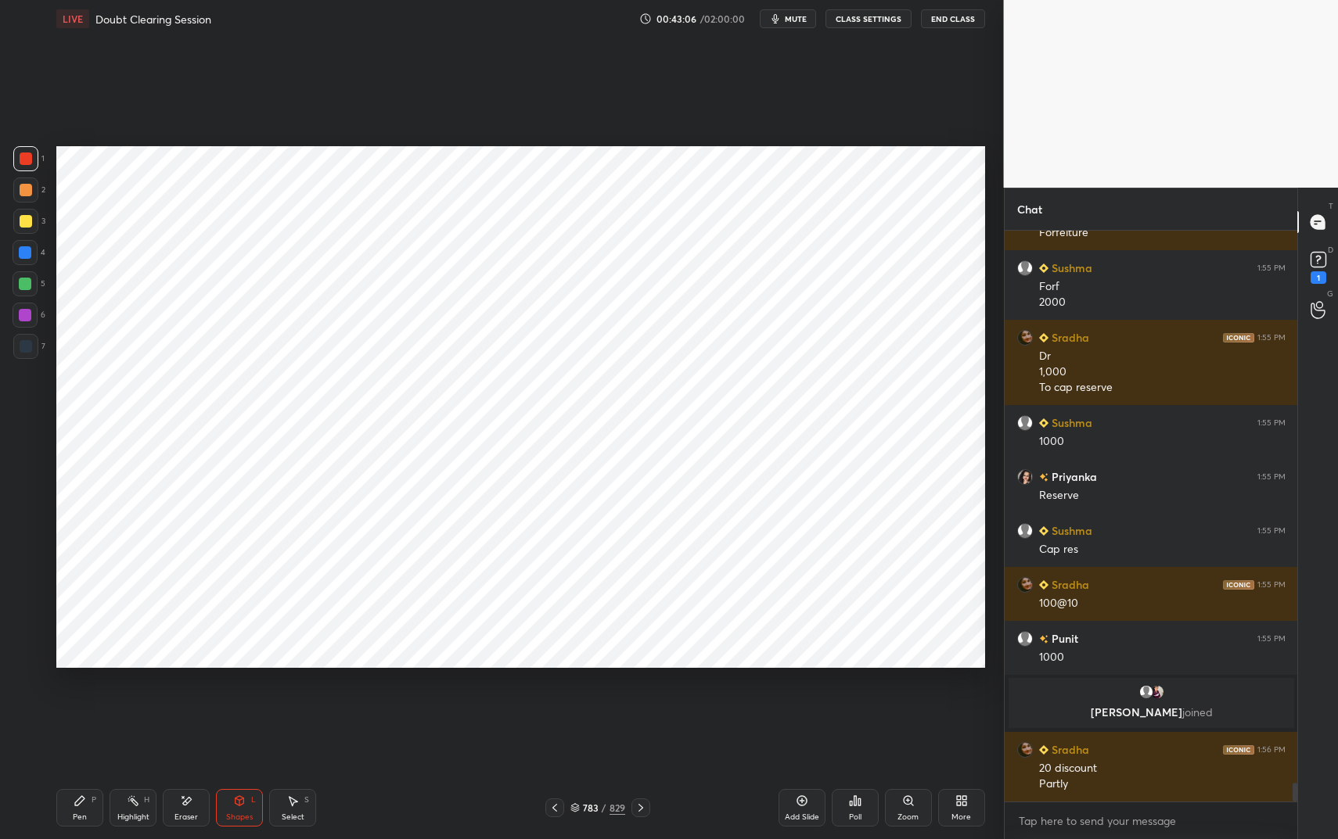
click at [70, 704] on div "Pen P" at bounding box center [79, 808] width 47 height 38
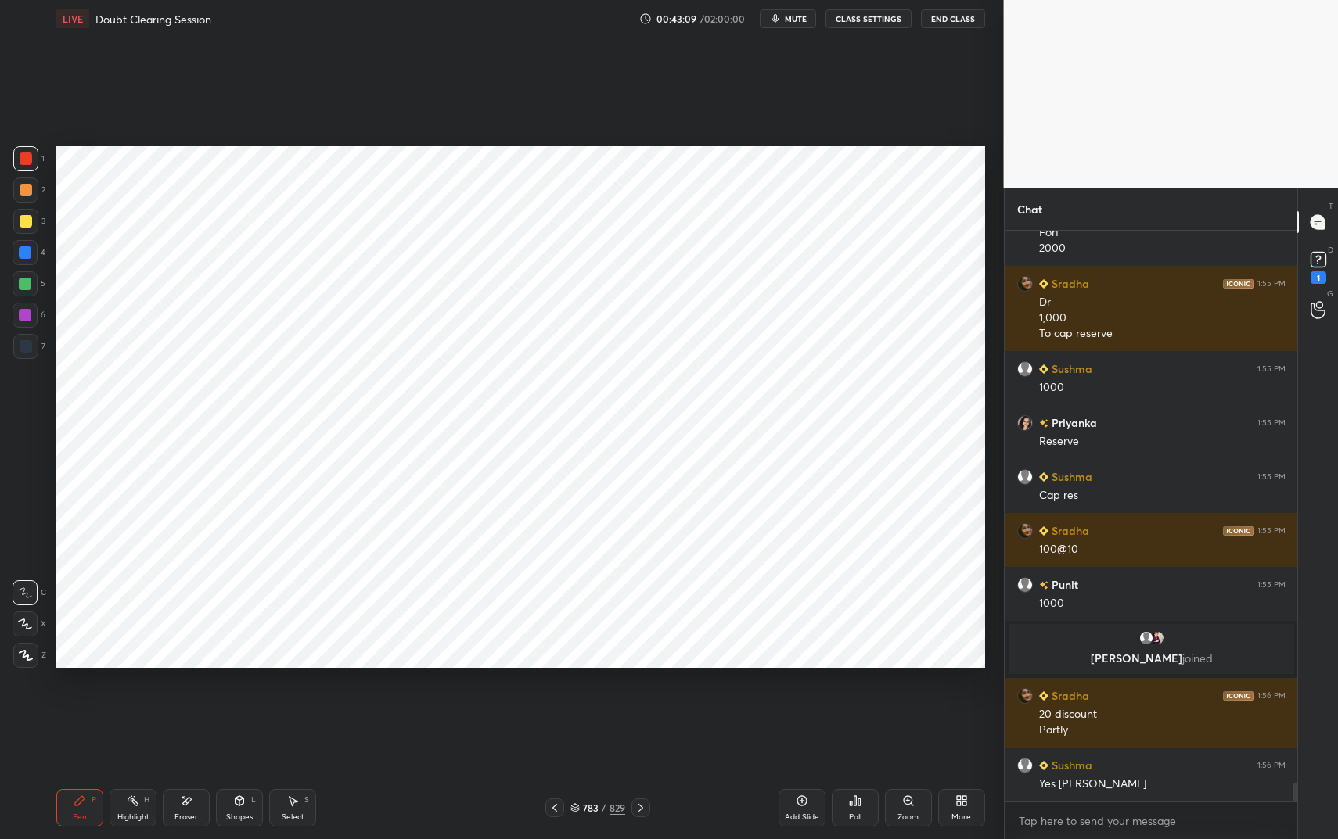
click at [25, 309] on div at bounding box center [25, 315] width 13 height 13
click at [24, 311] on div at bounding box center [25, 315] width 13 height 13
drag, startPoint x: 185, startPoint y: 802, endPoint x: 219, endPoint y: 787, distance: 37.5
click at [185, 704] on icon at bounding box center [187, 801] width 9 height 8
click at [92, 704] on div "P" at bounding box center [94, 800] width 5 height 8
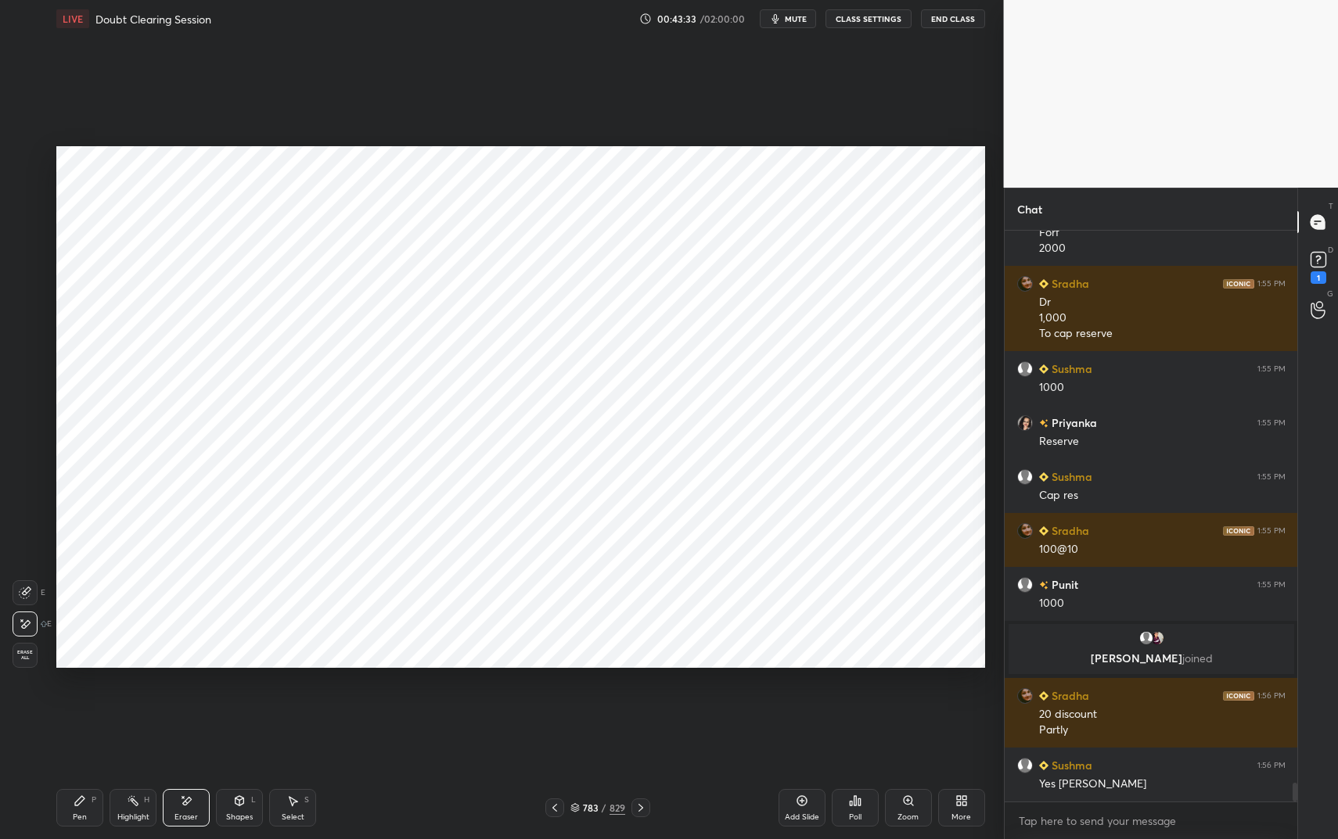
drag, startPoint x: 92, startPoint y: 801, endPoint x: 103, endPoint y: 769, distance: 34.2
click at [85, 704] on div "Pen P" at bounding box center [79, 808] width 47 height 38
click at [22, 343] on div at bounding box center [26, 346] width 13 height 13
drag, startPoint x: 23, startPoint y: 344, endPoint x: 50, endPoint y: 322, distance: 35.1
click at [23, 344] on div at bounding box center [26, 346] width 13 height 13
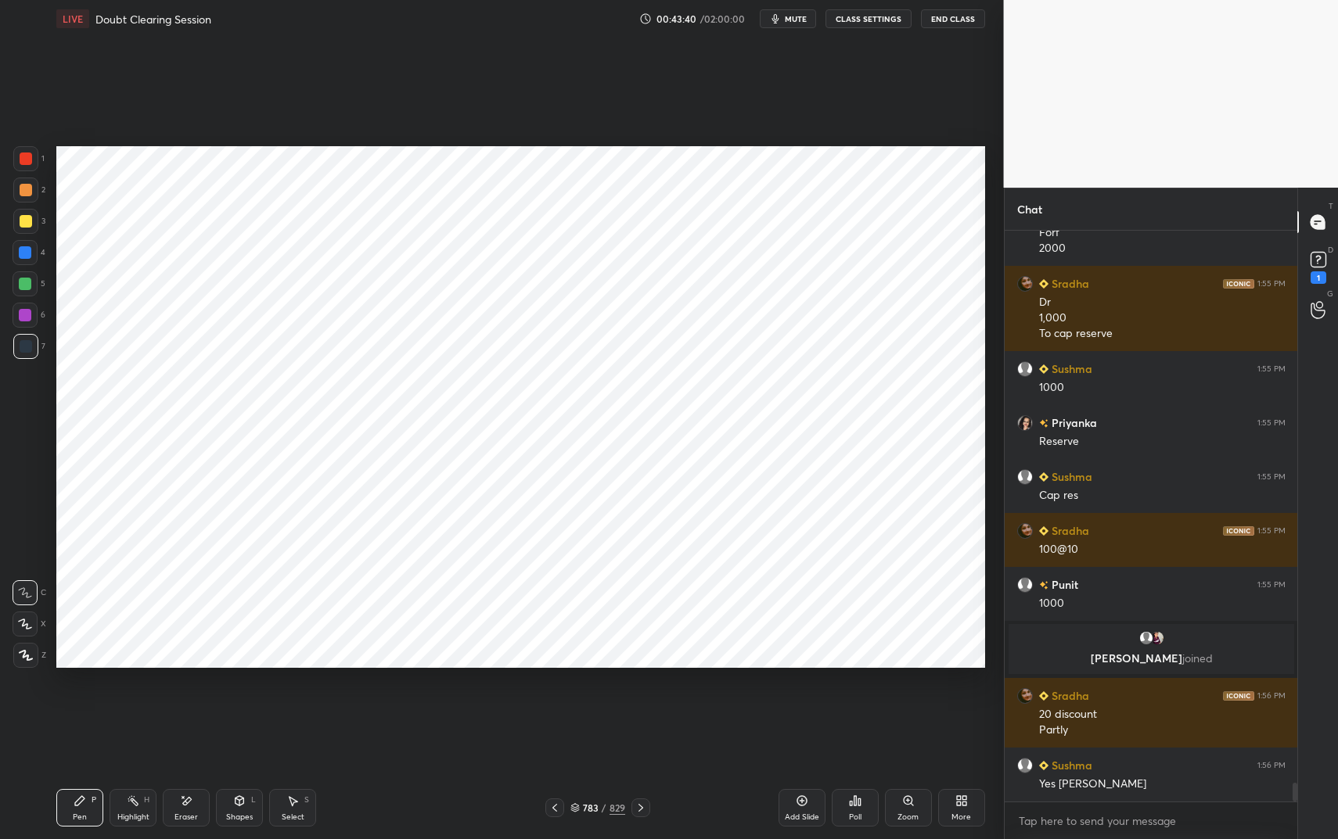
drag, startPoint x: 190, startPoint y: 806, endPoint x: 216, endPoint y: 736, distance: 74.3
click at [190, 704] on icon at bounding box center [186, 801] width 13 height 13
click at [73, 704] on div "Pen P" at bounding box center [79, 808] width 47 height 38
drag, startPoint x: 77, startPoint y: 814, endPoint x: 100, endPoint y: 789, distance: 34.3
click at [77, 704] on div "Pen" at bounding box center [80, 818] width 14 height 8
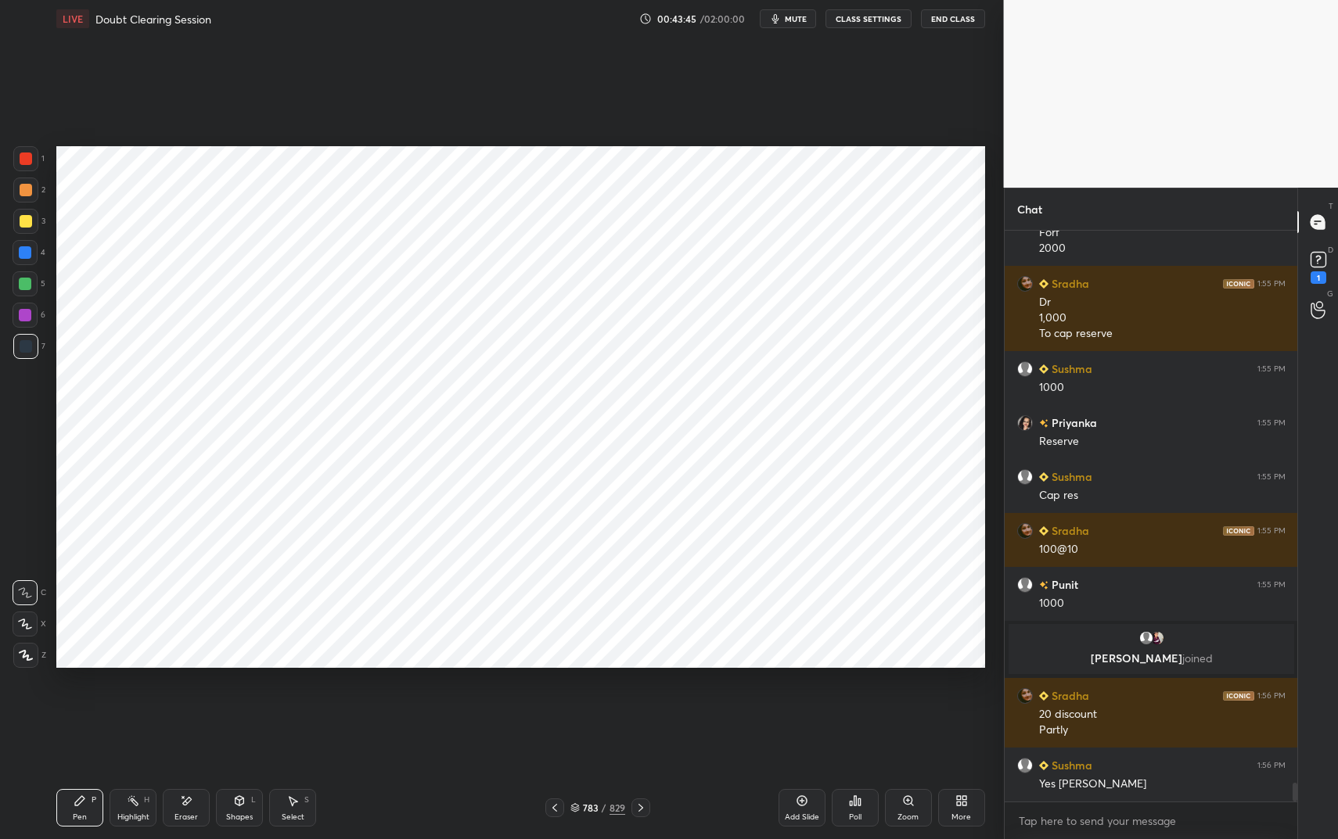
click at [235, 704] on icon at bounding box center [239, 801] width 13 height 13
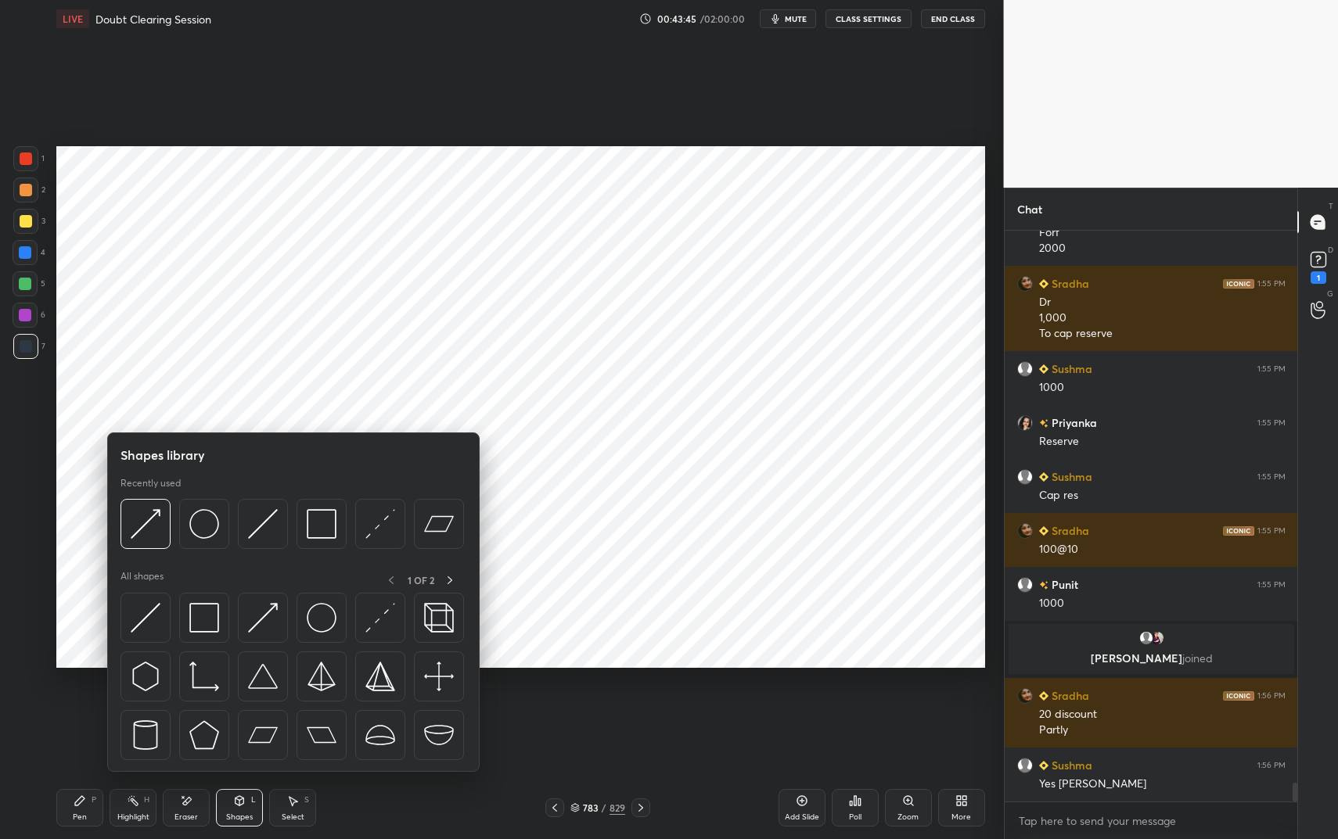
click at [194, 704] on div "Eraser" at bounding box center [186, 808] width 47 height 38
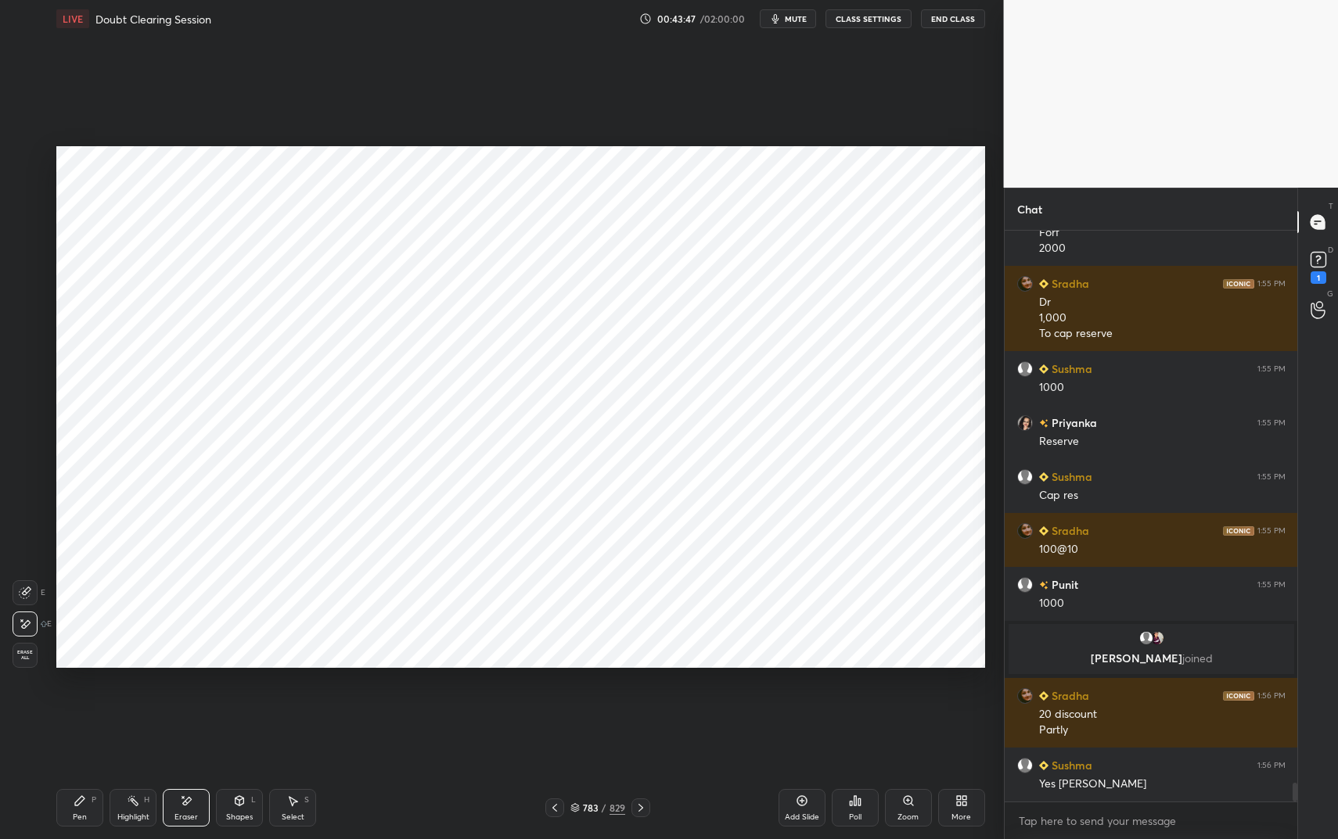
scroll to position [16570, 0]
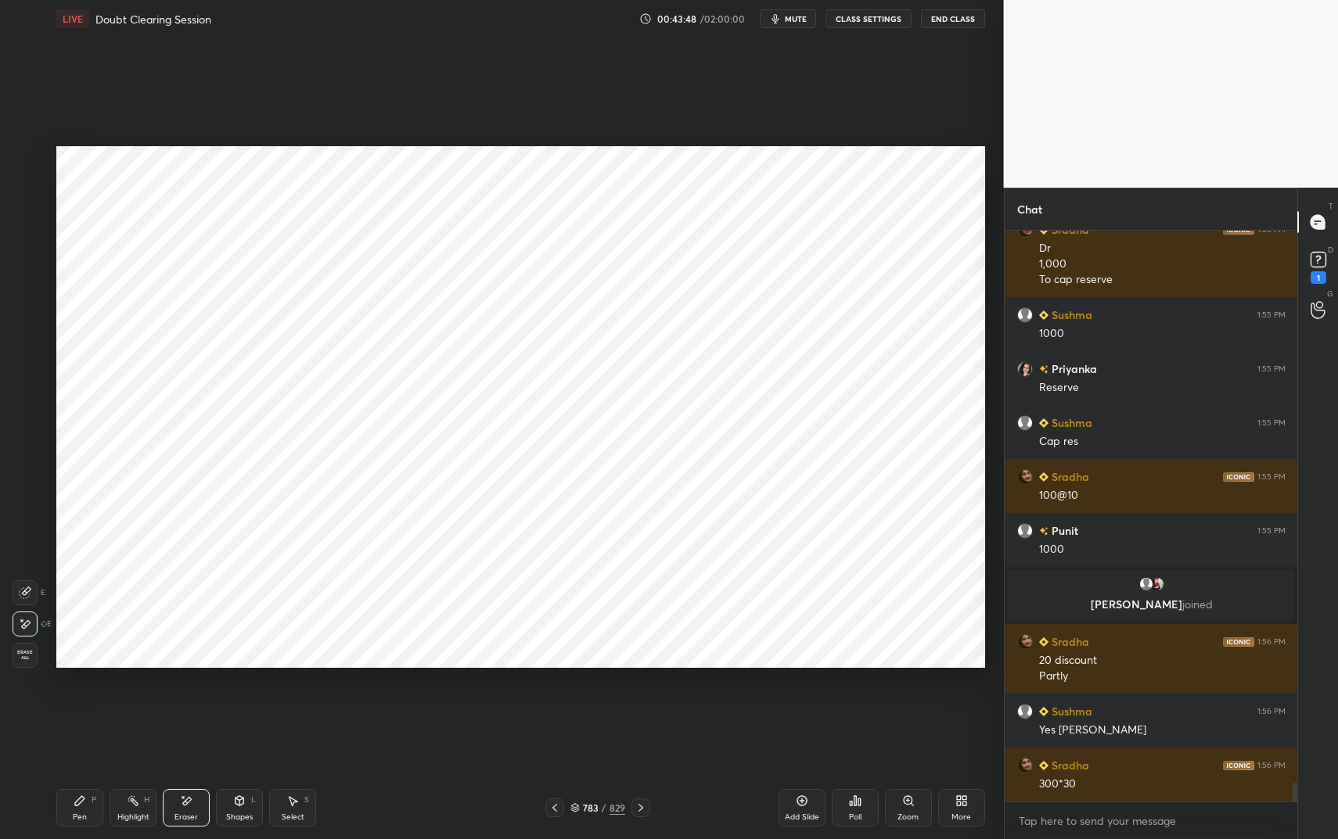
click at [77, 704] on div "Pen" at bounding box center [80, 818] width 14 height 8
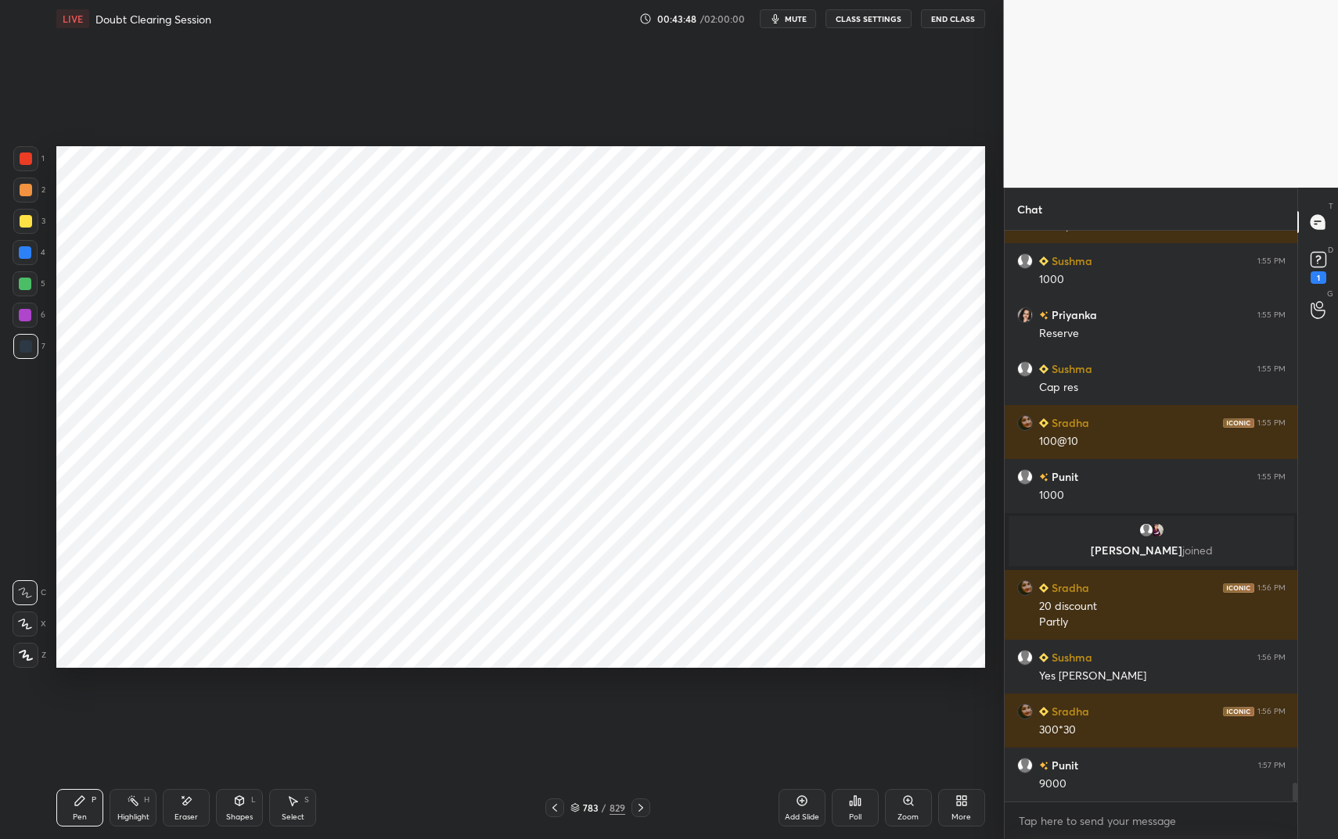
click at [81, 704] on icon at bounding box center [79, 800] width 9 height 9
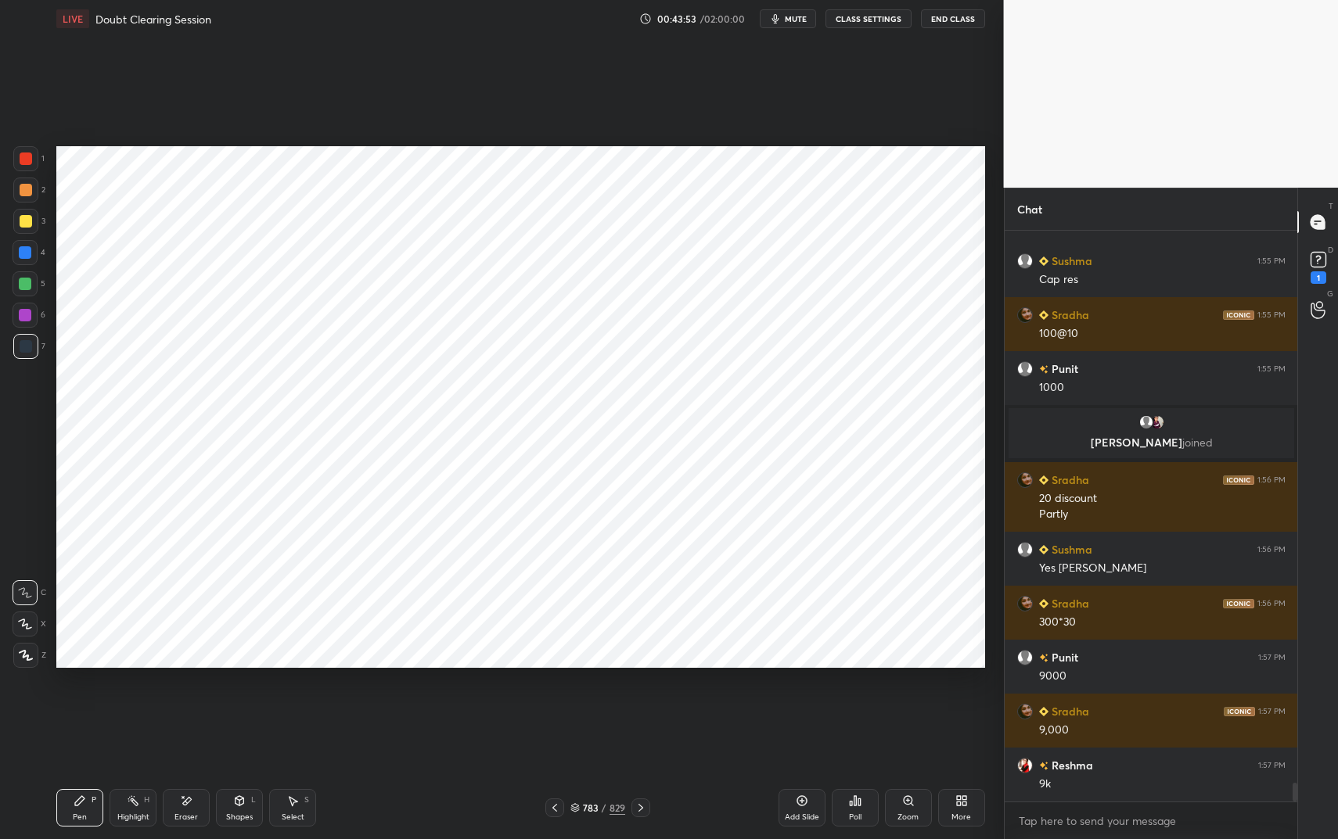
scroll to position [16786, 0]
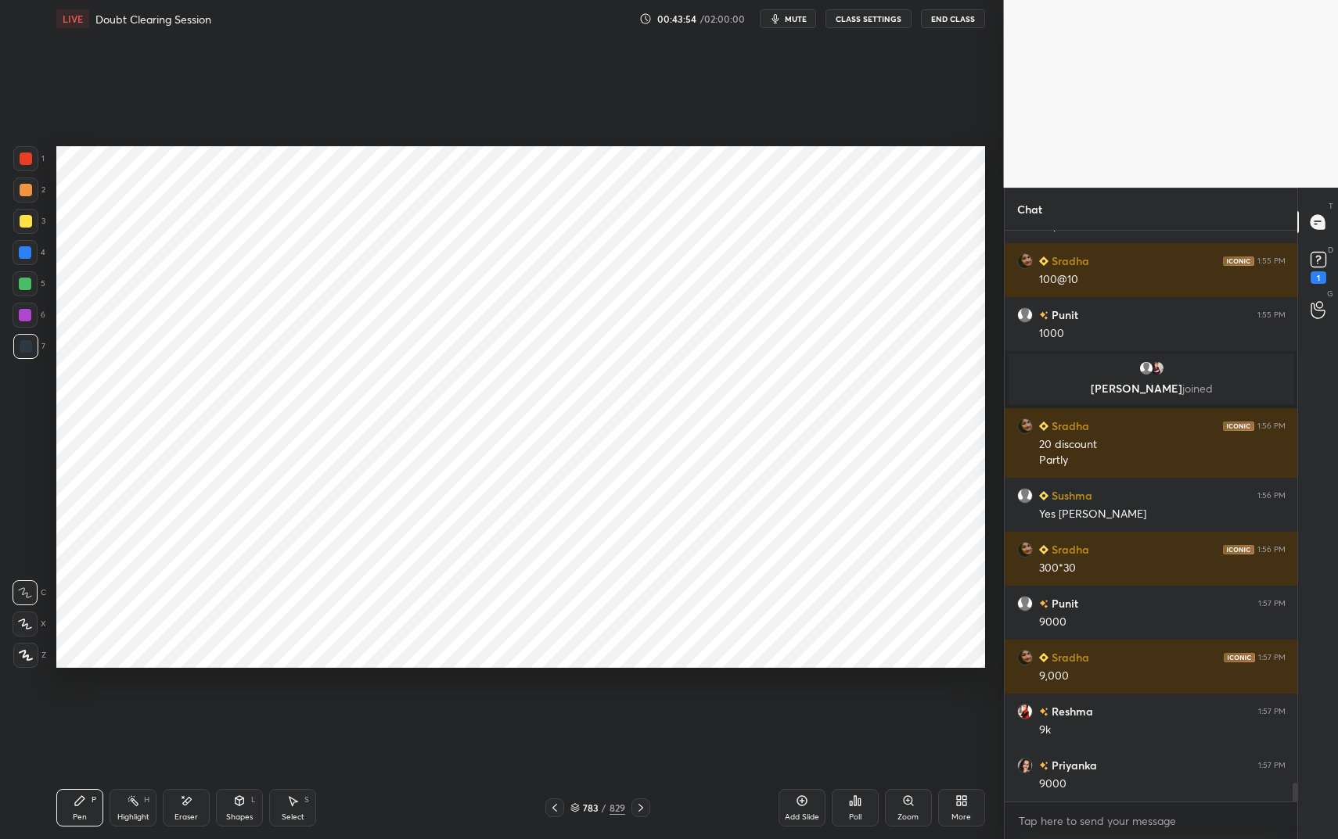
drag, startPoint x: 129, startPoint y: 815, endPoint x: 139, endPoint y: 810, distance: 11.6
click at [129, 704] on div "Highlight" at bounding box center [133, 818] width 32 height 8
drag, startPoint x: 139, startPoint y: 810, endPoint x: 153, endPoint y: 805, distance: 14.1
click at [142, 704] on div "Highlight H" at bounding box center [133, 808] width 47 height 38
drag, startPoint x: 203, startPoint y: 809, endPoint x: 210, endPoint y: 800, distance: 11.1
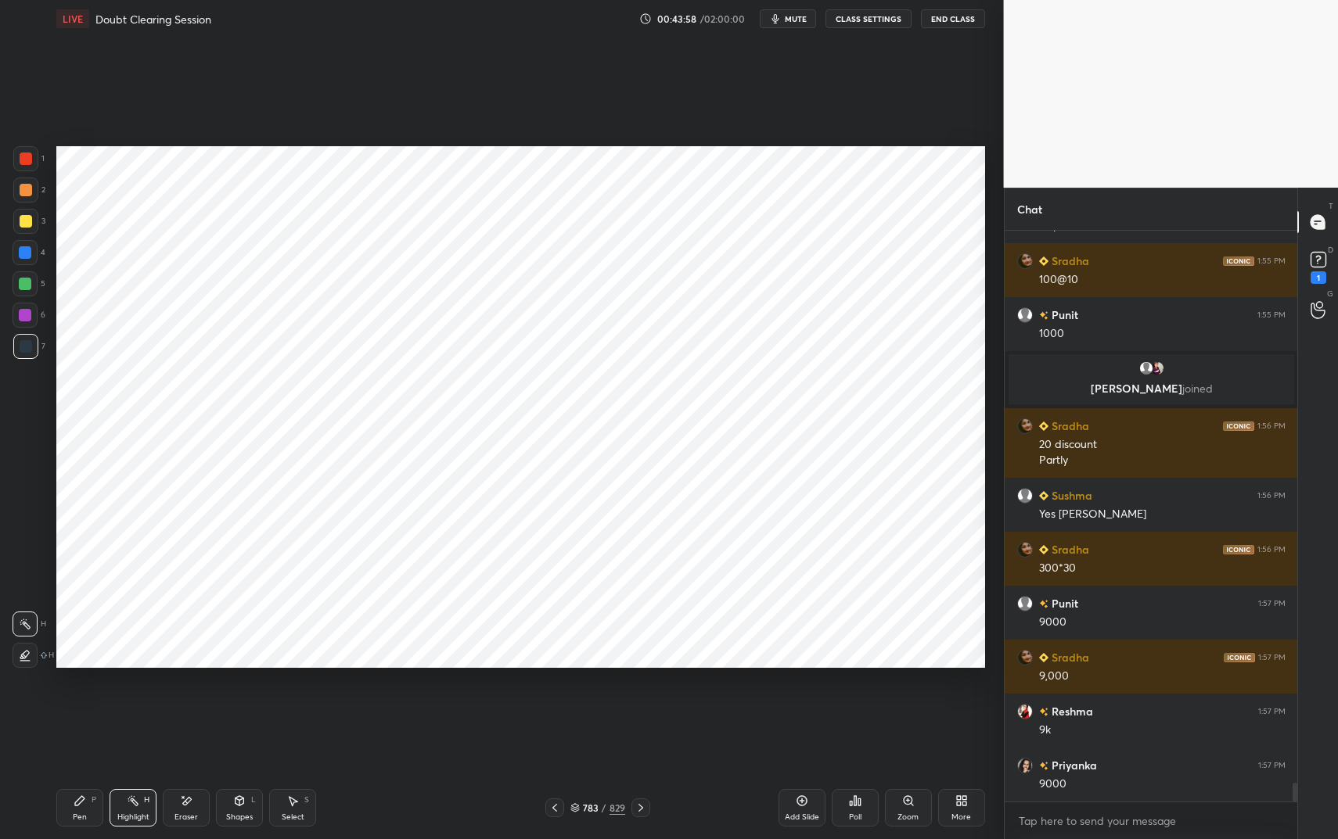
click at [203, 704] on div "Eraser" at bounding box center [186, 808] width 47 height 38
click at [135, 704] on icon at bounding box center [133, 801] width 13 height 13
click at [137, 704] on div "Highlight H" at bounding box center [133, 808] width 47 height 38
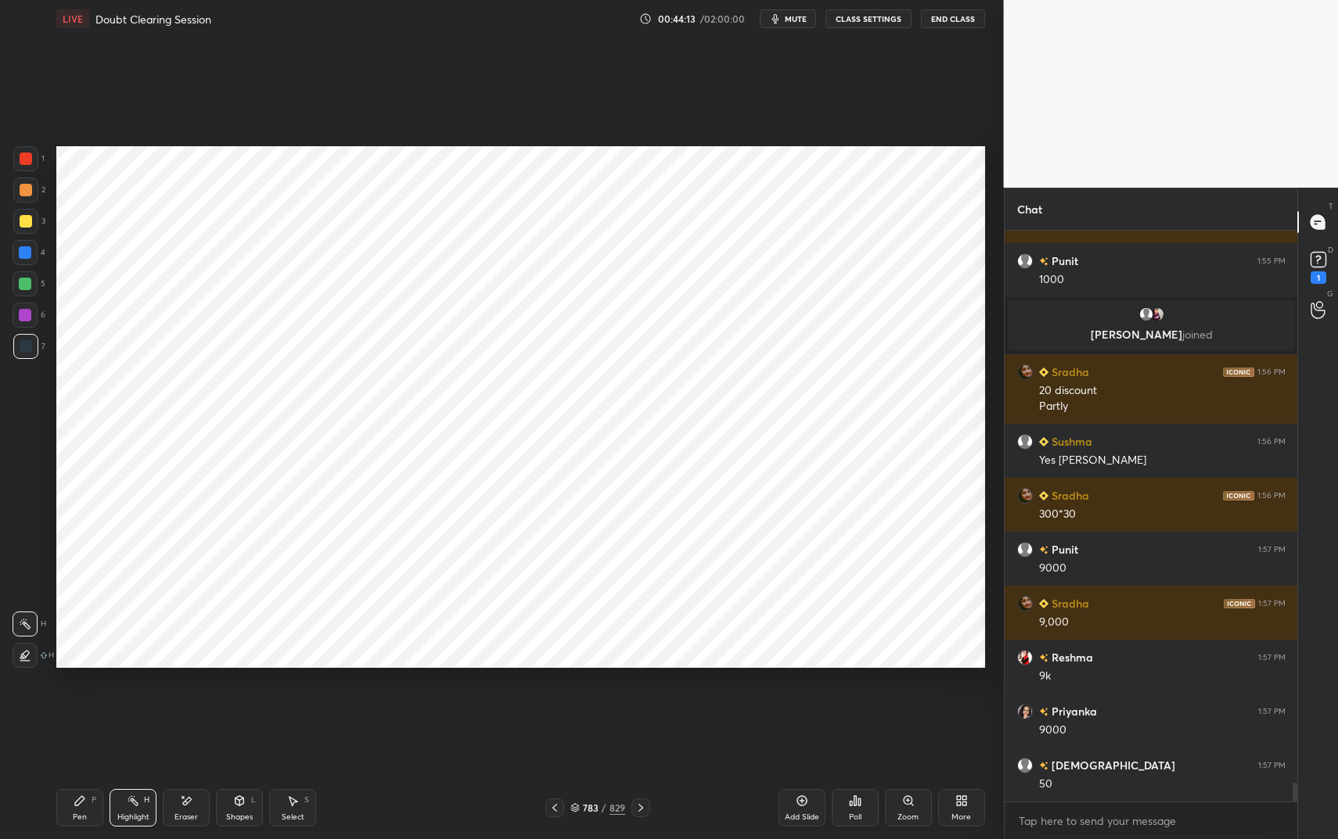
click at [77, 704] on icon at bounding box center [79, 800] width 9 height 9
click at [86, 704] on div "Pen P" at bounding box center [79, 808] width 47 height 38
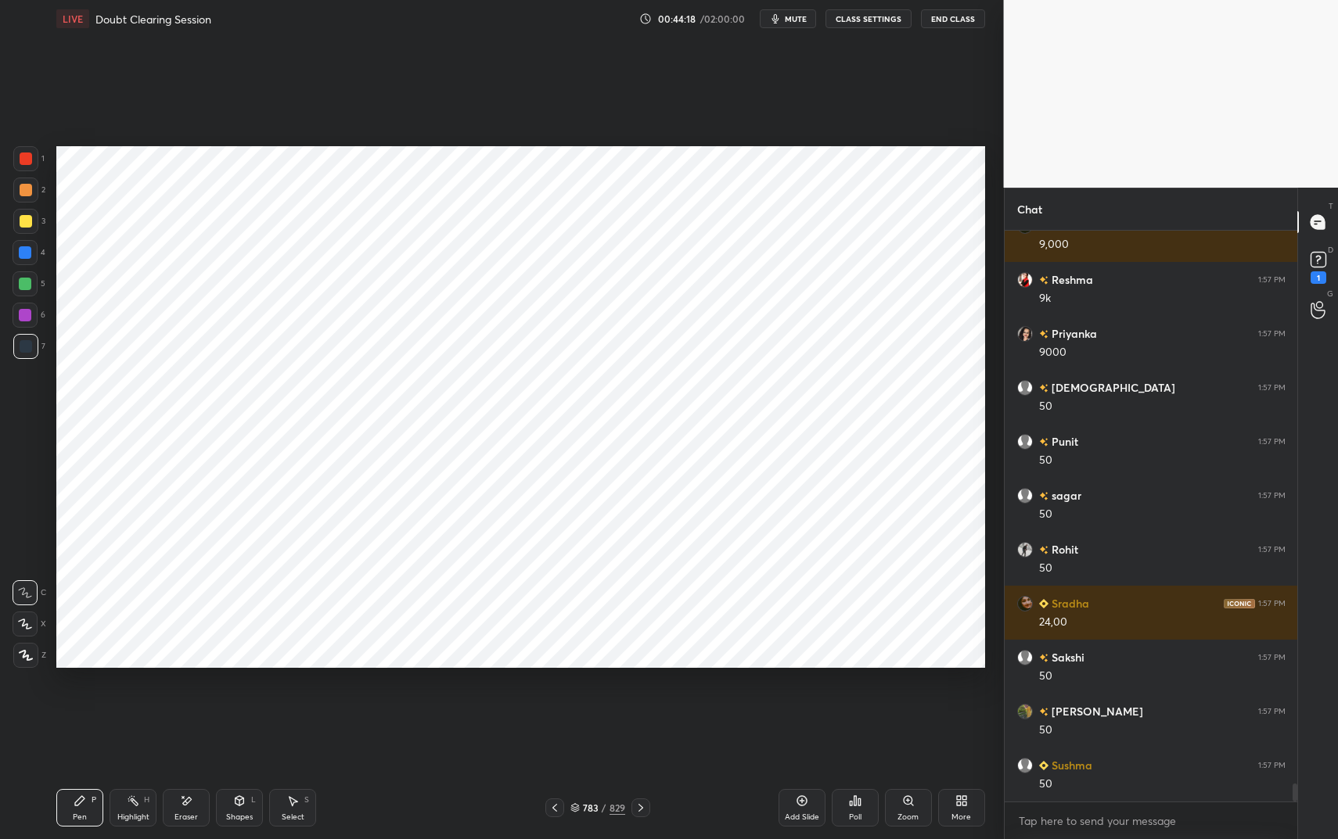
scroll to position [17272, 0]
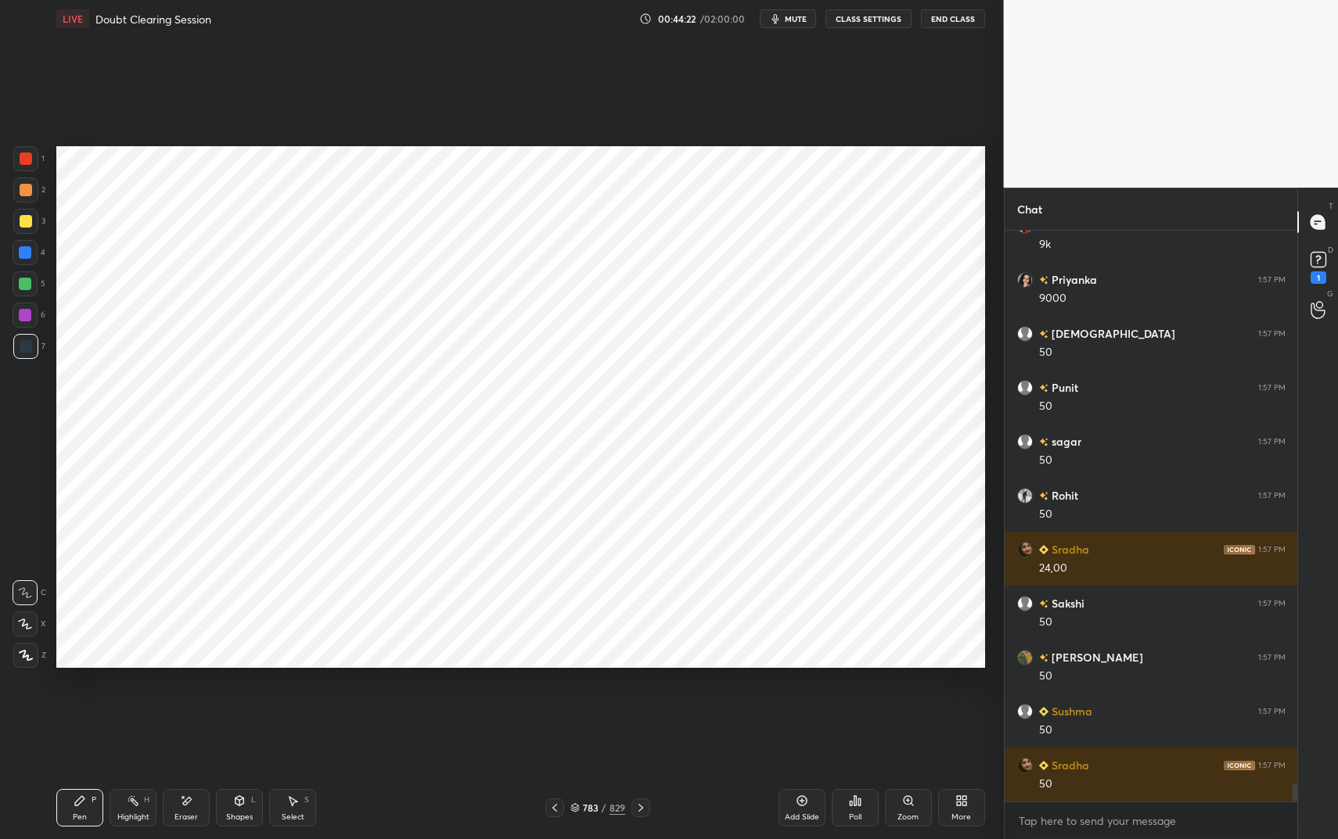
drag, startPoint x: 138, startPoint y: 818, endPoint x: 156, endPoint y: 796, distance: 28.5
click at [138, 704] on div "Highlight" at bounding box center [133, 818] width 32 height 8
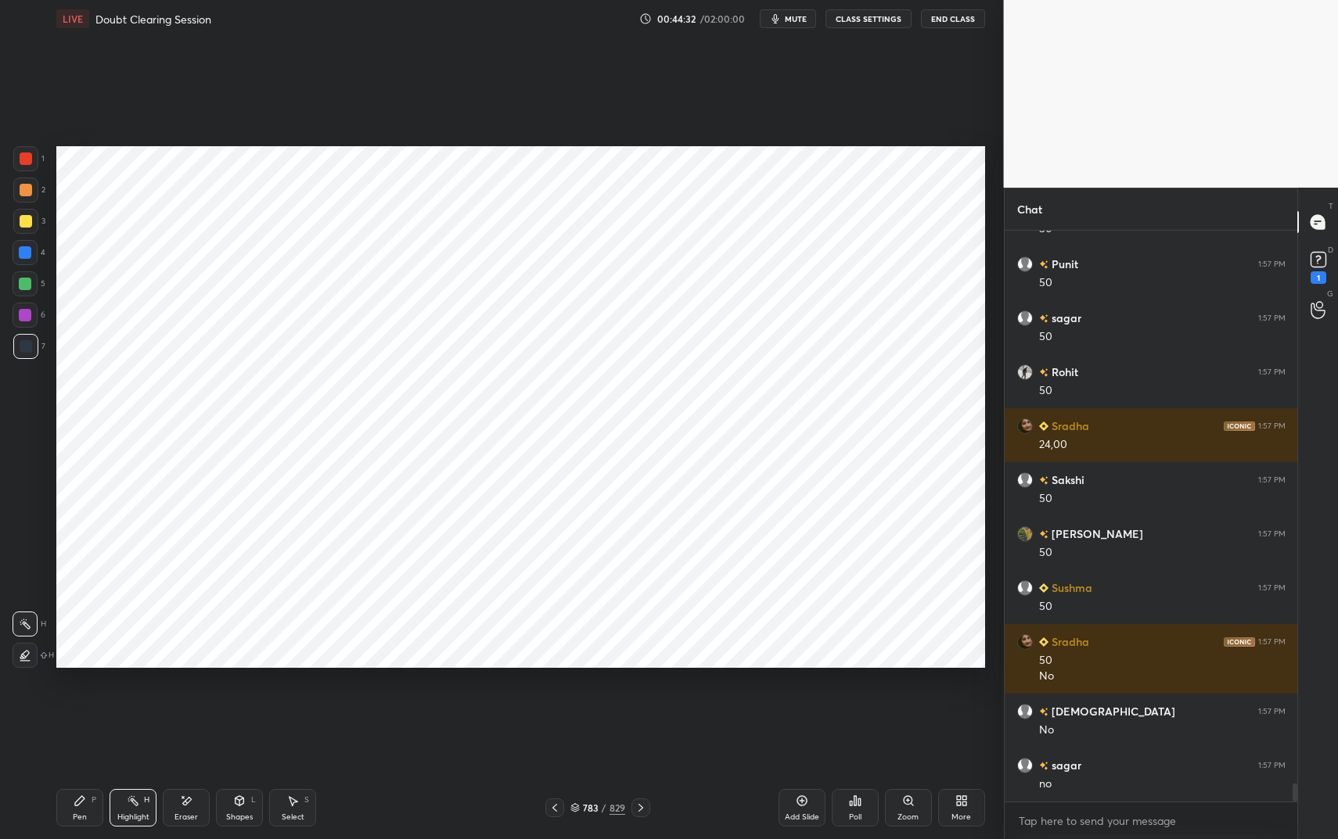
scroll to position [17557, 0]
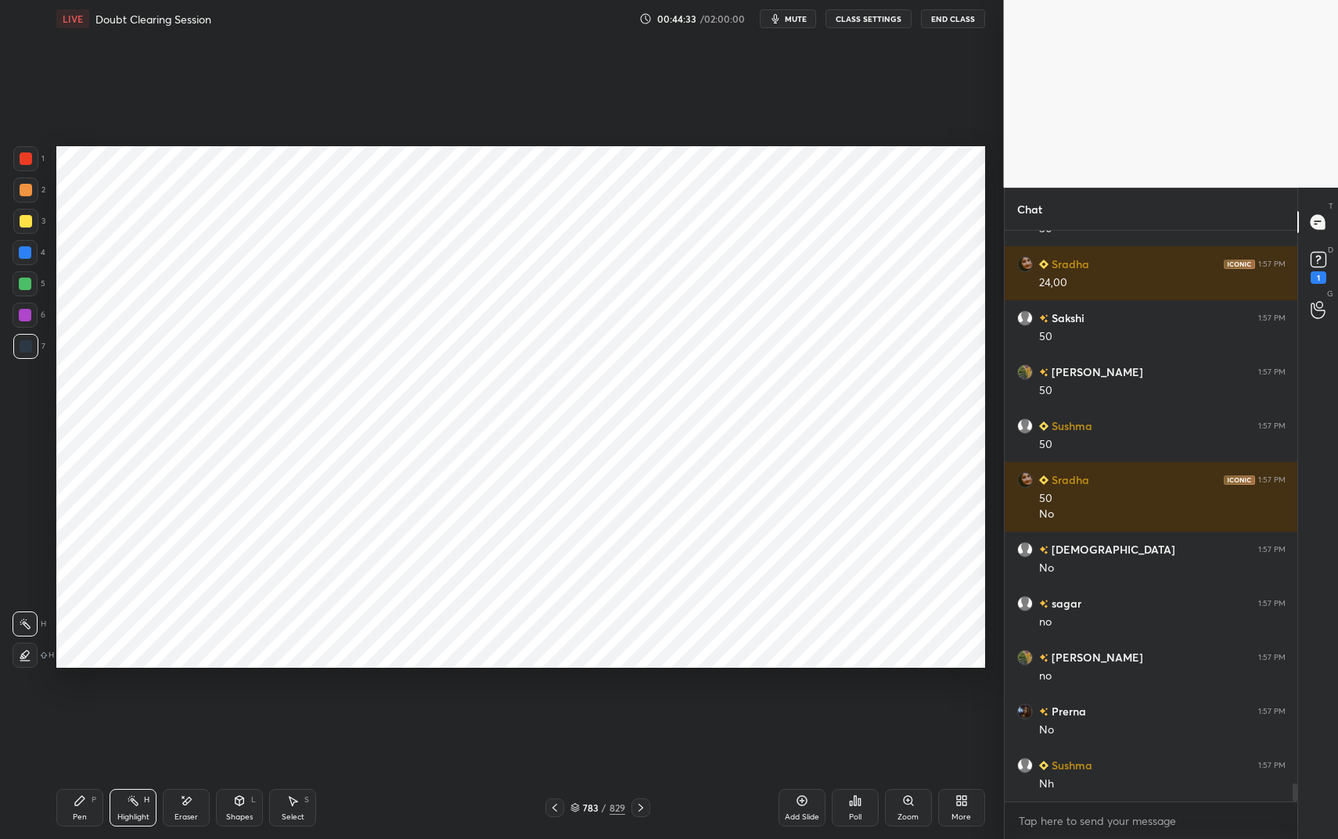
click at [92, 704] on div "Pen P" at bounding box center [79, 808] width 47 height 38
click at [90, 704] on div "Pen P" at bounding box center [79, 808] width 47 height 38
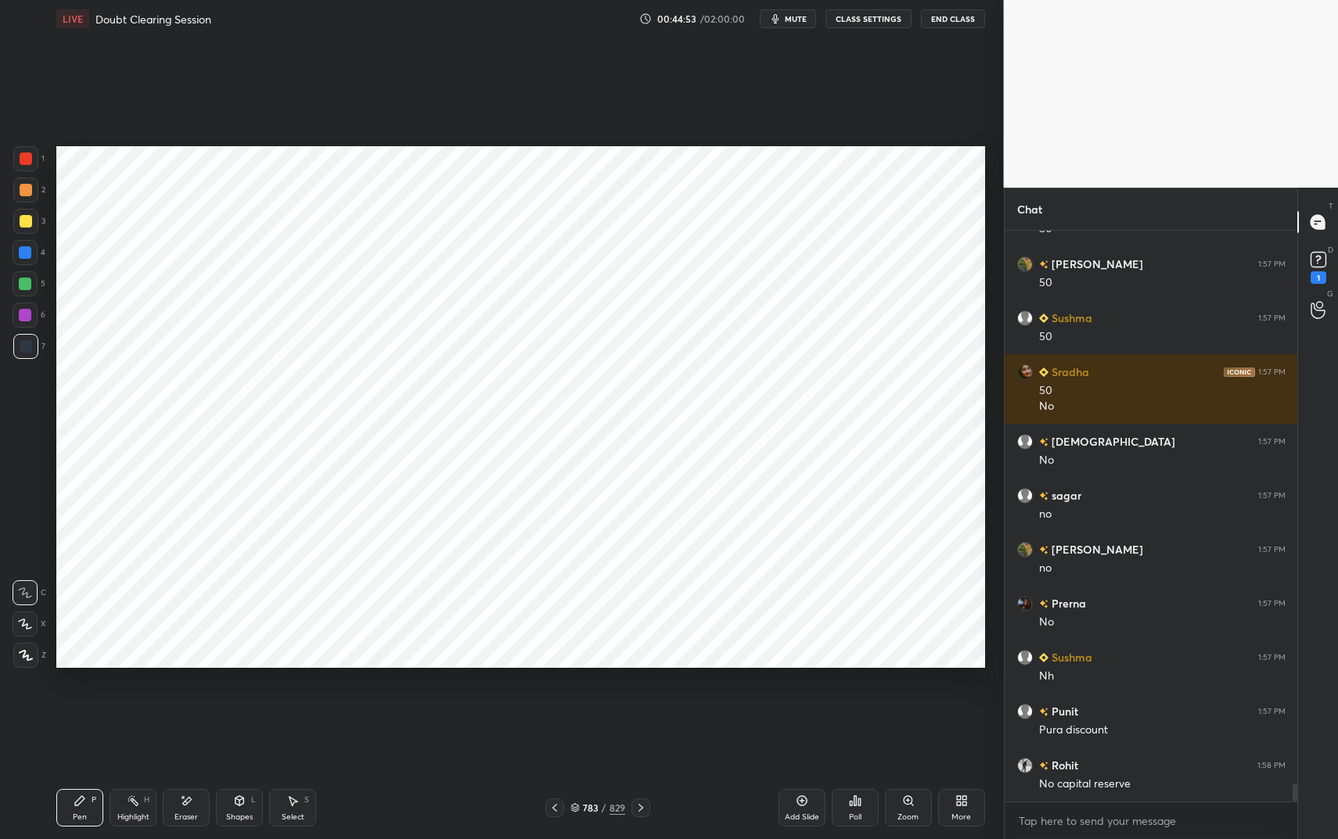
scroll to position [17719, 0]
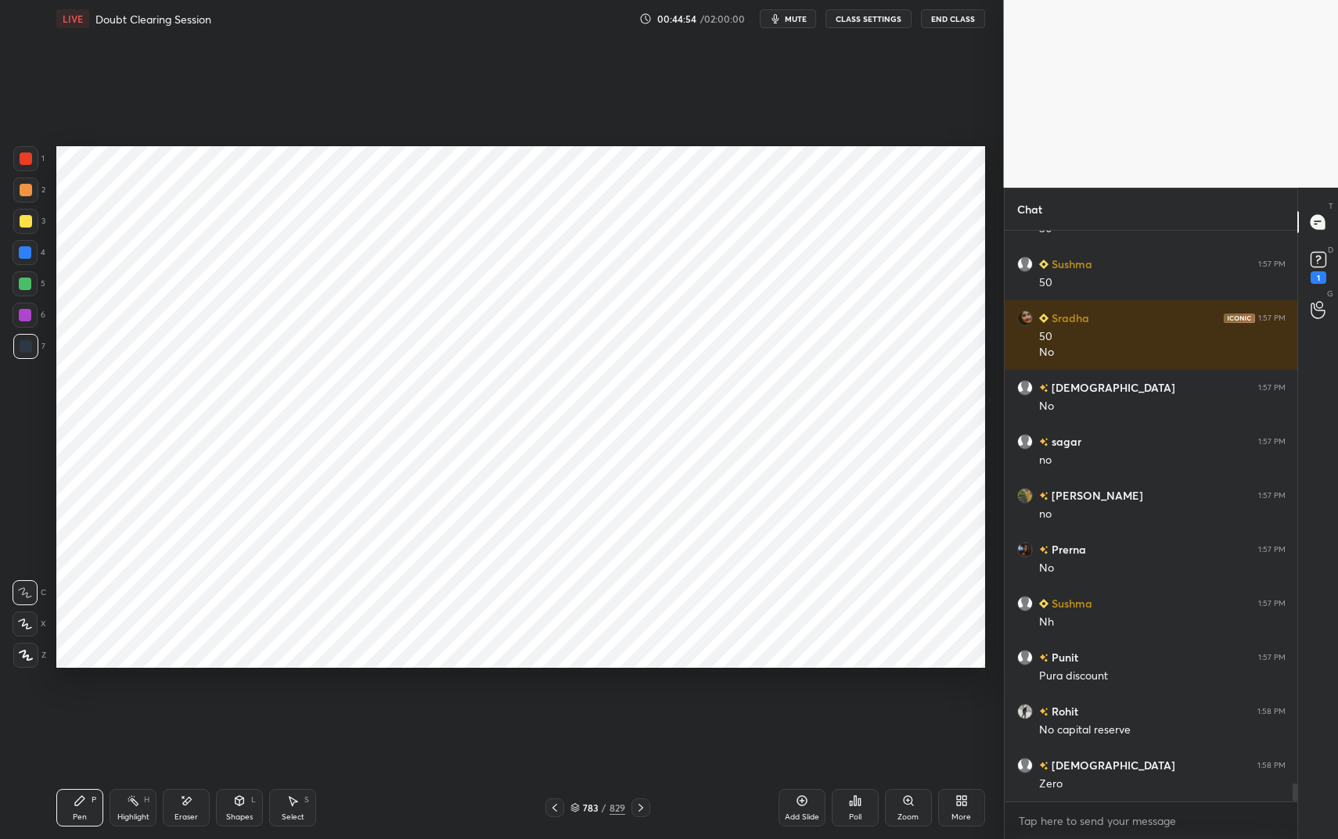
click at [26, 163] on div at bounding box center [26, 159] width 13 height 13
click at [27, 157] on div at bounding box center [26, 159] width 13 height 13
click at [26, 346] on div at bounding box center [26, 346] width 13 height 13
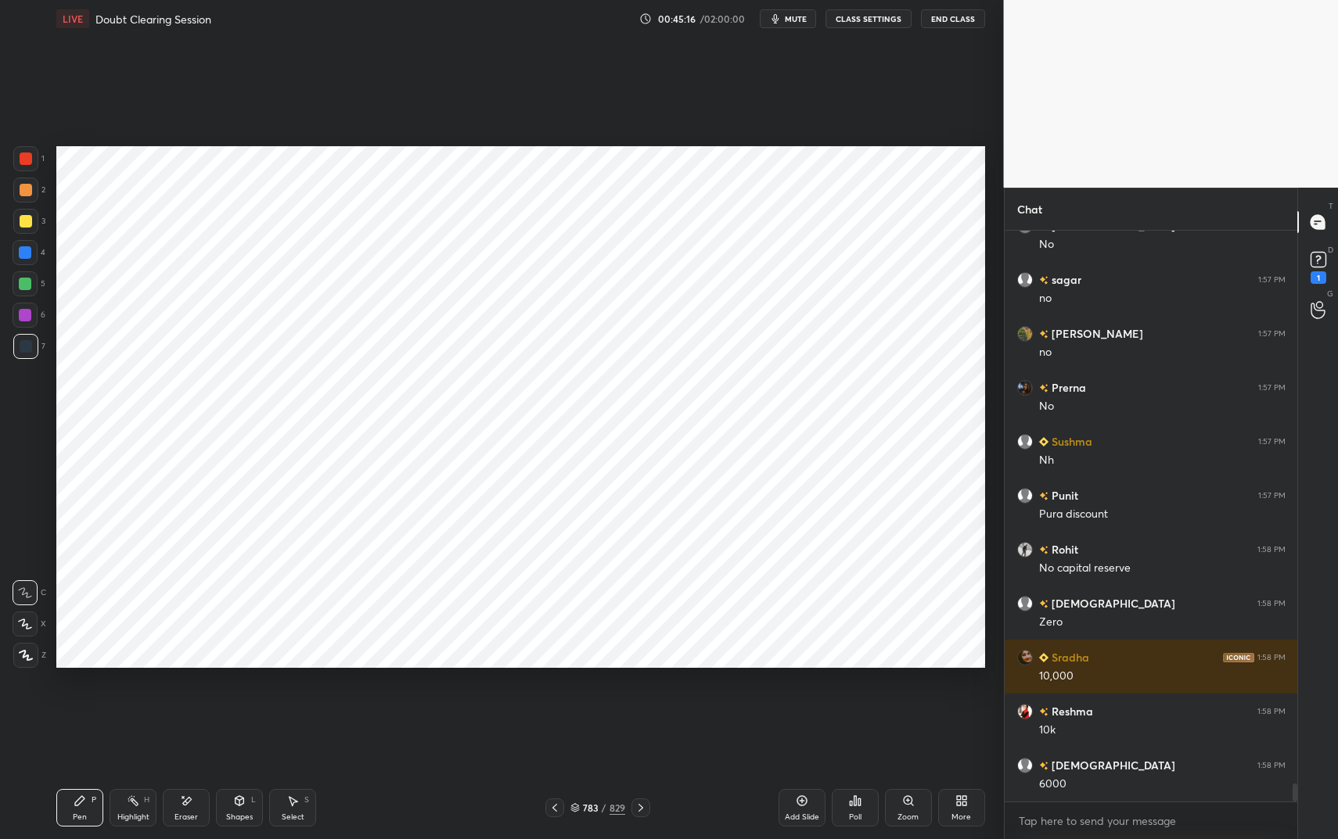
scroll to position [17935, 0]
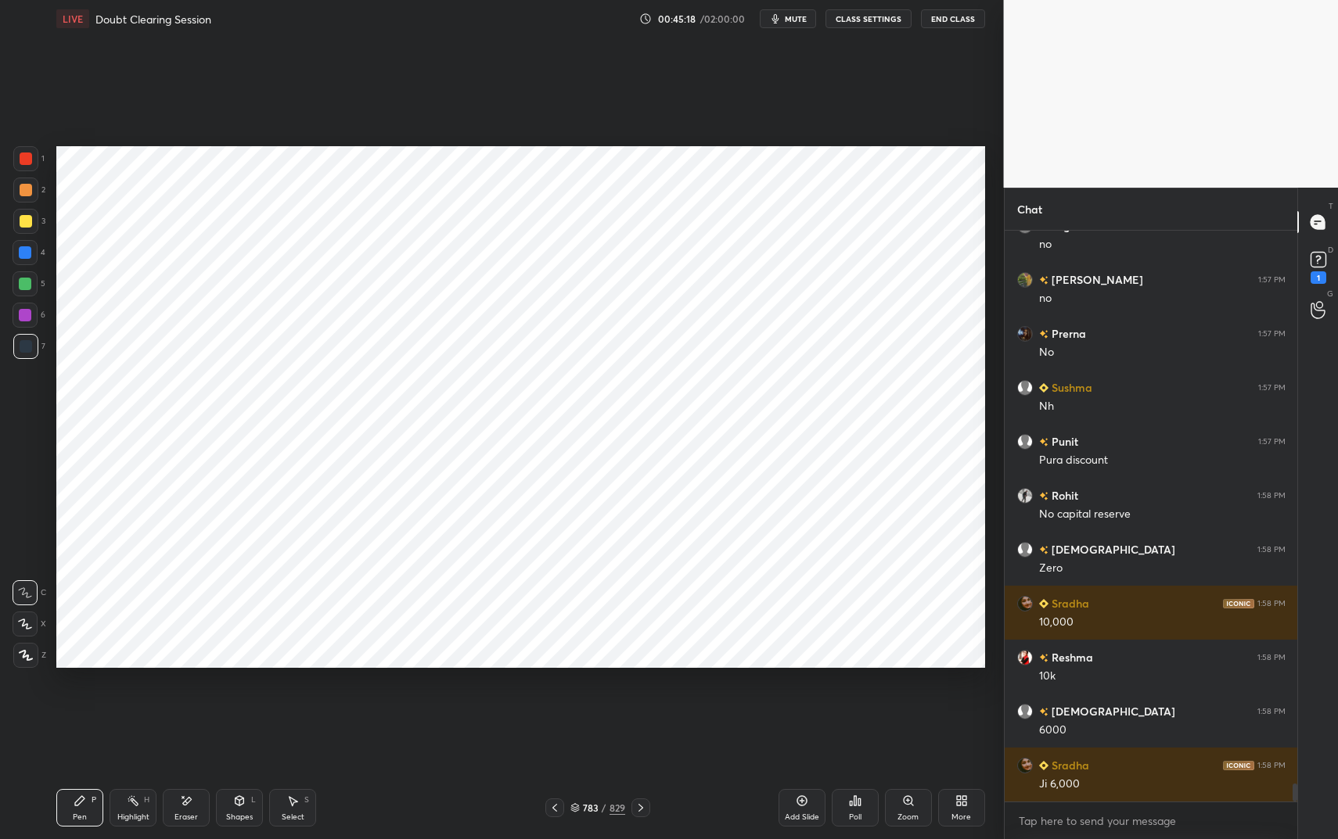
click at [29, 159] on div at bounding box center [26, 159] width 13 height 13
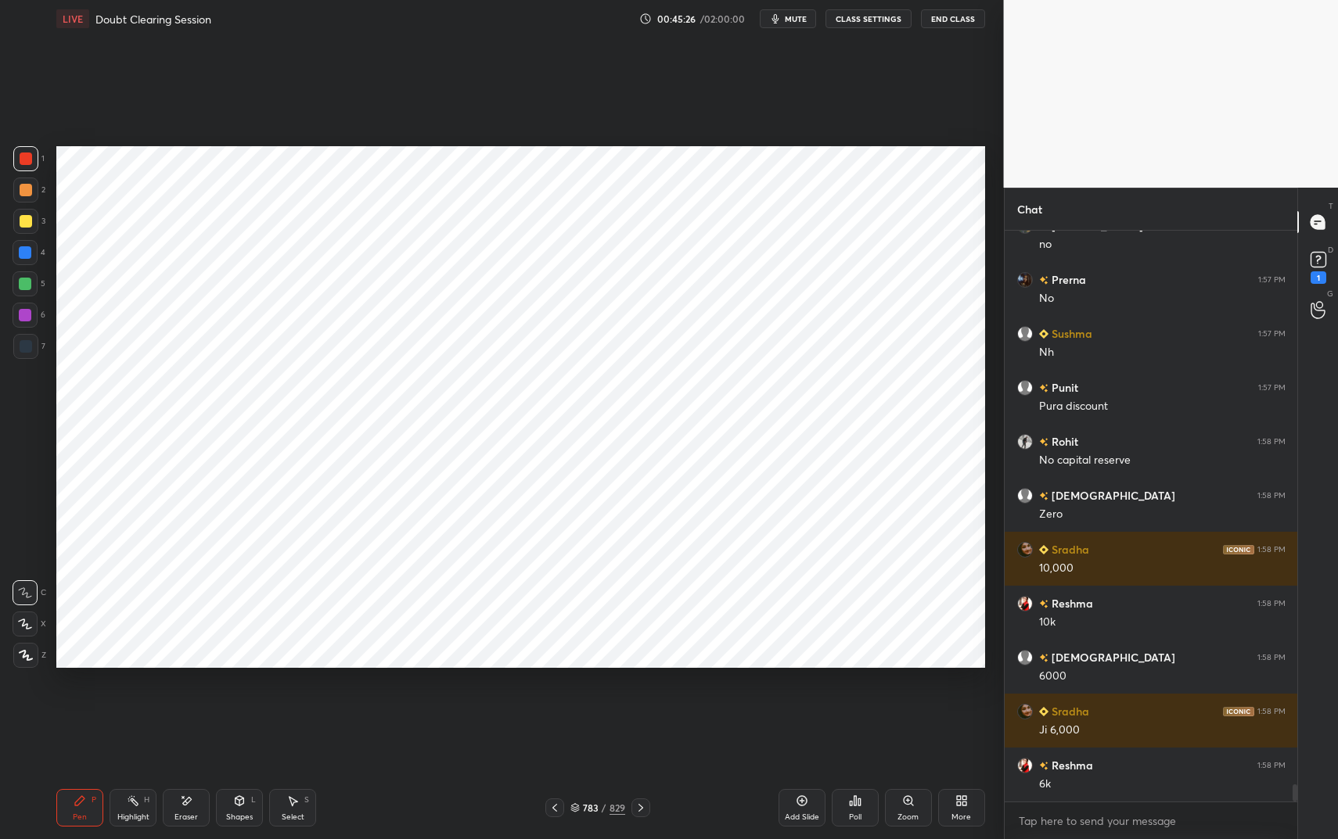
scroll to position [18043, 0]
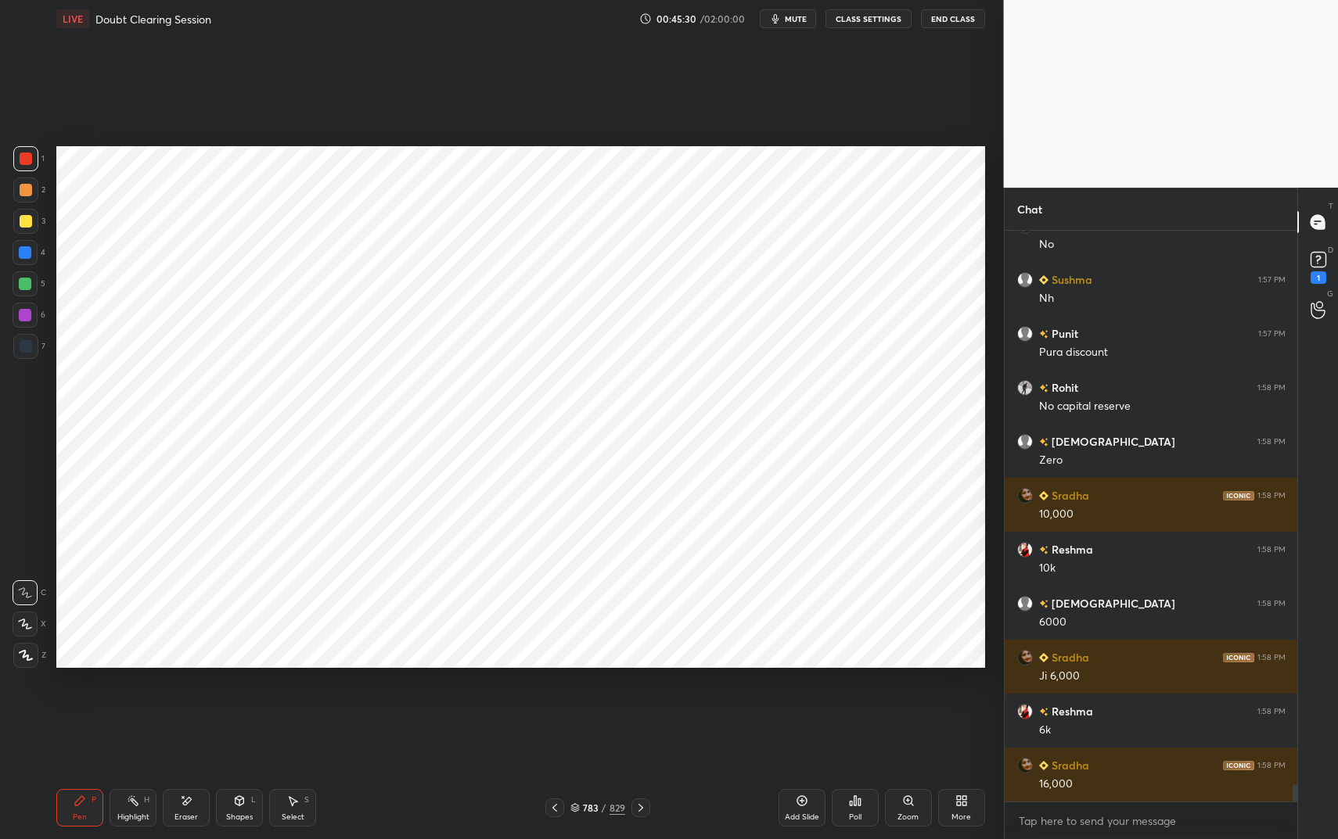
click at [25, 345] on div at bounding box center [26, 346] width 13 height 13
drag, startPoint x: 25, startPoint y: 345, endPoint x: 47, endPoint y: 348, distance: 22.1
click at [25, 345] on div at bounding box center [26, 346] width 13 height 13
click at [23, 165] on div at bounding box center [25, 158] width 25 height 25
click at [29, 165] on div at bounding box center [25, 158] width 25 height 25
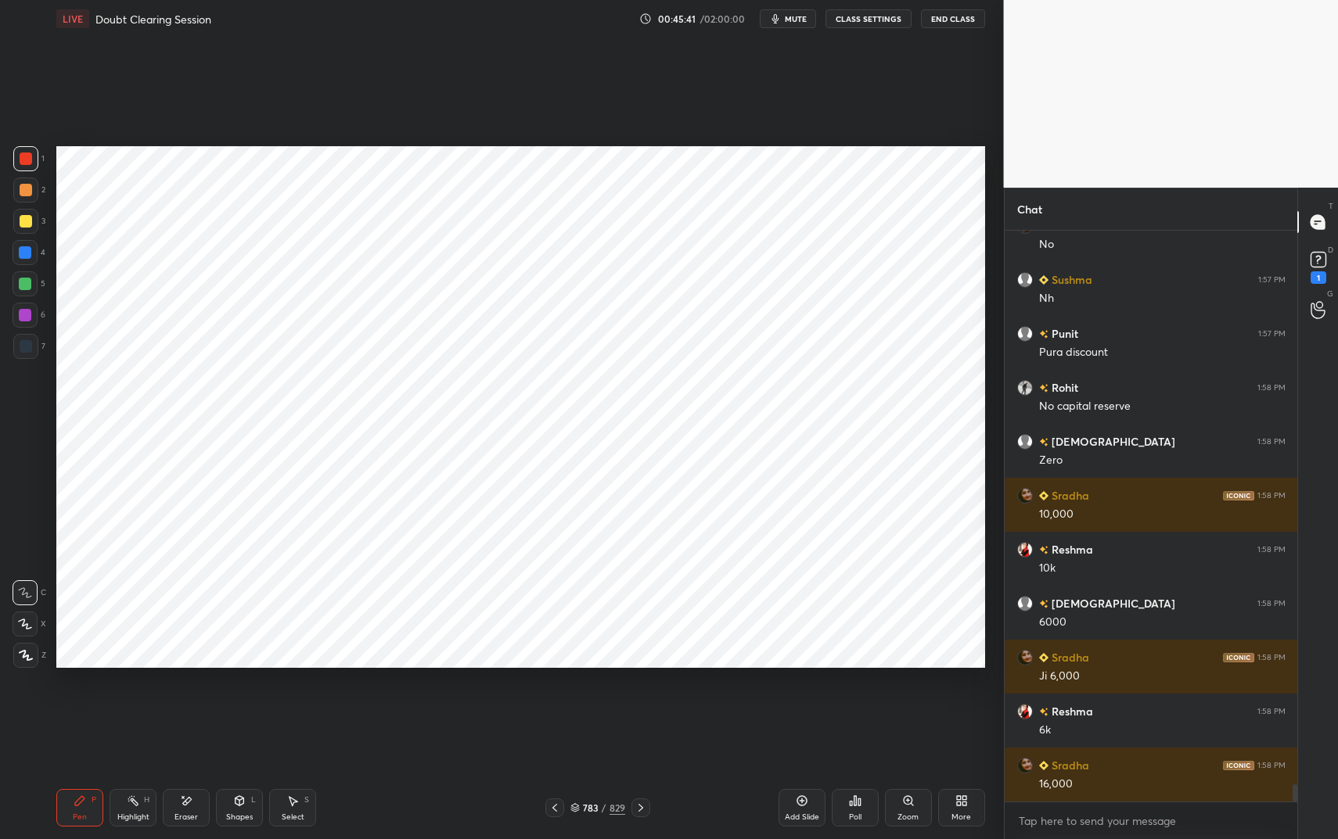
click at [30, 343] on div at bounding box center [25, 346] width 25 height 25
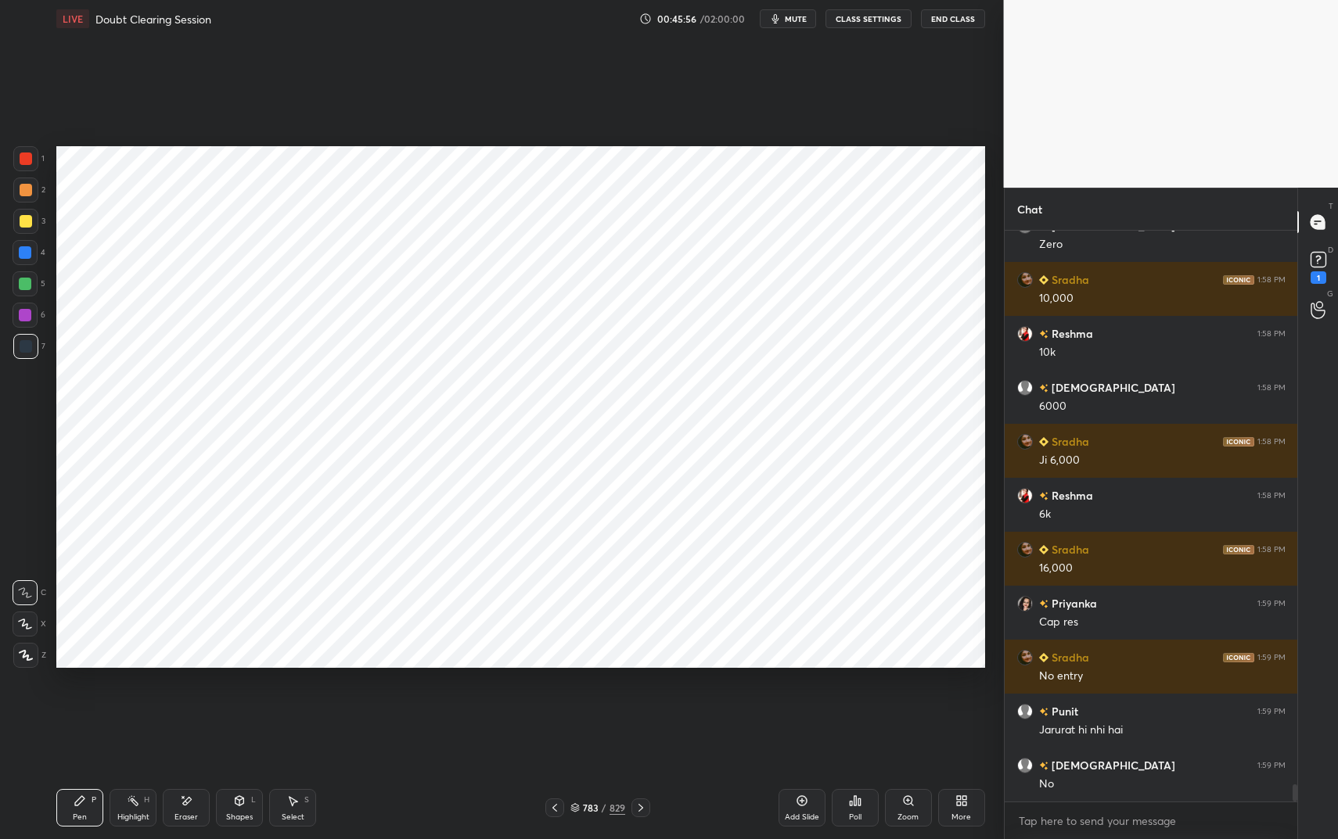
scroll to position [18367, 0]
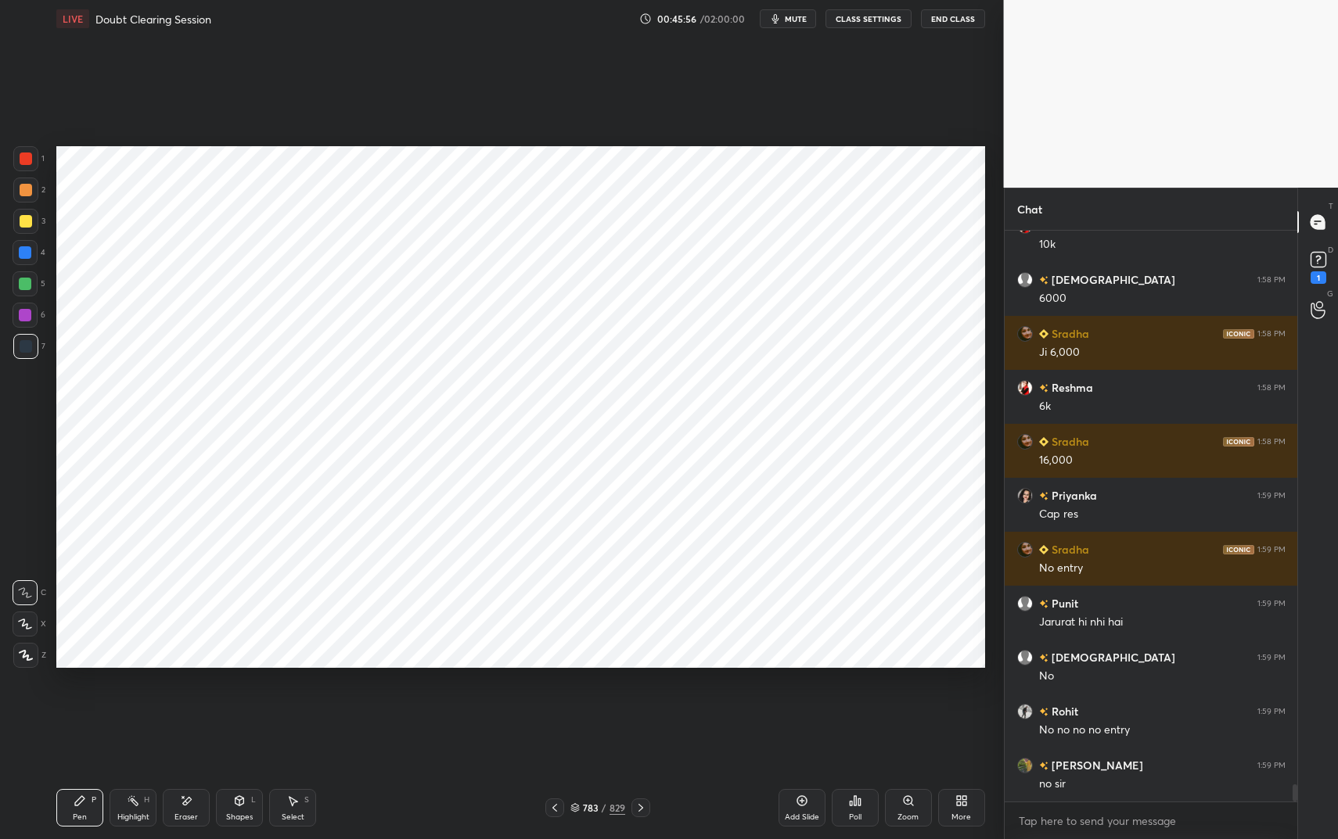
click at [144, 704] on div "H" at bounding box center [146, 800] width 5 height 8
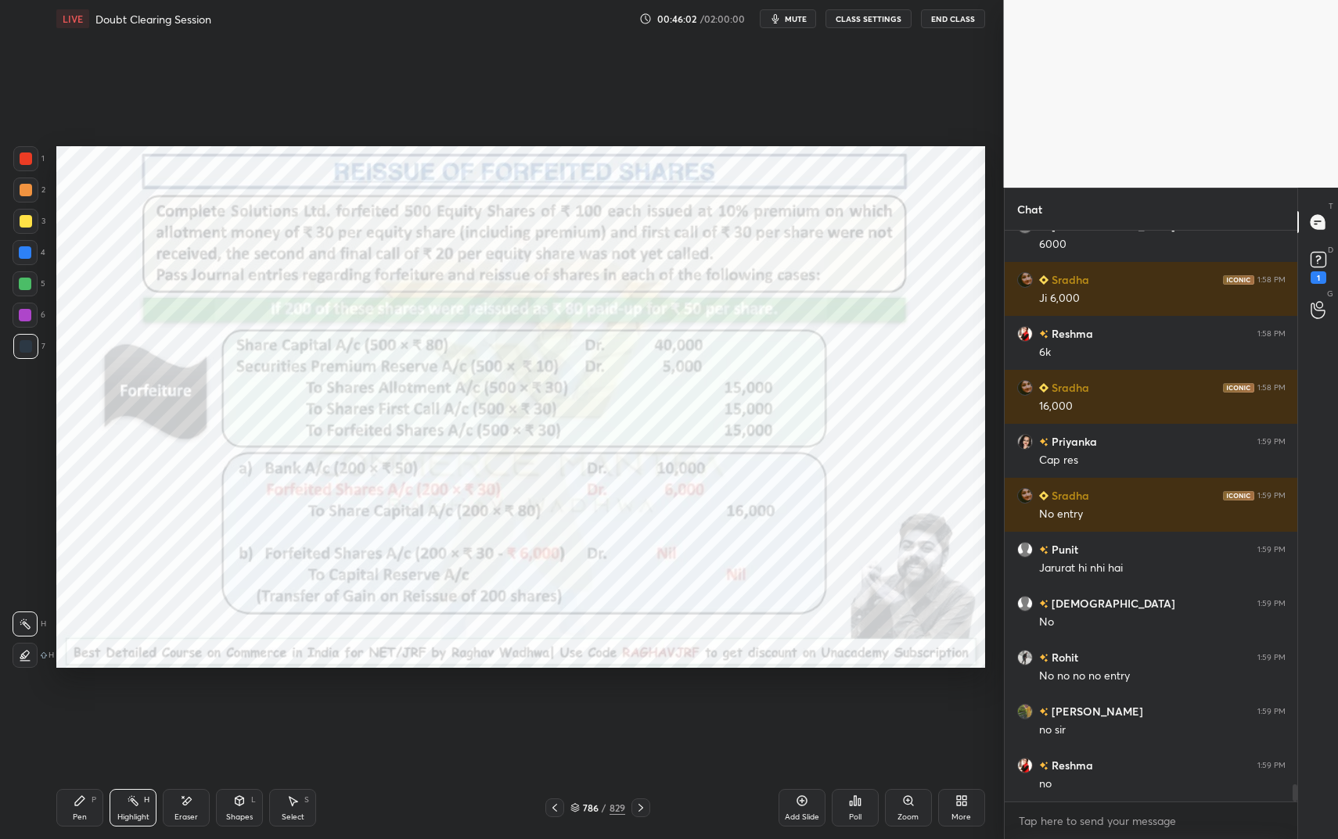
scroll to position [18475, 0]
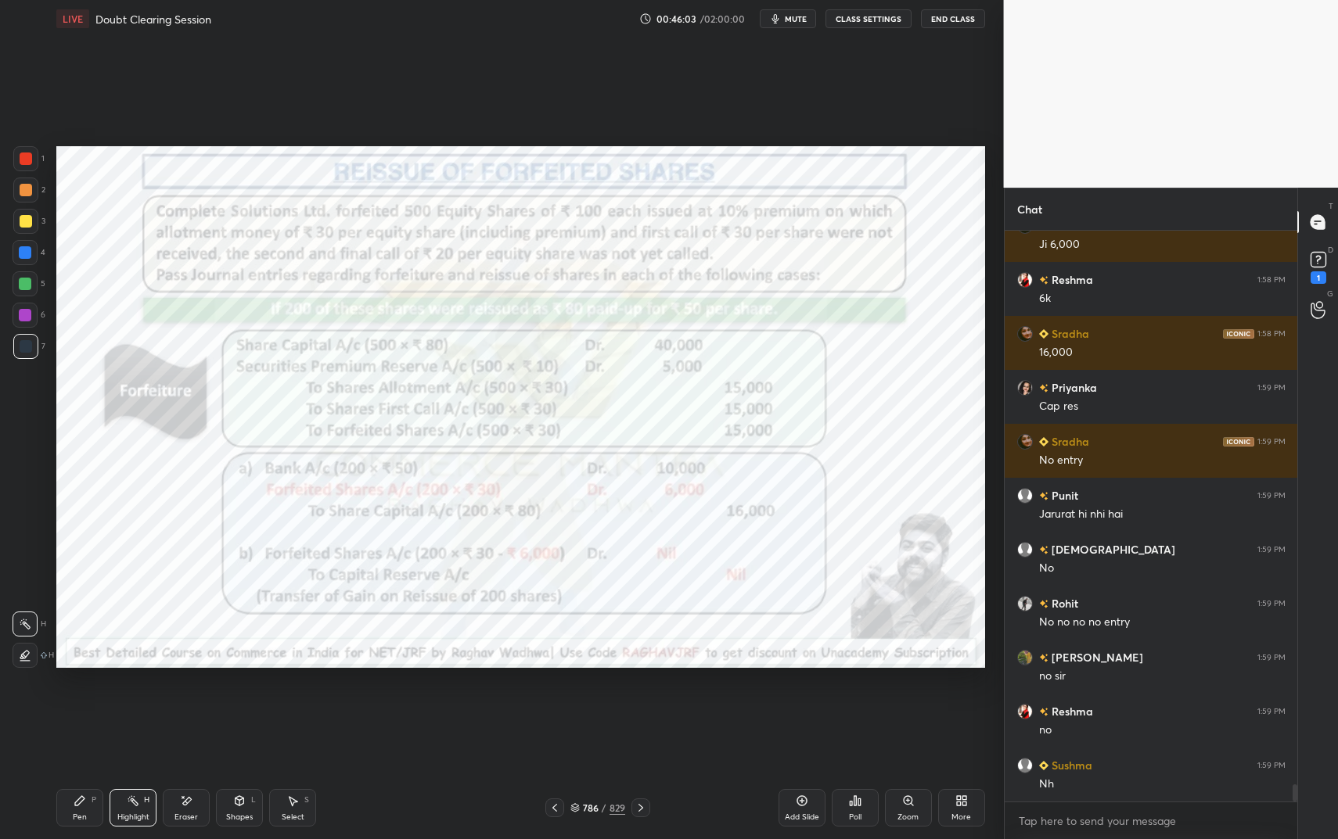
click at [78, 704] on icon at bounding box center [80, 801] width 13 height 13
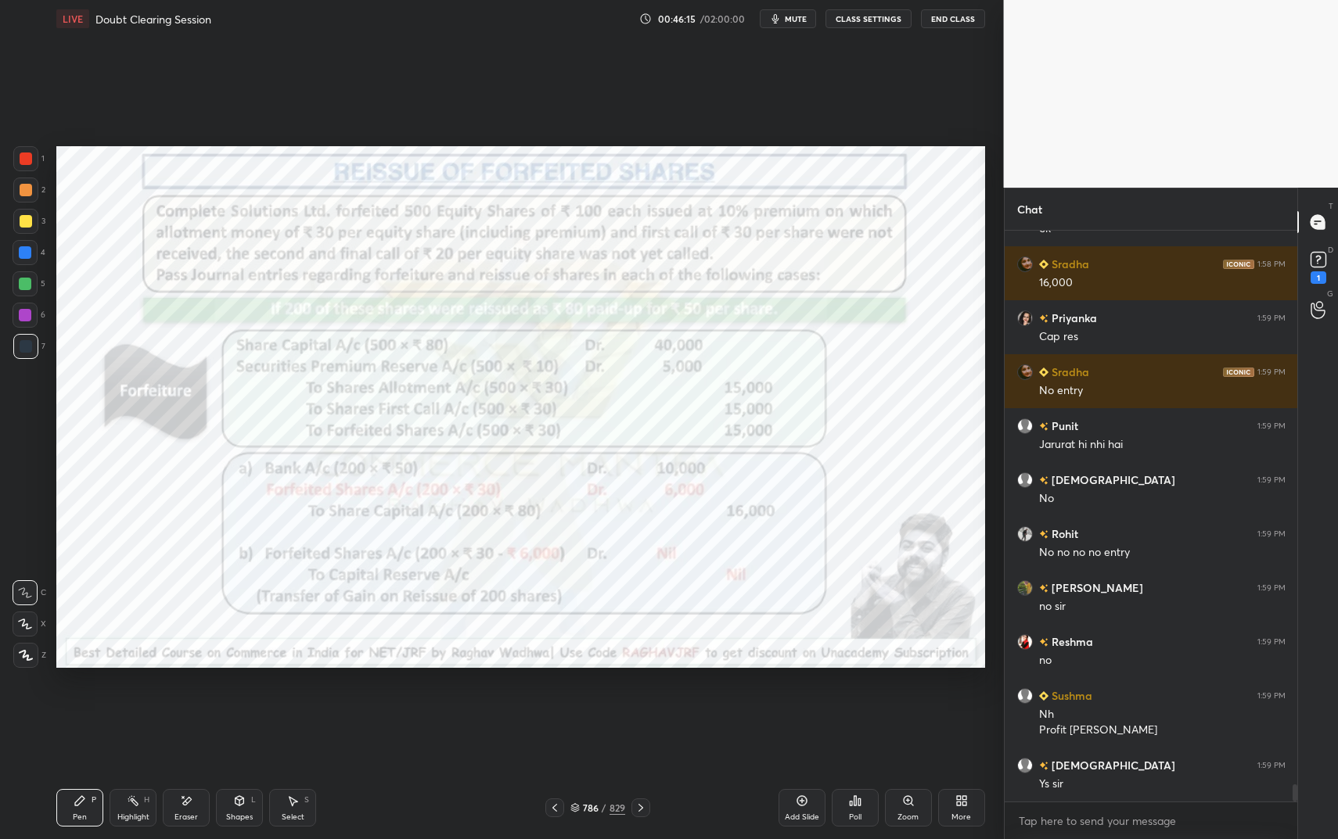
scroll to position [18599, 0]
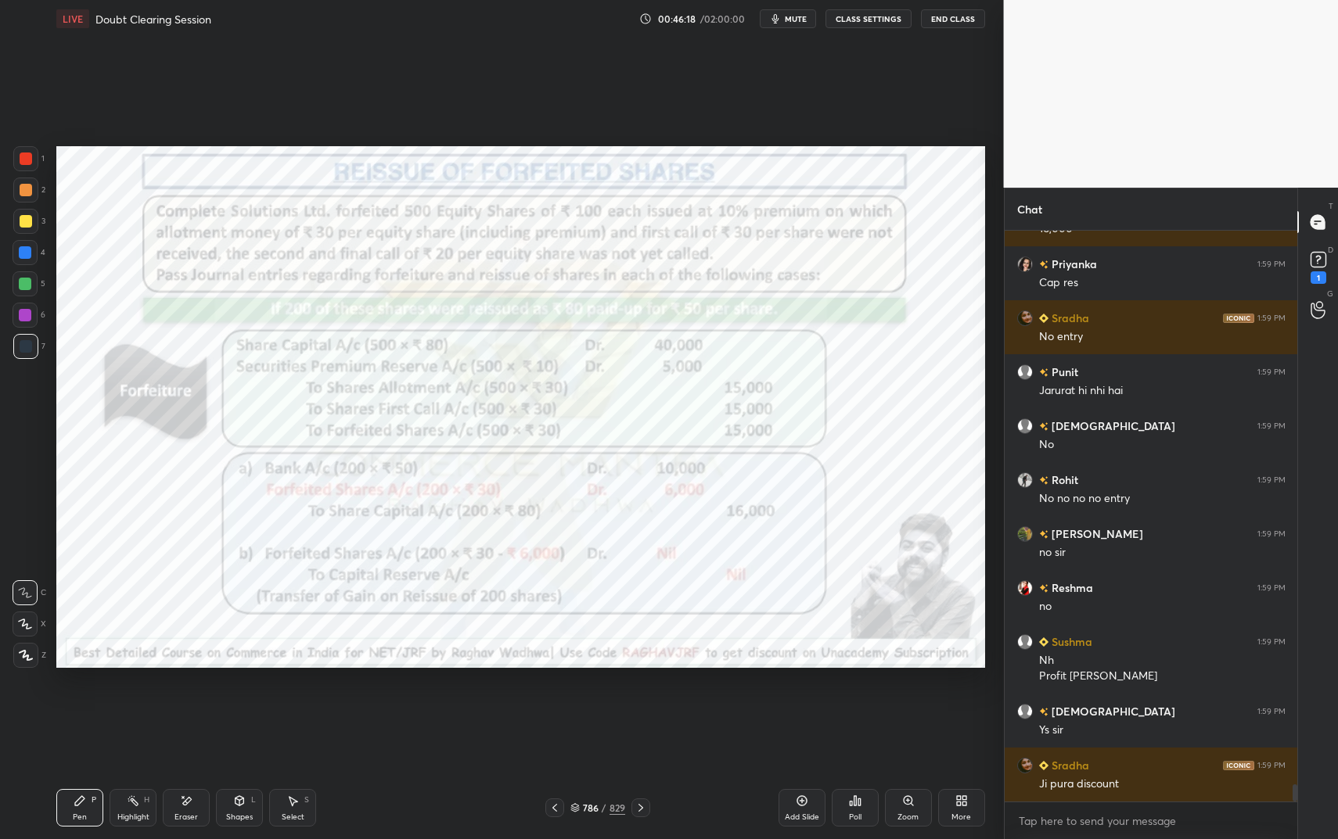
drag, startPoint x: 188, startPoint y: 812, endPoint x: 174, endPoint y: 780, distance: 34.7
click at [188, 704] on div "Eraser" at bounding box center [185, 818] width 23 height 8
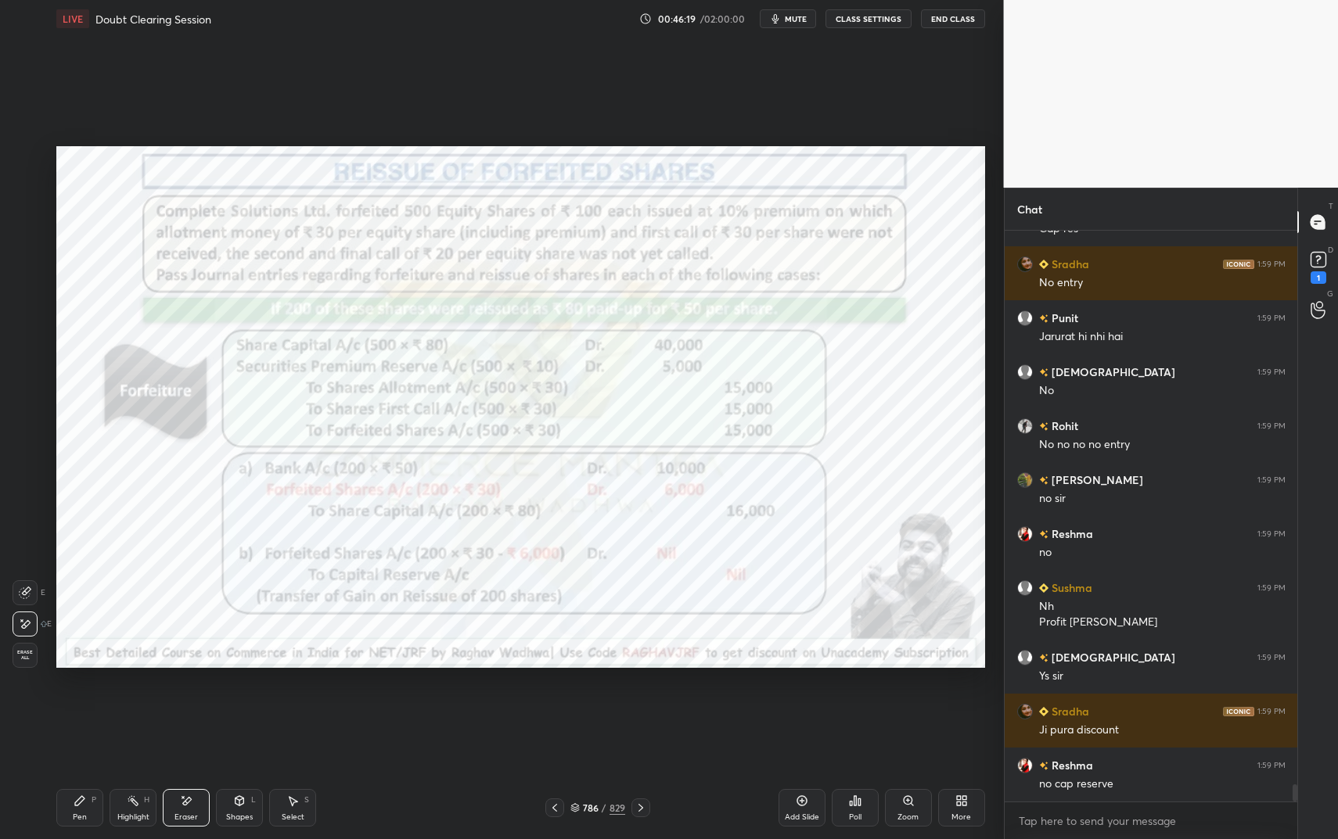
click at [27, 661] on div "Erase all" at bounding box center [25, 655] width 25 height 25
click at [81, 704] on icon at bounding box center [79, 800] width 9 height 9
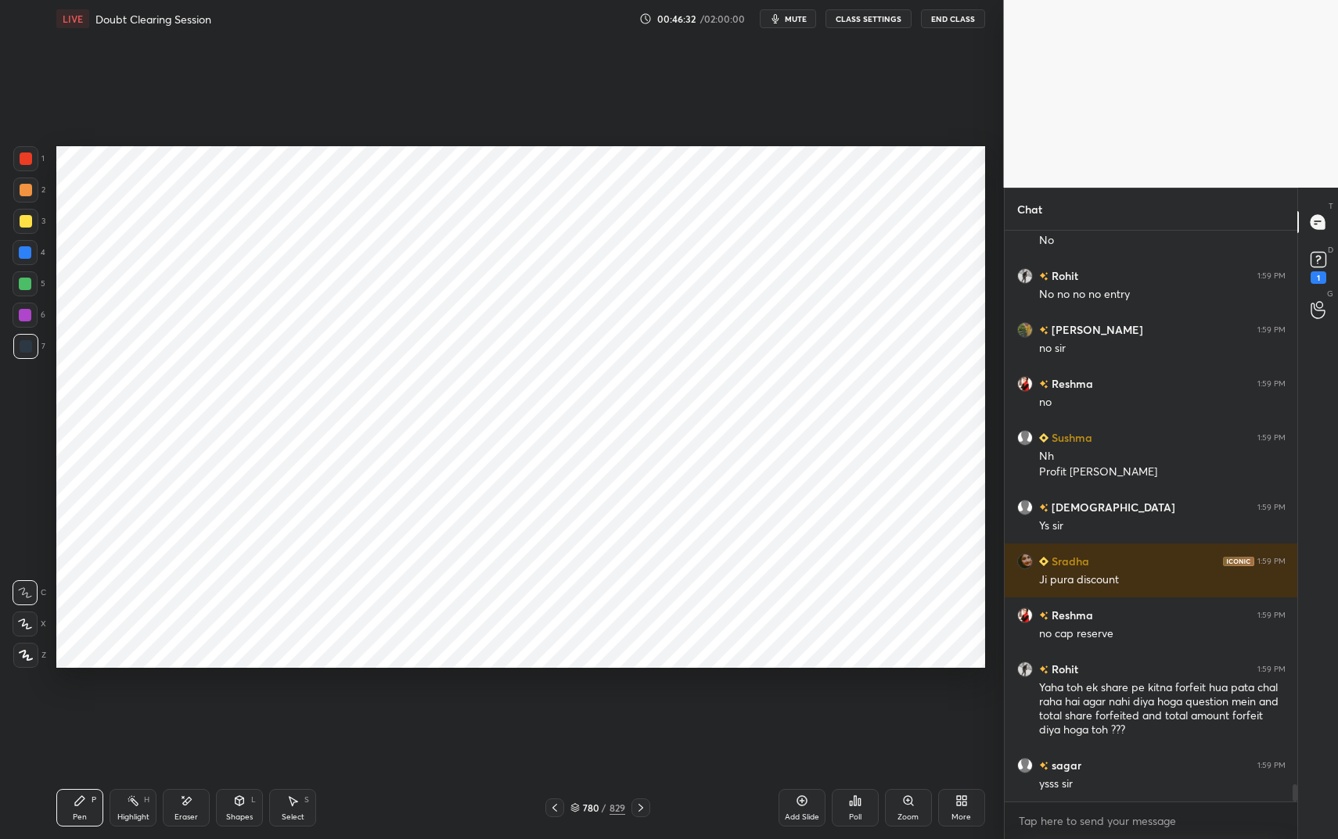
scroll to position [18857, 0]
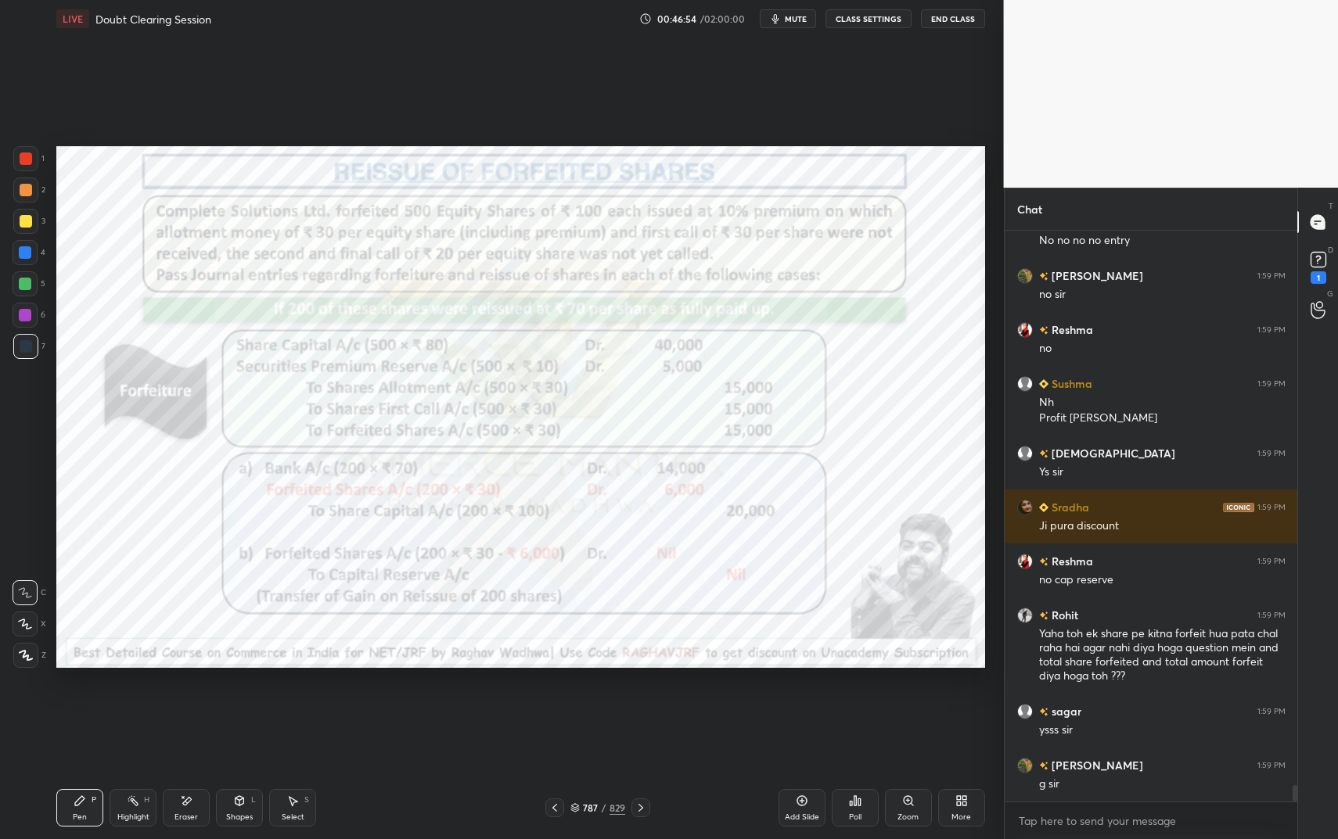
click at [238, 704] on icon at bounding box center [239, 801] width 13 height 13
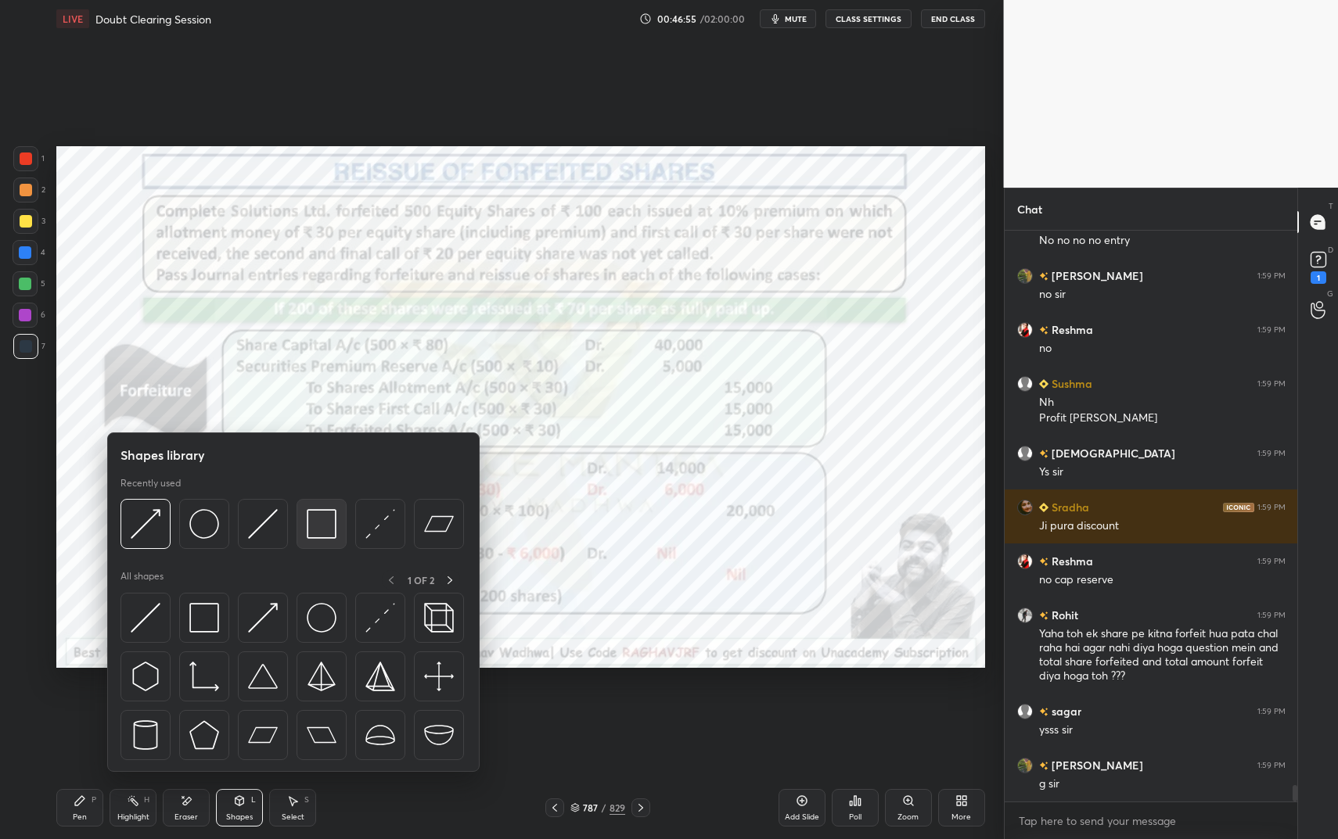
click at [316, 530] on img at bounding box center [322, 524] width 30 height 30
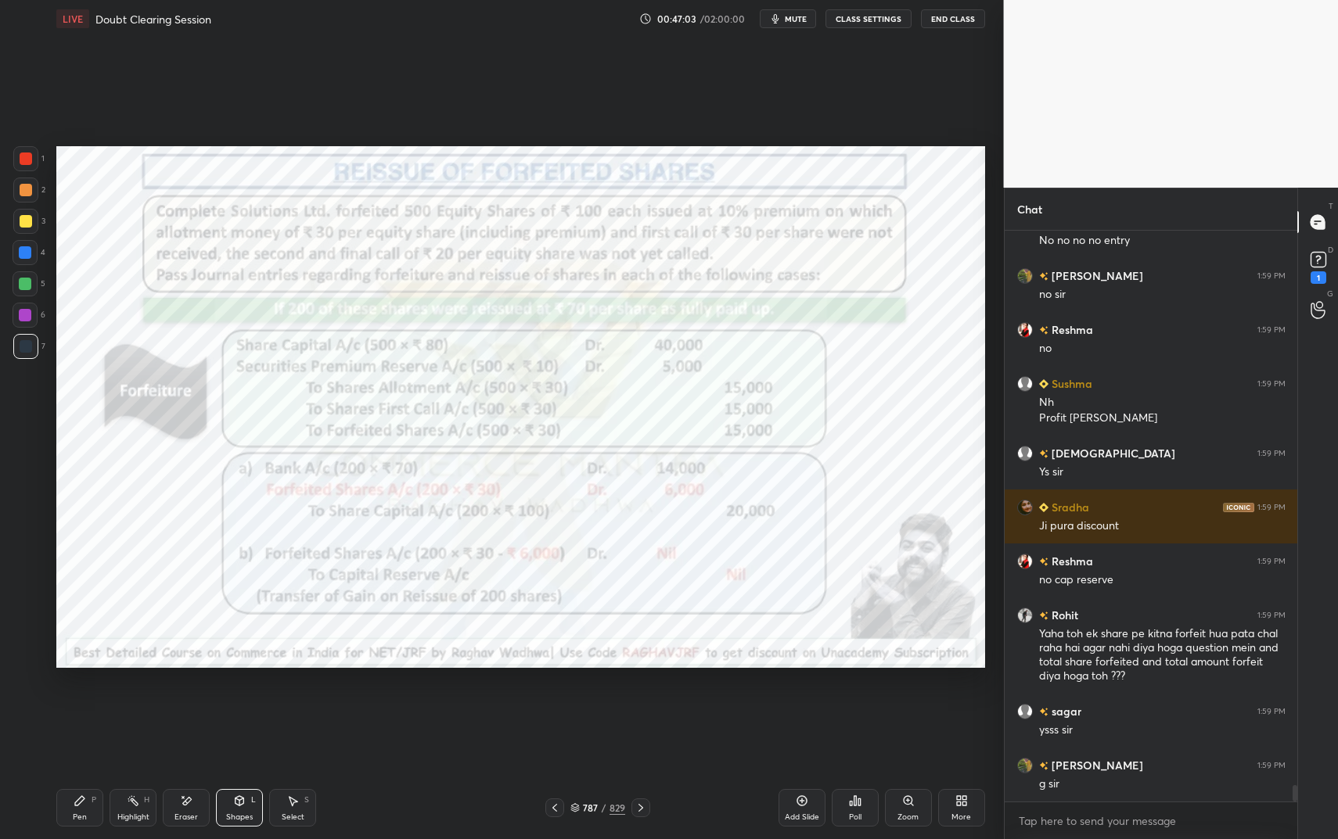
scroll to position [18911, 0]
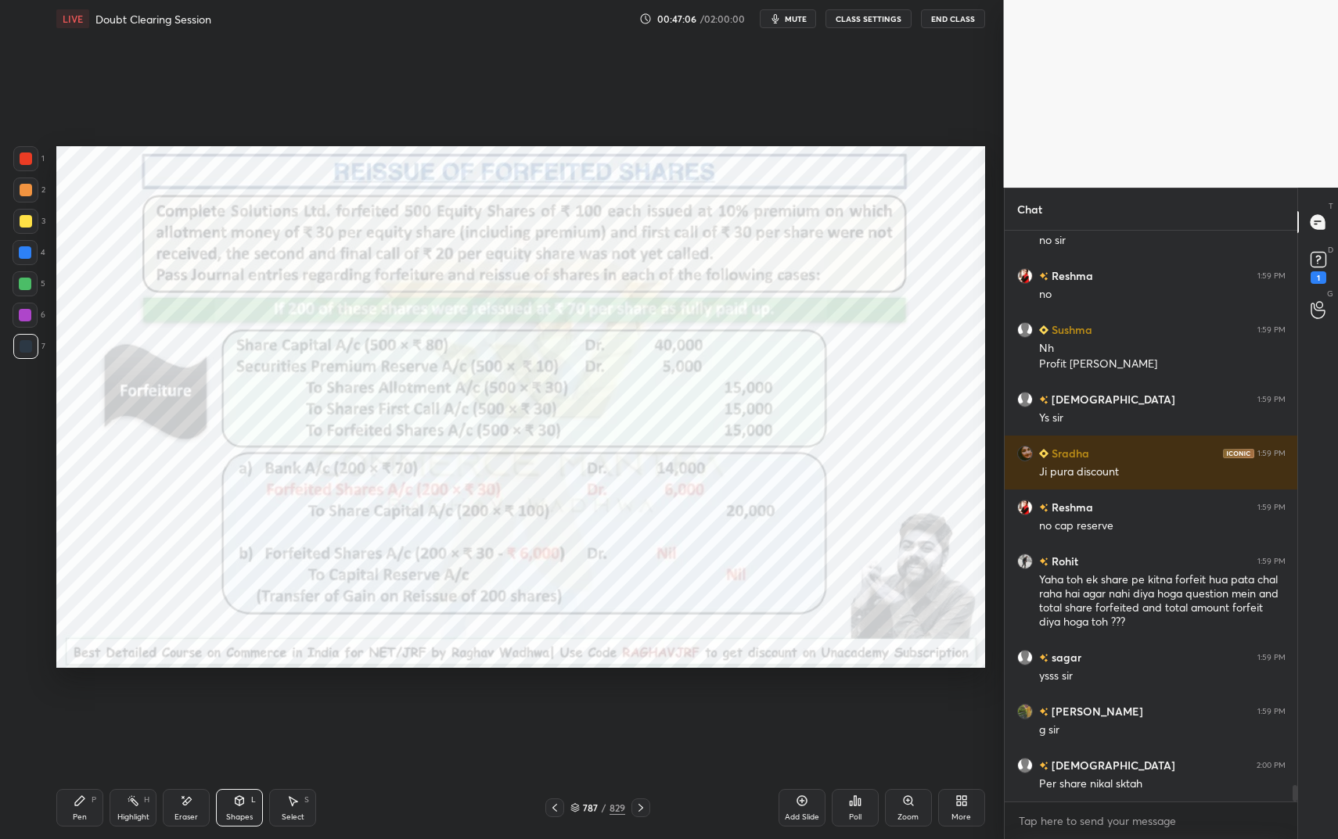
click at [80, 704] on div "Pen P" at bounding box center [79, 808] width 47 height 38
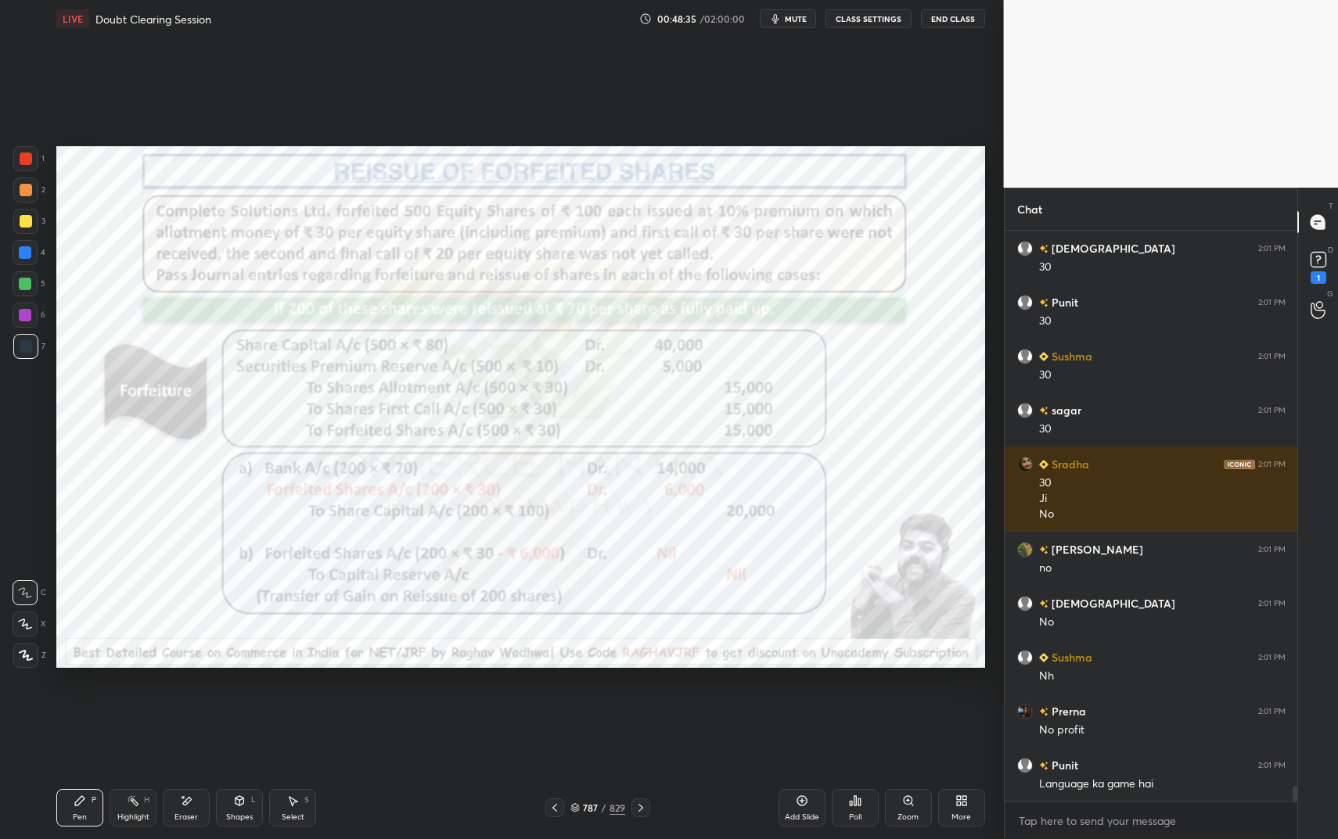
scroll to position [19945, 0]
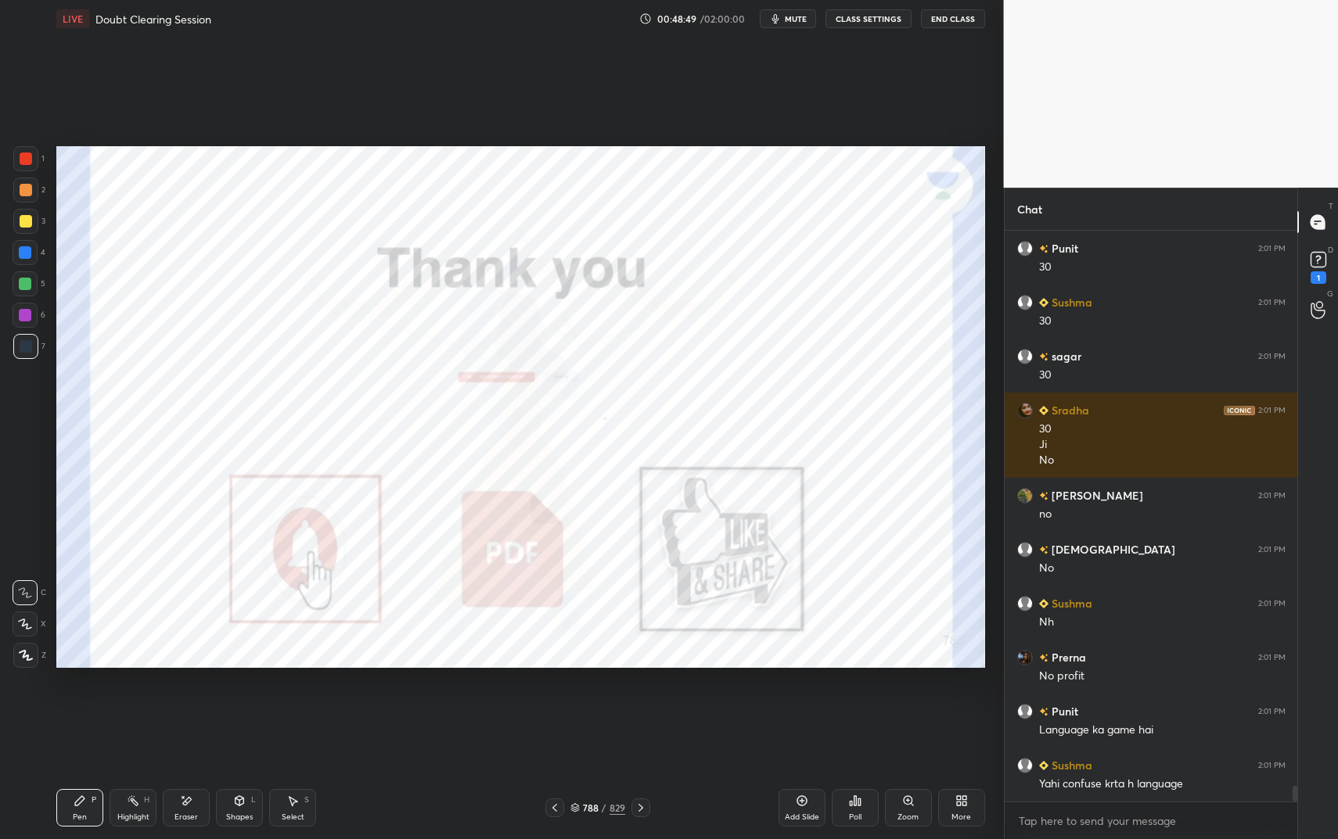
click at [606, 704] on div "/" at bounding box center [604, 808] width 5 height 9
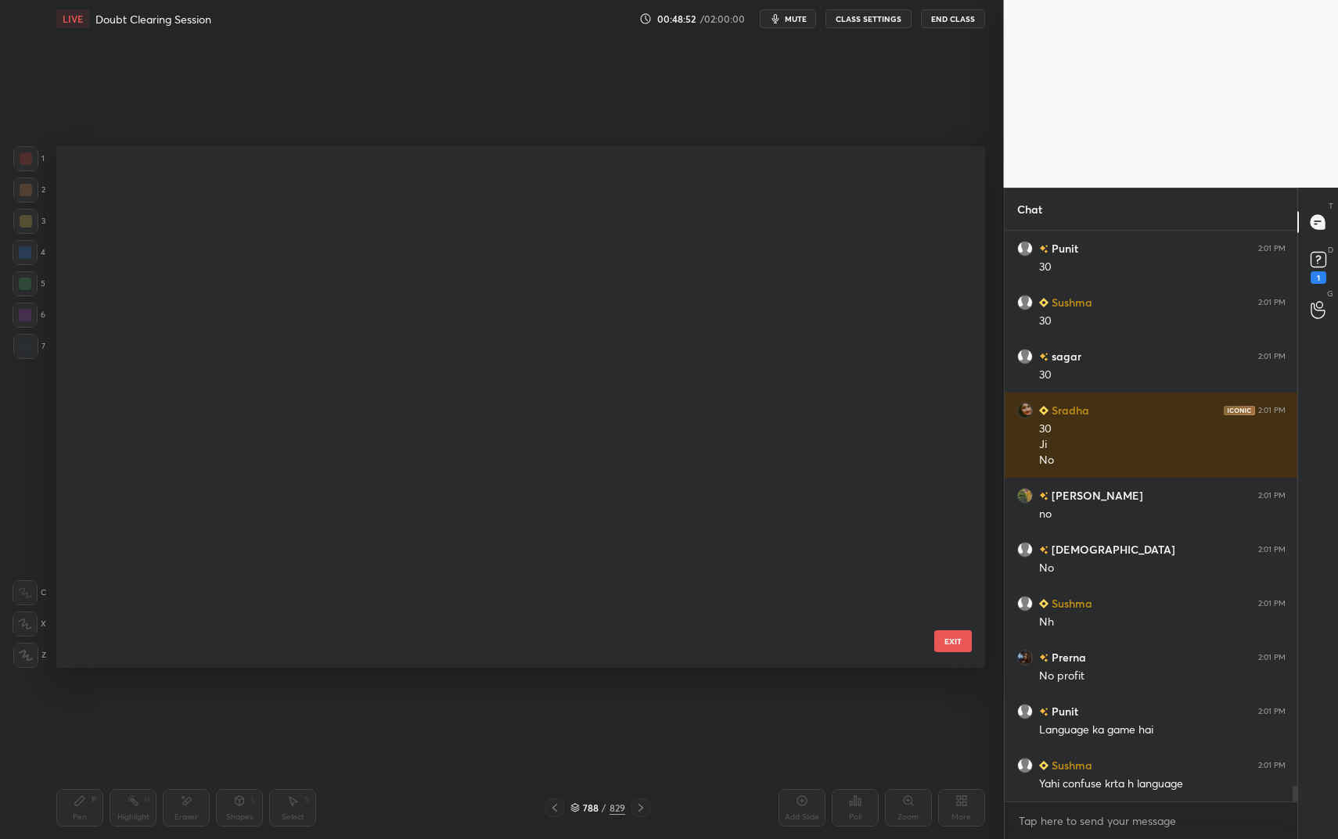
scroll to position [0, 0]
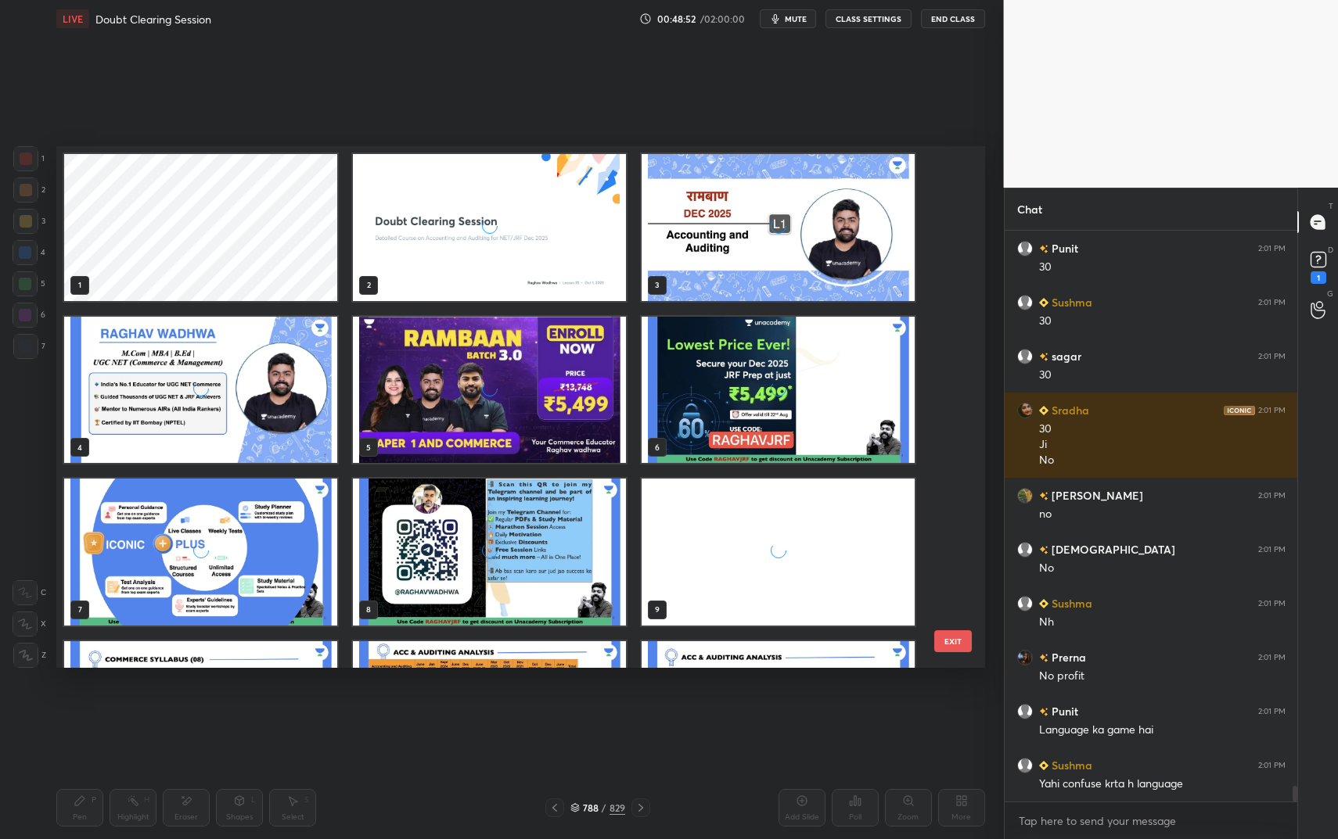
click at [502, 227] on div "grid" at bounding box center [489, 227] width 273 height 147
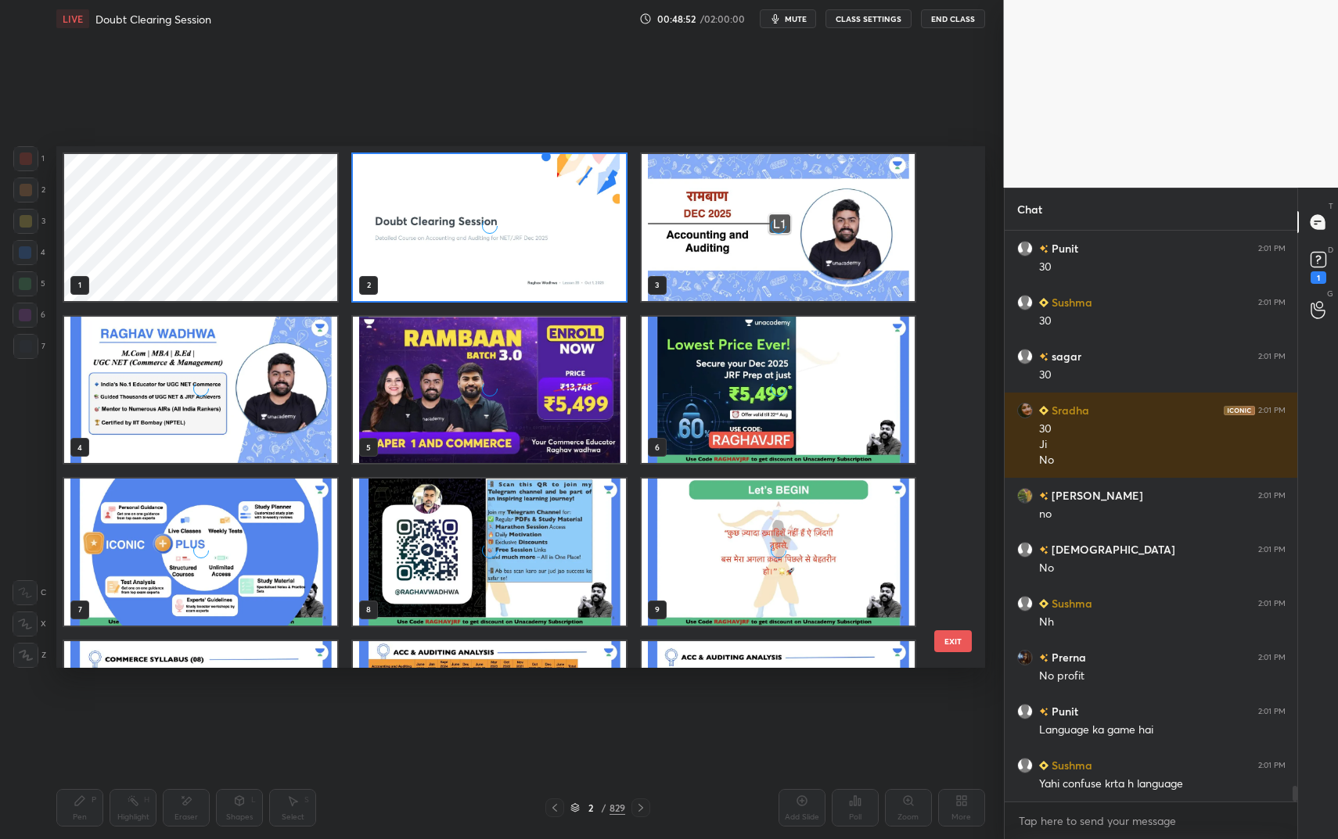
click at [502, 227] on div "grid" at bounding box center [489, 227] width 273 height 147
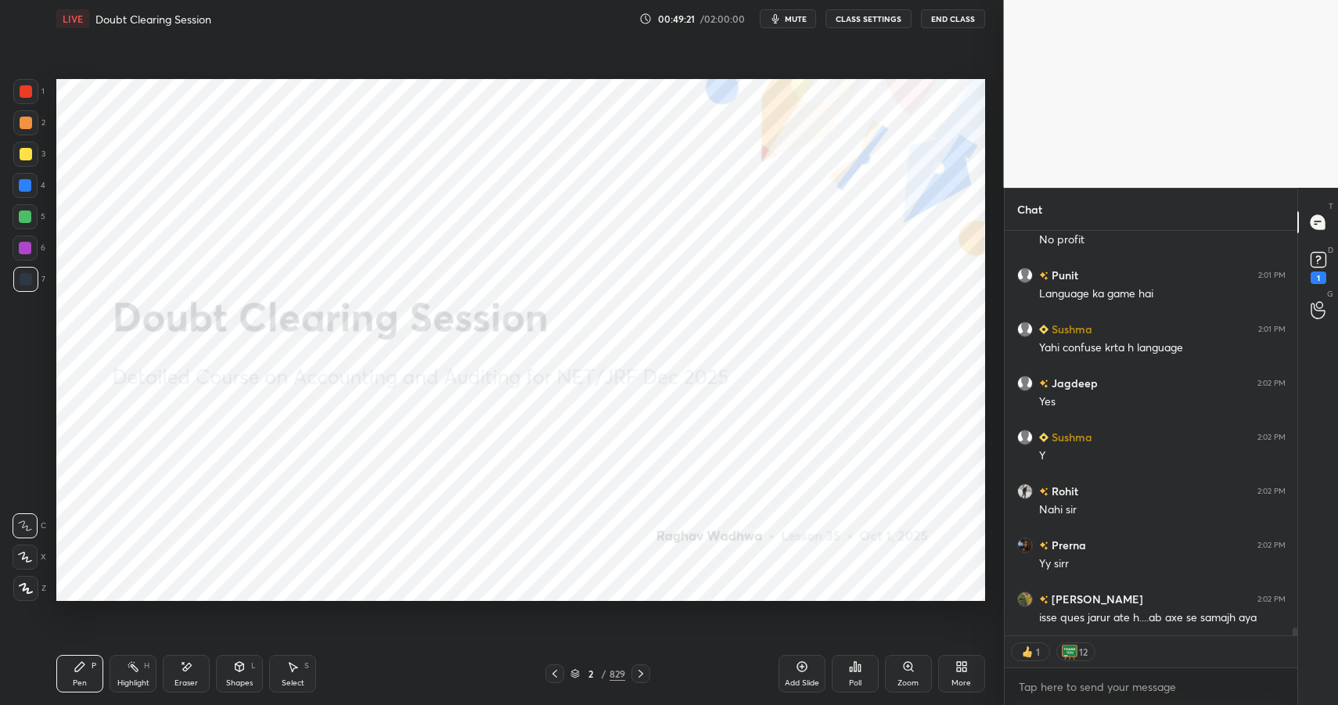
scroll to position [20436, 0]
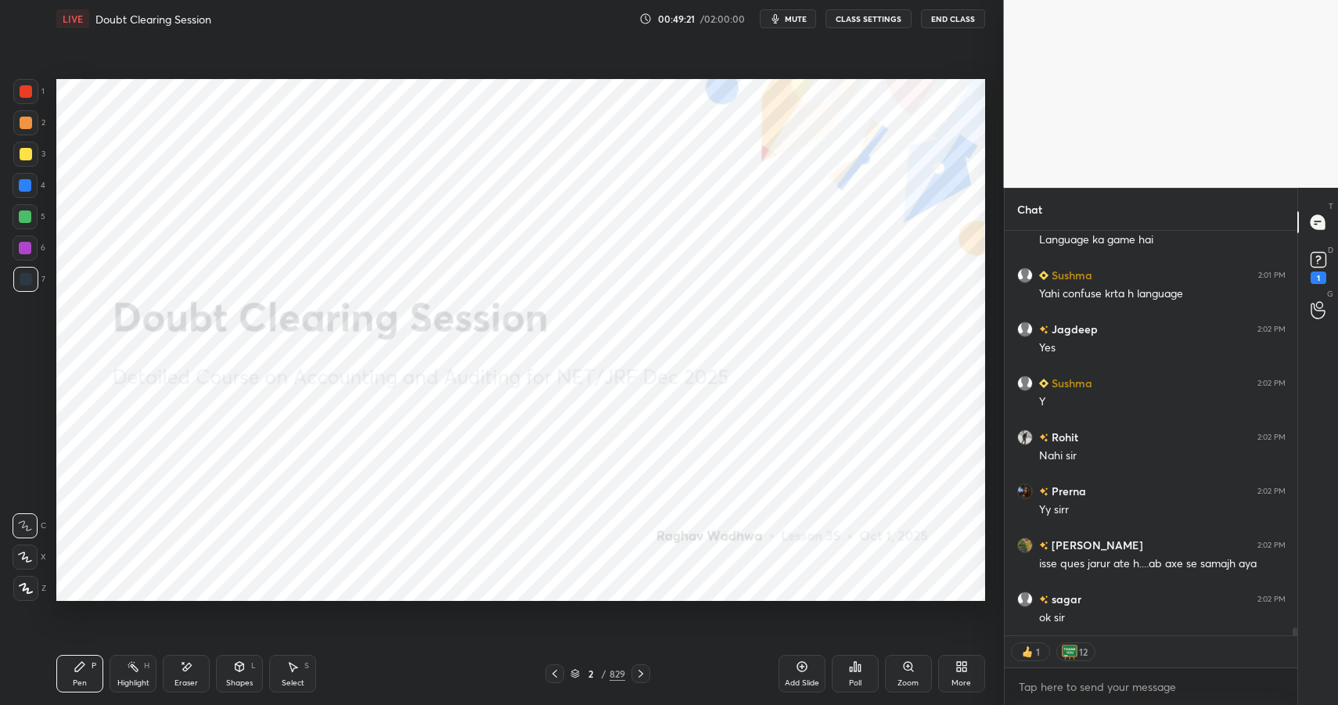
click at [951, 16] on button "End Class" at bounding box center [953, 18] width 64 height 19
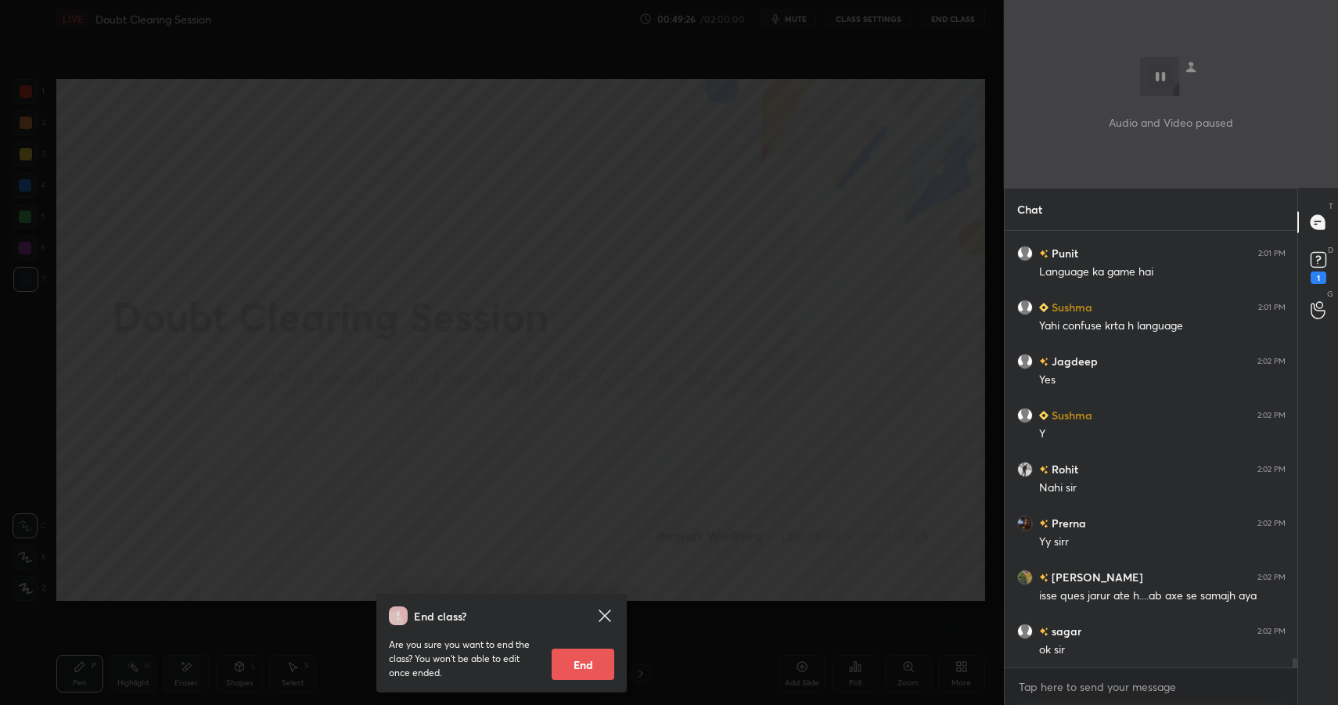
scroll to position [20458, 0]
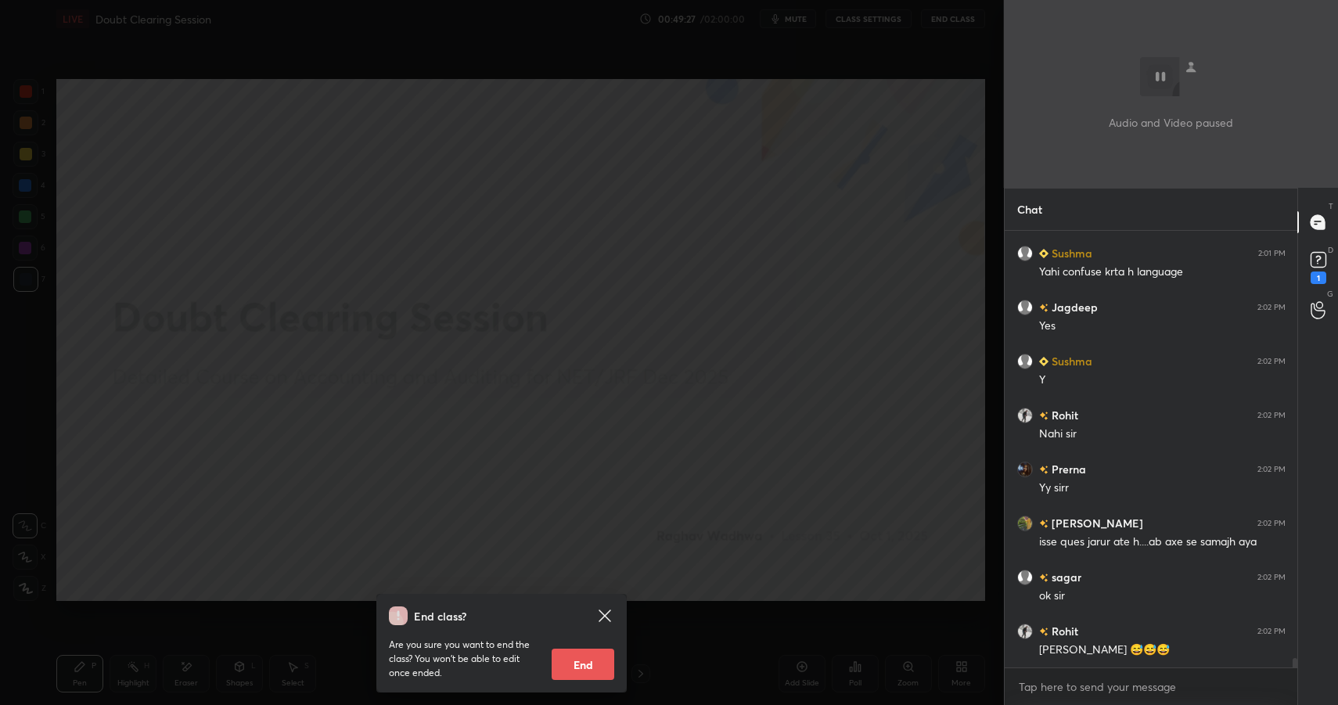
click at [899, 266] on div "End class? Are you sure you want to end the class? You won’t be able to edit on…" at bounding box center [502, 352] width 1004 height 705
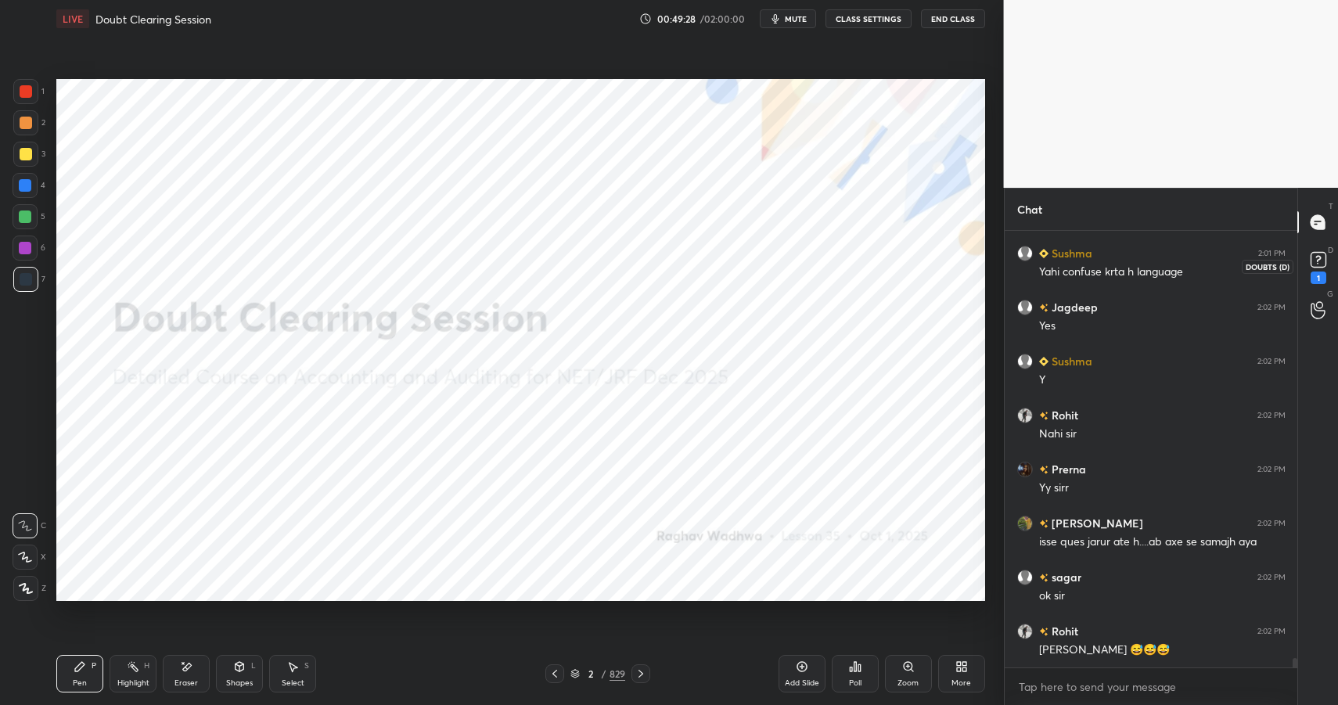
click at [1322, 253] on rect at bounding box center [1317, 260] width 15 height 15
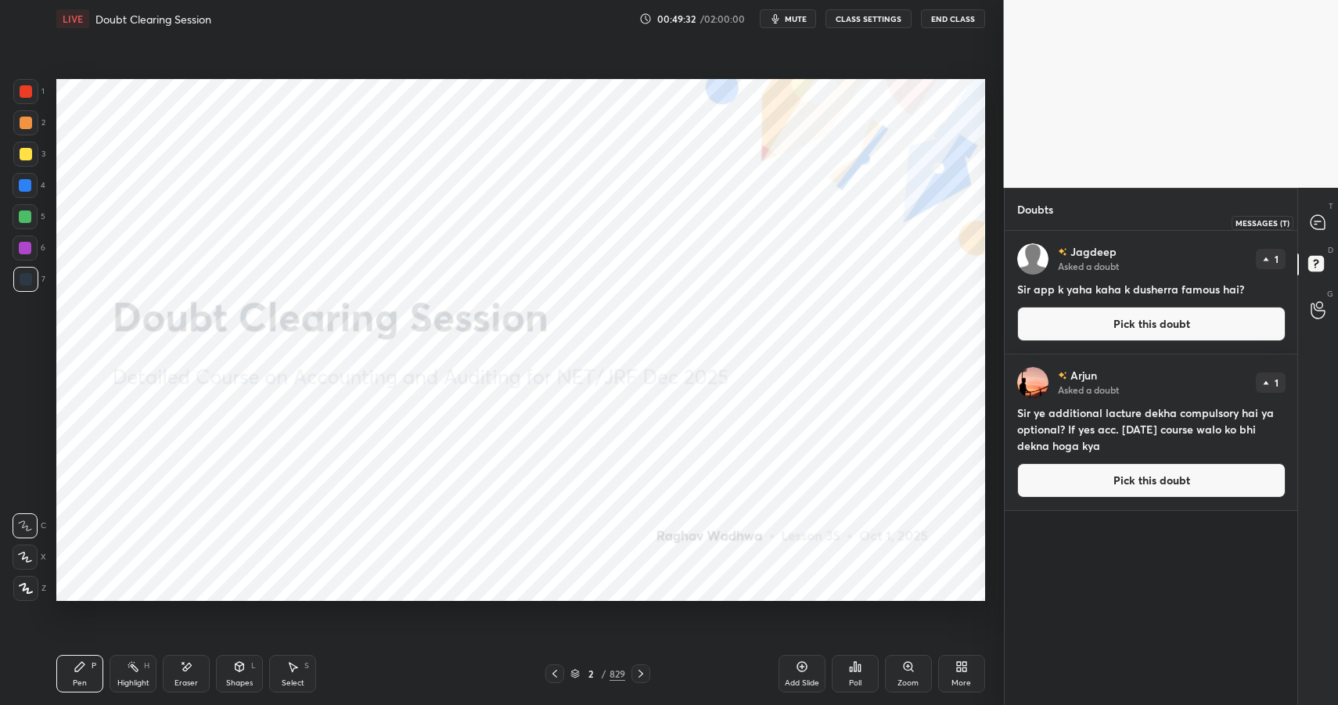
click at [1318, 212] on div at bounding box center [1318, 222] width 31 height 28
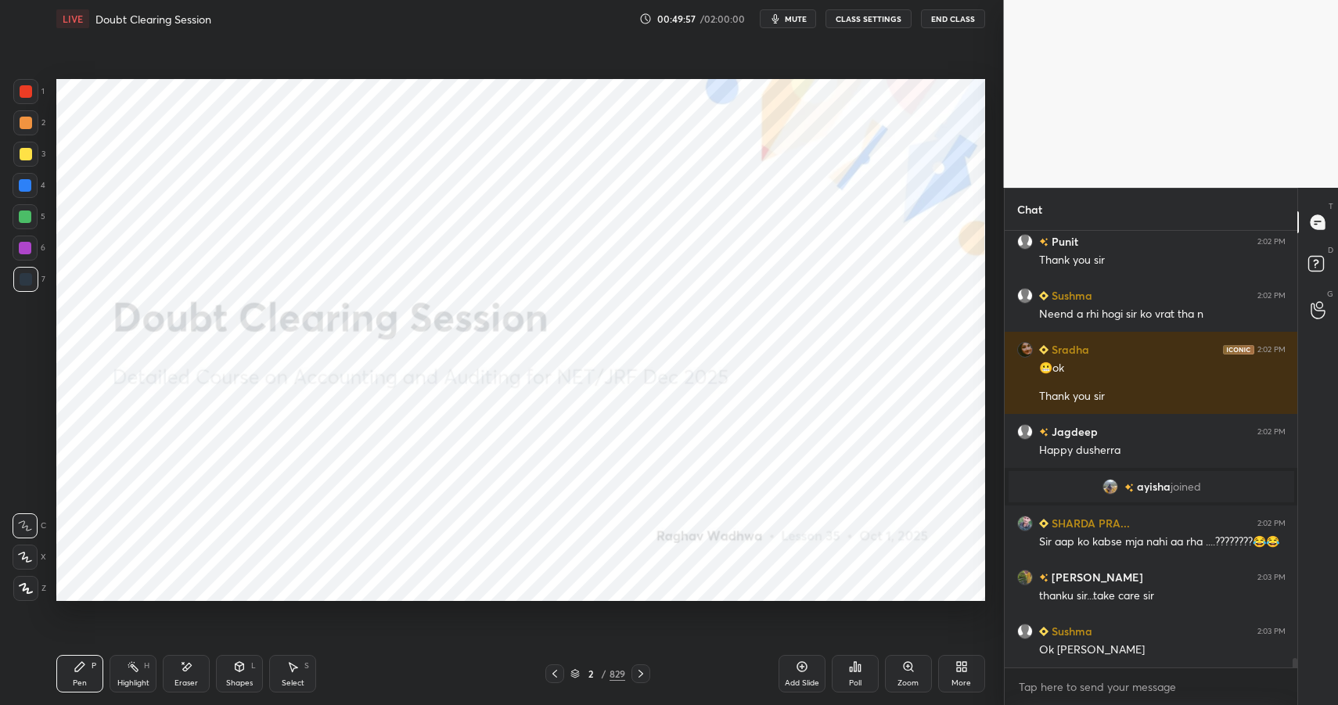
scroll to position [19640, 0]
click at [962, 16] on button "End Class" at bounding box center [953, 18] width 64 height 19
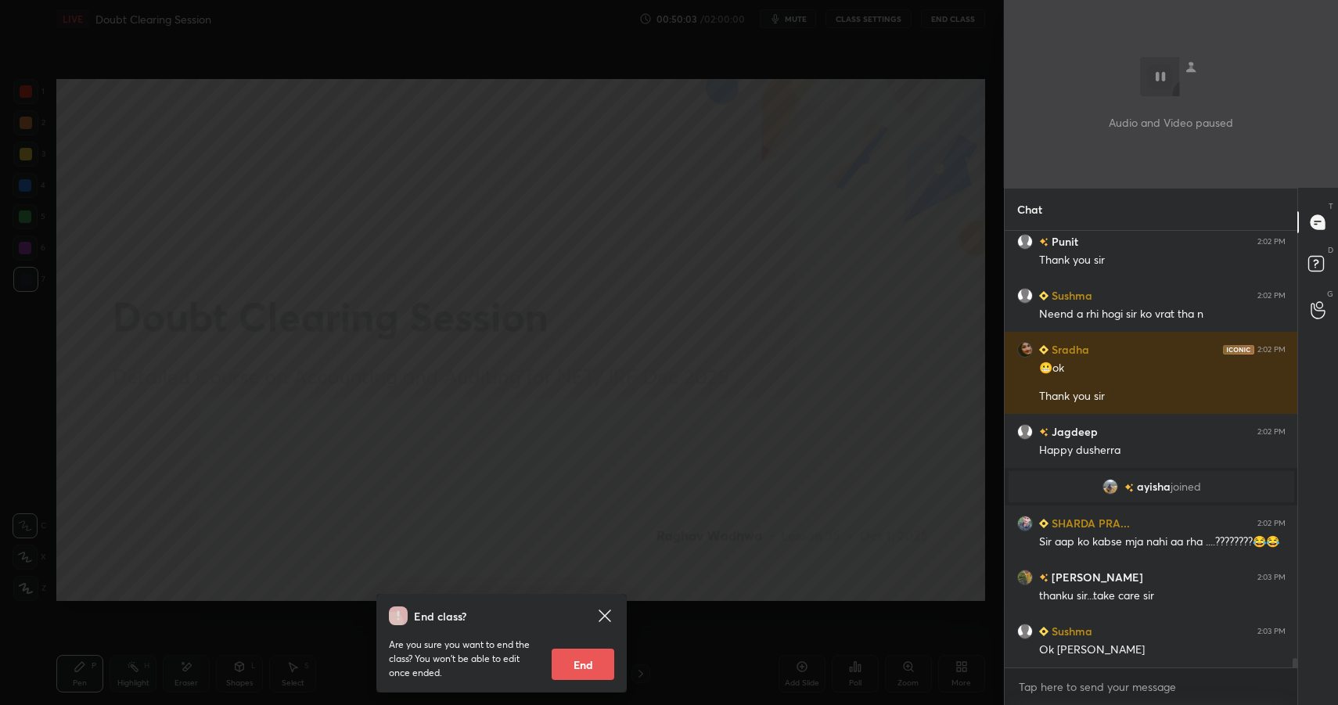
click at [592, 667] on button "End" at bounding box center [583, 664] width 63 height 31
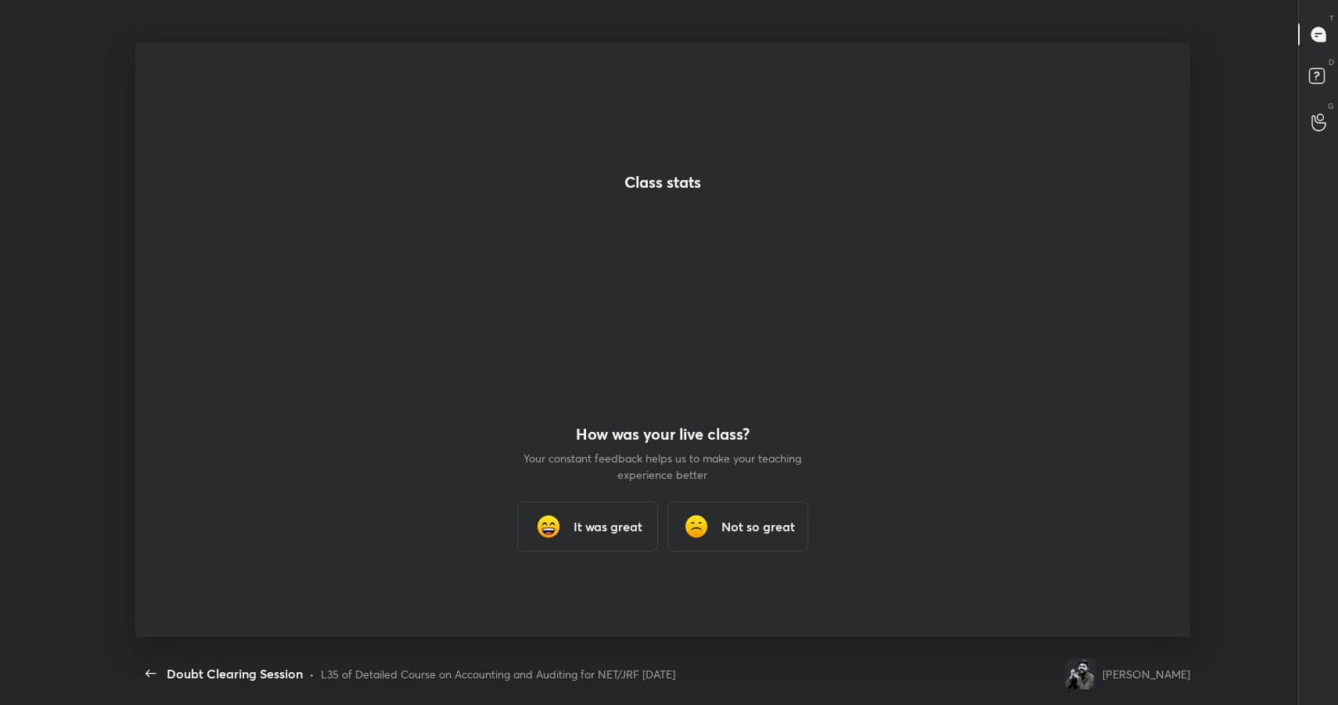
scroll to position [0, 0]
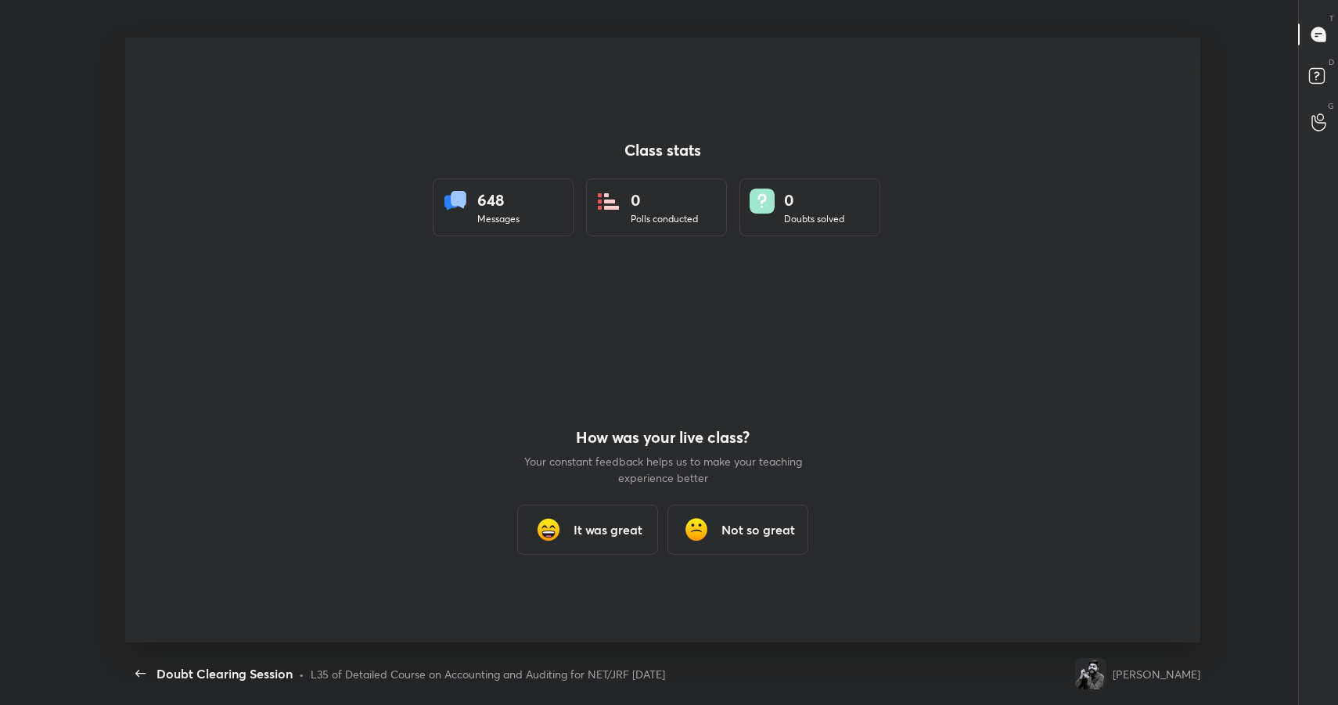
type textarea "x"
